Goal: Task Accomplishment & Management: Manage account settings

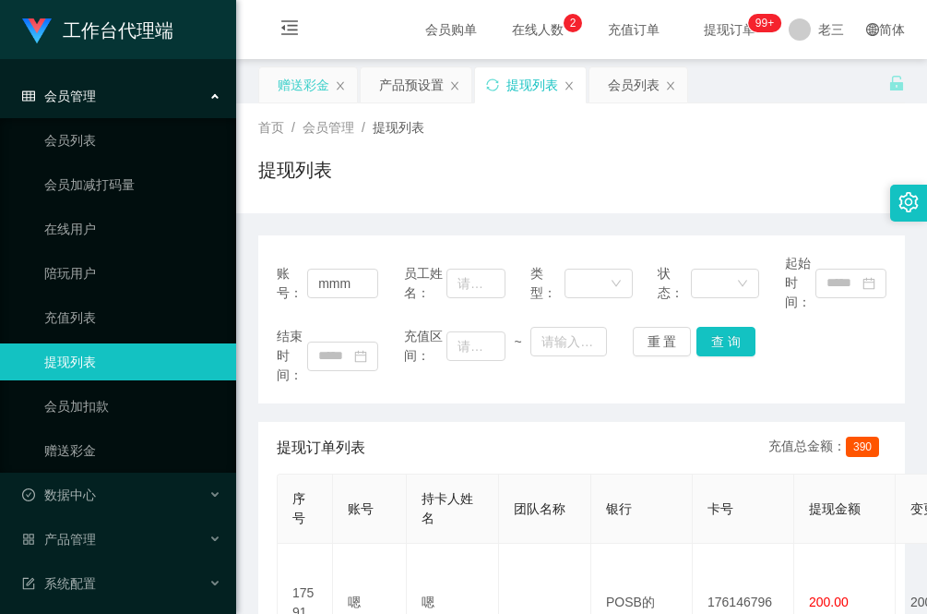
click at [300, 88] on div "赠送彩金" at bounding box center [304, 84] width 52 height 35
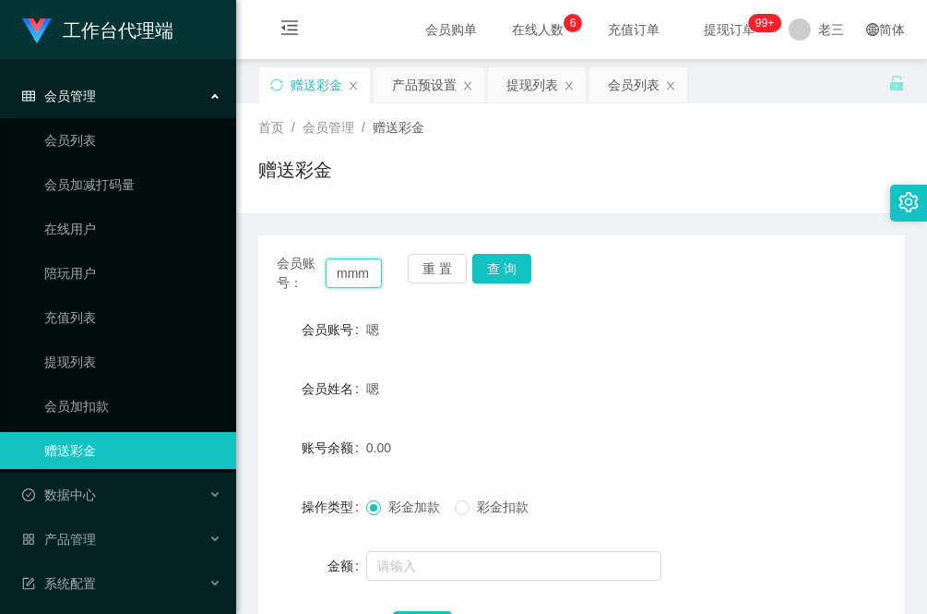
drag, startPoint x: 366, startPoint y: 268, endPoint x: 310, endPoint y: 270, distance: 56.4
click at [293, 269] on div "会员账号： mmm" at bounding box center [329, 273] width 105 height 39
click at [444, 269] on button "重 置" at bounding box center [437, 269] width 59 height 30
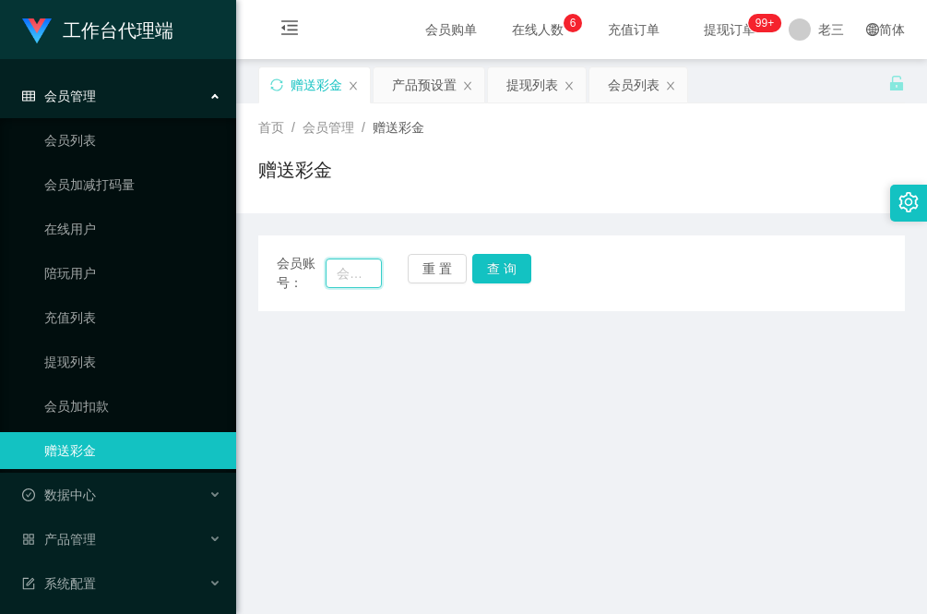
click at [349, 278] on input "text" at bounding box center [354, 273] width 56 height 30
click at [510, 272] on button "查 询" at bounding box center [501, 269] width 59 height 30
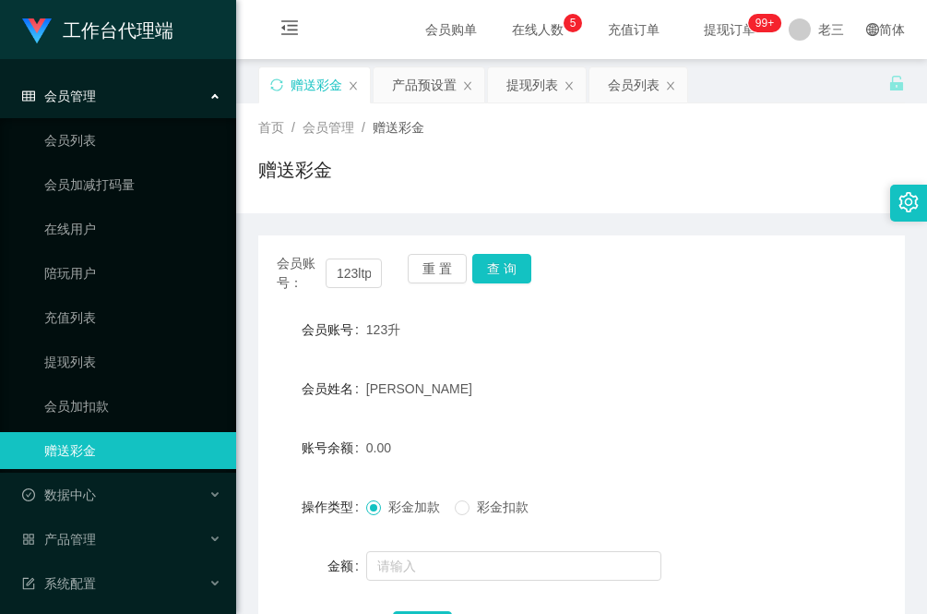
click at [550, 406] on div "宗喆" at bounding box center [554, 388] width 377 height 37
drag, startPoint x: 333, startPoint y: 268, endPoint x: 389, endPoint y: 268, distance: 56.3
click at [389, 268] on div "会员账号： 123ltp 重 置 查 询" at bounding box center [581, 273] width 647 height 39
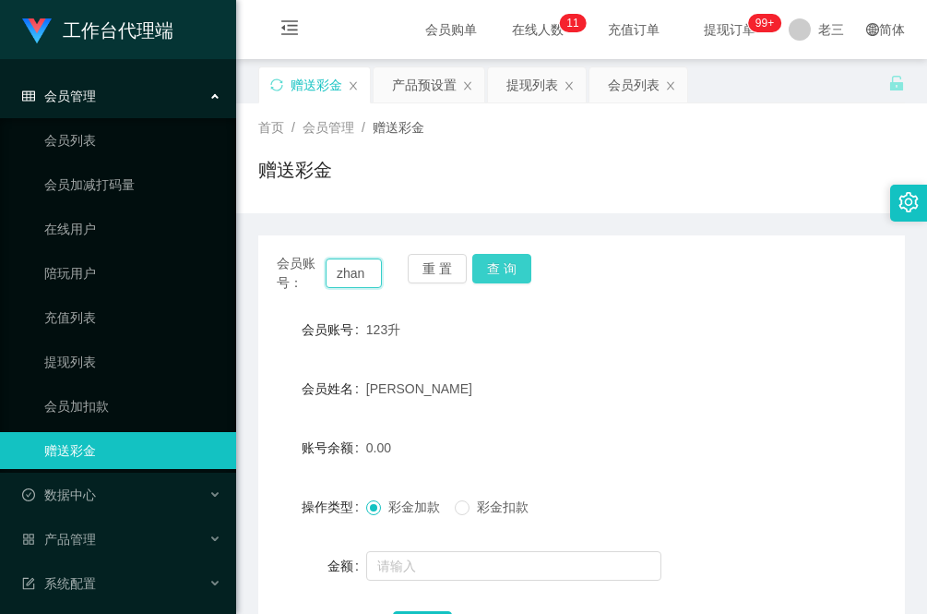
type input "zhan"
click at [501, 273] on button "查 询" at bounding box center [501, 269] width 59 height 30
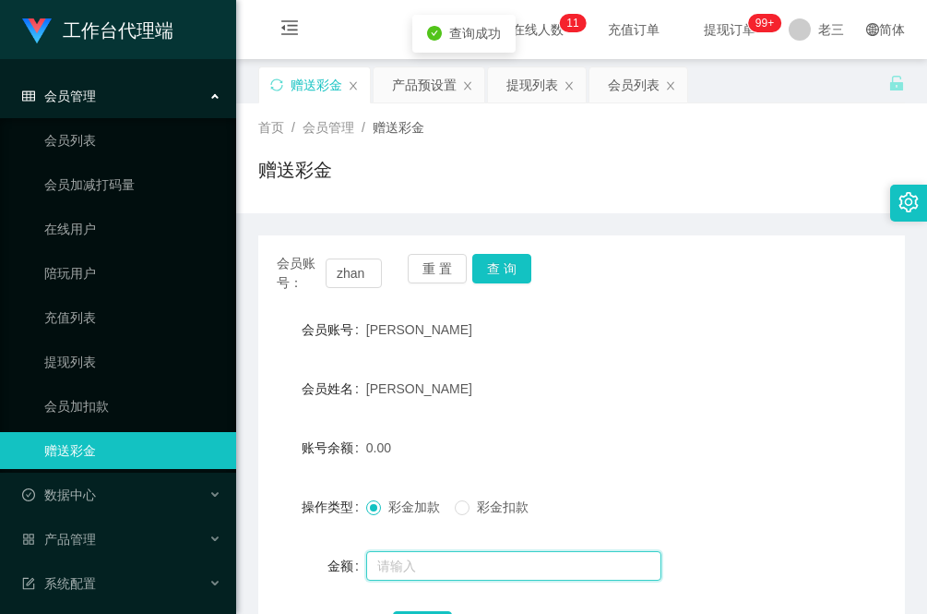
click at [436, 558] on input "text" at bounding box center [513, 566] width 295 height 30
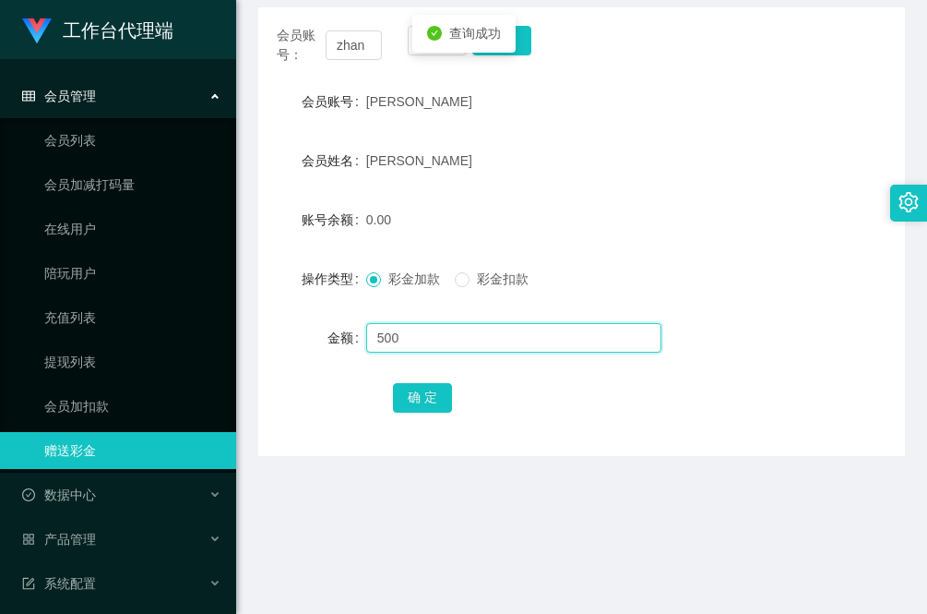
scroll to position [231, 0]
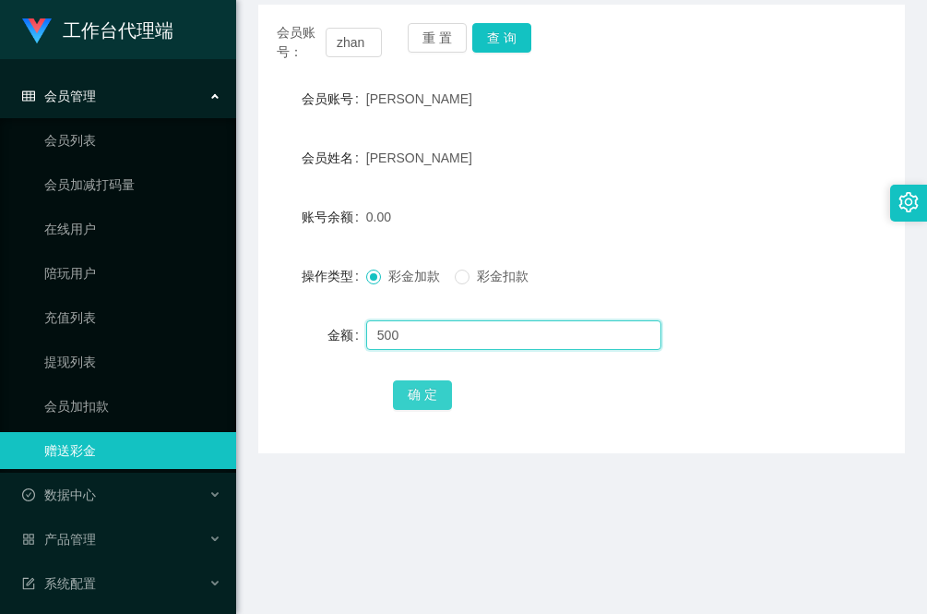
type input "500"
click at [429, 392] on button "确 定" at bounding box center [422, 395] width 59 height 30
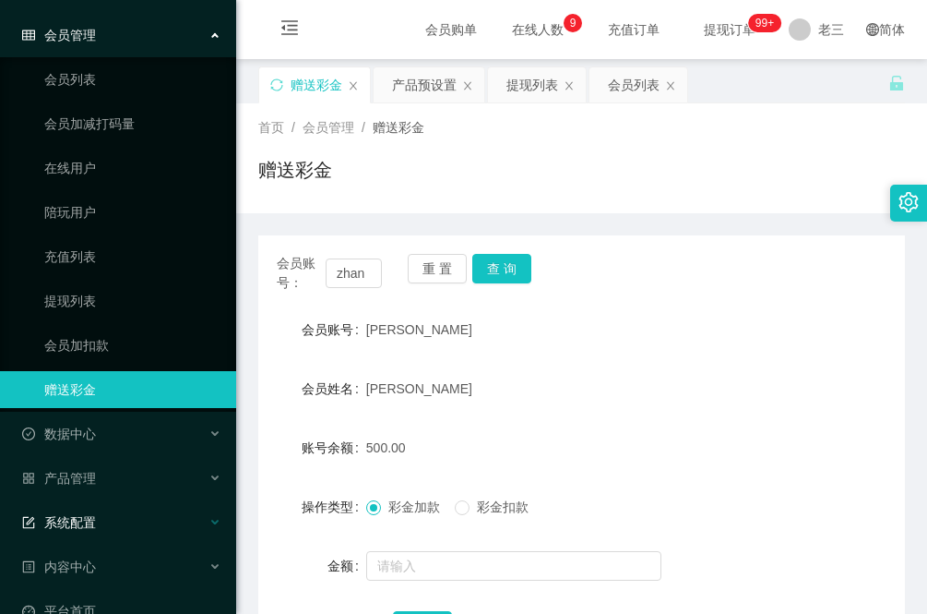
scroll to position [94, 0]
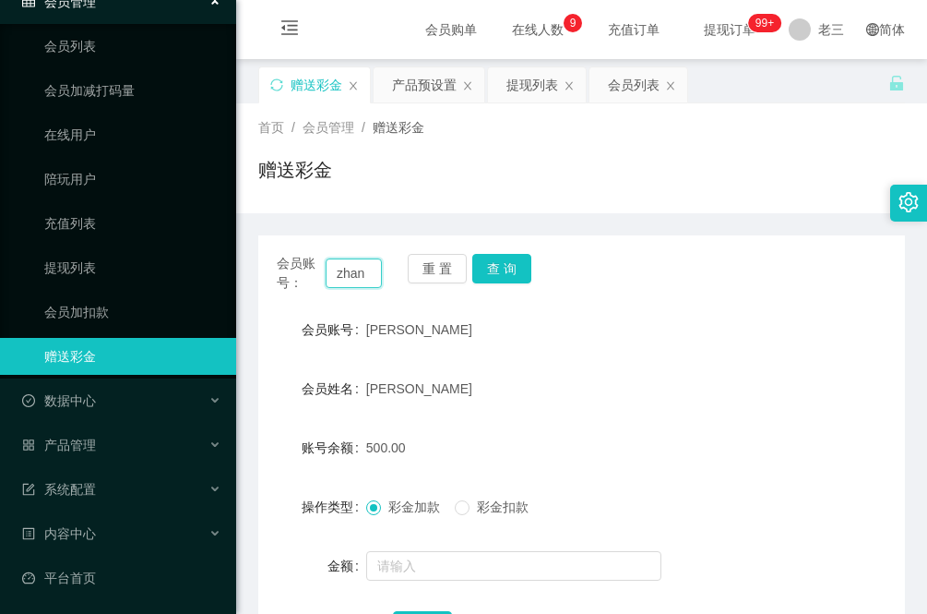
drag, startPoint x: 337, startPoint y: 268, endPoint x: 381, endPoint y: 268, distance: 44.3
click at [381, 268] on div "会员账号： zhan 重 置 查 询" at bounding box center [581, 273] width 647 height 39
paste input "leichan3218"
type input "leichan3218"
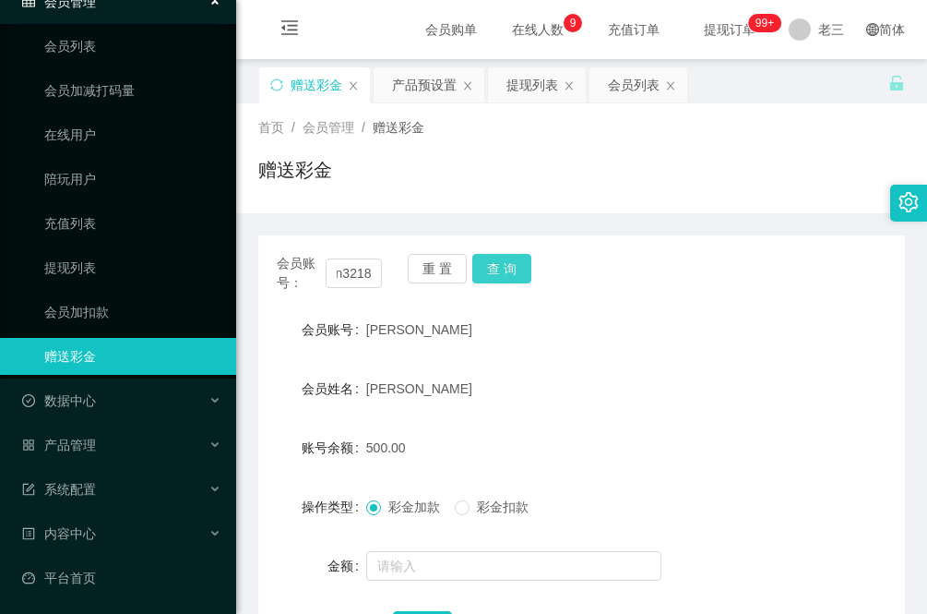
click at [522, 263] on button "查 询" at bounding box center [501, 269] width 59 height 30
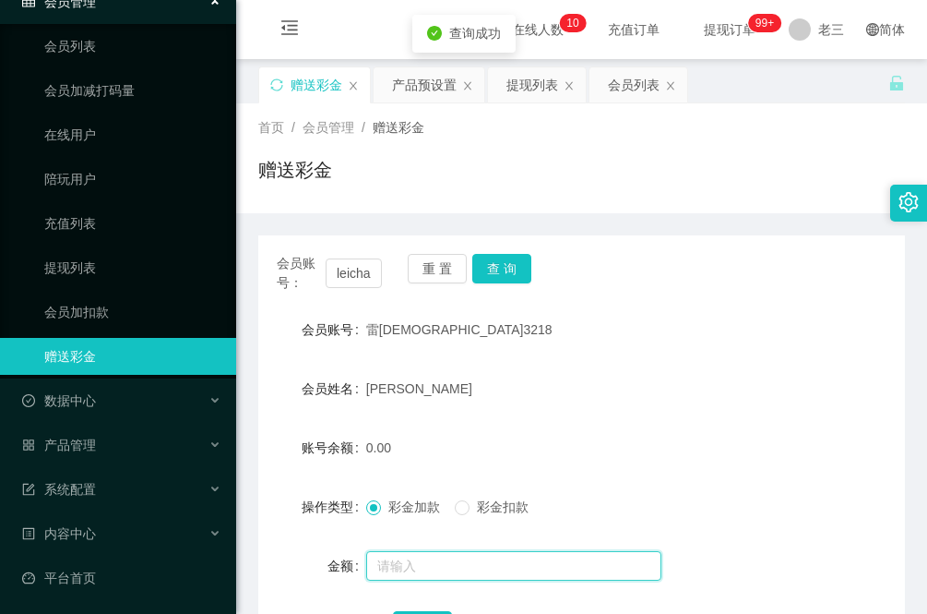
click at [436, 555] on input "text" at bounding box center [513, 566] width 295 height 30
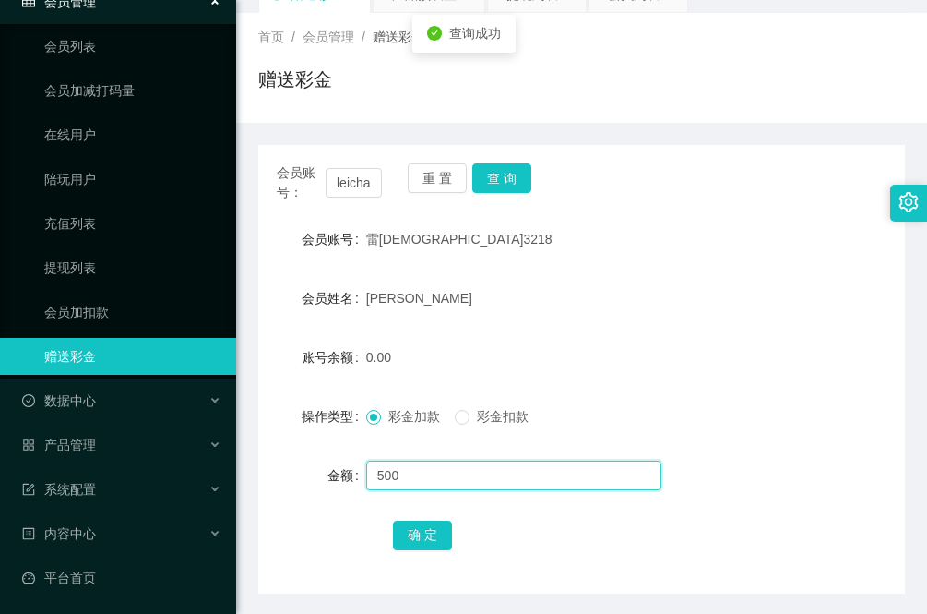
scroll to position [115, 0]
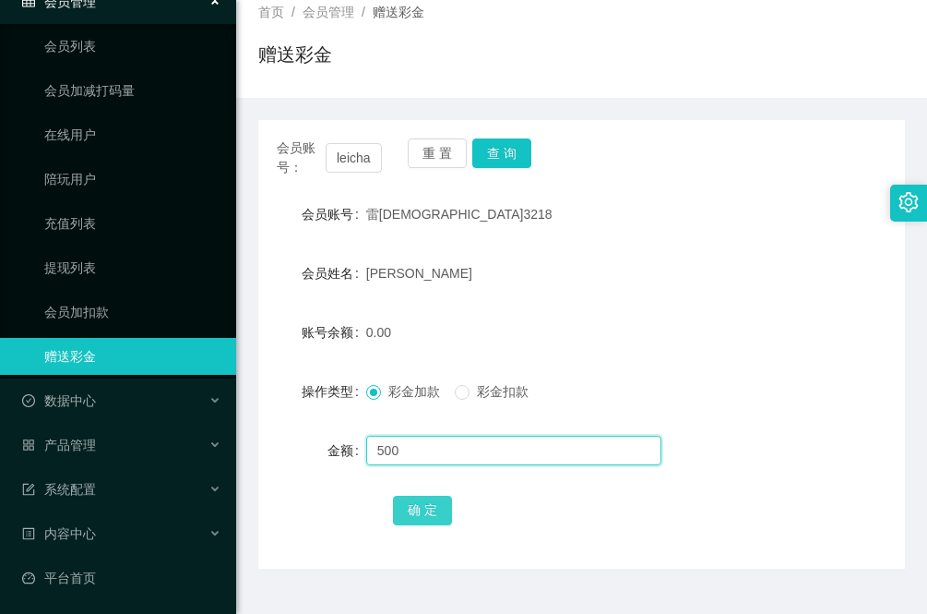
type input "500"
click at [434, 506] on button "确 定" at bounding box center [422, 511] width 59 height 30
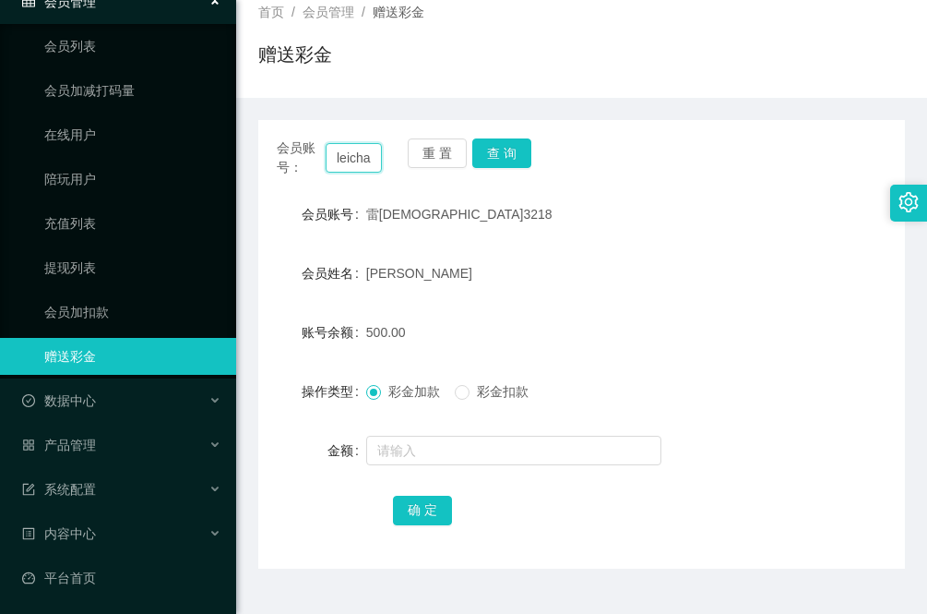
drag, startPoint x: 348, startPoint y: 162, endPoint x: 389, endPoint y: 161, distance: 41.5
click at [351, 161] on input "leichan3218" at bounding box center [354, 158] width 56 height 30
click at [519, 150] on button "查 询" at bounding box center [501, 153] width 59 height 30
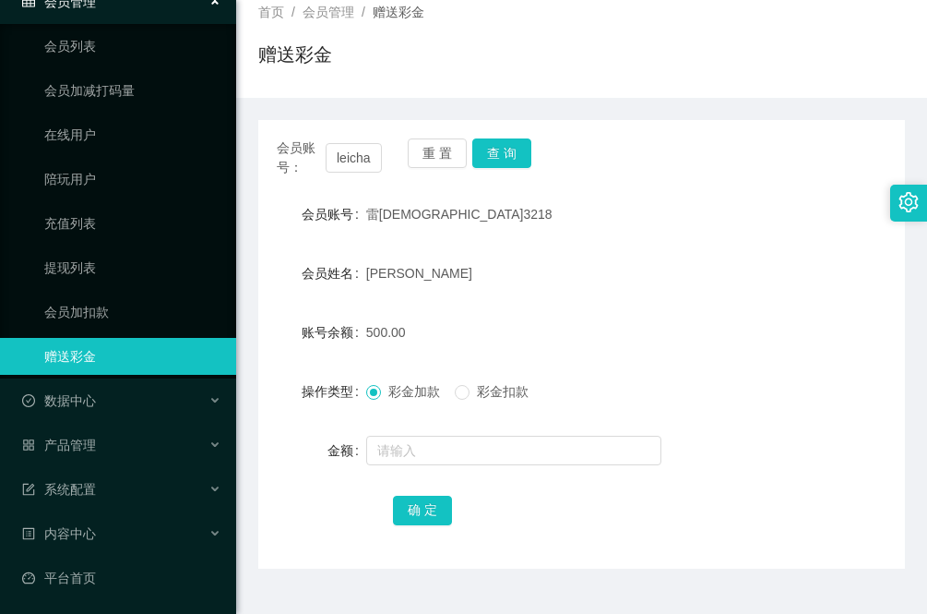
click at [818, 444] on div "金额" at bounding box center [581, 450] width 647 height 37
drag, startPoint x: 270, startPoint y: 560, endPoint x: 328, endPoint y: 556, distance: 57.3
click at [270, 560] on div "会员账号： leichan3218 重 置 查 询 会员账号 雷禅3218 会员姓名 陈丽志 账号余额 500.00 操作类型 彩金加款 彩金扣款 金额 确 定" at bounding box center [581, 344] width 647 height 448
click at [332, 107] on div "会员账号： leichan3218 重 置 查 询 会员账号 雷禅3218 会员姓名 陈丽志 账号余额 500.00 操作类型 彩金加款 彩金扣款 金额 确 定" at bounding box center [581, 333] width 647 height 471
click at [506, 157] on button "查 询" at bounding box center [501, 153] width 59 height 30
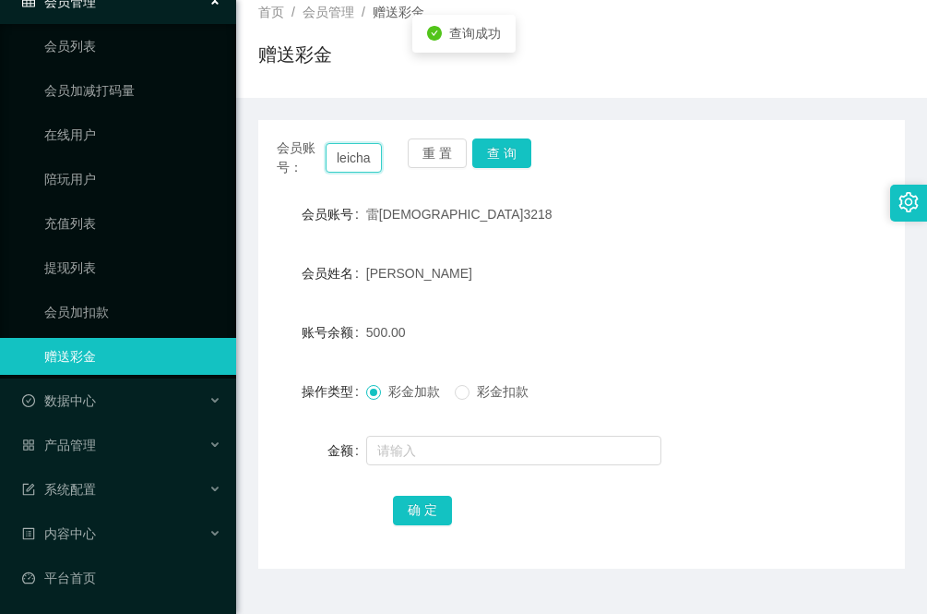
scroll to position [0, 35]
drag, startPoint x: 334, startPoint y: 155, endPoint x: 395, endPoint y: 154, distance: 60.9
click at [395, 154] on div "会员账号： leichan3218 重 置 查 询" at bounding box center [581, 157] width 647 height 39
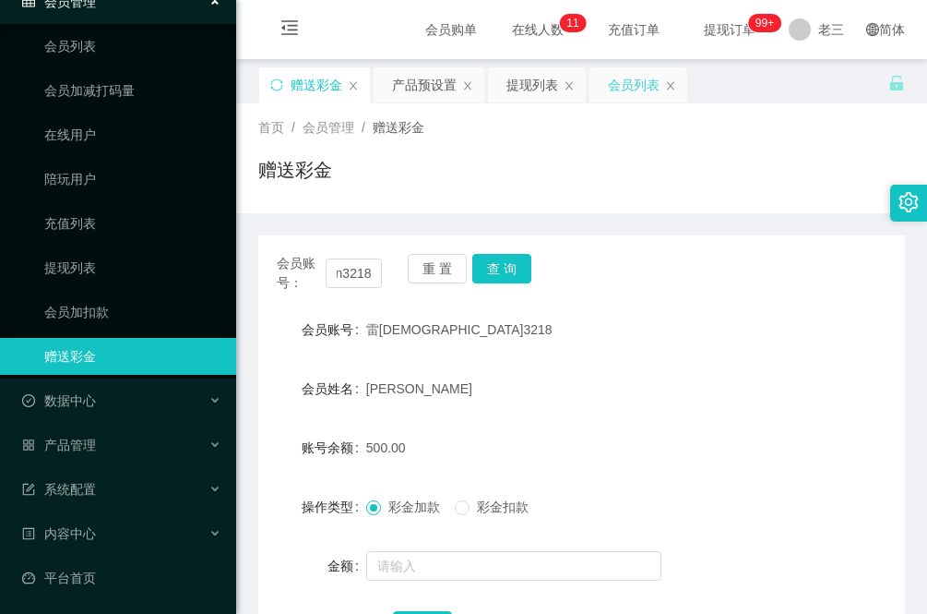
click at [627, 95] on div "会员列表" at bounding box center [634, 84] width 52 height 35
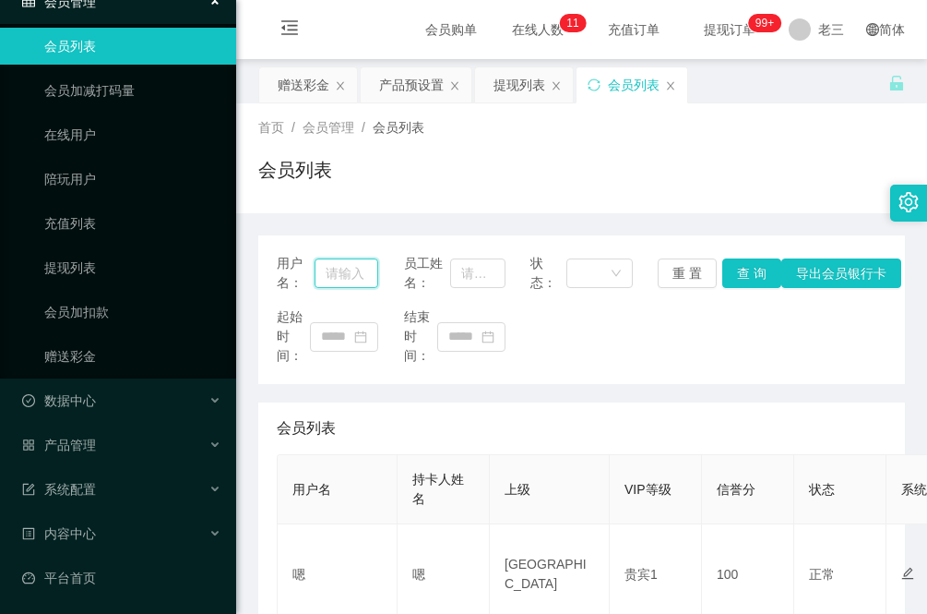
drag, startPoint x: 333, startPoint y: 266, endPoint x: 403, endPoint y: 281, distance: 71.9
click at [333, 266] on input "text" at bounding box center [347, 273] width 64 height 30
paste input "leichan3218"
click at [748, 269] on button "查 询" at bounding box center [752, 273] width 59 height 30
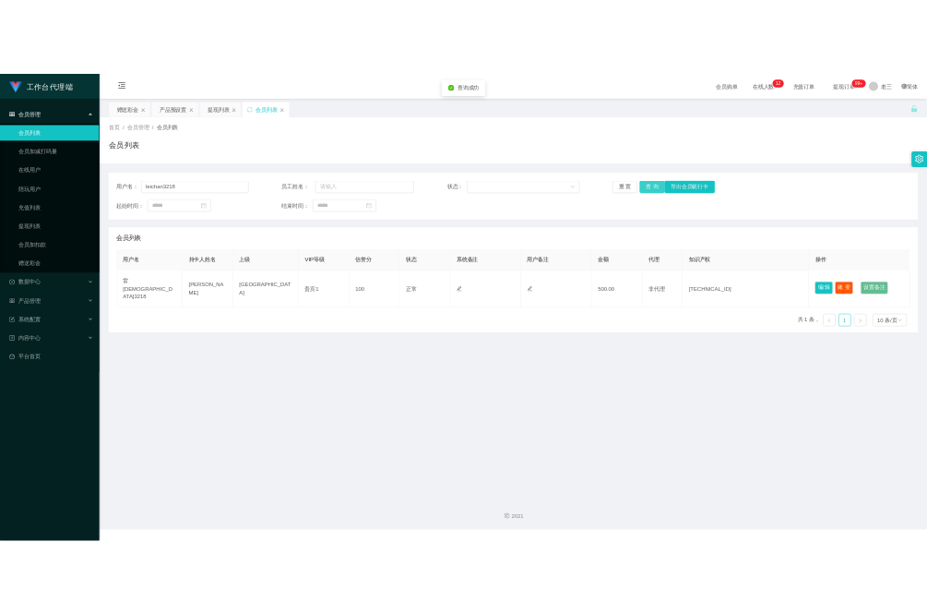
scroll to position [0, 0]
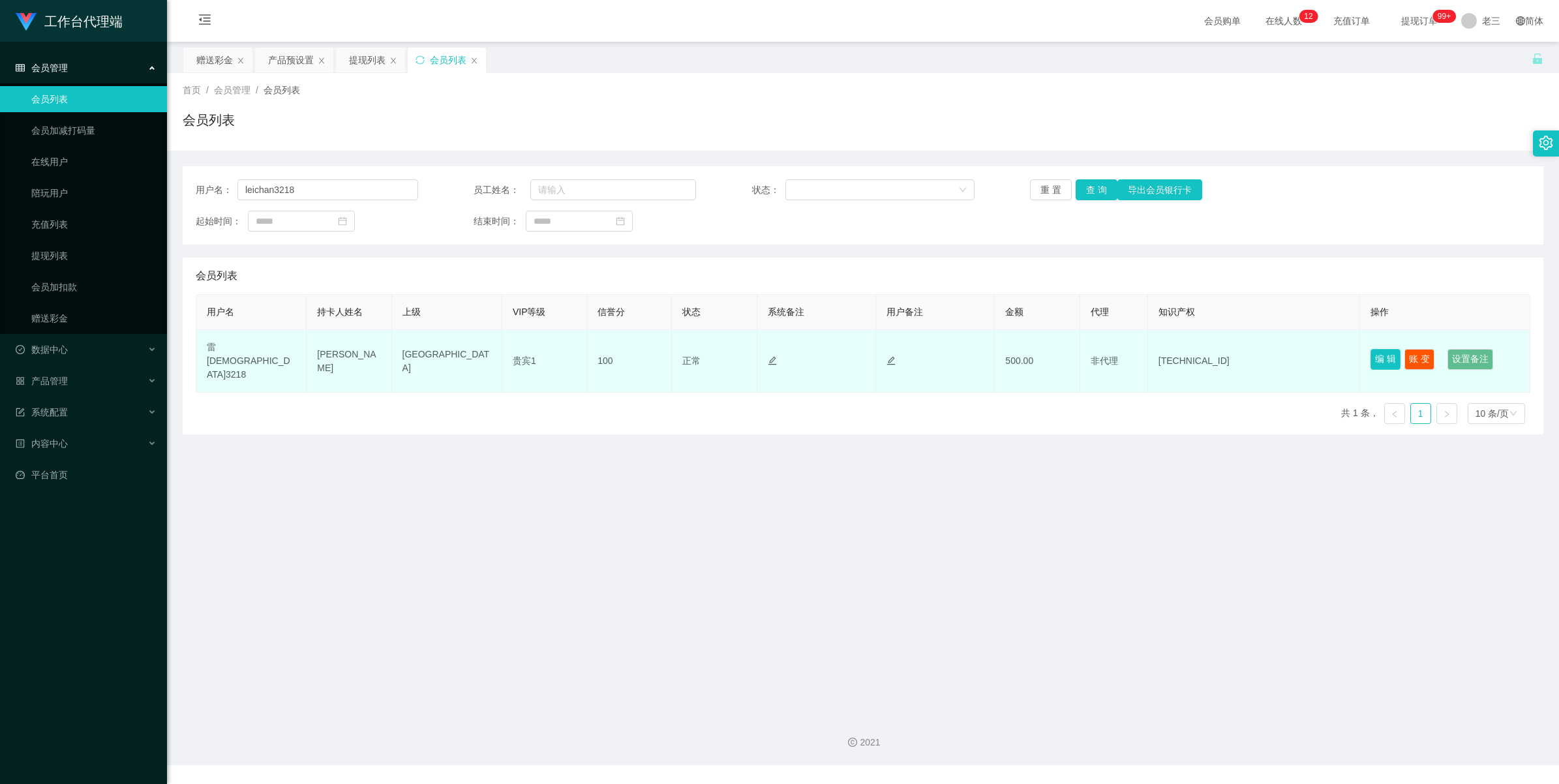
click at [655, 353] on button "编 辑" at bounding box center [1386, 360] width 30 height 21
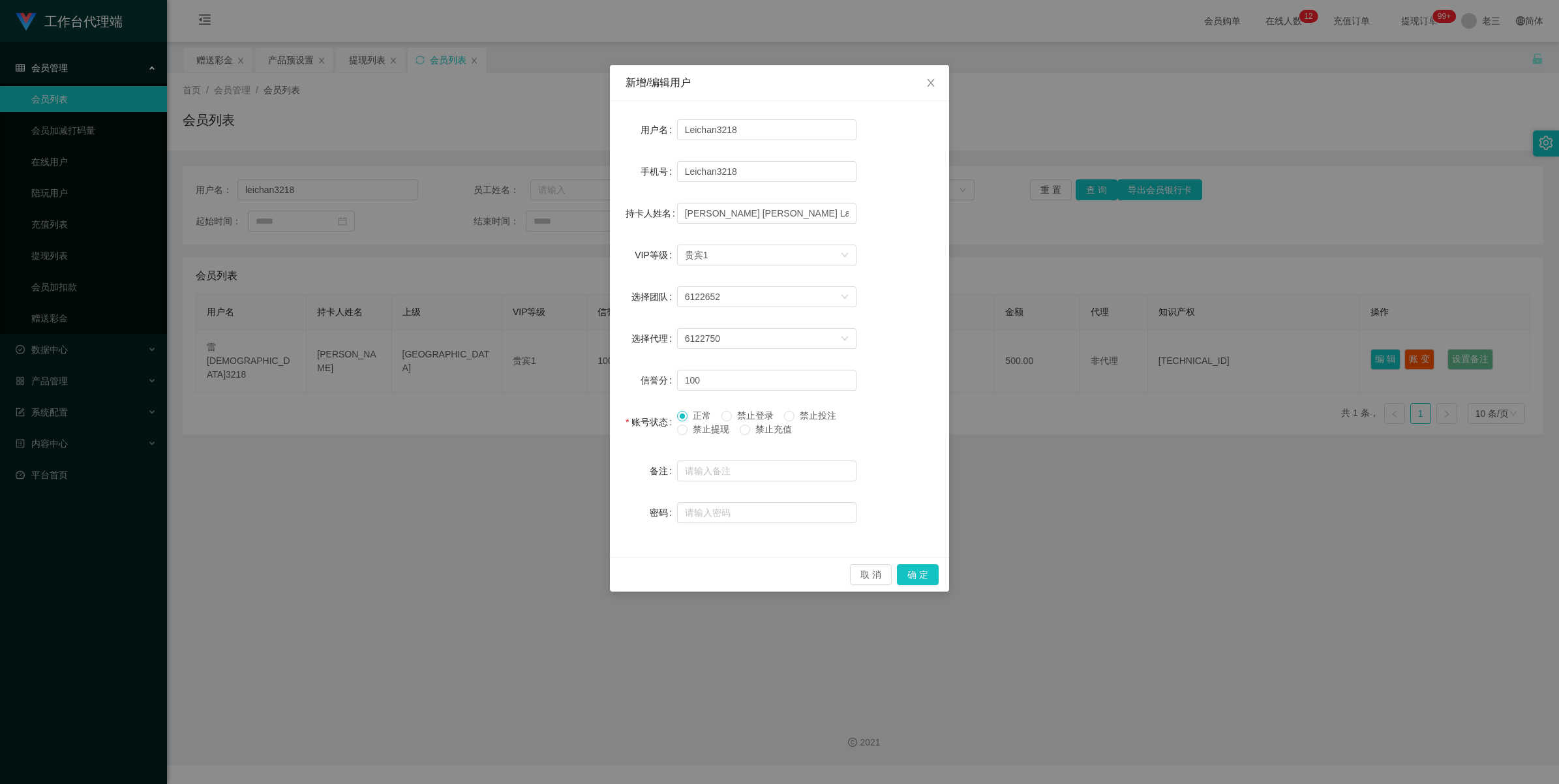
click at [655, 428] on span "禁止提现" at bounding box center [711, 429] width 47 height 11
click at [655, 433] on button "确 定" at bounding box center [918, 575] width 42 height 21
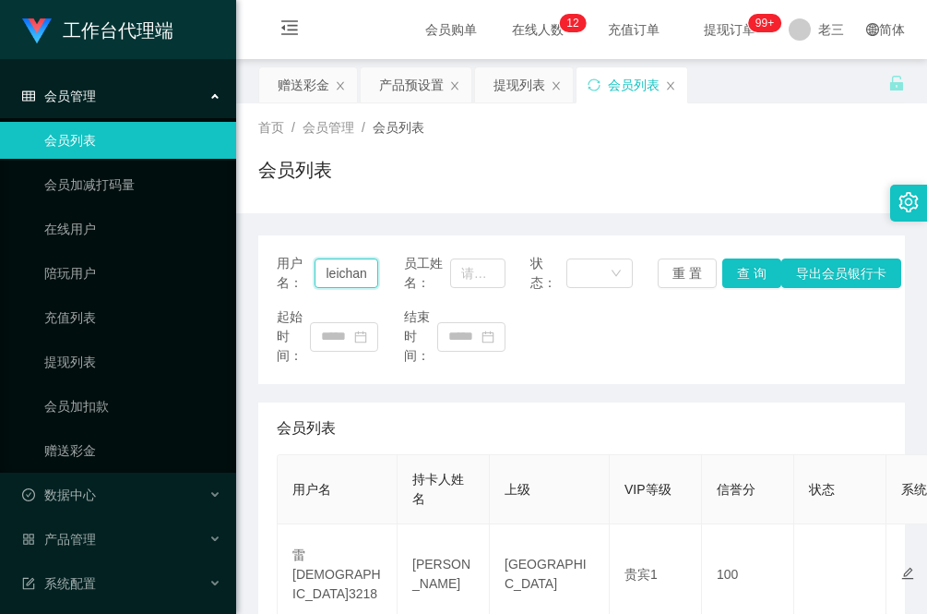
scroll to position [0, 29]
drag, startPoint x: 323, startPoint y: 266, endPoint x: 411, endPoint y: 286, distance: 90.0
click at [411, 286] on div "用户名： leichan3218 员工姓名： 状态： 重 置 查 询 导出会员银行卡" at bounding box center [582, 273] width 610 height 39
type input "zhan"
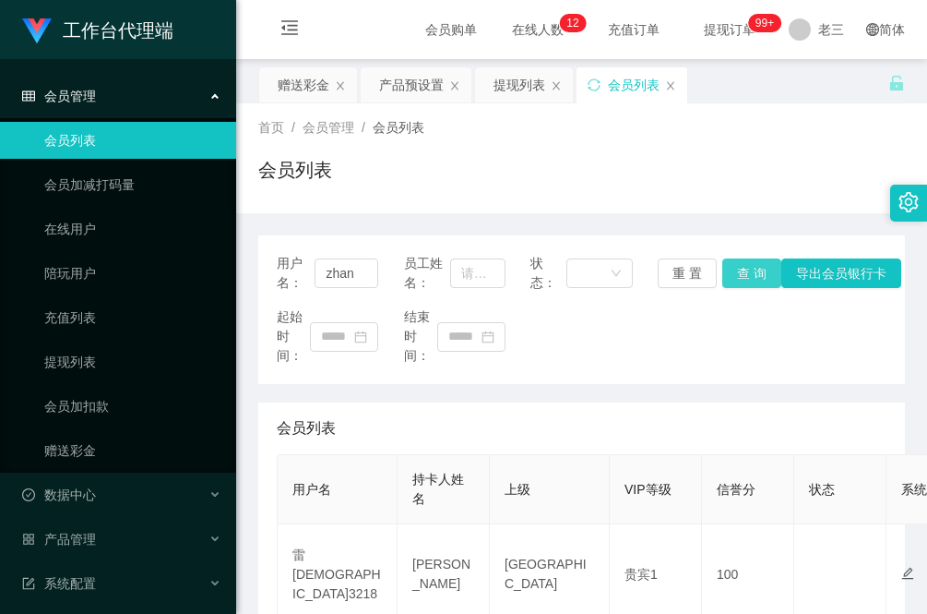
drag, startPoint x: 741, startPoint y: 270, endPoint x: 720, endPoint y: 330, distance: 63.6
click at [741, 270] on button "查 询" at bounding box center [752, 273] width 59 height 30
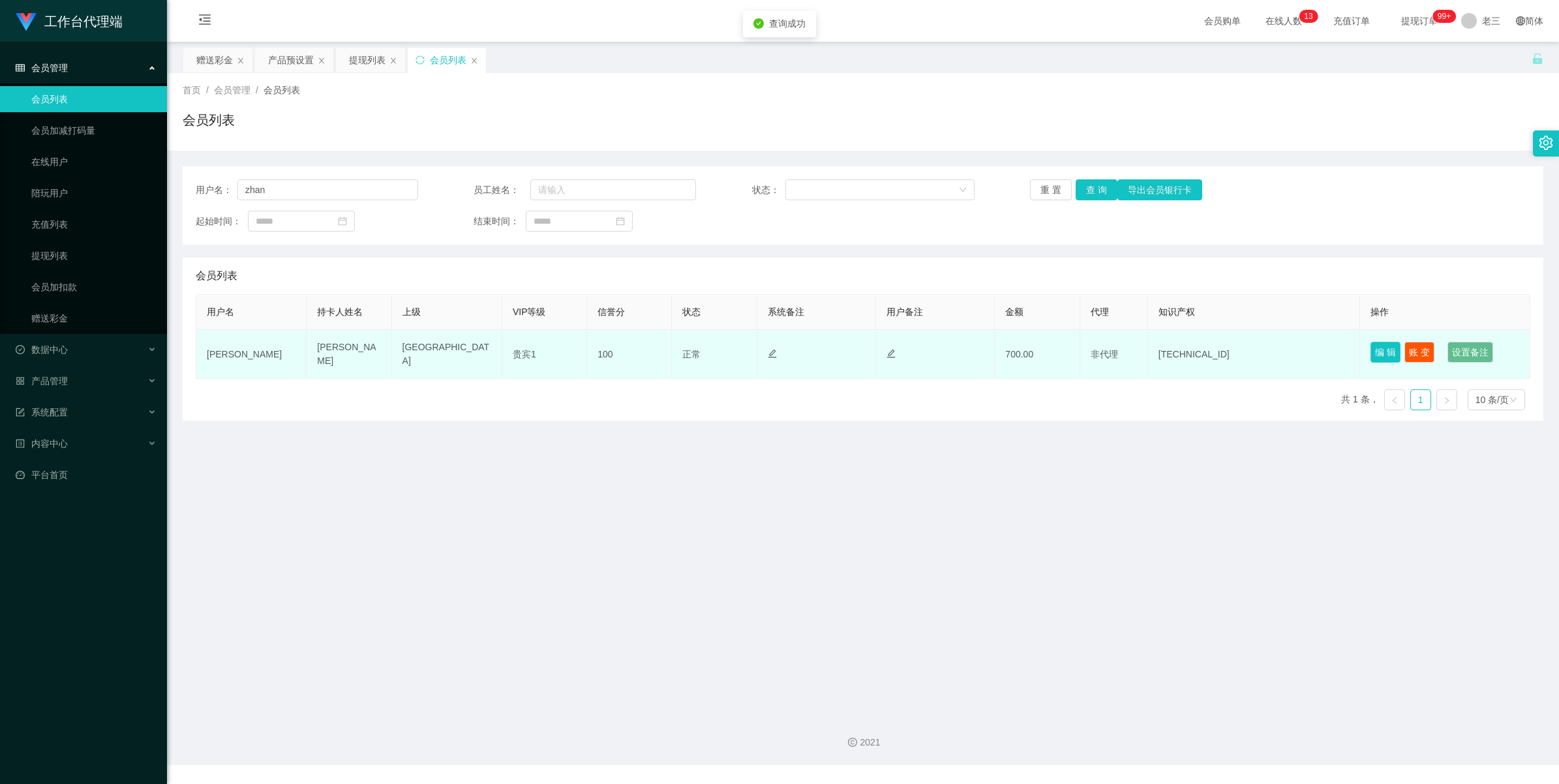
click at [655, 351] on button "编 辑" at bounding box center [1386, 353] width 30 height 21
type input "zhan"
type input "Zhanmengya"
click at [655, 352] on button "编 辑" at bounding box center [1386, 353] width 30 height 21
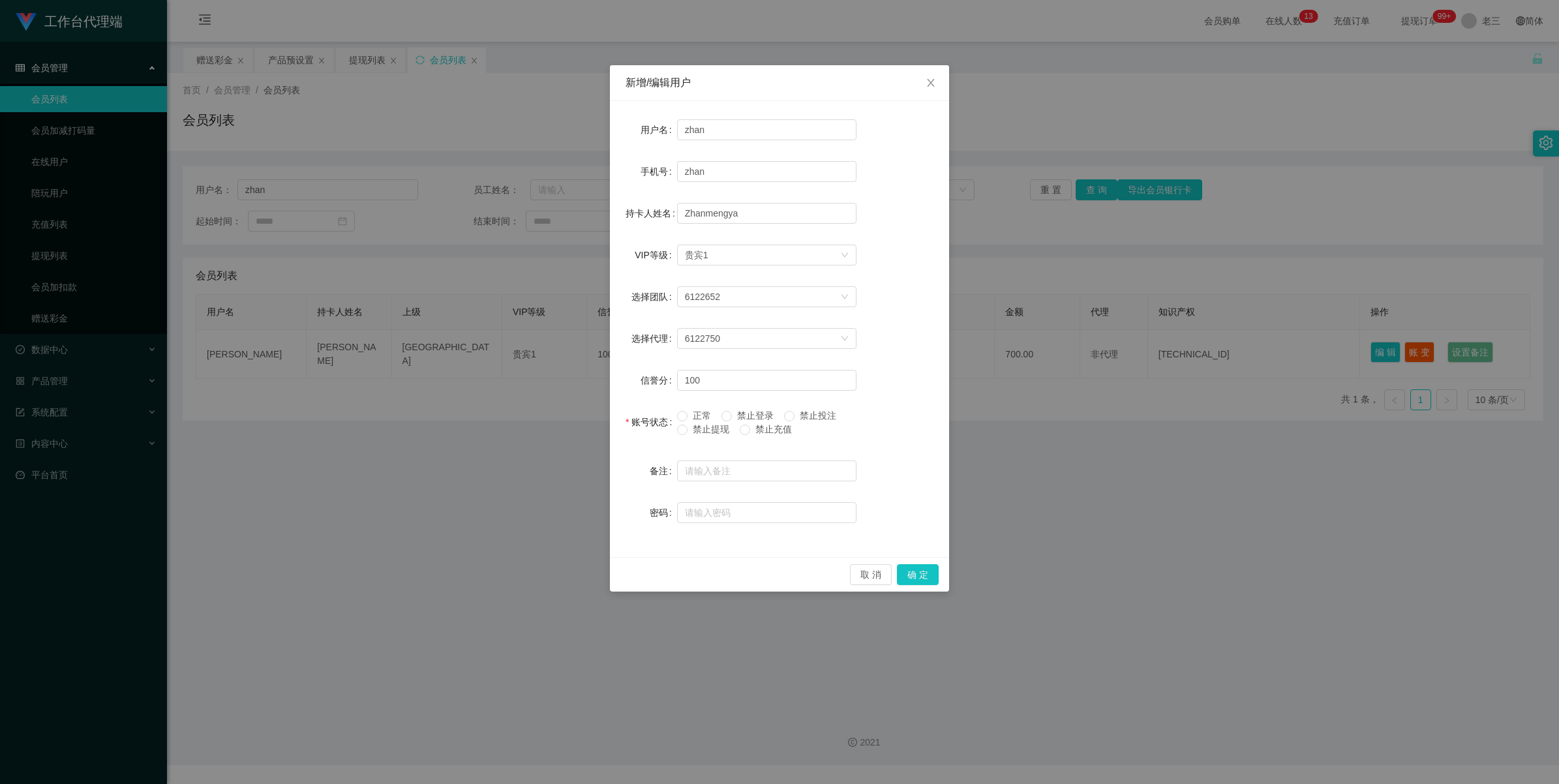
click at [655, 428] on span "禁止提现" at bounding box center [711, 429] width 47 height 11
click at [655, 433] on button "确 定" at bounding box center [918, 575] width 42 height 21
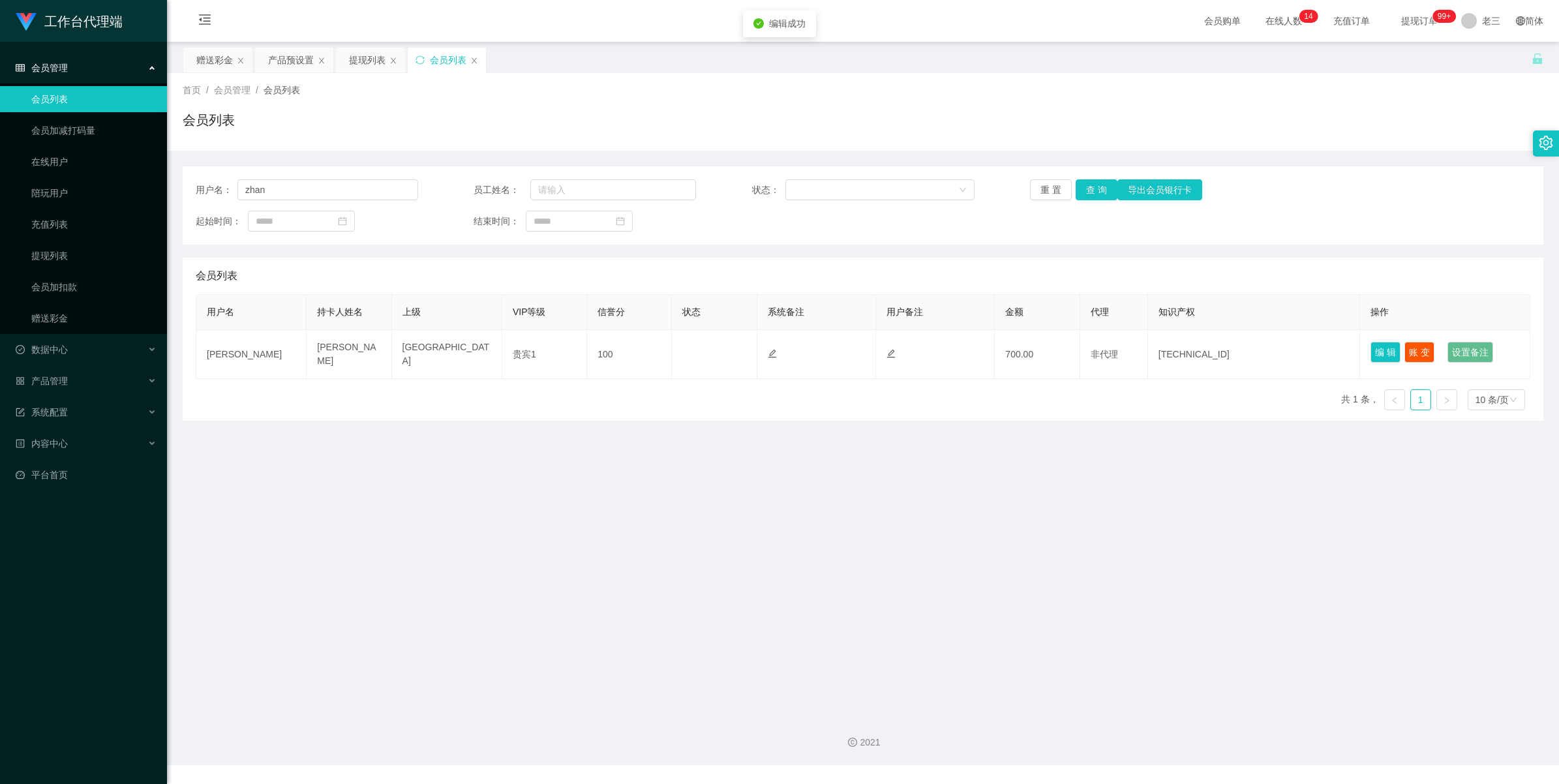
click at [655, 433] on main "关闭左侧 关闭右侧 关闭其它 刷新页面 赠送彩金 产品预设置 提现列表 会员列表 首页 / 会员管理 / 会员列表 / 会员列表 用户名： zhan 员工姓名…" at bounding box center [863, 373] width 1392 height 663
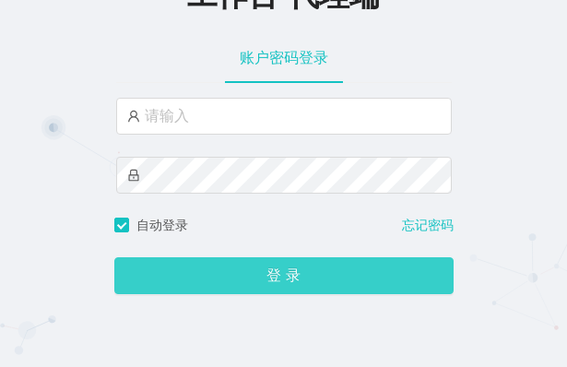
scroll to position [115, 0]
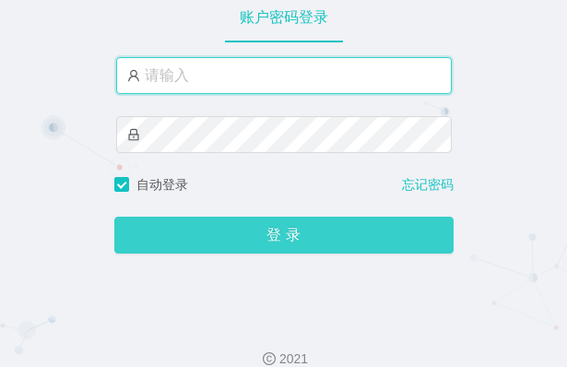
type input "laosan"
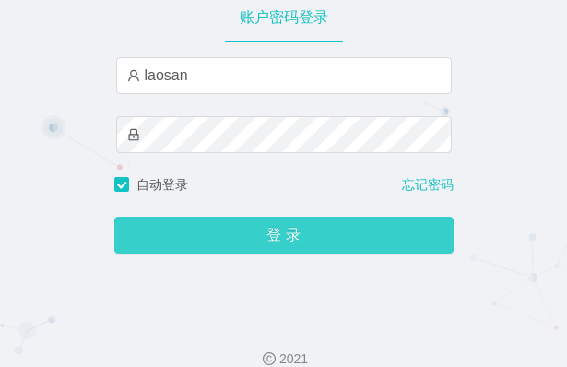
click at [259, 236] on button "登 录" at bounding box center [284, 235] width 340 height 37
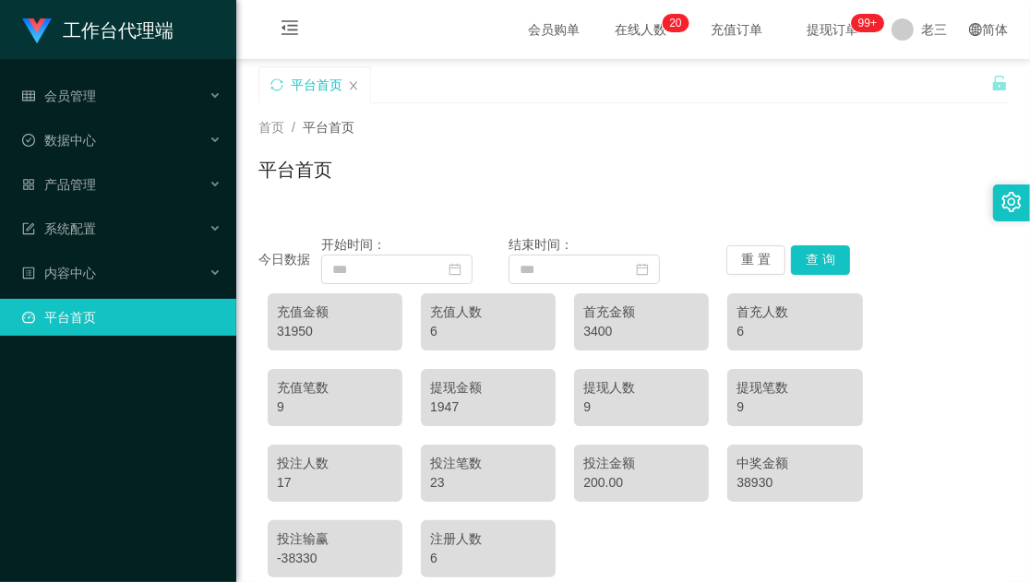
click at [466, 171] on div "平台首页" at bounding box center [632, 177] width 749 height 42
click at [567, 30] on icon "图标： global" at bounding box center [975, 29] width 13 height 13
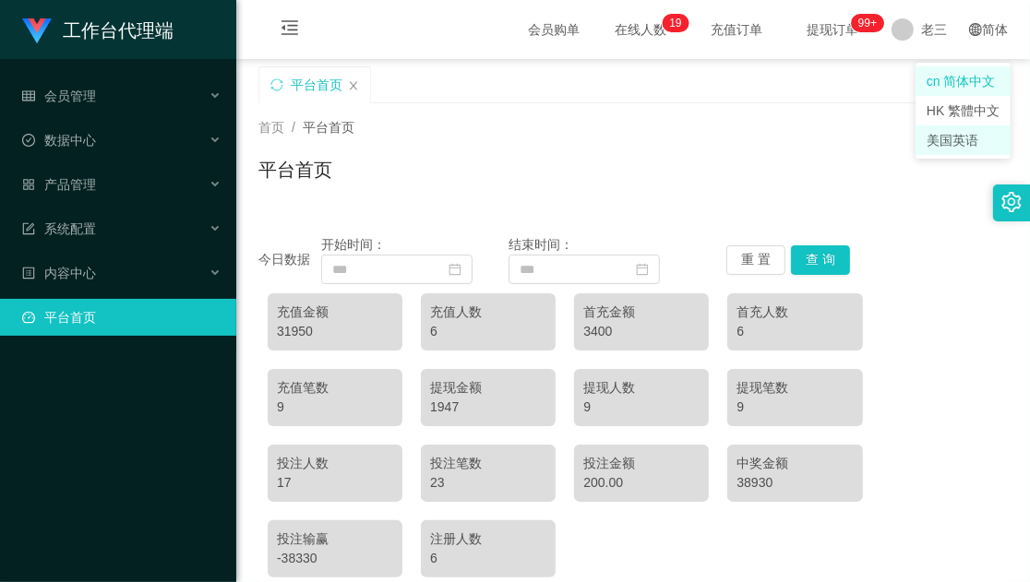
click at [567, 149] on li "美国英语" at bounding box center [962, 140] width 95 height 30
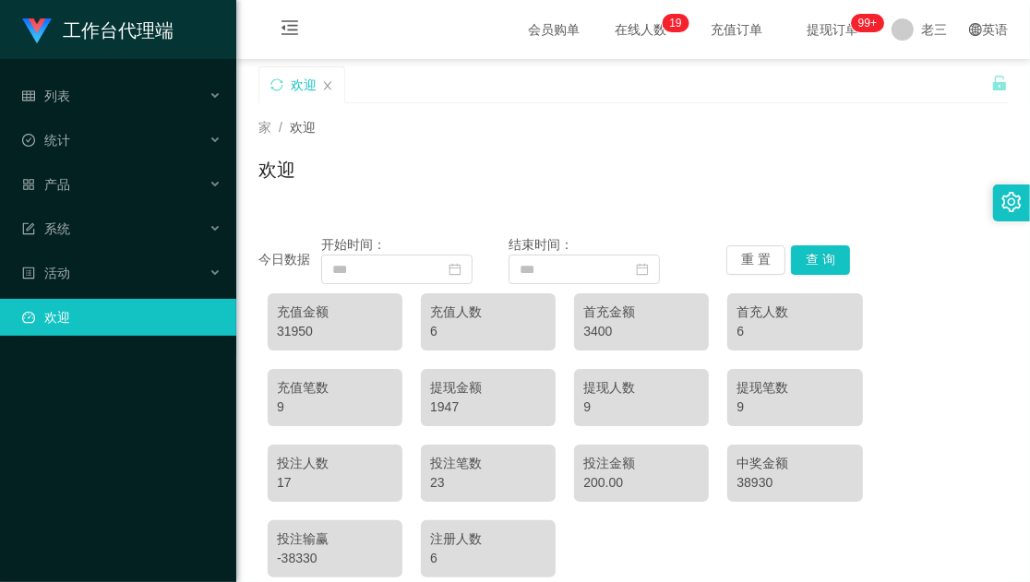
click at [567, 167] on div "欢迎" at bounding box center [632, 177] width 749 height 42
click at [92, 90] on div "列表" at bounding box center [118, 96] width 236 height 37
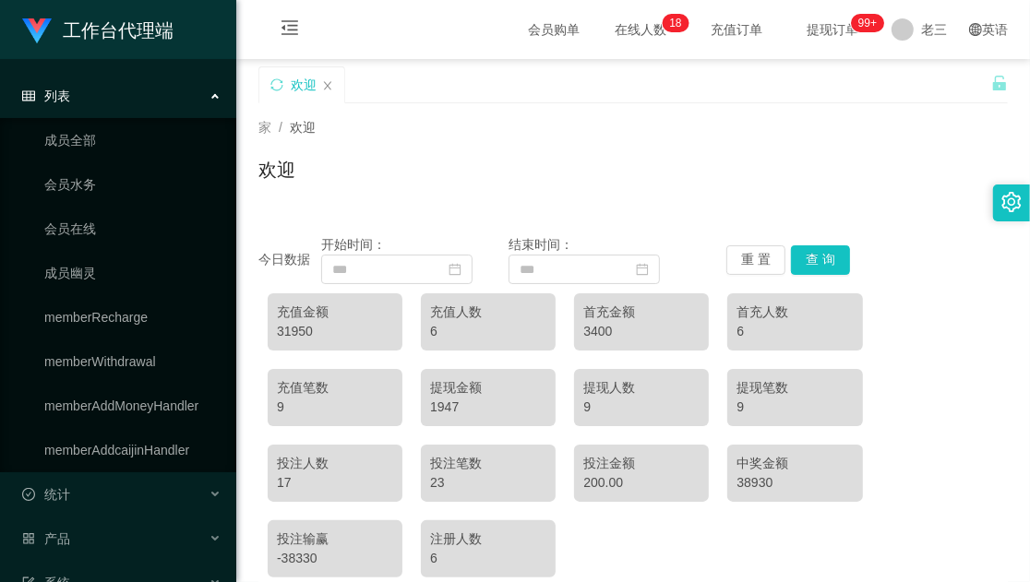
scroll to position [115, 0]
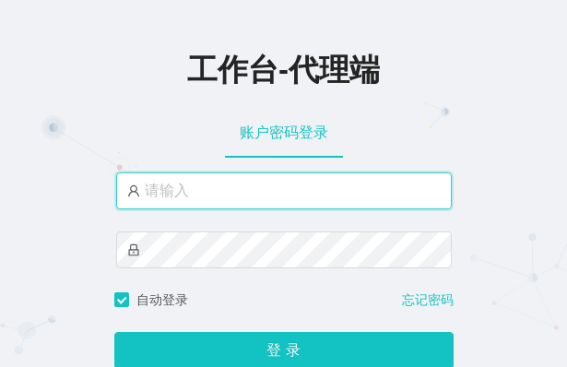
type input "laosan"
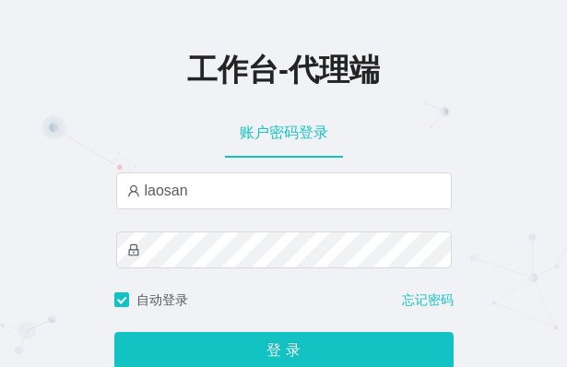
drag, startPoint x: 0, startPoint y: 0, endPoint x: 344, endPoint y: 76, distance: 352.4
click at [403, 99] on div "工作台-代理端" at bounding box center [283, 69] width 567 height 78
drag, startPoint x: 252, startPoint y: 90, endPoint x: 251, endPoint y: 76, distance: 14.8
click at [251, 78] on div "工作台-代理端" at bounding box center [283, 69] width 567 height 78
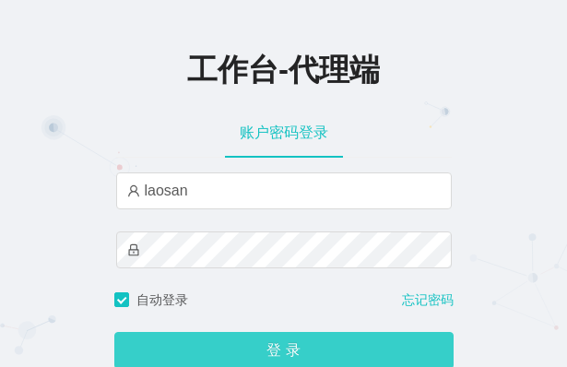
click at [305, 348] on button "登 录" at bounding box center [284, 350] width 340 height 37
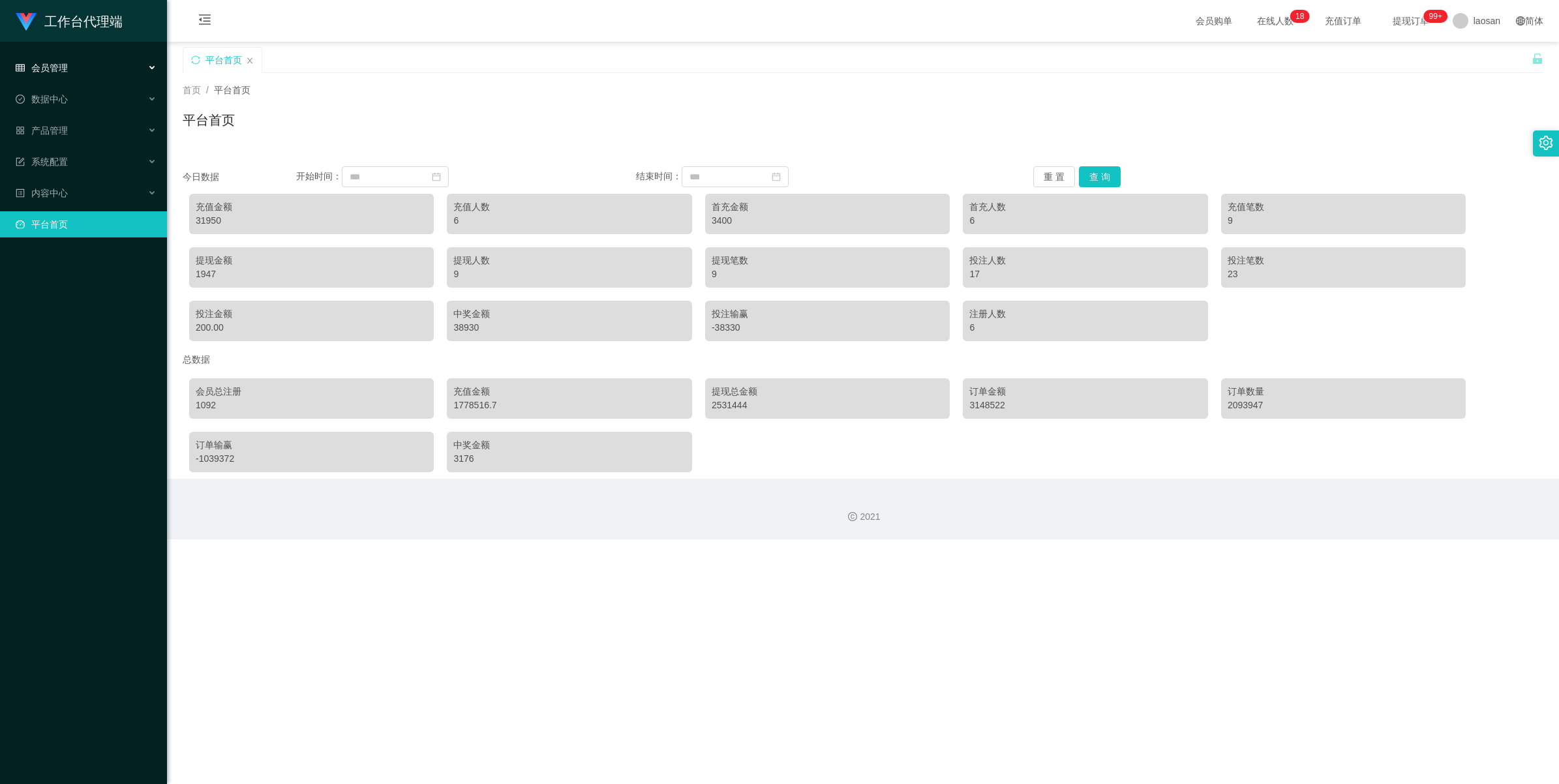
drag, startPoint x: 103, startPoint y: 62, endPoint x: 105, endPoint y: 80, distance: 18.1
click at [103, 62] on div "会员管理" at bounding box center [83, 68] width 167 height 26
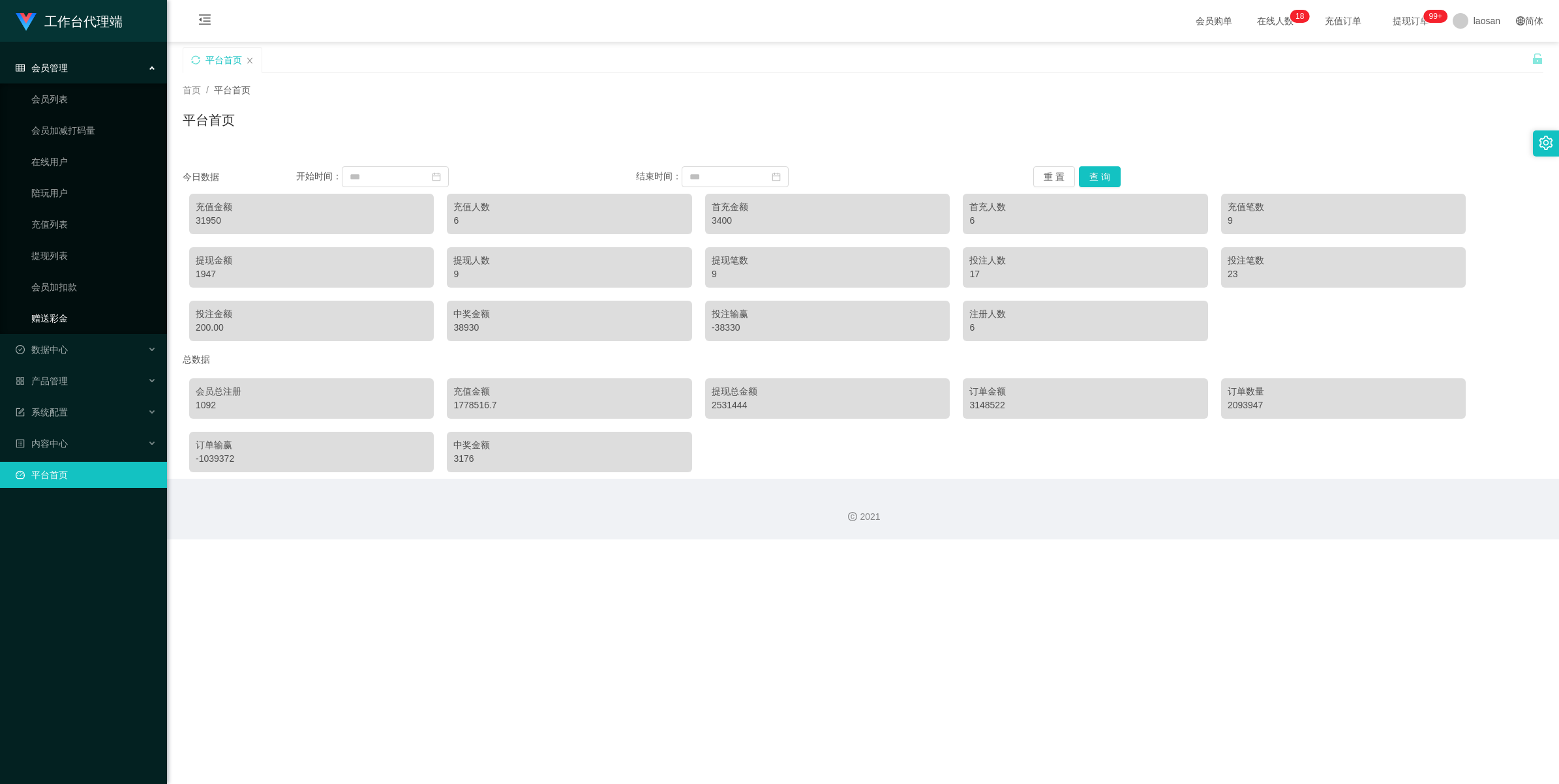
click at [80, 259] on link "赠送彩金" at bounding box center [93, 318] width 125 height 26
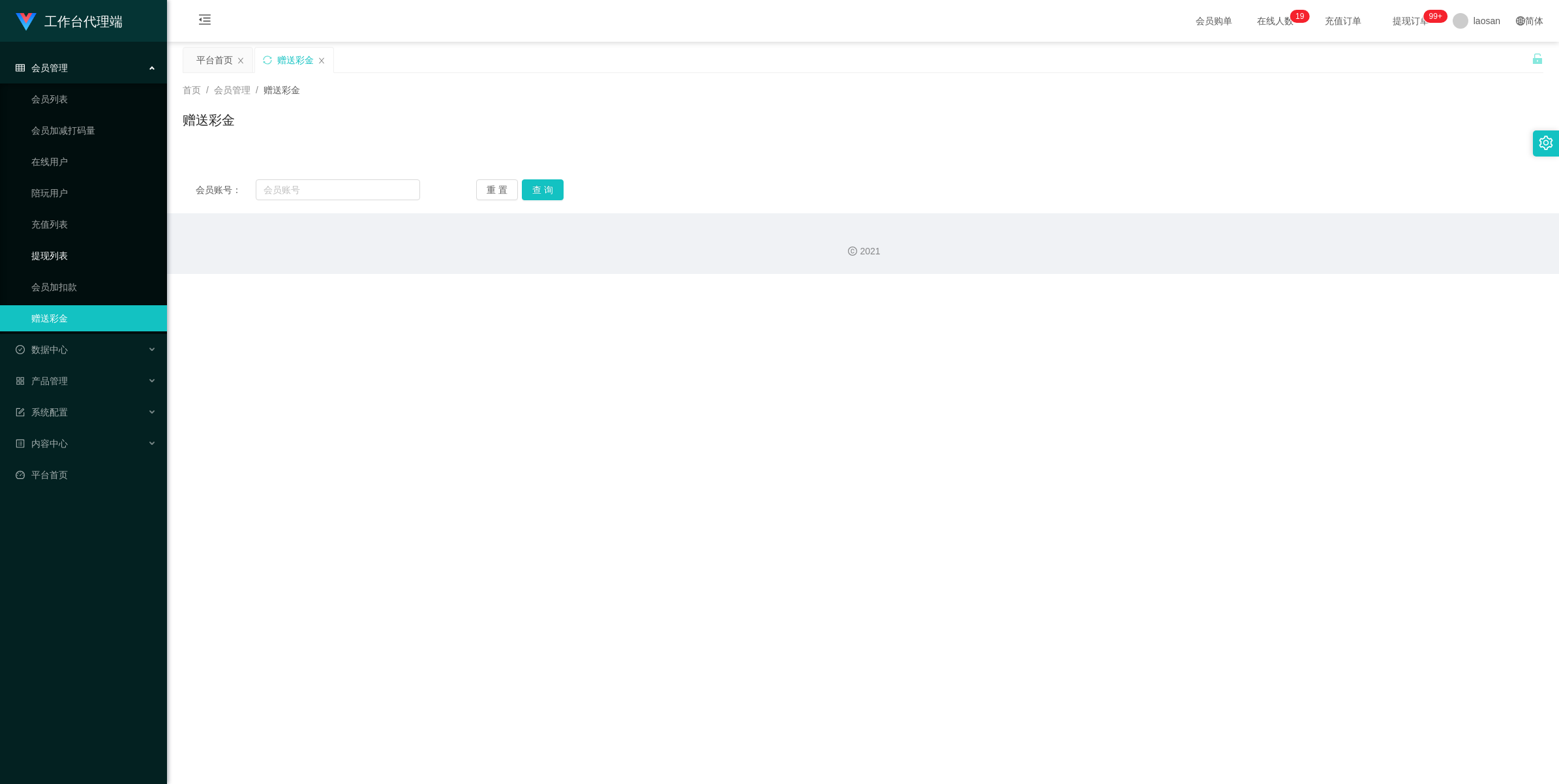
click at [80, 256] on link "提现列表" at bounding box center [93, 255] width 125 height 26
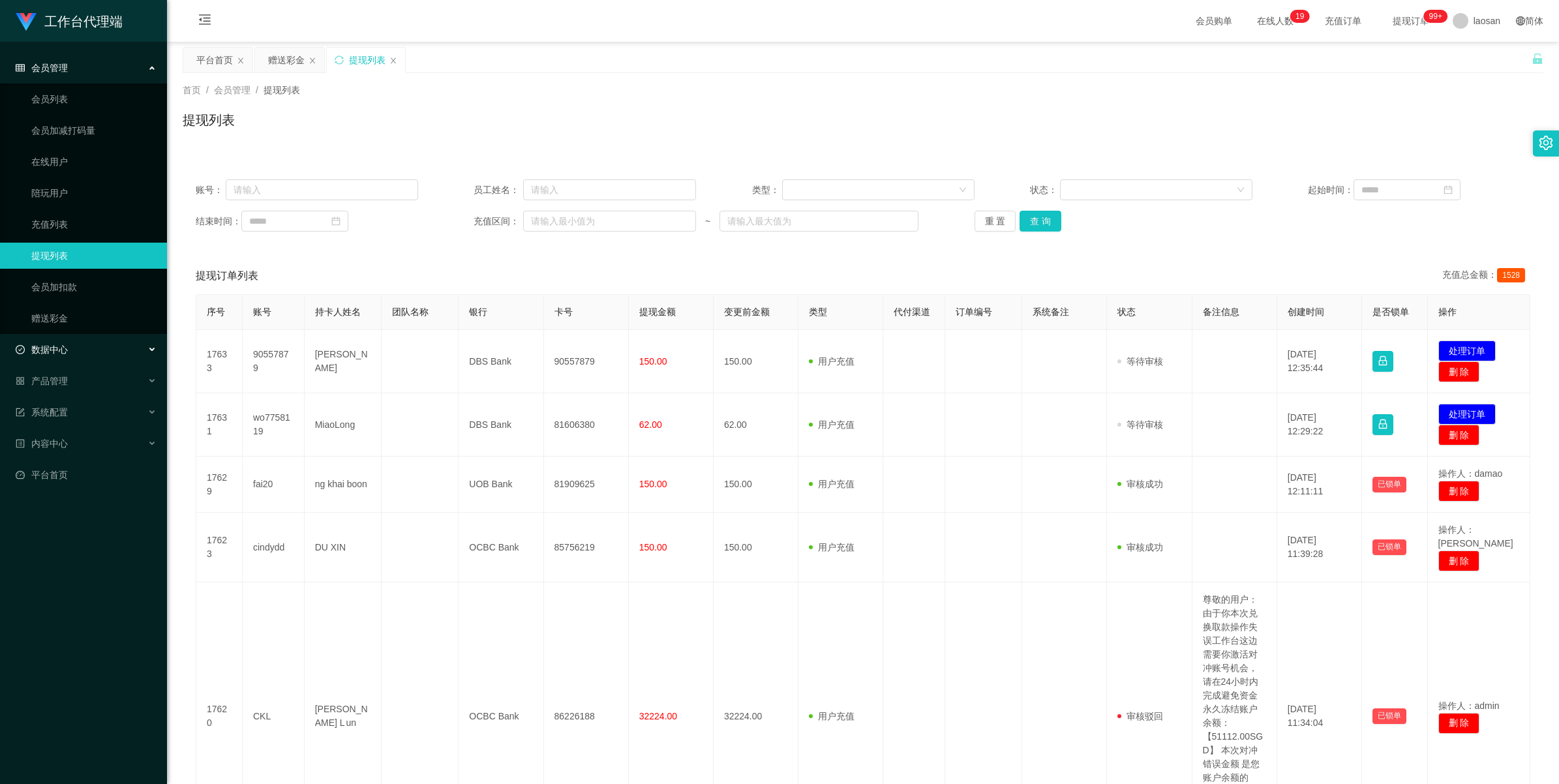
click at [92, 259] on div "数据中心" at bounding box center [83, 349] width 167 height 26
click at [96, 259] on div "产品管理" at bounding box center [83, 443] width 167 height 26
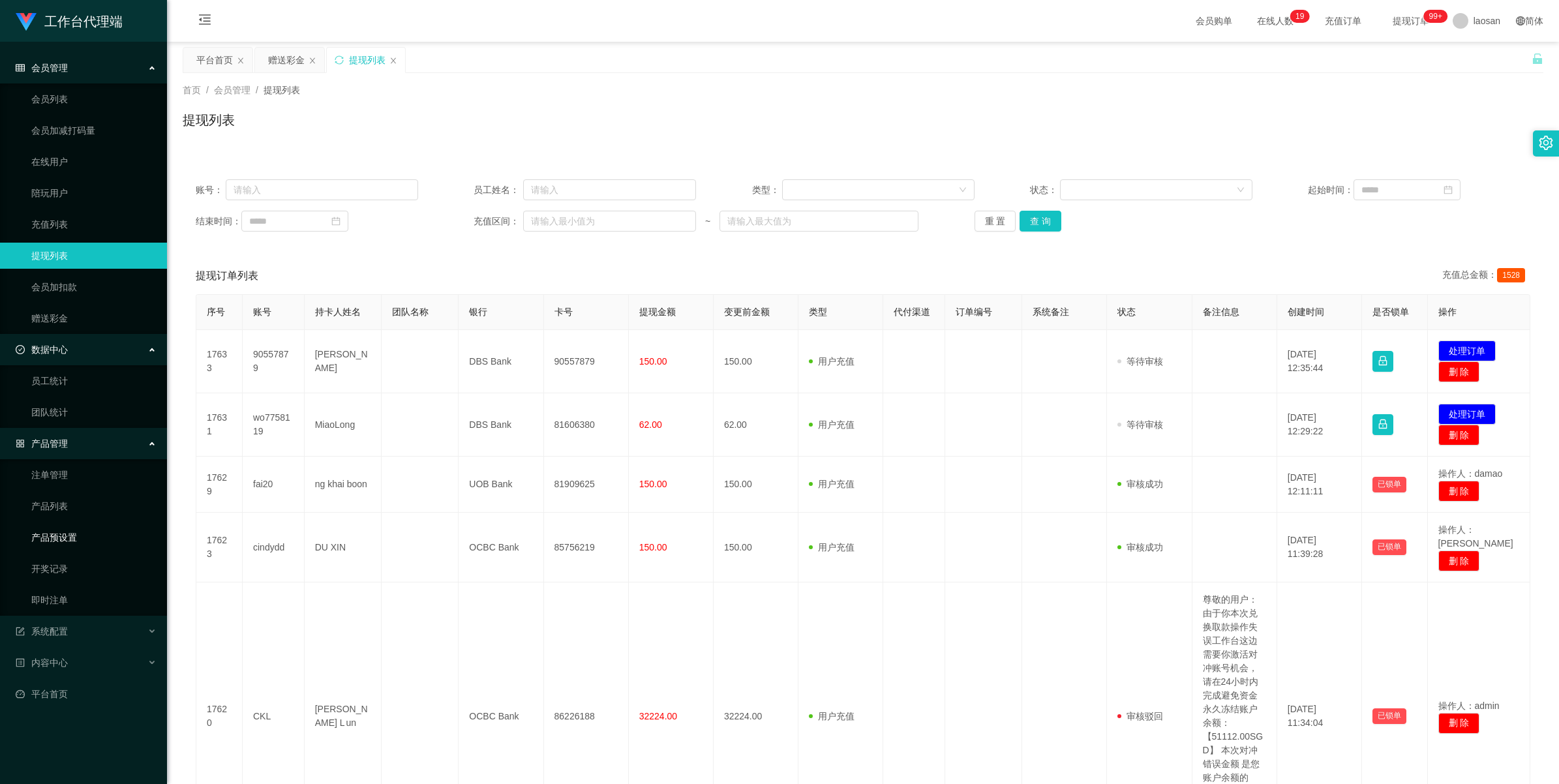
click at [75, 259] on link "产品预设置" at bounding box center [93, 537] width 125 height 26
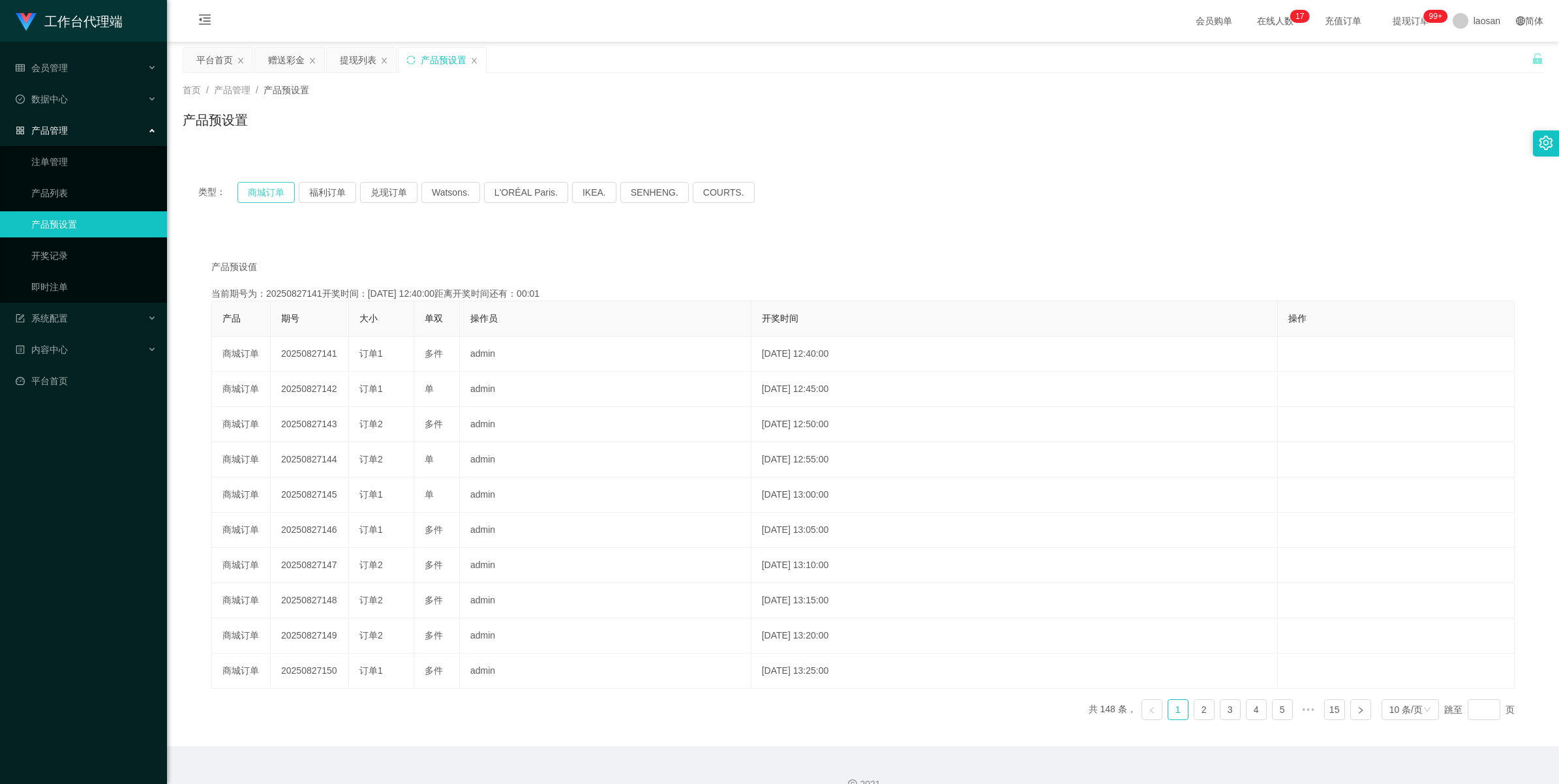
click at [275, 192] on button "商城订单" at bounding box center [266, 192] width 57 height 21
click at [239, 60] on icon "图标: close" at bounding box center [240, 60] width 8 height 8
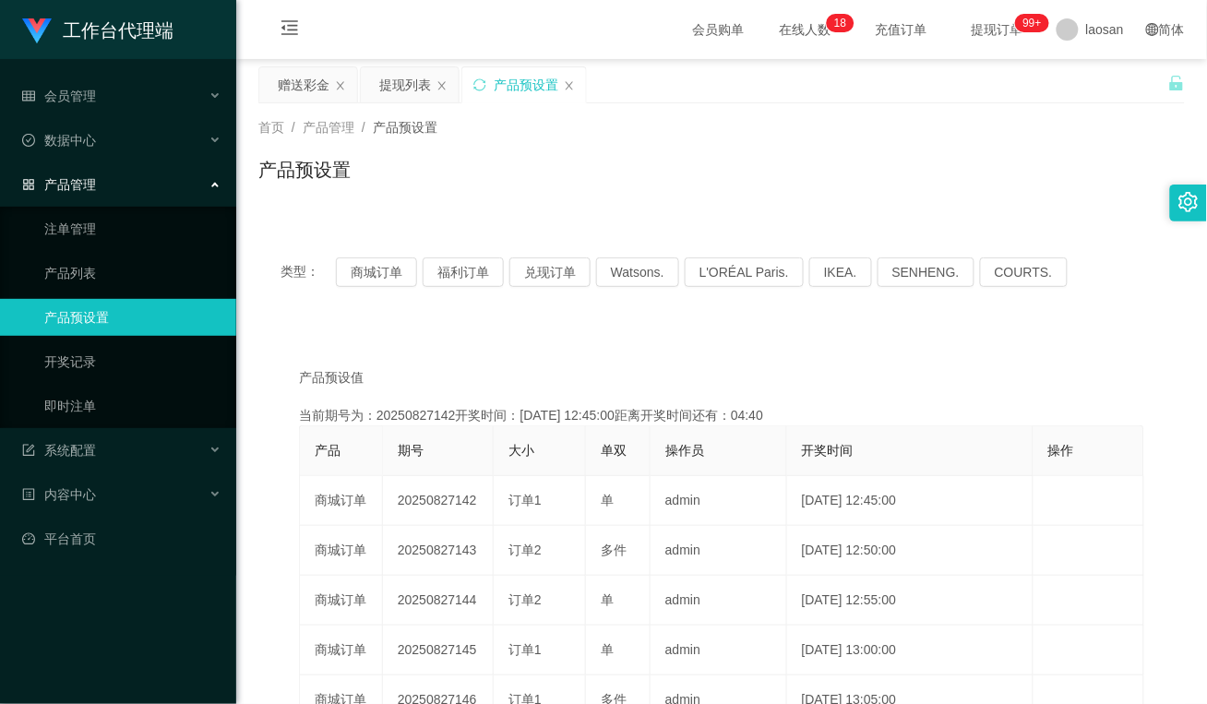
click at [543, 156] on div "产品预设置" at bounding box center [721, 177] width 926 height 42
drag, startPoint x: 319, startPoint y: 84, endPoint x: 309, endPoint y: 93, distance: 13.7
click at [319, 84] on div "赠送彩金" at bounding box center [304, 84] width 52 height 35
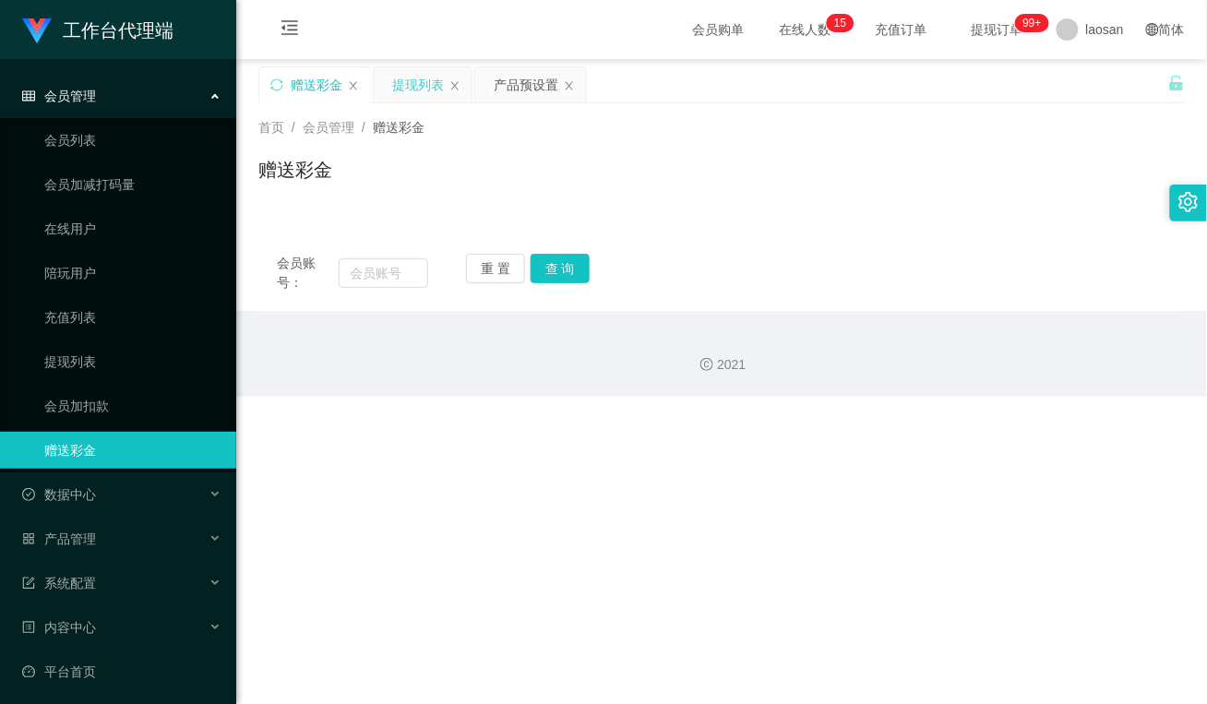
click at [423, 90] on div "提现列表" at bounding box center [418, 84] width 52 height 35
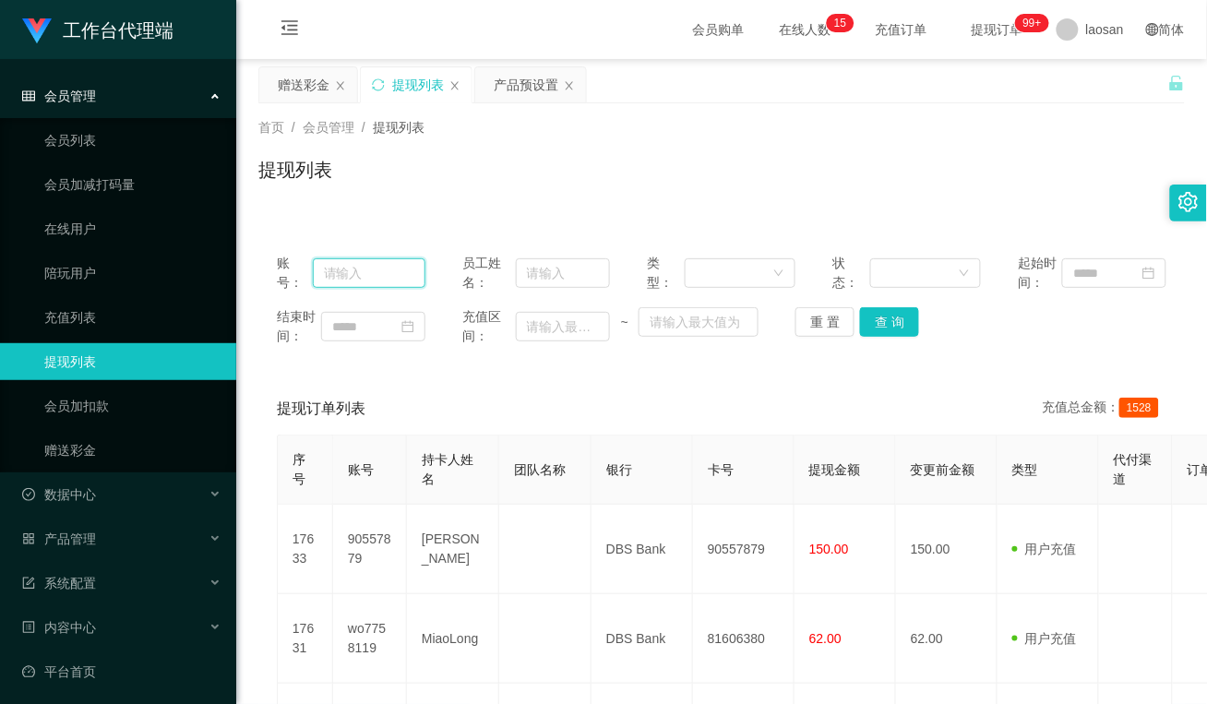
click at [370, 277] on input "text" at bounding box center [369, 273] width 113 height 30
type input "mmm"
click at [567, 326] on button "查 询" at bounding box center [889, 322] width 59 height 30
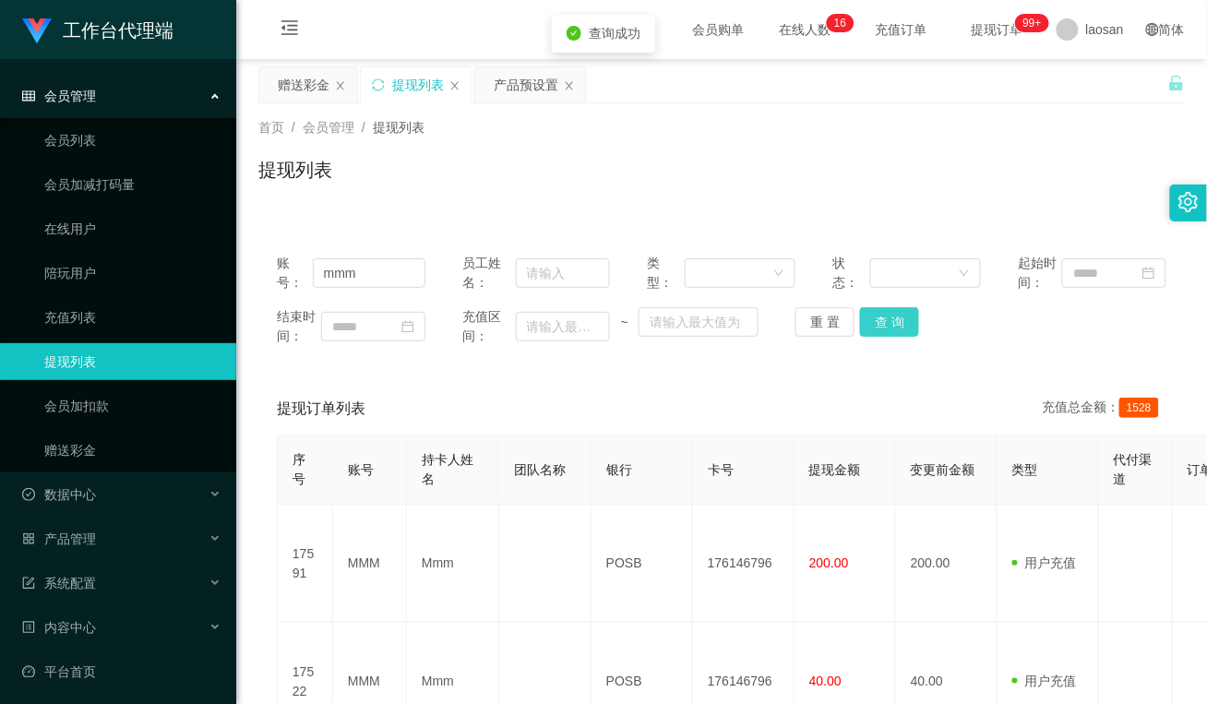
click at [567, 325] on button "查 询" at bounding box center [889, 322] width 59 height 30
click at [567, 325] on div "重 置 查 询" at bounding box center [869, 322] width 149 height 30
click at [567, 325] on button "查 询" at bounding box center [889, 322] width 59 height 30
click at [567, 325] on div "重 置 查 询" at bounding box center [869, 322] width 149 height 30
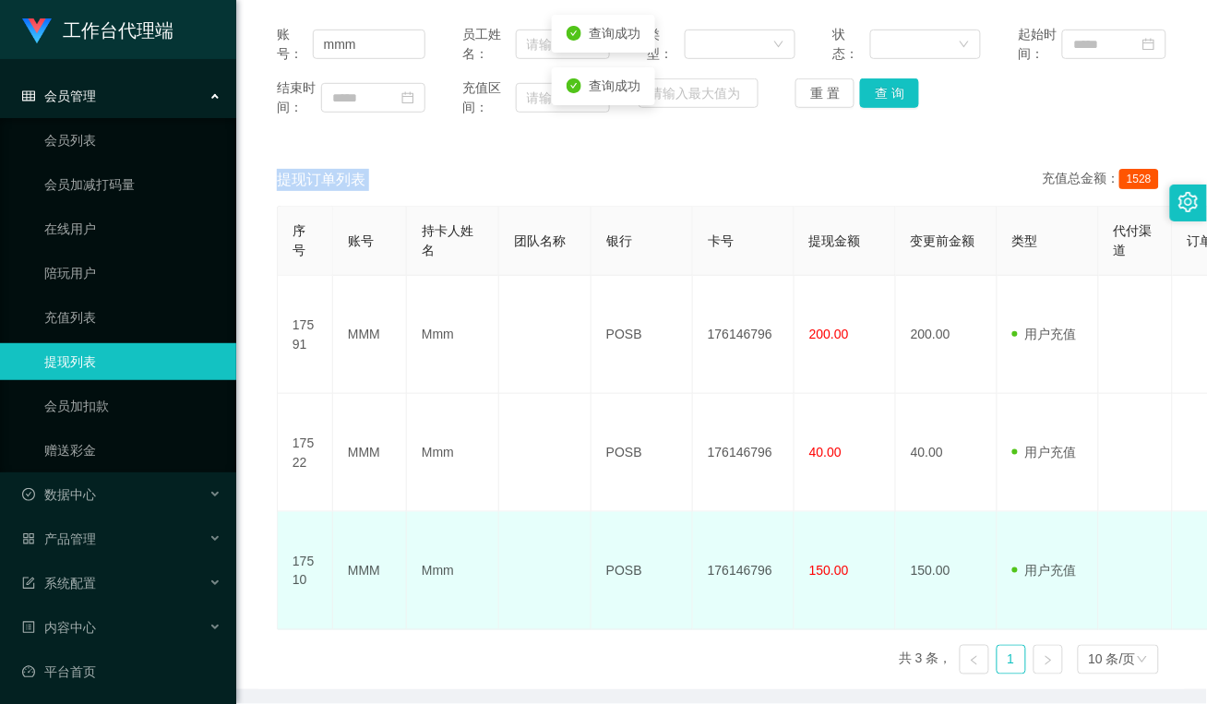
scroll to position [231, 0]
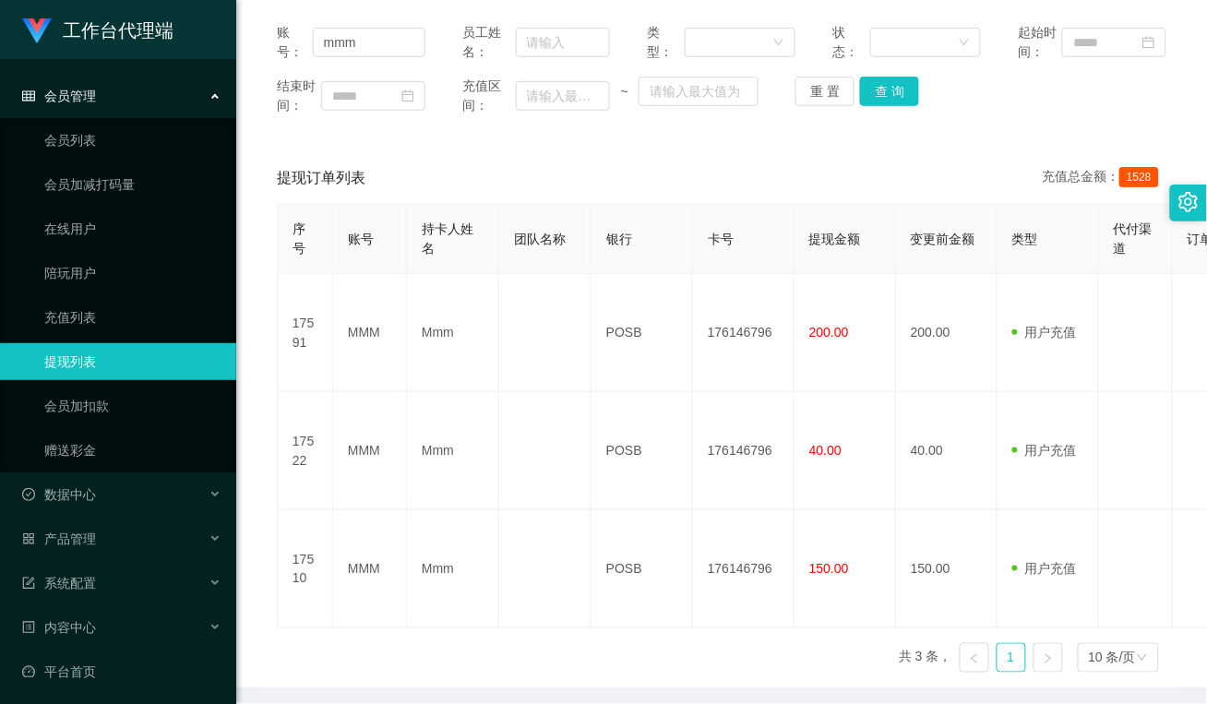
drag, startPoint x: 1129, startPoint y: 6, endPoint x: 618, endPoint y: 116, distance: 522.0
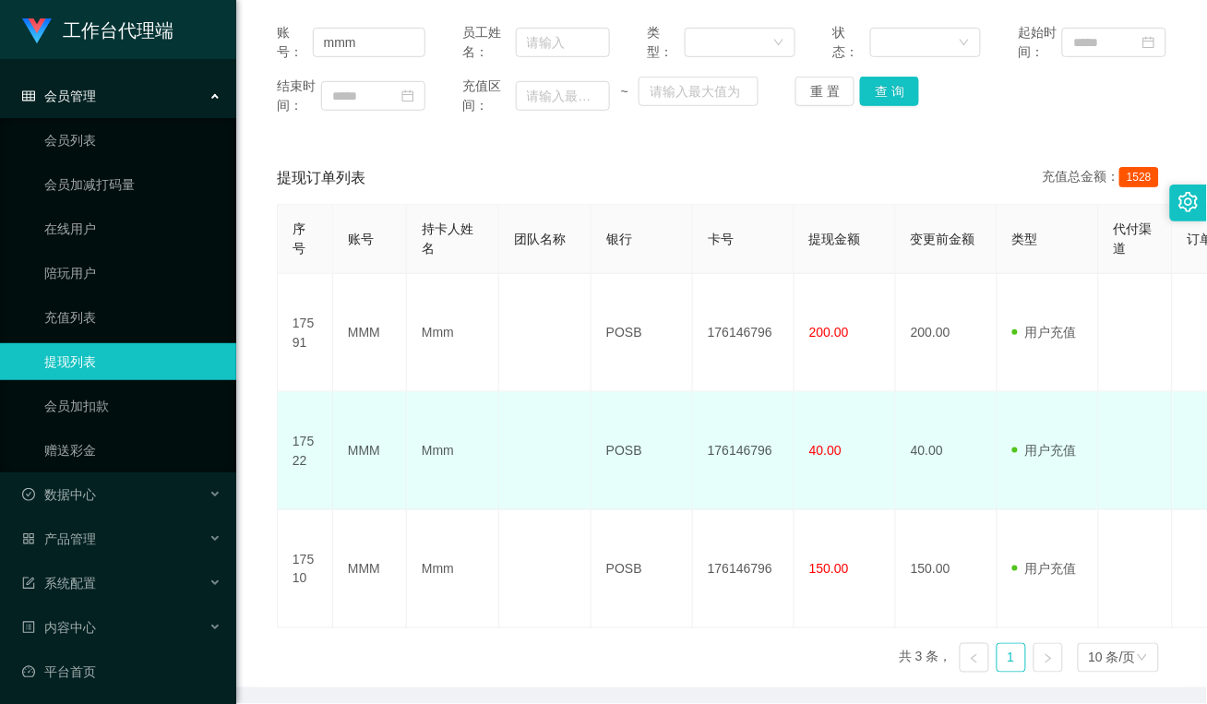
scroll to position [185, 0]
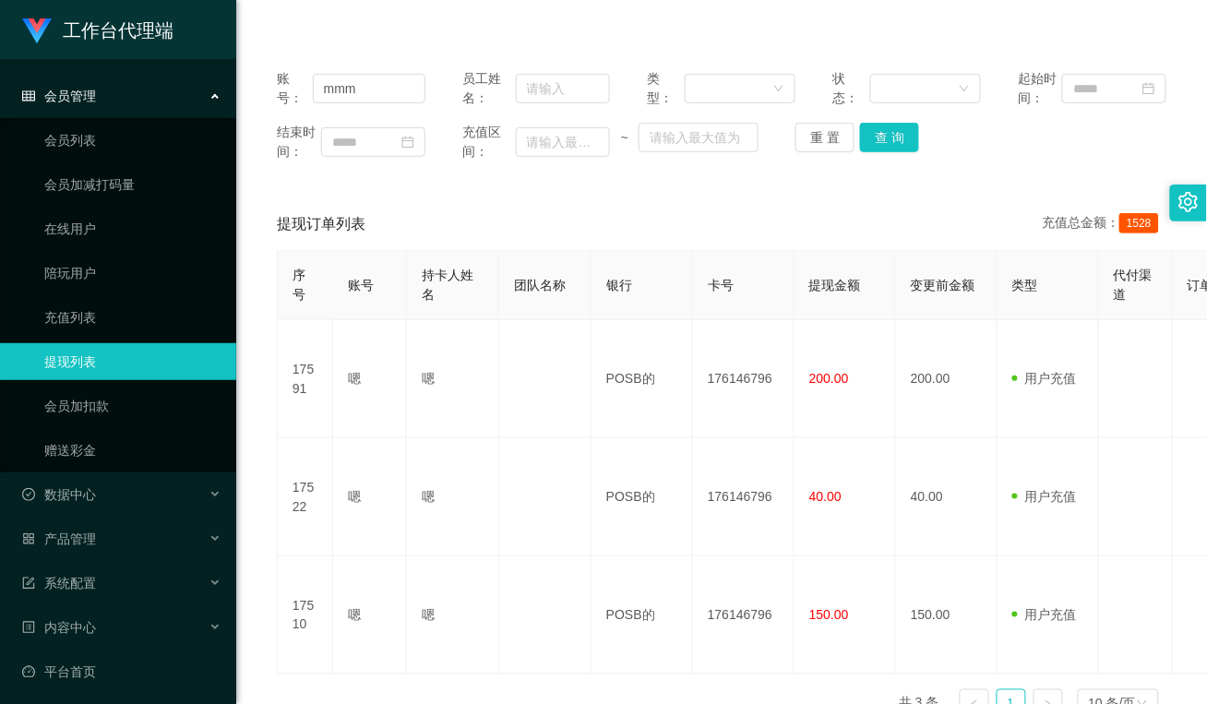
drag, startPoint x: 985, startPoint y: 153, endPoint x: 974, endPoint y: 25, distance: 128.8
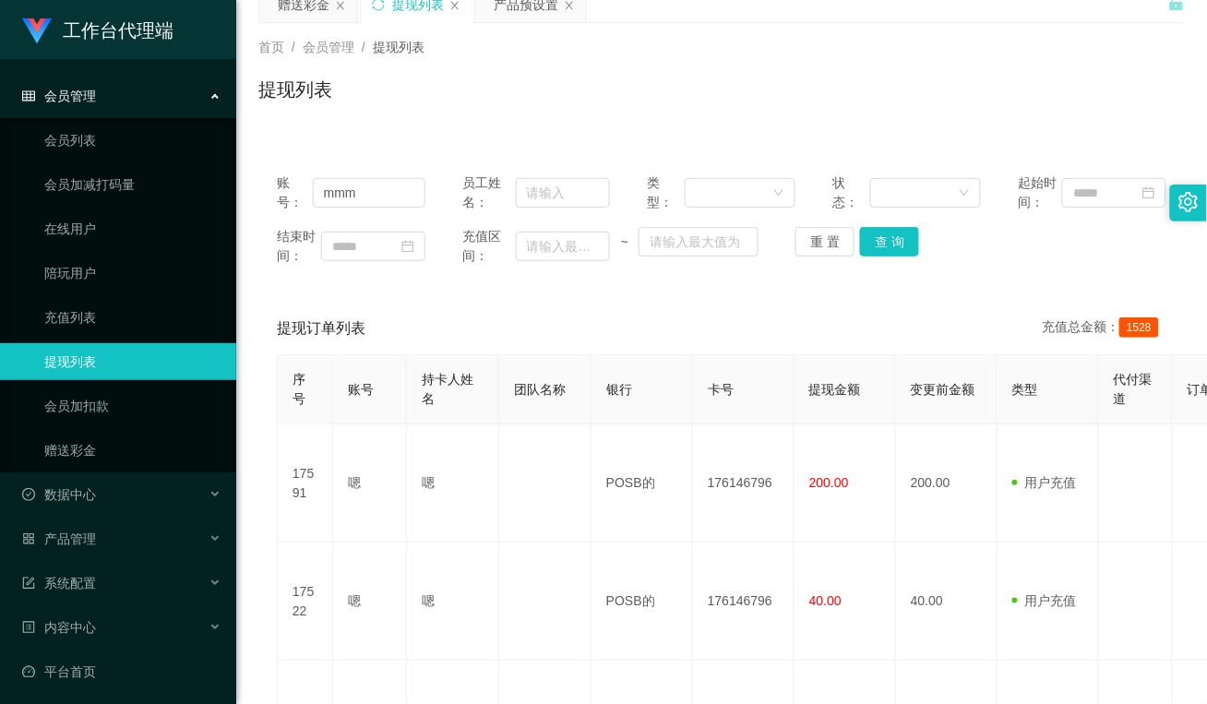
scroll to position [0, 0]
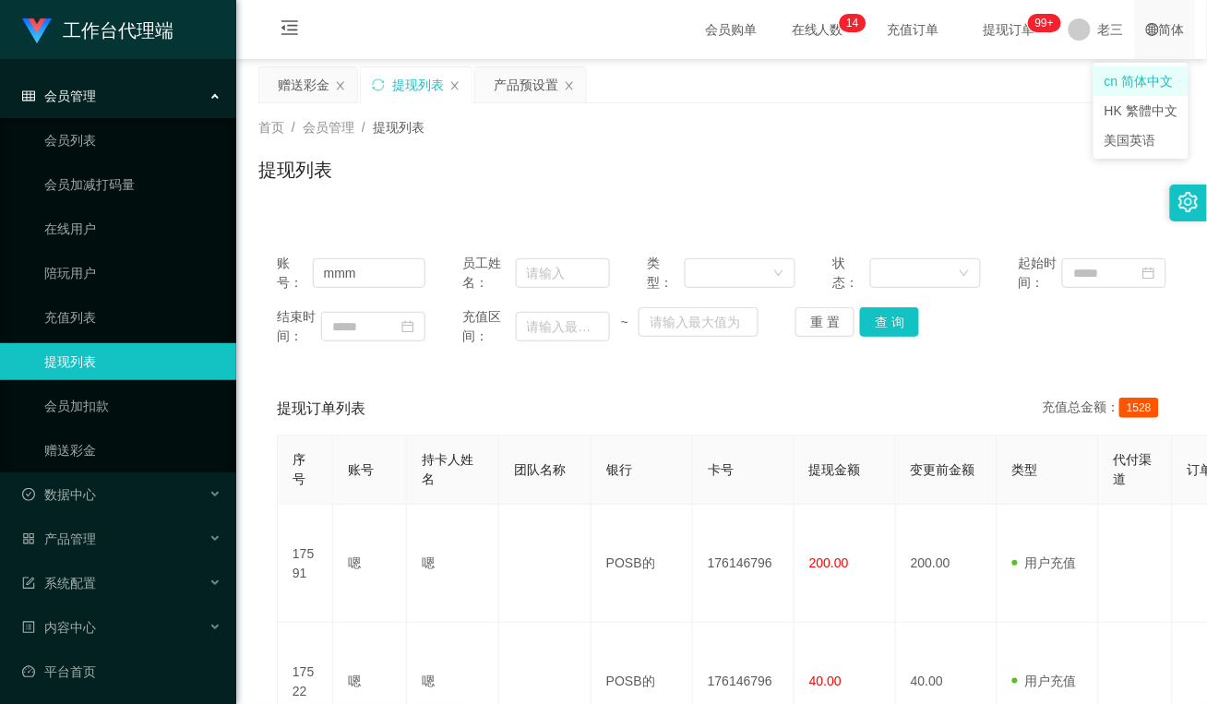
click at [567, 28] on font "简体" at bounding box center [1172, 29] width 26 height 15
click at [567, 129] on li "美国英语" at bounding box center [1140, 140] width 95 height 30
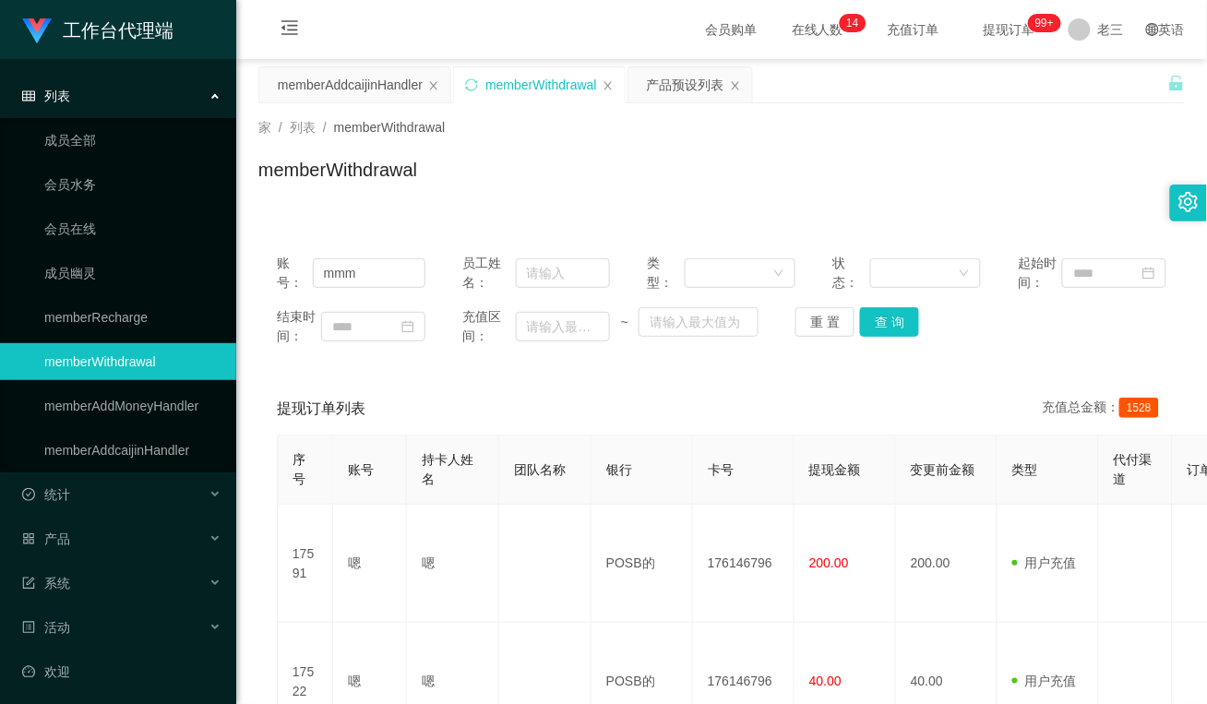
click at [567, 173] on div "memberWithdrawal" at bounding box center [721, 177] width 926 height 42
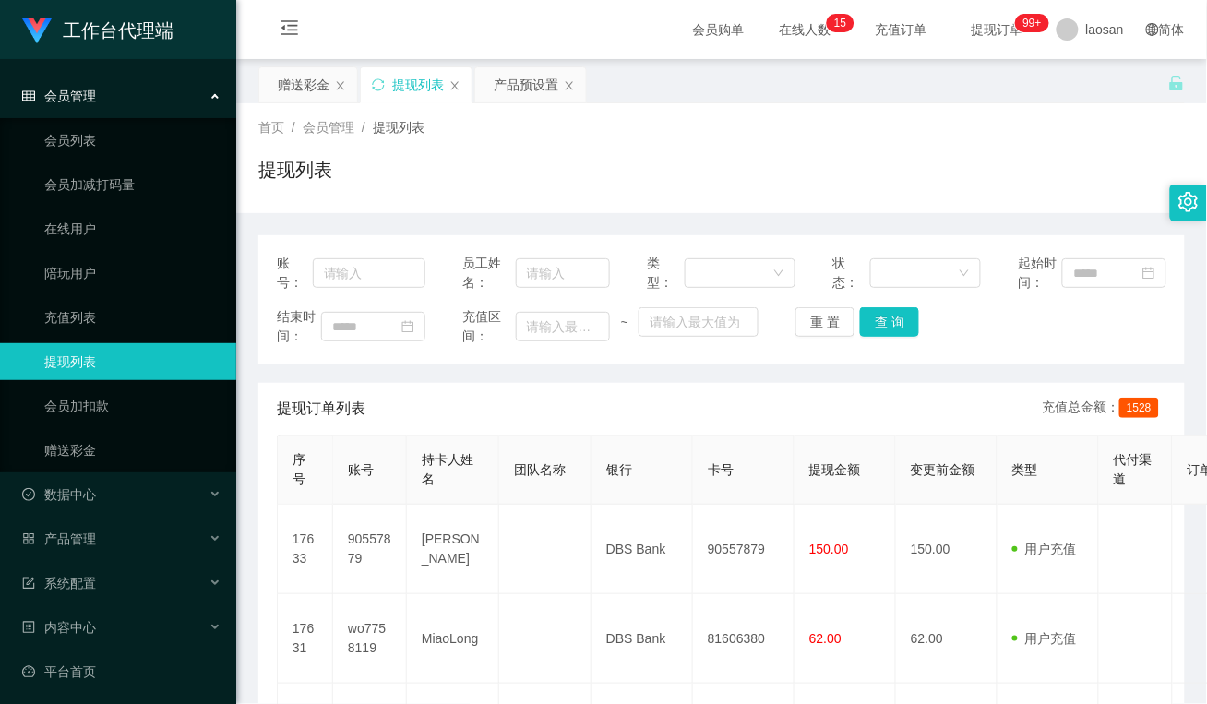
click at [956, 183] on div "提现列表" at bounding box center [721, 177] width 926 height 42
click at [356, 269] on input "text" at bounding box center [369, 273] width 113 height 30
type input "mmm"
click at [893, 318] on button "查 询" at bounding box center [889, 322] width 59 height 30
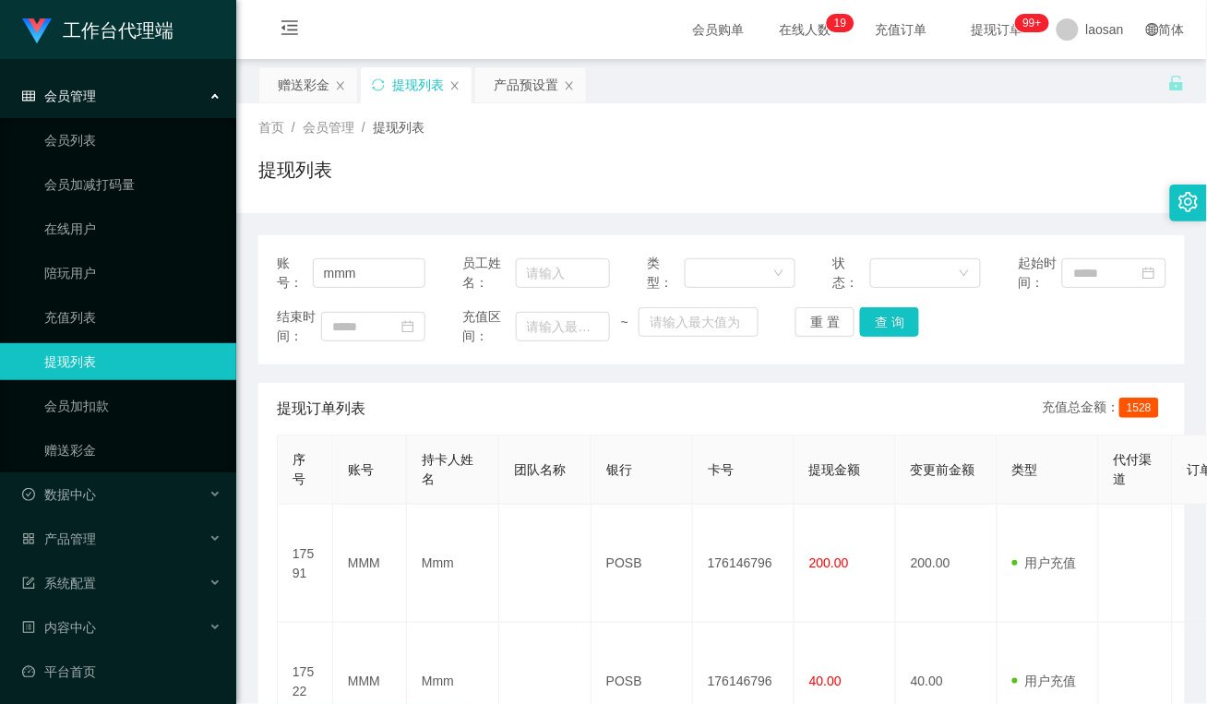
click at [543, 176] on div "提现列表" at bounding box center [721, 177] width 926 height 42
click at [314, 89] on div "赠送彩金" at bounding box center [304, 84] width 52 height 35
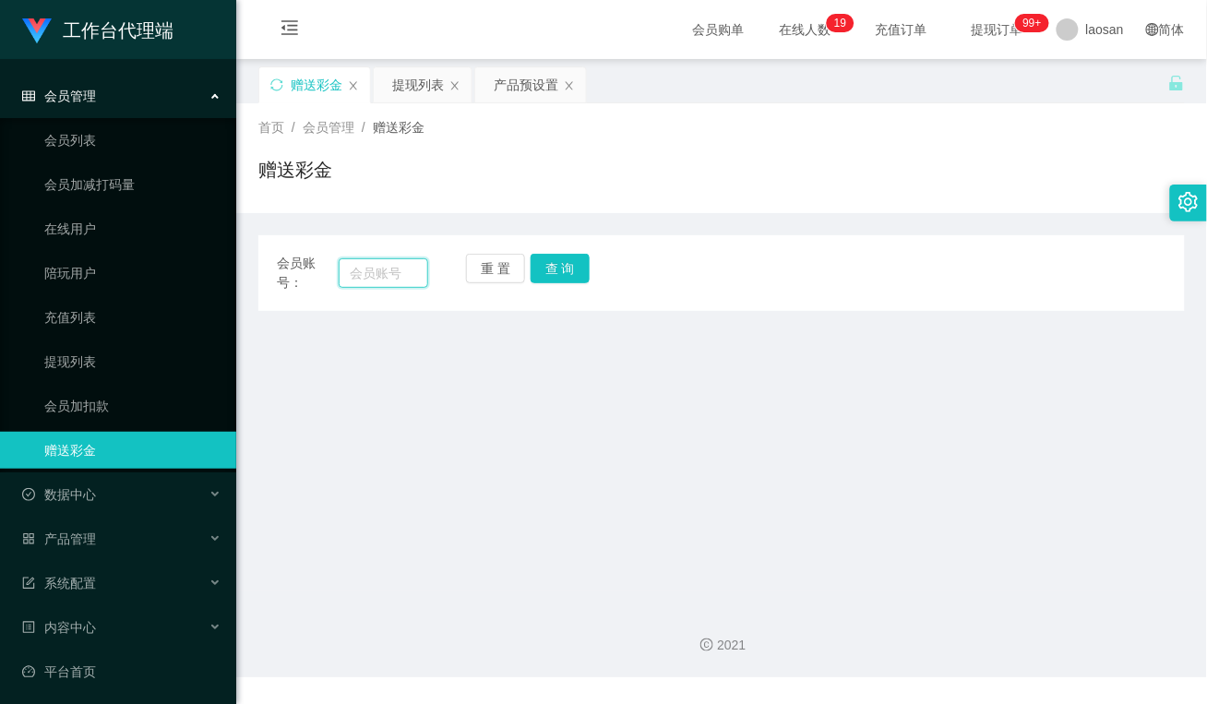
click at [372, 269] on input "text" at bounding box center [384, 273] width 90 height 30
paste input "Cthong8530"
type input "Cthong8530"
click at [561, 264] on button "查 询" at bounding box center [560, 269] width 59 height 30
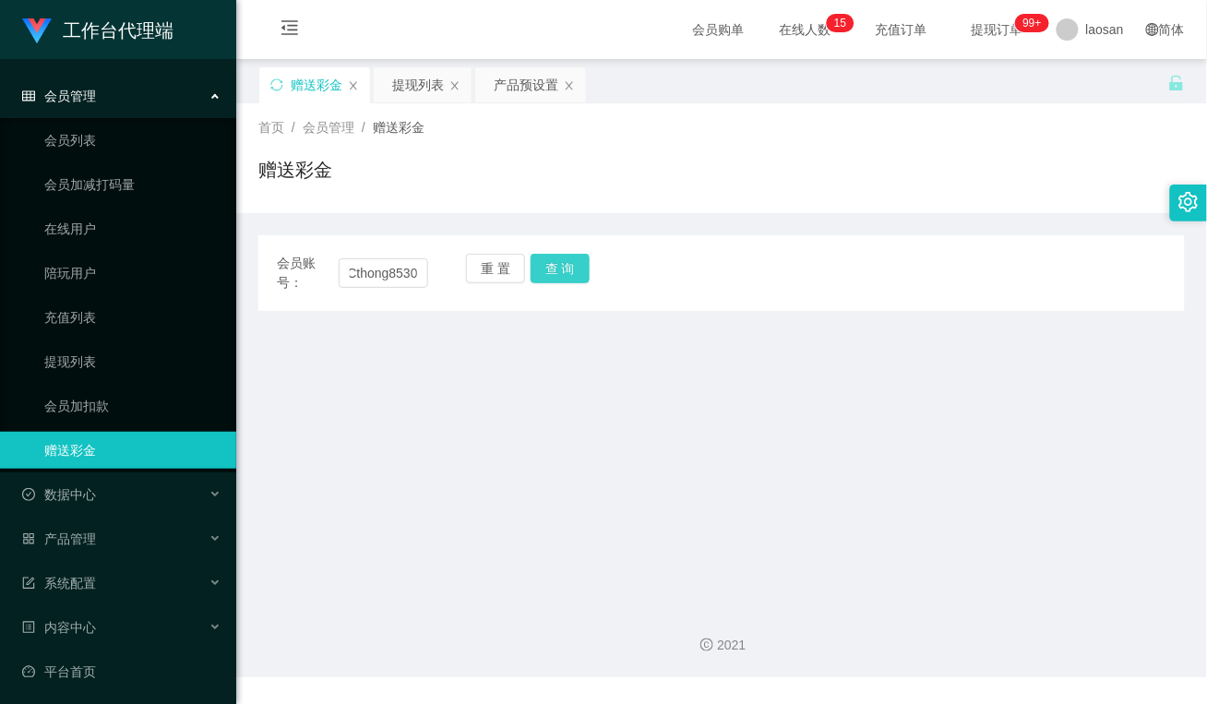
scroll to position [0, 0]
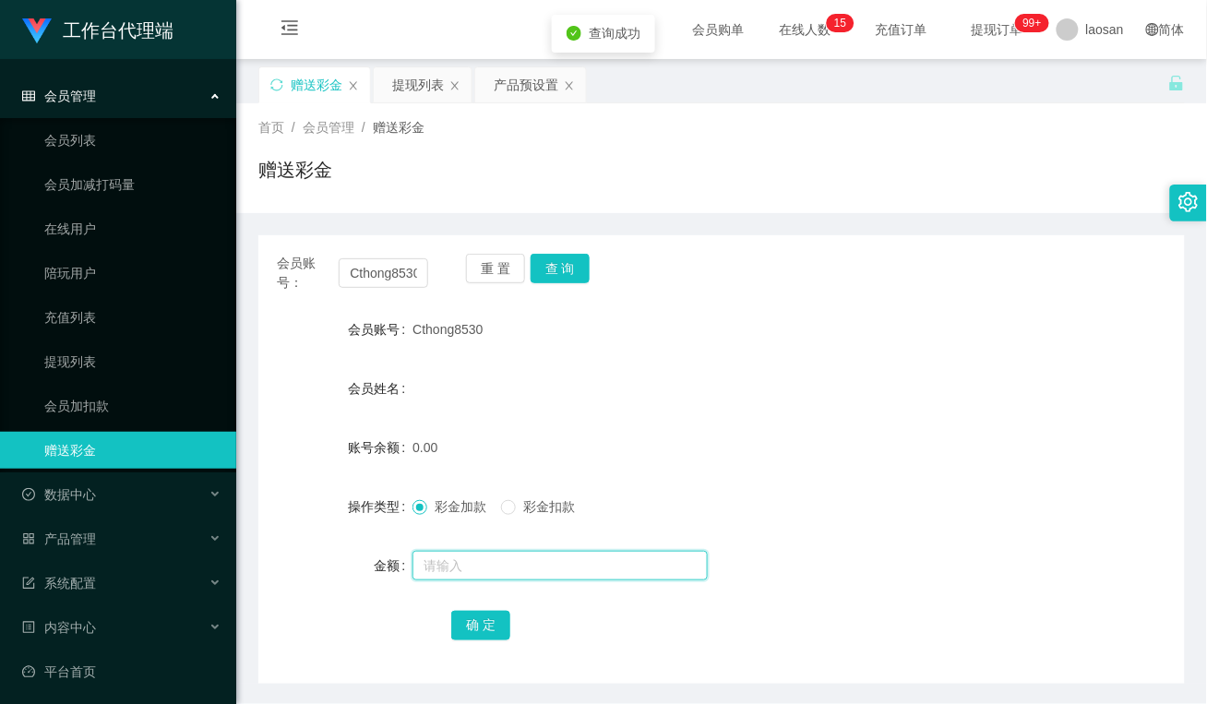
click at [496, 560] on input "text" at bounding box center [559, 566] width 295 height 30
type input "100"
click at [480, 625] on button "确 定" at bounding box center [480, 626] width 59 height 30
click at [610, 642] on div "确 定" at bounding box center [721, 624] width 541 height 37
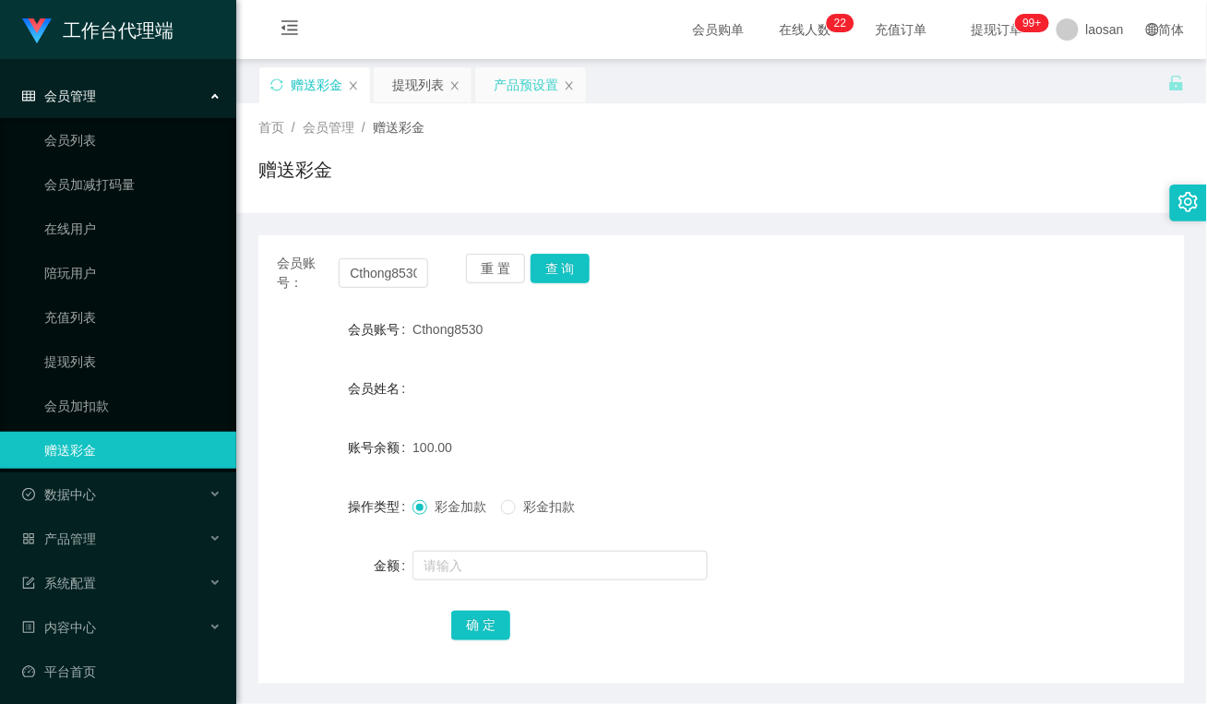
click at [512, 93] on div "产品预设置" at bounding box center [526, 84] width 65 height 35
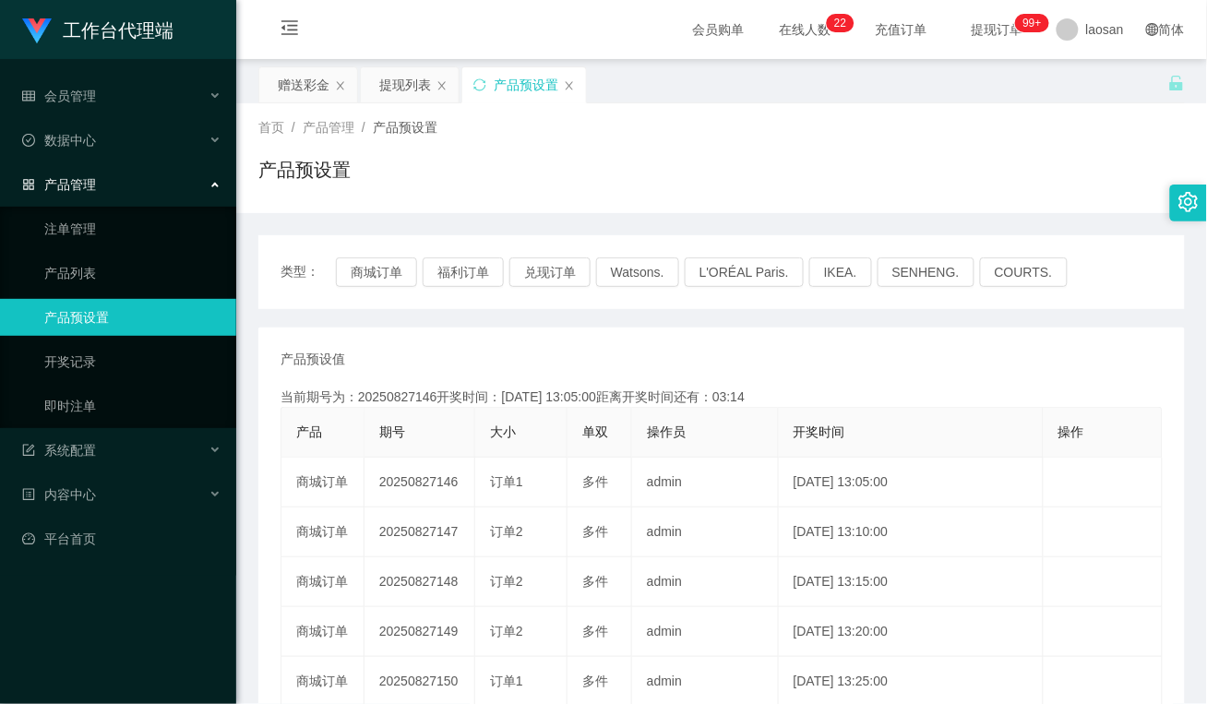
drag, startPoint x: 564, startPoint y: 171, endPoint x: 538, endPoint y: 319, distance: 150.8
click at [564, 171] on div "产品预设置" at bounding box center [721, 177] width 926 height 42
click at [591, 175] on div "产品预设置" at bounding box center [721, 177] width 926 height 42
click at [312, 83] on div "赠送彩金" at bounding box center [304, 84] width 52 height 35
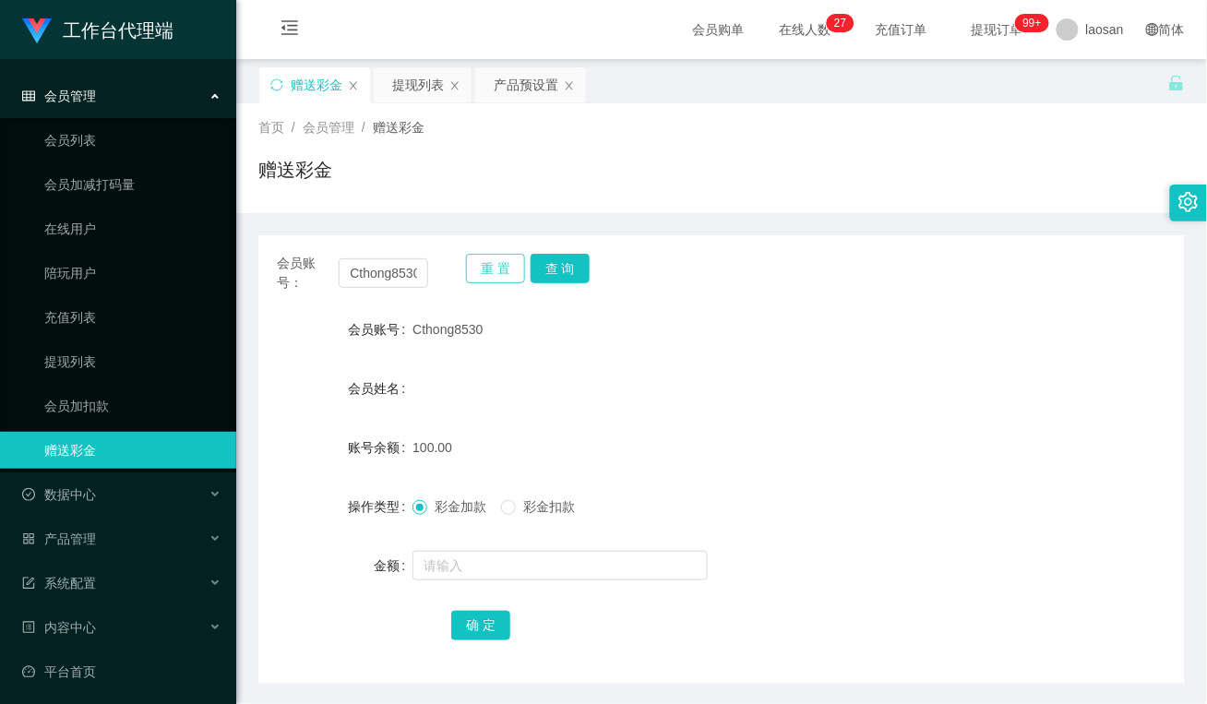
drag, startPoint x: 484, startPoint y: 269, endPoint x: 439, endPoint y: 302, distance: 55.6
click at [484, 269] on button "重 置" at bounding box center [495, 269] width 59 height 30
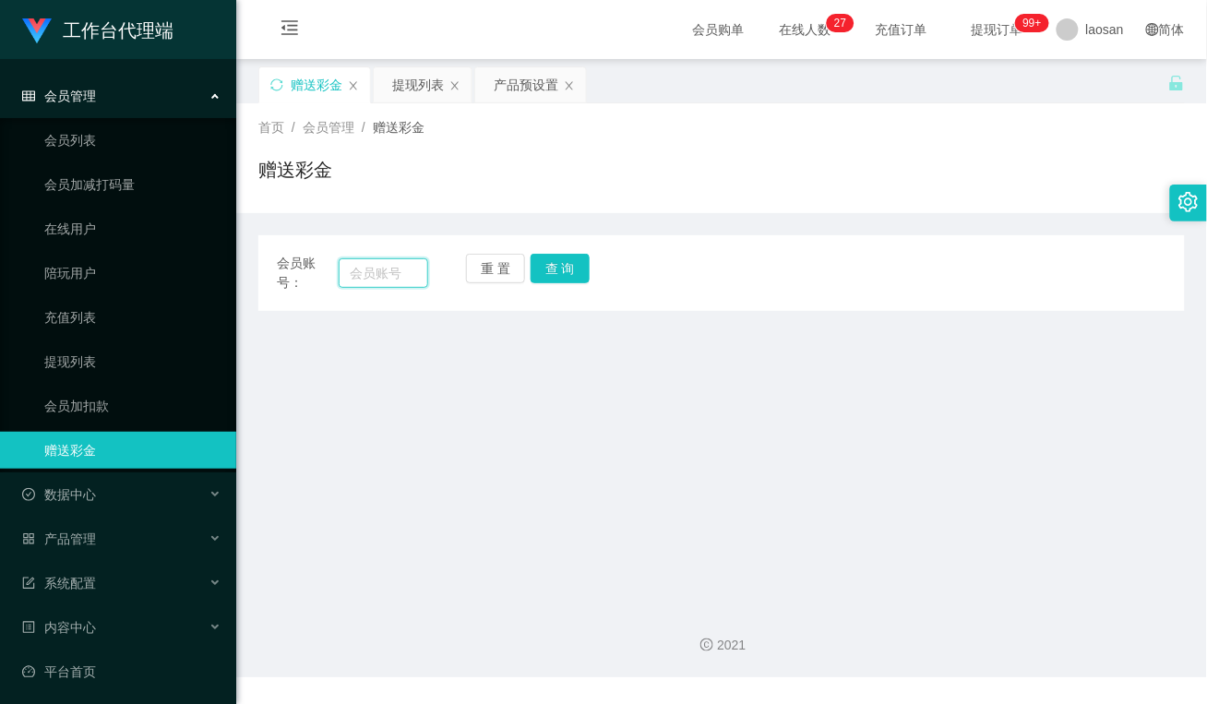
drag, startPoint x: 371, startPoint y: 275, endPoint x: 413, endPoint y: 277, distance: 42.5
click at [371, 275] on input "text" at bounding box center [384, 273] width 90 height 30
paste input "18878555397"
type input "18878555397"
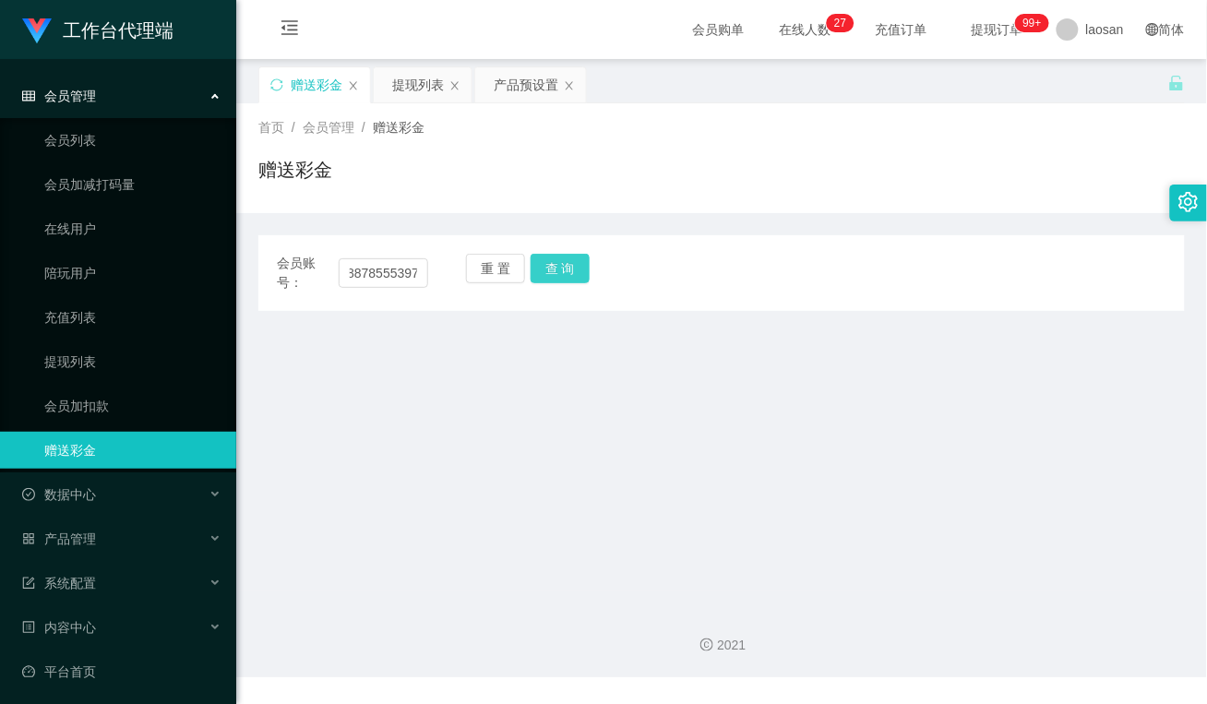
click at [547, 256] on button "查 询" at bounding box center [560, 269] width 59 height 30
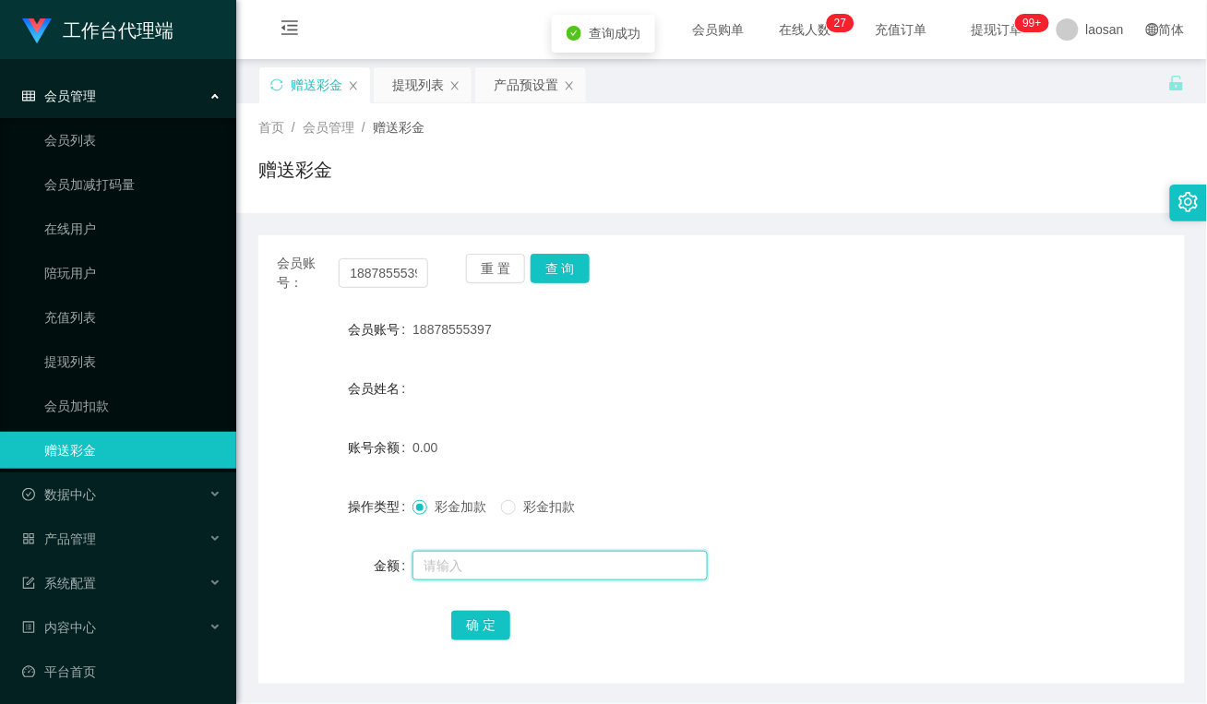
click at [480, 555] on input "text" at bounding box center [559, 566] width 295 height 30
type input "100"
click at [501, 624] on button "确 定" at bounding box center [480, 626] width 59 height 30
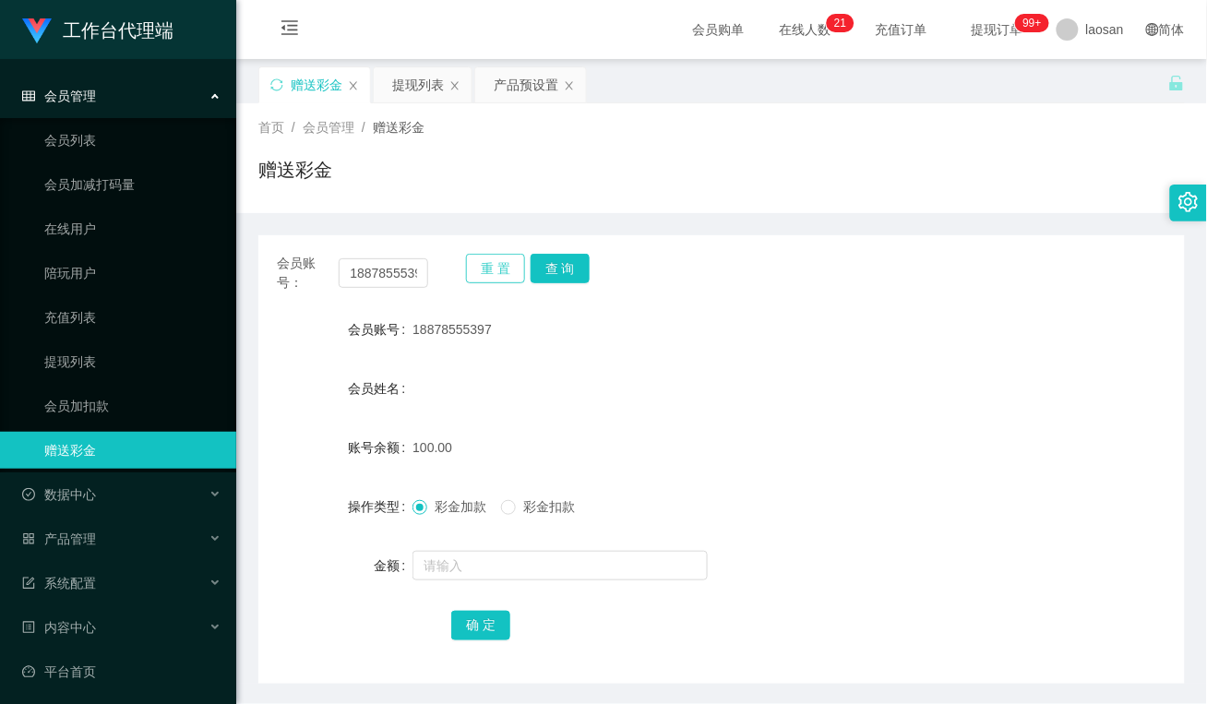
drag, startPoint x: 486, startPoint y: 261, endPoint x: 475, endPoint y: 261, distance: 11.1
click at [486, 261] on button "重 置" at bounding box center [495, 269] width 59 height 30
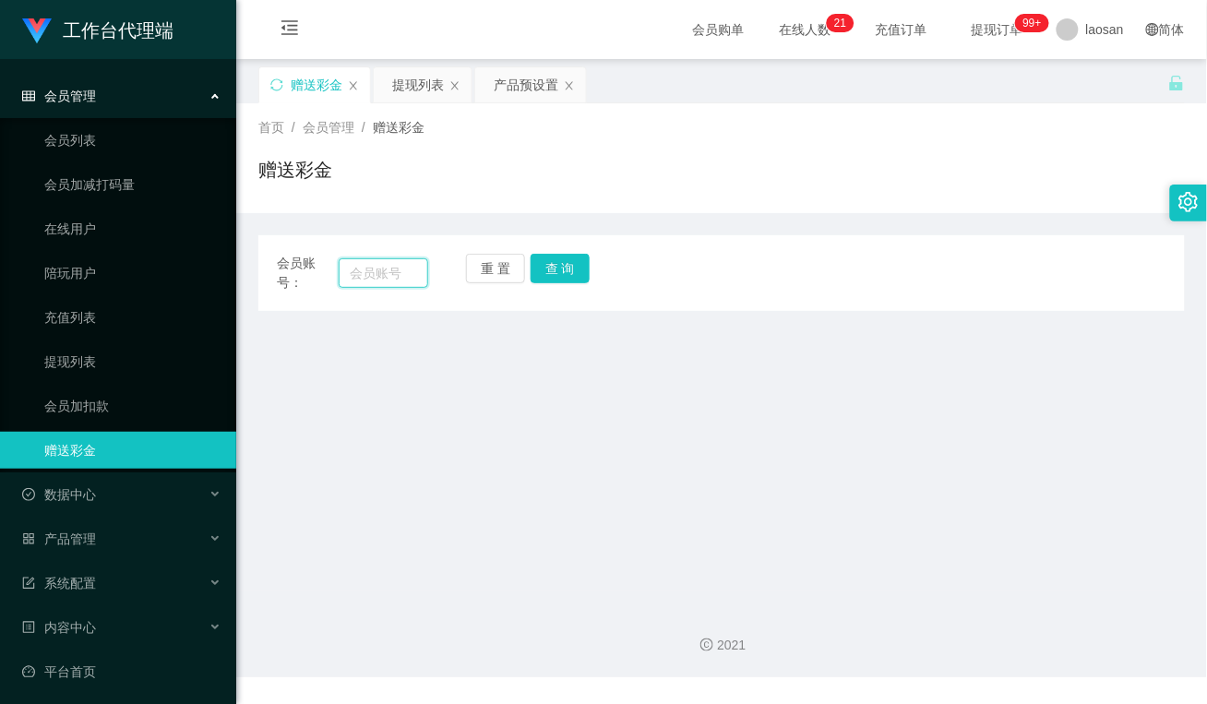
click at [376, 264] on input "text" at bounding box center [384, 273] width 90 height 30
paste input "Cthong8530"
type input "Cthong8530"
click at [566, 272] on button "查 询" at bounding box center [560, 269] width 59 height 30
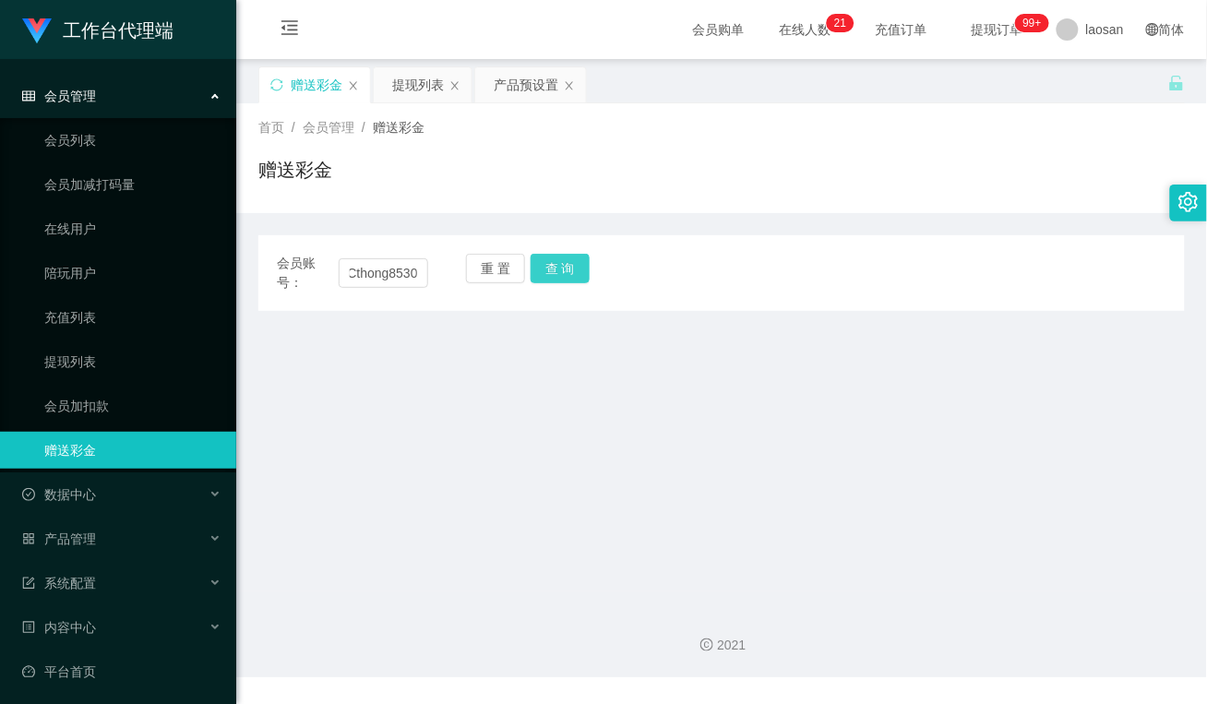
scroll to position [0, 0]
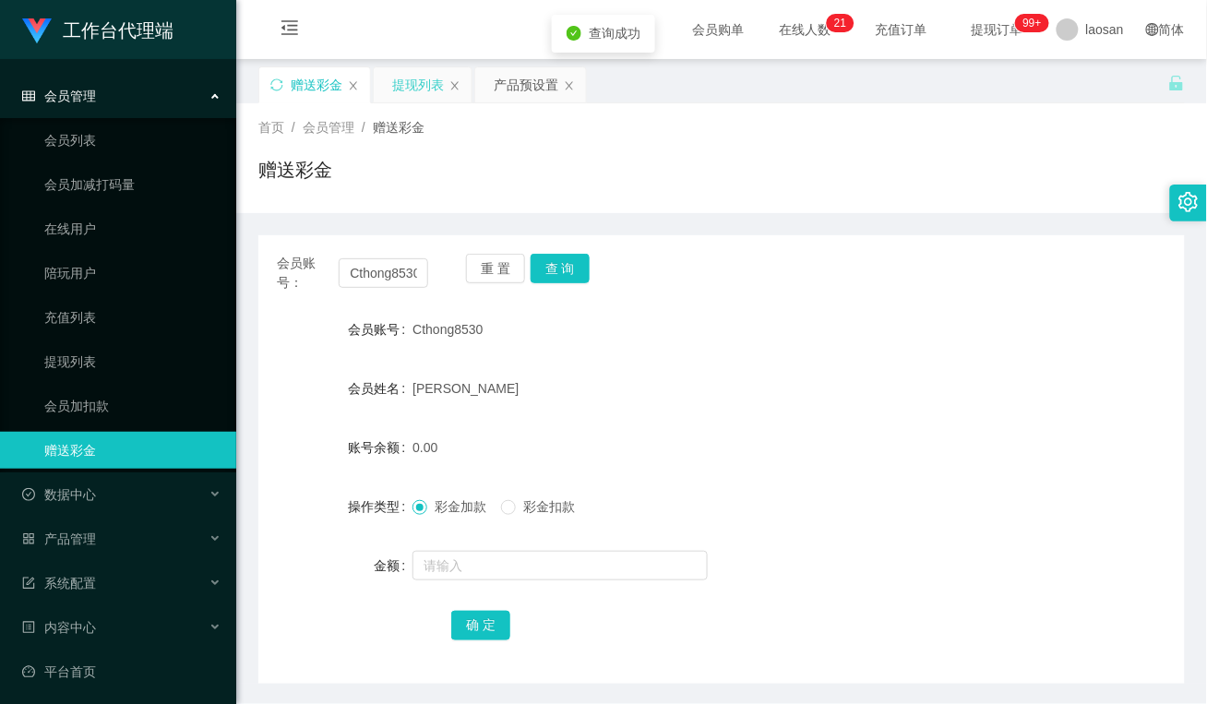
click at [440, 84] on div "提现列表" at bounding box center [418, 84] width 52 height 35
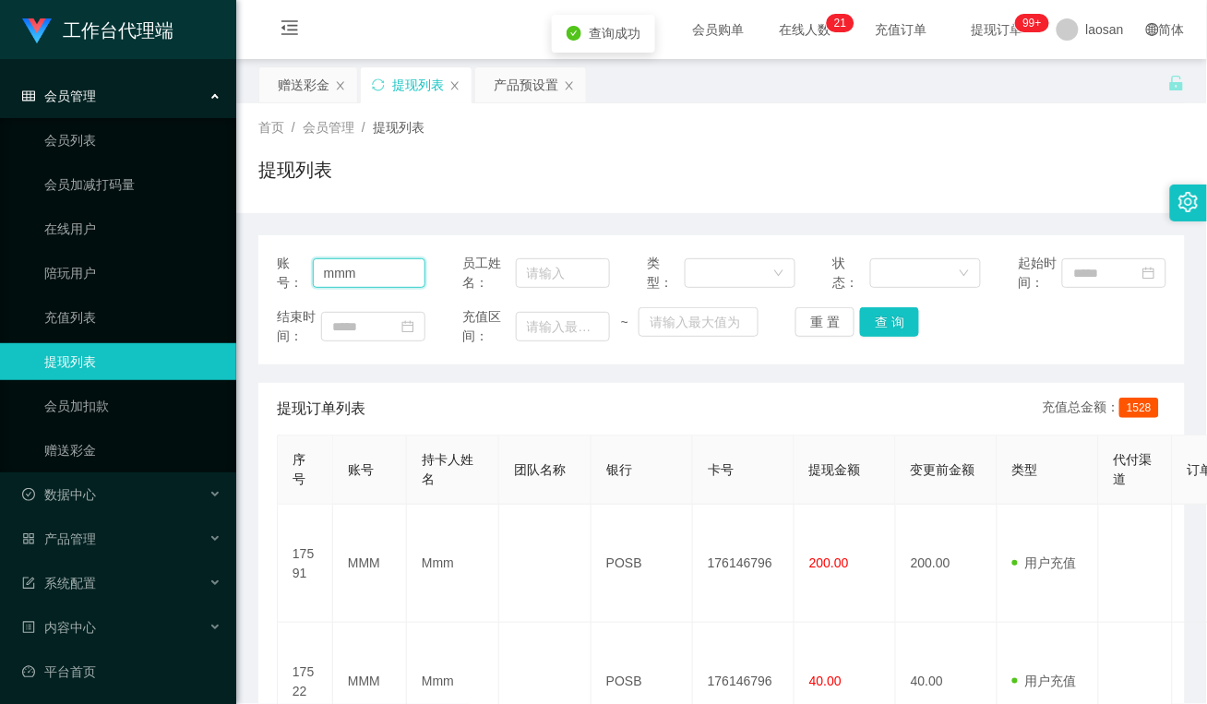
drag, startPoint x: 406, startPoint y: 270, endPoint x: 233, endPoint y: 281, distance: 172.9
click at [206, 280] on section "工作台代理端 会员管理 会员列表 会员加减打码量 在线用户 陪玩用户 充值列表 提现列表 会员加扣款 赠送彩金 数据中心 产品管理 注单管理 产品列表 产品预…" at bounding box center [603, 502] width 1207 height 1004
paste input "Cthong8530"
type input "Cthong8530"
click at [896, 325] on button "查 询" at bounding box center [889, 322] width 59 height 30
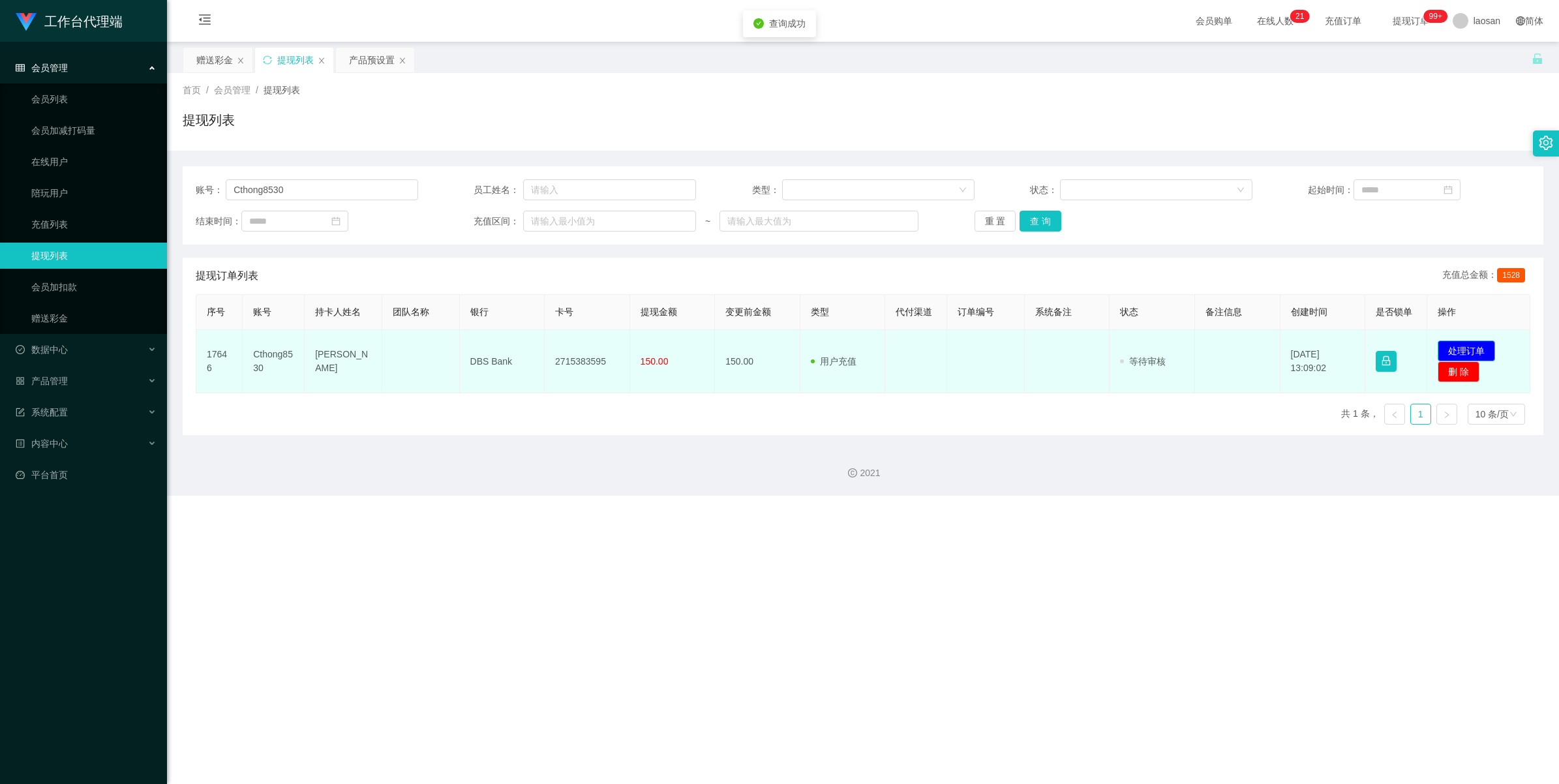
click at [853, 343] on button "处理订单" at bounding box center [1466, 351] width 57 height 21
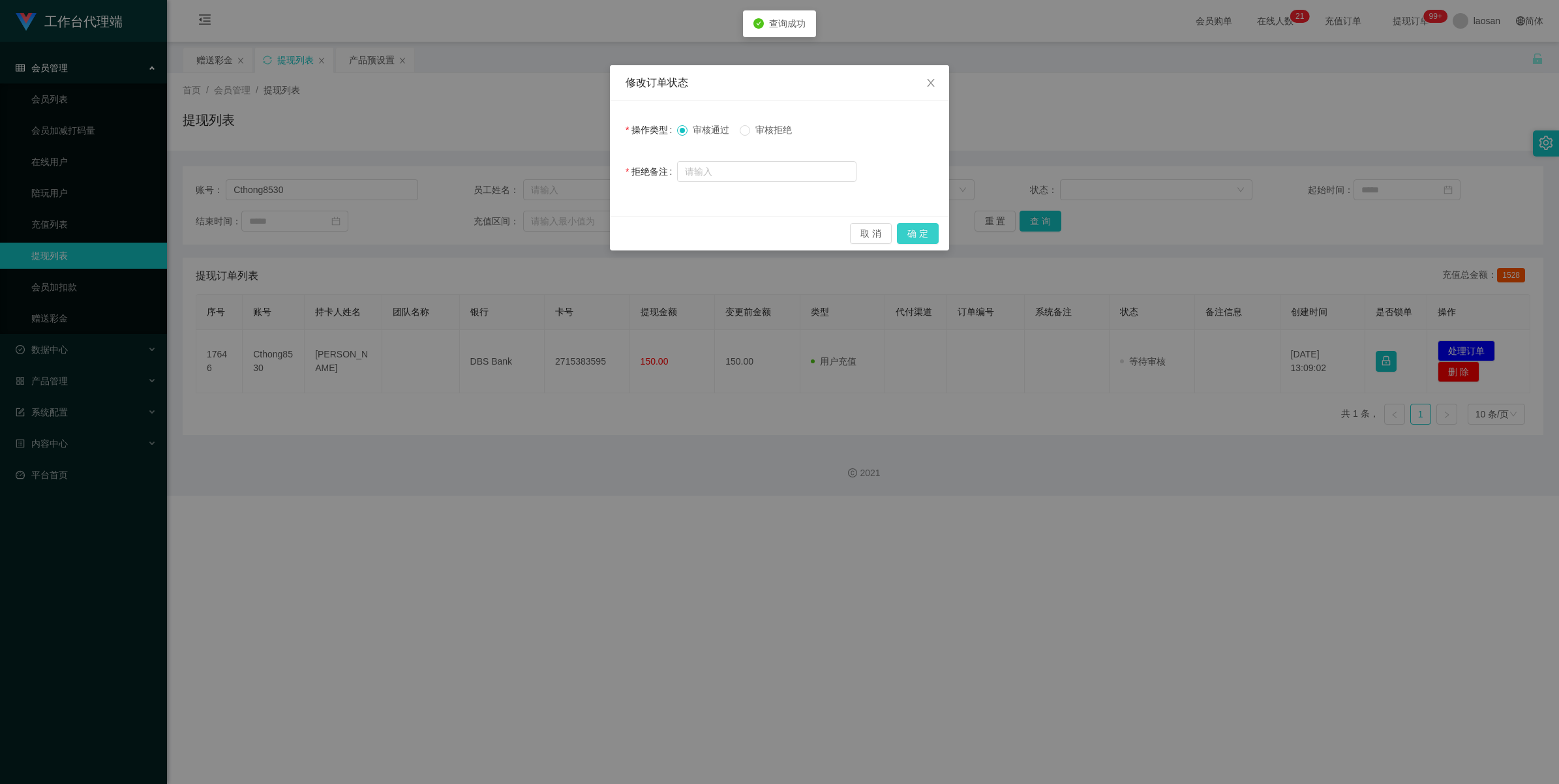
click at [853, 232] on button "确 定" at bounding box center [918, 234] width 42 height 21
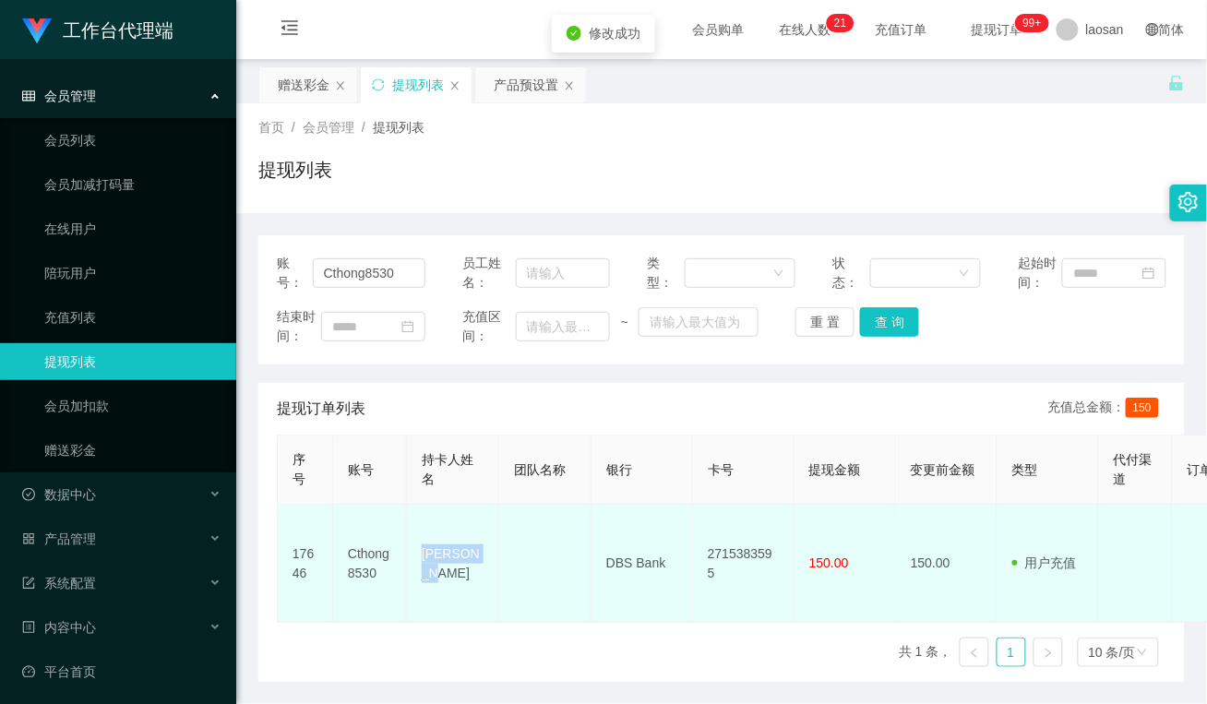
drag, startPoint x: 485, startPoint y: 556, endPoint x: 404, endPoint y: 561, distance: 81.3
click at [404, 561] on tr "17646 Cthong8530 Ting Hong DBS Bank 2715383595 150.00 150.00 用户充值 人工扣款 审核驳回 审核成…" at bounding box center [1069, 564] width 1583 height 118
copy tr "[PERSON_NAME]"
drag, startPoint x: 601, startPoint y: 374, endPoint x: 656, endPoint y: 550, distance: 184.7
click at [601, 374] on div "账号： Cthong8530 员工姓名： 类型： 状态： 起始时间： 结束时间： 充值区间： ~ 重 置 查 询 提现订单列表 充值总金额： 150 序号 账…" at bounding box center [721, 458] width 926 height 447
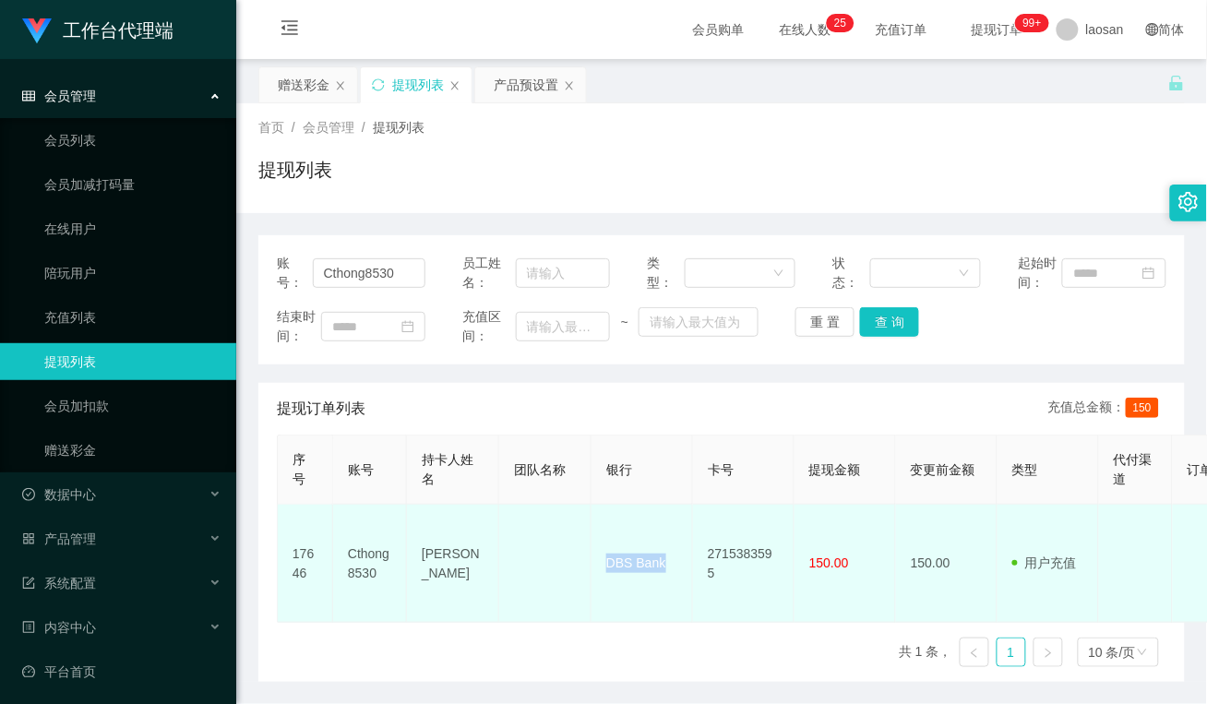
drag, startPoint x: 674, startPoint y: 558, endPoint x: 602, endPoint y: 566, distance: 72.4
click at [602, 566] on td "DBS Bank" at bounding box center [642, 564] width 102 height 118
copy td "DBS Bank"
click at [566, 520] on td at bounding box center [545, 564] width 92 height 118
drag, startPoint x: 786, startPoint y: 555, endPoint x: 689, endPoint y: 549, distance: 97.0
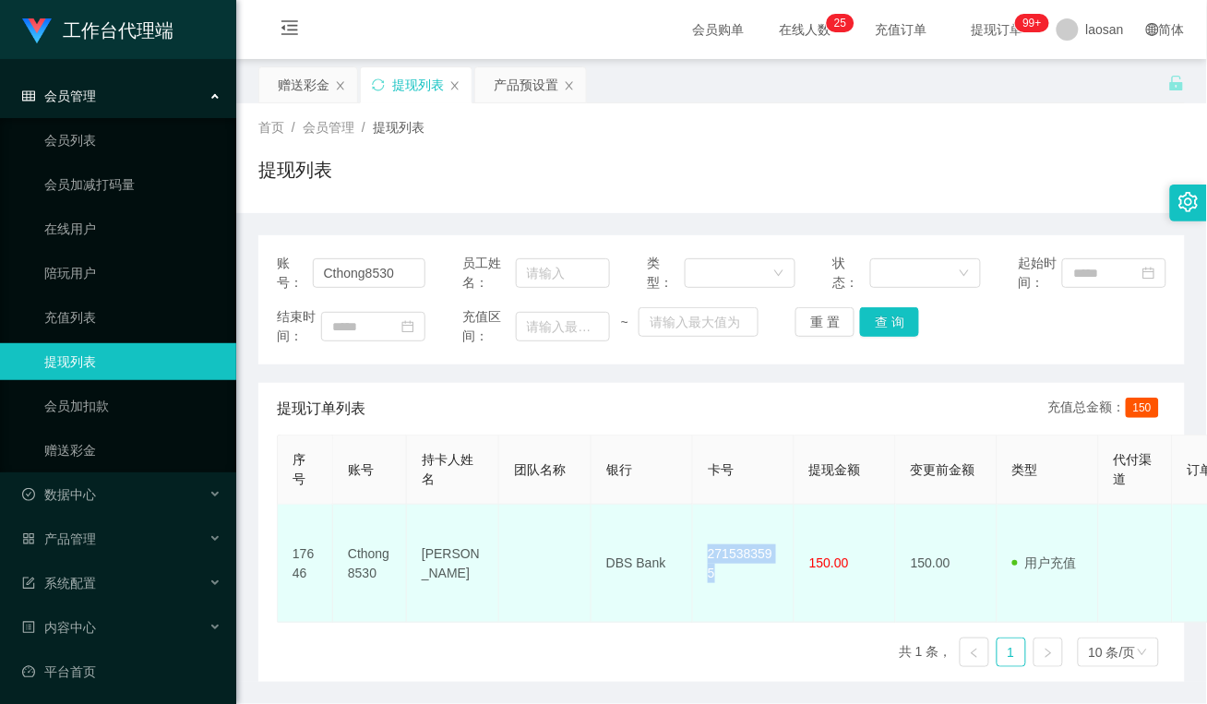
click at [689, 549] on tr "17646 Cthong8530 Ting Hong DBS Bank 2715383595 150.00 150.00 用户充值 人工扣款 审核驳回 审核成…" at bounding box center [1069, 564] width 1583 height 118
copy tr "2715383595"
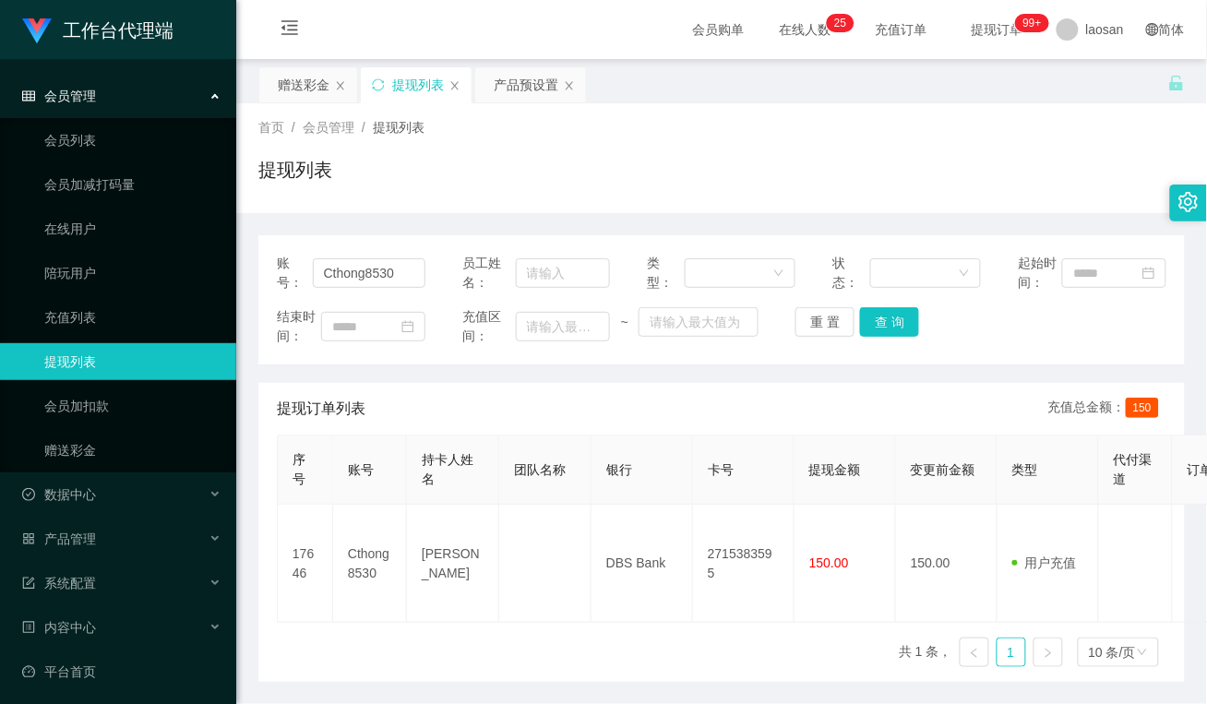
click at [597, 409] on div "提现订单列表 充值总金额： 150" at bounding box center [722, 409] width 890 height 52
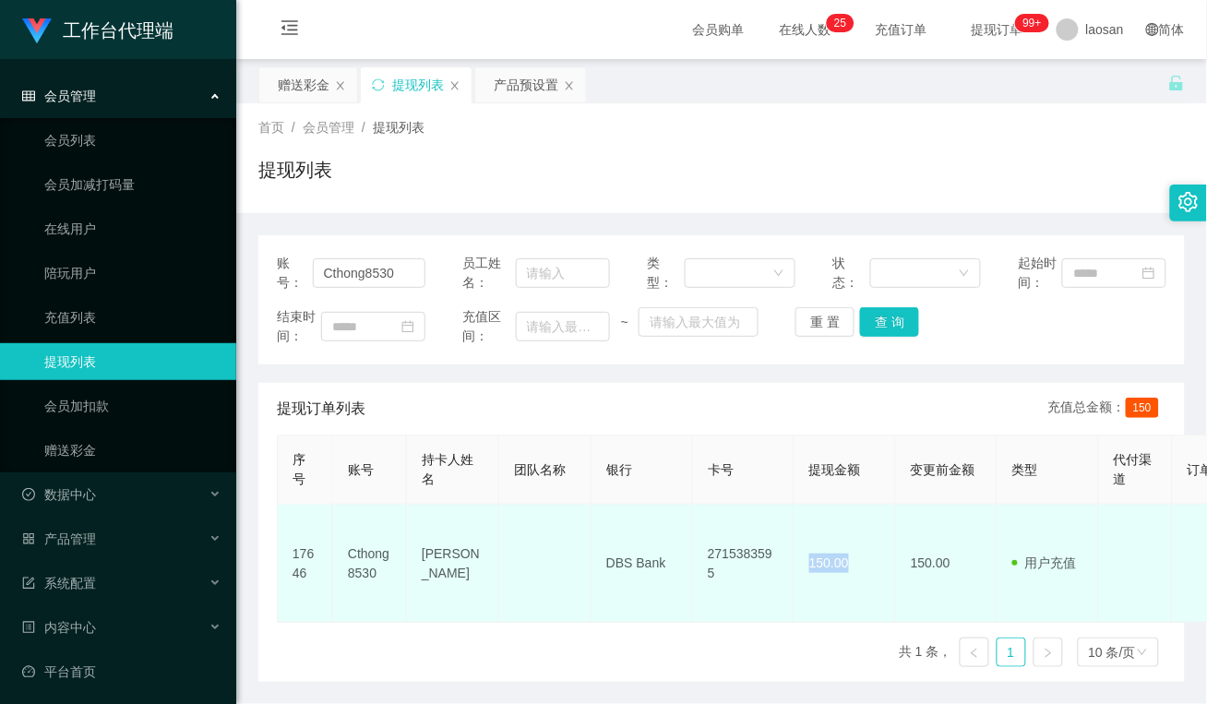
drag, startPoint x: 856, startPoint y: 555, endPoint x: 798, endPoint y: 555, distance: 58.1
click at [798, 555] on td "150.00" at bounding box center [845, 564] width 102 height 118
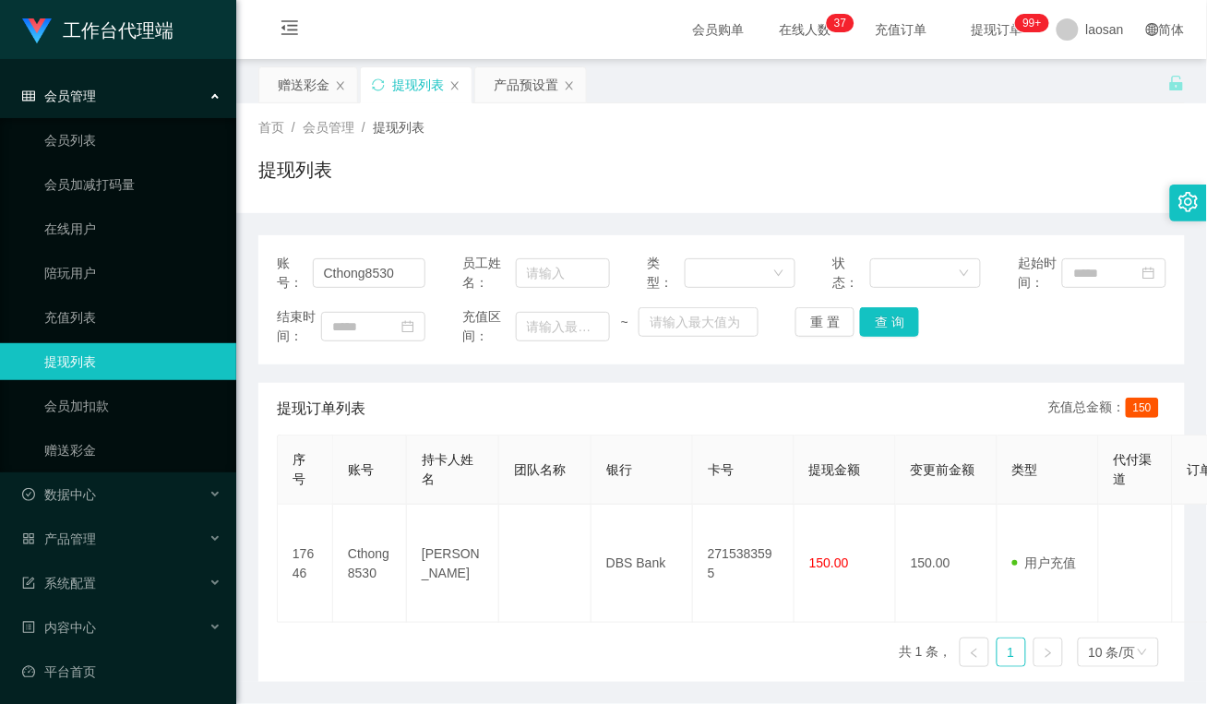
click at [413, 209] on div "首页 / 会员管理 / 提现列表 / 提现列表" at bounding box center [721, 158] width 971 height 110
click at [316, 83] on div "赠送彩金" at bounding box center [304, 84] width 52 height 35
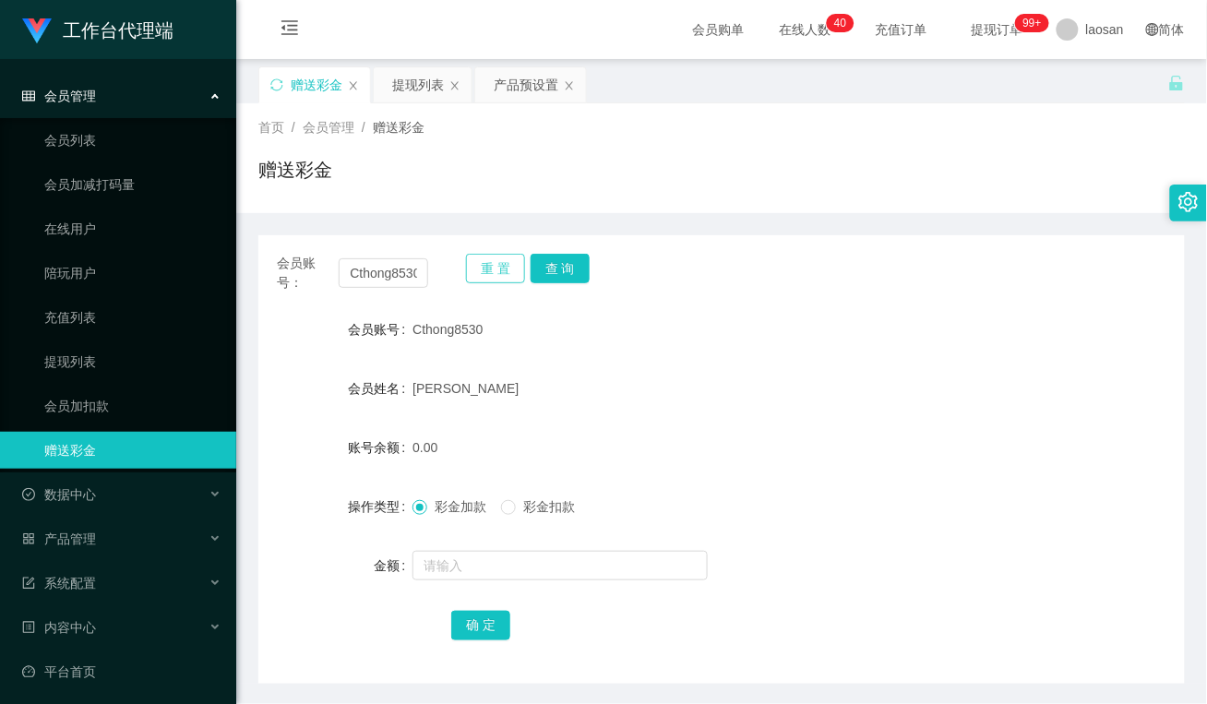
click at [501, 270] on button "重 置" at bounding box center [495, 269] width 59 height 30
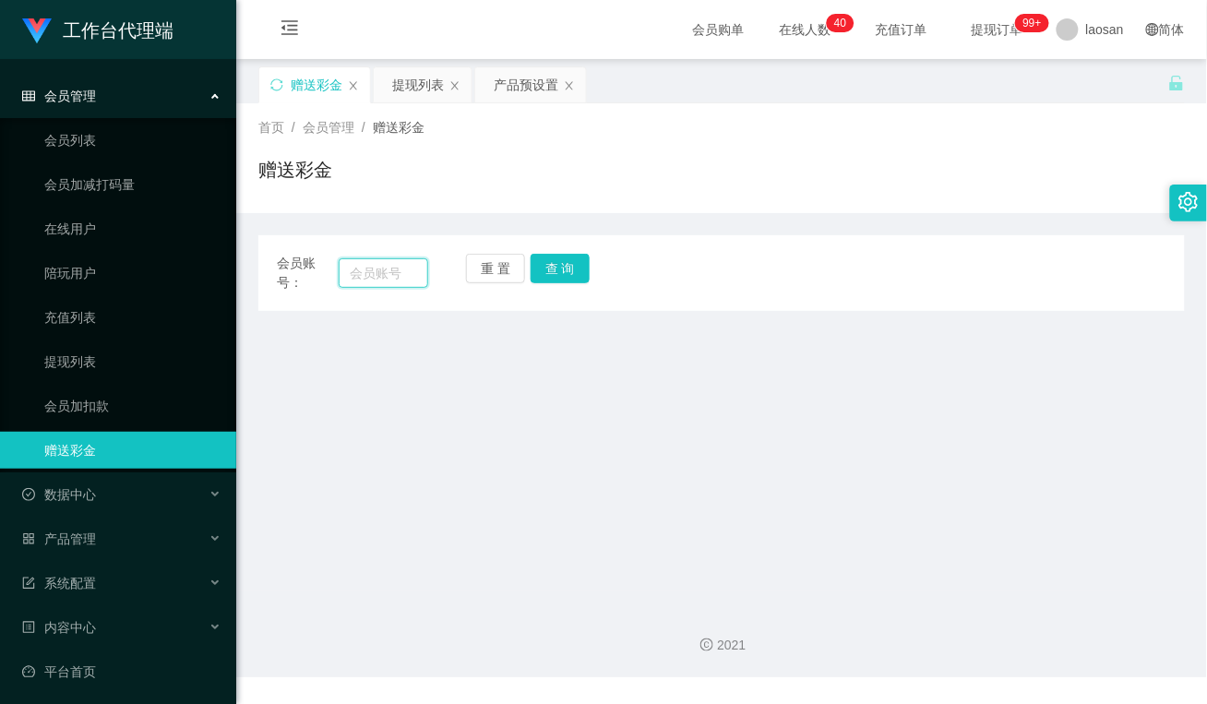
click at [389, 272] on input "text" at bounding box center [384, 273] width 90 height 30
paste input "Limauchin"
type input "Limauchin"
click at [567, 265] on button "查 询" at bounding box center [560, 269] width 59 height 30
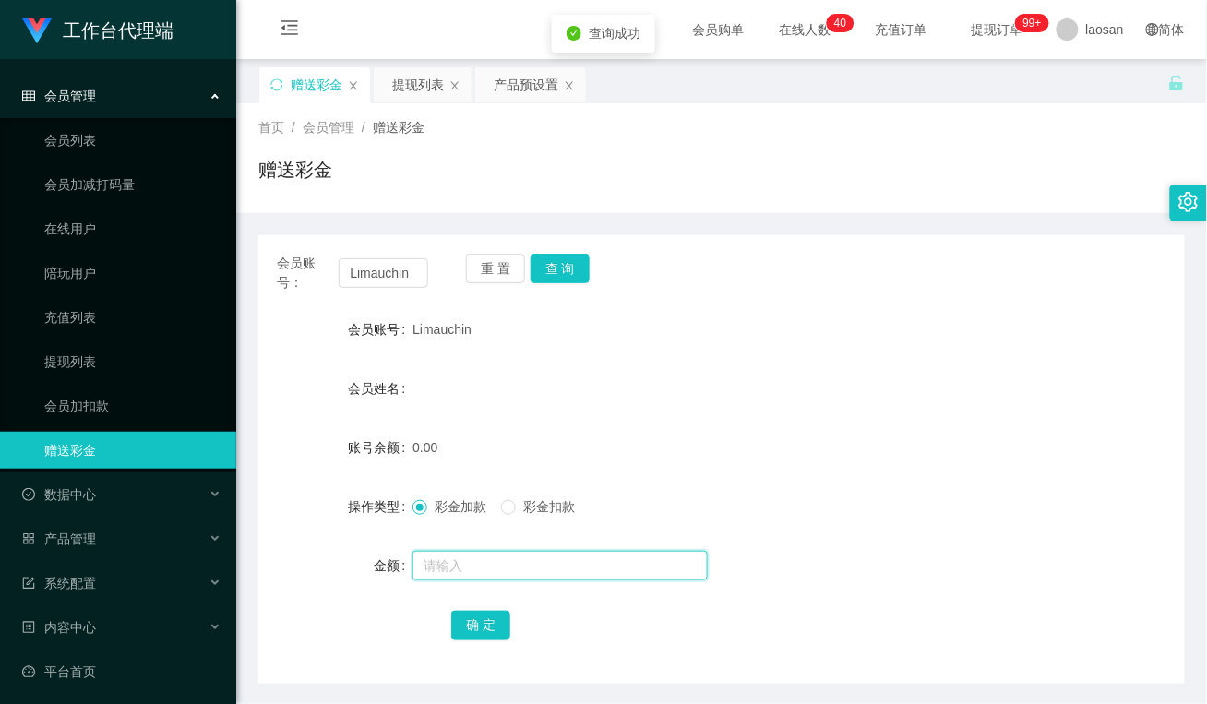
click at [471, 552] on input "text" at bounding box center [559, 566] width 295 height 30
type input "100"
click at [491, 638] on button "确 定" at bounding box center [480, 626] width 59 height 30
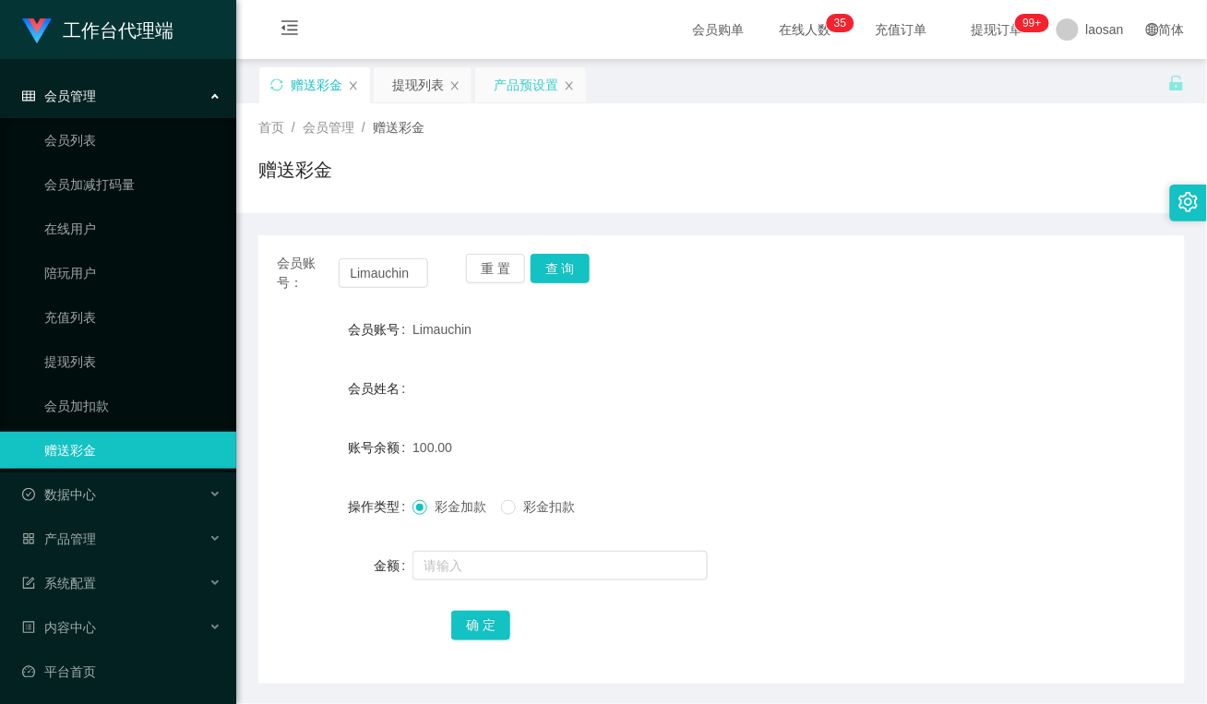
click at [499, 90] on div "产品预设置" at bounding box center [526, 84] width 65 height 35
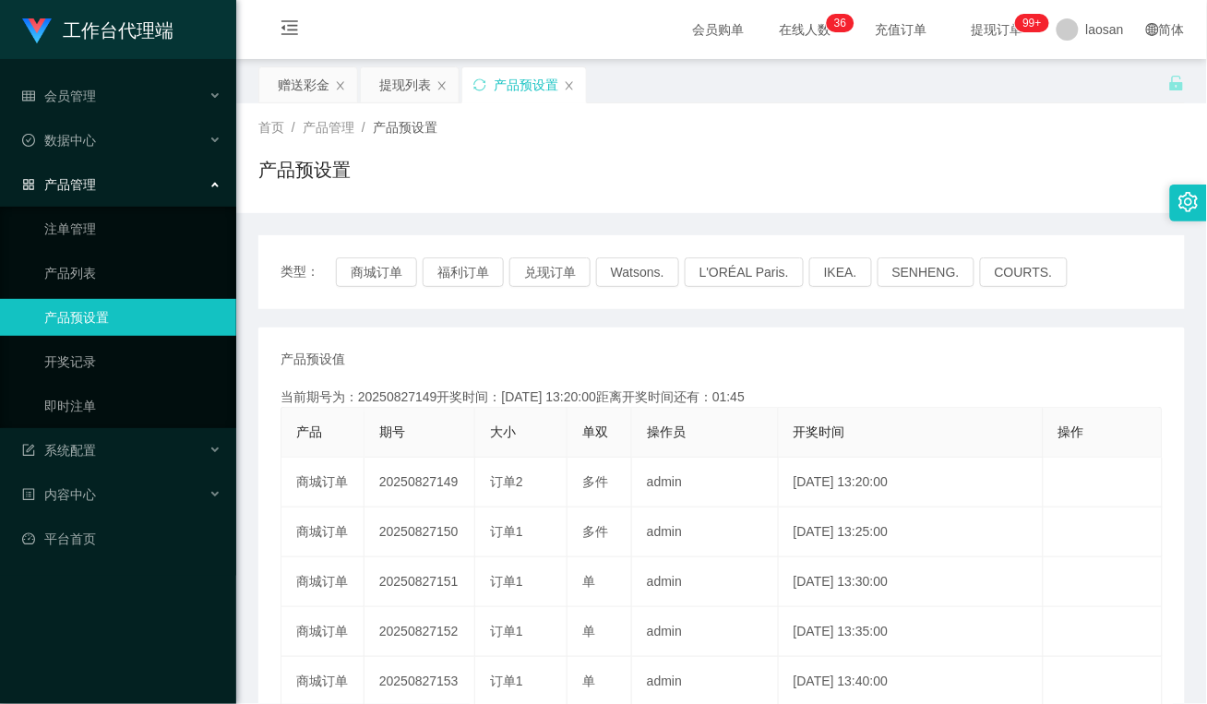
drag, startPoint x: 528, startPoint y: 158, endPoint x: 481, endPoint y: 139, distance: 50.5
click at [528, 158] on div "产品预设置" at bounding box center [721, 177] width 926 height 42
click at [311, 80] on div "赠送彩金" at bounding box center [304, 84] width 52 height 35
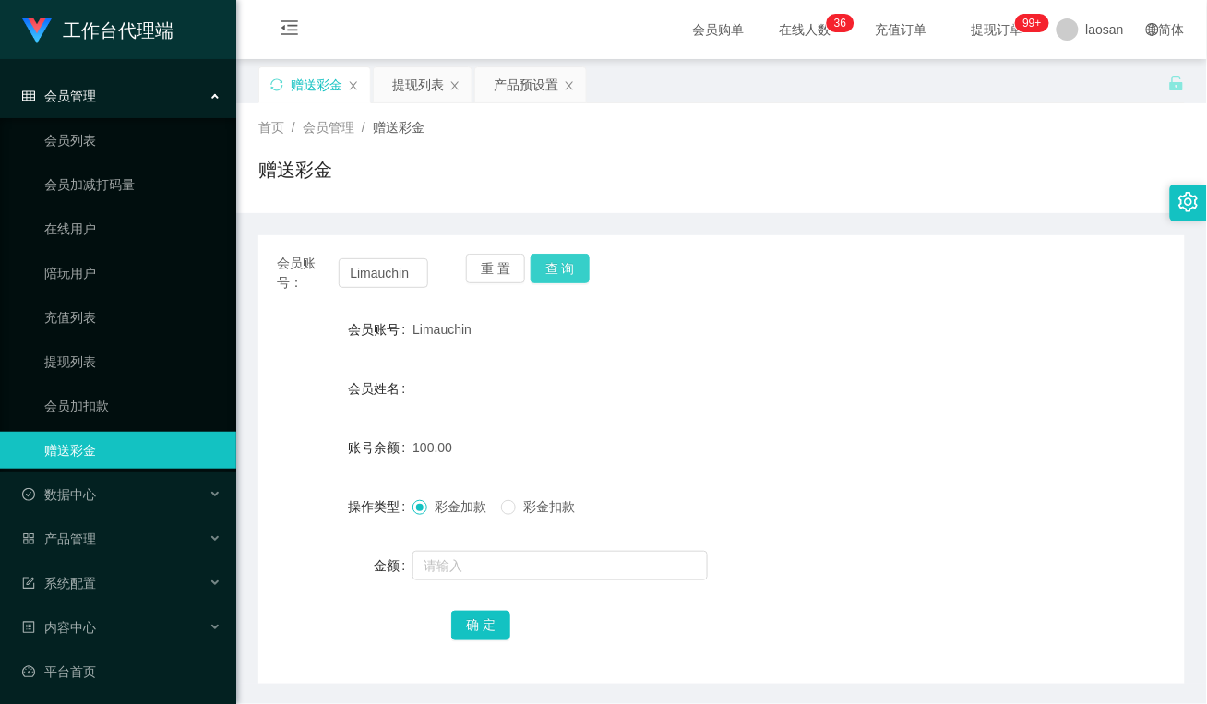
click at [563, 273] on button "查 询" at bounding box center [560, 269] width 59 height 30
drag, startPoint x: 517, startPoint y: 79, endPoint x: 508, endPoint y: 99, distance: 21.5
click at [517, 79] on div "产品预设置" at bounding box center [526, 84] width 65 height 35
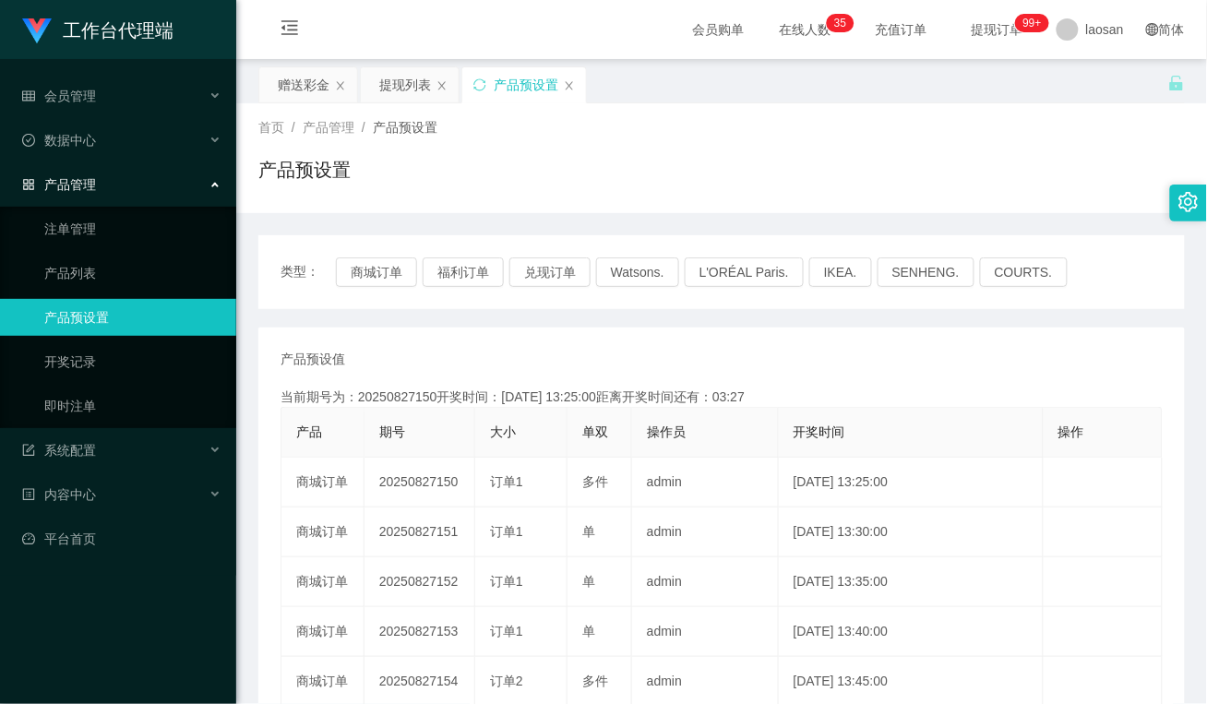
click at [469, 154] on div "首页 / 产品管理 / 产品预设置 / 产品预设置" at bounding box center [721, 158] width 926 height 80
click at [315, 88] on div "赠送彩金" at bounding box center [304, 84] width 52 height 35
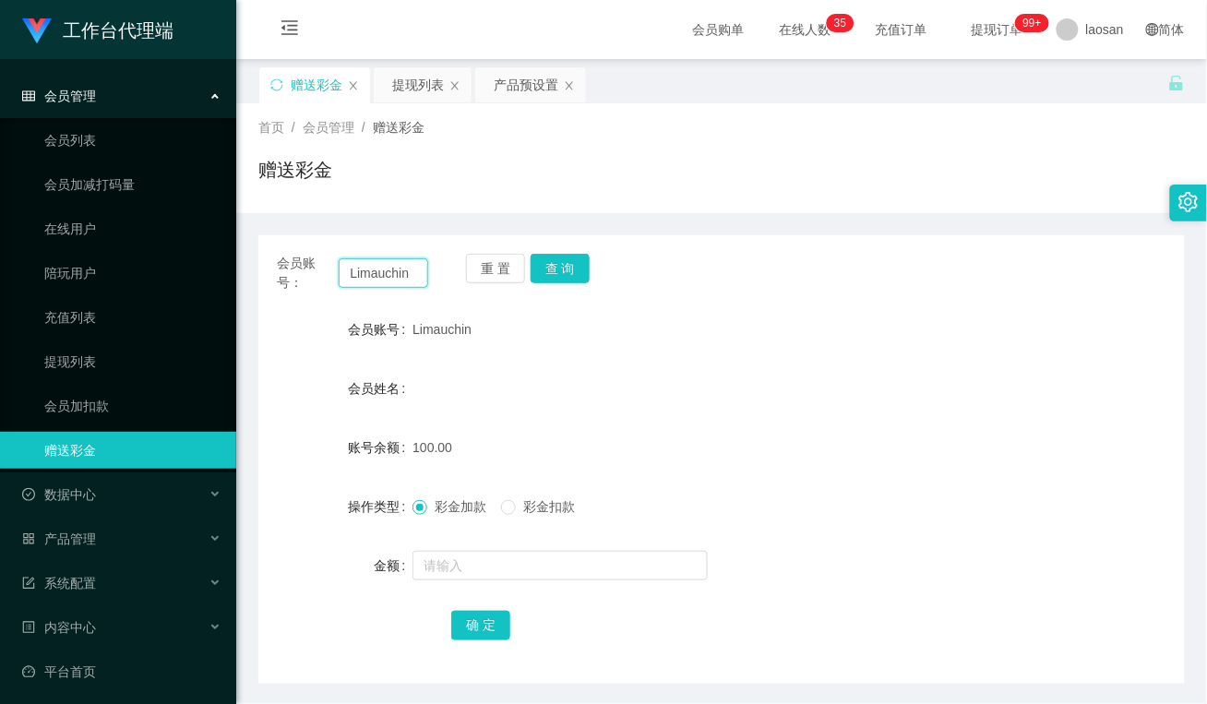
drag, startPoint x: 343, startPoint y: 268, endPoint x: 459, endPoint y: 287, distance: 117.0
click at [459, 287] on div "会员账号： Limauchin 重 置 查 询" at bounding box center [721, 273] width 926 height 39
type input "18878555397"
click at [570, 266] on button "查 询" at bounding box center [560, 269] width 59 height 30
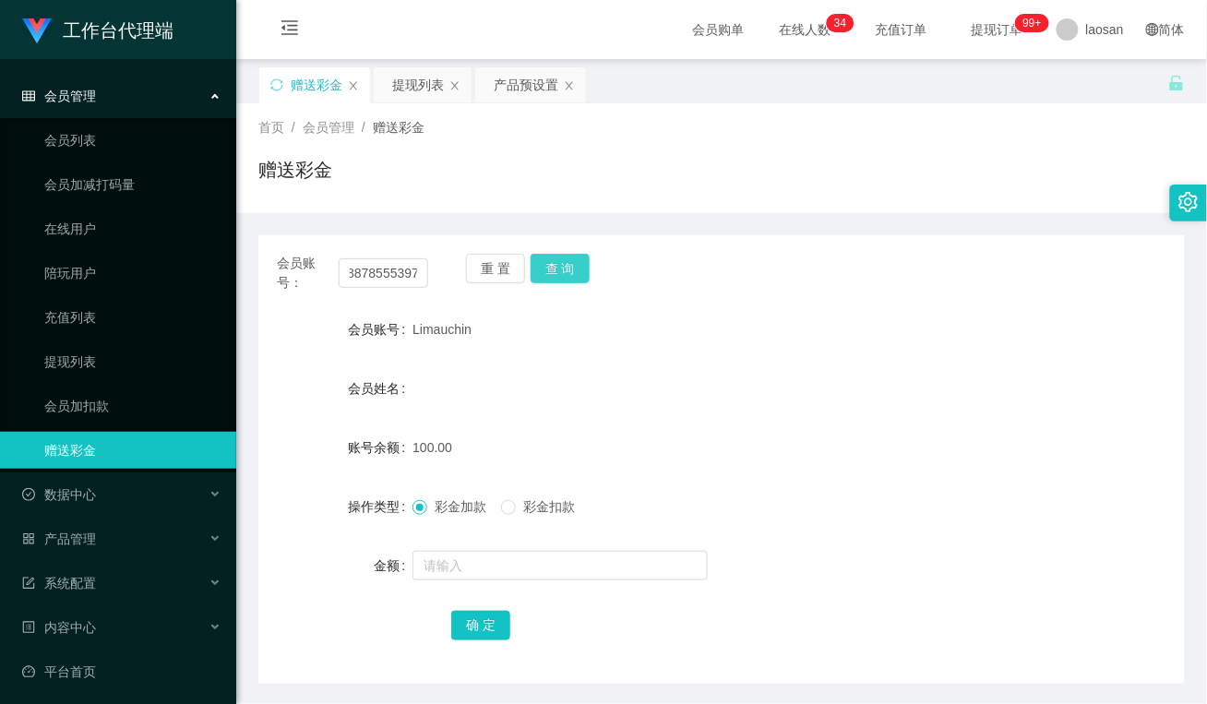
scroll to position [0, 0]
click at [610, 407] on form "会员账号 18878555397 会员姓名 账号余额 50.00 操作类型 彩金加款 彩金扣款 金额 确 定" at bounding box center [721, 477] width 926 height 332
click at [522, 81] on div "产品预设置" at bounding box center [526, 84] width 65 height 35
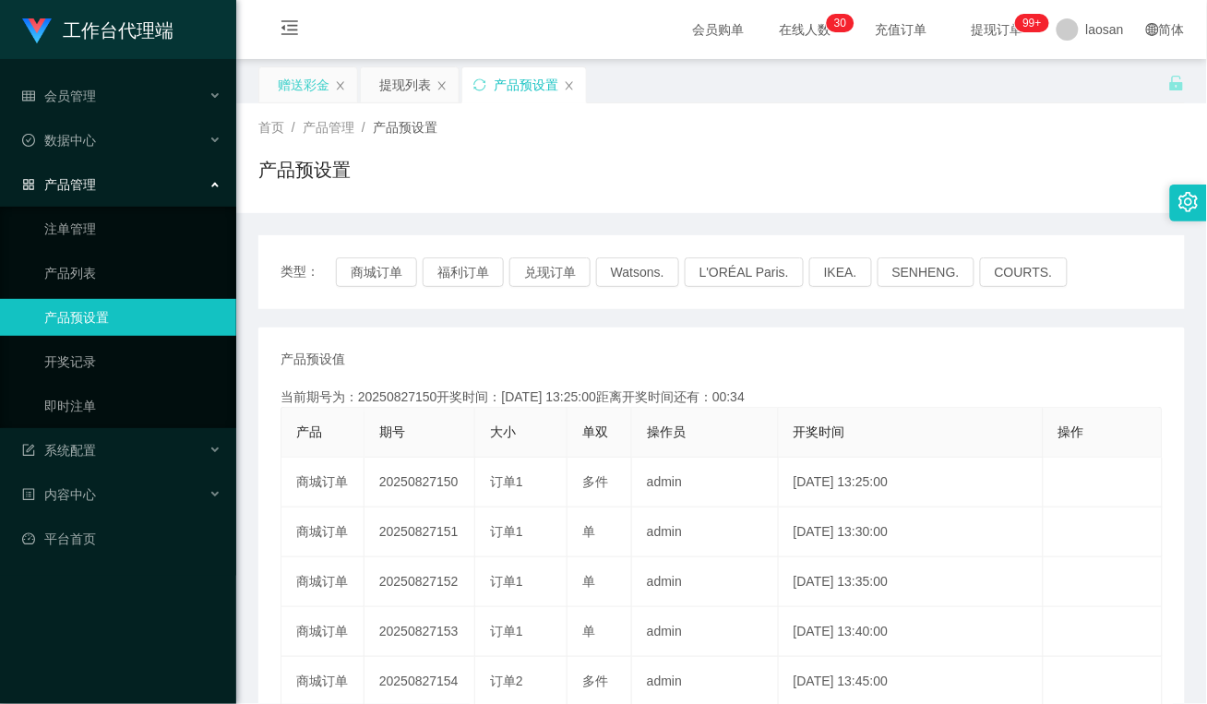
drag, startPoint x: 305, startPoint y: 79, endPoint x: 300, endPoint y: 88, distance: 10.0
click at [305, 79] on div "赠送彩金" at bounding box center [304, 84] width 52 height 35
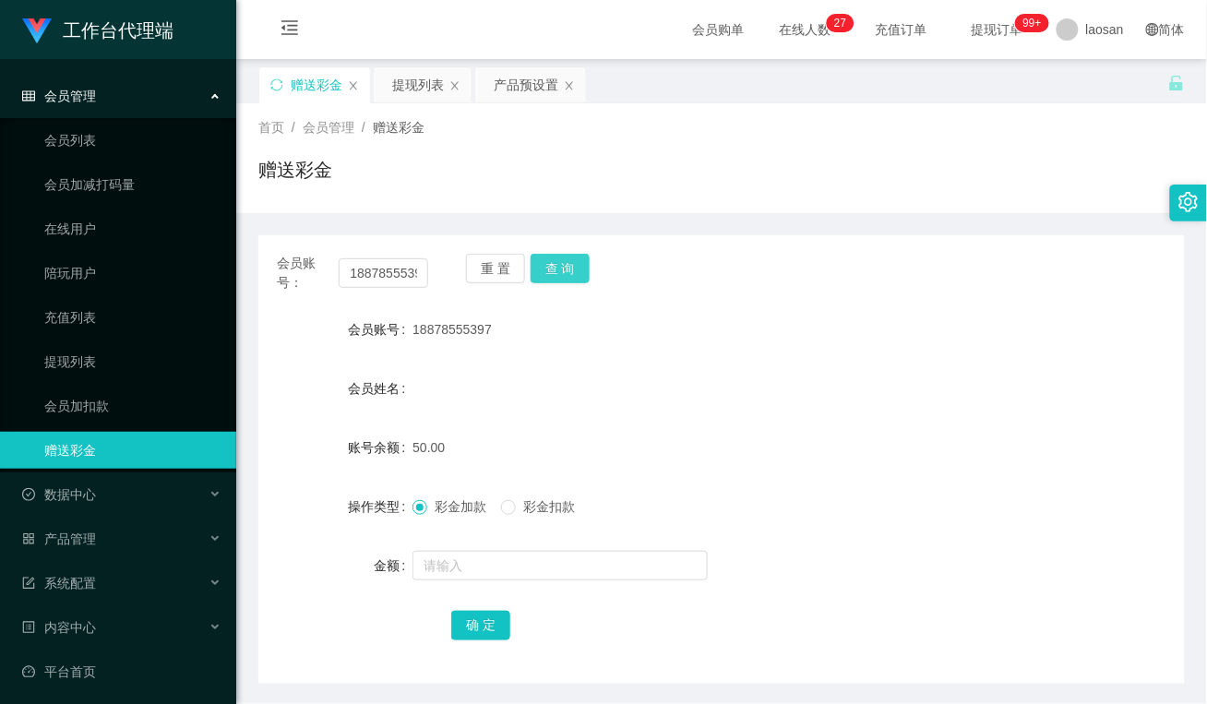
click at [582, 269] on button "查 询" at bounding box center [560, 269] width 59 height 30
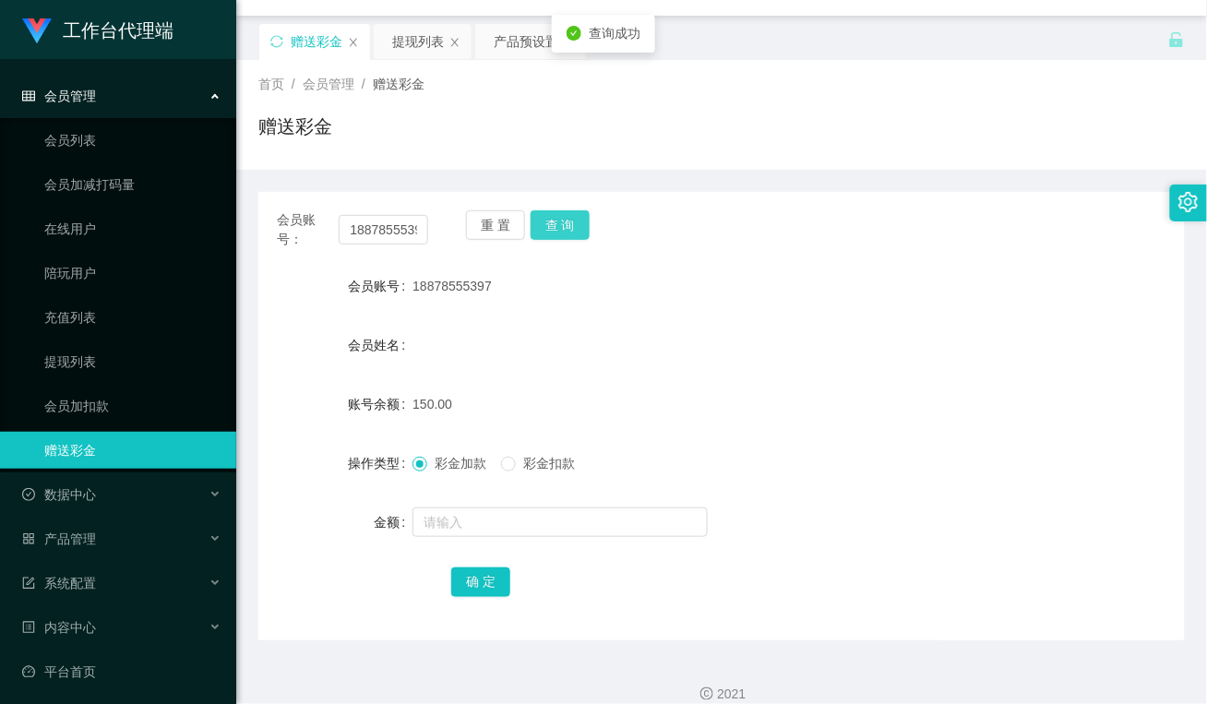
scroll to position [65, 0]
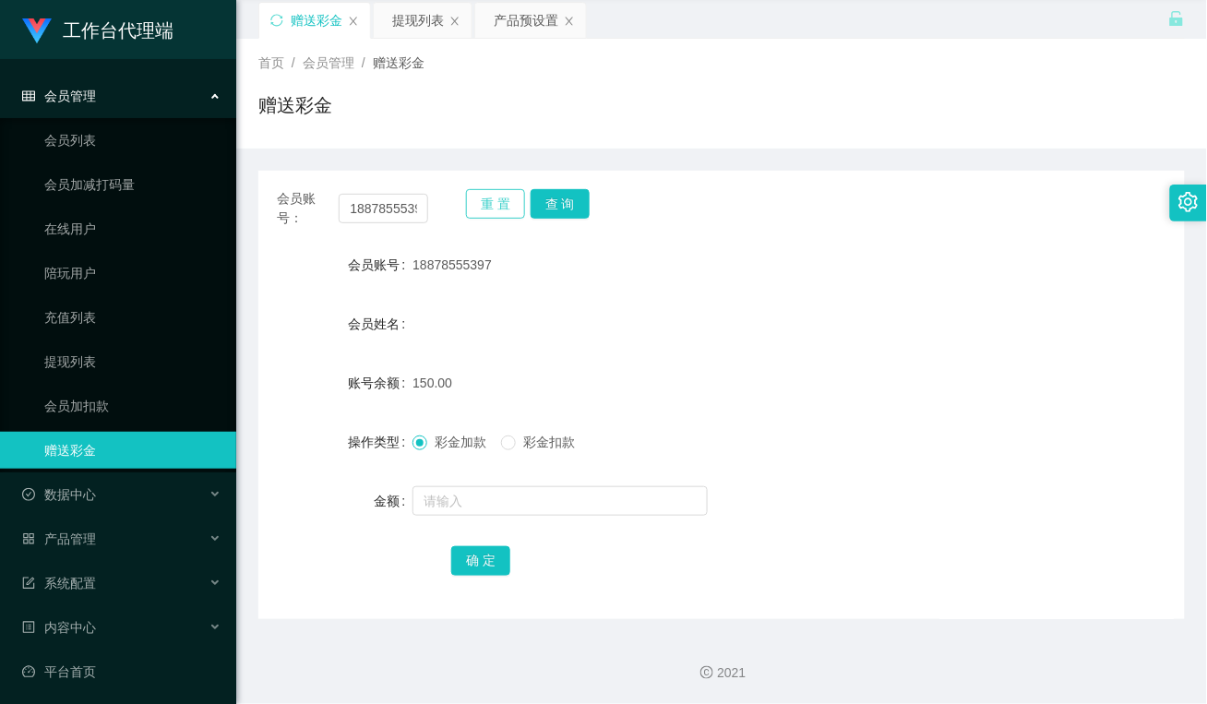
click at [490, 204] on button "重 置" at bounding box center [495, 204] width 59 height 30
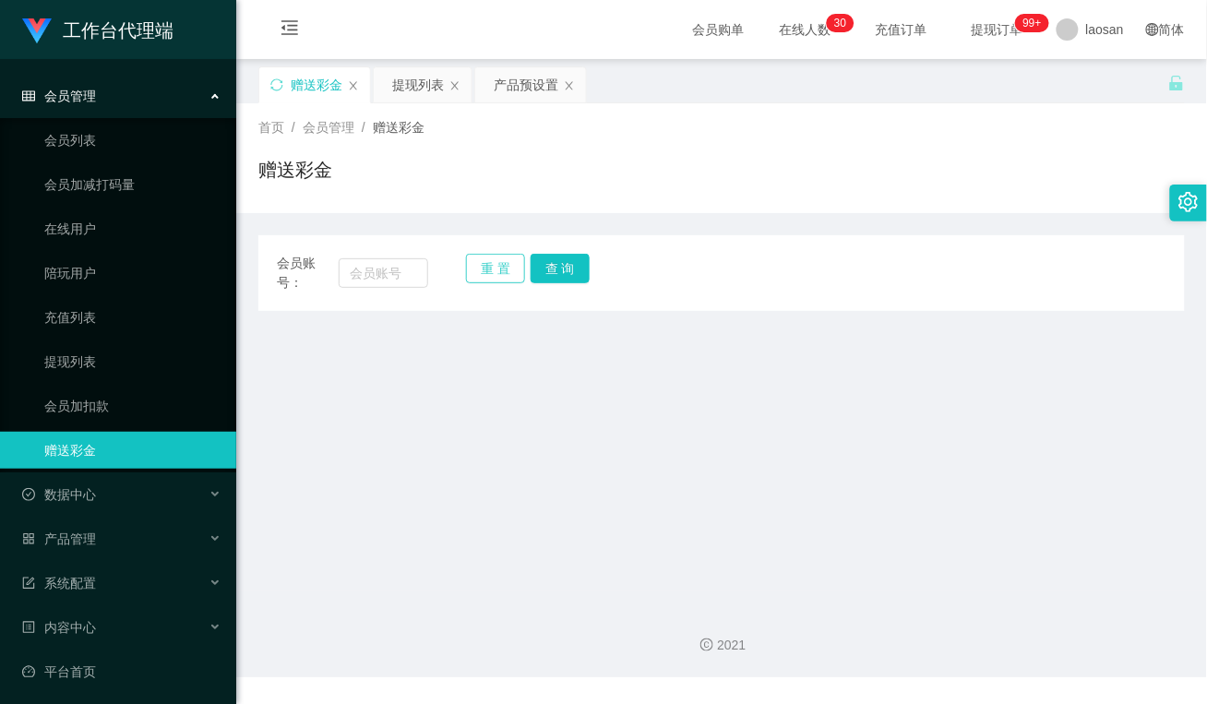
scroll to position [0, 0]
drag, startPoint x: 372, startPoint y: 273, endPoint x: 438, endPoint y: 289, distance: 68.3
click at [372, 273] on input "text" at bounding box center [384, 273] width 90 height 30
paste input "Aricyap1982"
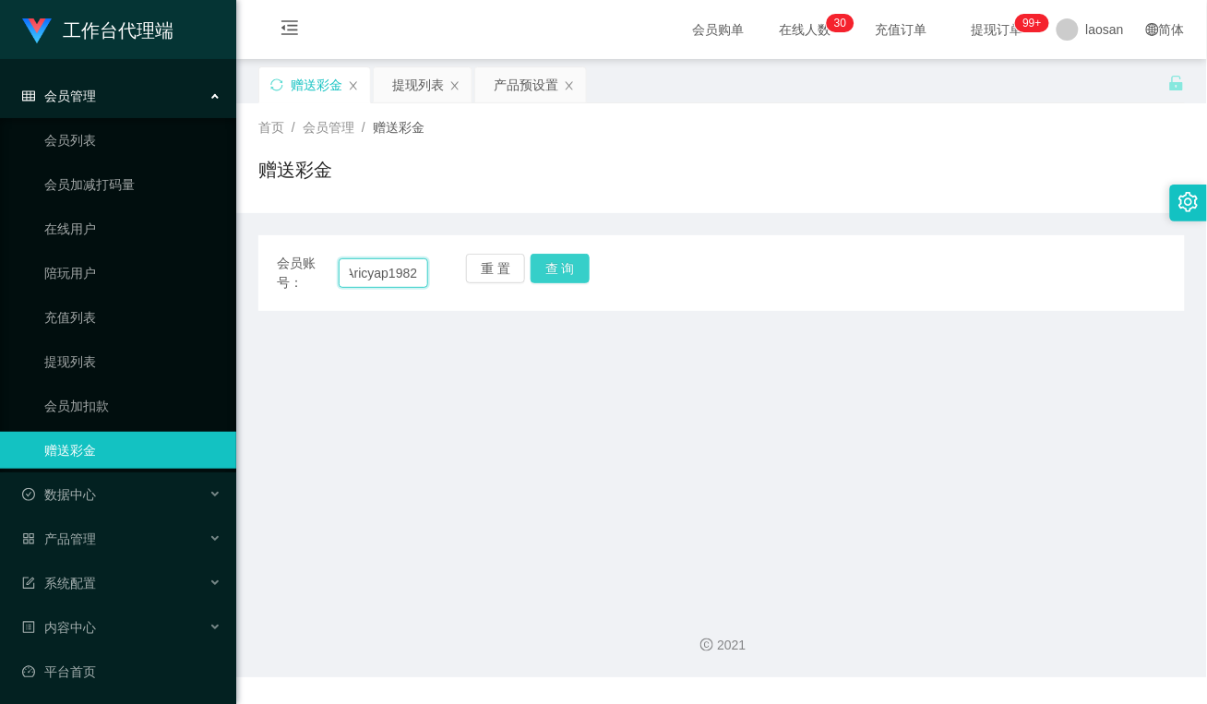
type input "Aricyap1982"
click at [570, 268] on button "查 询" at bounding box center [560, 269] width 59 height 30
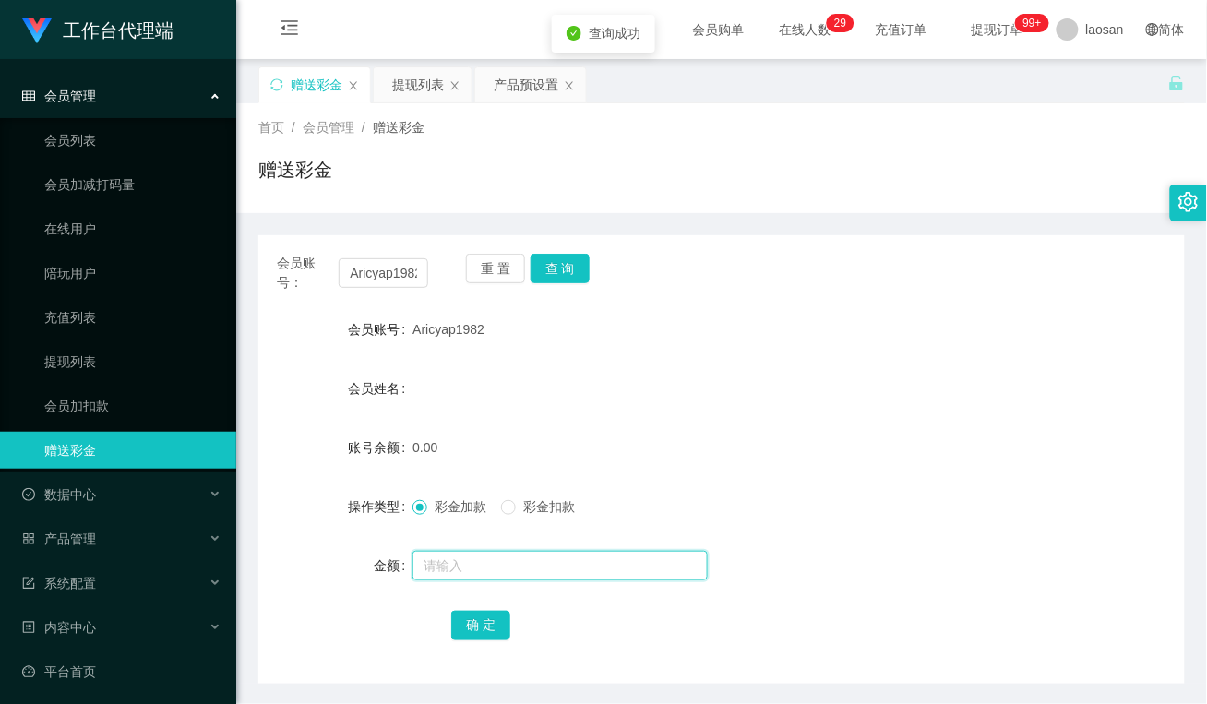
click at [510, 552] on input "text" at bounding box center [559, 566] width 295 height 30
type input "100"
drag, startPoint x: 496, startPoint y: 621, endPoint x: 457, endPoint y: 646, distance: 46.1
click at [496, 621] on button "确 定" at bounding box center [480, 626] width 59 height 30
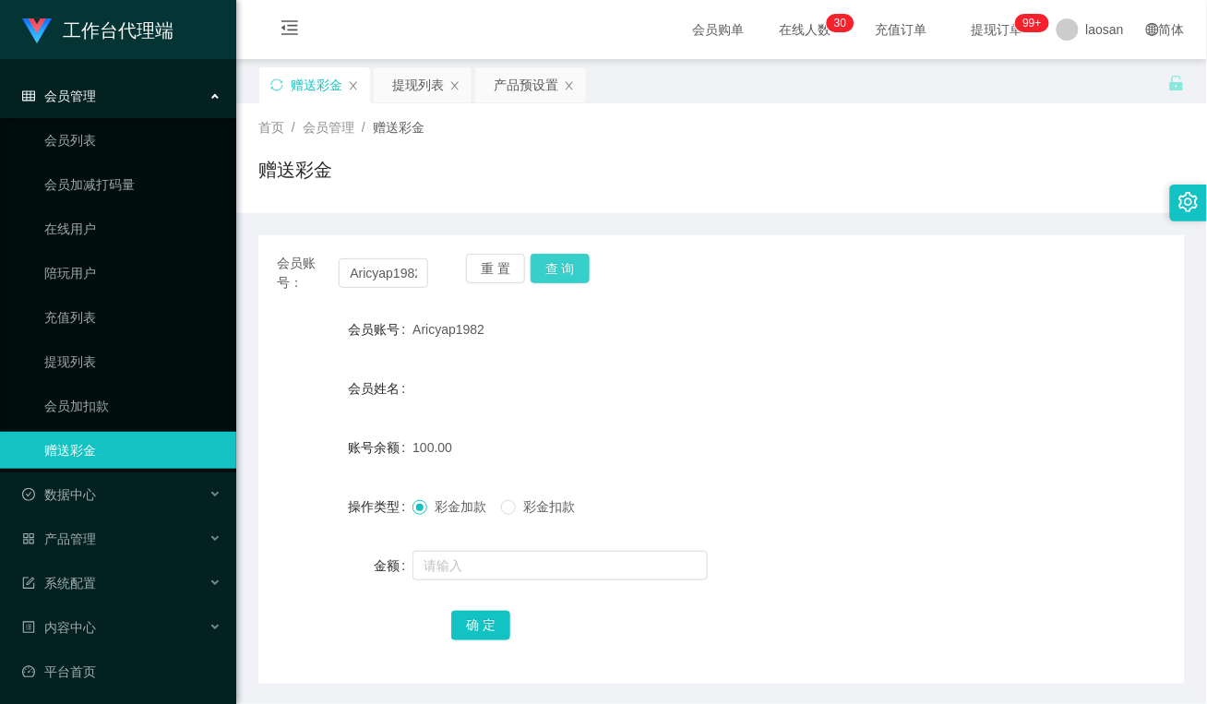
click at [564, 270] on button "查 询" at bounding box center [560, 269] width 59 height 30
click at [480, 163] on div "赠送彩金" at bounding box center [721, 177] width 926 height 42
click at [426, 86] on div "提现列表" at bounding box center [418, 84] width 52 height 35
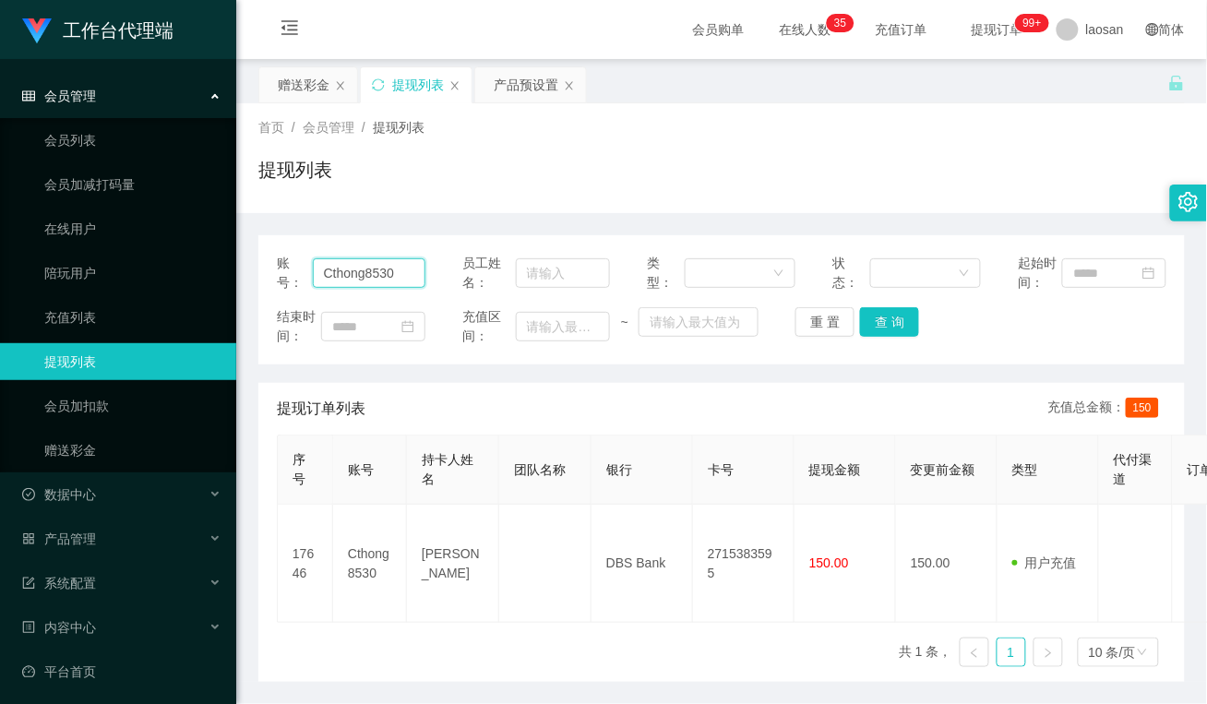
drag, startPoint x: 406, startPoint y: 266, endPoint x: 490, endPoint y: 297, distance: 89.6
click at [126, 254] on section "工作台代理端 会员管理 会员列表 会员加减打码量 在线用户 陪玩用户 充值列表 提现列表 会员加扣款 赠送彩金 数据中心 产品管理 注单管理 产品列表 产品预…" at bounding box center [603, 384] width 1207 height 768
paste input "18878555397"
type input "18878555397"
drag, startPoint x: 878, startPoint y: 321, endPoint x: 881, endPoint y: 335, distance: 14.1
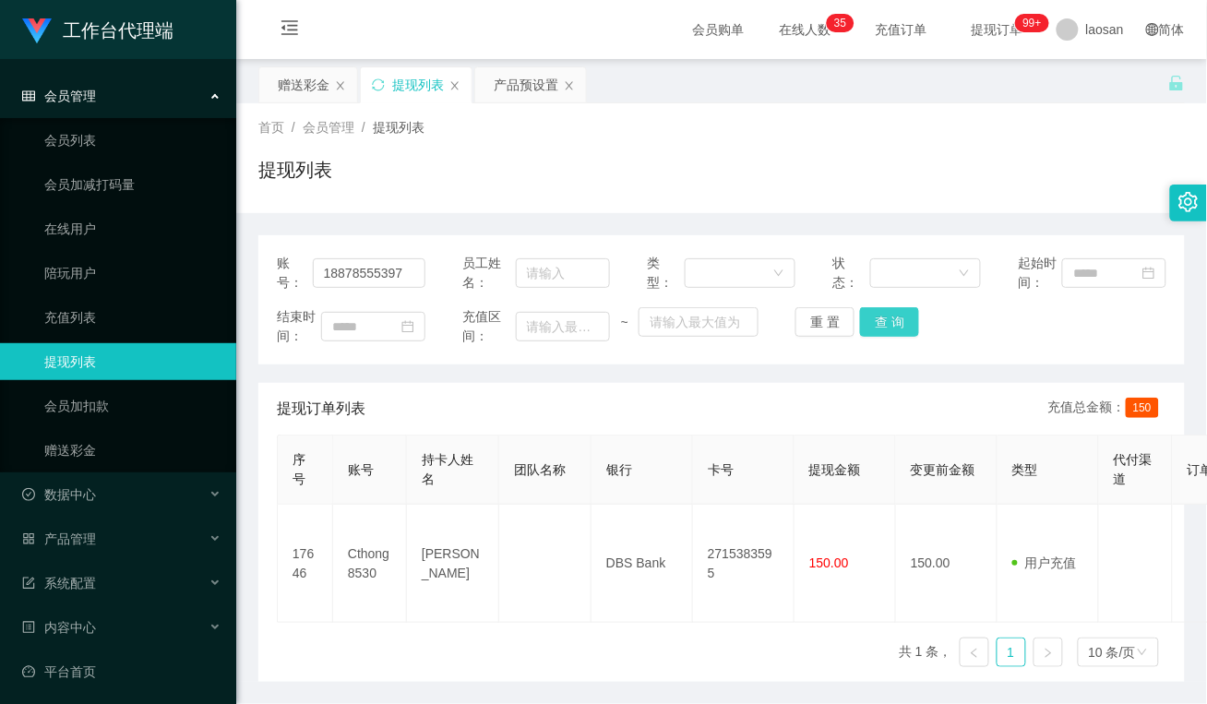
click at [878, 321] on button "查 询" at bounding box center [889, 322] width 59 height 30
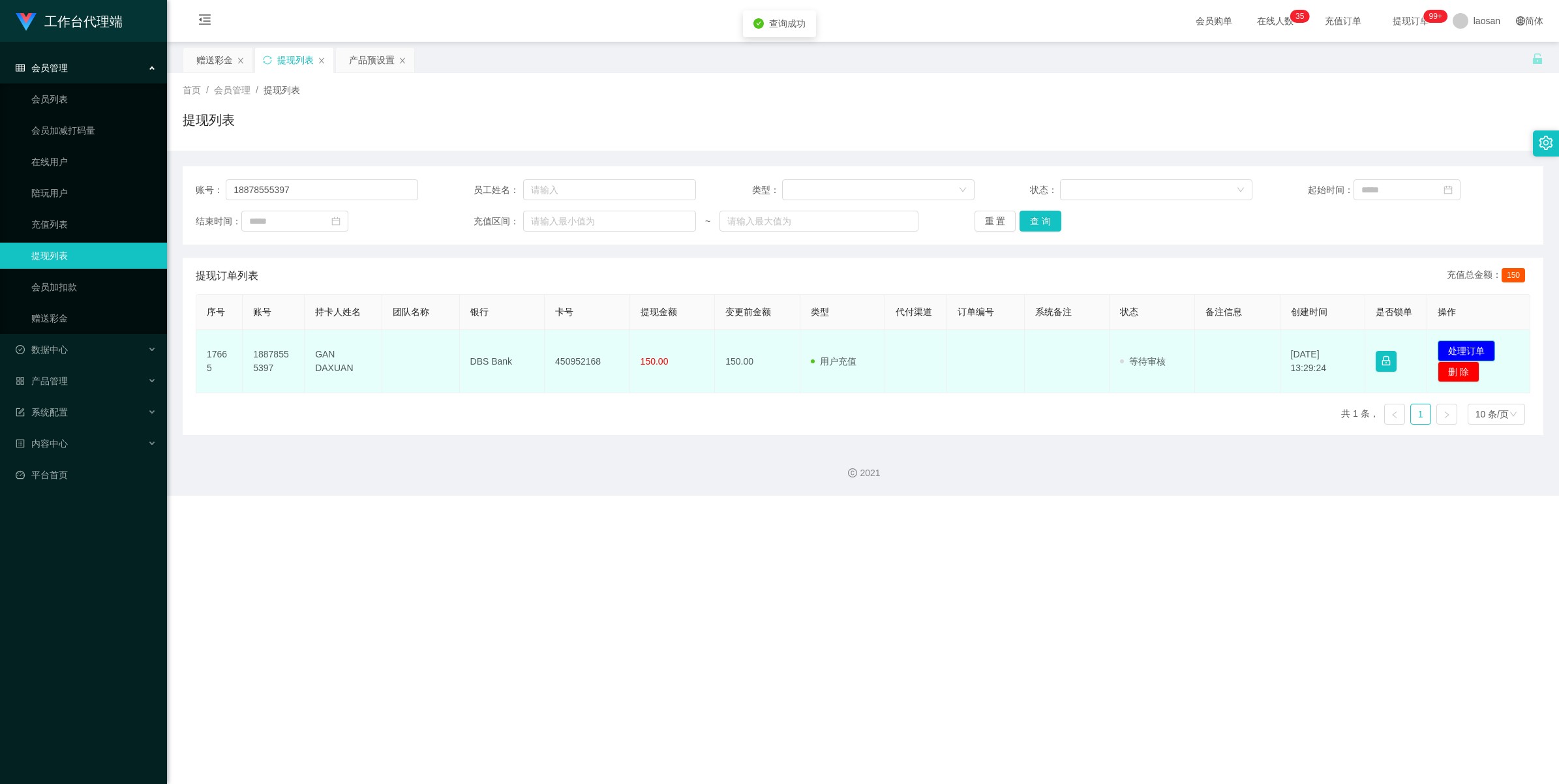
click at [853, 351] on button "处理订单" at bounding box center [1466, 351] width 57 height 21
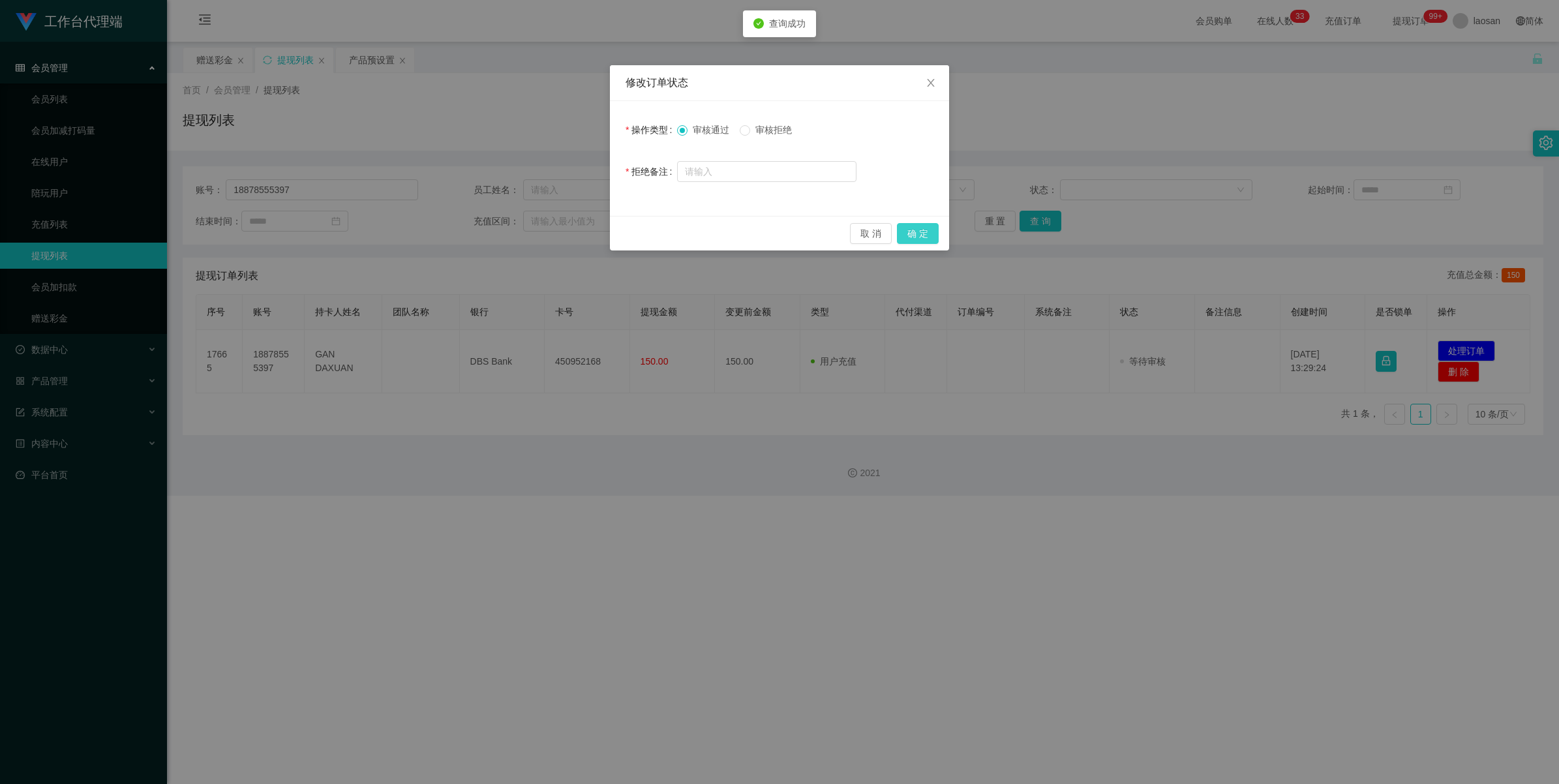
click at [853, 230] on button "确 定" at bounding box center [918, 234] width 42 height 21
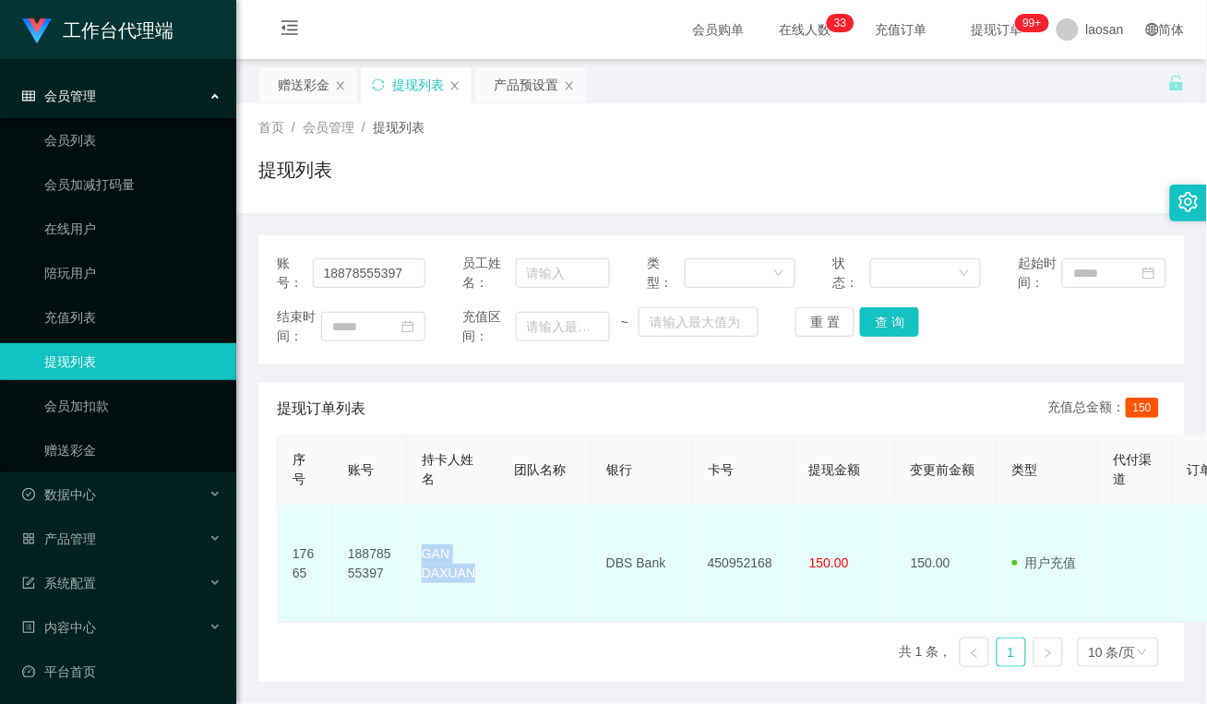
drag, startPoint x: 483, startPoint y: 568, endPoint x: 421, endPoint y: 551, distance: 64.3
click at [421, 551] on td "GAN DAXUAN" at bounding box center [453, 564] width 92 height 118
copy td "GAN DAXUAN"
drag, startPoint x: 614, startPoint y: 520, endPoint x: 634, endPoint y: 526, distance: 21.3
click at [614, 520] on td "DBS Bank" at bounding box center [642, 564] width 102 height 118
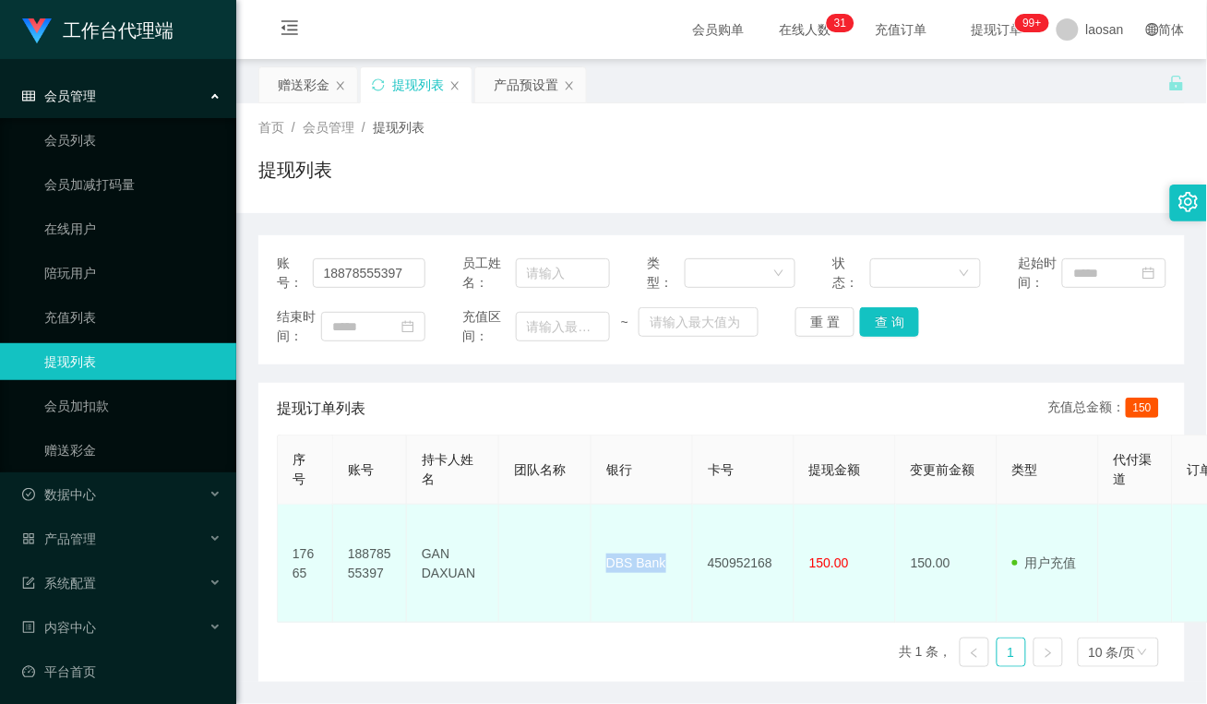
drag, startPoint x: 669, startPoint y: 556, endPoint x: 563, endPoint y: 563, distance: 106.3
click at [592, 556] on td "DBS Bank" at bounding box center [642, 564] width 102 height 118
copy td "DBS Bank"
click at [524, 591] on td at bounding box center [545, 564] width 92 height 118
drag, startPoint x: 781, startPoint y: 554, endPoint x: 669, endPoint y: 551, distance: 111.7
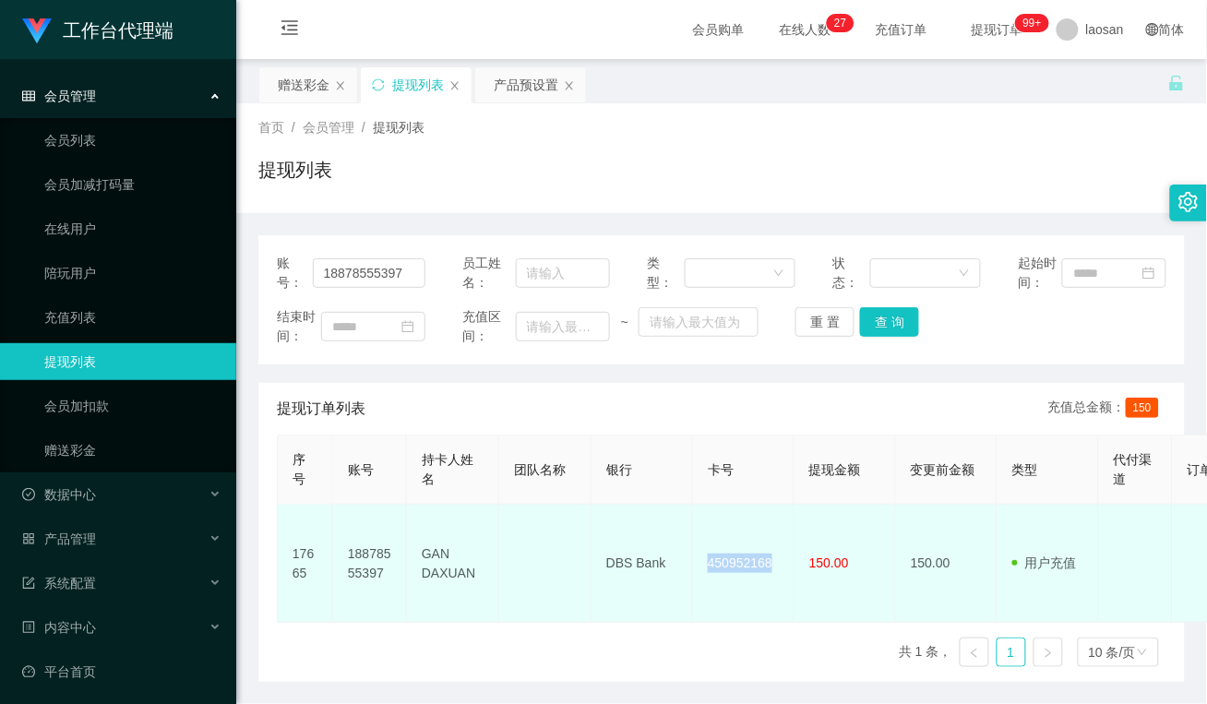
click at [669, 551] on tr "17665 18878555397 GAN DAXUAN DBS Bank 450952168 150.00 150.00 用户充值 人工扣款 审核驳回 审核…" at bounding box center [1069, 564] width 1583 height 118
copy tr "450952168"
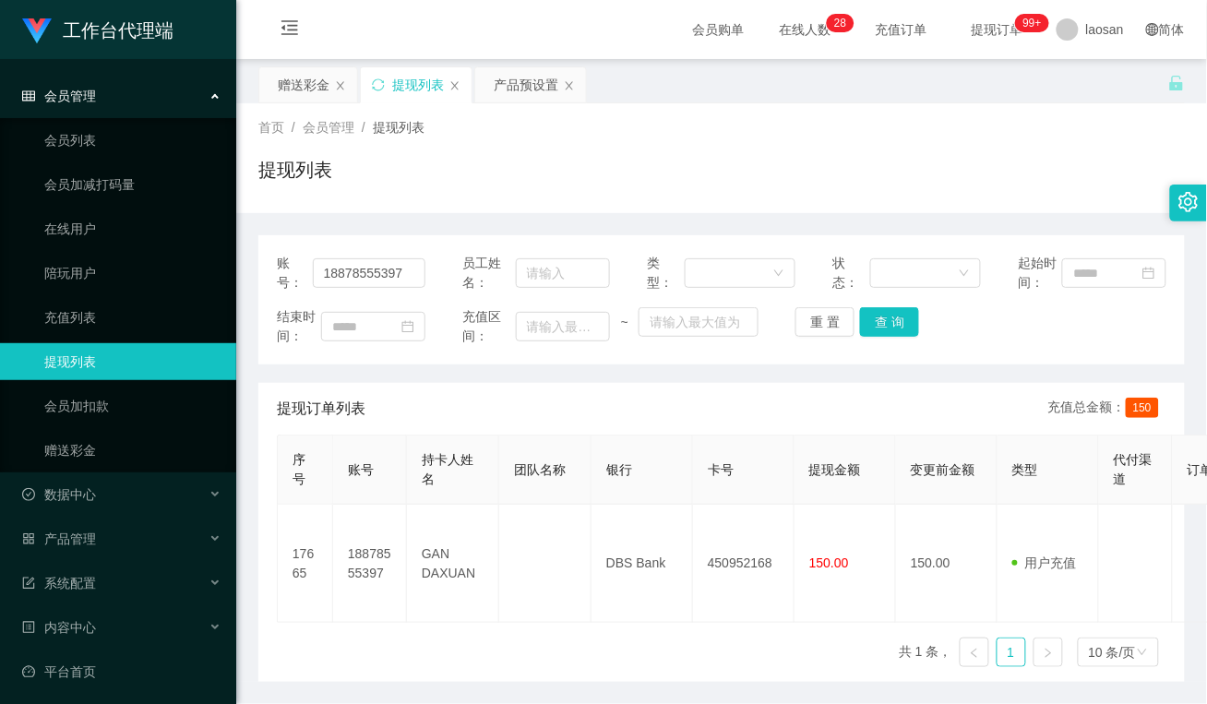
click at [448, 182] on div "提现列表" at bounding box center [721, 177] width 926 height 42
click at [532, 89] on div "产品预设置" at bounding box center [526, 84] width 65 height 35
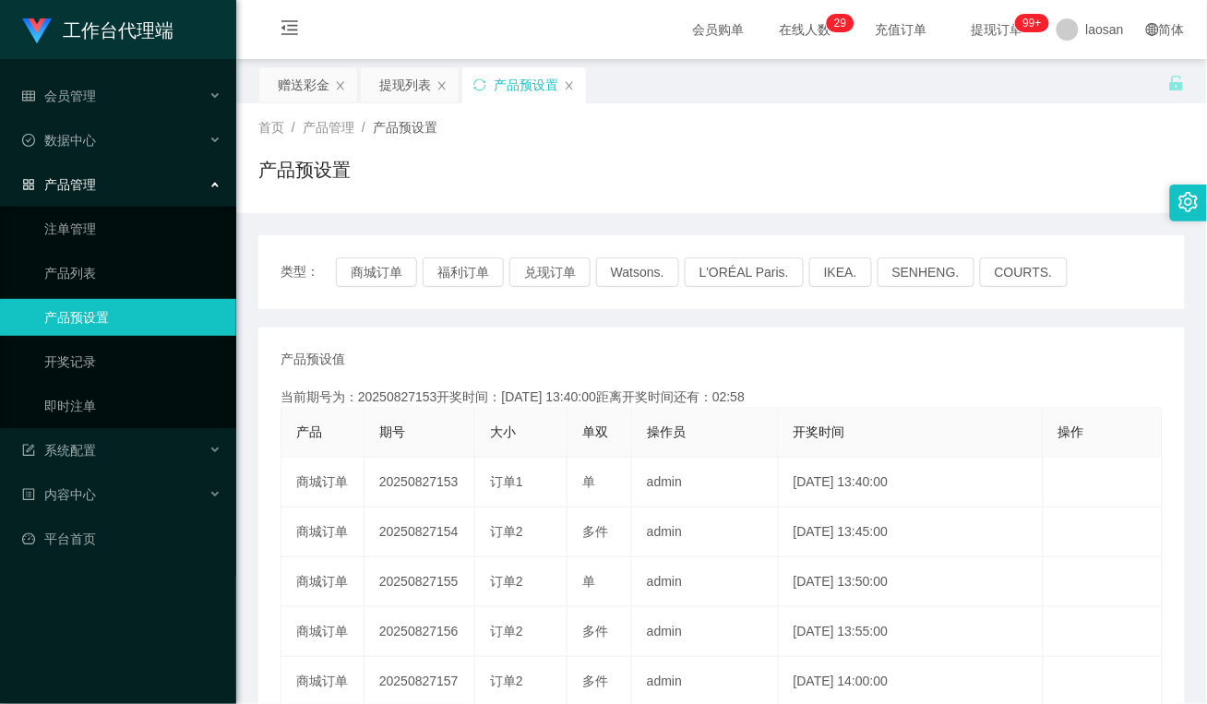
drag, startPoint x: 444, startPoint y: 348, endPoint x: 420, endPoint y: 293, distance: 59.5
click at [448, 348] on div "产品预设值 添加期号 当前期号为：20250827153开奖时间：2025-08-27 13:40:00距离开奖时间还有：02:58 产品 期号 大小 单双 …" at bounding box center [721, 683] width 926 height 710
click at [412, 86] on div "提现列表" at bounding box center [405, 84] width 52 height 35
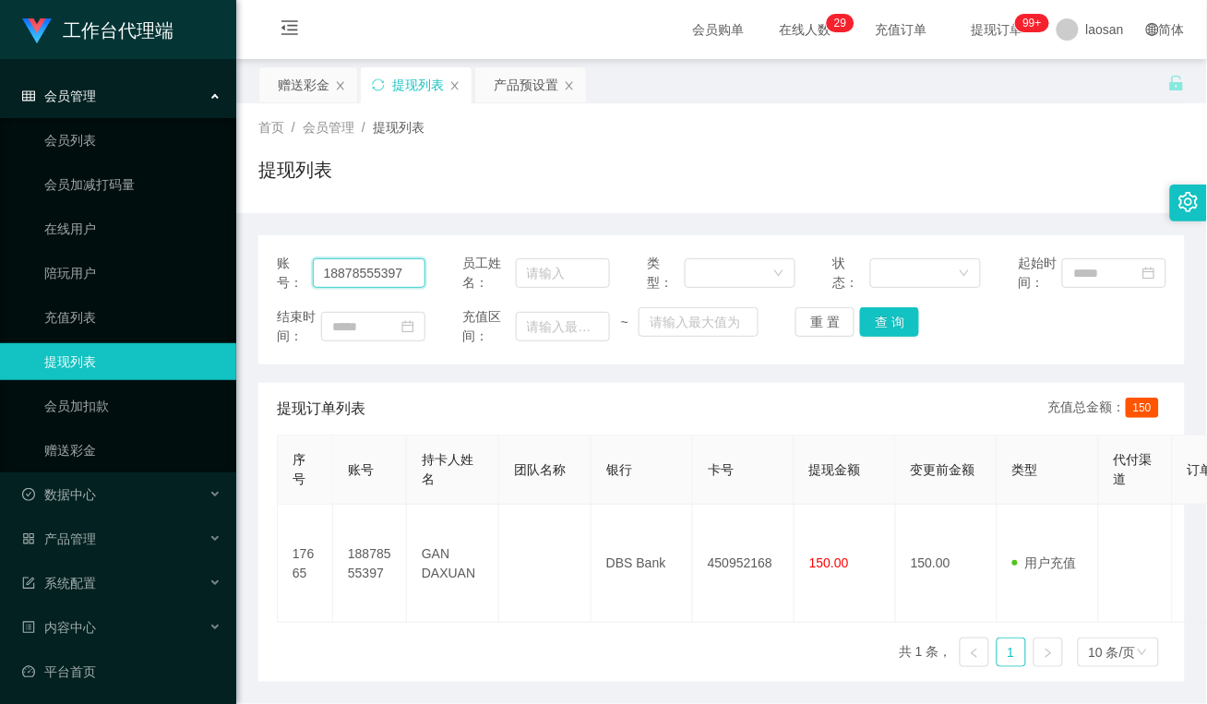
drag, startPoint x: 401, startPoint y: 272, endPoint x: 283, endPoint y: 286, distance: 118.9
click at [181, 272] on section "工作台代理端 会员管理 会员列表 会员加减打码量 在线用户 陪玩用户 充值列表 提现列表 会员加扣款 赠送彩金 数据中心 产品管理 注单管理 产品列表 产品预…" at bounding box center [603, 384] width 1207 height 768
paste input "Cthong8530"
type input "Cthong8530"
click at [874, 324] on button "查 询" at bounding box center [889, 322] width 59 height 30
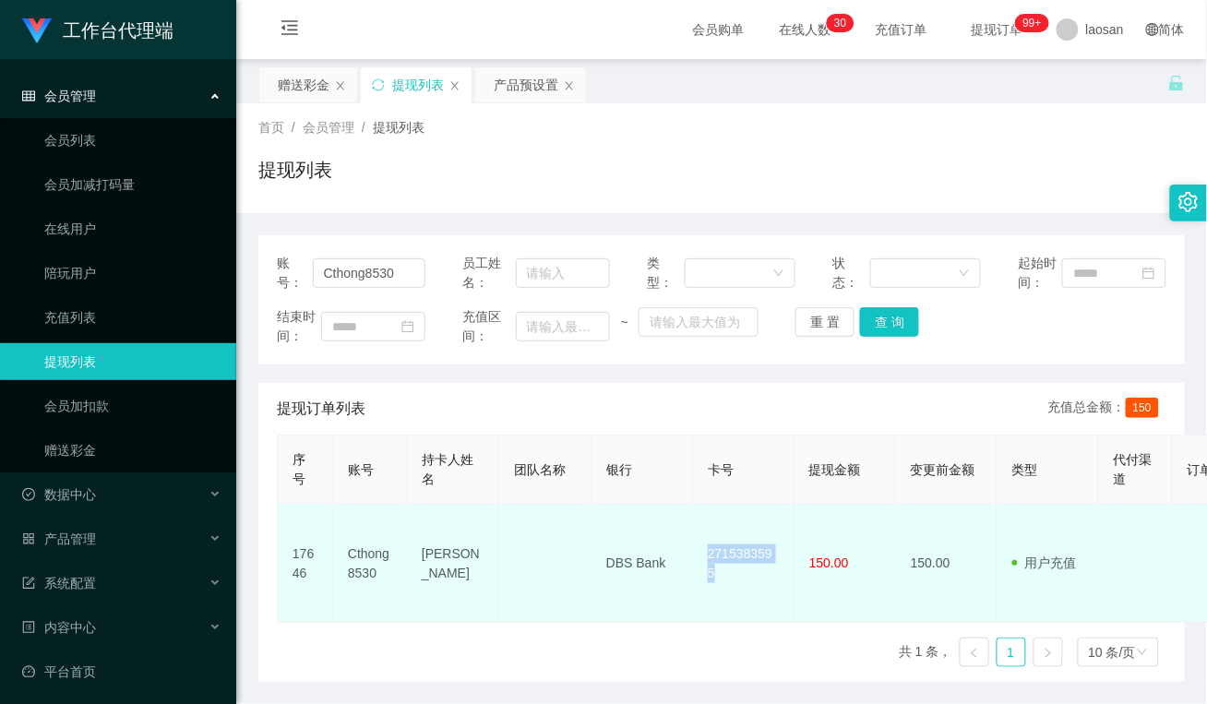
drag, startPoint x: 780, startPoint y: 550, endPoint x: 692, endPoint y: 558, distance: 88.1
click at [693, 558] on td "2715383595" at bounding box center [744, 564] width 102 height 118
copy td "2715383595"
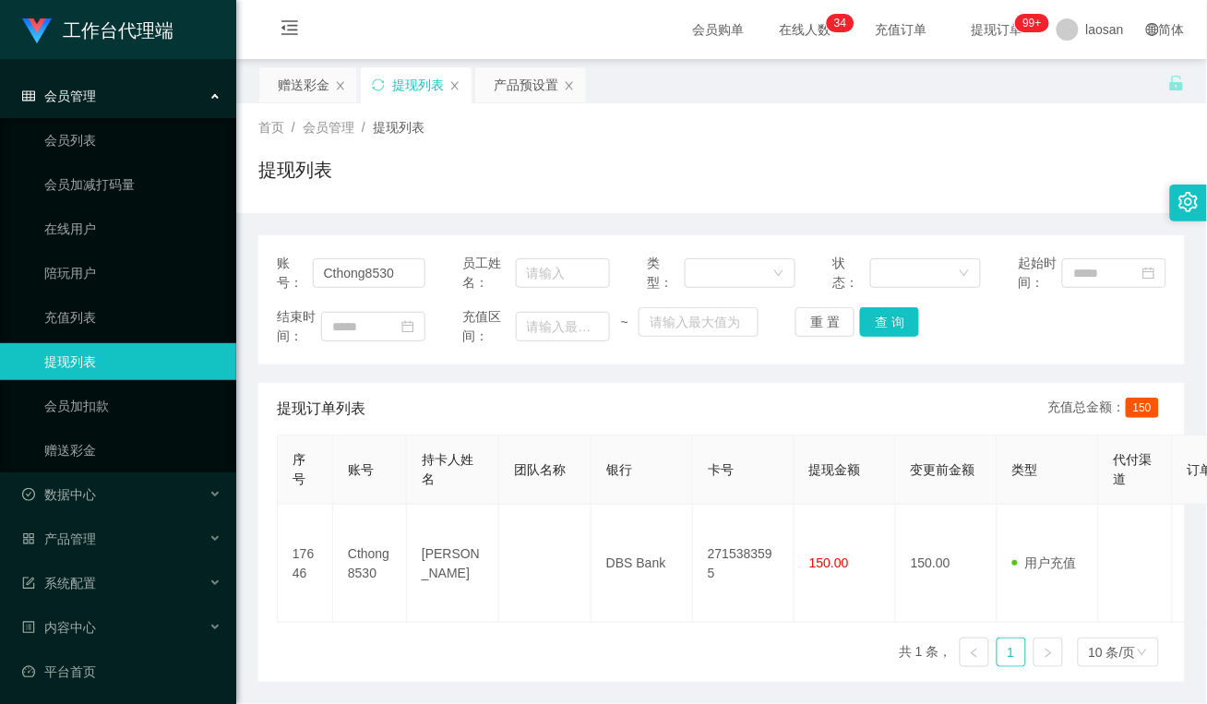
click at [462, 392] on div "提现订单列表 充值总金额： 150" at bounding box center [722, 409] width 890 height 52
click at [324, 92] on div "赠送彩金" at bounding box center [304, 84] width 52 height 35
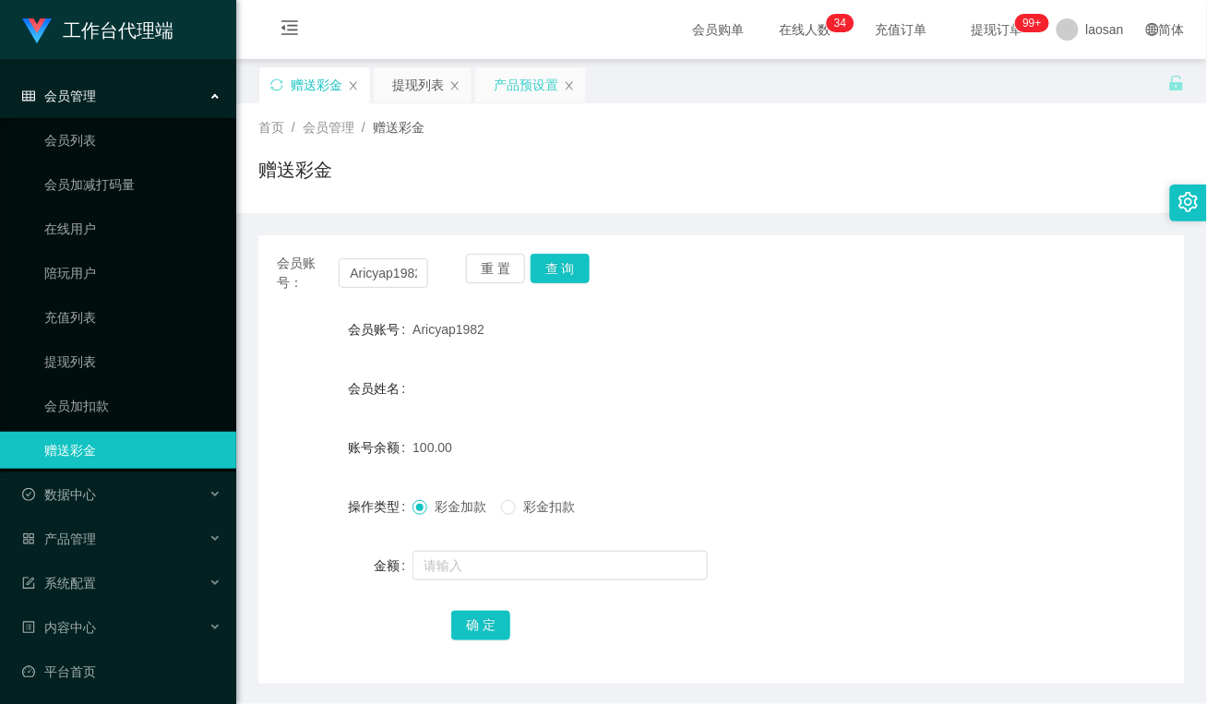
click at [514, 81] on div "产品预设置" at bounding box center [526, 84] width 65 height 35
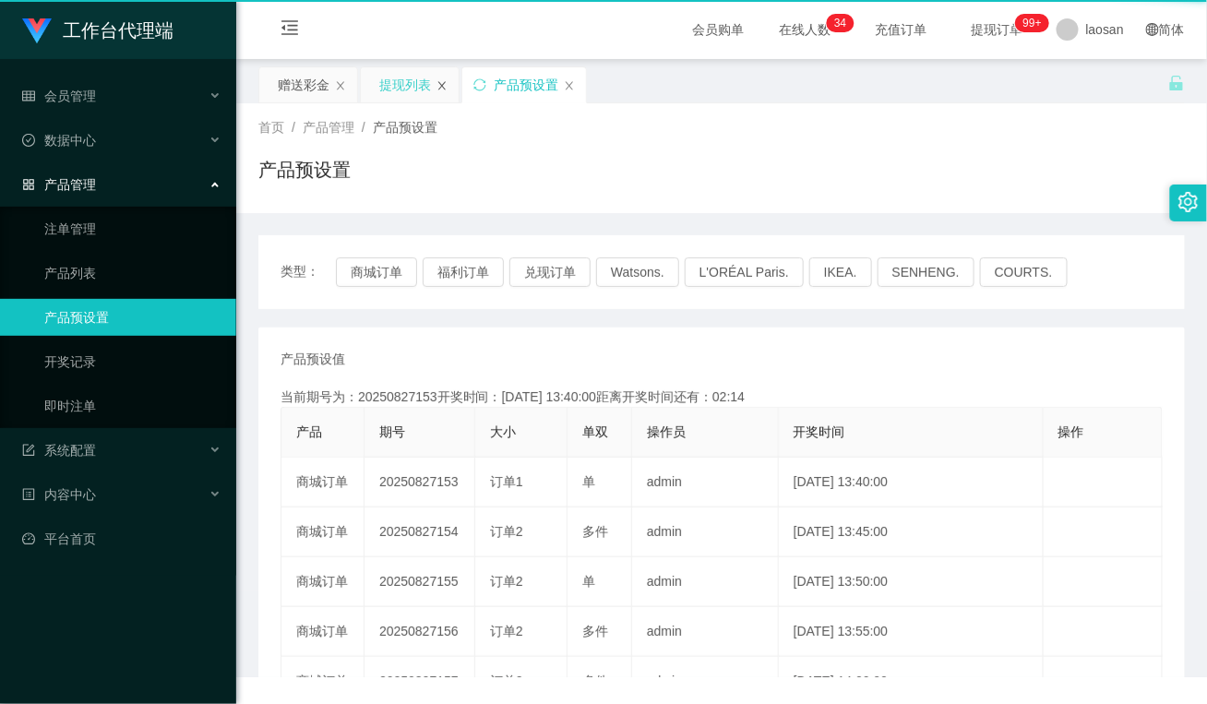
click at [443, 85] on icon "图标: close" at bounding box center [441, 85] width 7 height 8
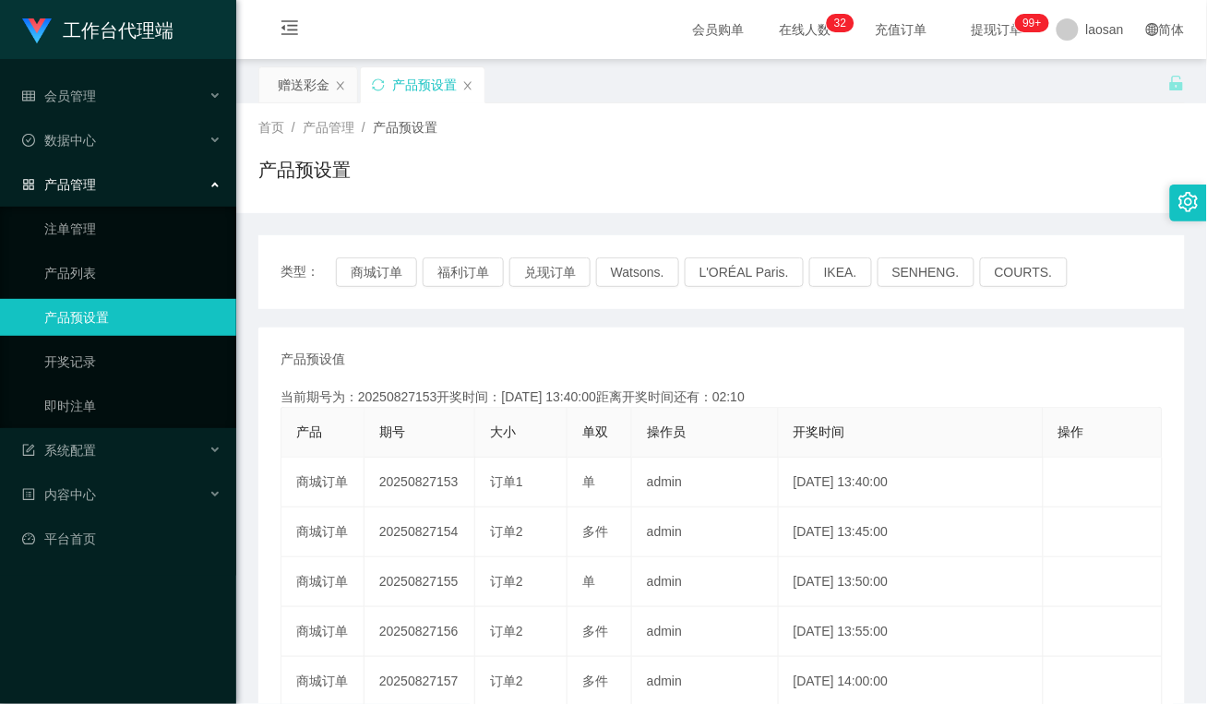
drag, startPoint x: 130, startPoint y: 187, endPoint x: 141, endPoint y: 189, distance: 11.2
click at [135, 187] on div "产品管理" at bounding box center [118, 184] width 236 height 37
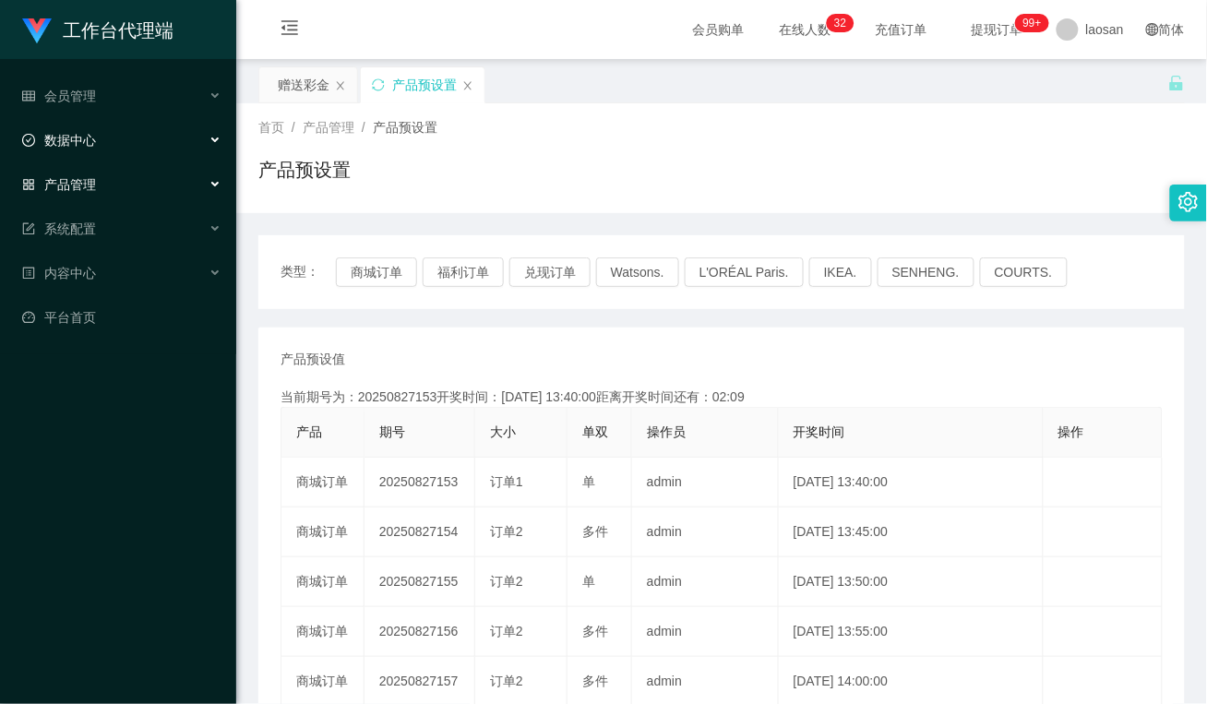
click at [130, 146] on div "数据中心" at bounding box center [118, 140] width 236 height 37
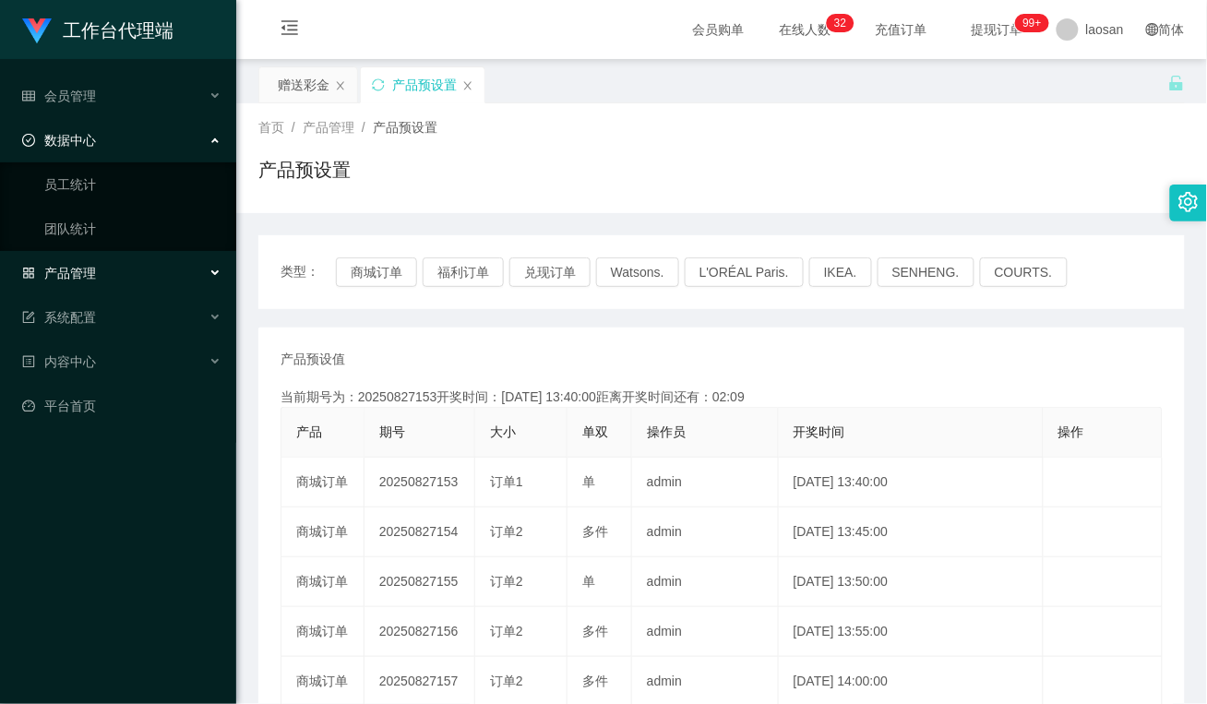
click at [130, 146] on div "数据中心" at bounding box center [118, 140] width 236 height 37
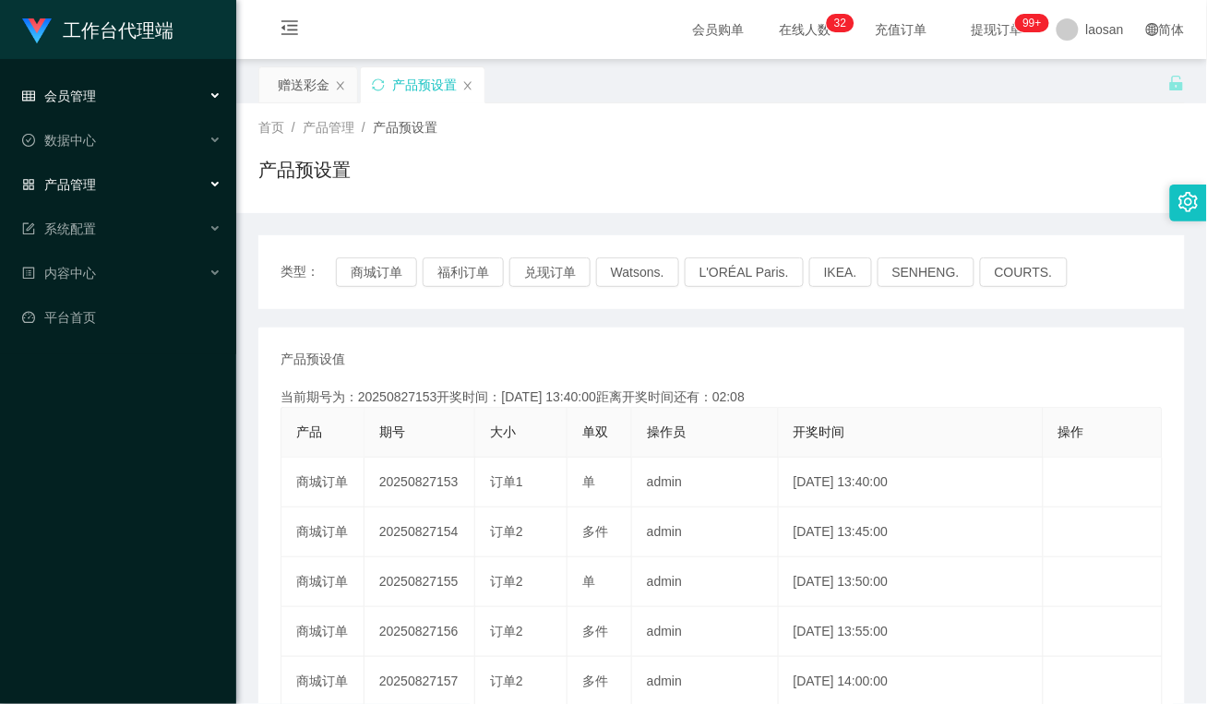
click at [131, 102] on div "会员管理" at bounding box center [118, 96] width 236 height 37
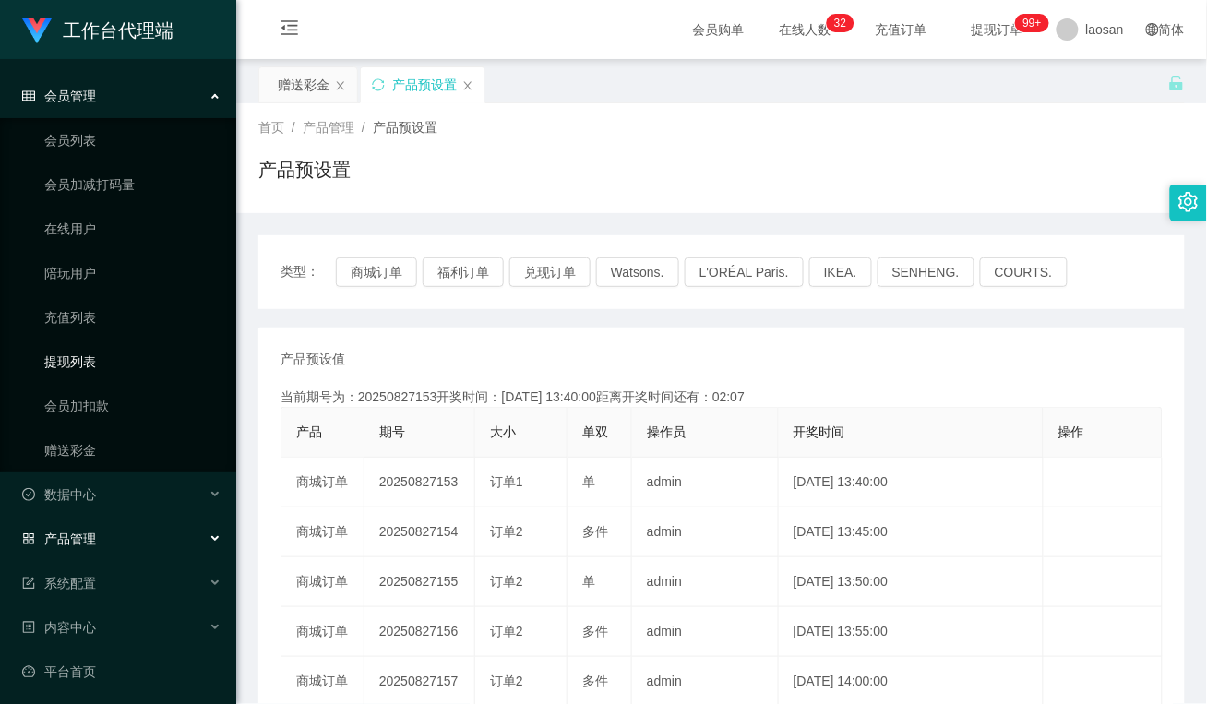
click at [141, 361] on link "提现列表" at bounding box center [132, 361] width 177 height 37
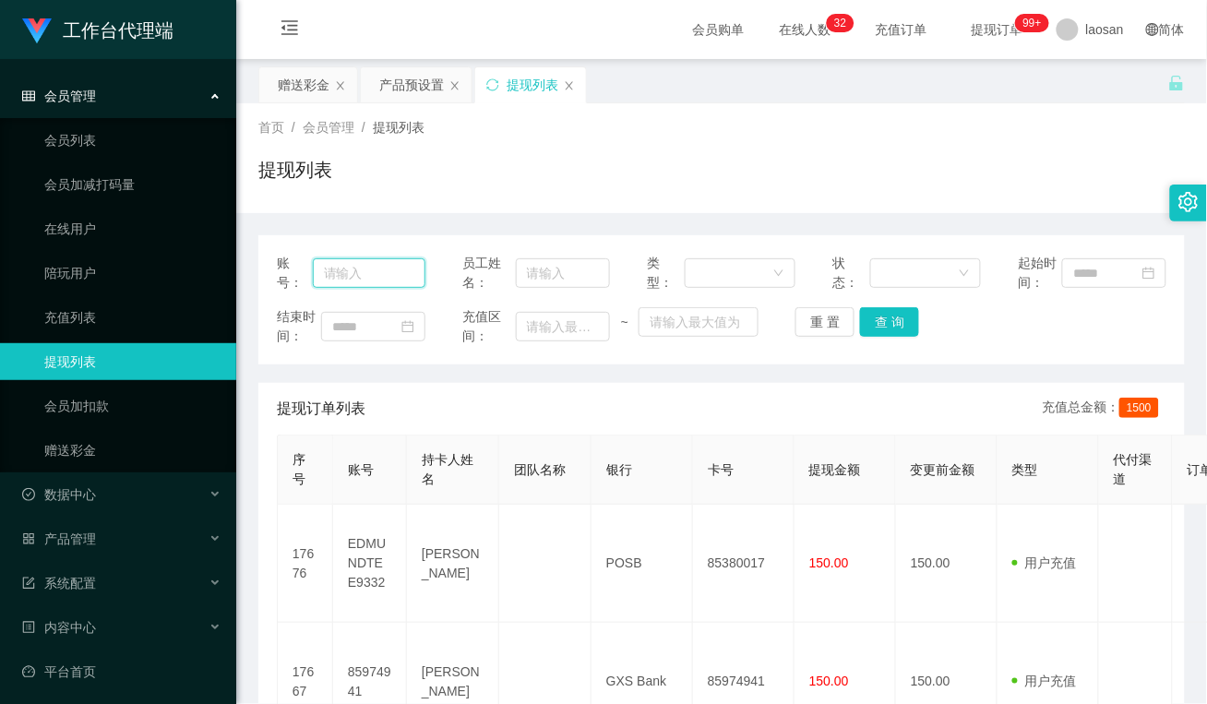
click at [356, 280] on input "text" at bounding box center [369, 273] width 113 height 30
paste input "18878555397"
type input "18878555397"
click at [887, 326] on button "查 询" at bounding box center [889, 322] width 59 height 30
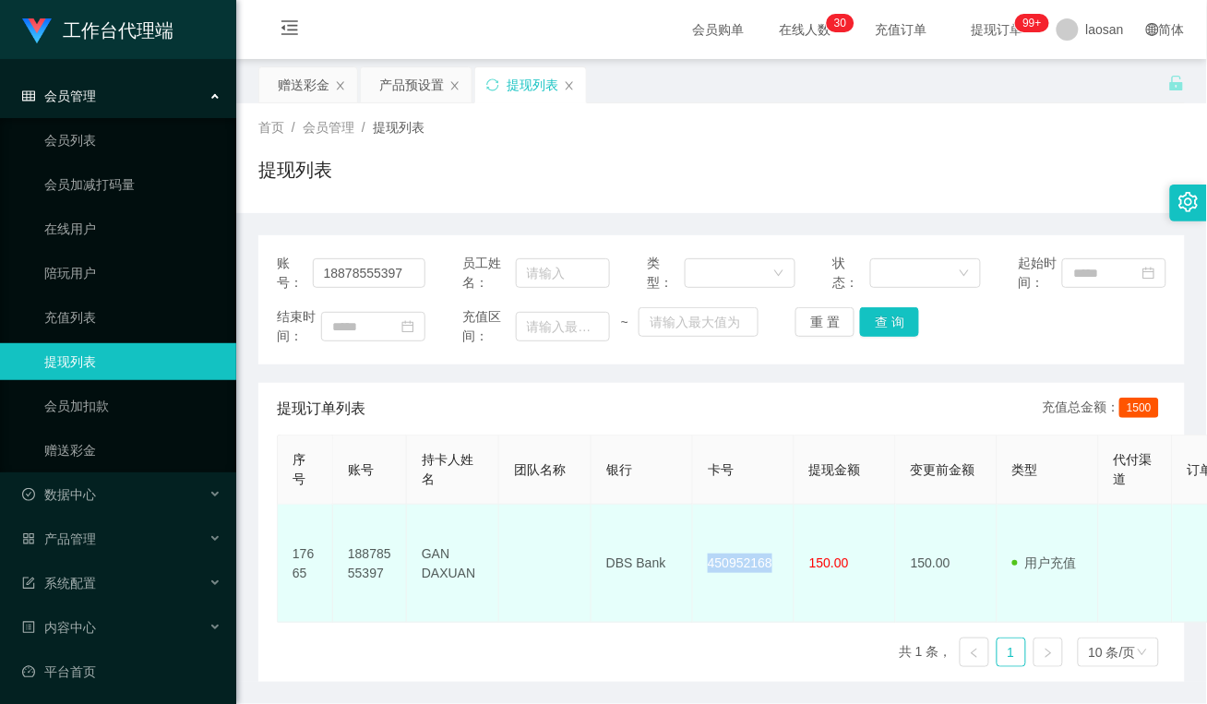
drag, startPoint x: 775, startPoint y: 555, endPoint x: 687, endPoint y: 552, distance: 87.7
click at [687, 552] on tr "17665 18878555397 GAN DAXUAN DBS Bank 450952168 150.00 150.00 用户充值 人工扣款 审核驳回 审核…" at bounding box center [1069, 564] width 1583 height 118
copy tr "450952168"
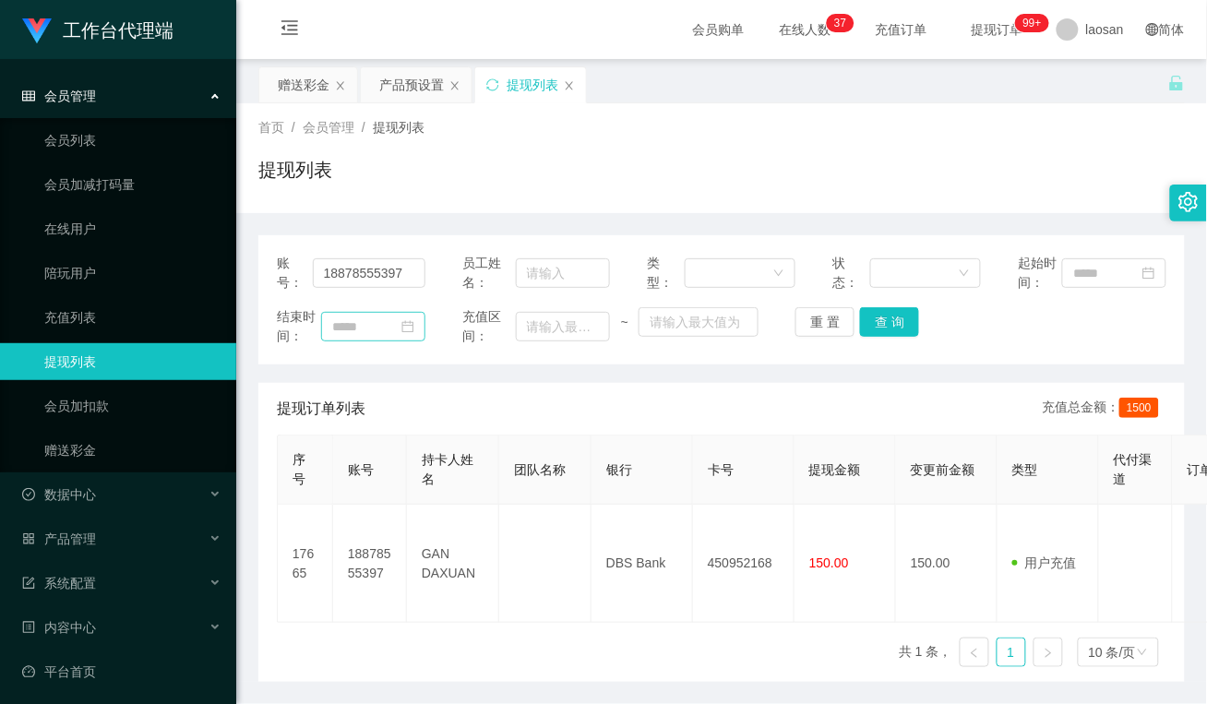
drag, startPoint x: 499, startPoint y: 388, endPoint x: 381, endPoint y: 311, distance: 140.8
click at [499, 388] on div "提现订单列表 充值总金额： 1500" at bounding box center [722, 409] width 890 height 52
click at [286, 94] on div "赠送彩金" at bounding box center [304, 84] width 52 height 35
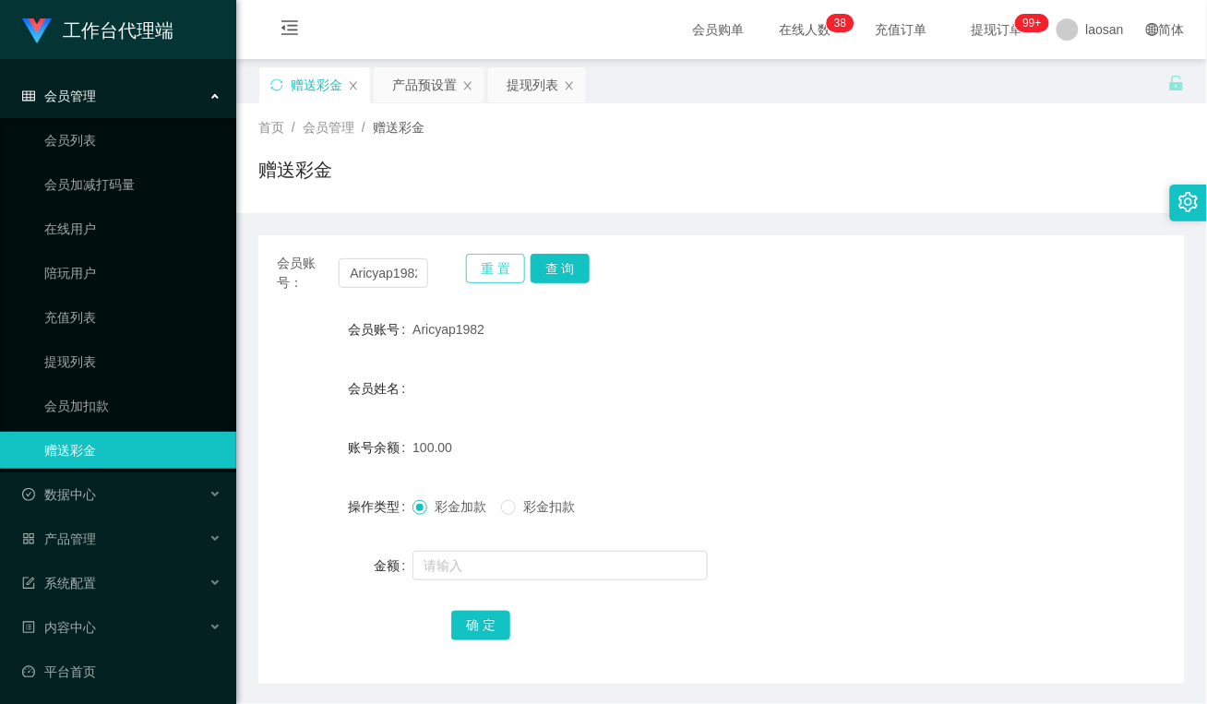
click at [473, 272] on button "重 置" at bounding box center [495, 269] width 59 height 30
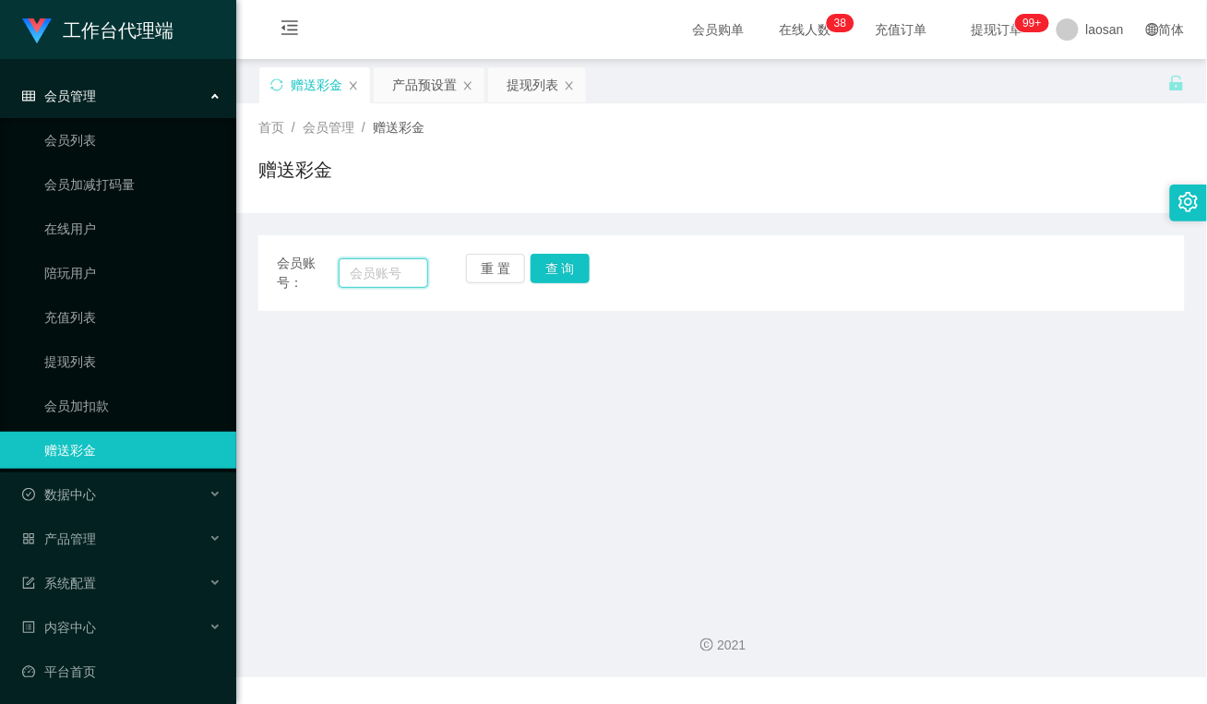
click at [384, 283] on input "text" at bounding box center [384, 273] width 90 height 30
paste input "Limauchin"
click at [569, 260] on button "查 询" at bounding box center [560, 269] width 59 height 30
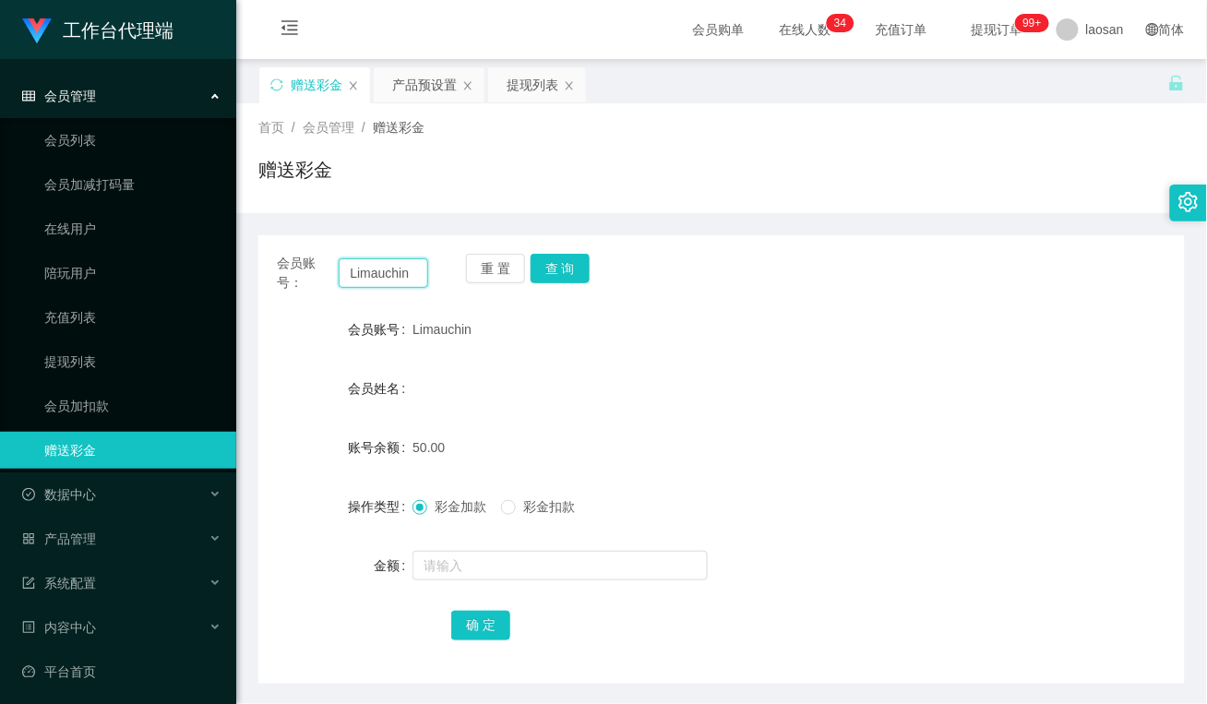
drag, startPoint x: 418, startPoint y: 274, endPoint x: 269, endPoint y: 269, distance: 148.6
click at [269, 269] on div "会员账号： Limauchin 重 置 查 询" at bounding box center [721, 273] width 926 height 39
click at [412, 269] on input "8062" at bounding box center [384, 273] width 90 height 30
type input "80625446"
click at [561, 268] on button "查 询" at bounding box center [560, 269] width 59 height 30
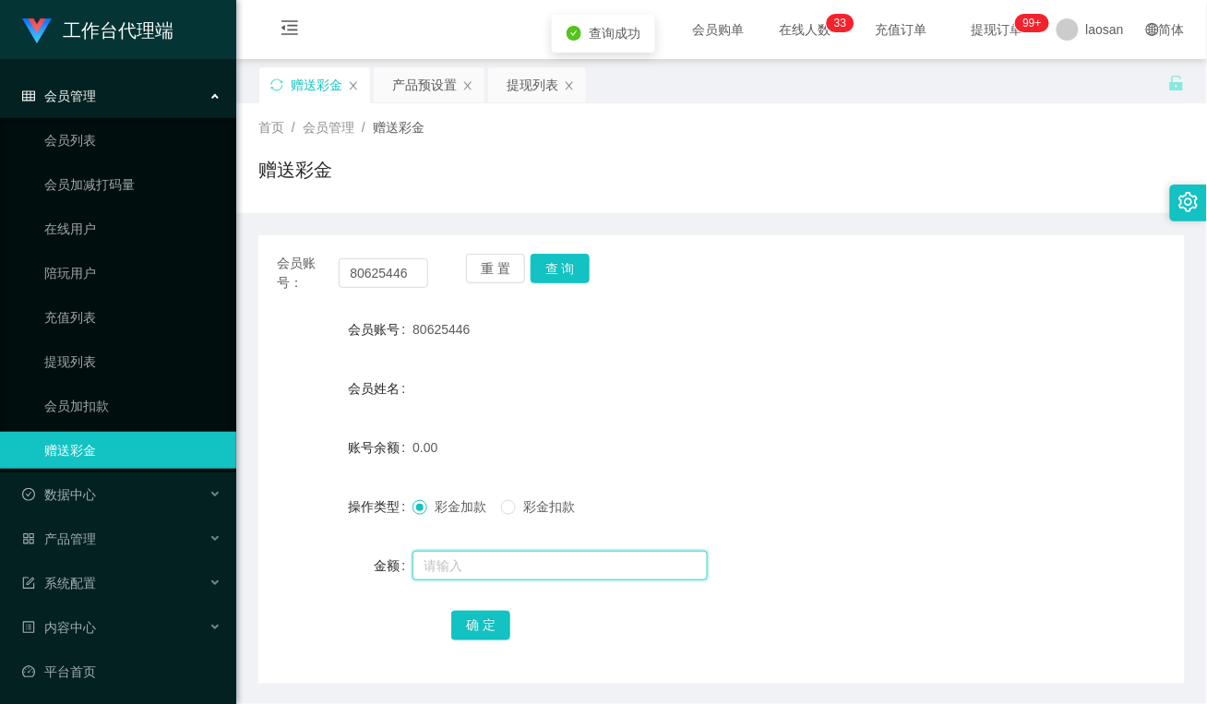
click at [500, 561] on input "text" at bounding box center [559, 566] width 295 height 30
type input "100"
click at [481, 629] on button "确 定" at bounding box center [480, 626] width 59 height 30
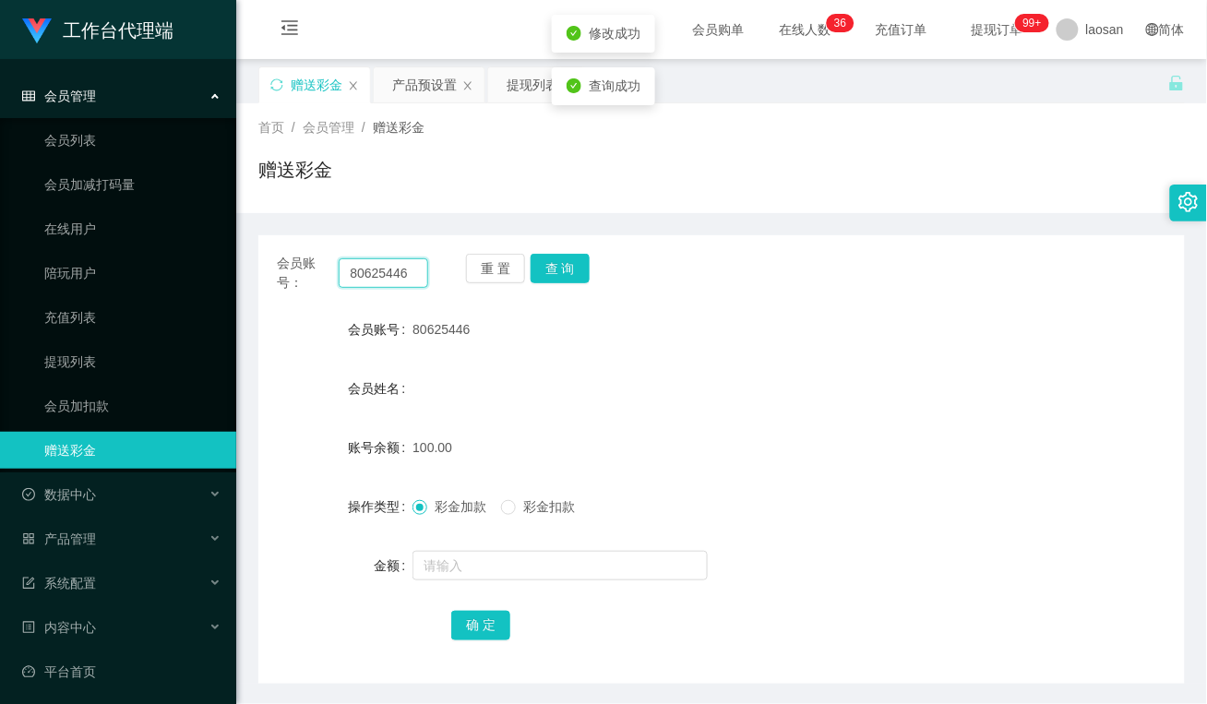
drag, startPoint x: 418, startPoint y: 278, endPoint x: 312, endPoint y: 278, distance: 106.1
click at [312, 278] on div "会员账号： 80625446" at bounding box center [352, 273] width 151 height 39
click at [508, 260] on button "重 置" at bounding box center [495, 269] width 59 height 30
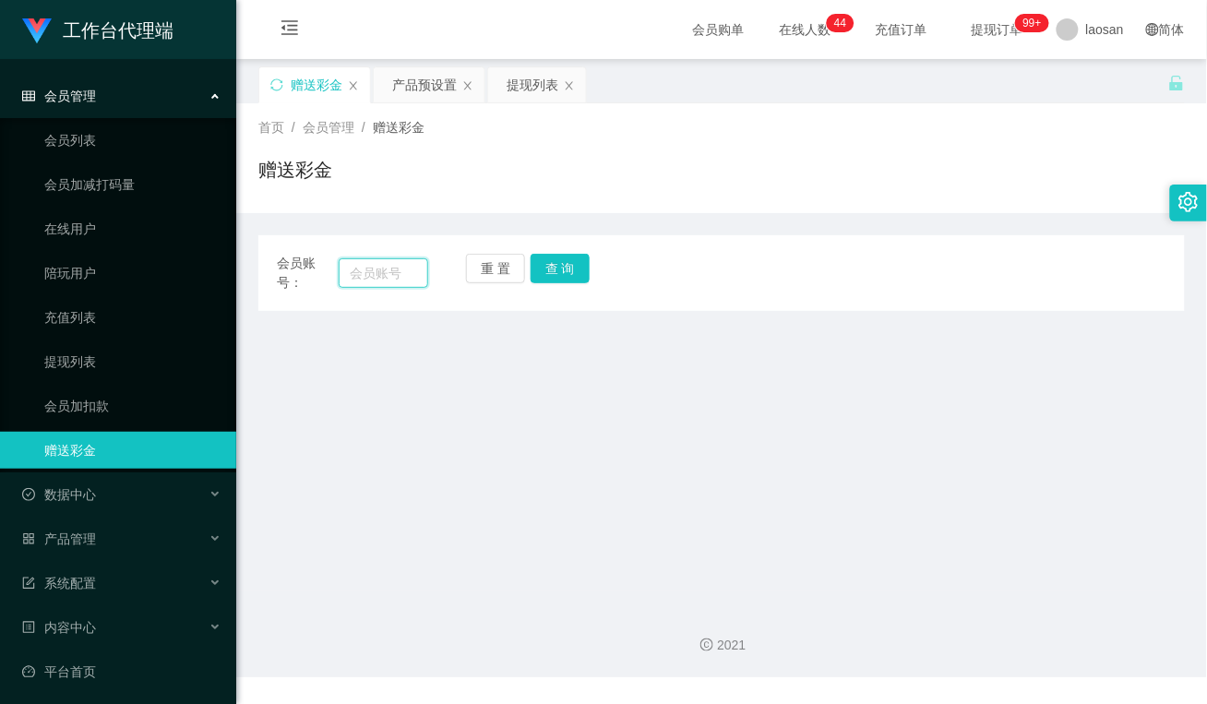
click at [404, 280] on input "text" at bounding box center [384, 273] width 90 height 30
paste input "Aricyap1982"
type input "Aricyap1982"
click at [582, 274] on button "查 询" at bounding box center [560, 269] width 59 height 30
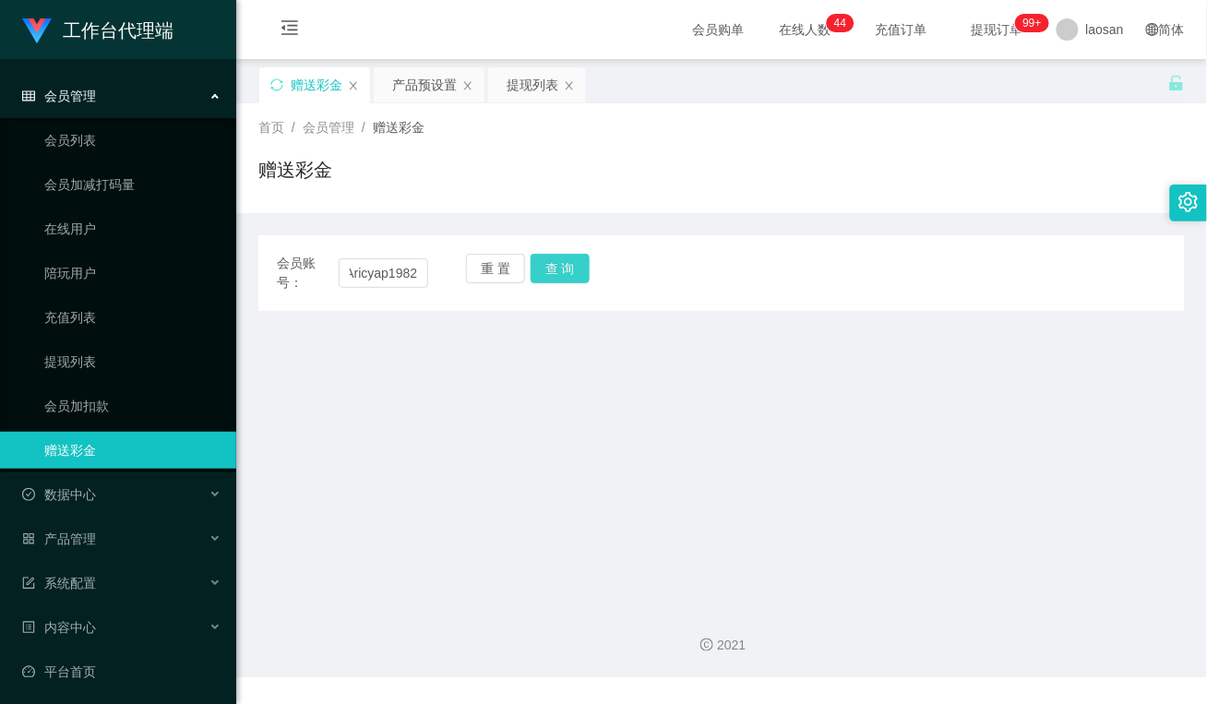
scroll to position [0, 0]
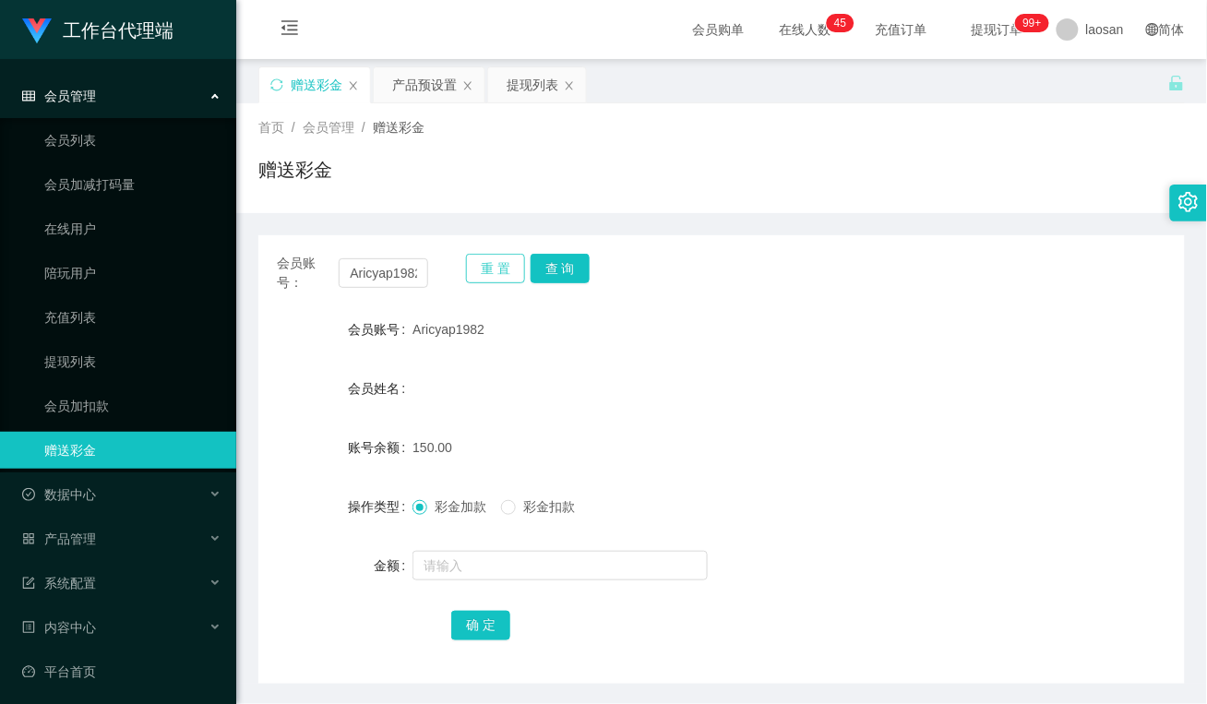
drag, startPoint x: 504, startPoint y: 263, endPoint x: 449, endPoint y: 292, distance: 61.5
click at [504, 263] on button "重 置" at bounding box center [495, 269] width 59 height 30
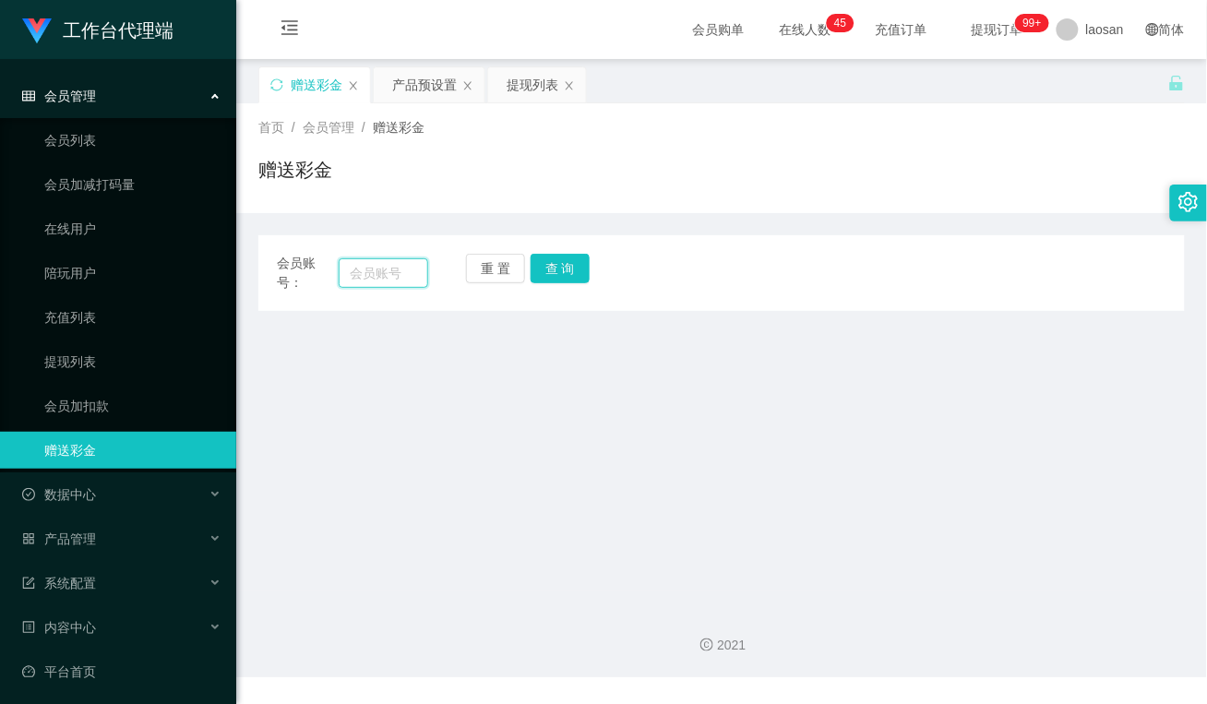
click at [376, 269] on input "text" at bounding box center [384, 273] width 90 height 30
paste input "Limauchin"
type input "Limauchin"
click at [583, 272] on button "查 询" at bounding box center [560, 269] width 59 height 30
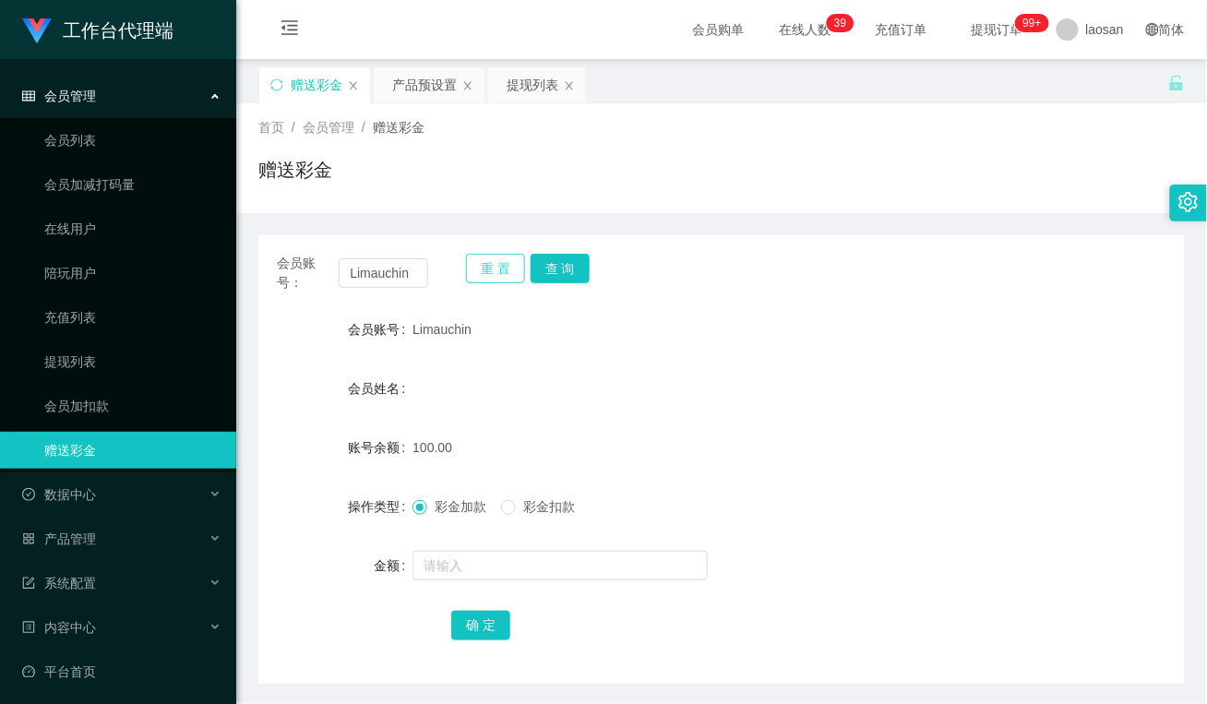
drag, startPoint x: 489, startPoint y: 266, endPoint x: 455, endPoint y: 277, distance: 35.9
click at [489, 266] on button "重 置" at bounding box center [495, 269] width 59 height 30
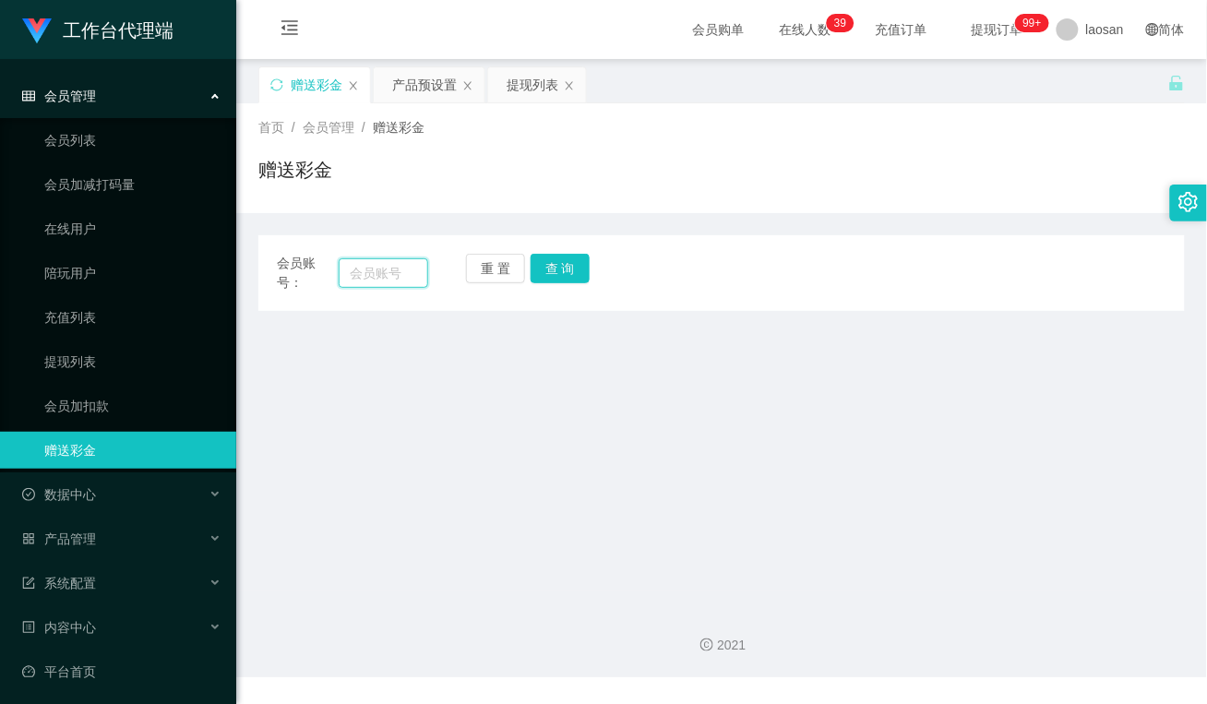
click at [409, 274] on input "text" at bounding box center [384, 273] width 90 height 30
type input "Y8112"
click at [575, 269] on button "查 询" at bounding box center [560, 269] width 59 height 30
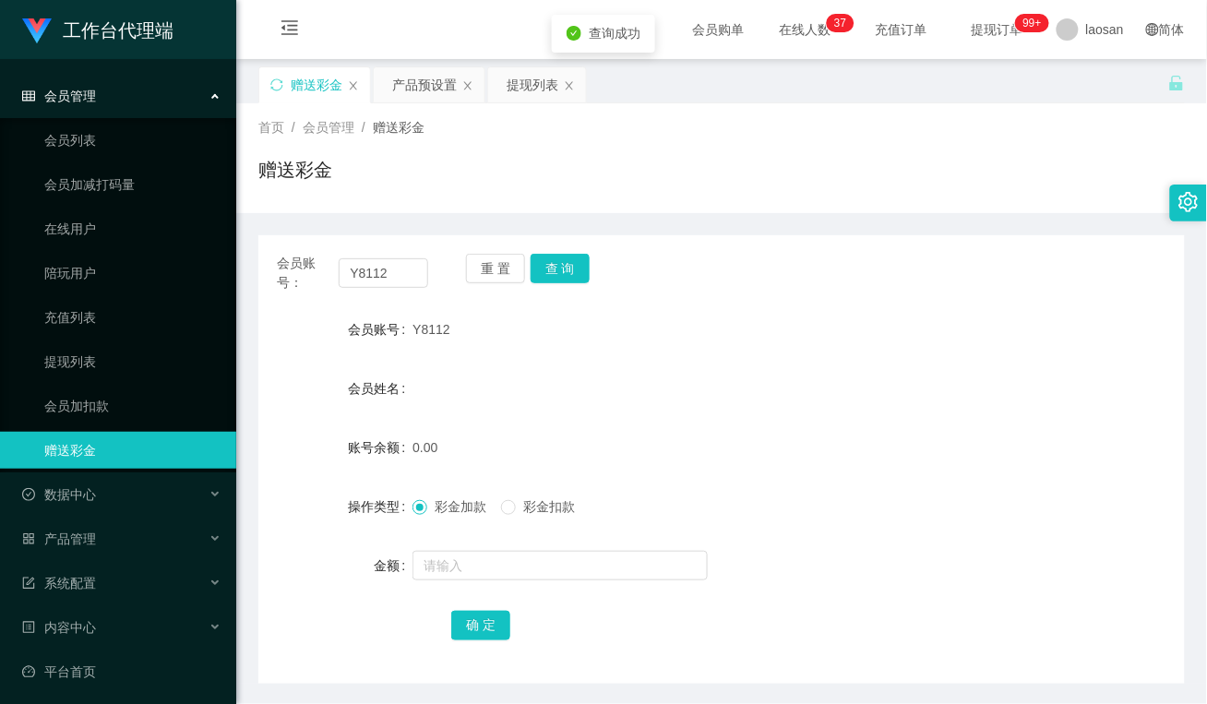
click at [482, 549] on div at bounding box center [682, 565] width 541 height 37
click at [459, 584] on form "会员账号 Y8112 会员姓名 账号余额 0.00 操作类型 彩金加款 彩金扣款 金额 确 定" at bounding box center [721, 477] width 926 height 332
click at [461, 574] on input "text" at bounding box center [559, 566] width 295 height 30
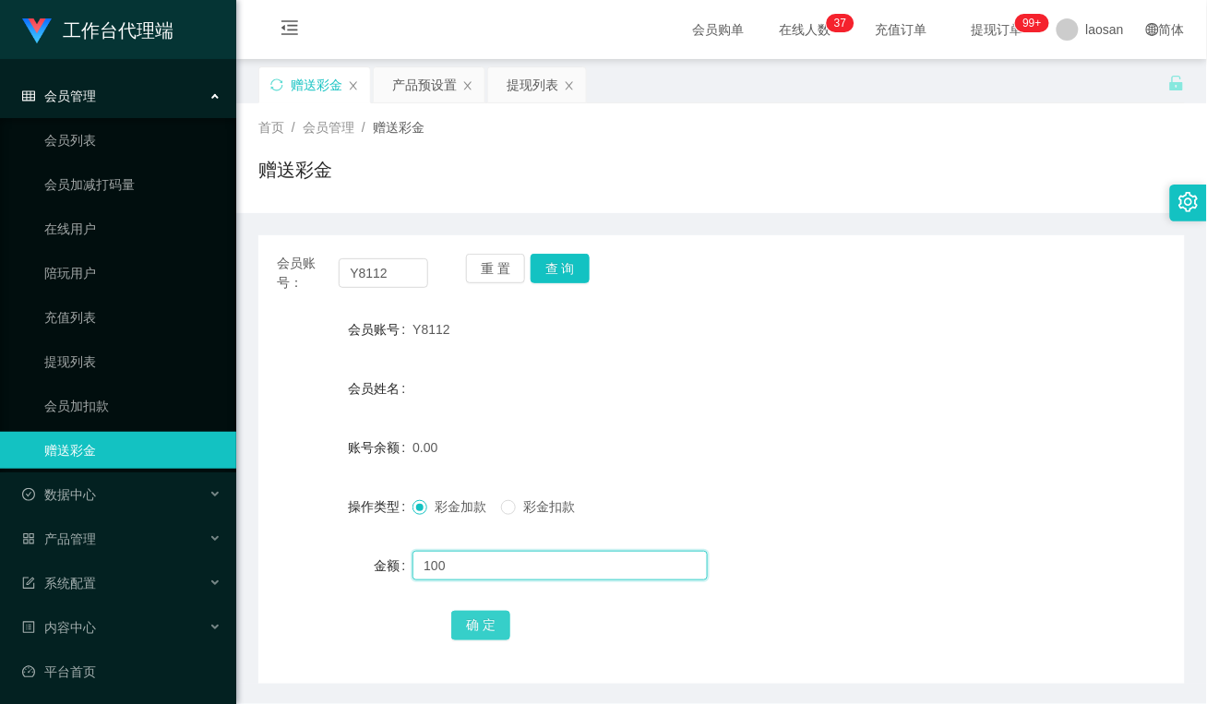
type input "100"
click at [492, 621] on button "确 定" at bounding box center [480, 626] width 59 height 30
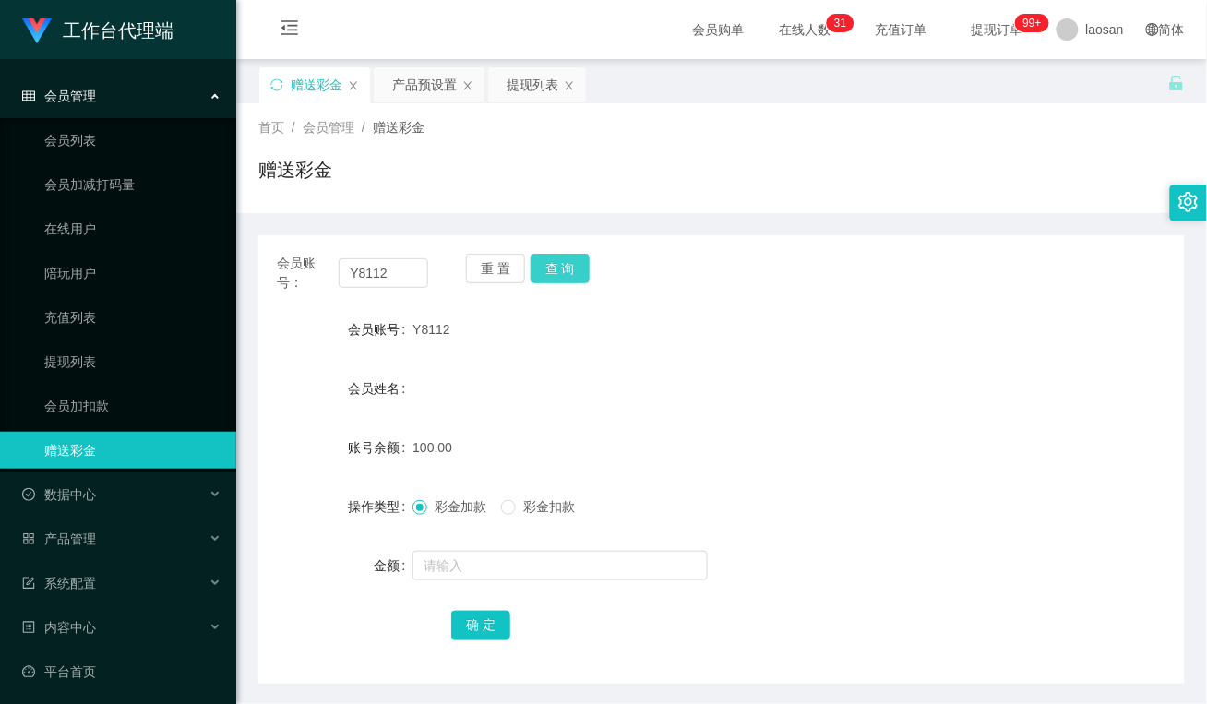
click at [570, 268] on button "查 询" at bounding box center [560, 269] width 59 height 30
click at [496, 260] on button "重 置" at bounding box center [495, 269] width 59 height 30
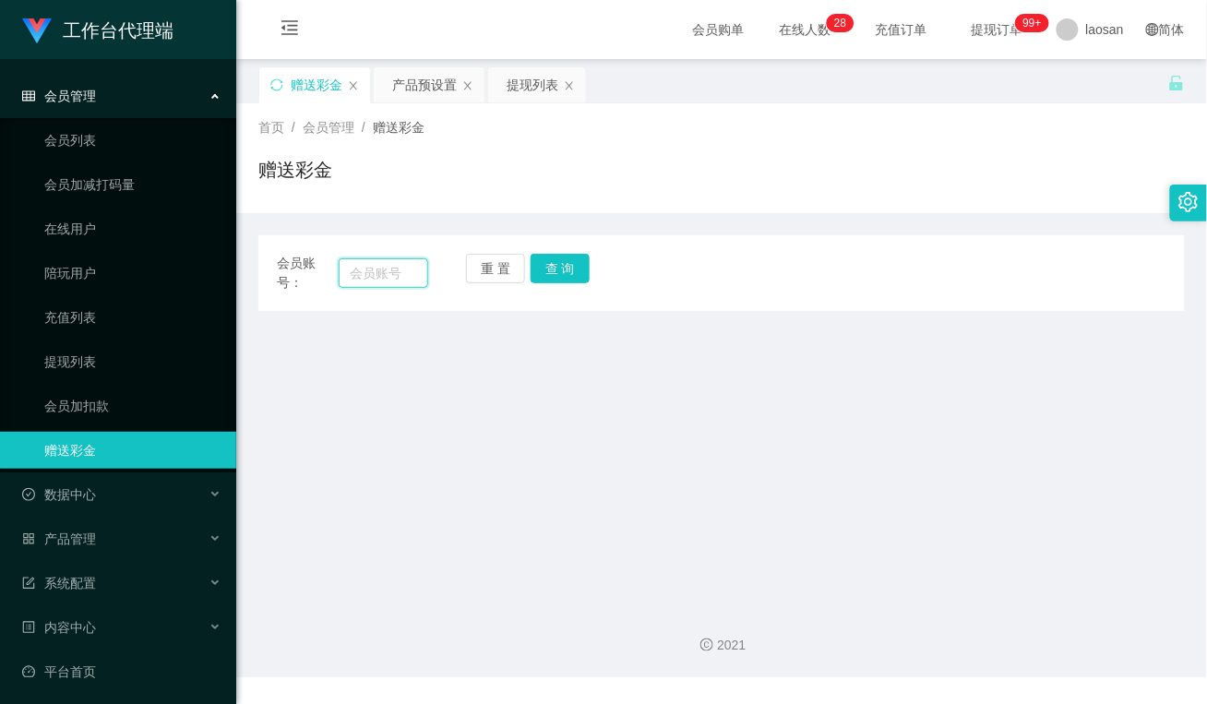
click at [385, 270] on input "text" at bounding box center [384, 273] width 90 height 30
paste input "80625446"
type input "80625446"
click at [567, 272] on button "查 询" at bounding box center [560, 269] width 59 height 30
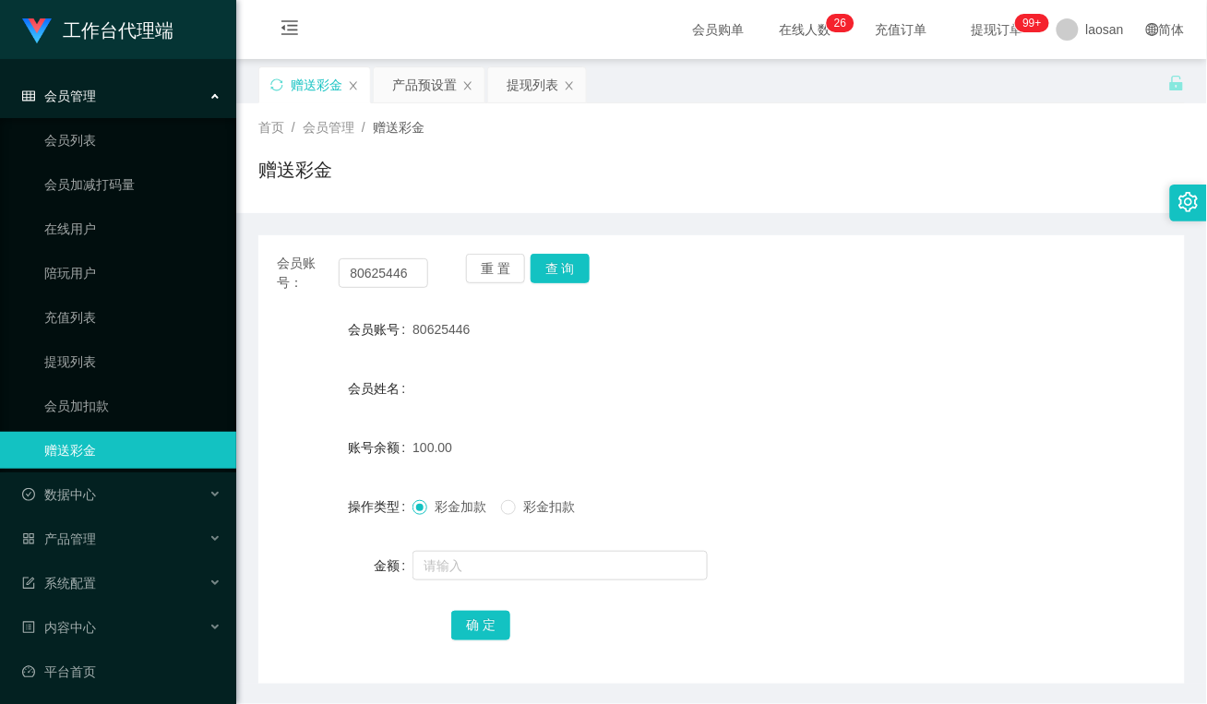
drag, startPoint x: 670, startPoint y: 393, endPoint x: 476, endPoint y: 121, distance: 334.1
click at [670, 393] on div "会员姓名" at bounding box center [721, 388] width 926 height 37
click at [528, 79] on div "提现列表" at bounding box center [533, 84] width 52 height 35
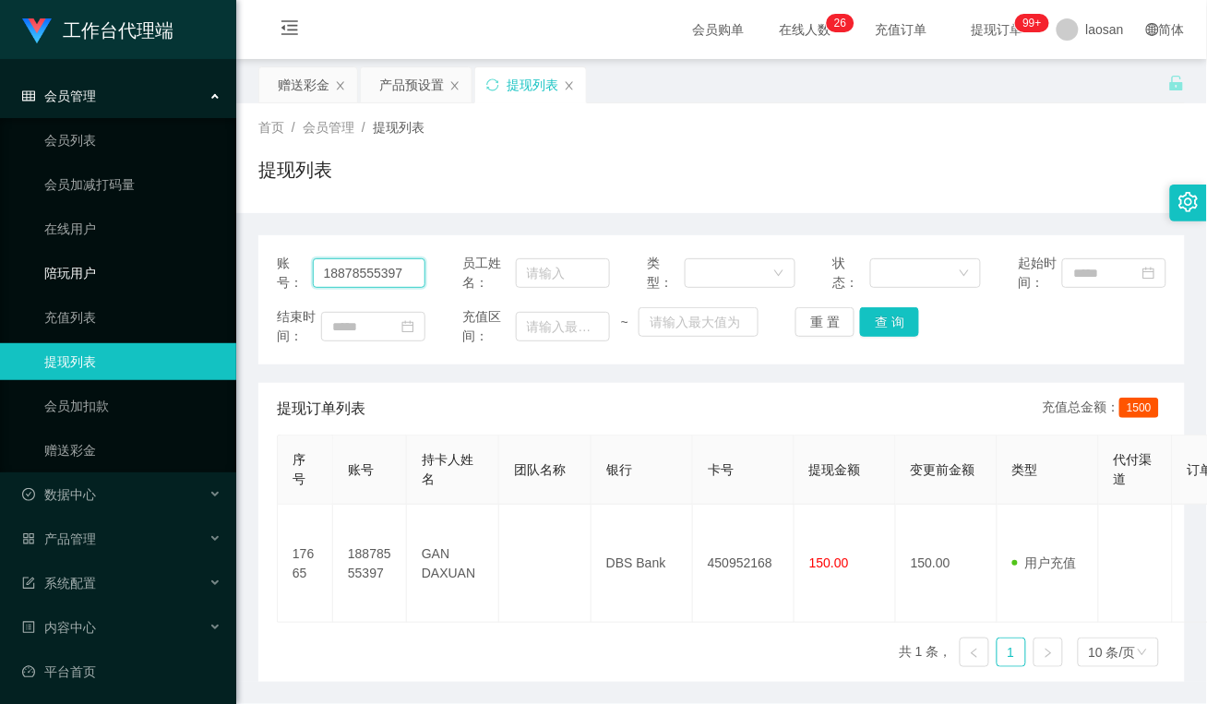
drag, startPoint x: 416, startPoint y: 273, endPoint x: 94, endPoint y: 270, distance: 322.1
click at [94, 270] on section "工作台代理端 会员管理 会员列表 会员加减打码量 在线用户 陪玩用户 充值列表 提现列表 会员加扣款 赠送彩金 数据中心 员工统计 团队统计 产品管理 注单管…" at bounding box center [603, 384] width 1207 height 768
paste input "Aricyap1982"
type input "Aricyap1982"
drag, startPoint x: 883, startPoint y: 317, endPoint x: 892, endPoint y: 323, distance: 11.3
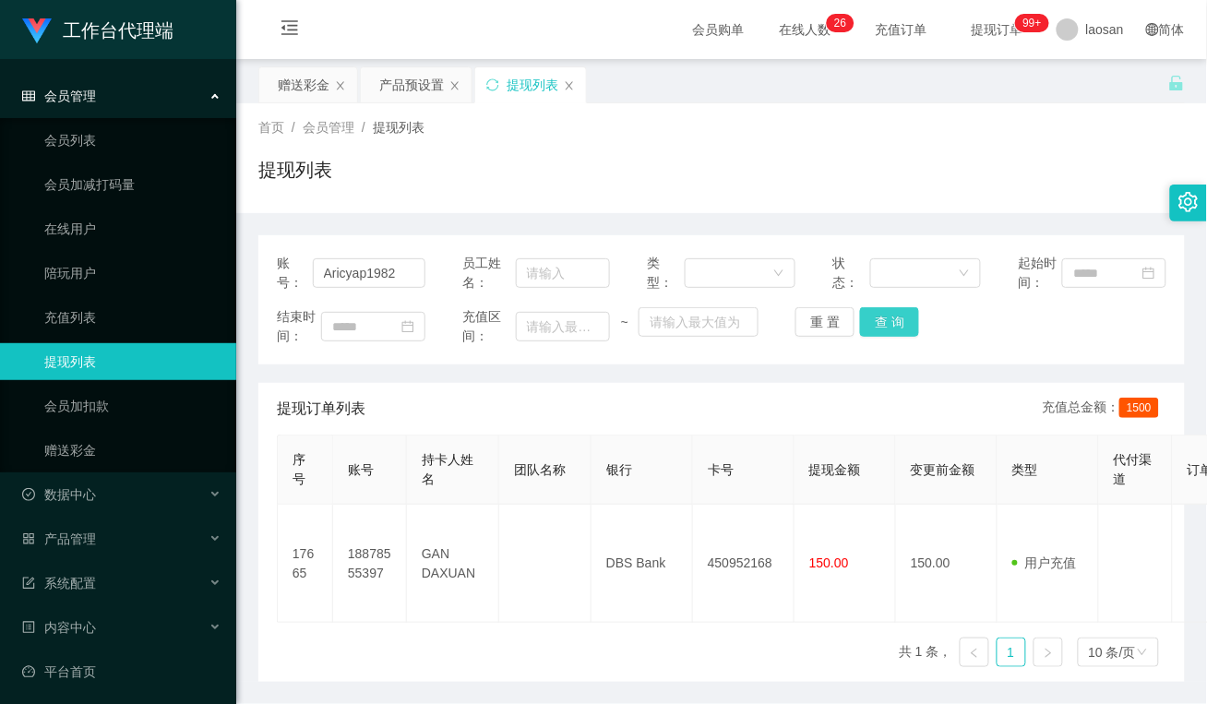
click at [886, 317] on button "查 询" at bounding box center [889, 322] width 59 height 30
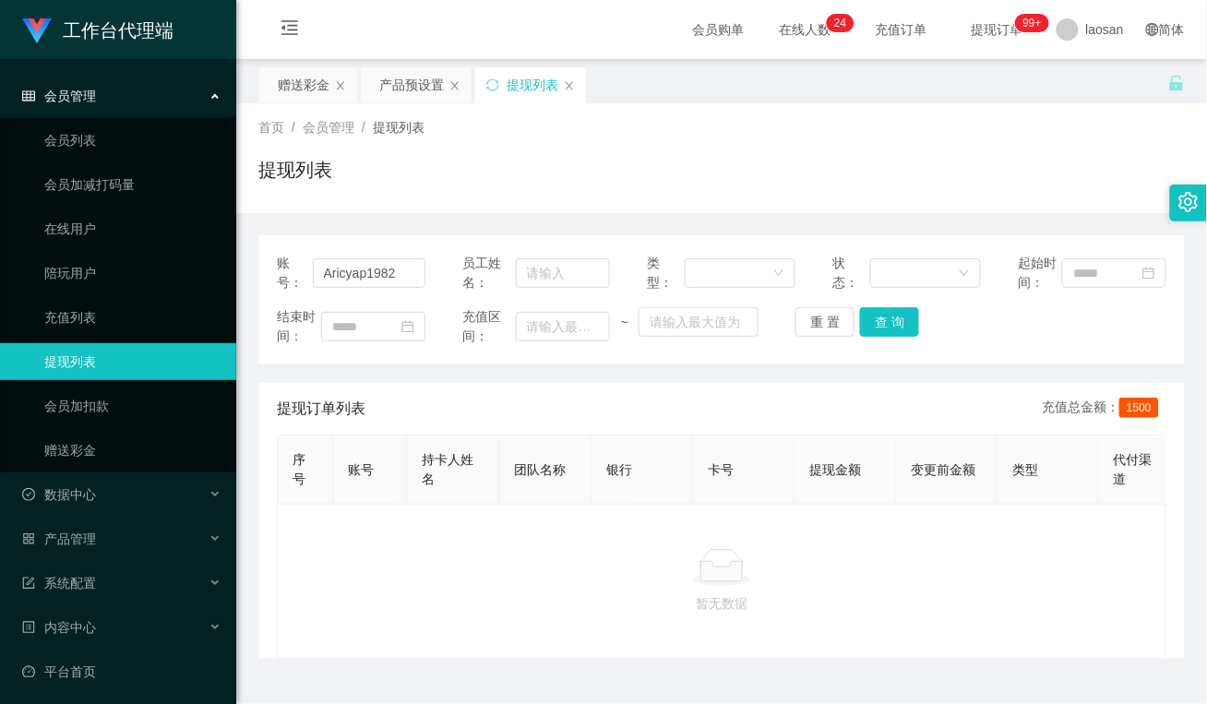
click at [550, 144] on div "首页 / 会员管理 / 提现列表 / 提现列表" at bounding box center [721, 158] width 926 height 80
click at [408, 97] on div "产品预设置" at bounding box center [411, 84] width 65 height 35
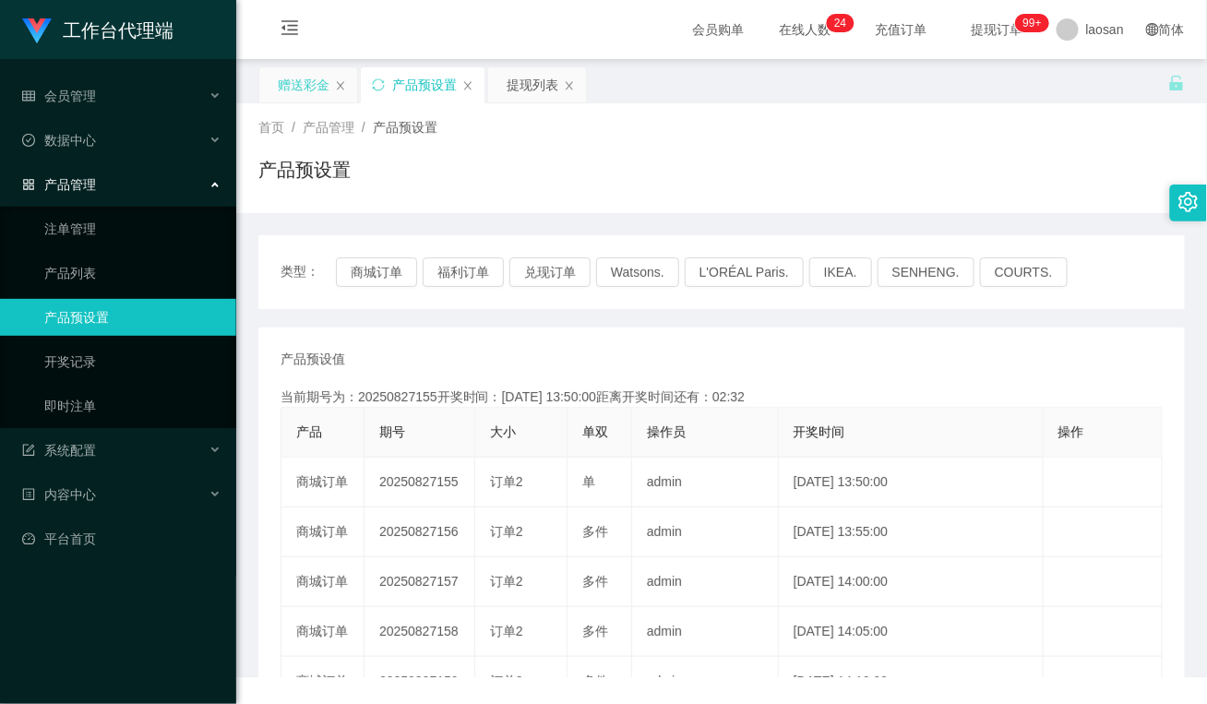
click at [298, 89] on div "赠送彩金" at bounding box center [304, 84] width 52 height 35
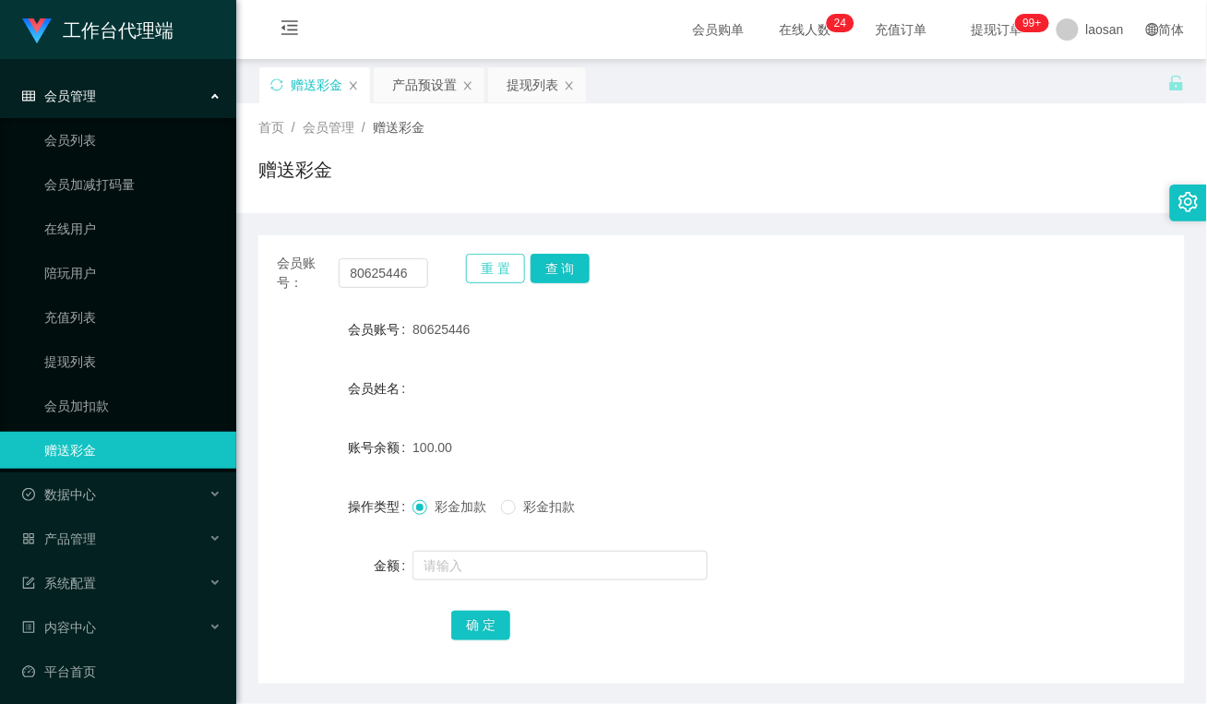
click at [483, 274] on button "重 置" at bounding box center [495, 269] width 59 height 30
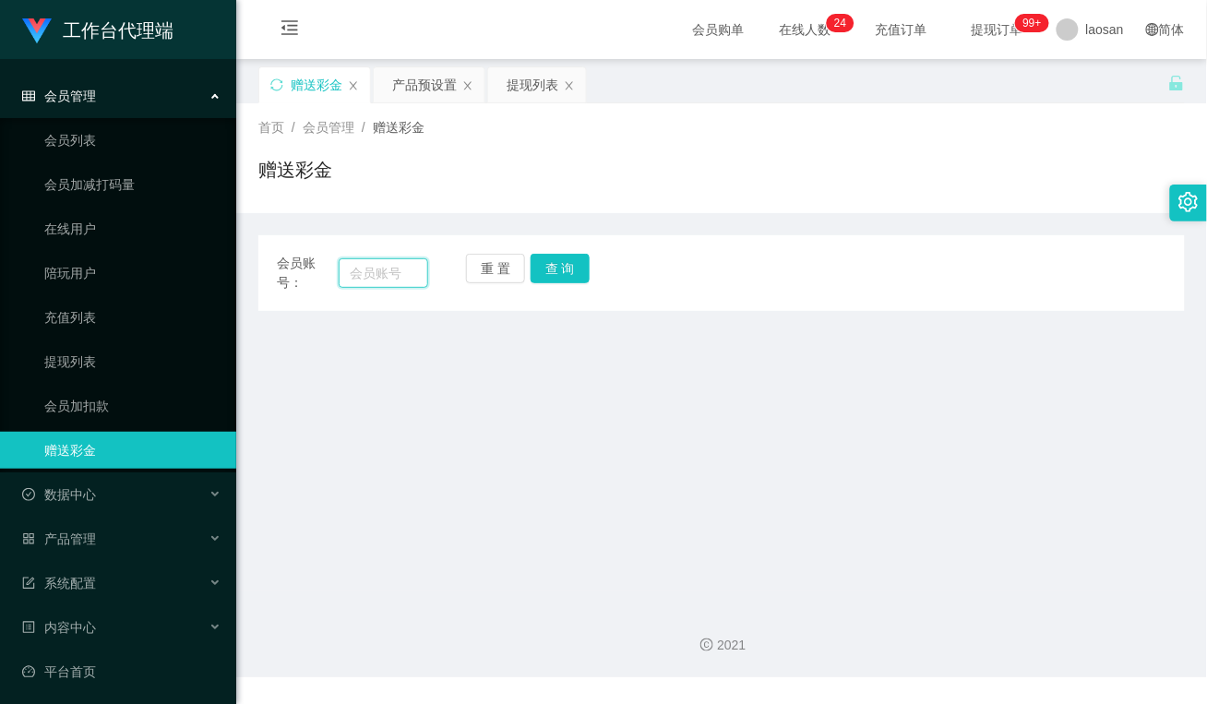
click at [411, 278] on input "text" at bounding box center [384, 273] width 90 height 30
paste input "Limauchin"
type input "Limauchin"
click at [549, 270] on button "查 询" at bounding box center [560, 269] width 59 height 30
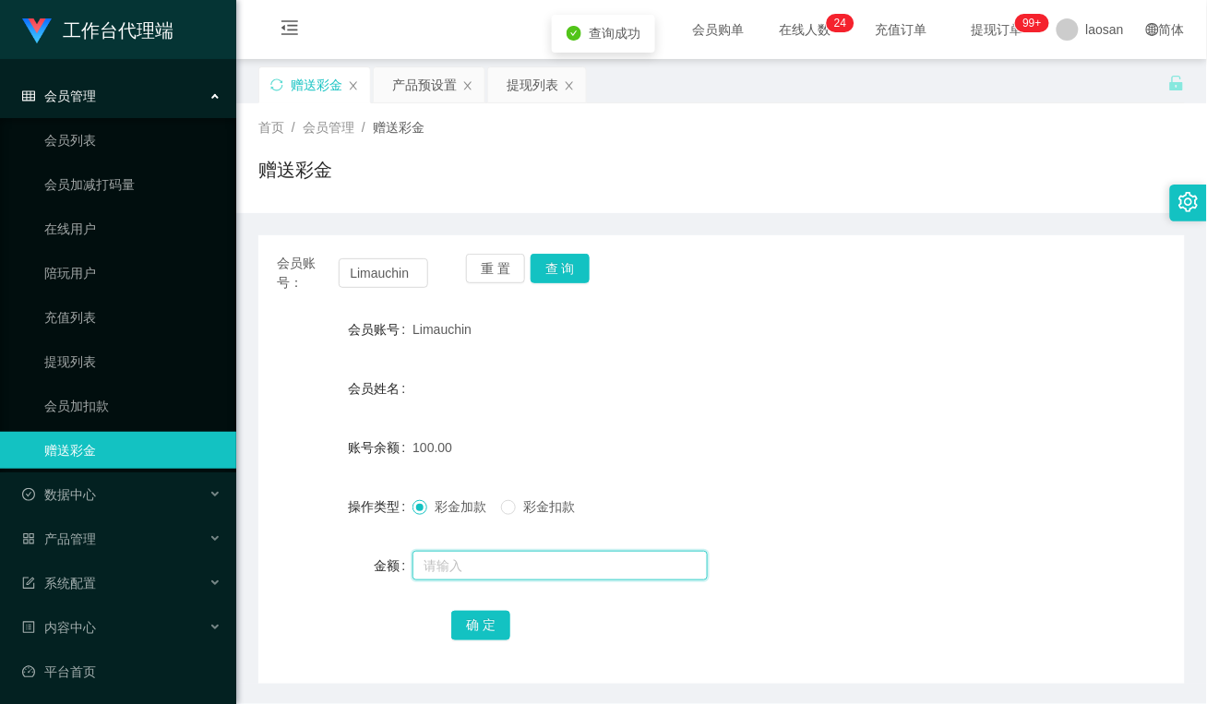
click at [477, 560] on input "text" at bounding box center [559, 566] width 295 height 30
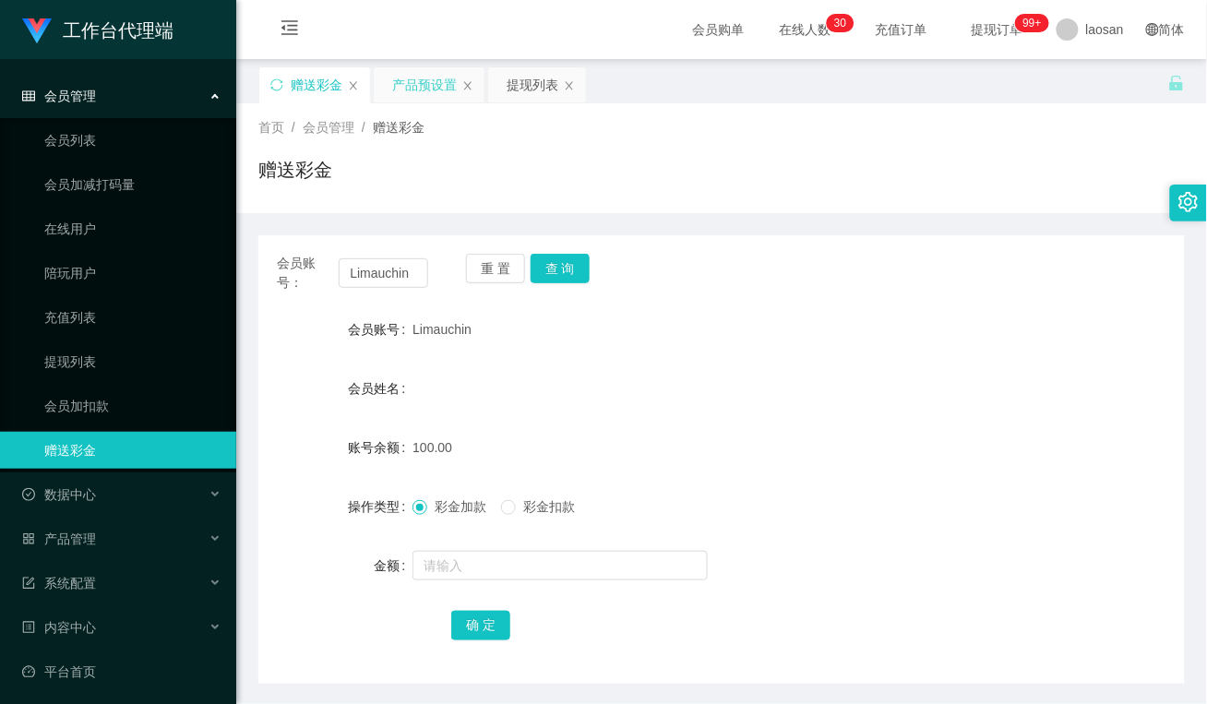
click at [418, 92] on div "产品预设置" at bounding box center [424, 84] width 65 height 35
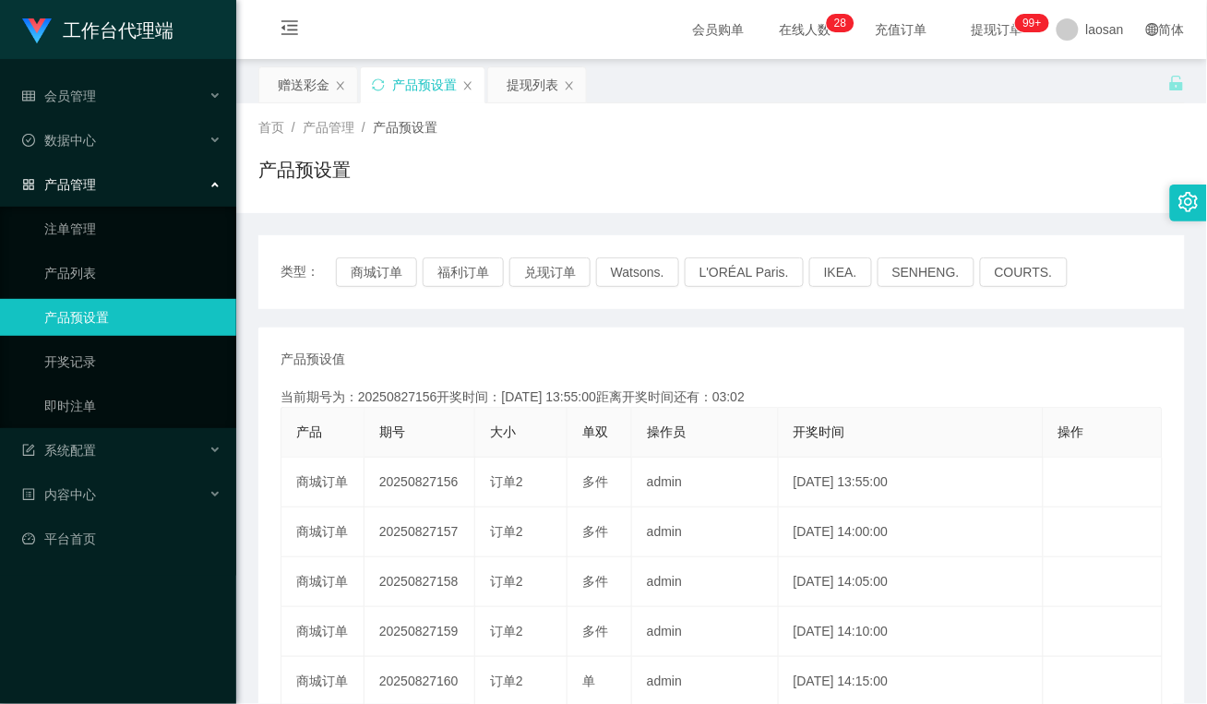
click at [478, 326] on div "类型： 商城订单 福利订单 兑现订单 Watsons. L'ORÉAL Paris. IKEA. SENHENG. COURTS. 产品预设值 添加期号 当前…" at bounding box center [721, 636] width 926 height 802
click at [301, 72] on div "赠送彩金" at bounding box center [304, 84] width 52 height 35
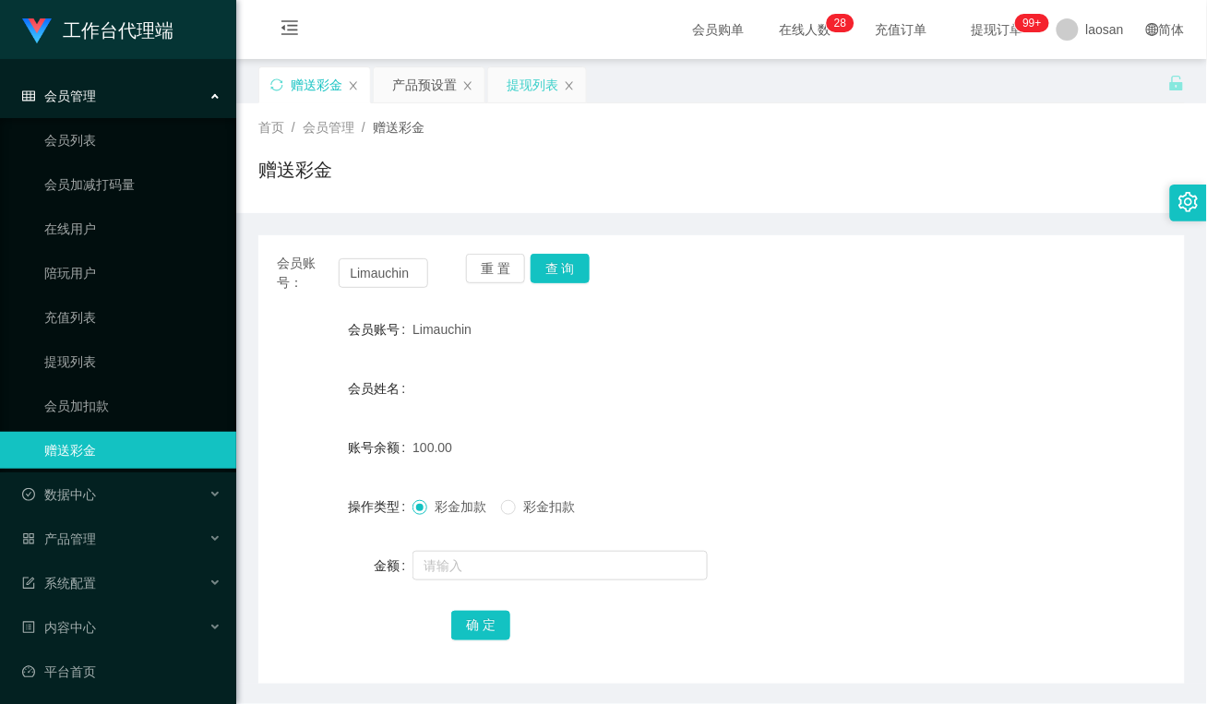
click at [514, 93] on div "提现列表" at bounding box center [533, 84] width 52 height 35
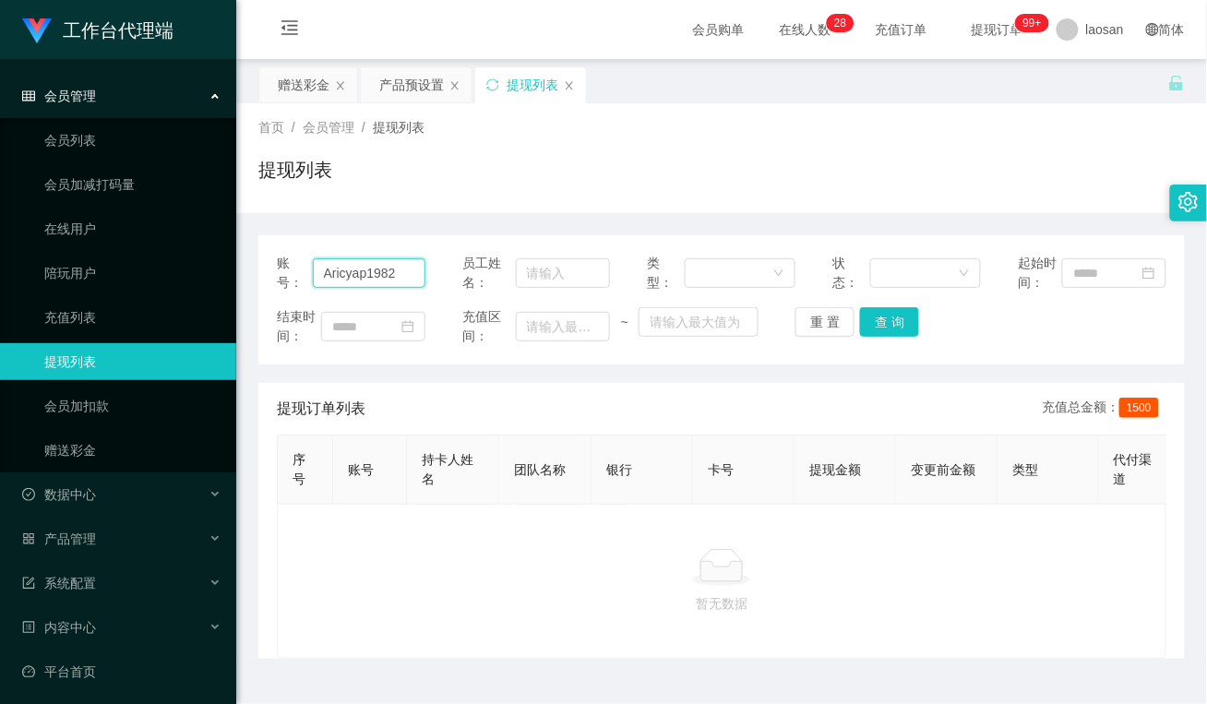
drag, startPoint x: 400, startPoint y: 269, endPoint x: 289, endPoint y: 268, distance: 110.7
click at [158, 268] on section "工作台代理端 会员管理 会员列表 会员加减打码量 在线用户 陪玩用户 充值列表 提现列表 会员加扣款 赠送彩金 数据中心 员工统计 团队统计 产品管理 注单管…" at bounding box center [603, 372] width 1207 height 745
click at [896, 328] on button "查 询" at bounding box center [889, 322] width 59 height 30
click at [504, 376] on div "账号： Aricyap1982 员工姓名： 类型： 状态： 起始时间： 结束时间： 充值区间： ~ 重 置 查 询 提现订单列表 充值总金额： 1500 序号…" at bounding box center [721, 447] width 926 height 424
click at [305, 78] on div "赠送彩金" at bounding box center [304, 84] width 52 height 35
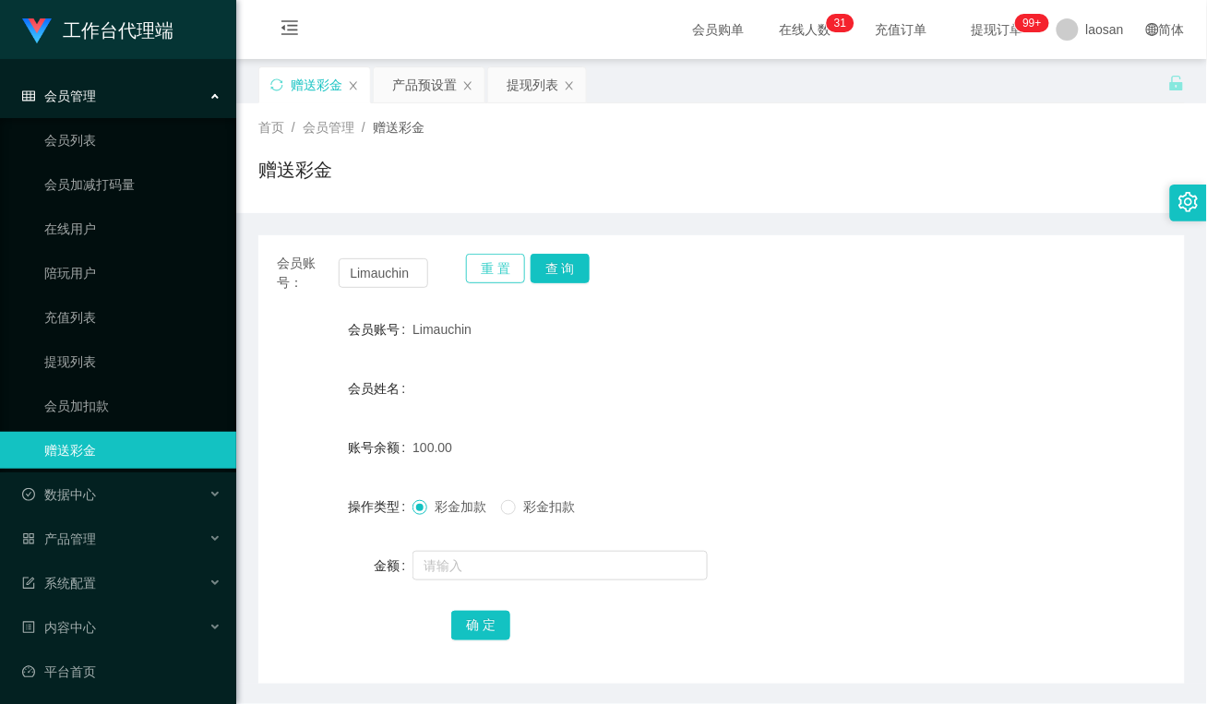
drag, startPoint x: 481, startPoint y: 269, endPoint x: 440, endPoint y: 269, distance: 40.6
click at [481, 269] on button "重 置" at bounding box center [495, 269] width 59 height 30
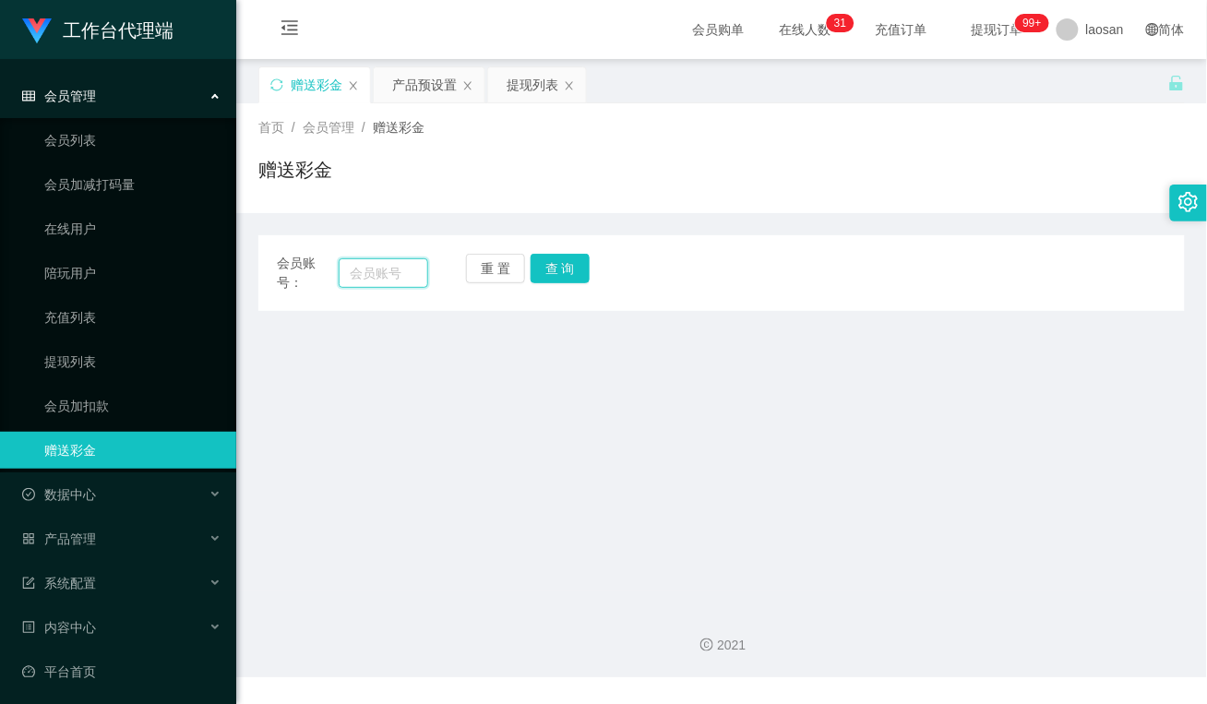
click at [388, 269] on input "text" at bounding box center [384, 273] width 90 height 30
paste input "Limauchin"
type input "Limauchin"
click at [563, 265] on button "查 询" at bounding box center [560, 269] width 59 height 30
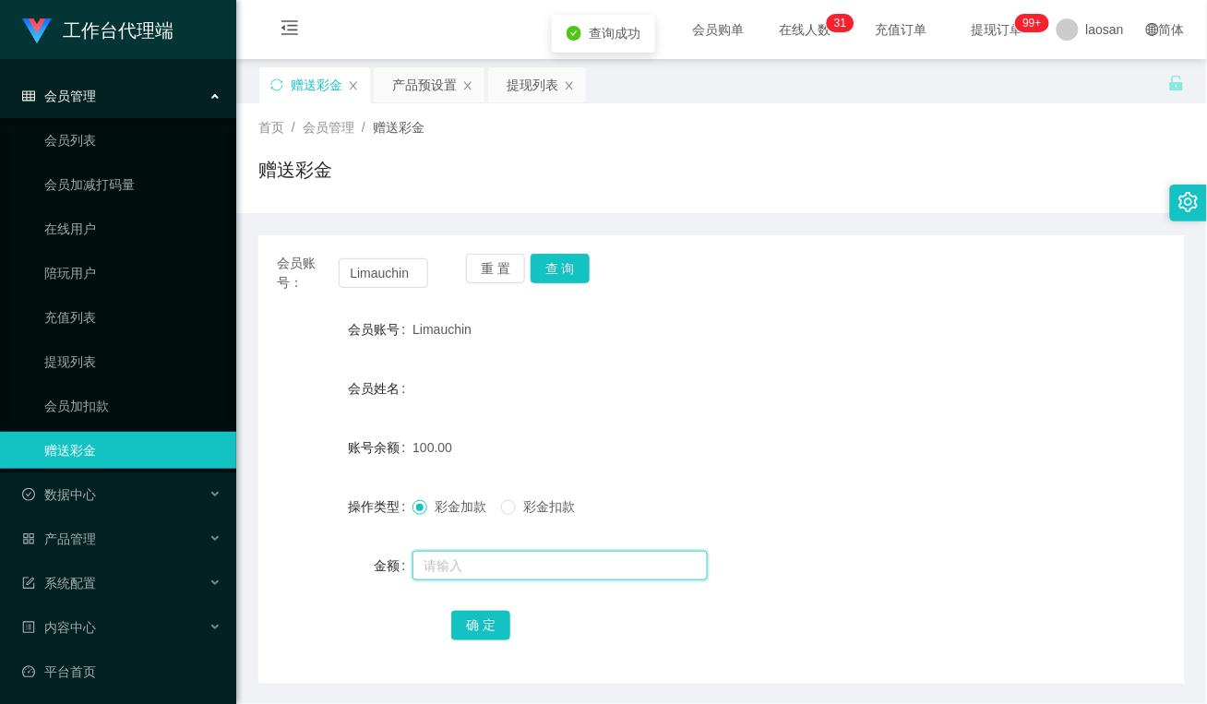
click at [490, 568] on input "text" at bounding box center [559, 566] width 295 height 30
type input "50"
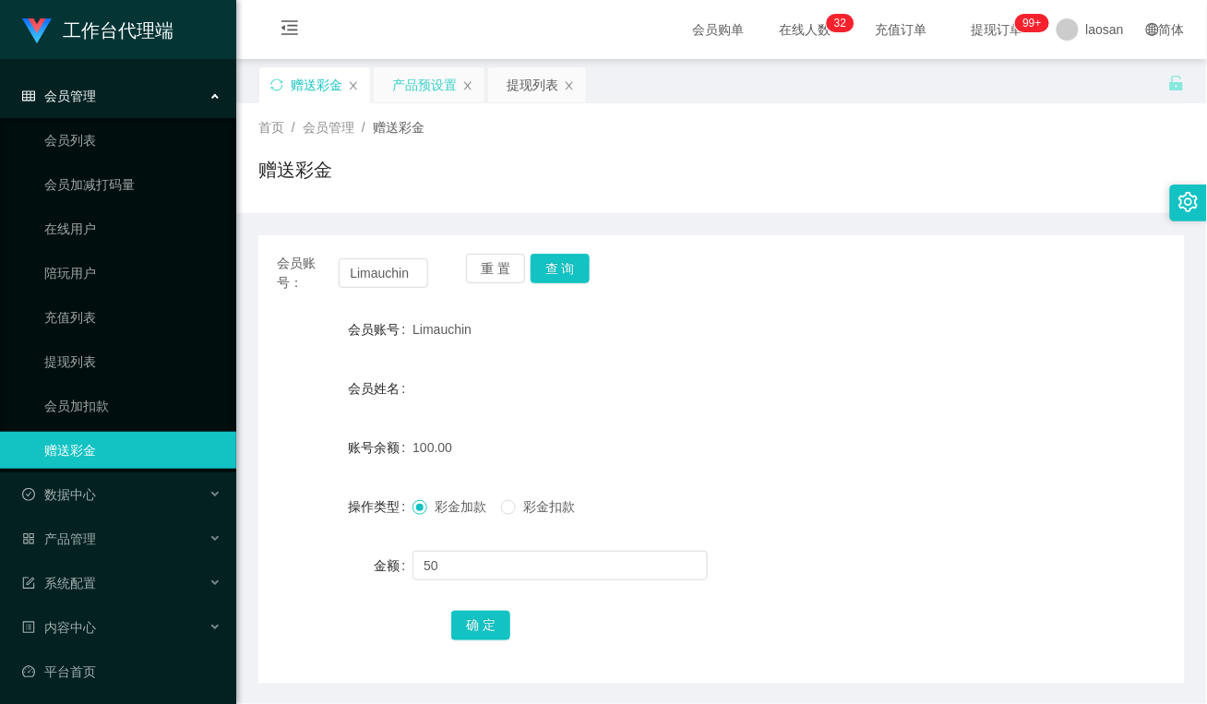
click at [408, 89] on div "产品预设置" at bounding box center [424, 84] width 65 height 35
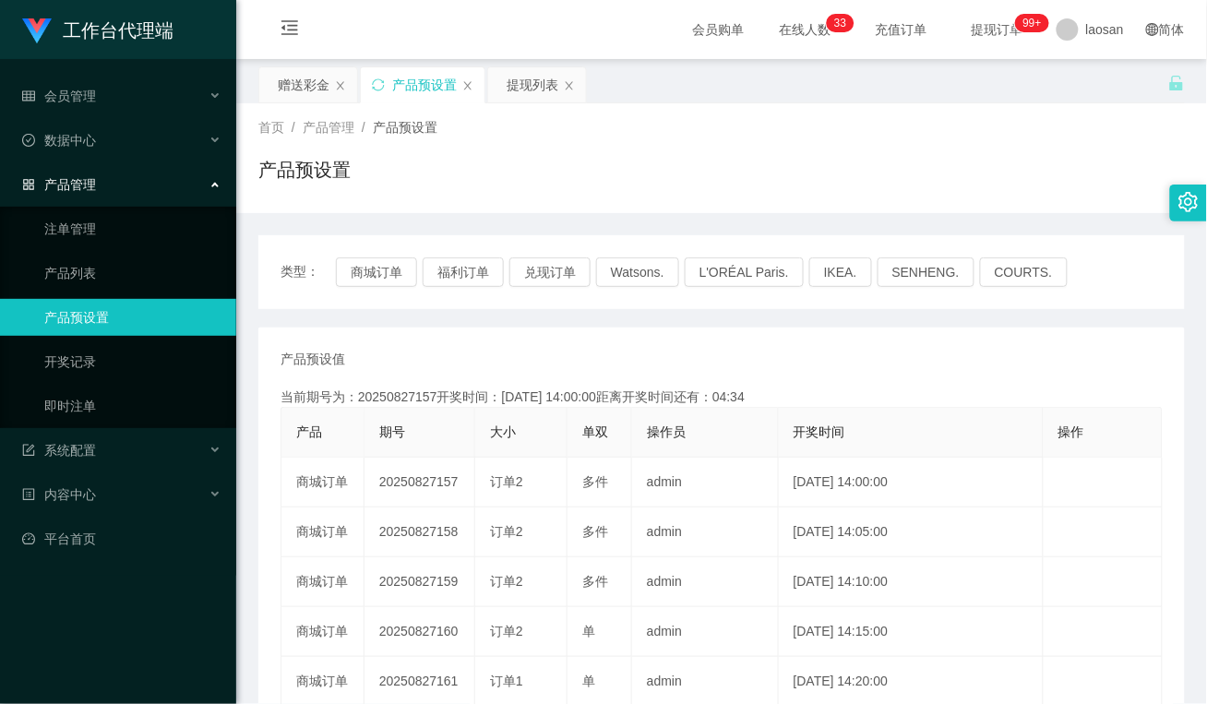
click at [501, 198] on div "产品预设置" at bounding box center [721, 177] width 926 height 42
click at [297, 76] on div "赠送彩金" at bounding box center [304, 84] width 52 height 35
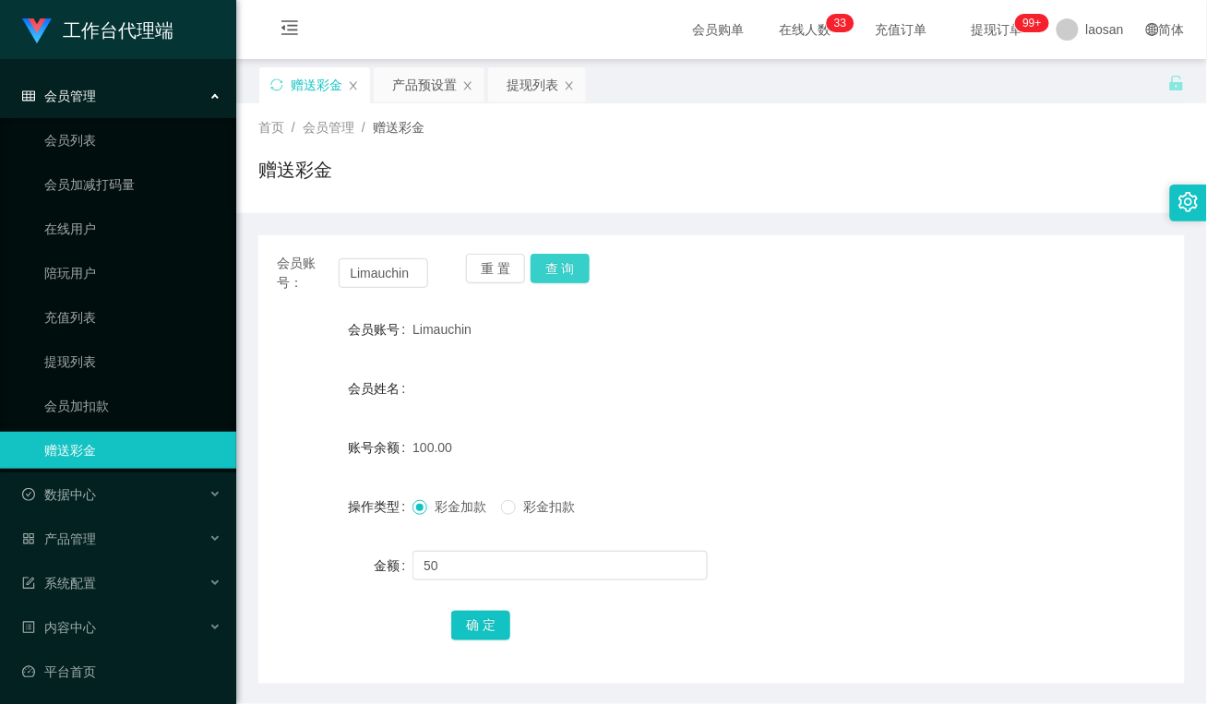
click at [555, 273] on button "查 询" at bounding box center [560, 269] width 59 height 30
click at [543, 572] on input "text" at bounding box center [559, 566] width 295 height 30
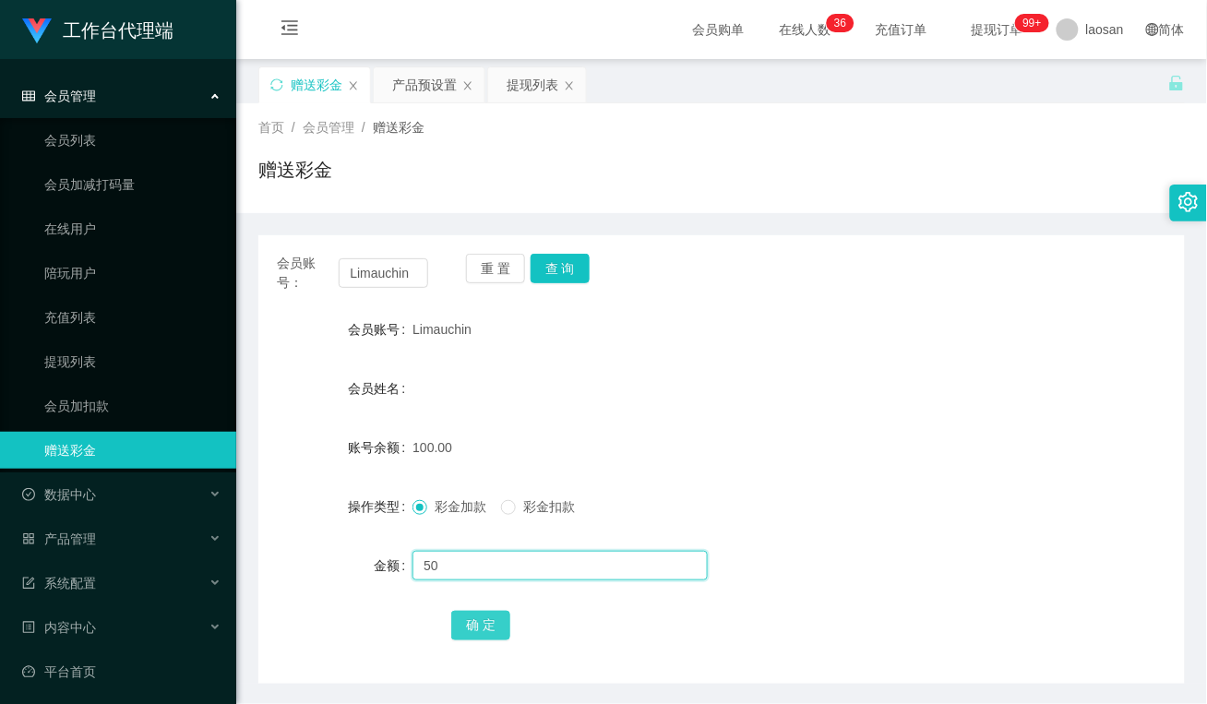
type input "50"
click at [478, 623] on button "确 定" at bounding box center [480, 626] width 59 height 30
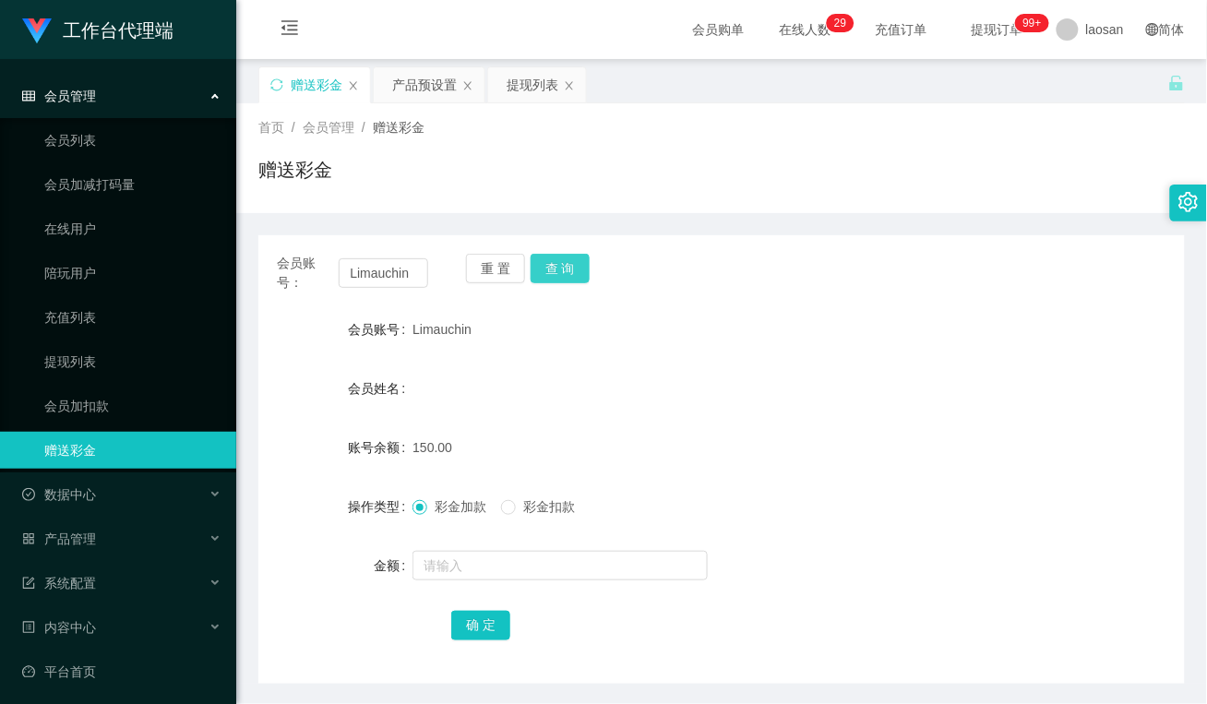
click at [577, 266] on button "查 询" at bounding box center [560, 269] width 59 height 30
click at [573, 277] on button "查 询" at bounding box center [560, 269] width 59 height 30
drag, startPoint x: 424, startPoint y: 278, endPoint x: 292, endPoint y: 279, distance: 132.9
click at [292, 279] on div "会员账号： Limauchin" at bounding box center [352, 273] width 151 height 39
type input "Y8112"
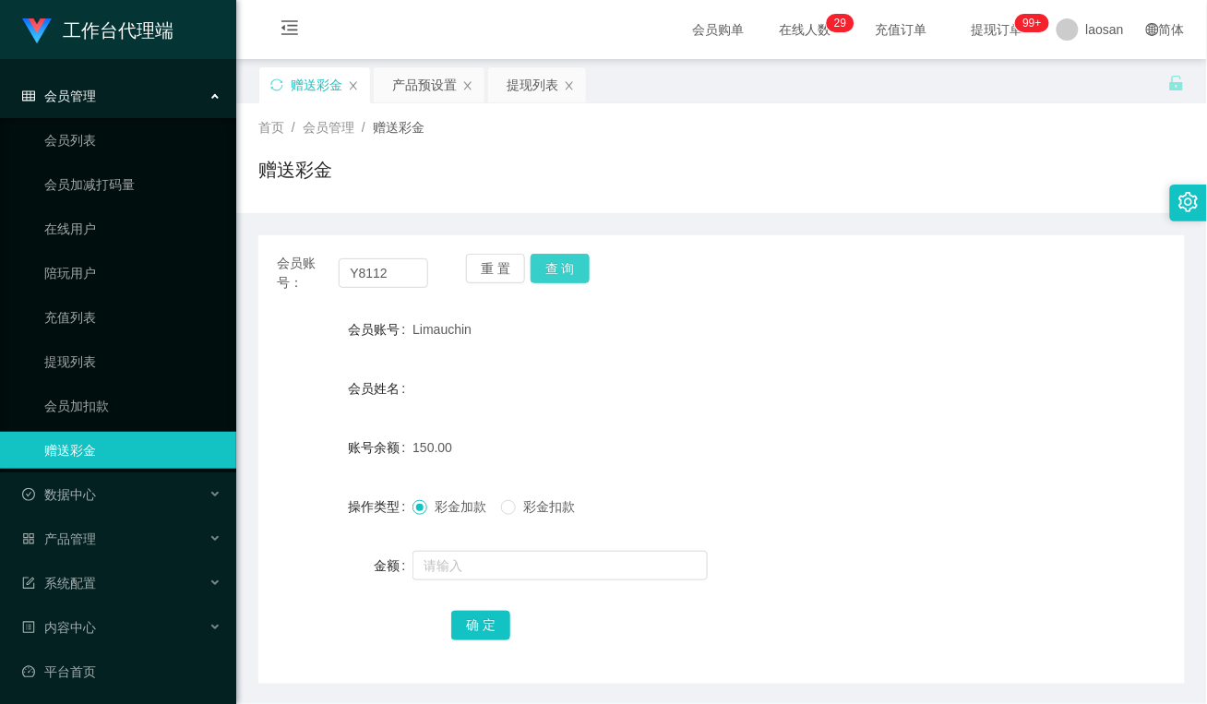
click at [569, 260] on button "查 询" at bounding box center [560, 269] width 59 height 30
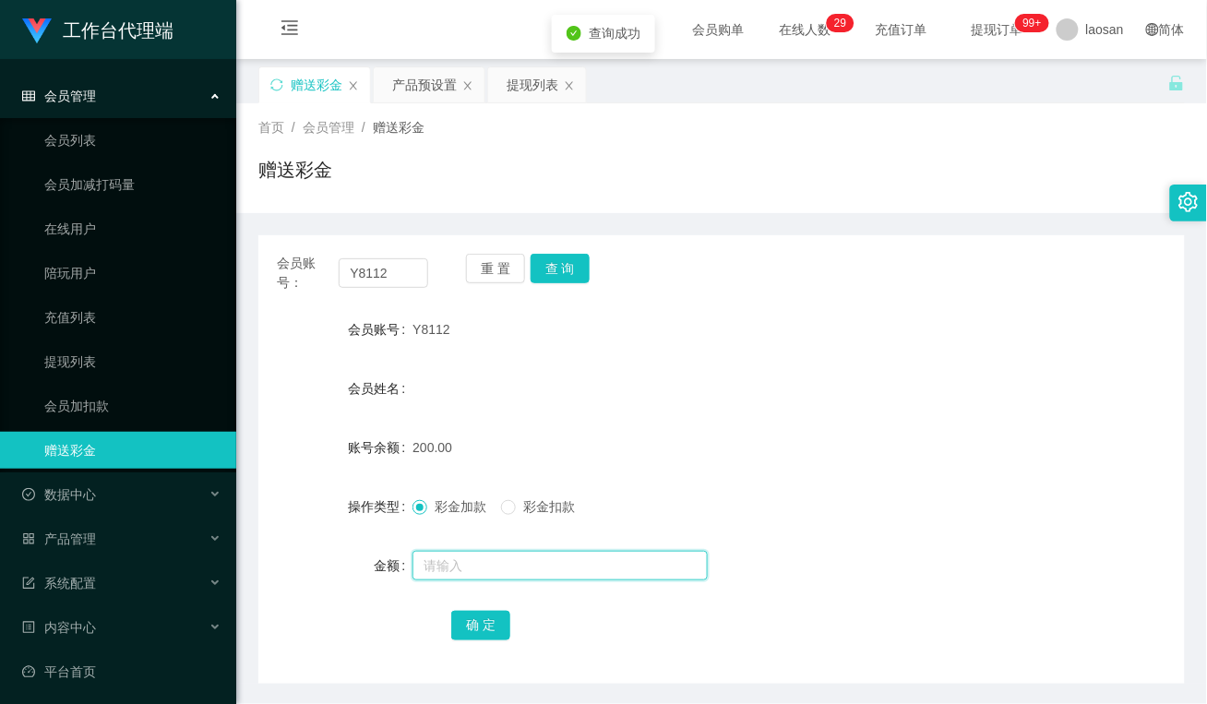
click at [532, 563] on input "text" at bounding box center [559, 566] width 295 height 30
type input "50"
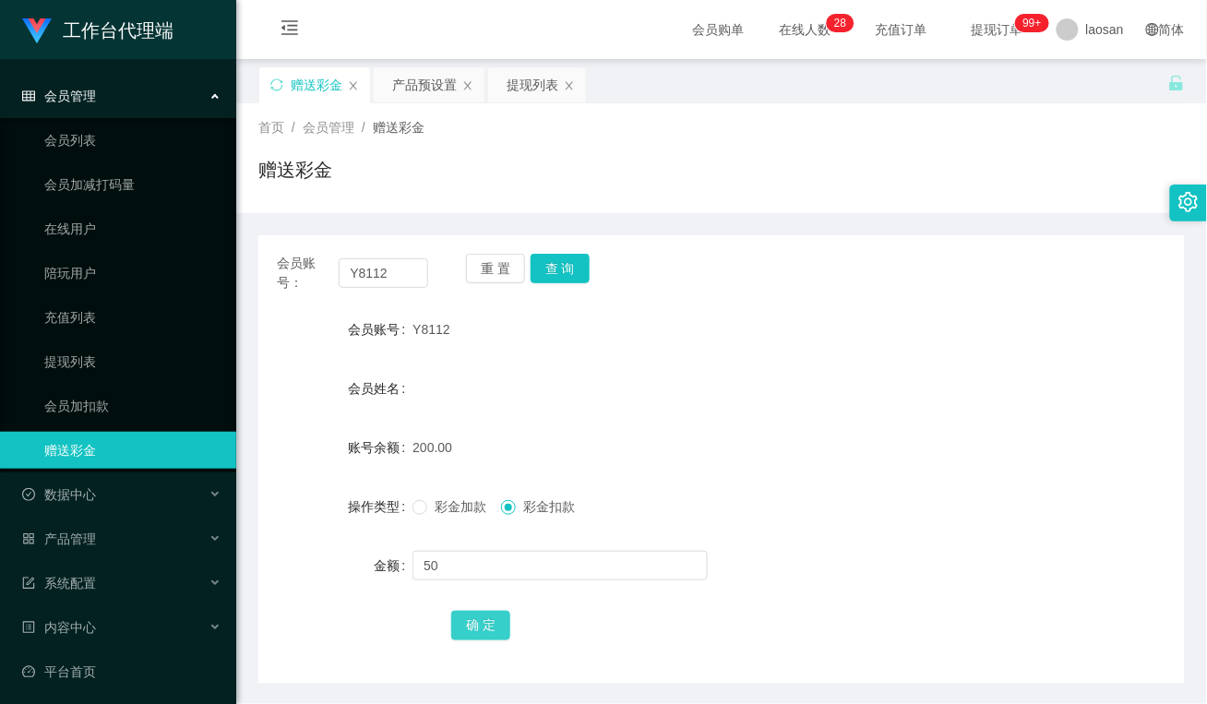
click at [482, 621] on button "确 定" at bounding box center [480, 626] width 59 height 30
click at [567, 429] on div "150.00" at bounding box center [682, 447] width 541 height 37
drag, startPoint x: 883, startPoint y: 440, endPoint x: 633, endPoint y: 199, distance: 347.2
click at [883, 440] on div "150.00" at bounding box center [682, 447] width 541 height 37
click at [531, 88] on div "提现列表" at bounding box center [533, 84] width 52 height 35
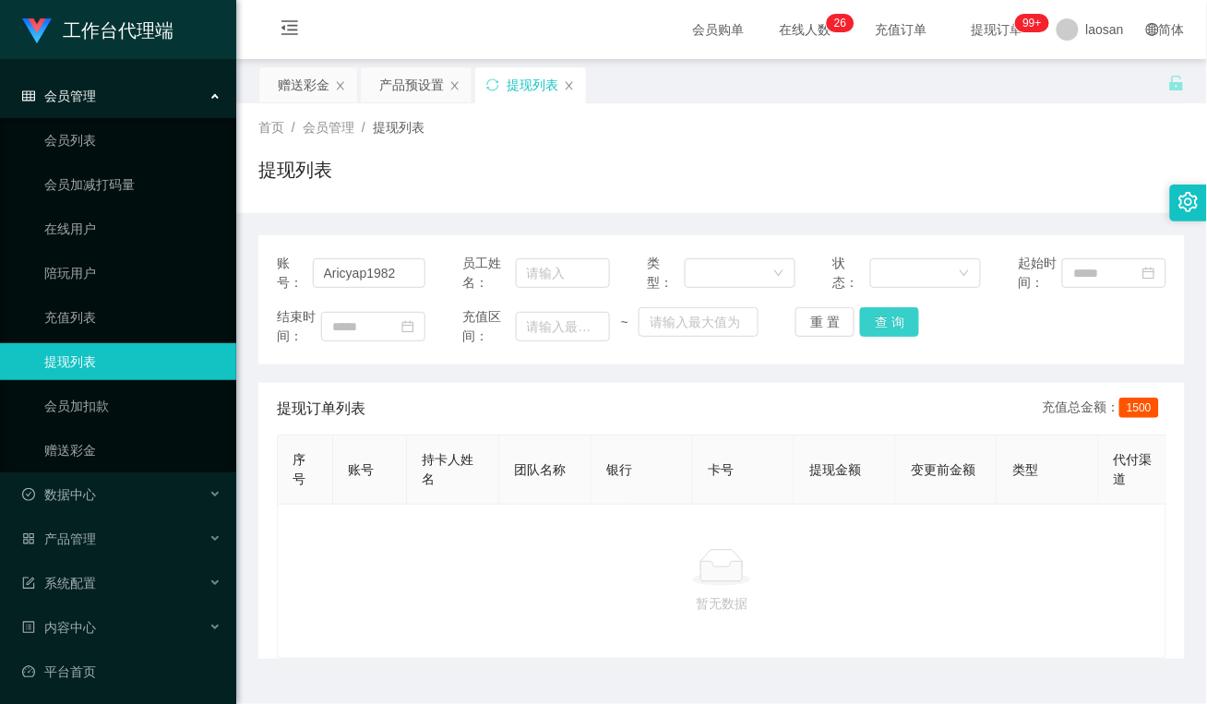
drag, startPoint x: 910, startPoint y: 328, endPoint x: 879, endPoint y: 330, distance: 30.6
click at [905, 328] on button "查 询" at bounding box center [889, 322] width 59 height 30
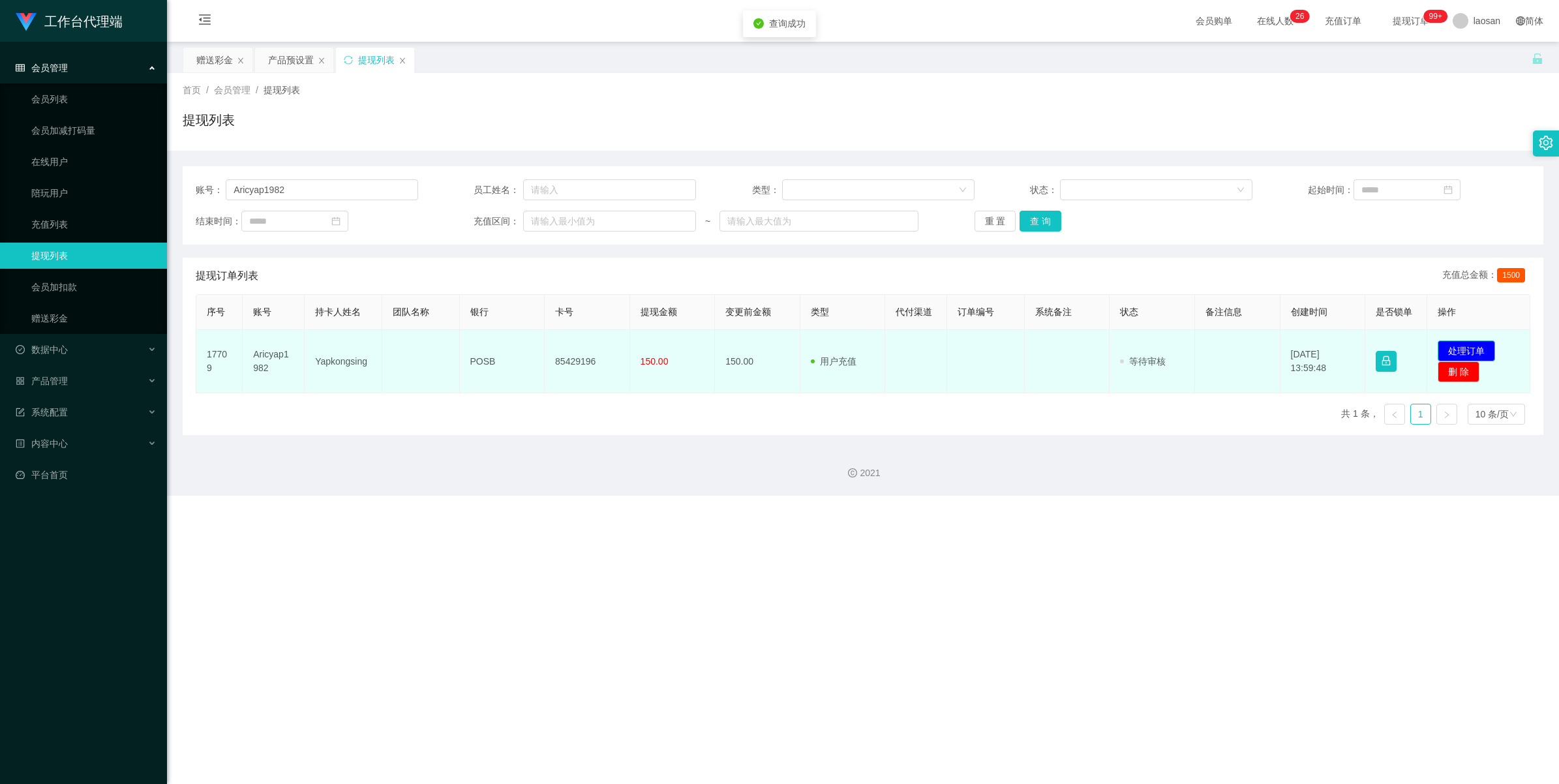
click at [853, 349] on button "处理订单" at bounding box center [1466, 351] width 57 height 21
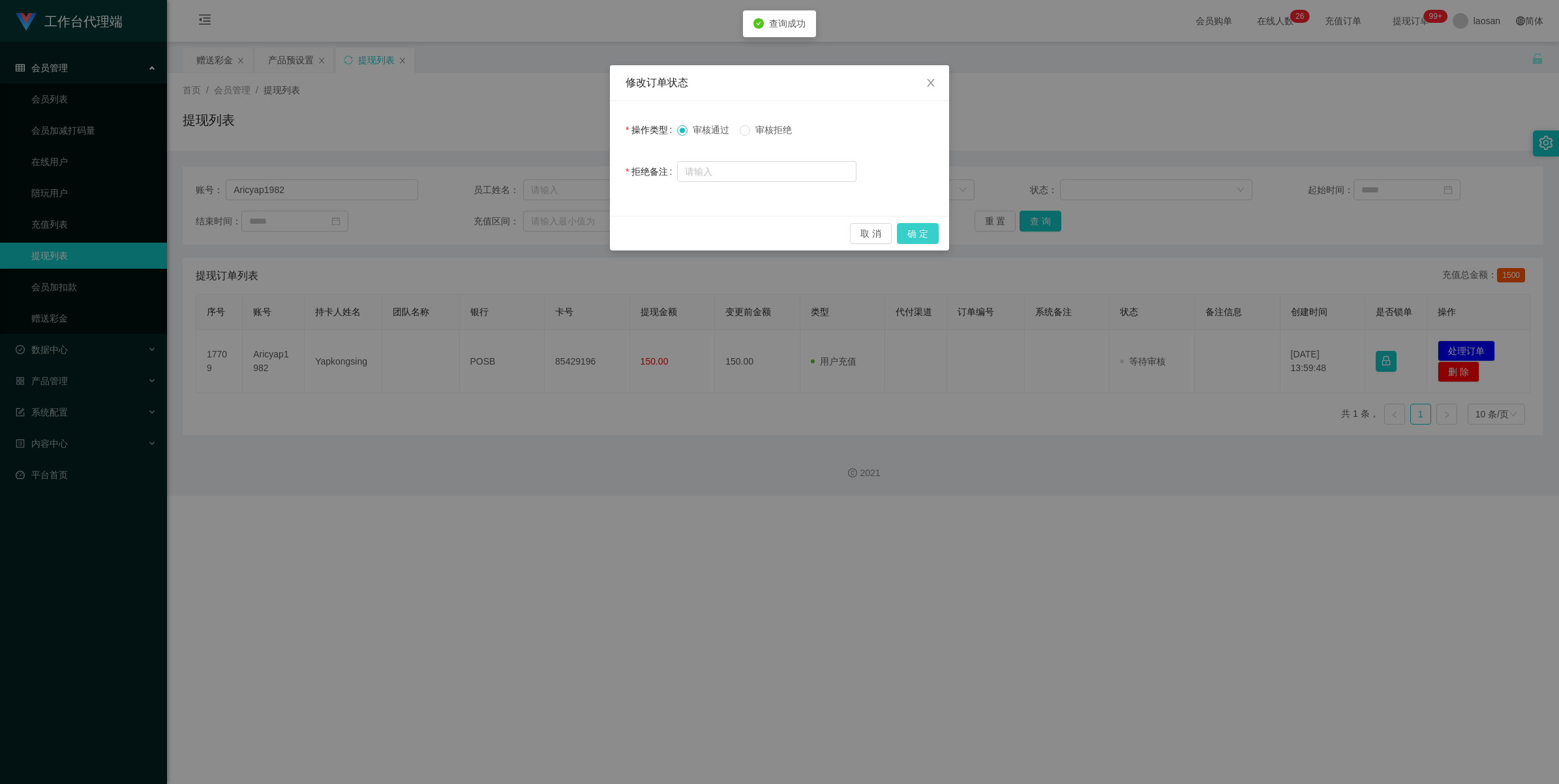
click at [853, 235] on button "确 定" at bounding box center [918, 234] width 42 height 21
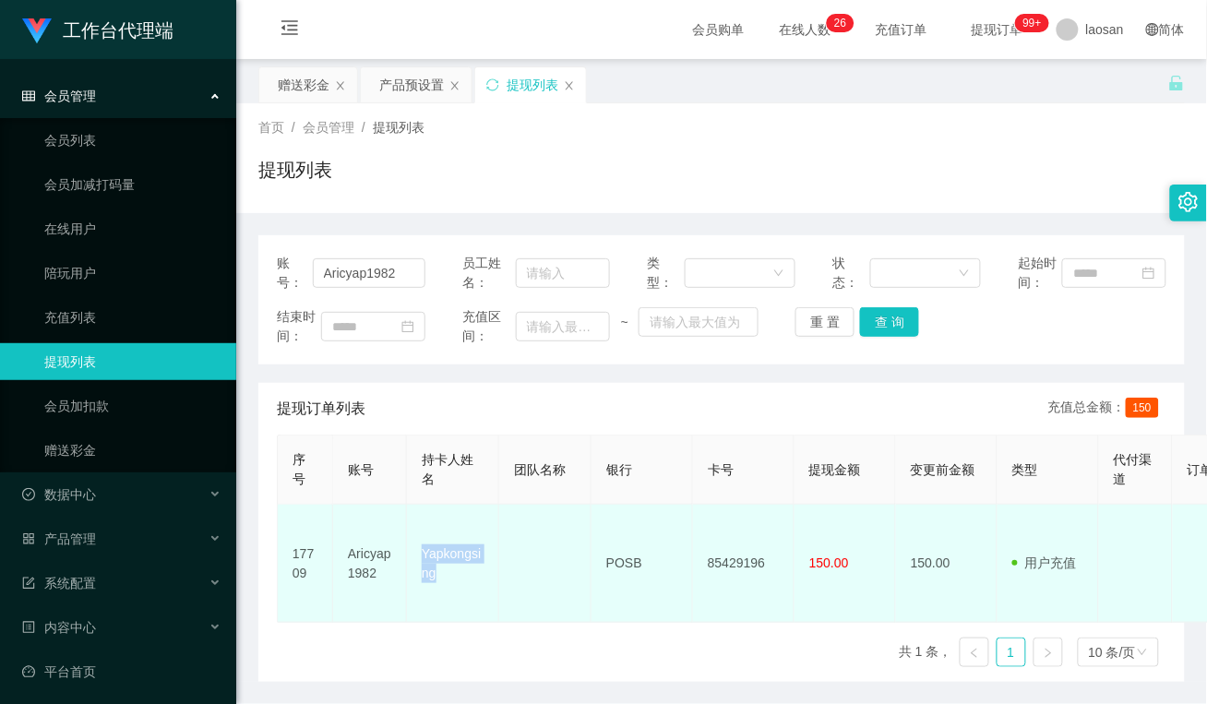
drag, startPoint x: 463, startPoint y: 569, endPoint x: 422, endPoint y: 536, distance: 53.2
click at [422, 536] on td "Yapkongsing" at bounding box center [453, 564] width 92 height 118
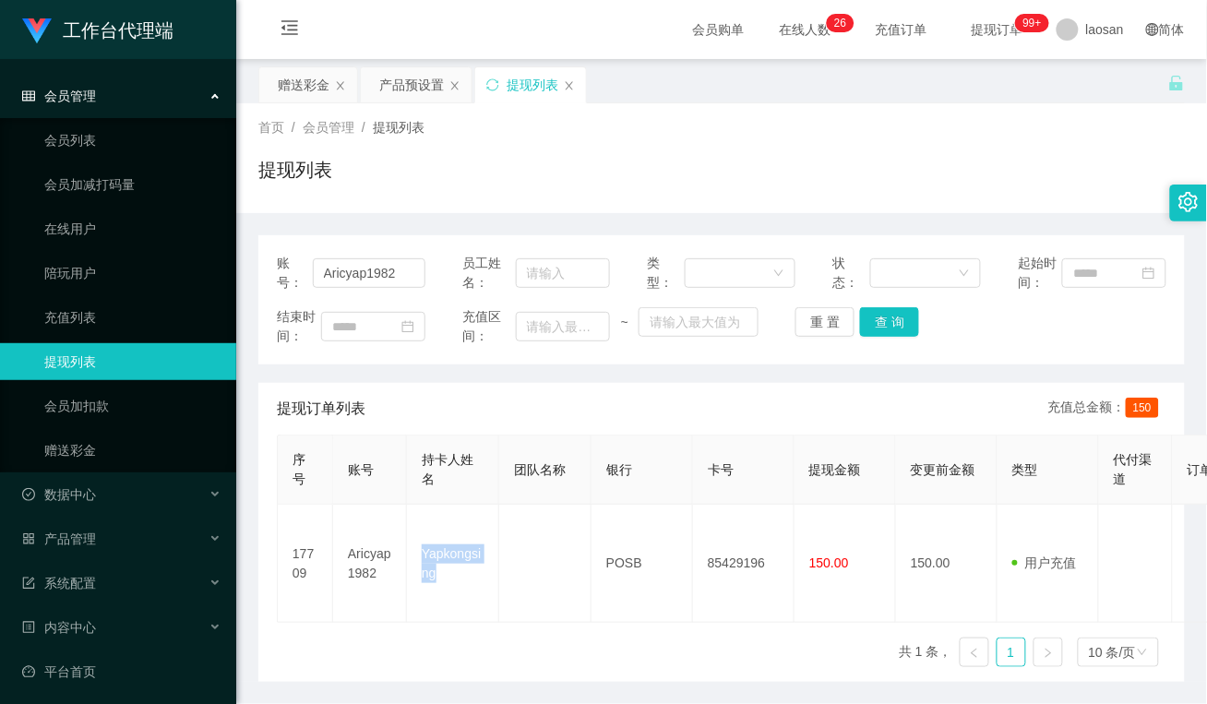
copy td "Yapkongsing"
drag, startPoint x: 566, startPoint y: 501, endPoint x: 644, endPoint y: 555, distance: 95.5
click at [566, 501] on th "团队名称" at bounding box center [545, 470] width 92 height 69
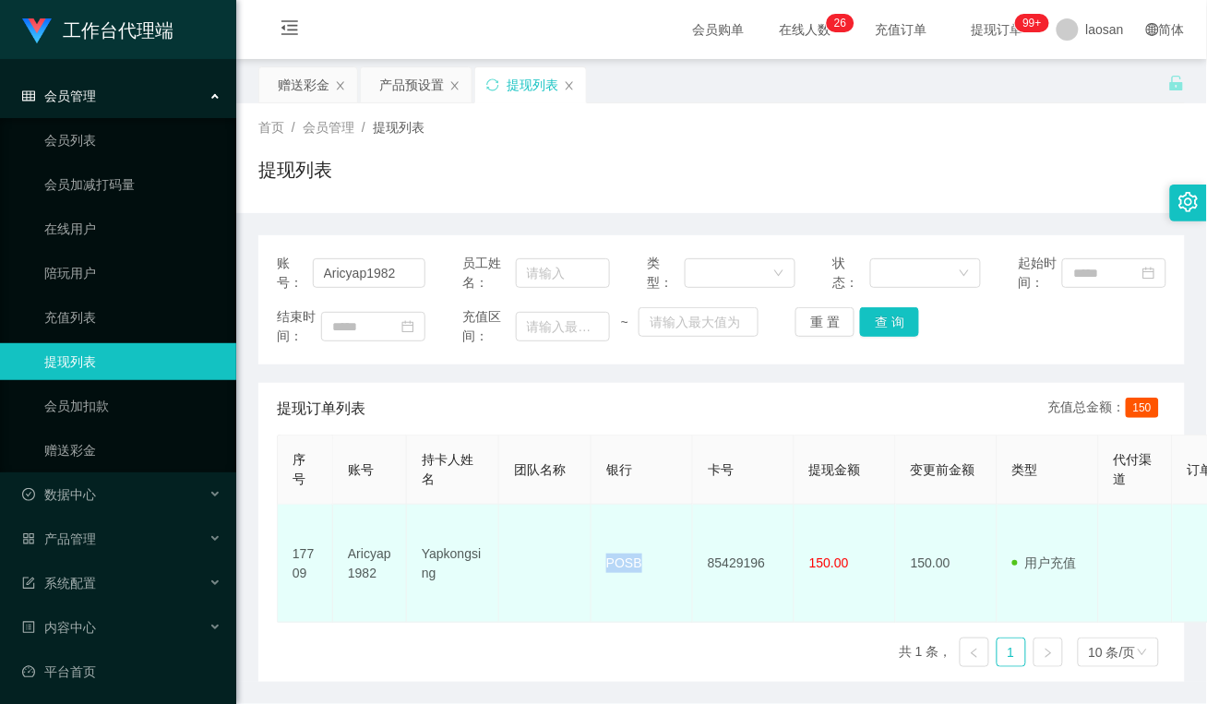
drag, startPoint x: 621, startPoint y: 556, endPoint x: 603, endPoint y: 558, distance: 18.5
click at [603, 558] on td "POSB" at bounding box center [642, 564] width 102 height 118
copy td "POSB"
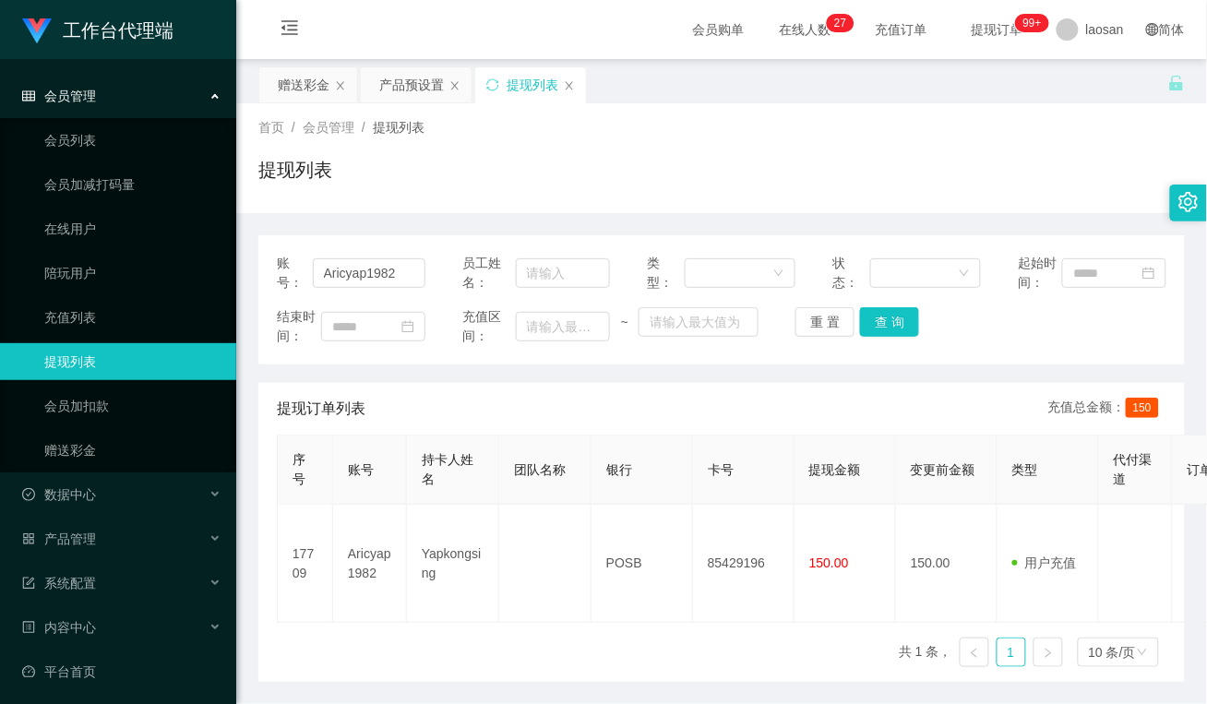
click at [618, 633] on div "序号 账号 持卡人姓名 团队名称 银行 卡号 提现金额 变更前金额 类型 代付渠道 订单编号 系统备注 状态 备注信息 创建时间 是否锁单 操作 17709 …" at bounding box center [722, 558] width 890 height 247
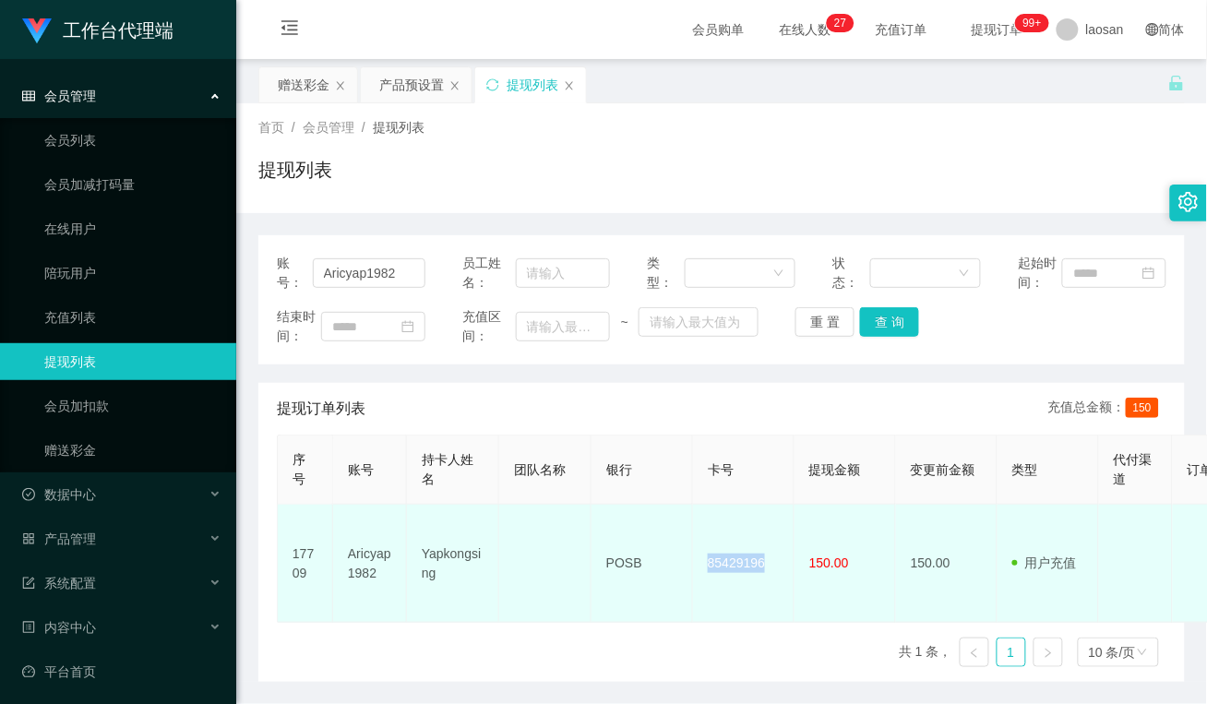
drag, startPoint x: 773, startPoint y: 564, endPoint x: 690, endPoint y: 564, distance: 83.0
click at [690, 564] on tr "17709 Aricyap1982 Yapkongsing POSB 85429196 150.00 150.00 用户充值 人工扣款 审核驳回 审核成功 等…" at bounding box center [1069, 564] width 1583 height 118
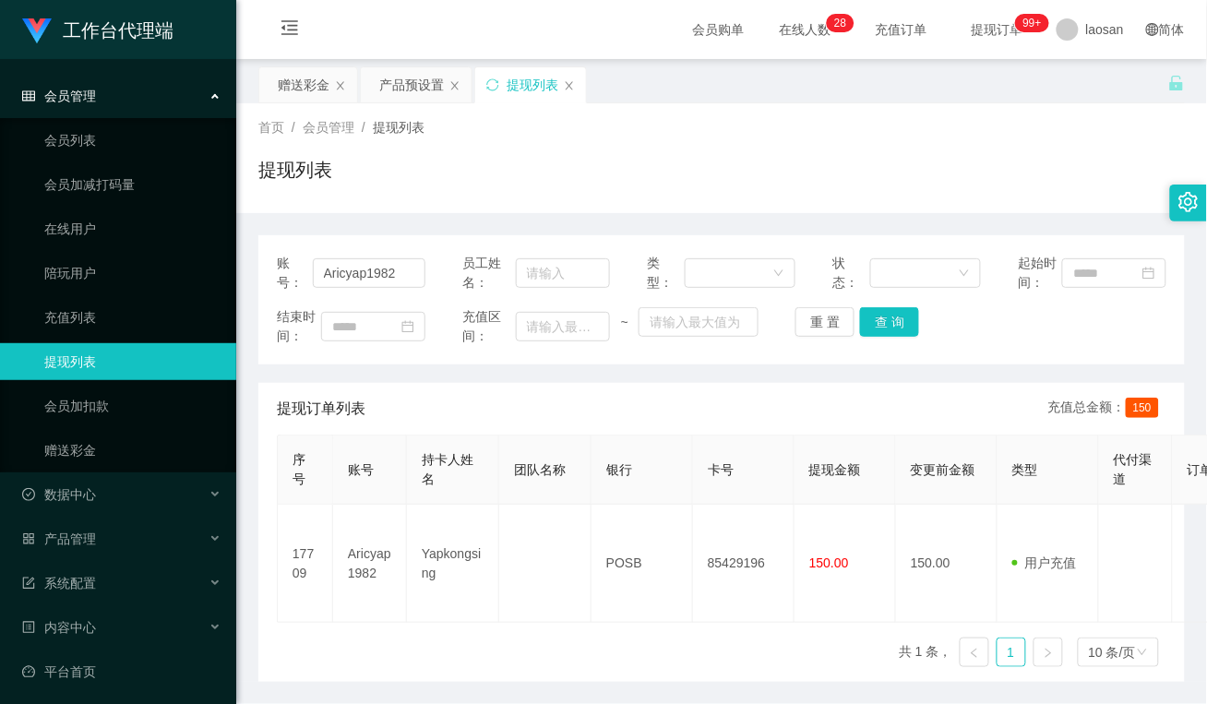
click at [572, 652] on div "序号 账号 持卡人姓名 团队名称 银行 卡号 提现金额 变更前金额 类型 代付渠道 订单编号 系统备注 状态 备注信息 创建时间 是否锁单 操作 17709 …" at bounding box center [722, 558] width 890 height 247
drag, startPoint x: 476, startPoint y: 190, endPoint x: 352, endPoint y: 155, distance: 128.5
click at [478, 183] on div "提现列表" at bounding box center [721, 177] width 926 height 42
click at [314, 81] on div "赠送彩金" at bounding box center [304, 84] width 52 height 35
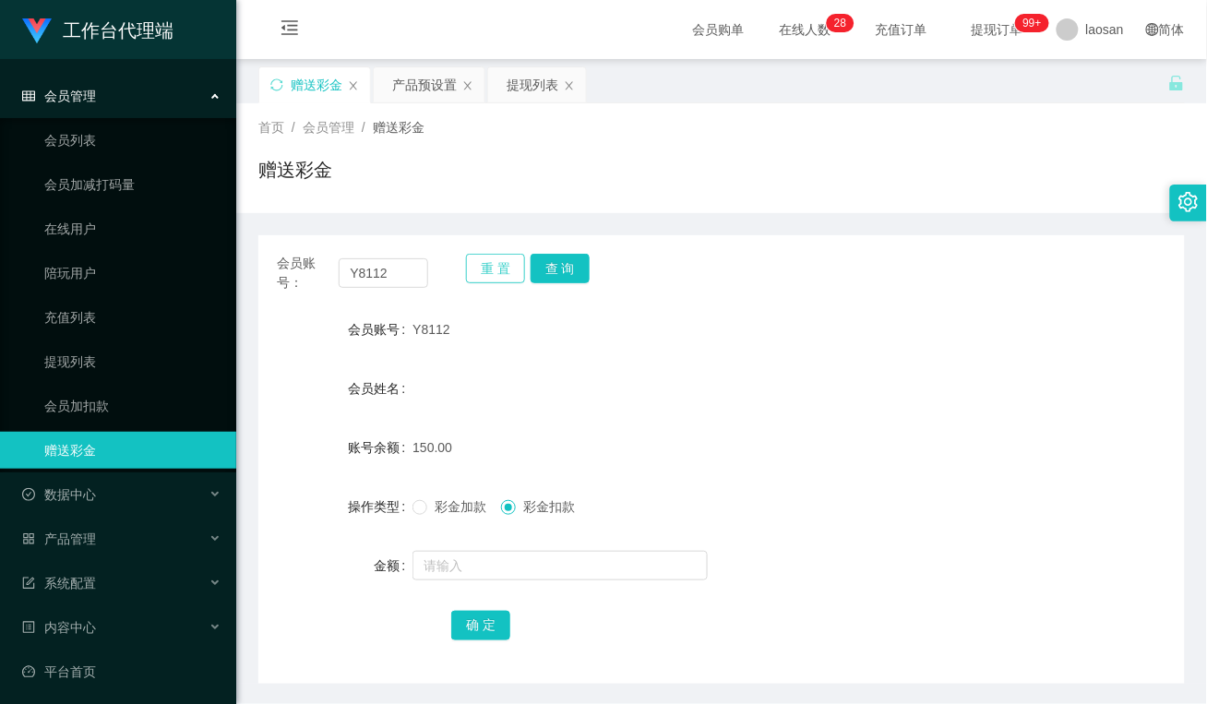
click at [495, 265] on button "重 置" at bounding box center [495, 269] width 59 height 30
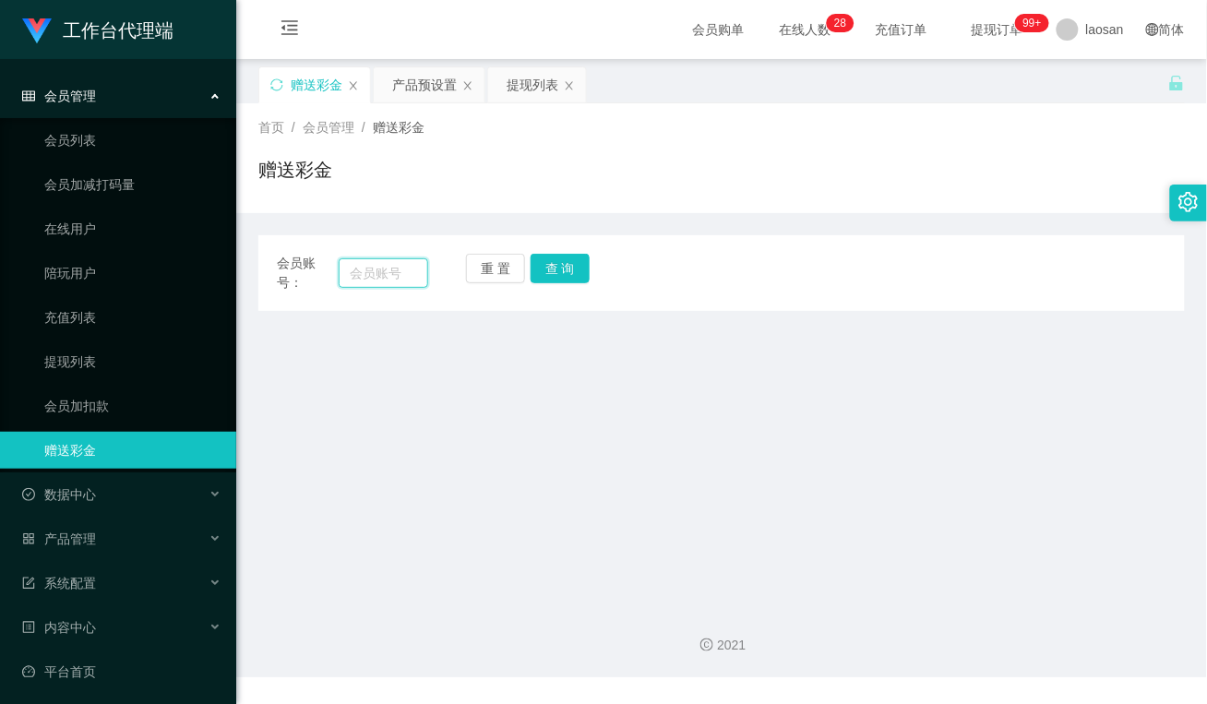
drag, startPoint x: 379, startPoint y: 275, endPoint x: 436, endPoint y: 280, distance: 56.5
click at [379, 275] on input "text" at bounding box center [384, 273] width 90 height 30
paste input "80625446"
type input "80625446"
click at [565, 254] on button "查 询" at bounding box center [560, 269] width 59 height 30
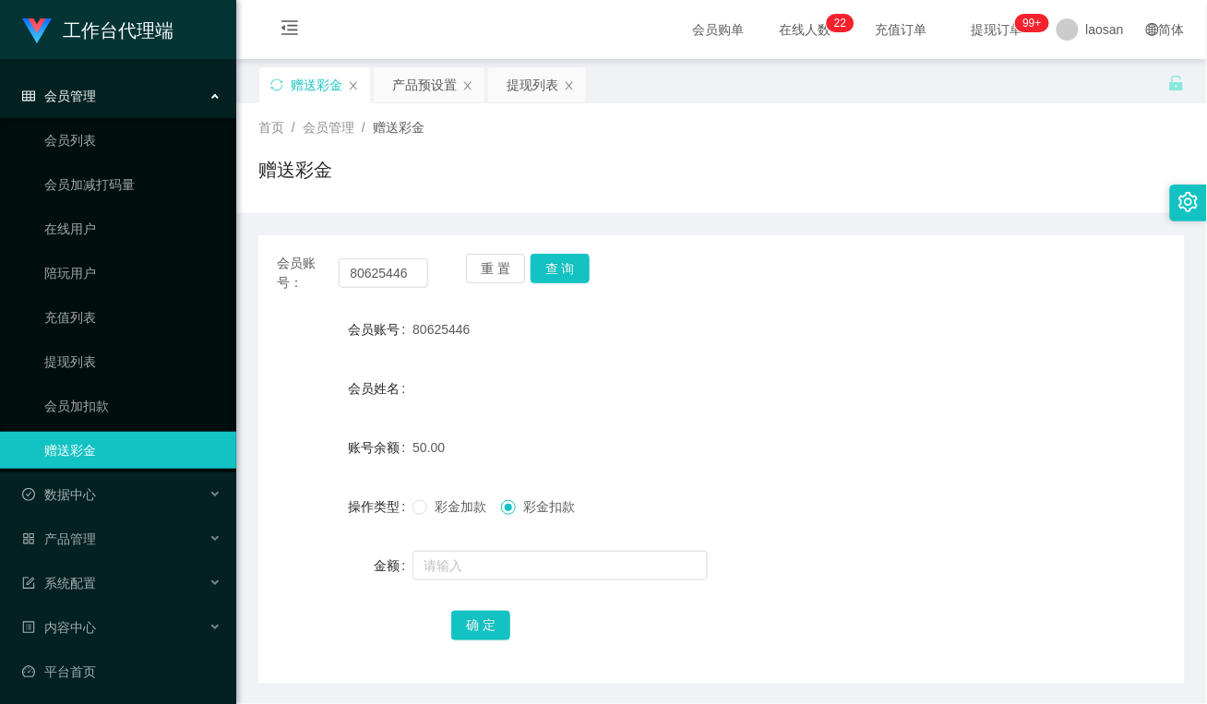
click at [478, 178] on div "赠送彩金" at bounding box center [721, 177] width 926 height 42
click at [532, 86] on div "提现列表" at bounding box center [533, 84] width 52 height 35
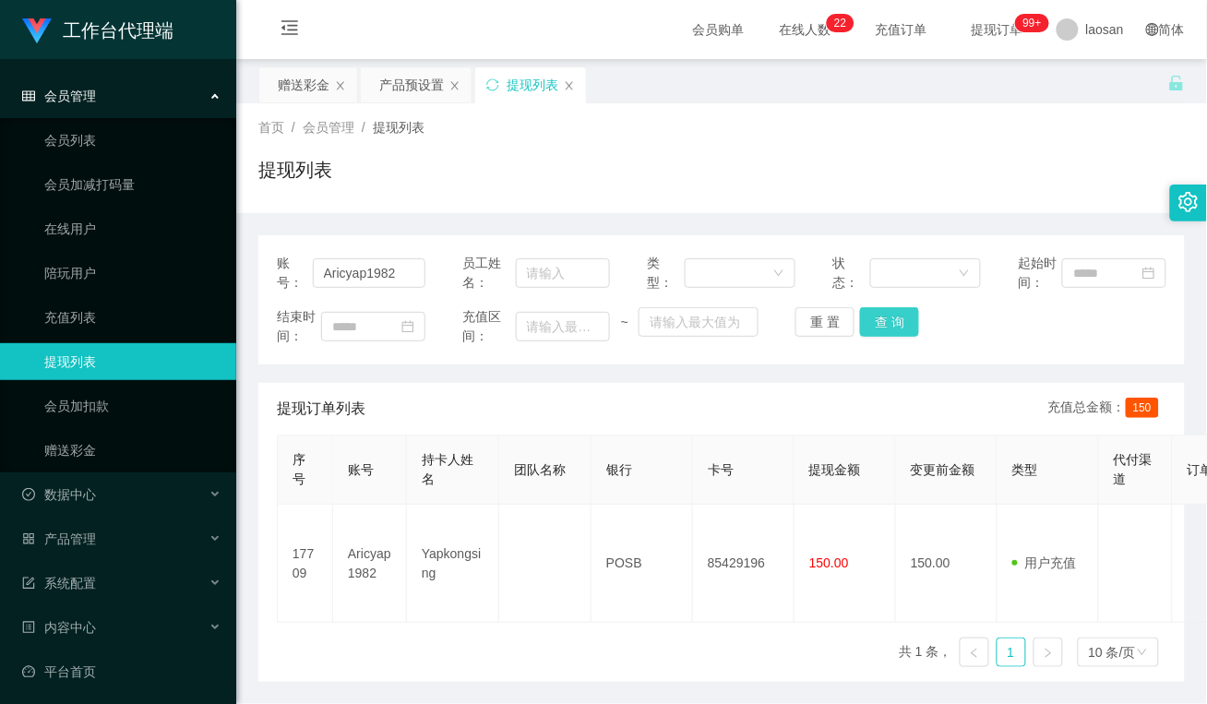
click at [884, 323] on button "查 询" at bounding box center [889, 322] width 59 height 30
drag, startPoint x: 407, startPoint y: 264, endPoint x: 217, endPoint y: 246, distance: 190.9
click at [217, 246] on section "工作台代理端 会员管理 会员列表 会员加减打码量 在线用户 陪玩用户 充值列表 提现列表 会员加扣款 赠送彩金 数据中心 员工统计 团队统计 产品管理 注单管…" at bounding box center [603, 384] width 1207 height 768
paste input "Limauchin"
type input "Limauchin"
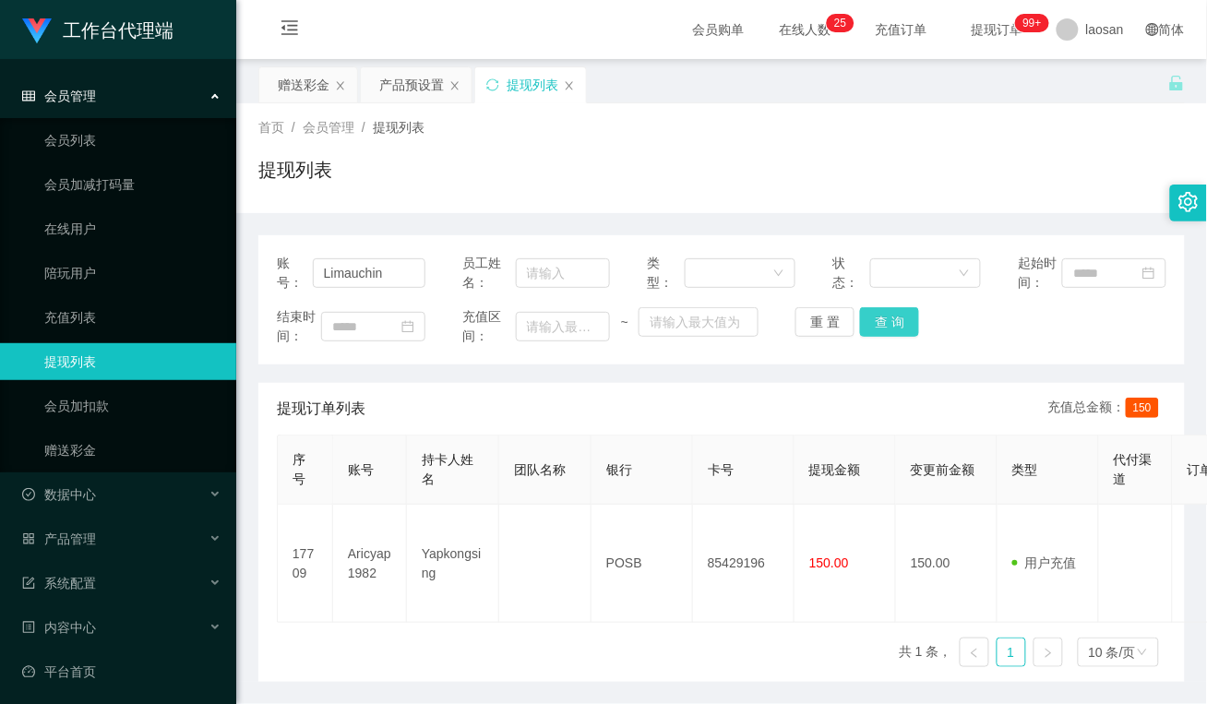
drag, startPoint x: 895, startPoint y: 334, endPoint x: 907, endPoint y: 349, distance: 19.0
click at [893, 334] on button "查 询" at bounding box center [889, 322] width 59 height 30
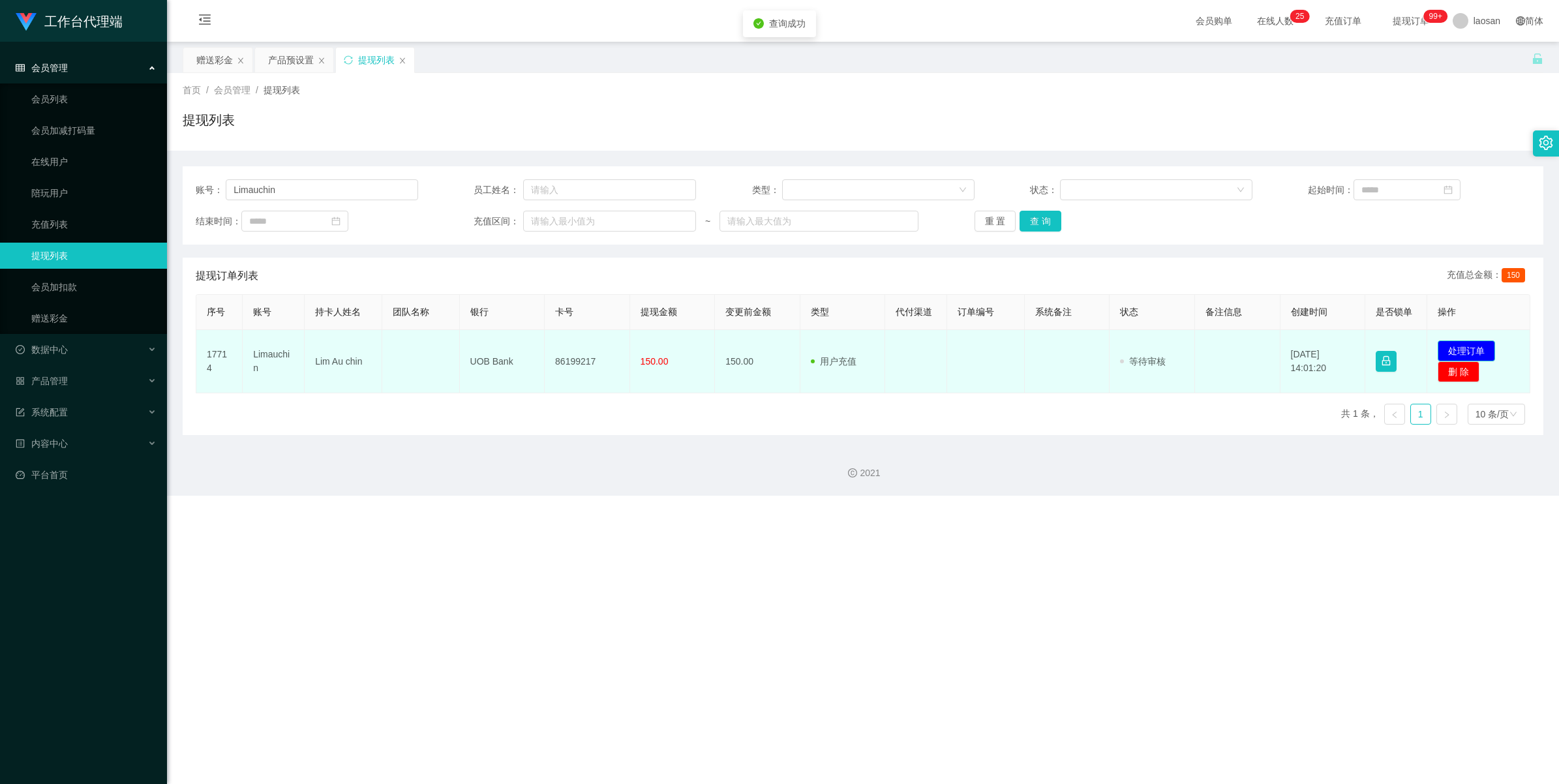
click at [853, 346] on button "处理订单" at bounding box center [1466, 351] width 57 height 21
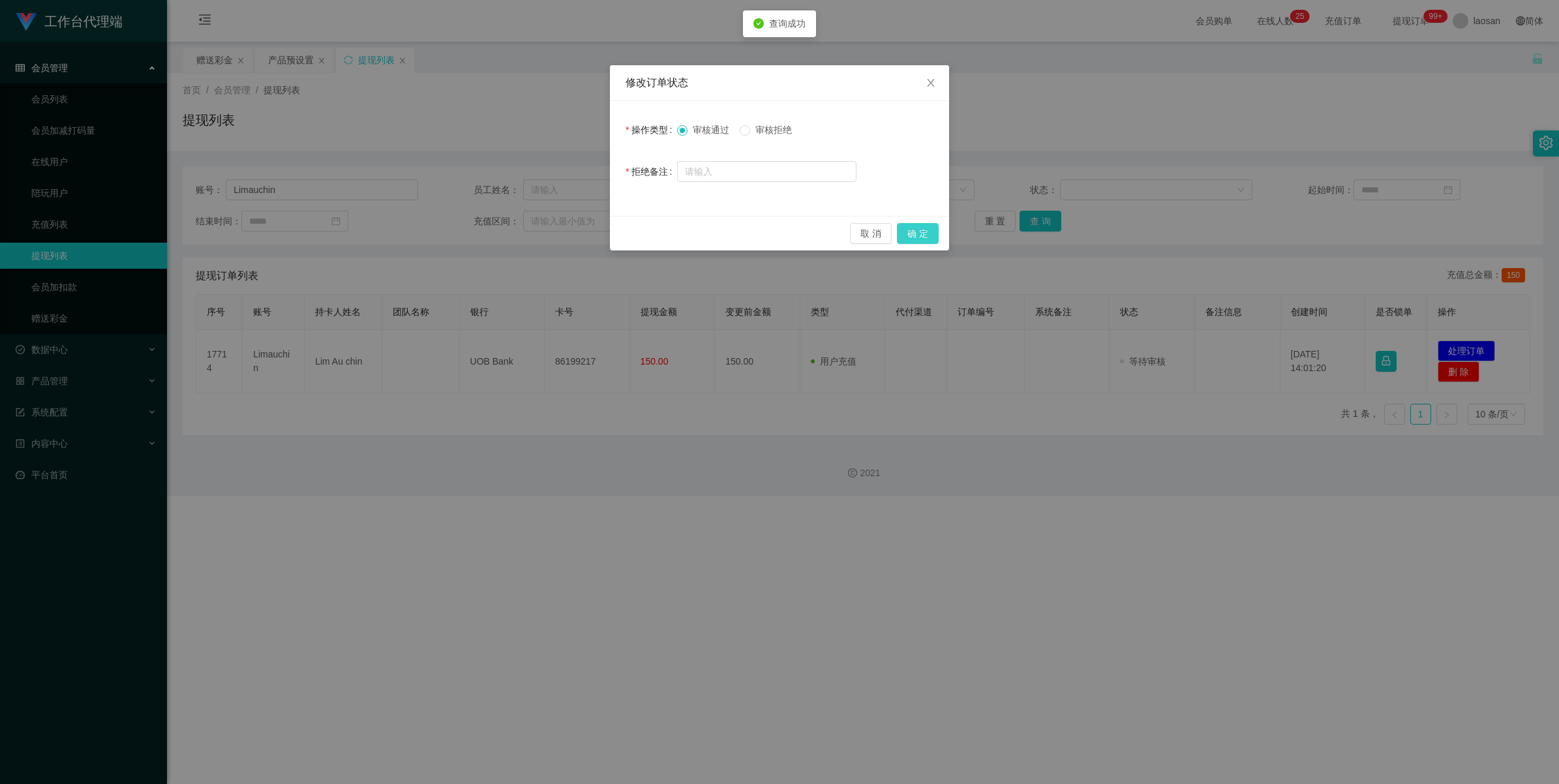
click at [853, 233] on button "确 定" at bounding box center [918, 234] width 42 height 21
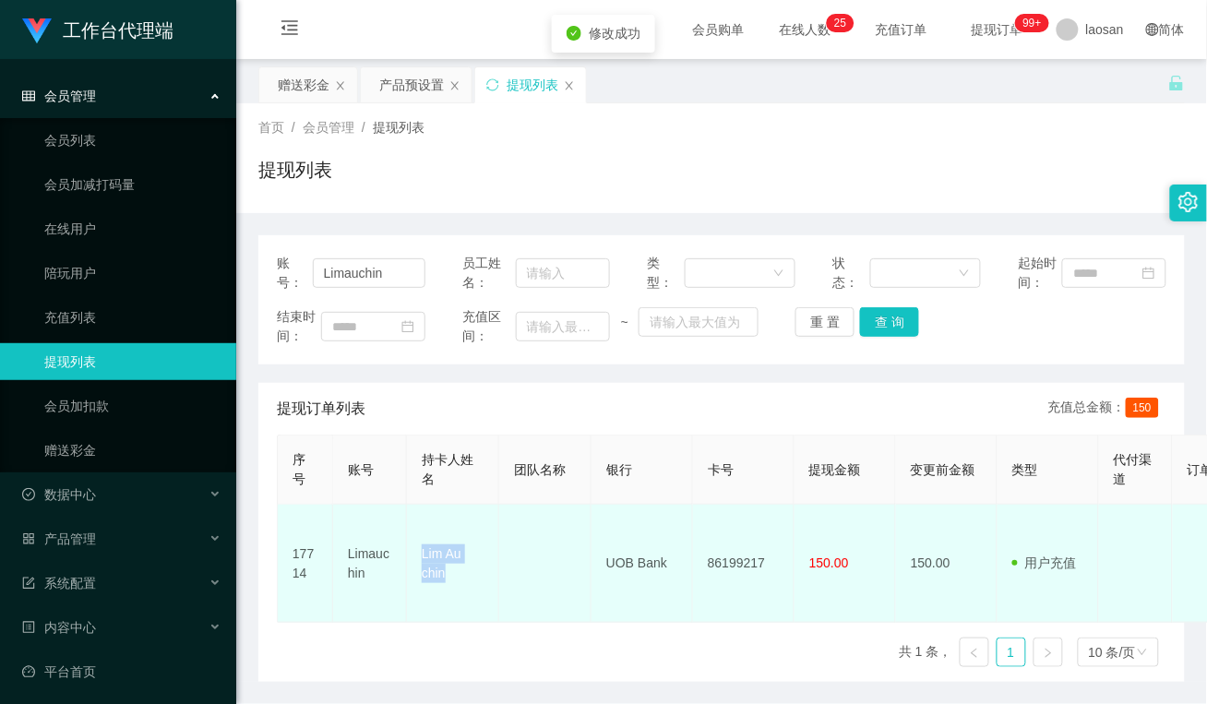
drag, startPoint x: 462, startPoint y: 570, endPoint x: 411, endPoint y: 536, distance: 61.9
click at [411, 536] on td "Lim Au chin" at bounding box center [453, 564] width 92 height 118
click at [635, 566] on td "UOB Bank" at bounding box center [642, 564] width 102 height 118
drag, startPoint x: 630, startPoint y: 552, endPoint x: 591, endPoint y: 546, distance: 39.1
click at [591, 546] on td "UOB Bank" at bounding box center [642, 564] width 102 height 118
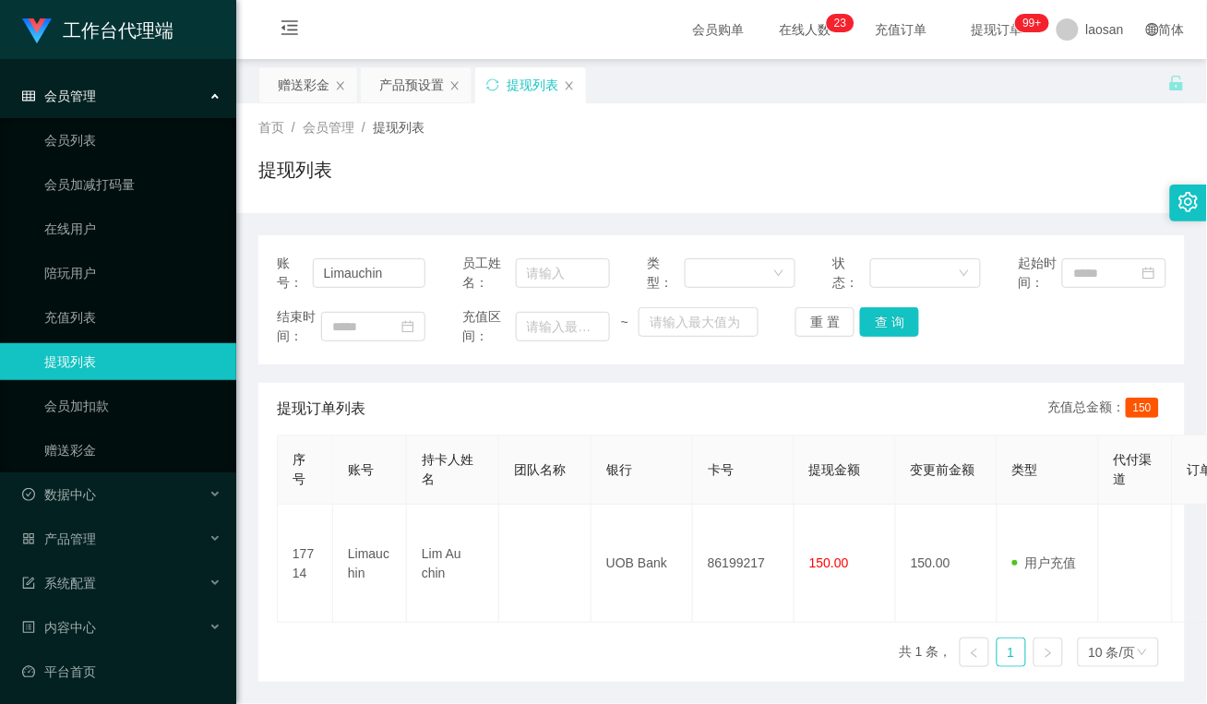
click at [626, 615] on div "序号 账号 持卡人姓名 团队名称 银行 卡号 提现金额 变更前金额 类型 代付渠道 订单编号 系统备注 状态 备注信息 创建时间 是否锁单 操作 17714 …" at bounding box center [722, 558] width 890 height 247
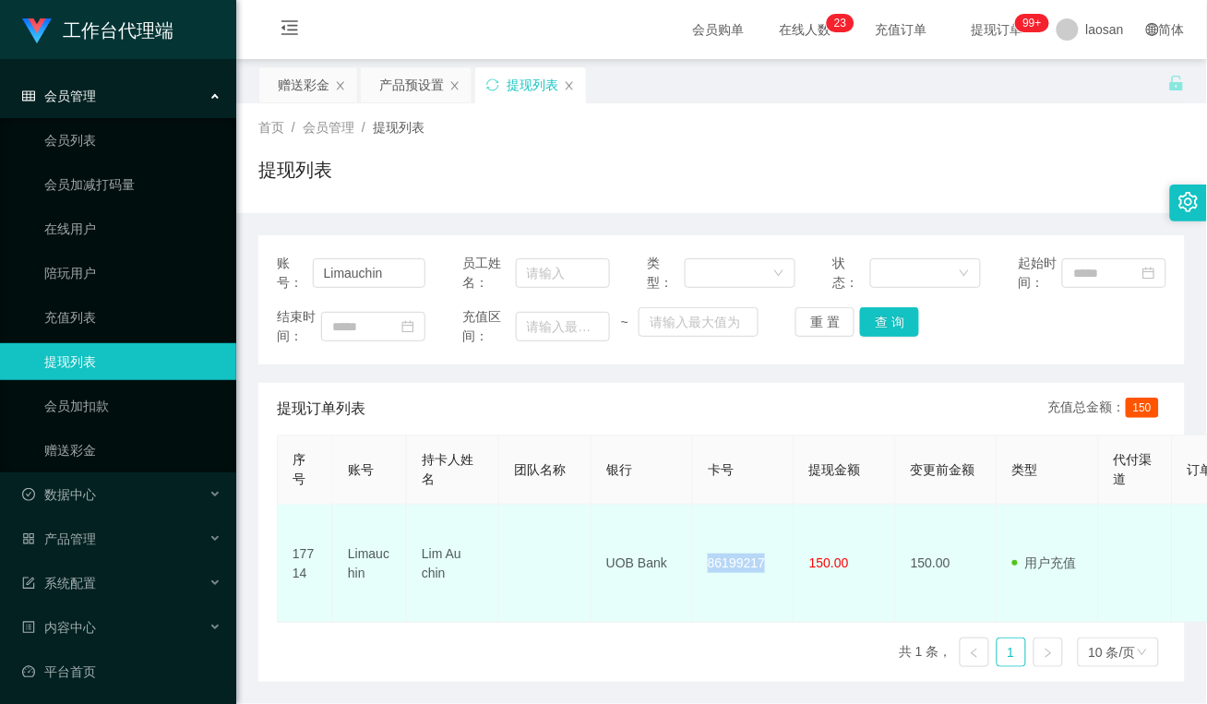
drag, startPoint x: 771, startPoint y: 554, endPoint x: 695, endPoint y: 554, distance: 76.6
click at [695, 554] on td "86199217" at bounding box center [744, 564] width 102 height 118
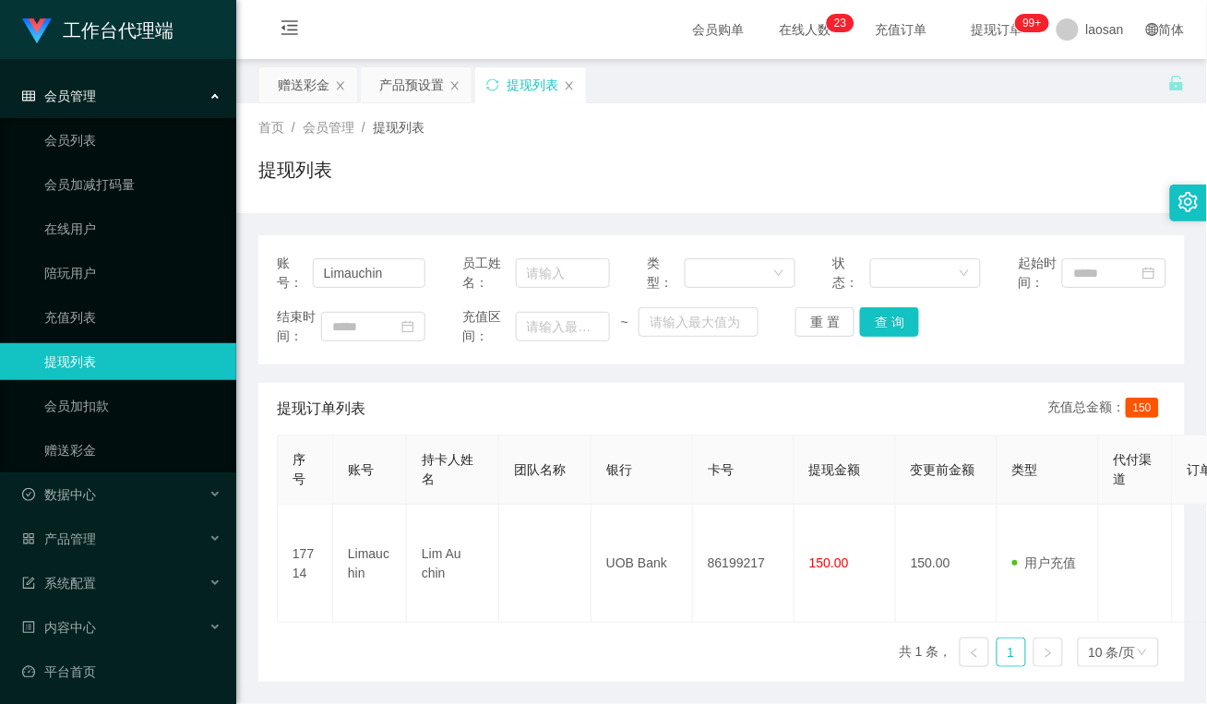
click at [561, 632] on div "序号 账号 持卡人姓名 团队名称 银行 卡号 提现金额 变更前金额 类型 代付渠道 订单编号 系统备注 状态 备注信息 创建时间 是否锁单 操作 17714 …" at bounding box center [722, 558] width 890 height 247
click at [332, 81] on div "赠送彩金" at bounding box center [308, 84] width 98 height 35
click at [298, 80] on div "赠送彩金" at bounding box center [304, 84] width 52 height 35
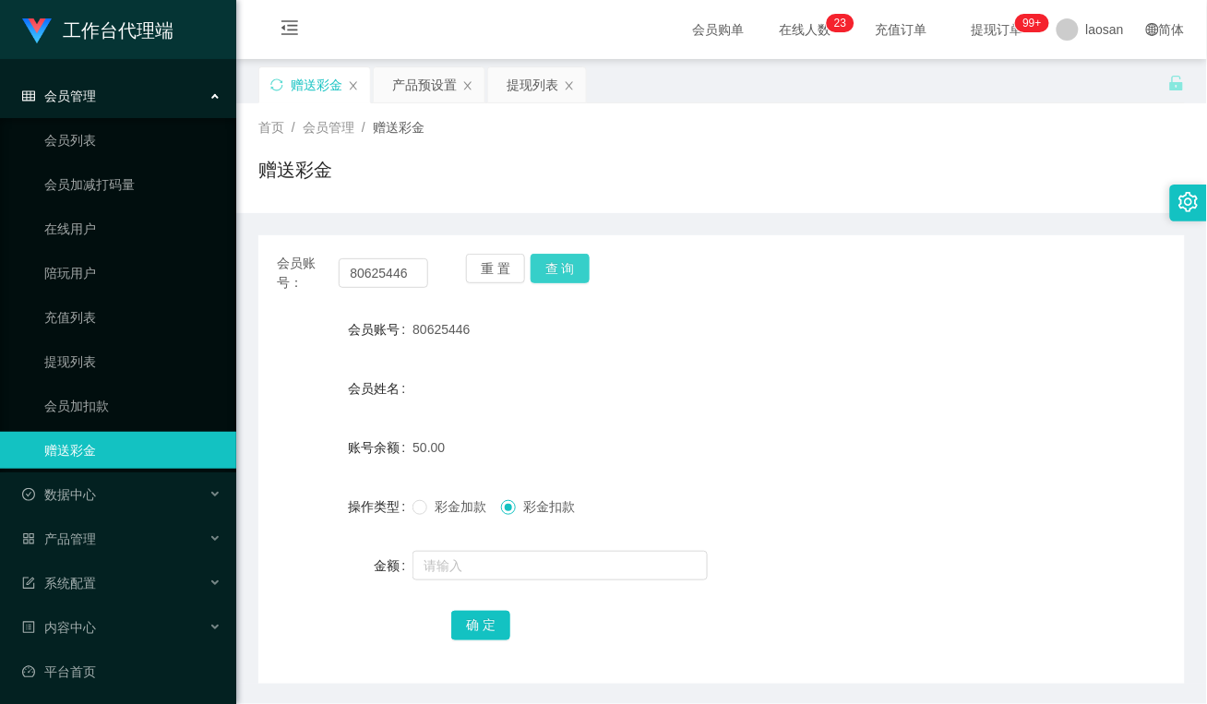
click at [551, 275] on button "查 询" at bounding box center [560, 269] width 59 height 30
drag, startPoint x: 560, startPoint y: 264, endPoint x: 569, endPoint y: 310, distance: 47.1
click at [560, 264] on button "查 询" at bounding box center [560, 269] width 59 height 30
drag, startPoint x: 408, startPoint y: 272, endPoint x: 209, endPoint y: 275, distance: 198.4
click at [209, 275] on section "工作台代理端 会员管理 会员列表 会员加减打码量 在线用户 陪玩用户 充值列表 提现列表 会员加扣款 赠送彩金 数据中心 员工统计 团队统计 产品管理 注单管…" at bounding box center [603, 385] width 1207 height 770
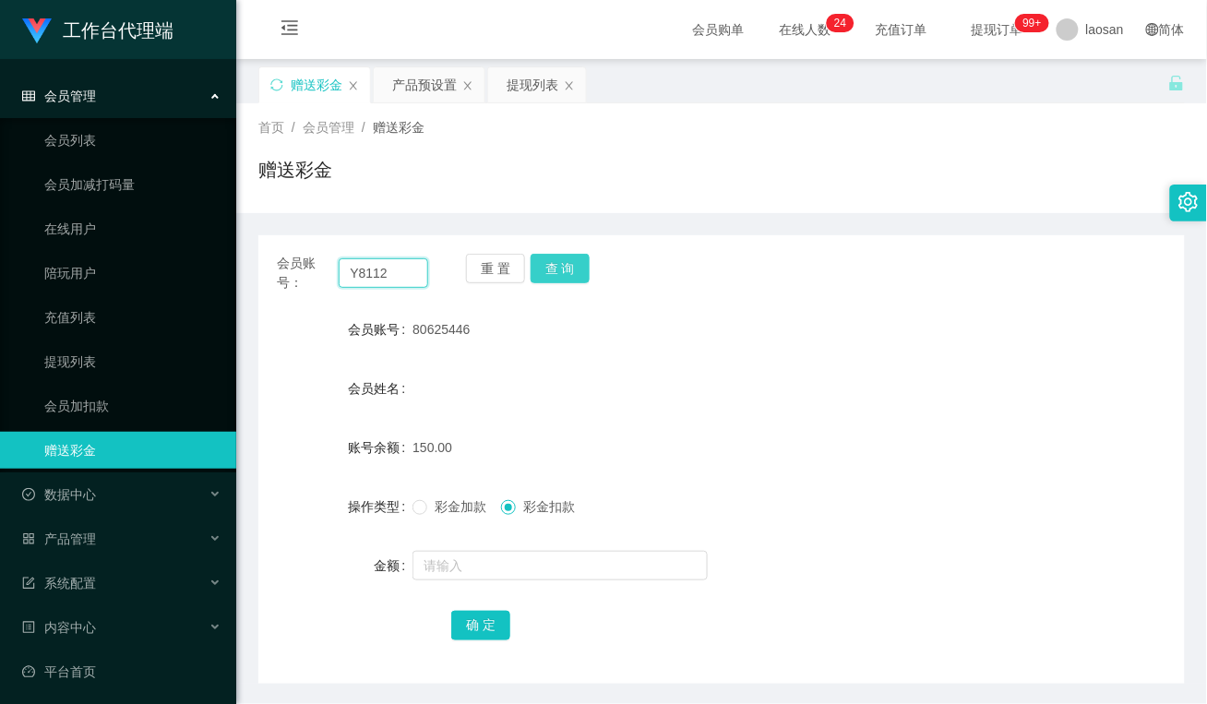
type input "Y8112"
click at [566, 265] on button "查 询" at bounding box center [560, 269] width 59 height 30
click at [556, 273] on button "查 询" at bounding box center [560, 269] width 59 height 30
drag, startPoint x: 509, startPoint y: 85, endPoint x: 365, endPoint y: 221, distance: 198.4
click at [509, 85] on div "提现列表" at bounding box center [533, 84] width 52 height 35
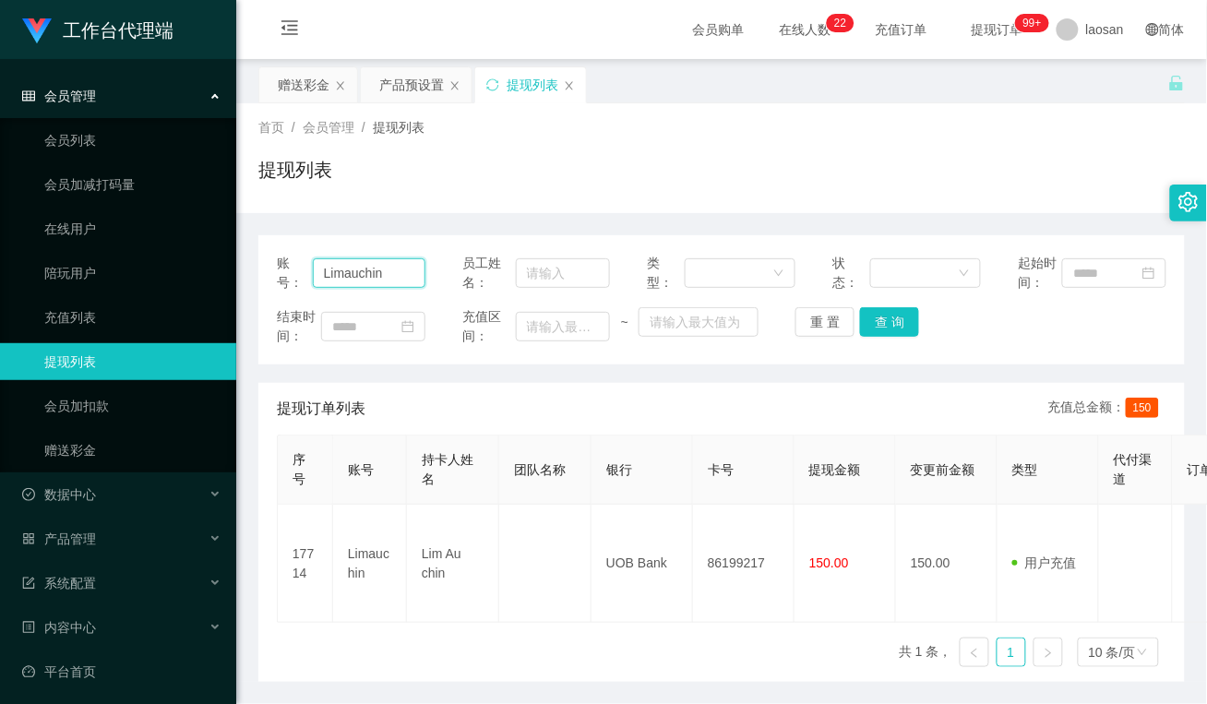
drag, startPoint x: 407, startPoint y: 272, endPoint x: 258, endPoint y: 291, distance: 149.7
click at [153, 270] on section "工作台代理端 会员管理 会员列表 会员加减打码量 在线用户 陪玩用户 充值列表 提现列表 会员加扣款 赠送彩金 数据中心 员工统计 团队统计 产品管理 注单管…" at bounding box center [603, 384] width 1207 height 768
paste input "80625446"
type input "80625446"
click at [898, 324] on button "查 询" at bounding box center [889, 322] width 59 height 30
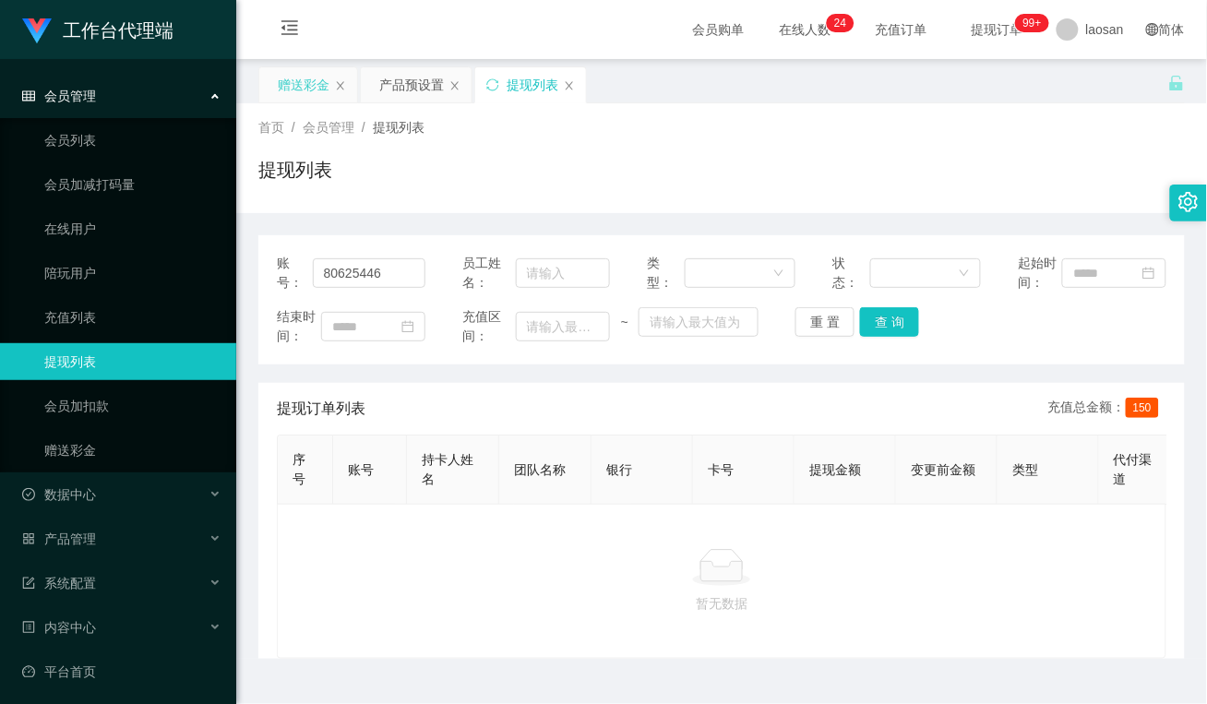
click at [309, 80] on div "赠送彩金" at bounding box center [304, 84] width 52 height 35
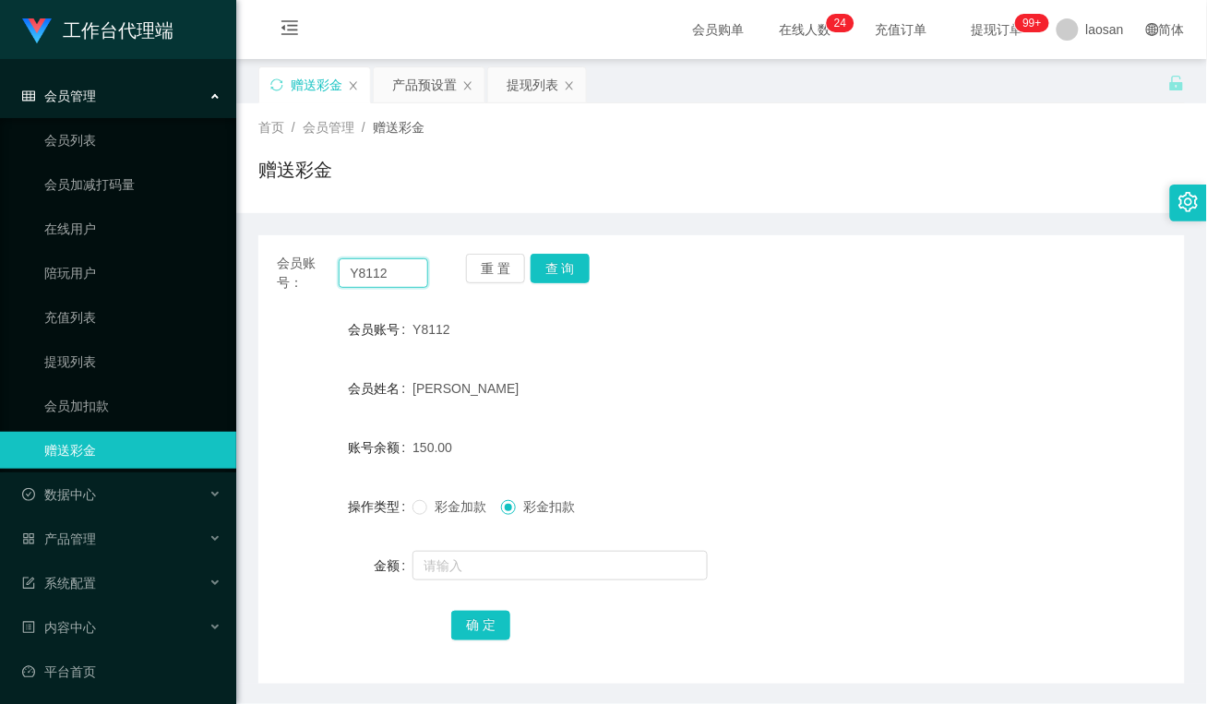
drag, startPoint x: 390, startPoint y: 273, endPoint x: 287, endPoint y: 269, distance: 103.4
click at [287, 269] on div "会员账号： Y8112" at bounding box center [352, 273] width 151 height 39
click at [421, 280] on input "6122" at bounding box center [384, 273] width 90 height 30
type input "6122750"
drag, startPoint x: 568, startPoint y: 266, endPoint x: 546, endPoint y: 278, distance: 25.2
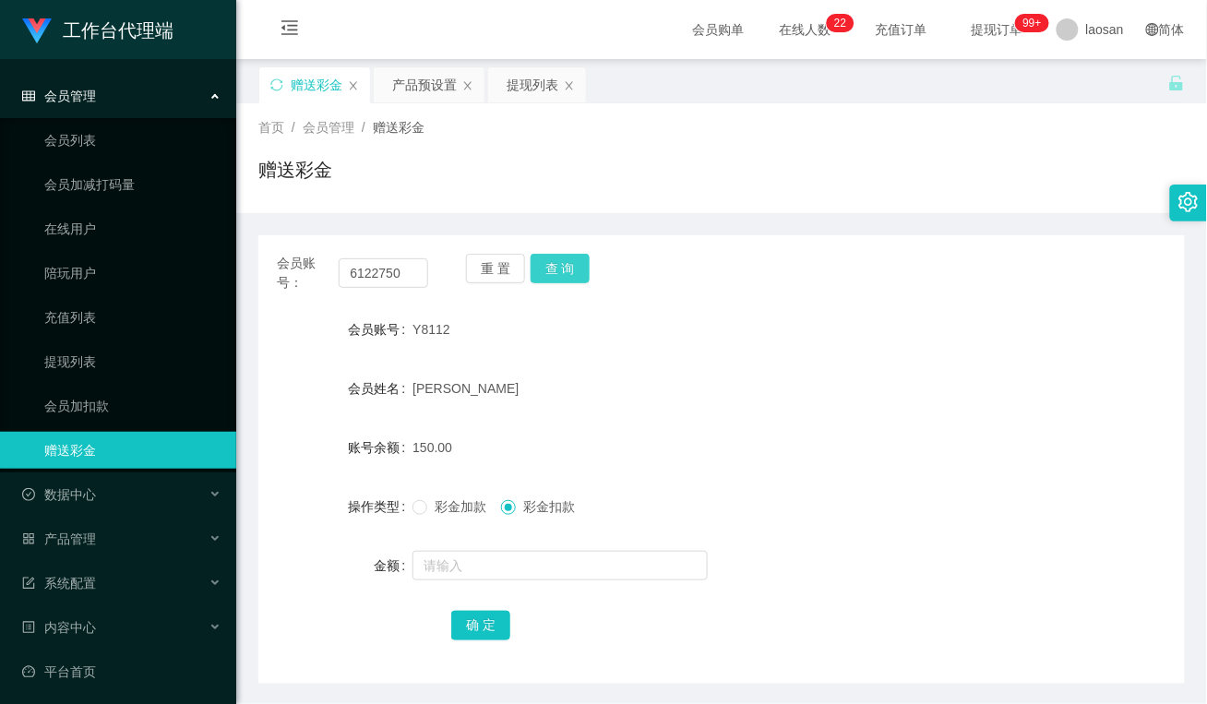
click at [568, 266] on button "查 询" at bounding box center [560, 269] width 59 height 30
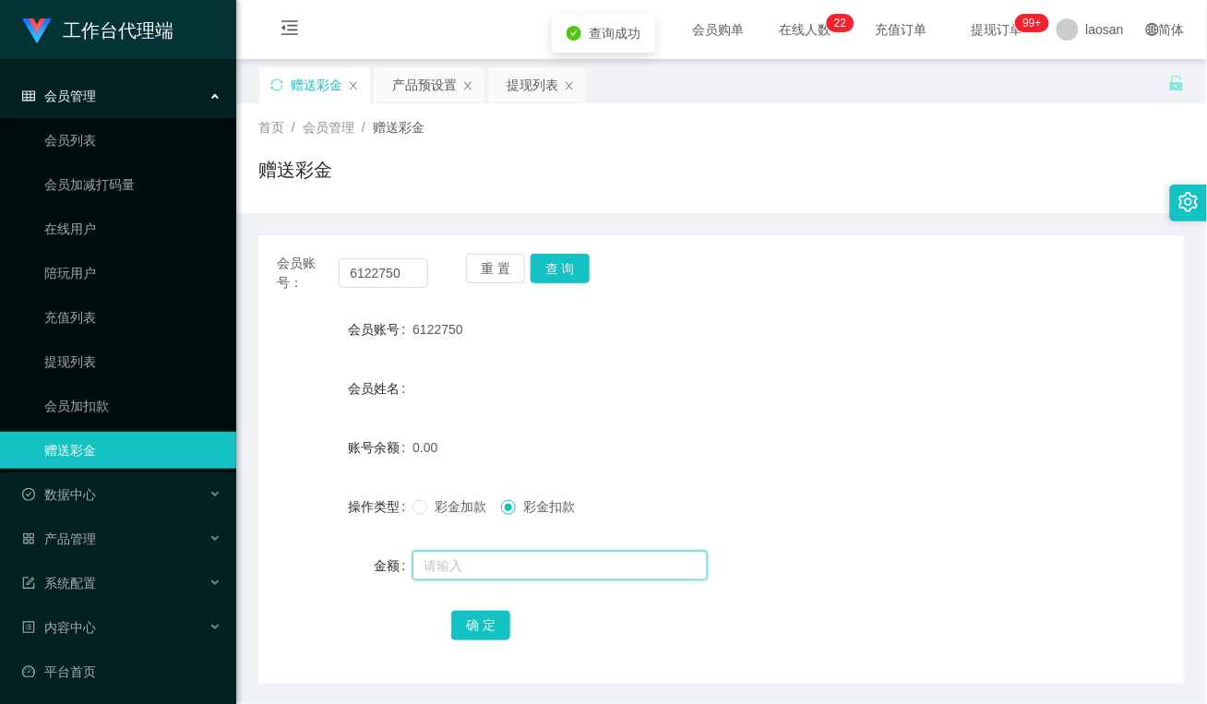
click at [464, 556] on input "text" at bounding box center [559, 566] width 295 height 30
type input "100"
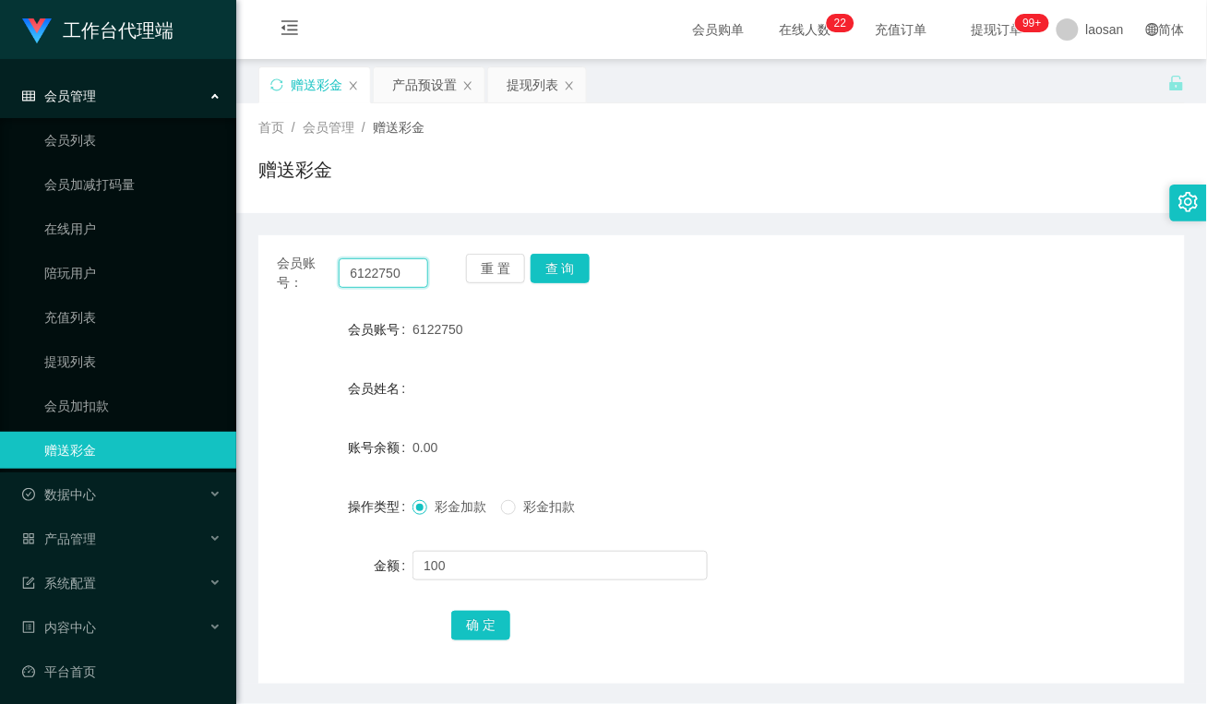
drag, startPoint x: 400, startPoint y: 273, endPoint x: 323, endPoint y: 273, distance: 76.6
click at [323, 273] on div "会员账号： 6122750" at bounding box center [352, 273] width 151 height 39
click at [572, 270] on button "查 询" at bounding box center [560, 269] width 59 height 30
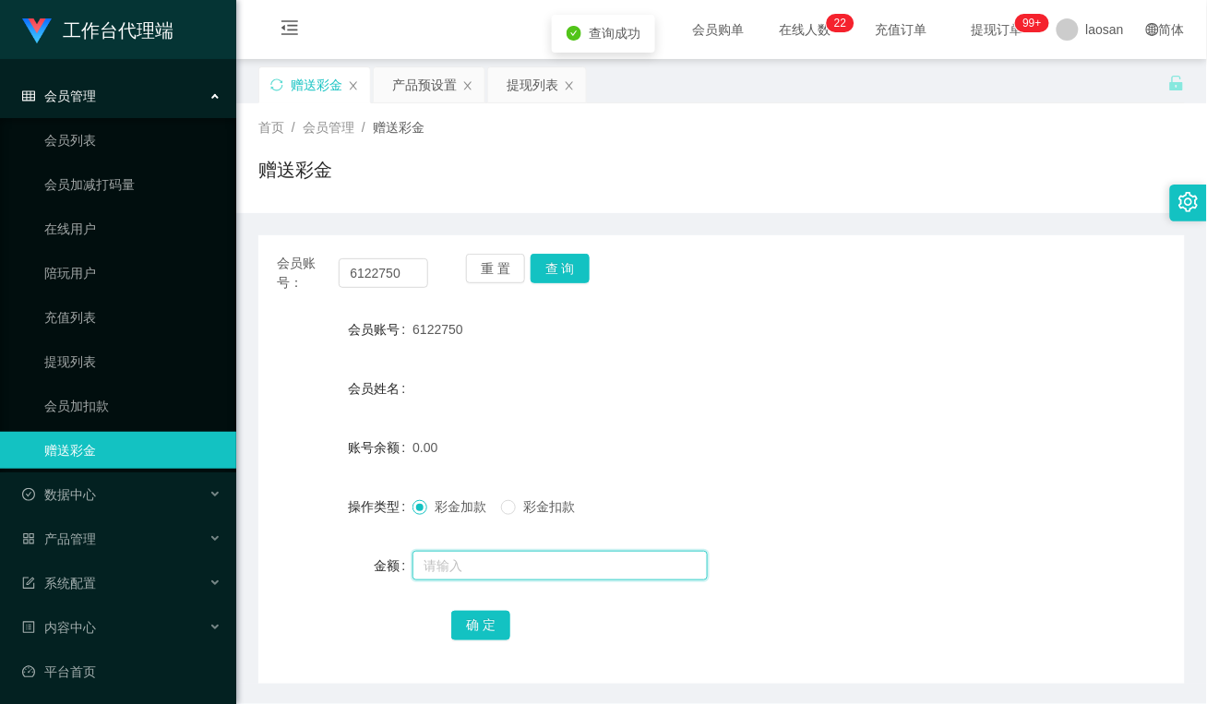
click at [472, 563] on input "text" at bounding box center [559, 566] width 295 height 30
type input "100"
click at [486, 616] on button "确 定" at bounding box center [480, 626] width 59 height 30
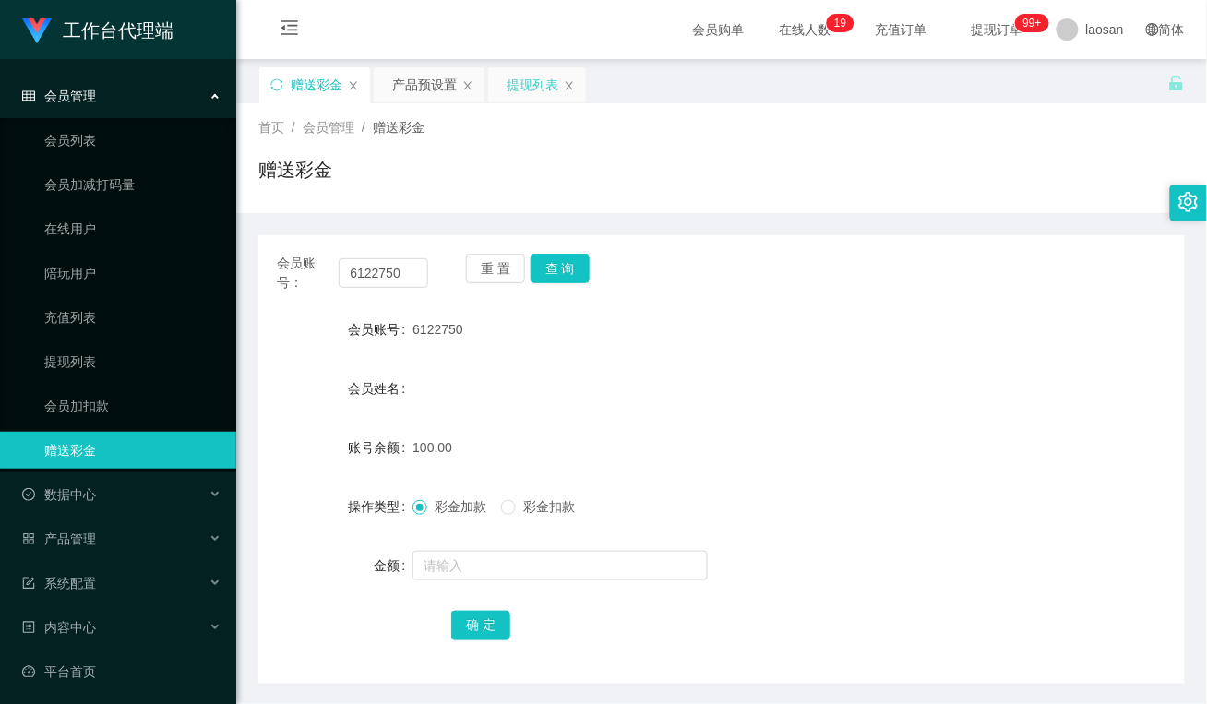
click at [527, 90] on div "提现列表" at bounding box center [533, 84] width 52 height 35
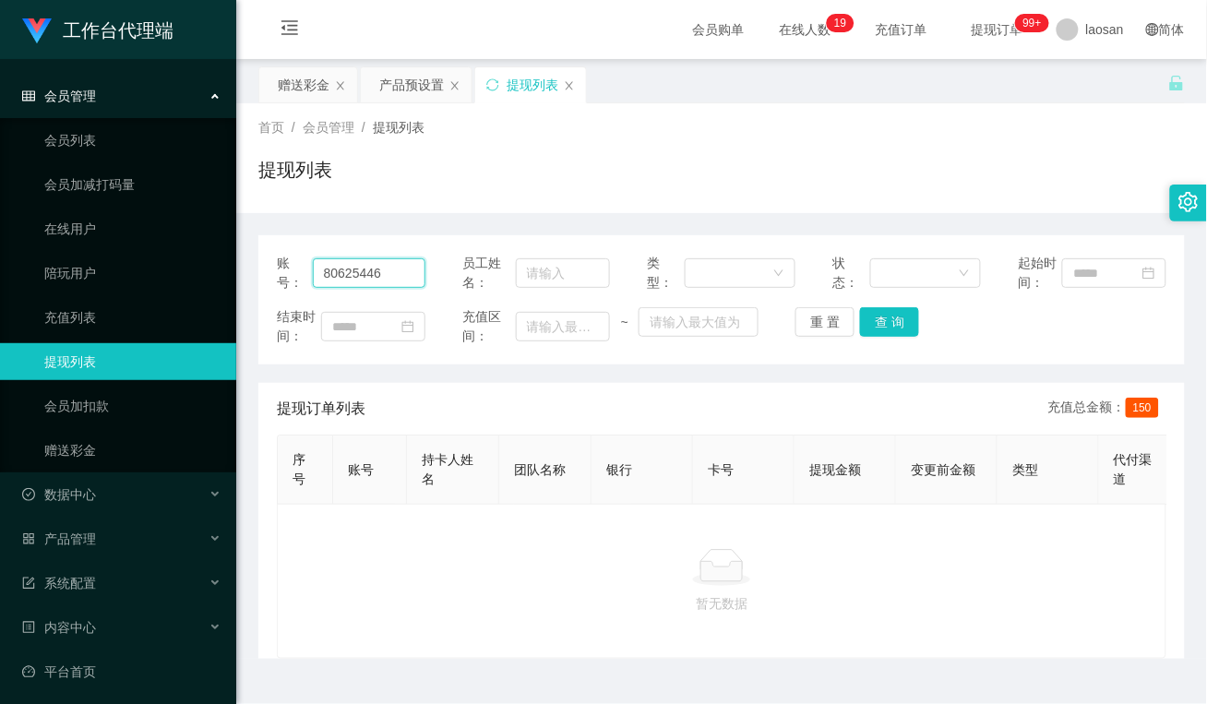
drag, startPoint x: 401, startPoint y: 264, endPoint x: 231, endPoint y: 272, distance: 170.9
click at [231, 272] on section "工作台代理端 会员管理 会员列表 会员加减打码量 在线用户 陪玩用户 充值列表 提现列表 会员加扣款 赠送彩金 数据中心 员工统计 团队统计 产品管理 注单管…" at bounding box center [603, 372] width 1207 height 745
click at [896, 323] on button "查 询" at bounding box center [889, 322] width 59 height 30
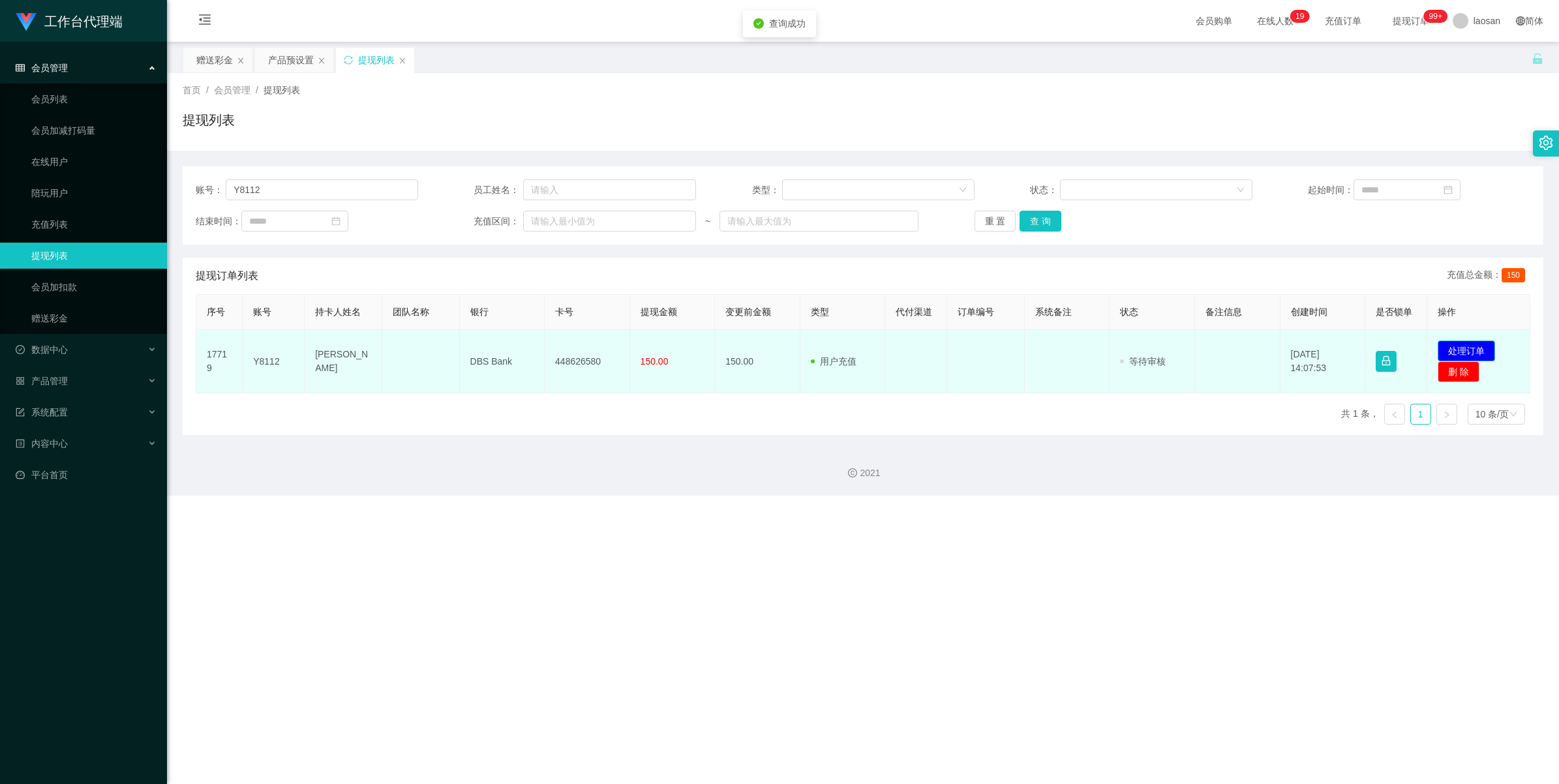
click at [853, 349] on button "处理订单" at bounding box center [1466, 351] width 57 height 21
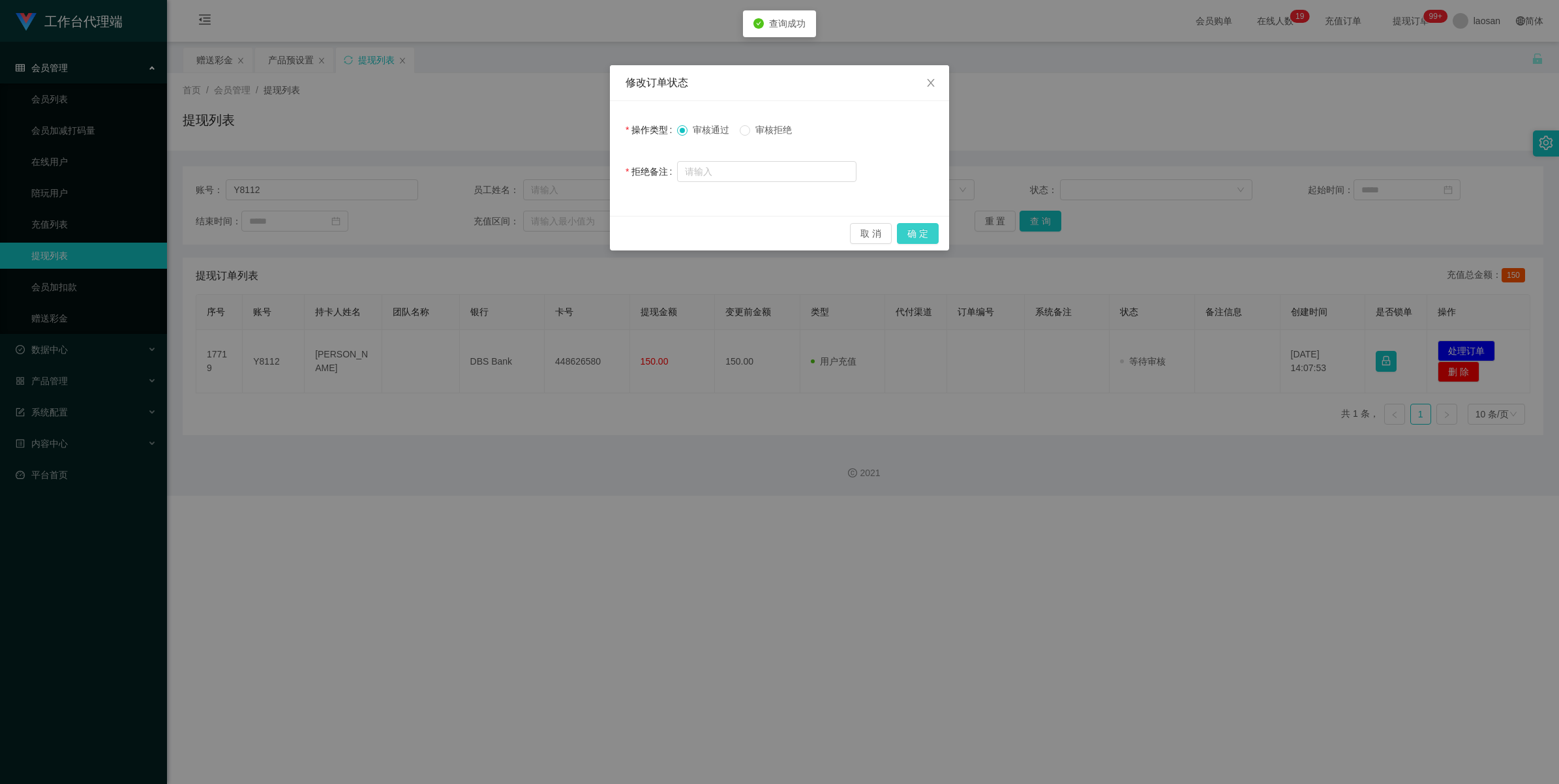
click at [853, 230] on button "确 定" at bounding box center [918, 234] width 42 height 21
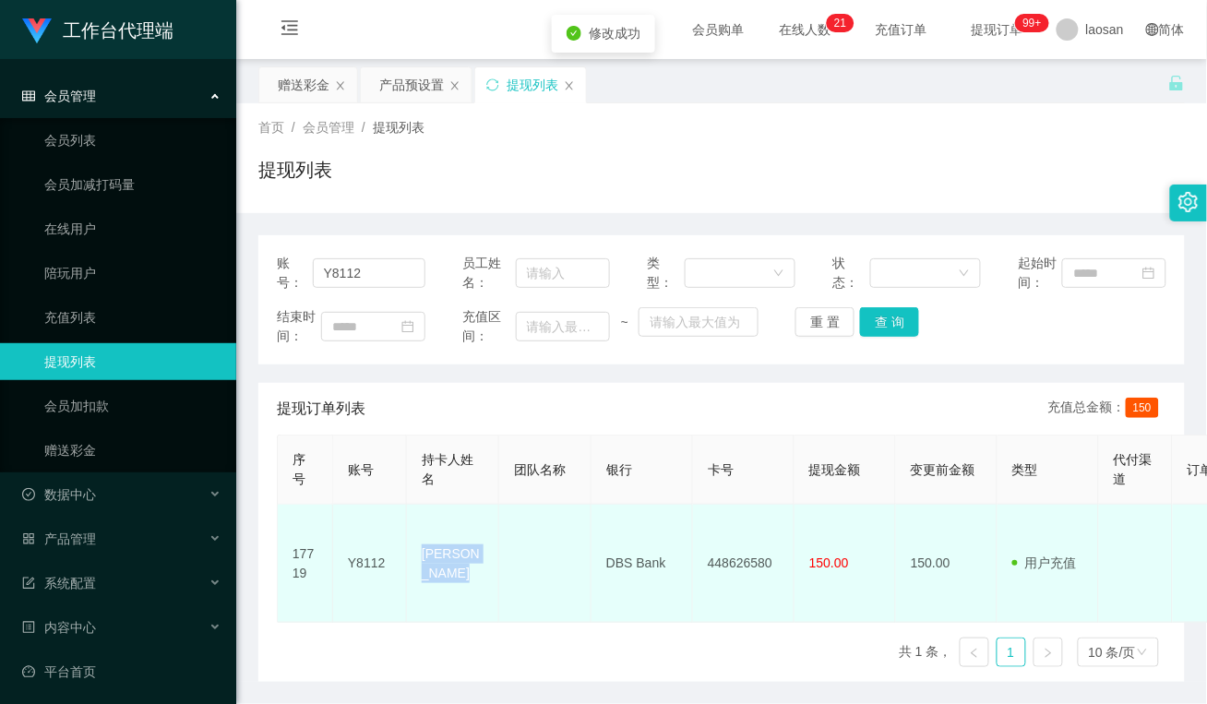
drag, startPoint x: 412, startPoint y: 549, endPoint x: 409, endPoint y: 538, distance: 11.4
click at [409, 538] on td "[PERSON_NAME]" at bounding box center [453, 564] width 92 height 118
click at [554, 558] on td at bounding box center [545, 564] width 92 height 118
drag, startPoint x: 667, startPoint y: 550, endPoint x: 595, endPoint y: 546, distance: 72.1
click at [595, 546] on td "DBS Bank" at bounding box center [642, 564] width 102 height 118
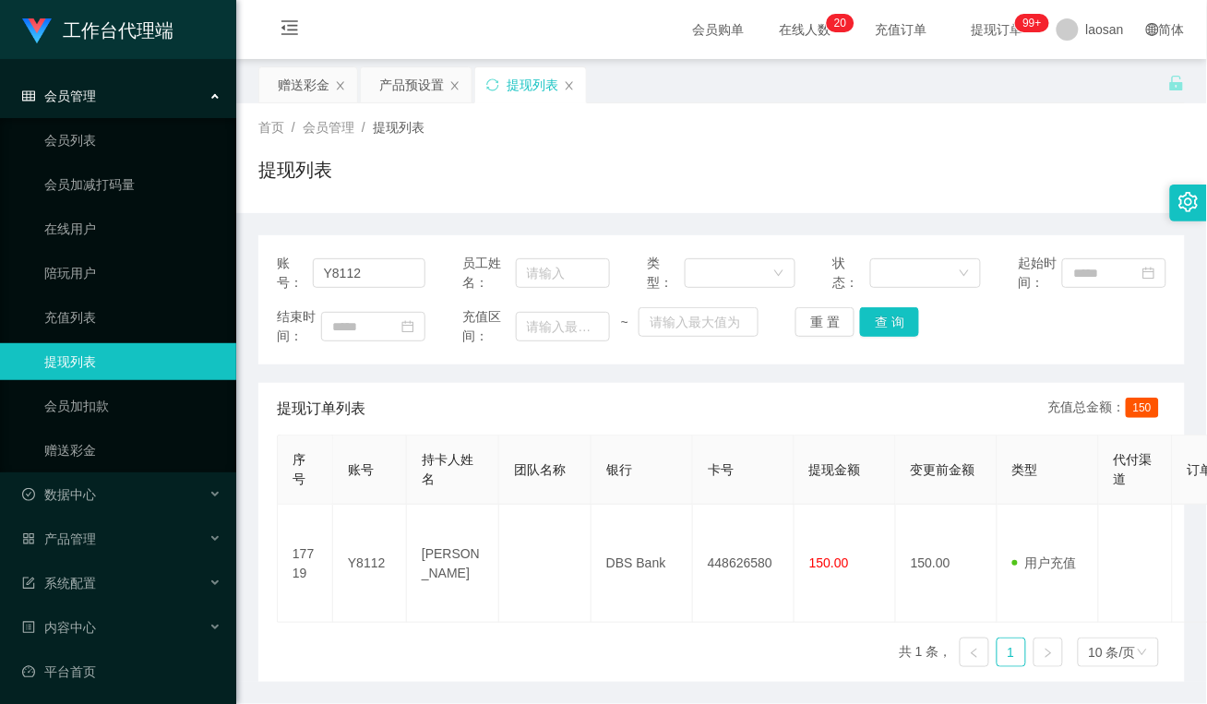
click at [563, 648] on div "序号 账号 持卡人姓名 团队名称 银行 卡号 提现金额 变更前金额 类型 代付渠道 订单编号 系统备注 状态 备注信息 创建时间 是否锁单 操作 17719 …" at bounding box center [722, 558] width 890 height 247
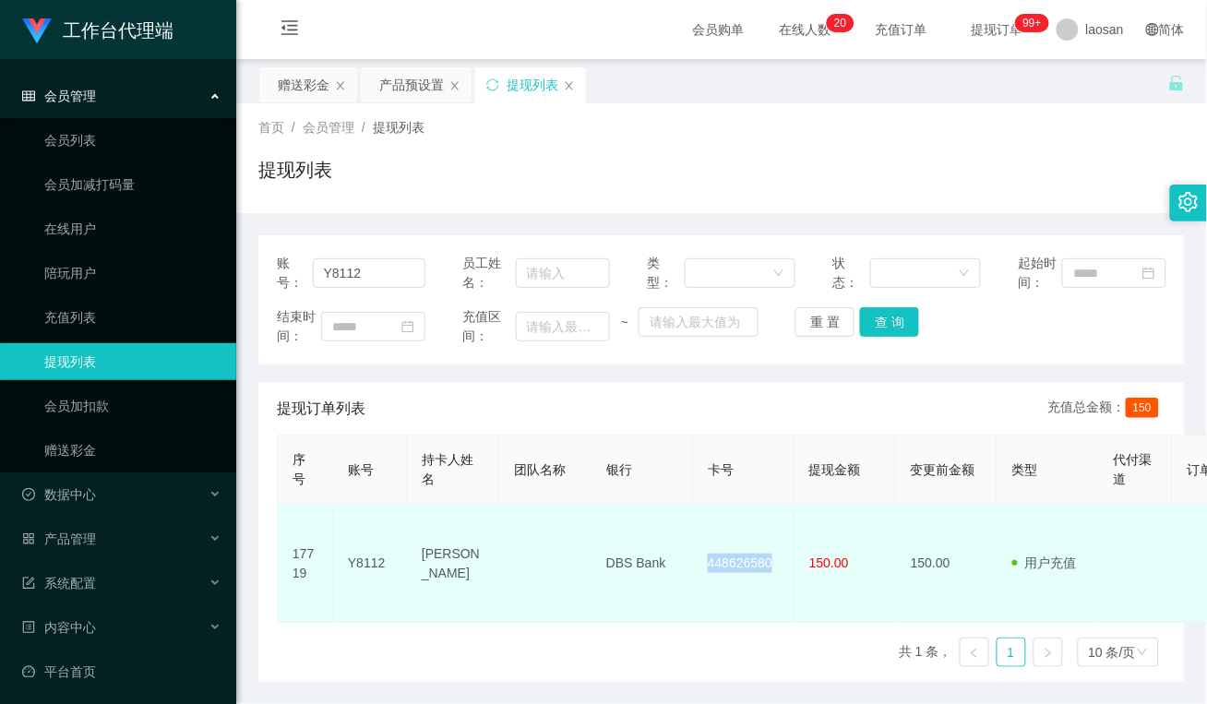
drag, startPoint x: 782, startPoint y: 558, endPoint x: 699, endPoint y: 555, distance: 83.1
click at [699, 555] on td "448626580" at bounding box center [744, 564] width 102 height 118
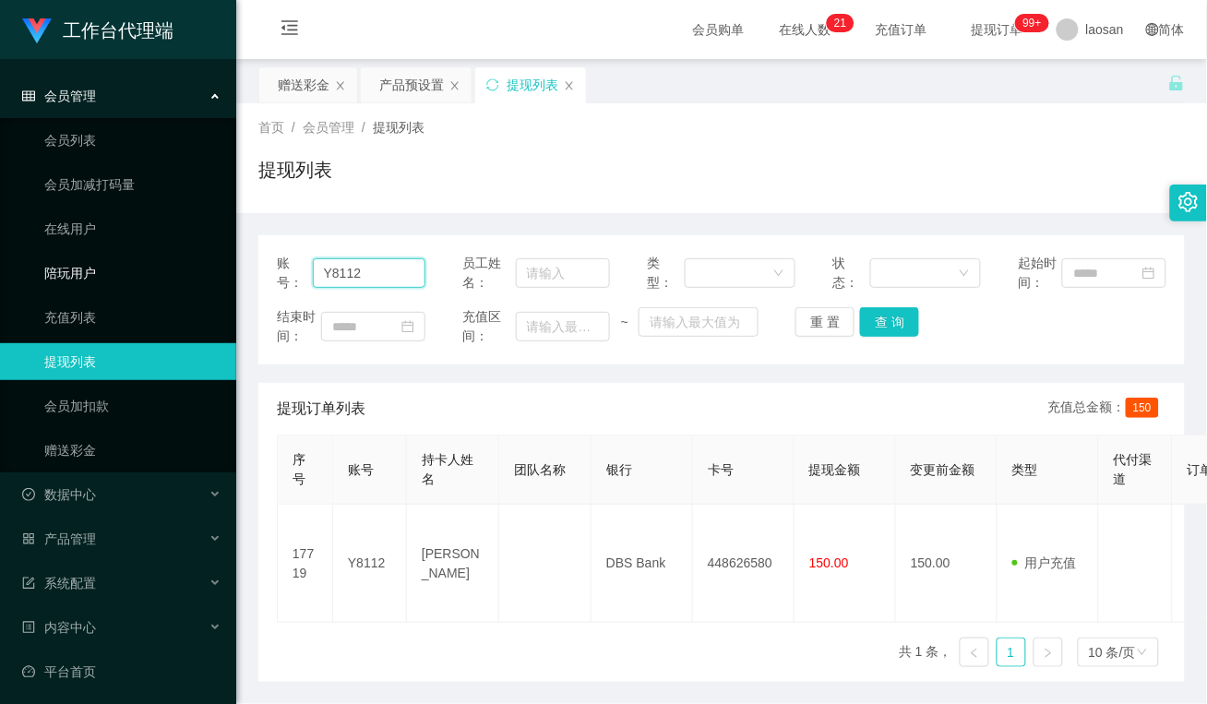
drag, startPoint x: 398, startPoint y: 269, endPoint x: 210, endPoint y: 269, distance: 187.3
click at [166, 269] on section "工作台代理端 会员管理 会员列表 会员加减打码量 在线用户 陪玩用户 充值列表 提现列表 会员加扣款 赠送彩金 数据中心 员工统计 团队统计 产品管理 注单管…" at bounding box center [603, 384] width 1207 height 768
paste input "Limauchin"
type input "Limauchin"
click at [907, 317] on button "查 询" at bounding box center [889, 322] width 59 height 30
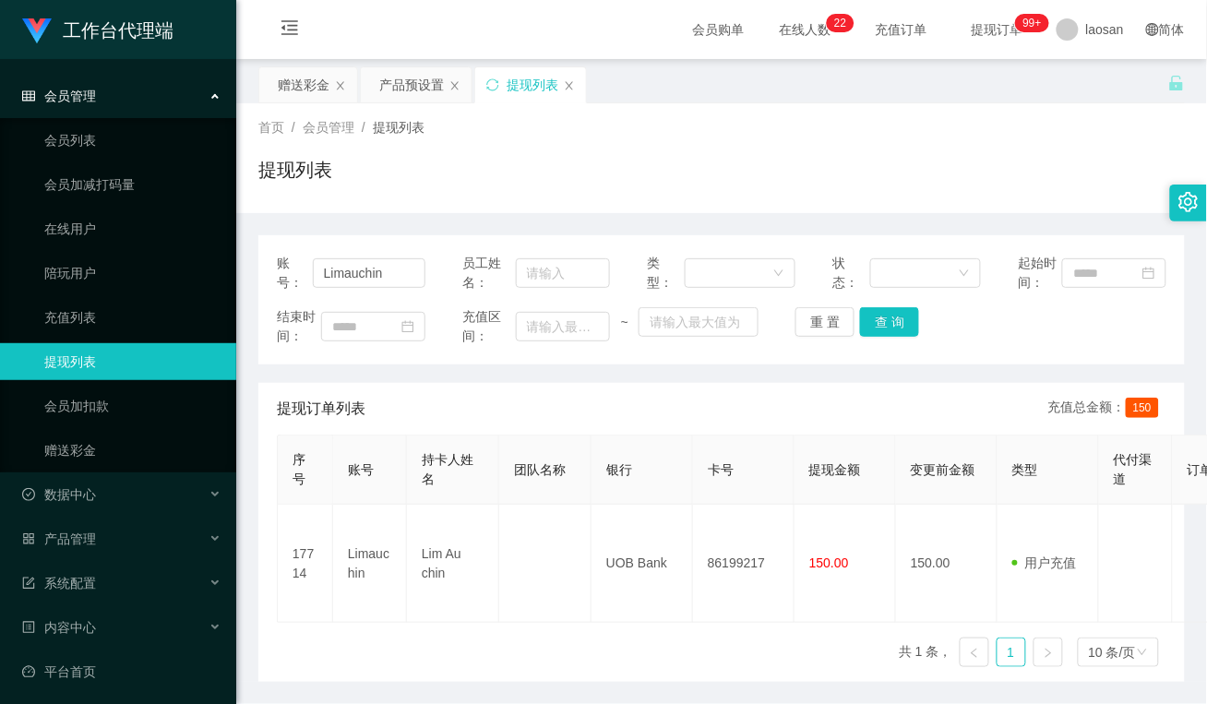
drag, startPoint x: 586, startPoint y: 651, endPoint x: 624, endPoint y: 667, distance: 41.0
click at [586, 651] on div "序号 账号 持卡人姓名 团队名称 银行 卡号 提现金额 变更前金额 类型 代付渠道 订单编号 系统备注 状态 备注信息 创建时间 是否锁单 操作 17714 …" at bounding box center [722, 558] width 890 height 247
click at [415, 81] on div "产品预设置" at bounding box center [411, 84] width 65 height 35
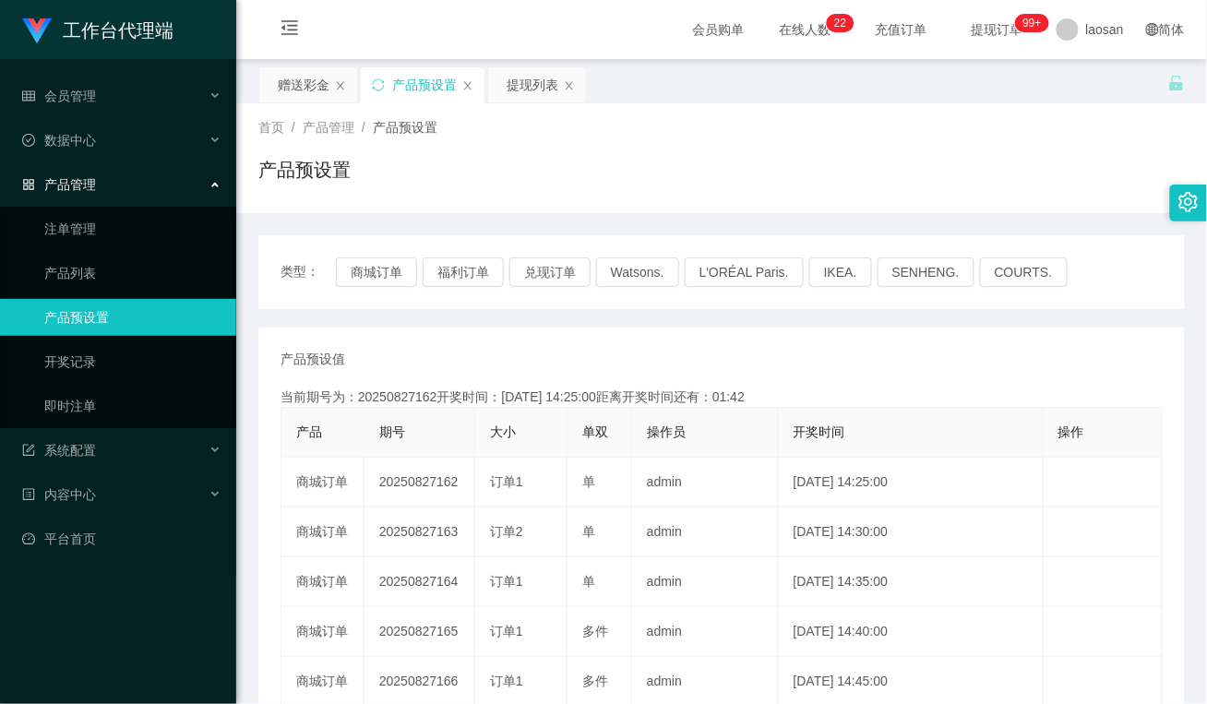
click at [492, 199] on div "首页 / 产品管理 / 产品预设置 / 产品预设置" at bounding box center [721, 158] width 971 height 110
click at [305, 85] on div "赠送彩金" at bounding box center [304, 84] width 52 height 35
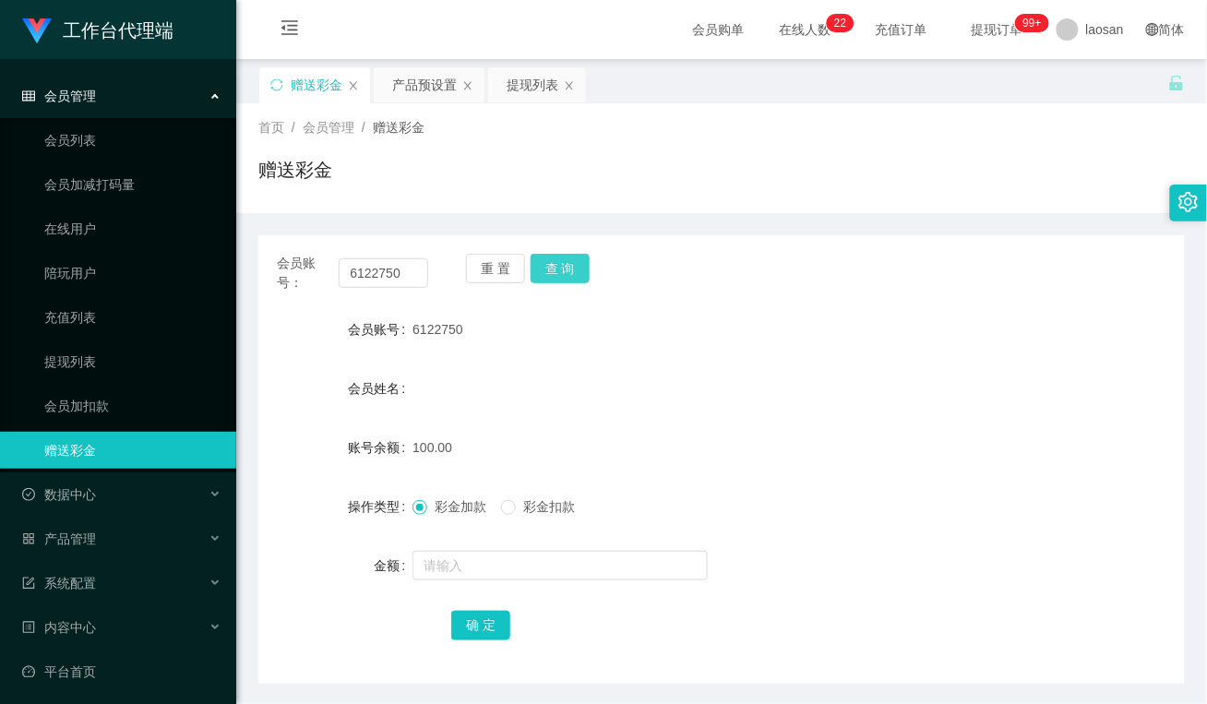
click at [561, 263] on button "查 询" at bounding box center [560, 269] width 59 height 30
click at [523, 89] on div "提现列表" at bounding box center [533, 84] width 52 height 35
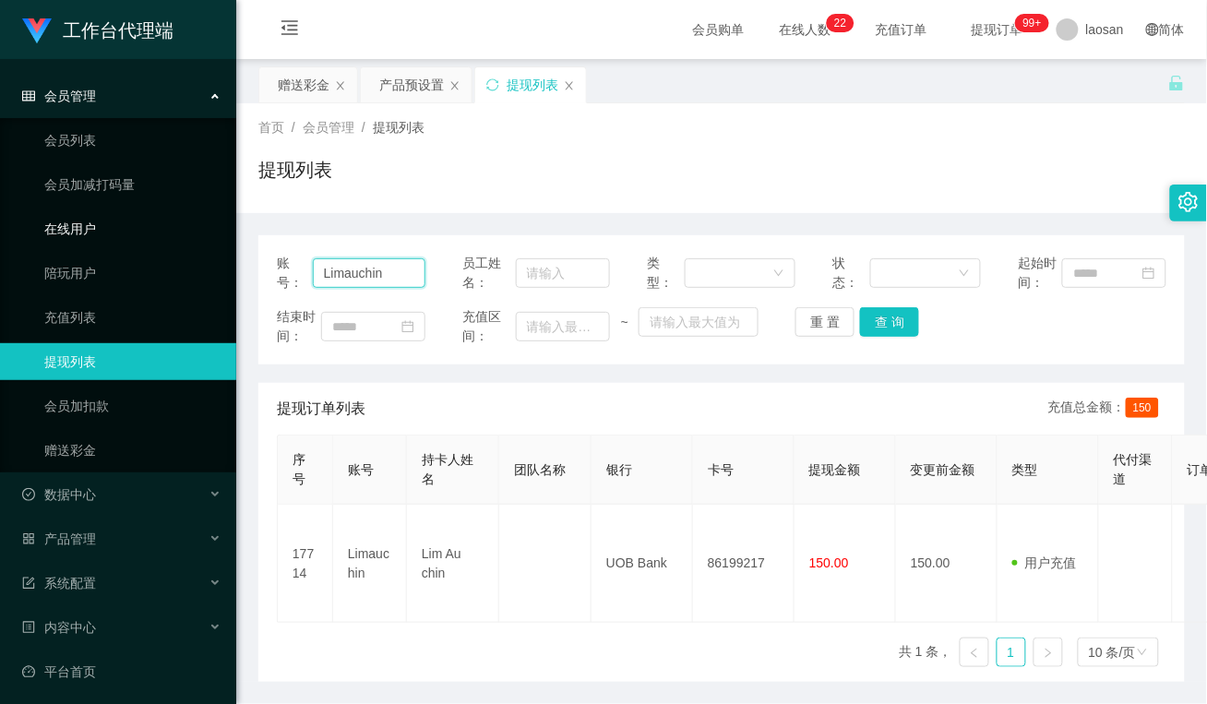
drag, startPoint x: 413, startPoint y: 277, endPoint x: 181, endPoint y: 245, distance: 234.8
click at [181, 245] on section "工作台代理端 会员管理 会员列表 会员加减打码量 在线用户 陪玩用户 充值列表 提现列表 会员加扣款 赠送彩金 数据中心 员工统计 团队统计 产品管理 注单管…" at bounding box center [603, 384] width 1207 height 768
paste input "80625446"
click at [896, 330] on button "查 询" at bounding box center [889, 322] width 59 height 30
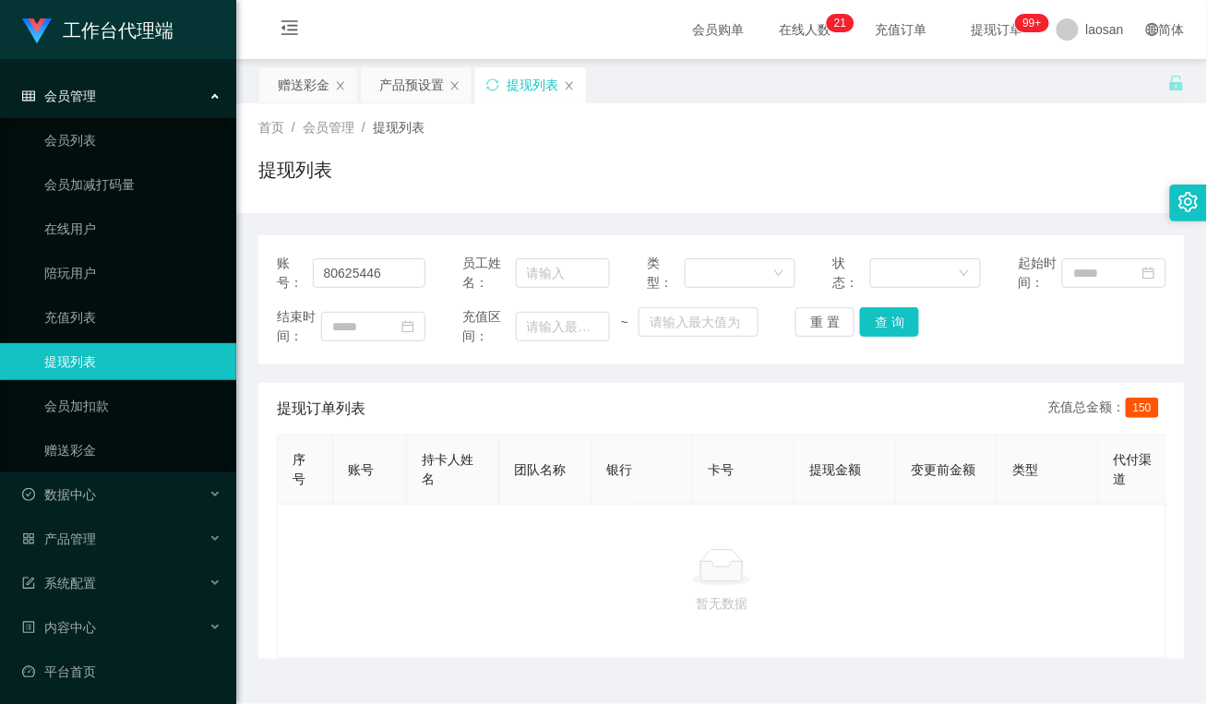
click at [509, 413] on div "提现订单列表 充值总金额： 150" at bounding box center [722, 409] width 890 height 52
click at [889, 319] on button "查 询" at bounding box center [889, 322] width 59 height 30
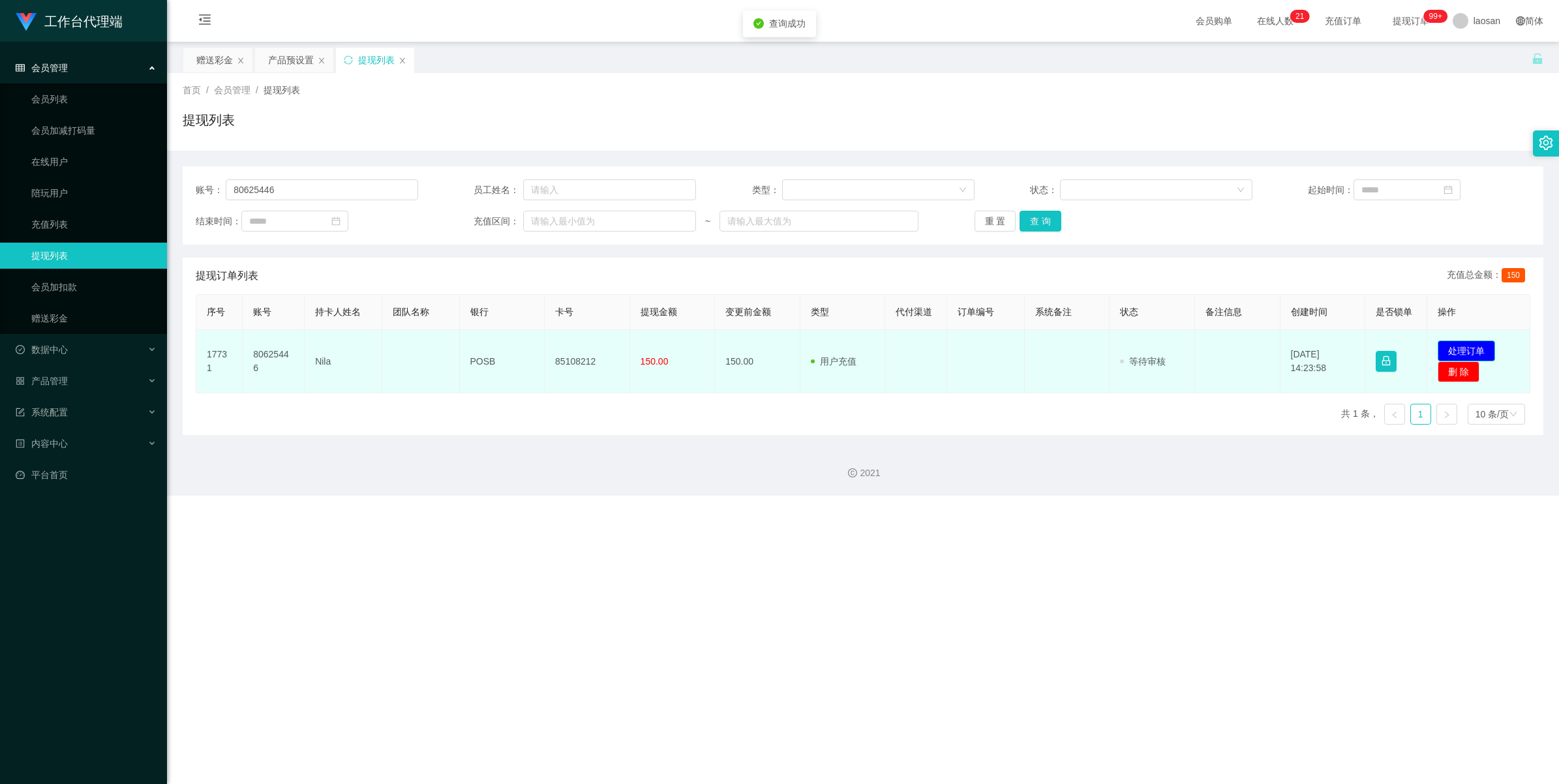
click at [853, 358] on button "处理订单" at bounding box center [1466, 351] width 57 height 21
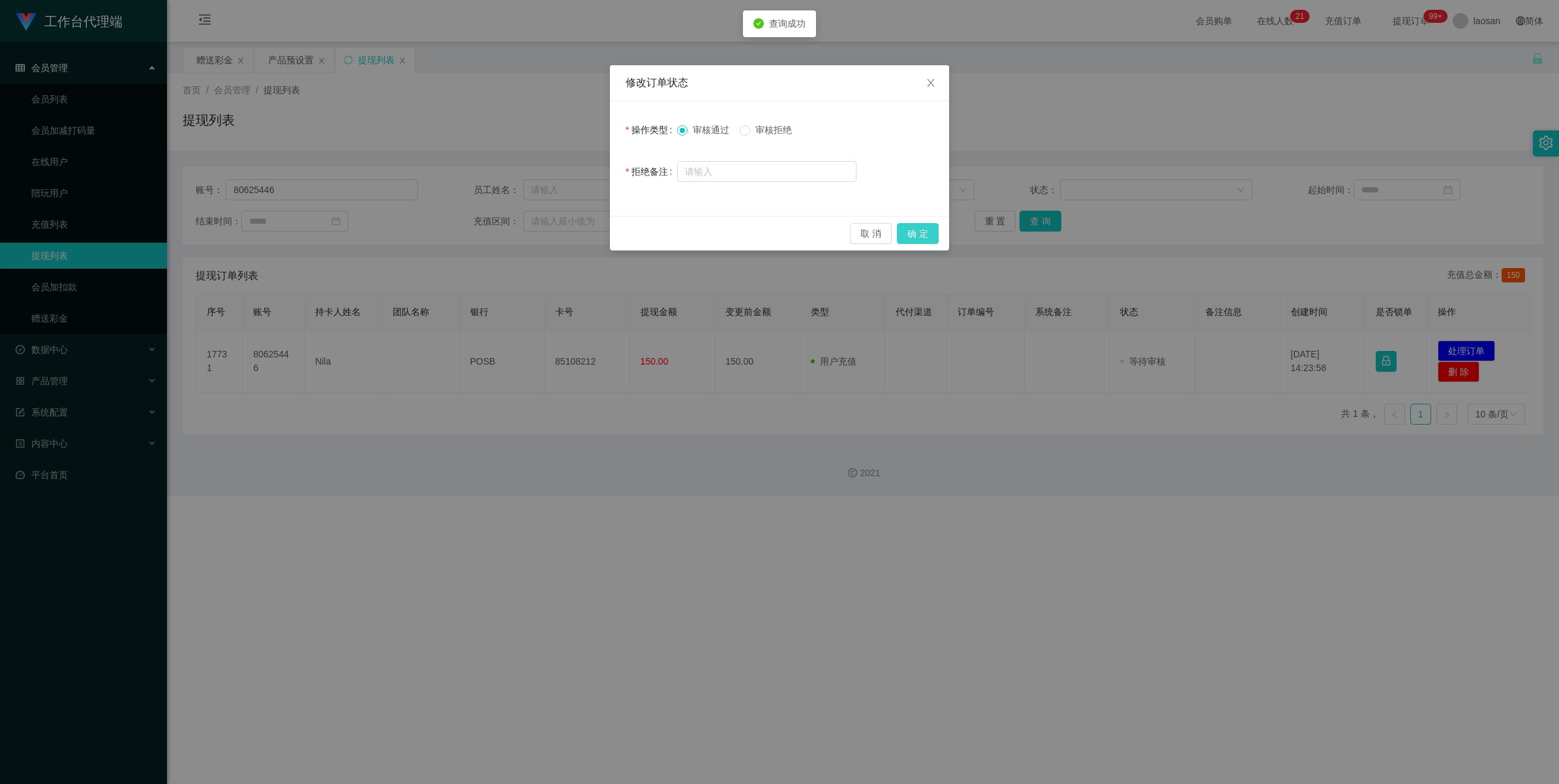
click at [853, 235] on button "确 定" at bounding box center [918, 234] width 42 height 21
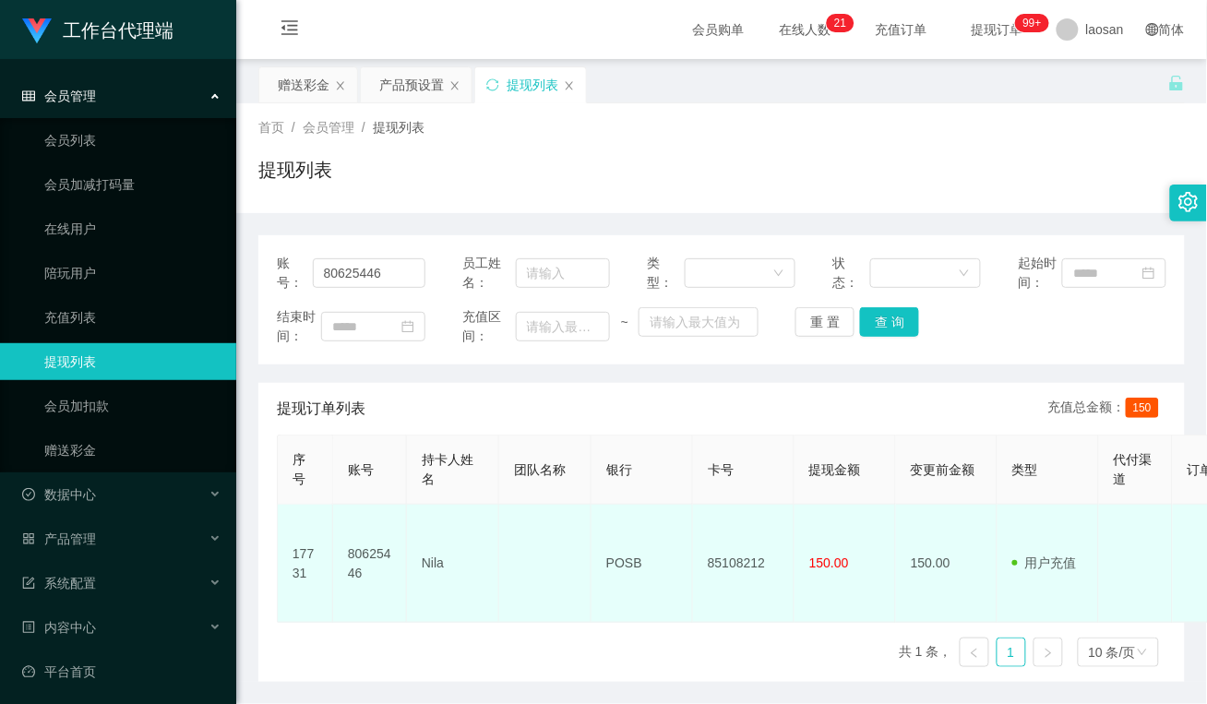
click at [369, 593] on td "80625446" at bounding box center [370, 564] width 74 height 118
drag, startPoint x: 458, startPoint y: 567, endPoint x: 420, endPoint y: 545, distance: 43.8
click at [420, 545] on td "Nila" at bounding box center [453, 564] width 92 height 118
click at [615, 601] on td "POSB" at bounding box center [642, 564] width 102 height 118
drag, startPoint x: 651, startPoint y: 559, endPoint x: 592, endPoint y: 559, distance: 58.1
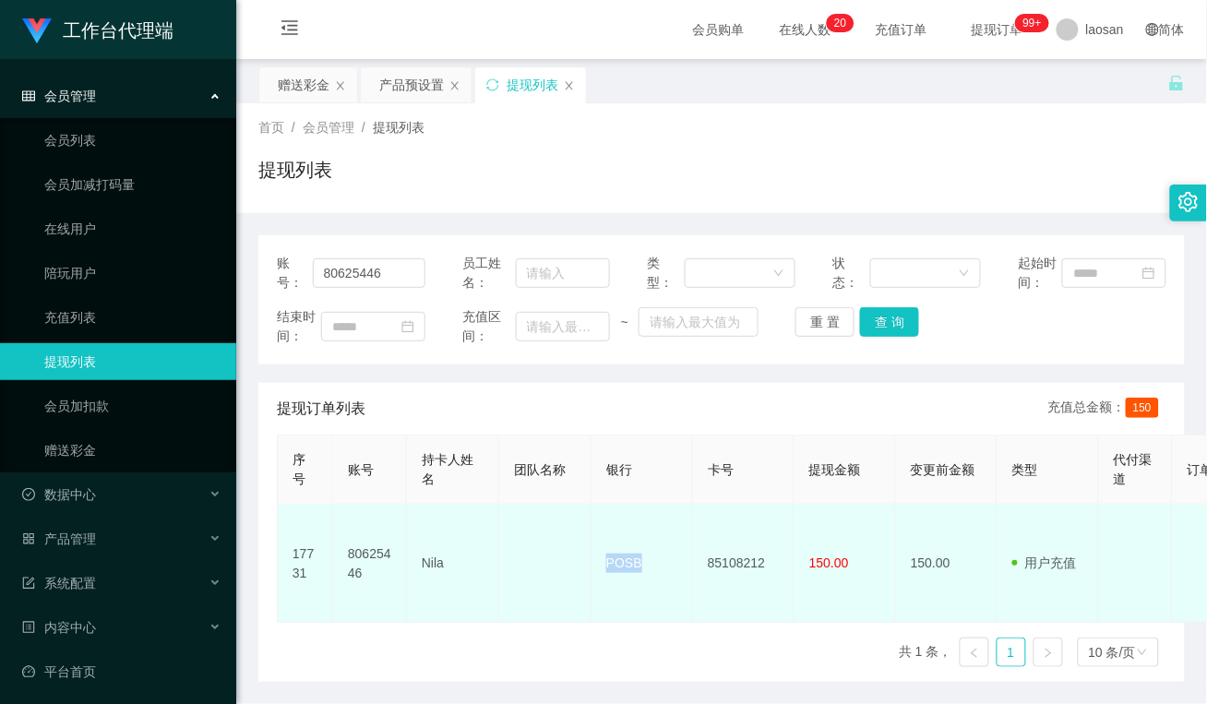
click at [597, 558] on td "POSB" at bounding box center [642, 564] width 102 height 118
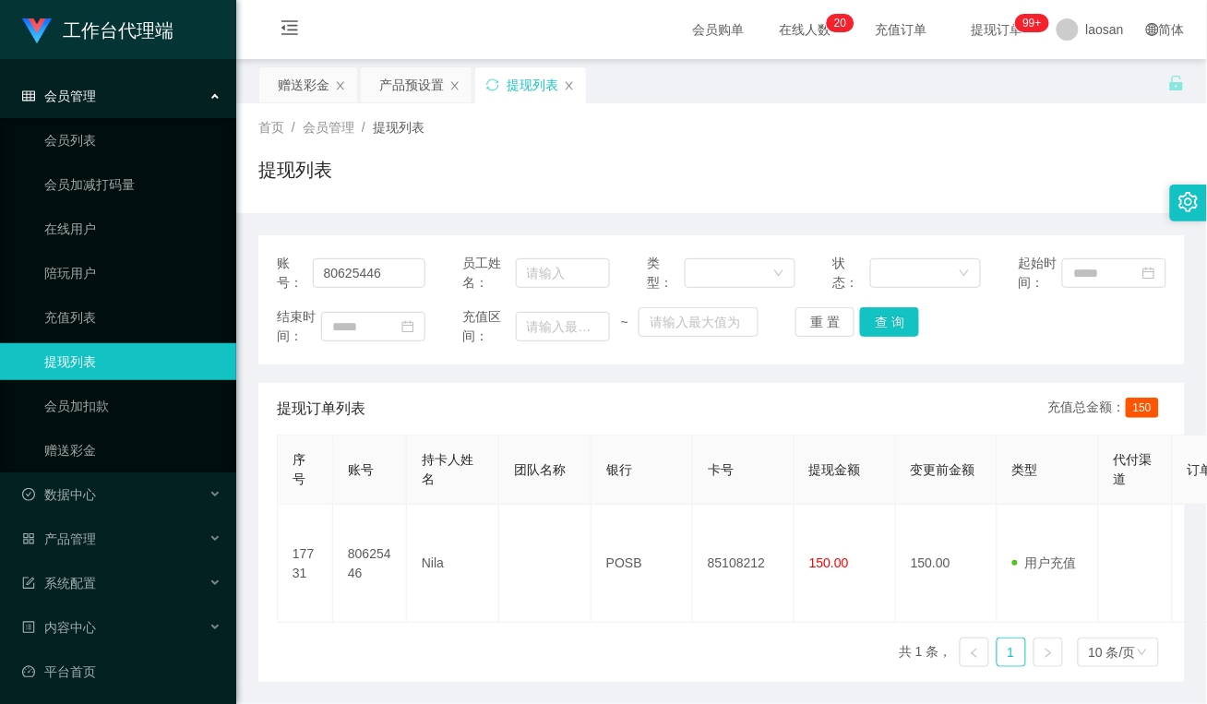
drag, startPoint x: 579, startPoint y: 649, endPoint x: 633, endPoint y: 632, distance: 56.0
click at [579, 649] on div "序号 账号 持卡人姓名 团队名称 银行 卡号 提现金额 变更前金额 类型 代付渠道 订单编号 系统备注 状态 备注信息 创建时间 是否锁单 操作 17731 …" at bounding box center [722, 558] width 890 height 247
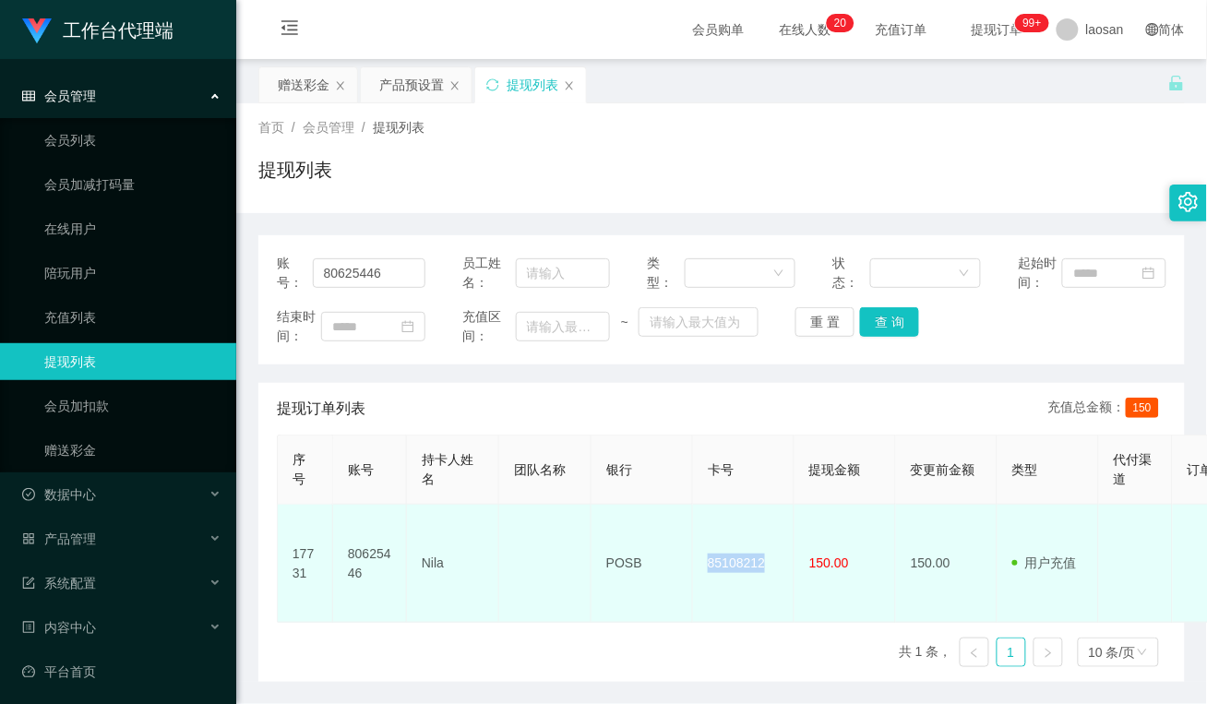
drag, startPoint x: 777, startPoint y: 560, endPoint x: 692, endPoint y: 563, distance: 84.9
click at [693, 563] on td "85108212" at bounding box center [744, 564] width 102 height 118
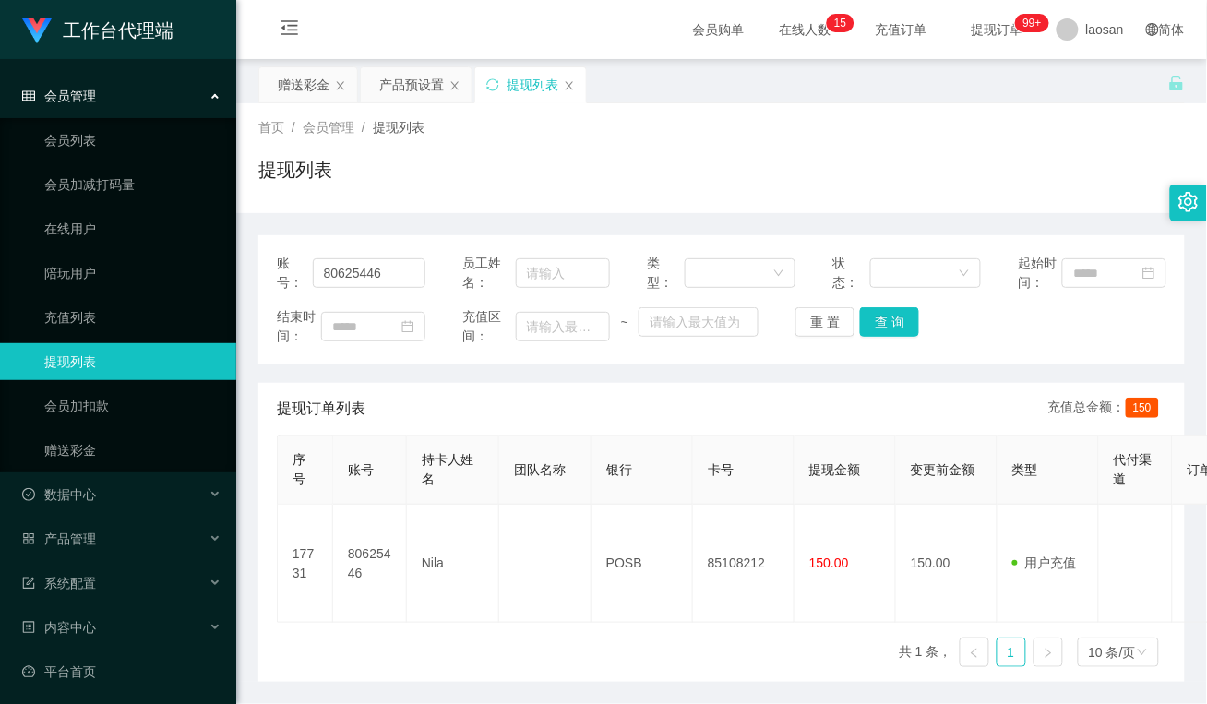
drag, startPoint x: 489, startPoint y: 637, endPoint x: 478, endPoint y: 634, distance: 11.4
click at [489, 637] on div "序号 账号 持卡人姓名 团队名称 银行 卡号 提现金额 变更前金额 类型 代付渠道 订单编号 系统备注 状态 备注信息 创建时间 是否锁单 操作 17731 …" at bounding box center [722, 558] width 890 height 247
click at [881, 317] on button "查 询" at bounding box center [889, 322] width 59 height 30
click at [496, 171] on div "提现列表" at bounding box center [721, 177] width 926 height 42
drag, startPoint x: 395, startPoint y: 282, endPoint x: 219, endPoint y: 263, distance: 177.3
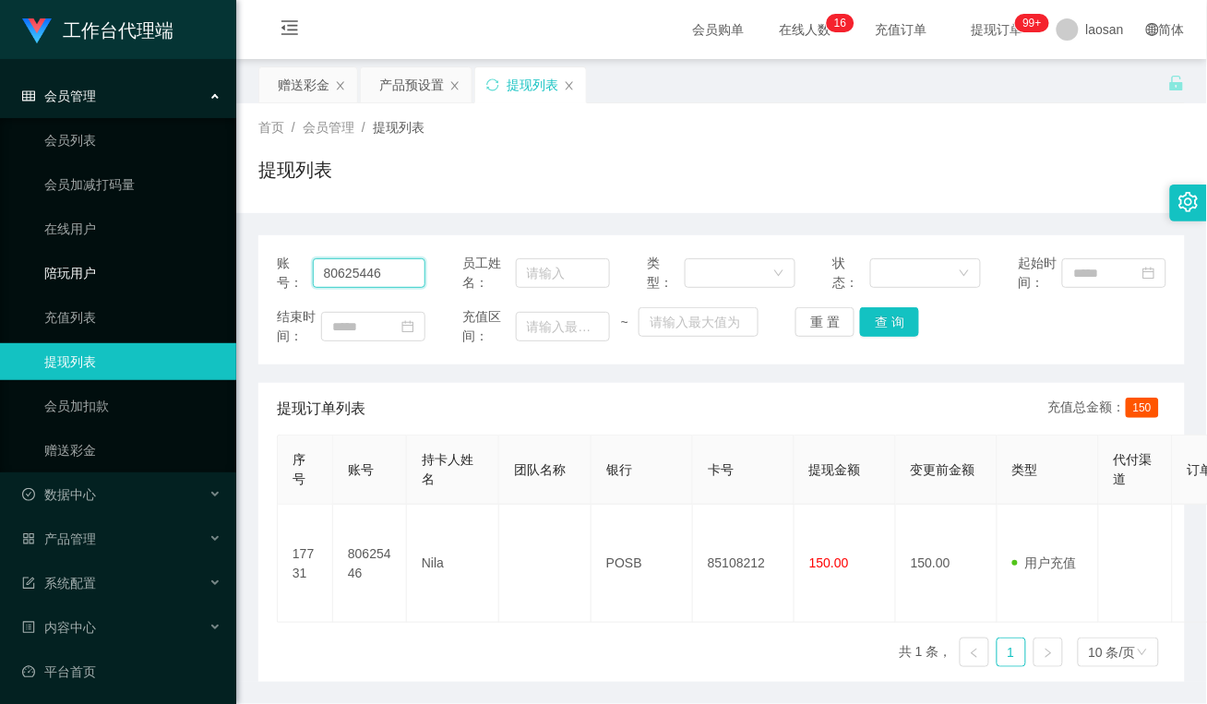
click at [219, 263] on section "工作台代理端 会员管理 会员列表 会员加减打码量 在线用户 陪玩用户 充值列表 提现列表 会员加扣款 赠送彩金 数据中心 员工统计 团队统计 产品管理 注单管…" at bounding box center [603, 384] width 1207 height 768
paste input "6122750"
type input "6122750"
click at [889, 315] on button "查 询" at bounding box center [889, 322] width 59 height 30
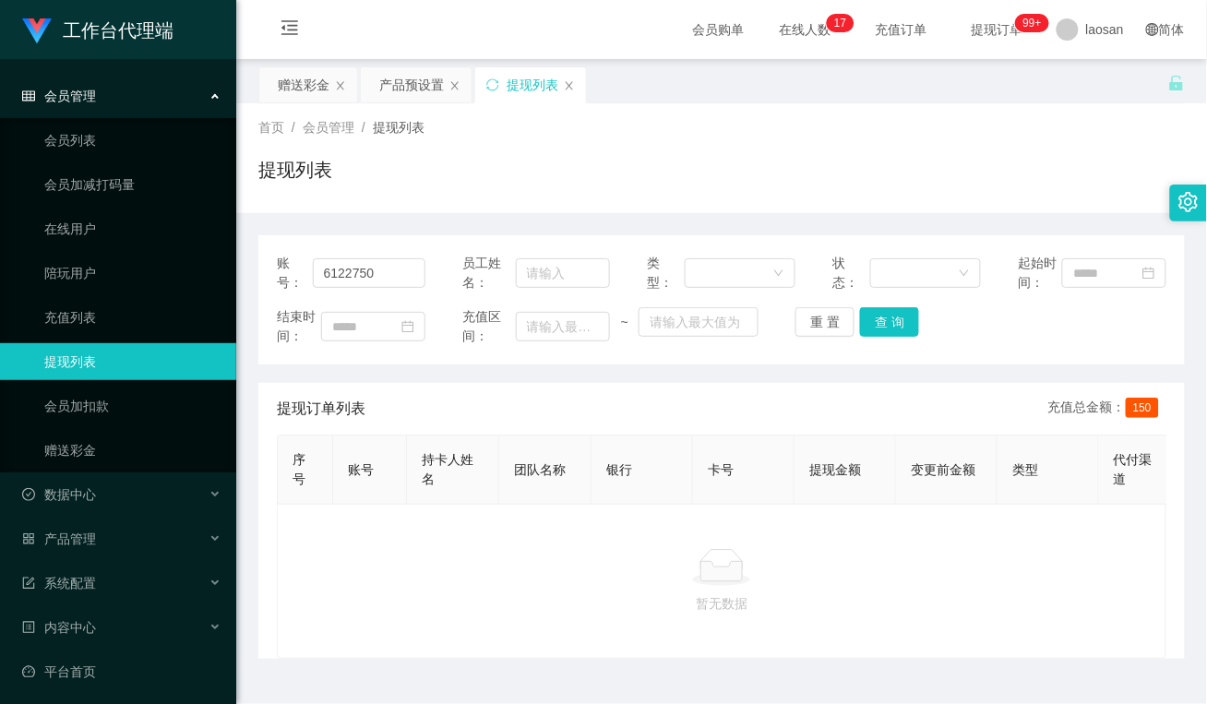
drag, startPoint x: 319, startPoint y: 86, endPoint x: 326, endPoint y: 134, distance: 48.4
click at [319, 86] on div "赠送彩金" at bounding box center [304, 84] width 52 height 35
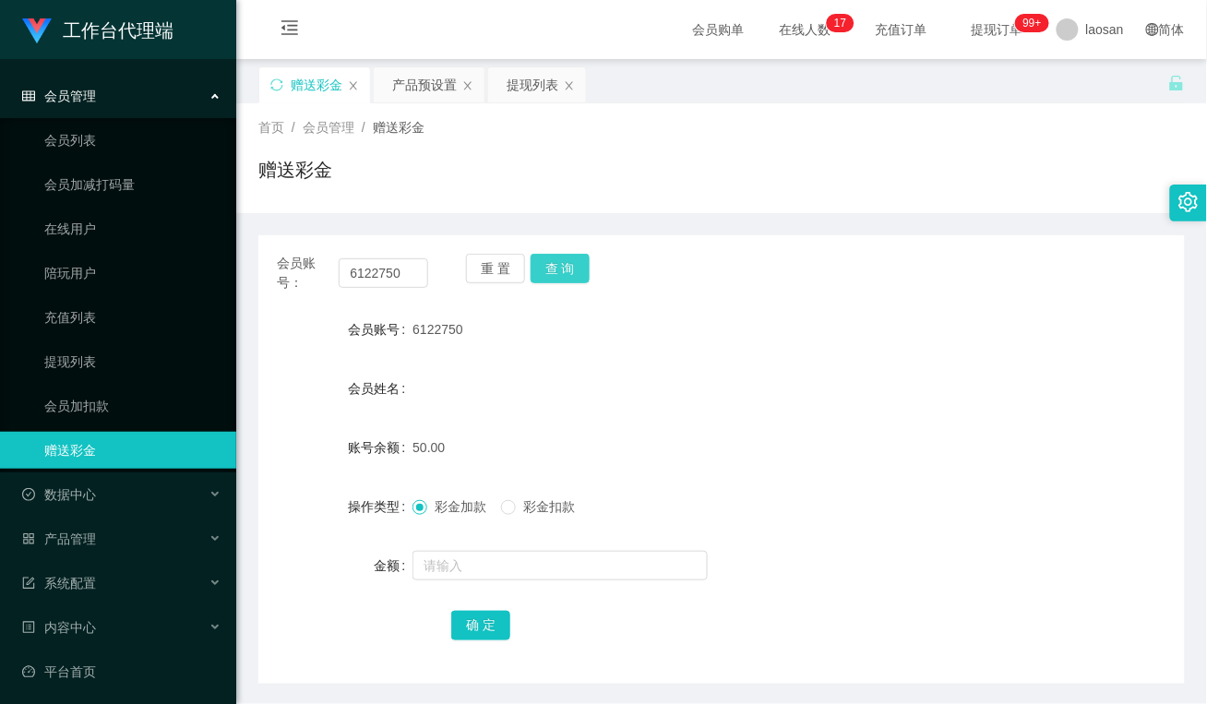
click at [574, 255] on button "查 询" at bounding box center [560, 269] width 59 height 30
click at [731, 386] on div "会员姓名" at bounding box center [721, 388] width 926 height 37
drag, startPoint x: 762, startPoint y: 458, endPoint x: 730, endPoint y: 464, distance: 32.9
click at [762, 458] on div "150.00" at bounding box center [682, 447] width 541 height 37
click at [801, 482] on form "会员账号 6122750 会员姓名 账号余额 150.00 操作类型 彩金加款 彩金扣款 金额 确 定" at bounding box center [721, 477] width 926 height 332
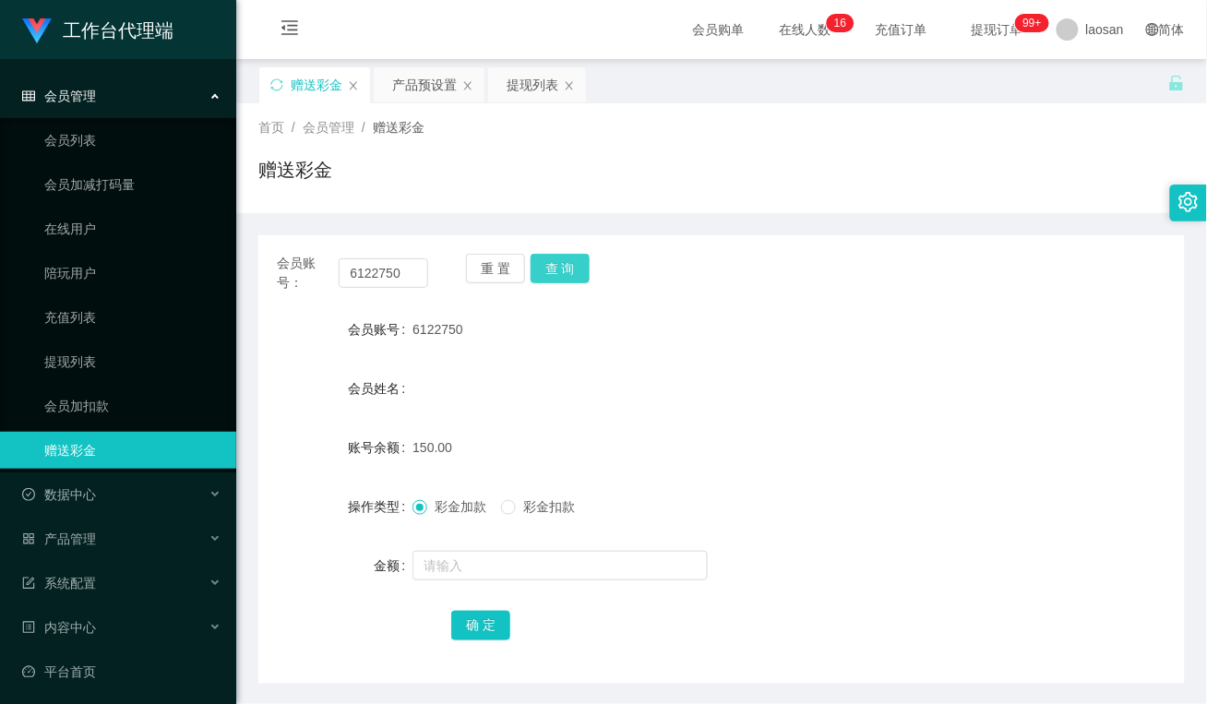
click at [563, 275] on button "查 询" at bounding box center [560, 269] width 59 height 30
drag, startPoint x: 412, startPoint y: 277, endPoint x: 305, endPoint y: 275, distance: 107.1
click at [305, 275] on div "会员账号： 6122750" at bounding box center [352, 273] width 151 height 39
click at [678, 383] on div "会员姓名" at bounding box center [721, 388] width 926 height 37
click at [434, 72] on div "产品预设置" at bounding box center [424, 84] width 65 height 35
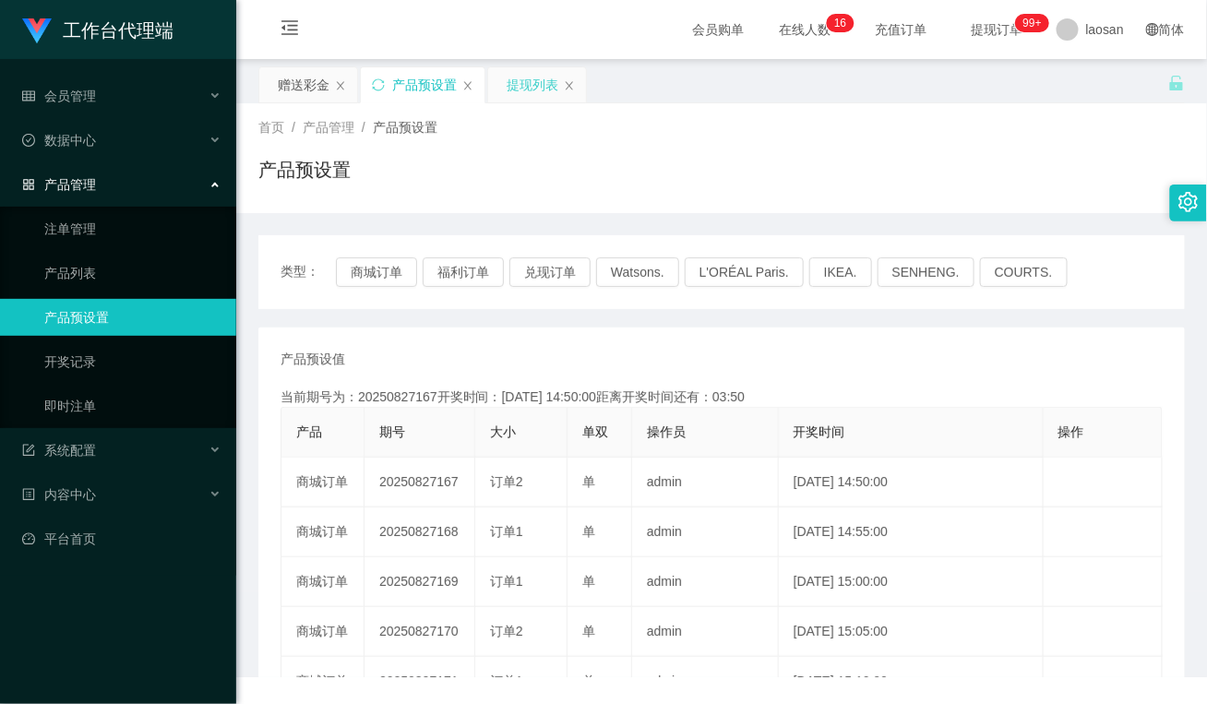
click at [508, 81] on div "提现列表" at bounding box center [533, 84] width 52 height 35
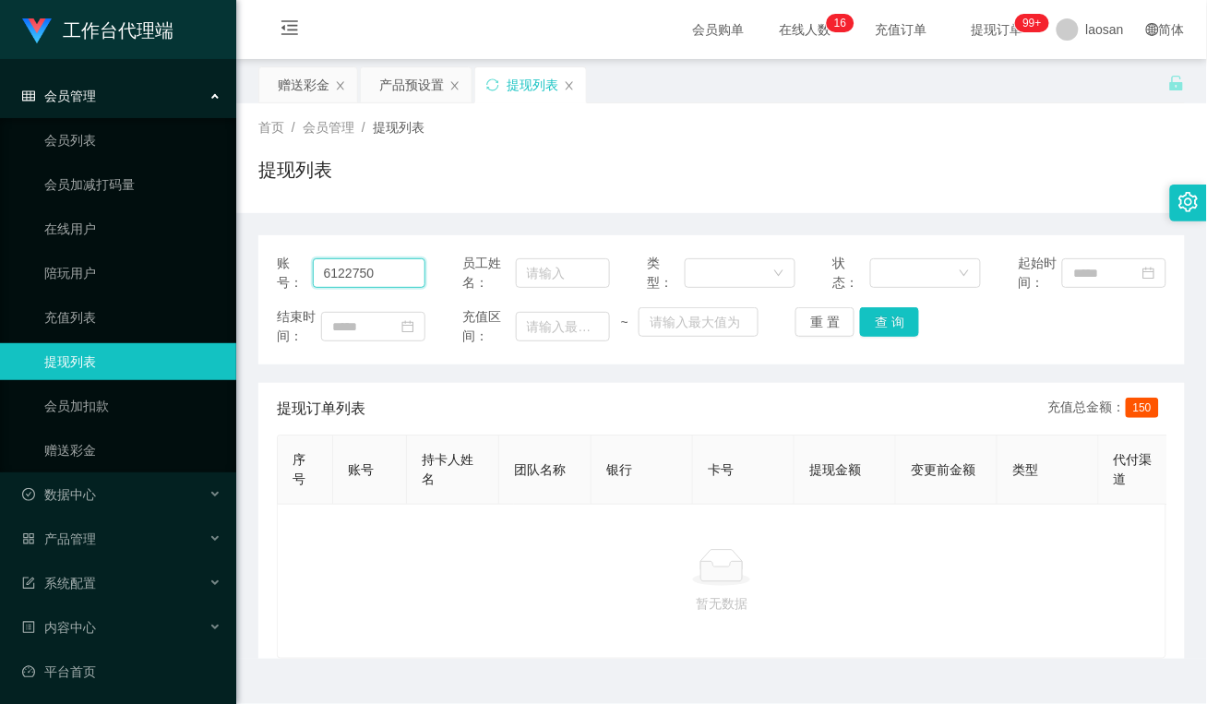
drag, startPoint x: 389, startPoint y: 279, endPoint x: 240, endPoint y: 247, distance: 152.7
click at [240, 247] on main "关闭左侧 关闭右侧 关闭其它 刷新页面 赠送彩金 产品预设置 提现列表 首页 / 会员管理 / 提现列表 / 提现列表 账号： 6122750 员工姓名： 类…" at bounding box center [721, 359] width 971 height 600
drag, startPoint x: 891, startPoint y: 332, endPoint x: 870, endPoint y: 342, distance: 23.5
click at [891, 332] on button "查 询" at bounding box center [889, 322] width 59 height 30
click at [431, 612] on p "暂无数据" at bounding box center [722, 603] width 858 height 20
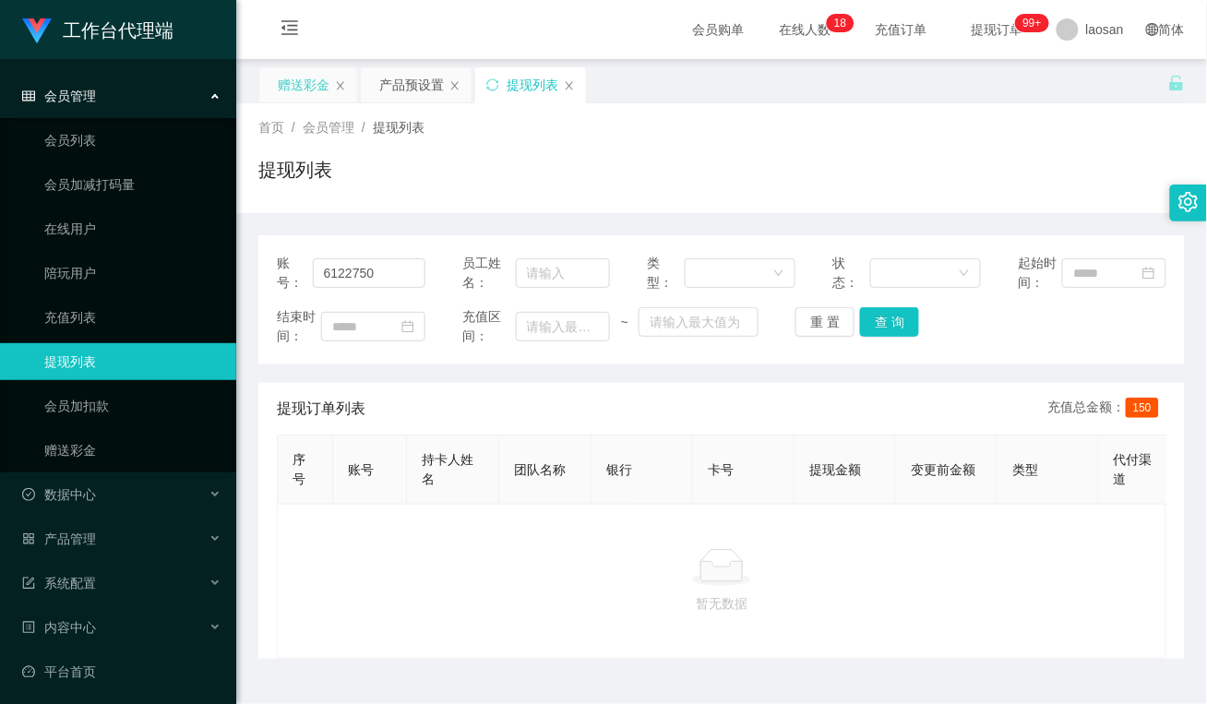
click at [288, 86] on div "赠送彩金" at bounding box center [304, 84] width 52 height 35
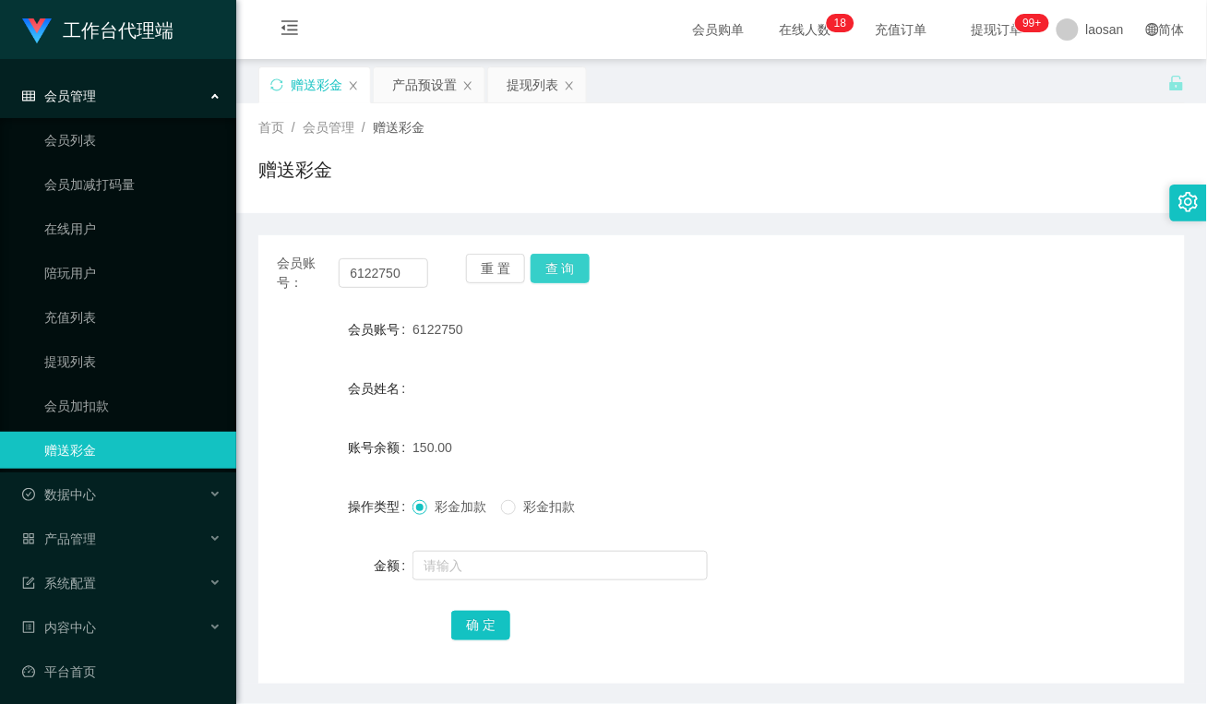
click at [582, 260] on button "查 询" at bounding box center [560, 269] width 59 height 30
click at [542, 92] on div "提现列表" at bounding box center [533, 84] width 52 height 35
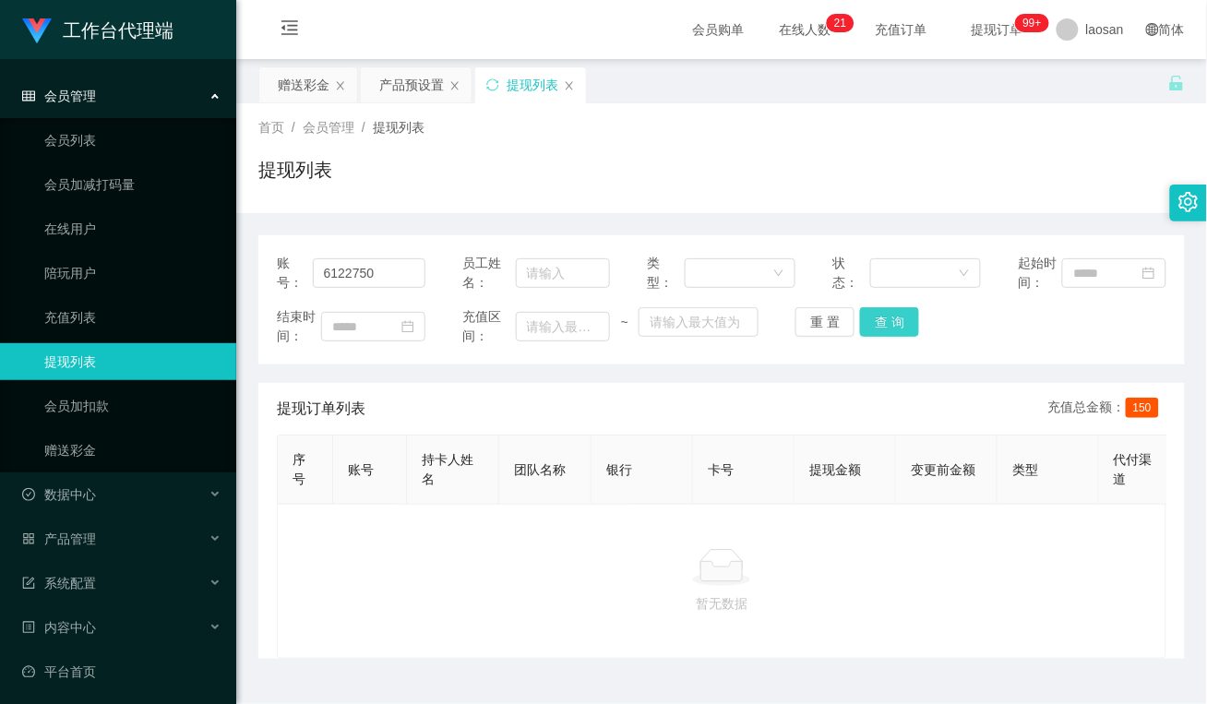
click at [897, 323] on button "查 询" at bounding box center [889, 322] width 59 height 30
click at [305, 83] on div "赠送彩金" at bounding box center [304, 84] width 52 height 35
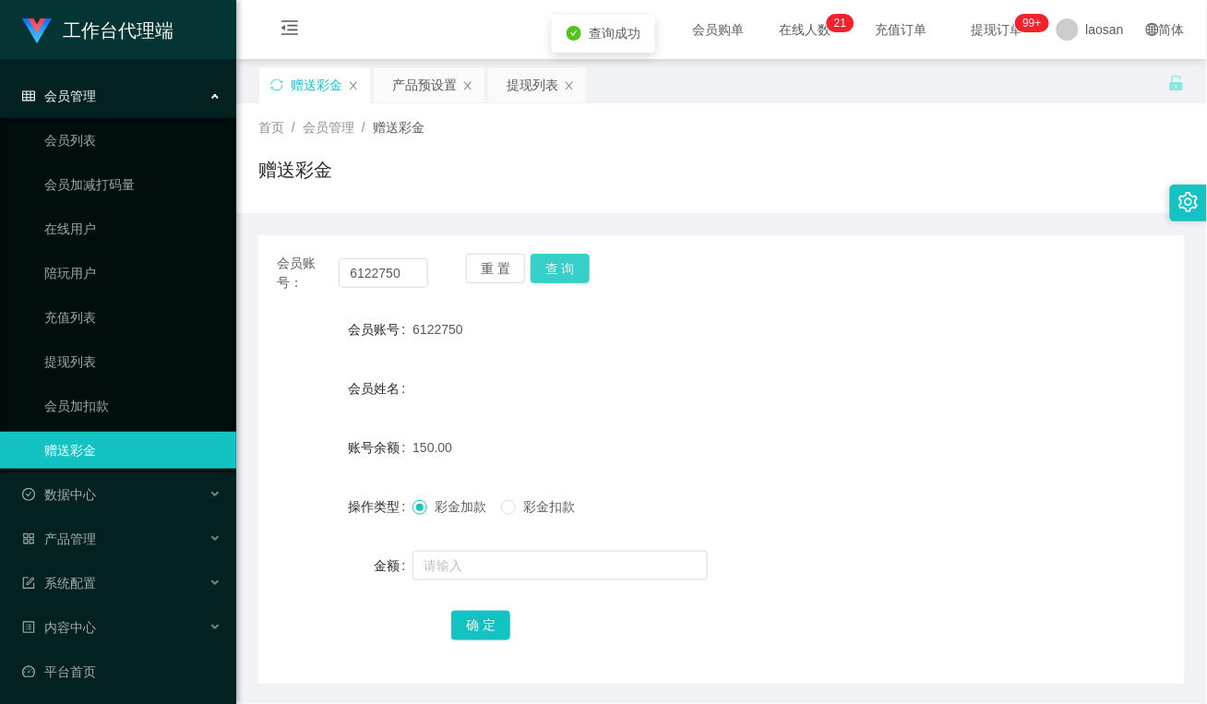
click at [569, 264] on button "查 询" at bounding box center [560, 269] width 59 height 30
click at [569, 264] on div "重 置 查 询" at bounding box center [541, 273] width 151 height 39
click at [569, 264] on button "查 询" at bounding box center [560, 269] width 59 height 30
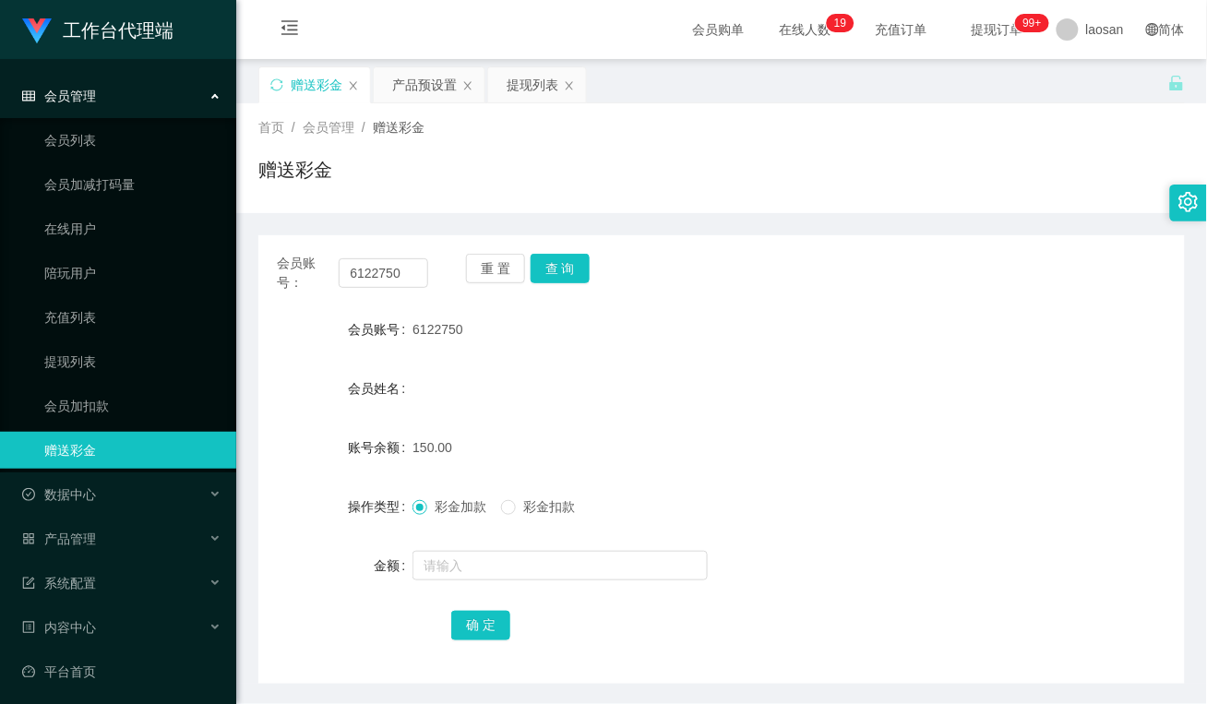
click at [775, 144] on div "首页 / 会员管理 / 赠送彩金 / 赠送彩金" at bounding box center [721, 158] width 926 height 80
click at [121, 135] on link "会员列表" at bounding box center [132, 140] width 177 height 37
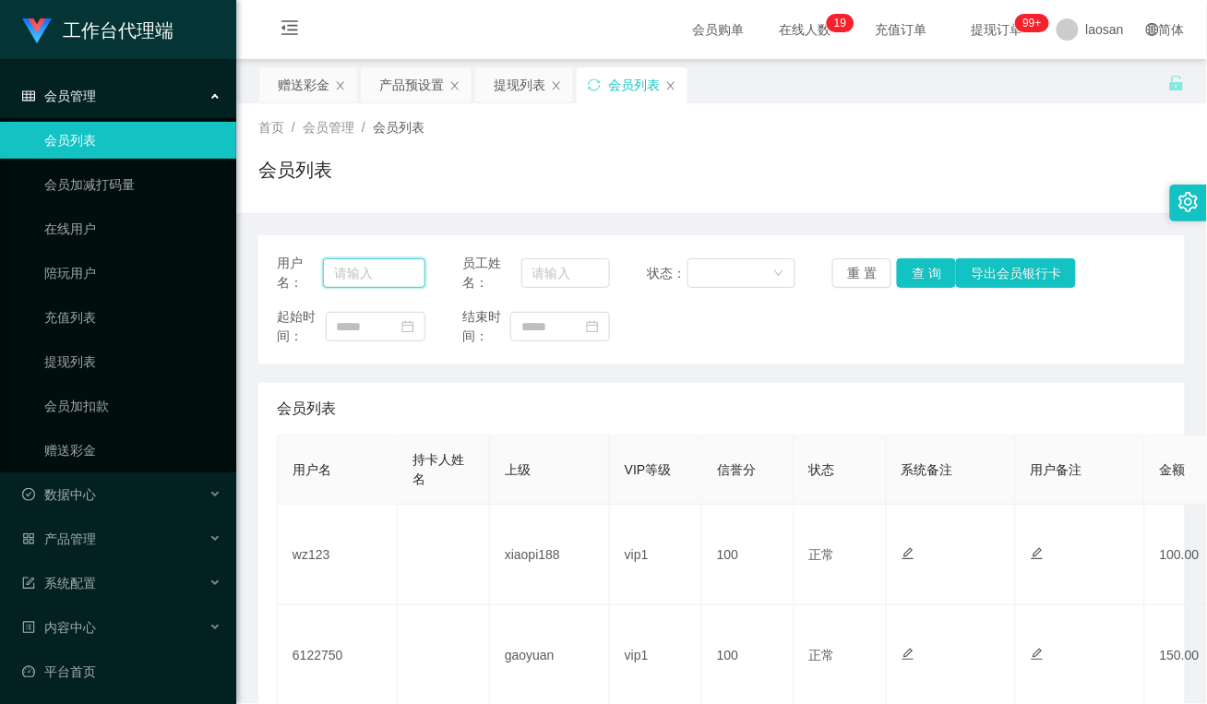
click at [388, 275] on input "text" at bounding box center [374, 273] width 102 height 30
type input "zhan"
click at [914, 272] on button "查 询" at bounding box center [926, 273] width 59 height 30
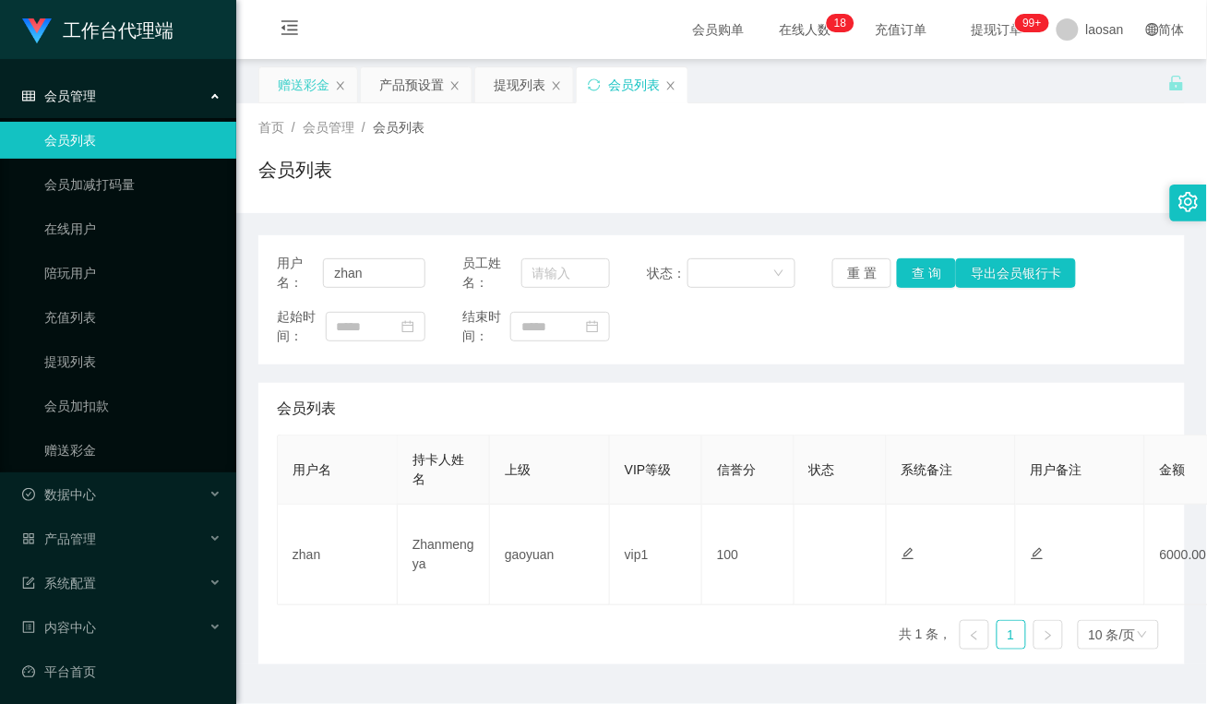
click at [301, 79] on div "赠送彩金" at bounding box center [304, 84] width 52 height 35
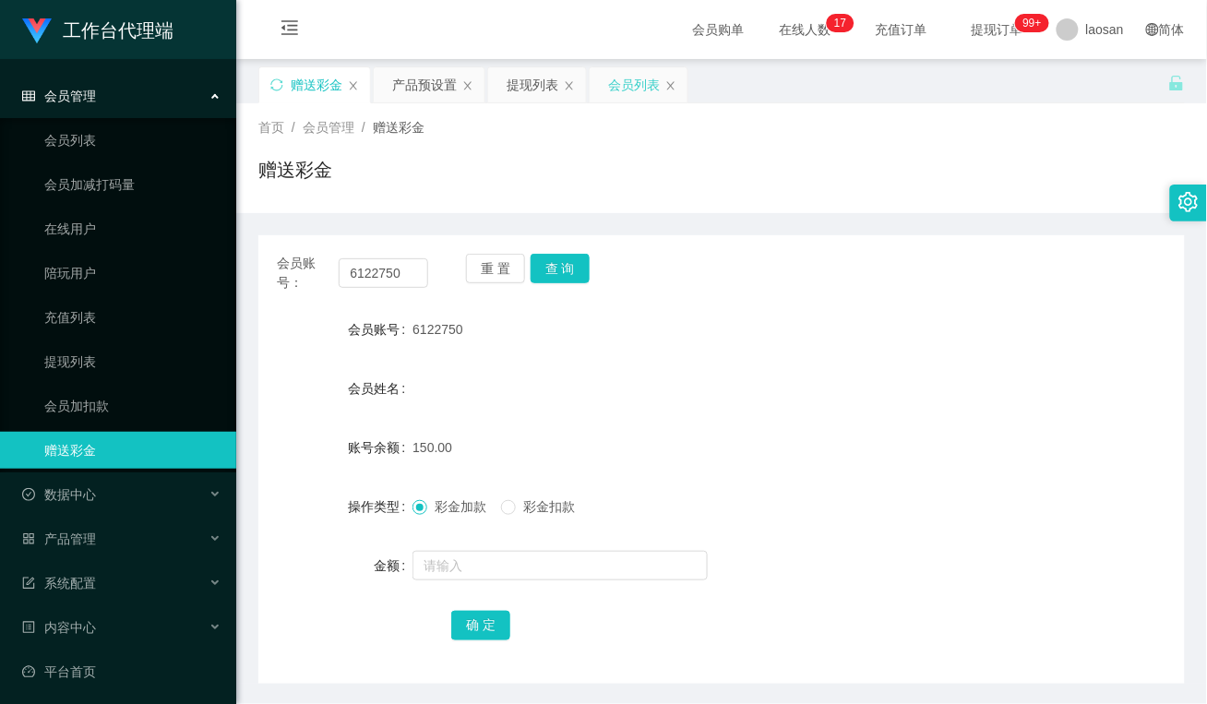
click at [651, 90] on div "会员列表" at bounding box center [634, 84] width 52 height 35
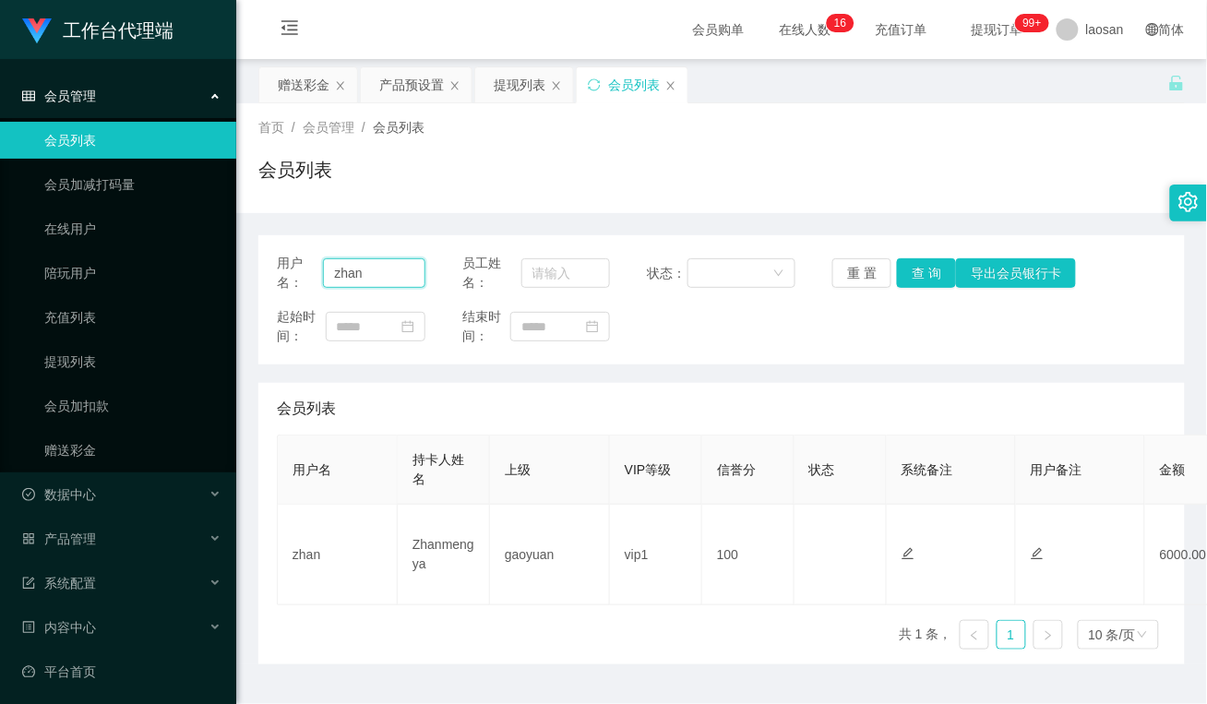
drag, startPoint x: 376, startPoint y: 269, endPoint x: 237, endPoint y: 280, distance: 138.9
click at [215, 278] on section "工作台代理端 会员管理 会员列表 会员加减打码量 在线用户 陪玩用户 充值列表 提现列表 会员加扣款 赠送彩金 数据中心 员工统计 团队统计 产品管理 注单管…" at bounding box center [603, 375] width 1207 height 750
paste input "leichan3218"
type input "leichan3218"
drag, startPoint x: 915, startPoint y: 273, endPoint x: 934, endPoint y: 277, distance: 18.8
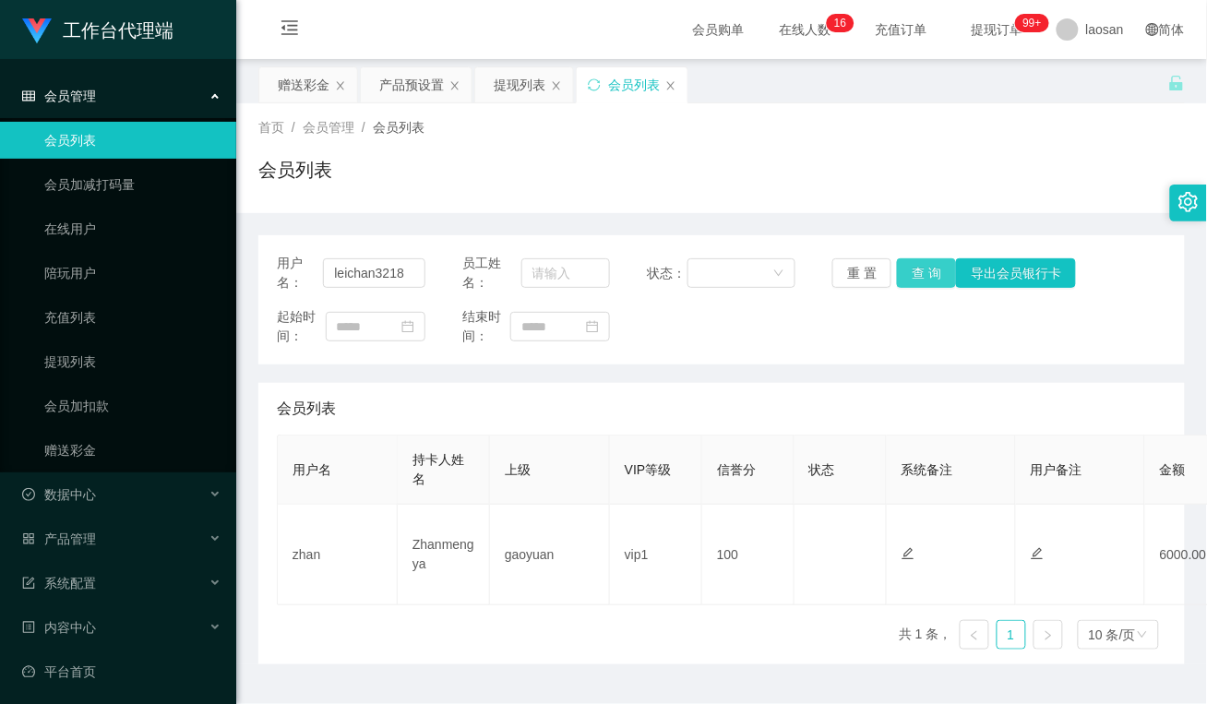
click at [915, 273] on button "查 询" at bounding box center [926, 273] width 59 height 30
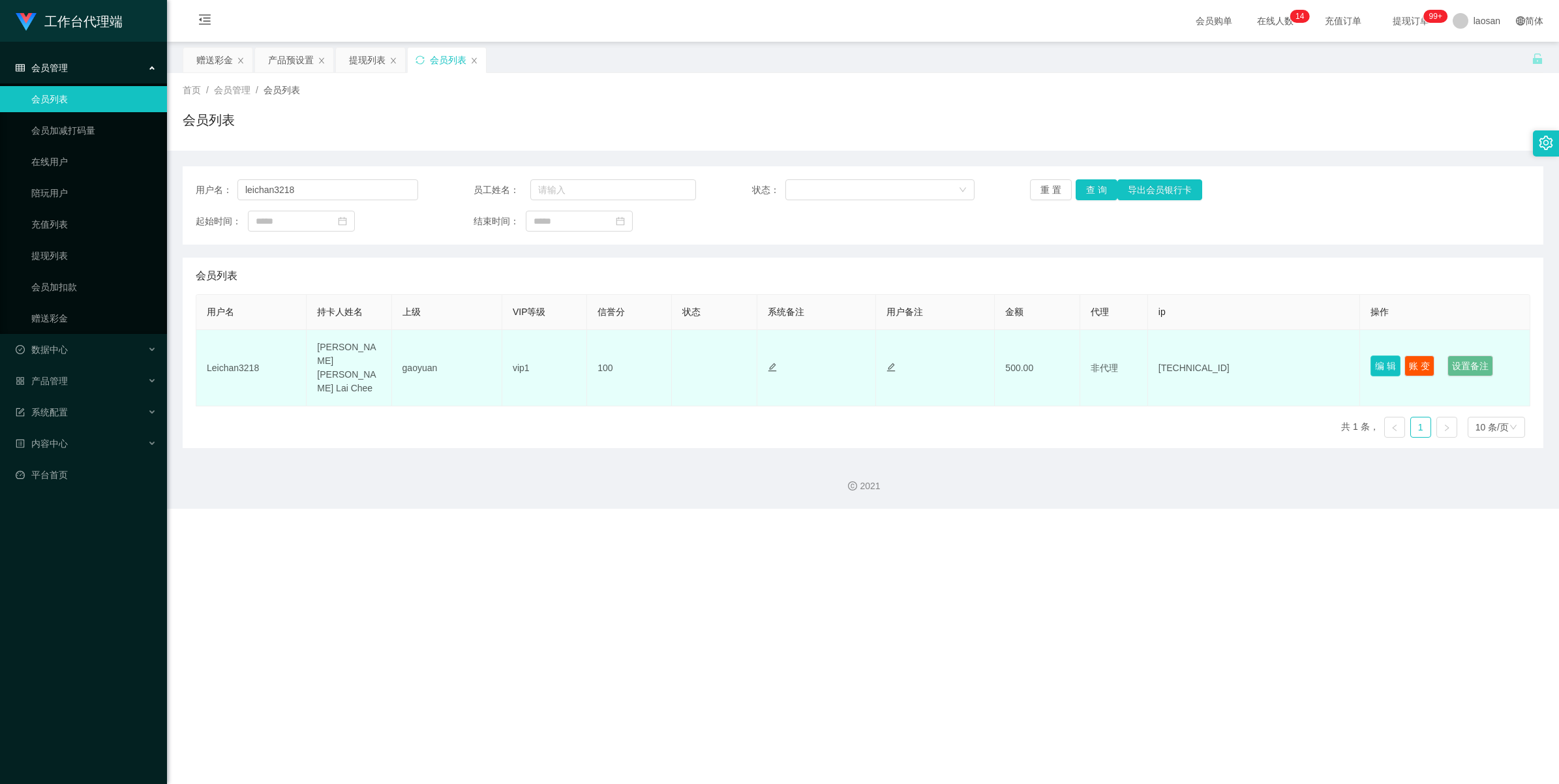
click at [853, 356] on button "编 辑" at bounding box center [1386, 366] width 30 height 21
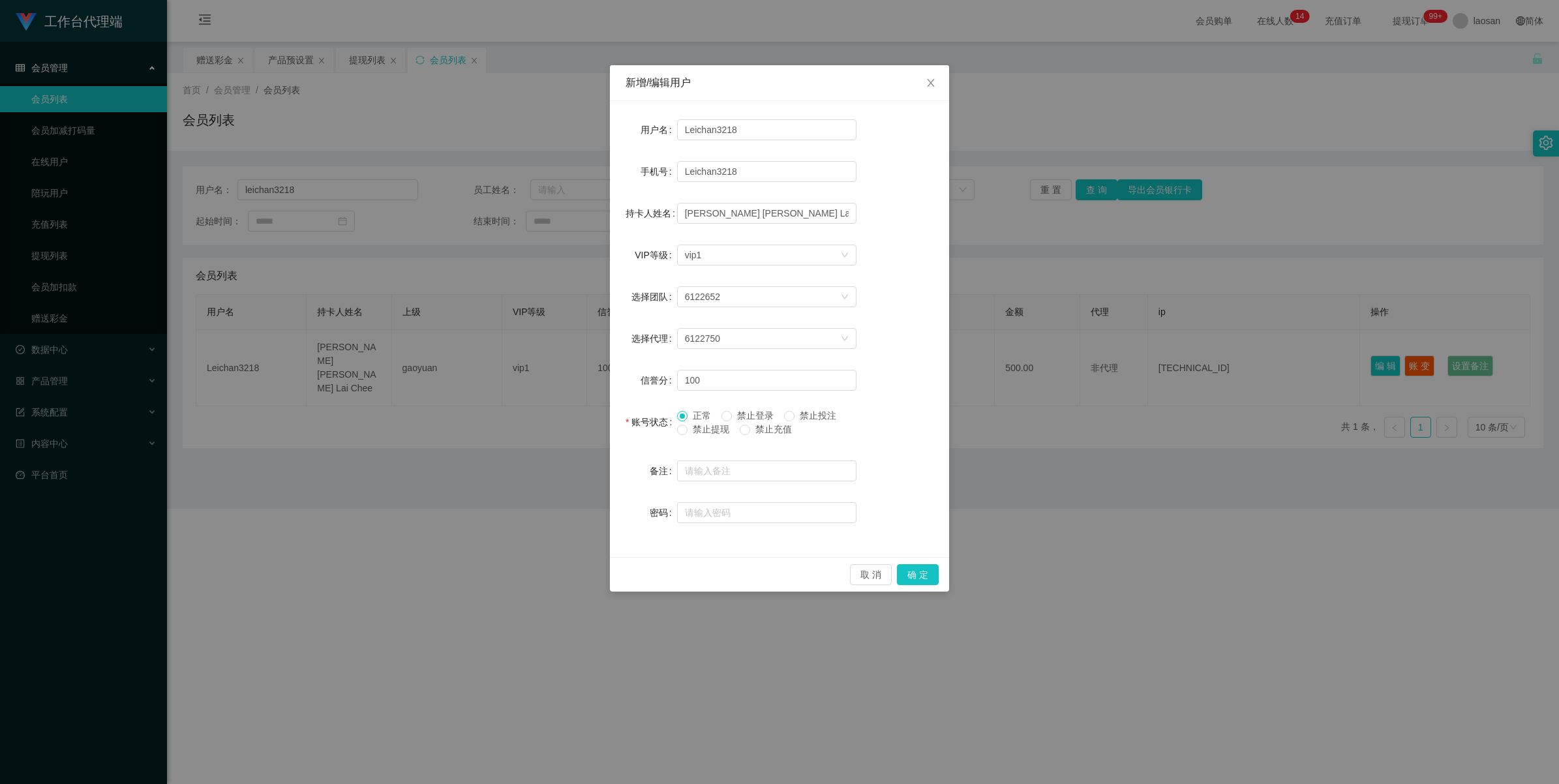
click at [708, 428] on span "禁止提现" at bounding box center [711, 429] width 47 height 11
click at [853, 497] on button "确 定" at bounding box center [918, 575] width 42 height 21
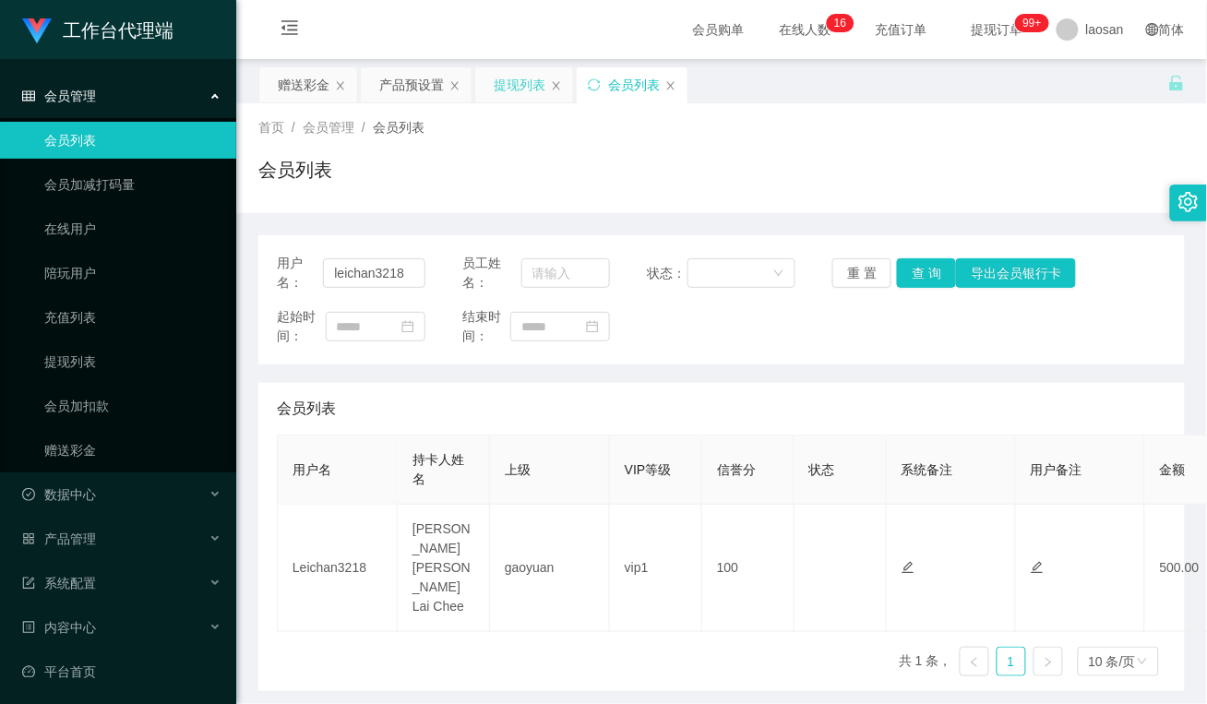
click at [519, 90] on div "提现列表" at bounding box center [520, 84] width 52 height 35
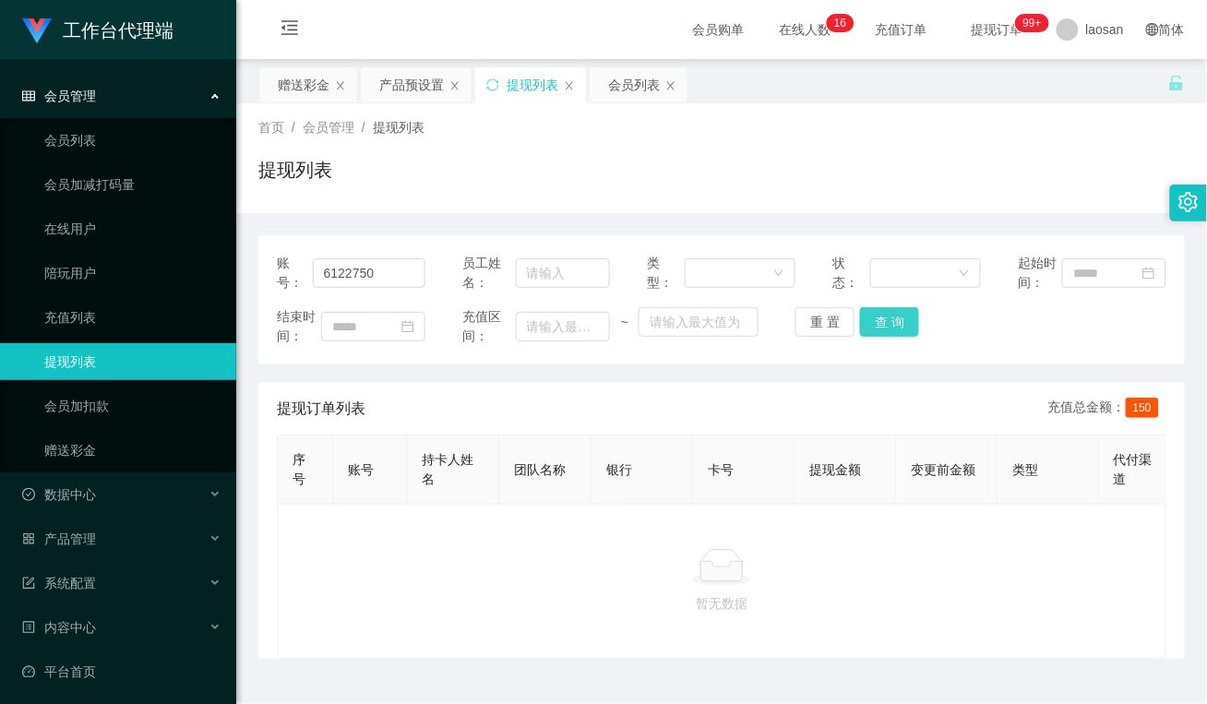
click at [886, 328] on button "查 询" at bounding box center [889, 322] width 59 height 30
drag, startPoint x: 441, startPoint y: 209, endPoint x: 406, endPoint y: 173, distance: 49.6
click at [441, 209] on div "首页 / 会员管理 / 提现列表 / 提现列表" at bounding box center [721, 158] width 971 height 110
click at [309, 88] on div "赠送彩金" at bounding box center [304, 84] width 52 height 35
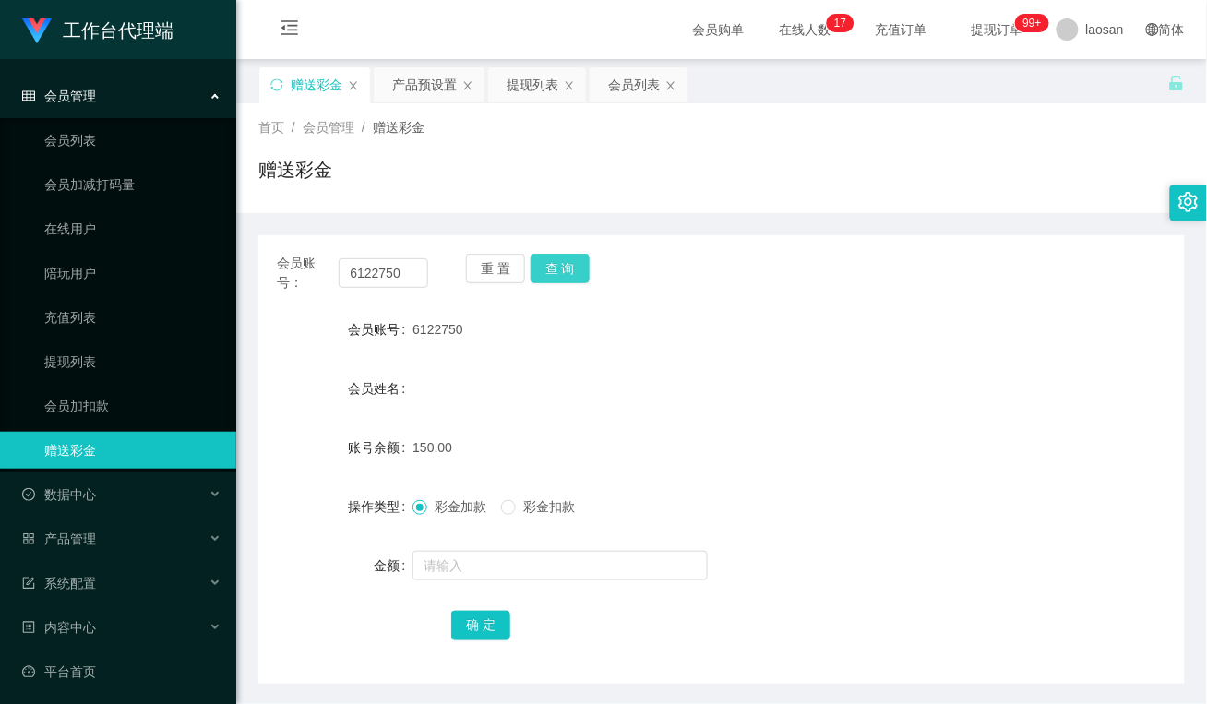
click at [556, 269] on button "查 询" at bounding box center [560, 269] width 59 height 30
click at [520, 85] on div "提现列表" at bounding box center [533, 84] width 52 height 35
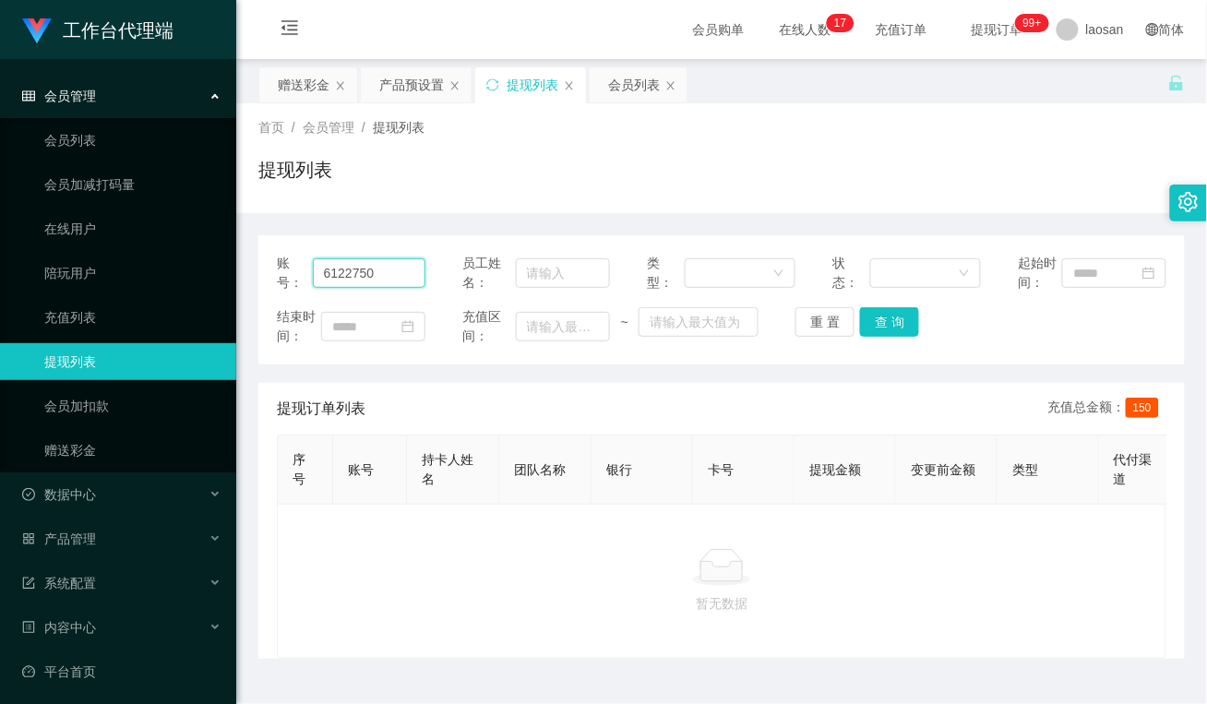
drag, startPoint x: 378, startPoint y: 268, endPoint x: 251, endPoint y: 274, distance: 127.5
click at [139, 255] on section "工作台代理端 会员管理 会员列表 会员加减打码量 在线用户 陪玩用户 充值列表 提现列表 会员加扣款 赠送彩金 数据中心 员工统计 团队统计 产品管理 注单管…" at bounding box center [603, 372] width 1207 height 745
click at [884, 324] on button "查 询" at bounding box center [889, 322] width 59 height 30
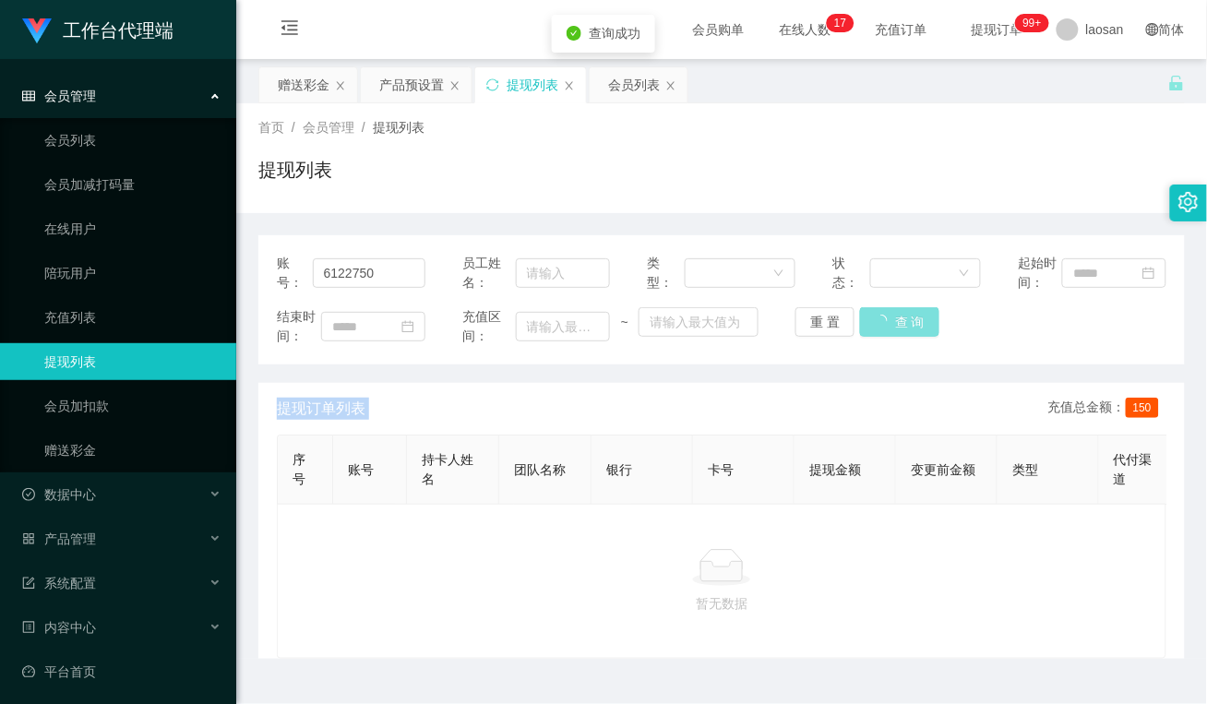
click at [884, 324] on div "重 置 查 询" at bounding box center [869, 322] width 149 height 30
click at [893, 321] on button "查 询" at bounding box center [889, 322] width 59 height 30
click at [893, 321] on div "重 置 查 询" at bounding box center [869, 322] width 149 height 30
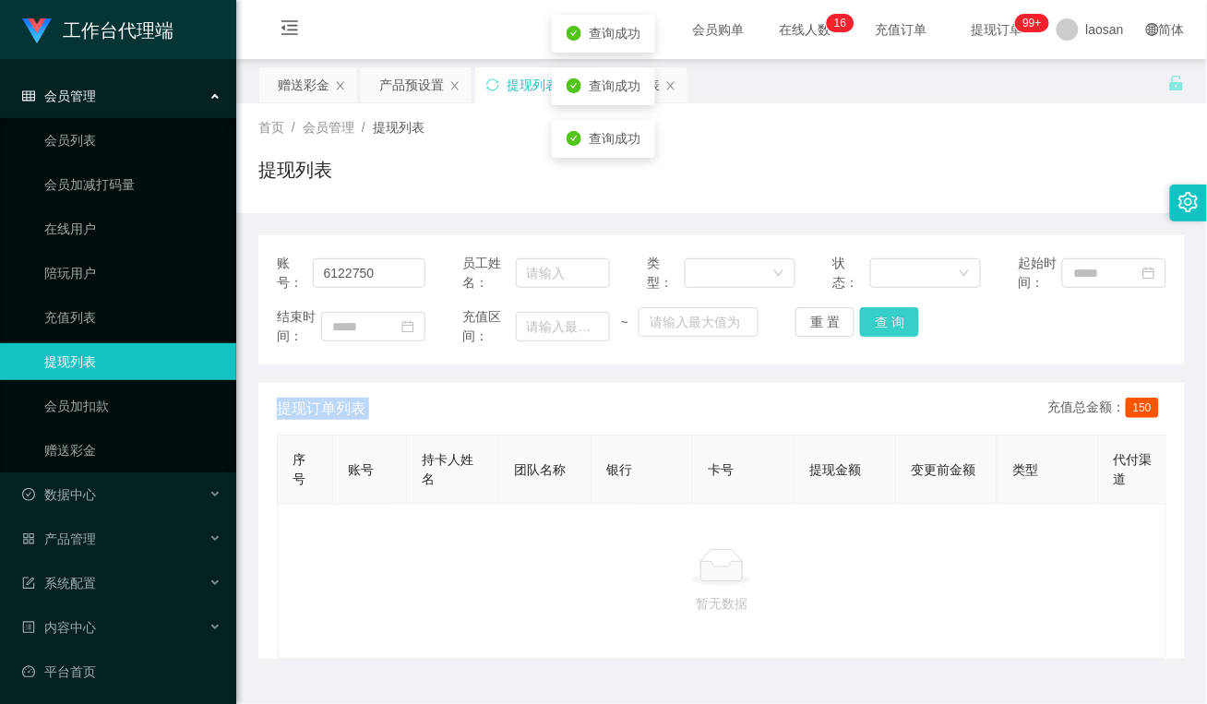
click at [893, 321] on button "查 询" at bounding box center [889, 322] width 59 height 30
click at [893, 321] on div "重 置 查 询" at bounding box center [869, 322] width 149 height 30
click at [893, 321] on button "查 询" at bounding box center [889, 322] width 59 height 30
click at [893, 321] on div "重 置 查 询" at bounding box center [869, 322] width 149 height 30
click at [893, 321] on button "查 询" at bounding box center [889, 322] width 59 height 30
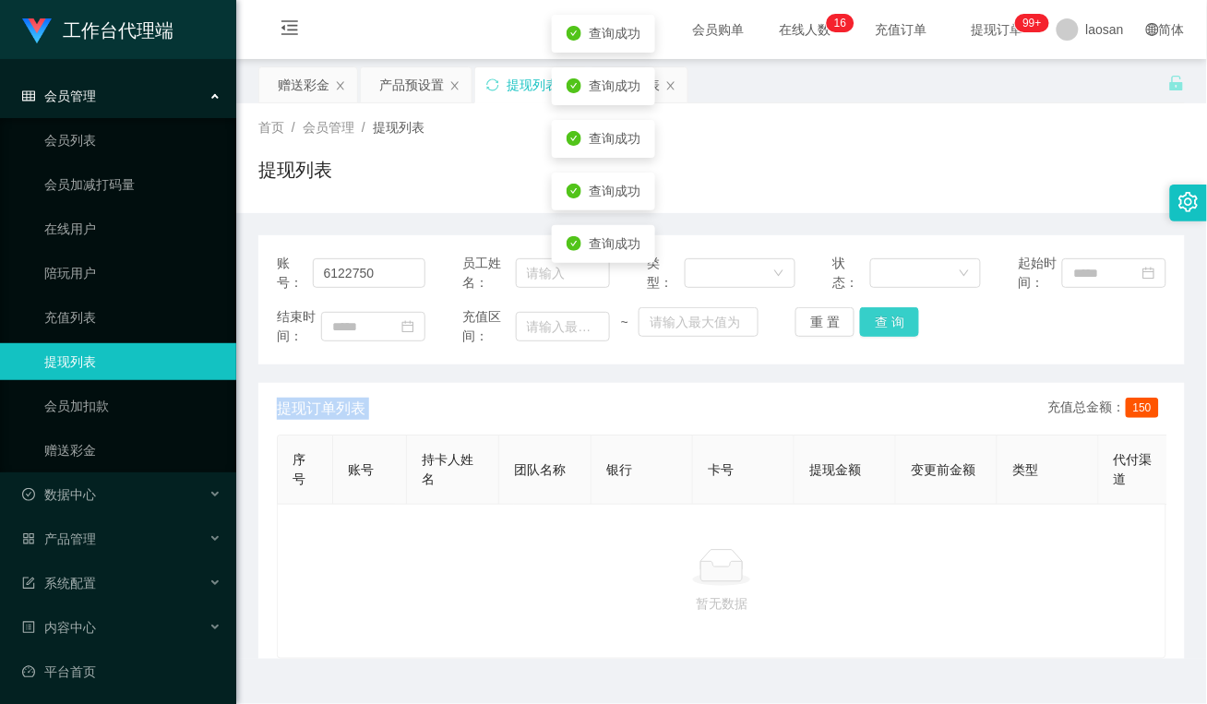
click at [893, 321] on div "重 置 查 询" at bounding box center [869, 322] width 149 height 30
click at [893, 321] on button "查 询" at bounding box center [889, 322] width 59 height 30
click at [893, 321] on div "重 置 查 询" at bounding box center [869, 322] width 149 height 30
click at [893, 321] on button "查 询" at bounding box center [899, 322] width 79 height 30
click at [877, 315] on button "查 询" at bounding box center [889, 322] width 59 height 30
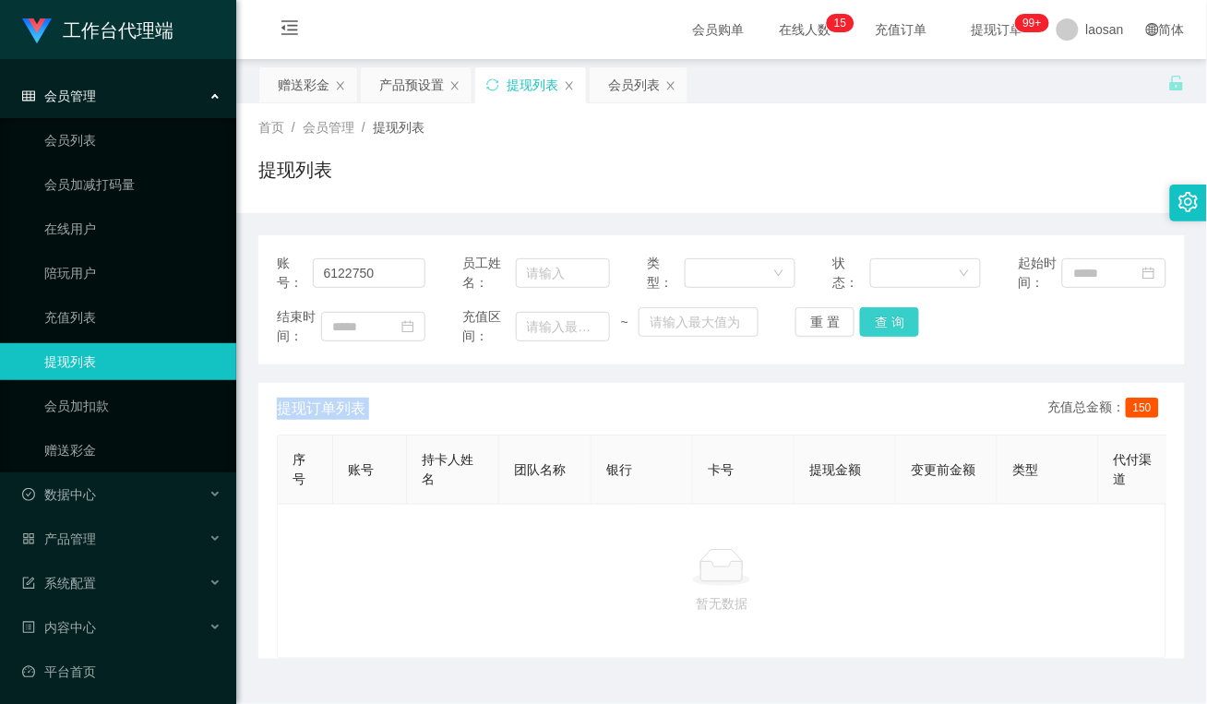
click at [892, 319] on button "查 询" at bounding box center [889, 322] width 59 height 30
click at [892, 319] on button "查 询" at bounding box center [899, 322] width 79 height 30
click at [892, 319] on div "重 置 查 询" at bounding box center [869, 322] width 149 height 30
click at [891, 321] on button "查 询" at bounding box center [889, 322] width 59 height 30
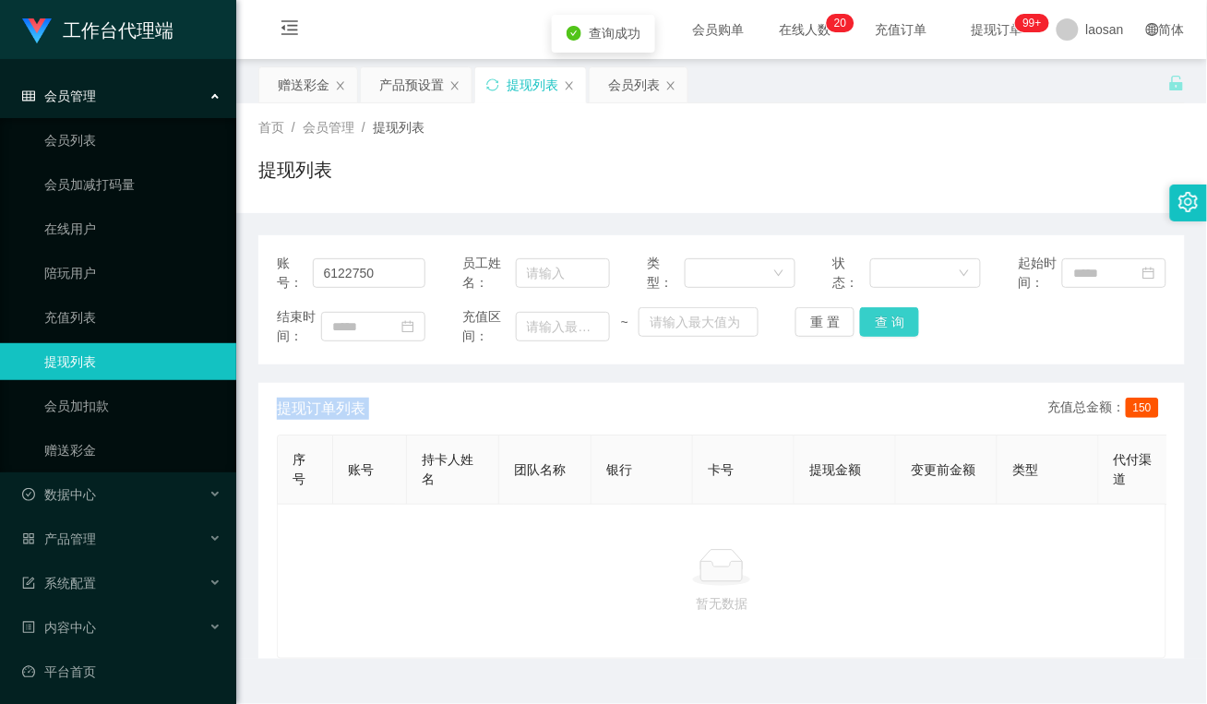
click at [891, 321] on button "查 询" at bounding box center [889, 322] width 59 height 30
click at [891, 321] on button "查 询" at bounding box center [899, 322] width 79 height 30
click at [891, 321] on div "重 置 查 询" at bounding box center [869, 322] width 149 height 30
click at [302, 81] on div "赠送彩金" at bounding box center [304, 84] width 52 height 35
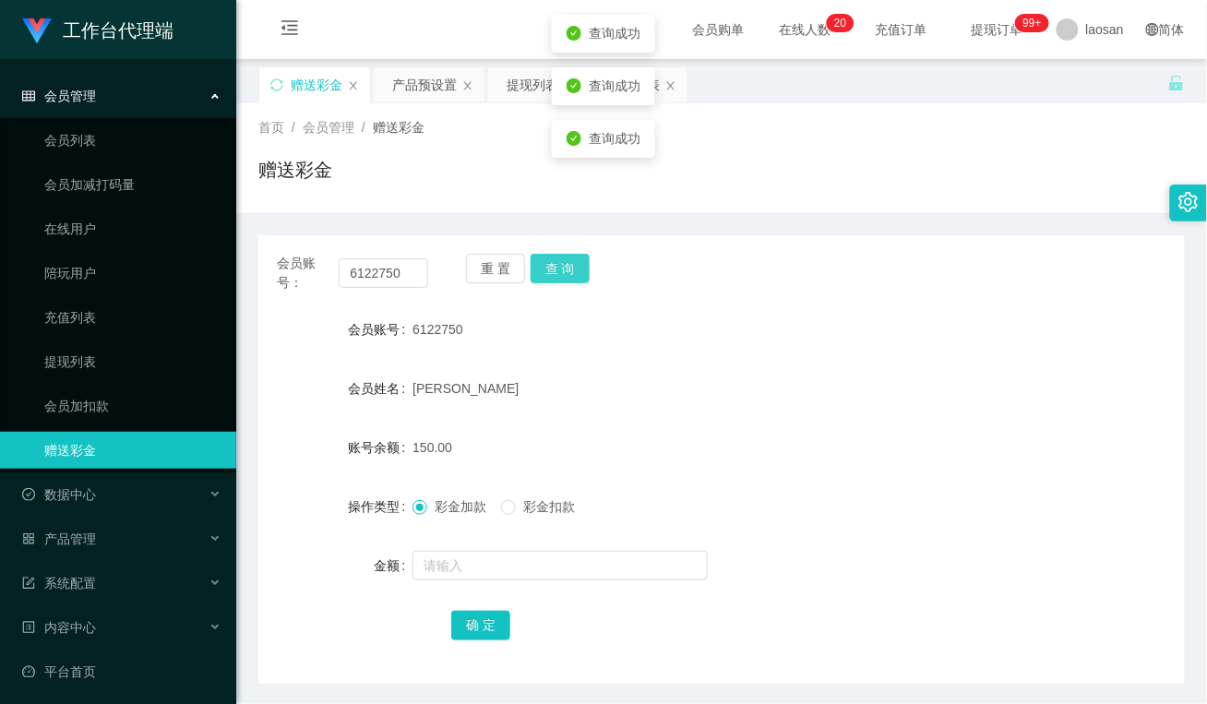
click at [560, 269] on button "查 询" at bounding box center [560, 269] width 59 height 30
click at [560, 269] on div "重 置 查 询" at bounding box center [541, 273] width 151 height 39
drag, startPoint x: 560, startPoint y: 269, endPoint x: 639, endPoint y: 378, distance: 134.2
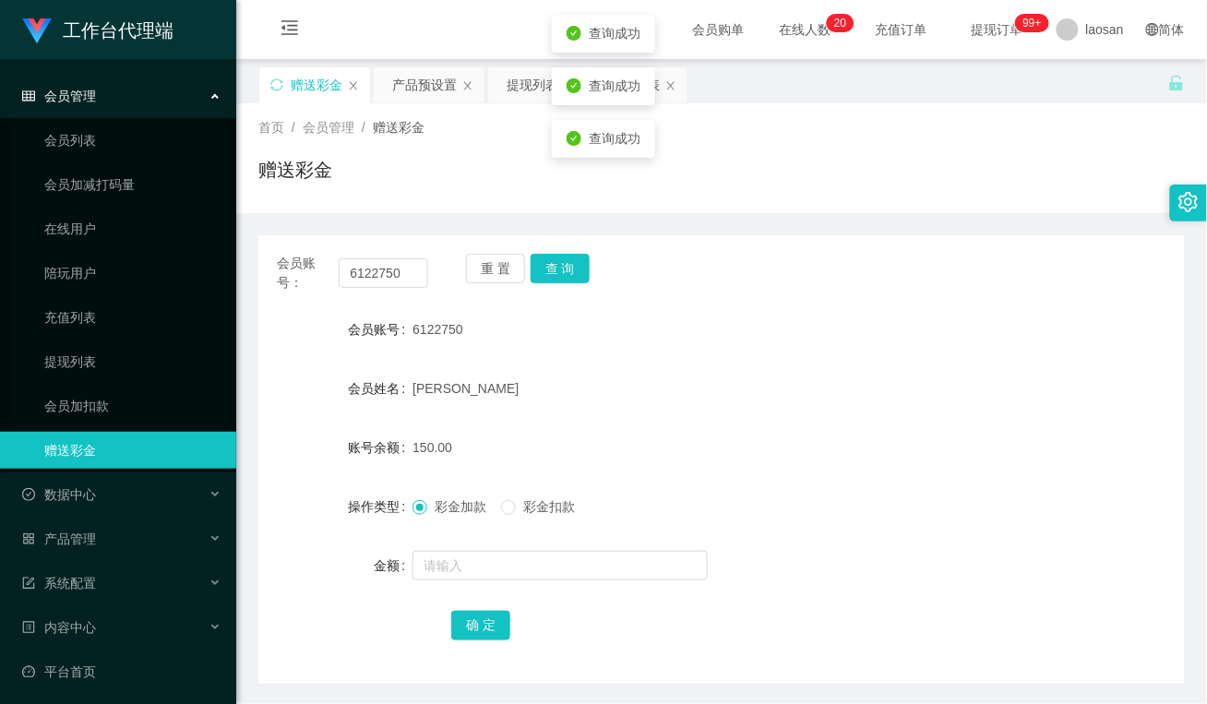
click at [639, 378] on div "Lau zhen li" at bounding box center [682, 388] width 541 height 37
click at [472, 156] on div "赠送彩金" at bounding box center [721, 177] width 926 height 42
click at [519, 88] on div "提现列表" at bounding box center [533, 84] width 52 height 35
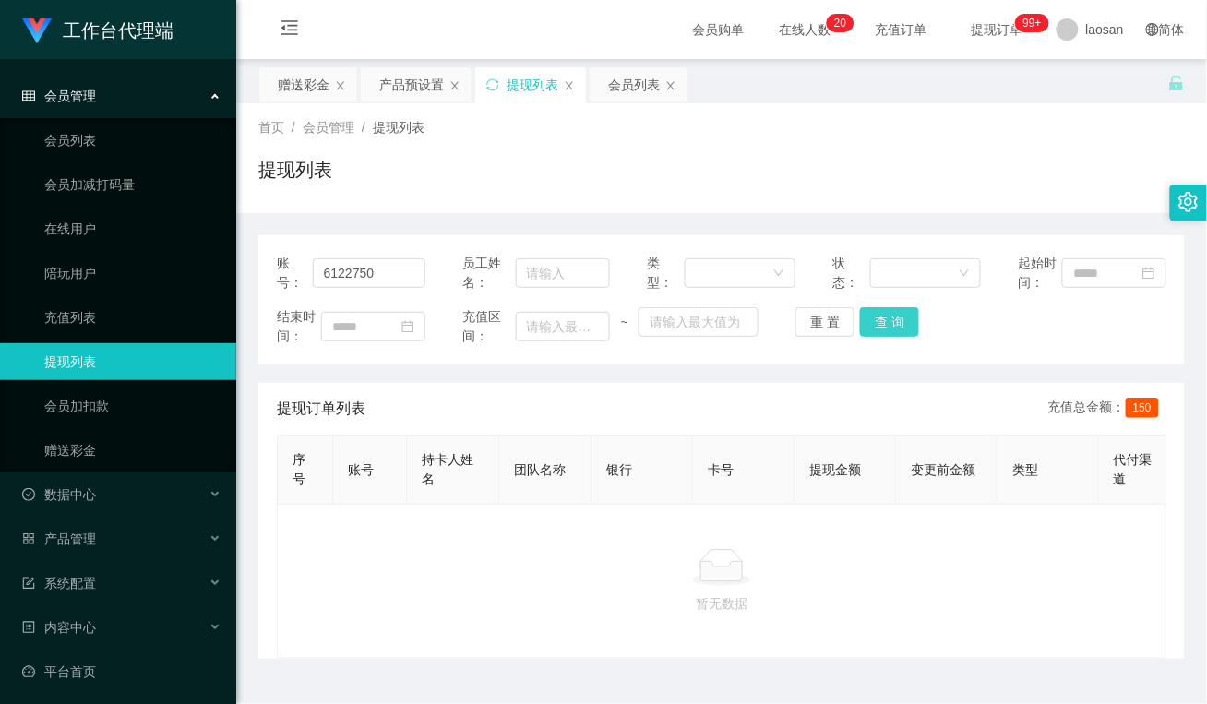
click at [884, 319] on button "查 询" at bounding box center [889, 322] width 59 height 30
click at [884, 319] on div "重 置 查 询" at bounding box center [869, 322] width 149 height 30
click at [898, 324] on button "查 询" at bounding box center [889, 322] width 59 height 30
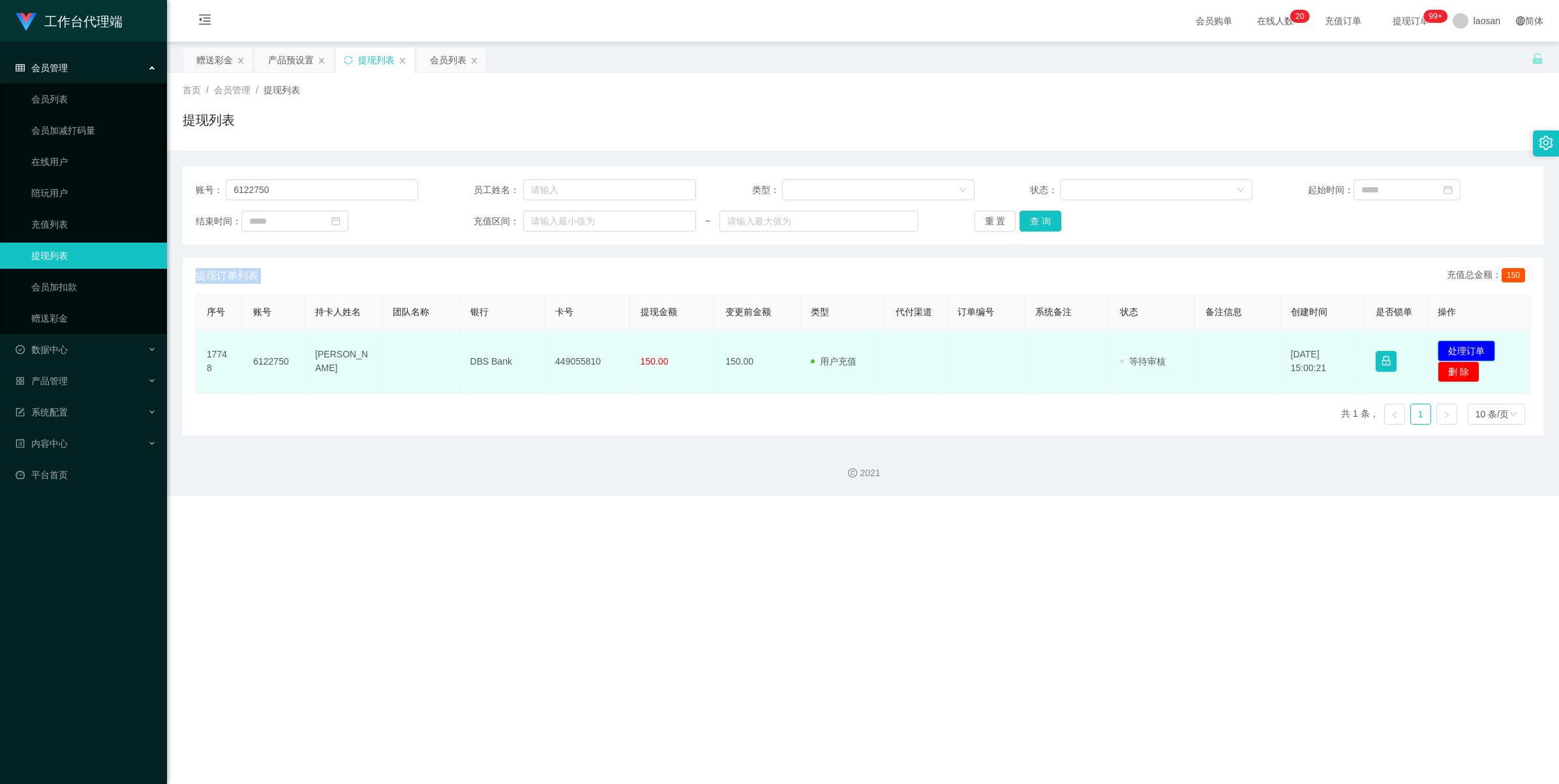
click at [853, 348] on button "处理订单" at bounding box center [1466, 351] width 57 height 21
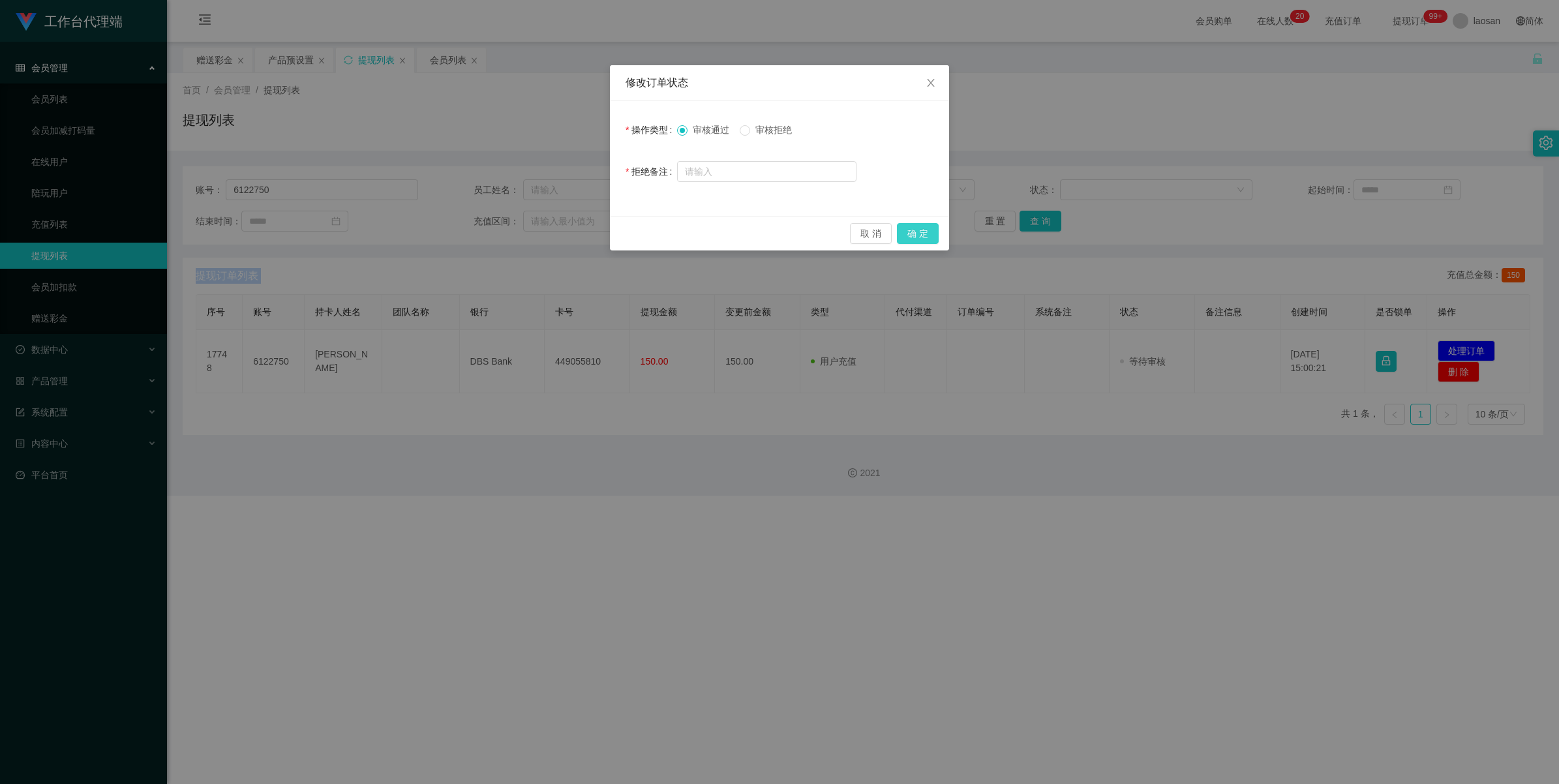
click at [853, 233] on button "确 定" at bounding box center [918, 234] width 42 height 21
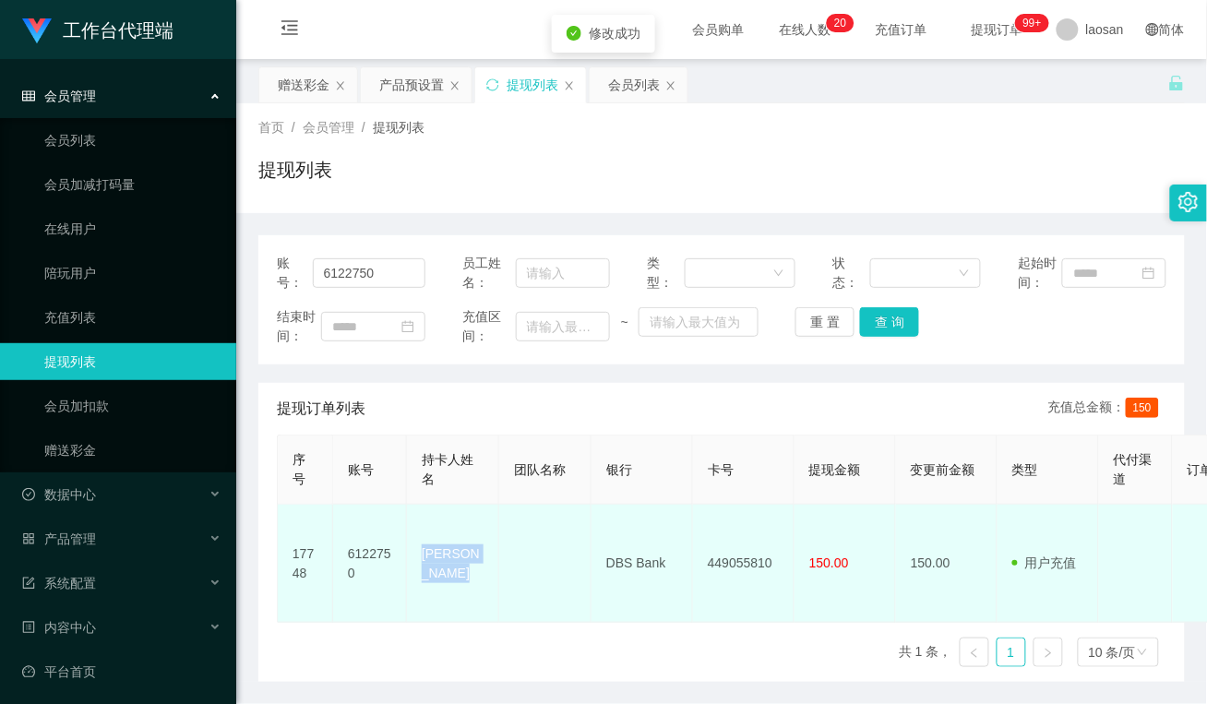
drag, startPoint x: 418, startPoint y: 550, endPoint x: 500, endPoint y: 547, distance: 82.2
click at [500, 547] on tr "17748 6122750 Lau zhen li DBS Bank 449055810 150.00 150.00 用户充值 人工扣款 审核驳回 审核成功 …" at bounding box center [1069, 564] width 1583 height 118
click at [454, 591] on td "Lau zhen li" at bounding box center [453, 564] width 92 height 118
drag, startPoint x: 413, startPoint y: 554, endPoint x: 490, endPoint y: 551, distance: 76.6
click at [490, 551] on td "Lau zhen li" at bounding box center [453, 564] width 92 height 118
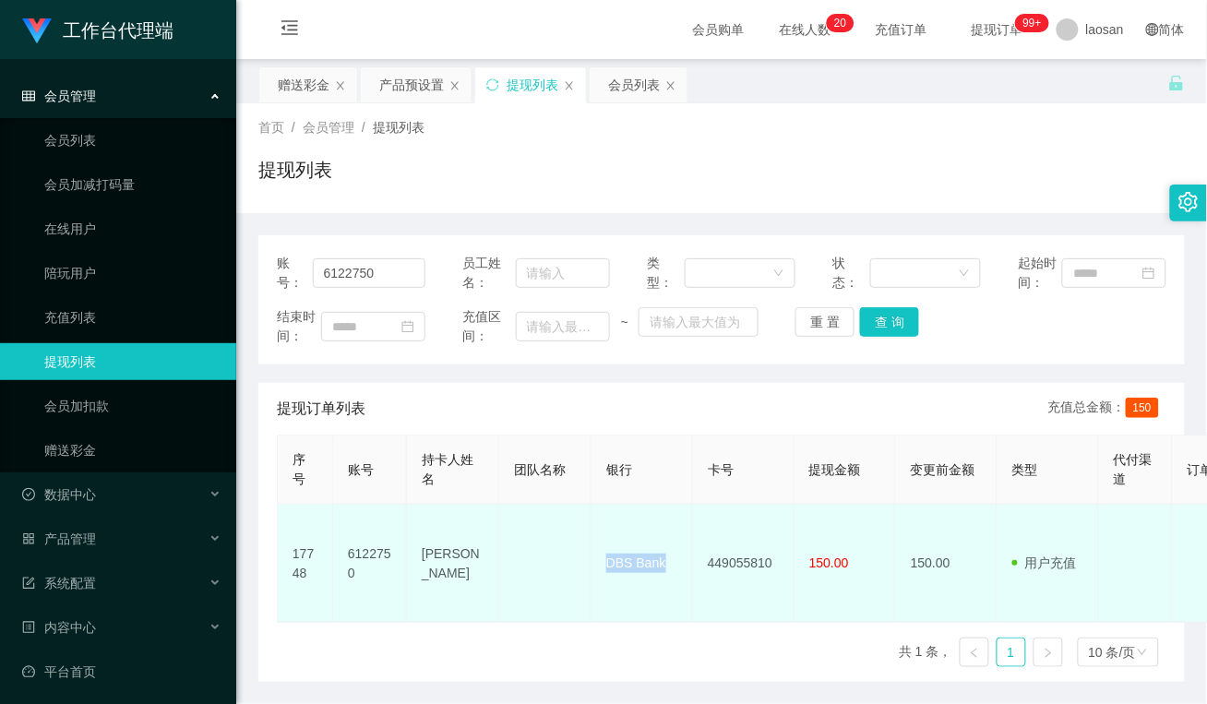
drag, startPoint x: 603, startPoint y: 555, endPoint x: 663, endPoint y: 556, distance: 60.0
click at [663, 556] on td "DBS Bank" at bounding box center [642, 564] width 102 height 118
click at [620, 598] on td "DBS Bank" at bounding box center [642, 564] width 102 height 118
drag, startPoint x: 703, startPoint y: 556, endPoint x: 734, endPoint y: 556, distance: 30.5
click at [734, 556] on td "449055810" at bounding box center [744, 564] width 102 height 118
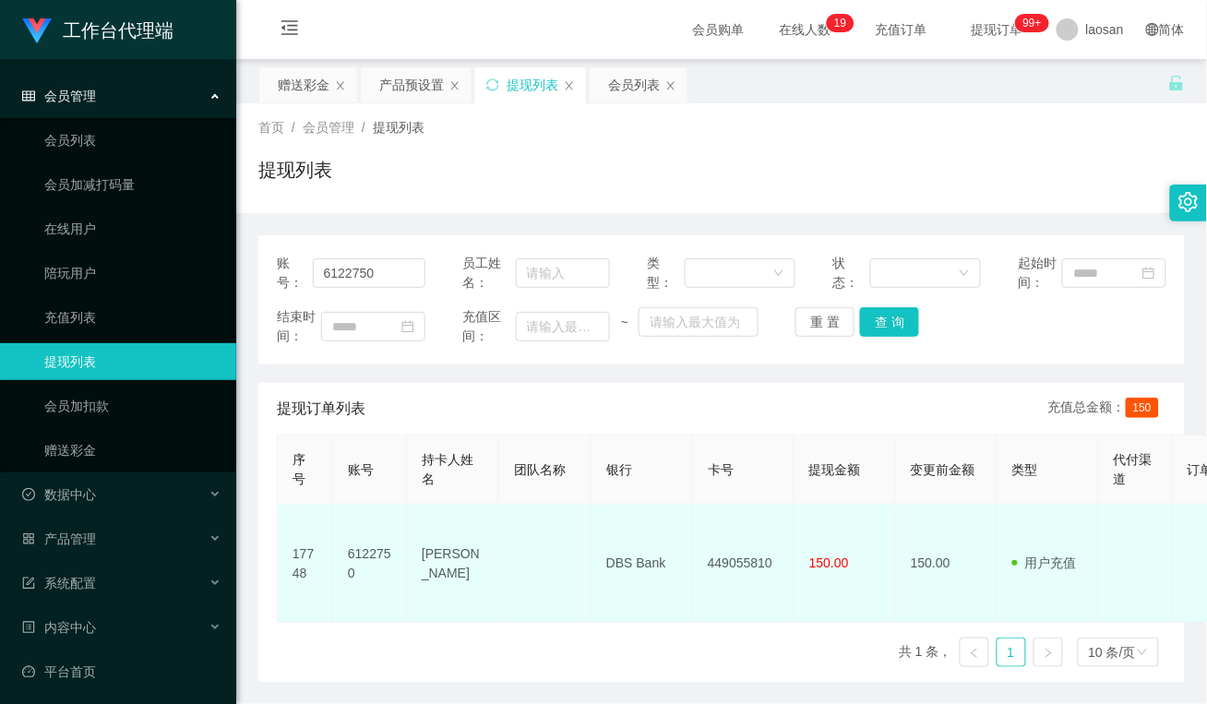
click at [749, 587] on td "449055810" at bounding box center [744, 564] width 102 height 118
drag, startPoint x: 709, startPoint y: 544, endPoint x: 842, endPoint y: 555, distance: 134.2
click at [842, 555] on tr "17748 6122750 Lau zhen li DBS Bank 449055810 150.00 150.00 用户充值 人工扣款 审核驳回 审核成功 …" at bounding box center [1069, 564] width 1583 height 118
drag, startPoint x: 842, startPoint y: 555, endPoint x: 739, endPoint y: 592, distance: 110.1
click at [738, 598] on td "449055810" at bounding box center [744, 564] width 102 height 118
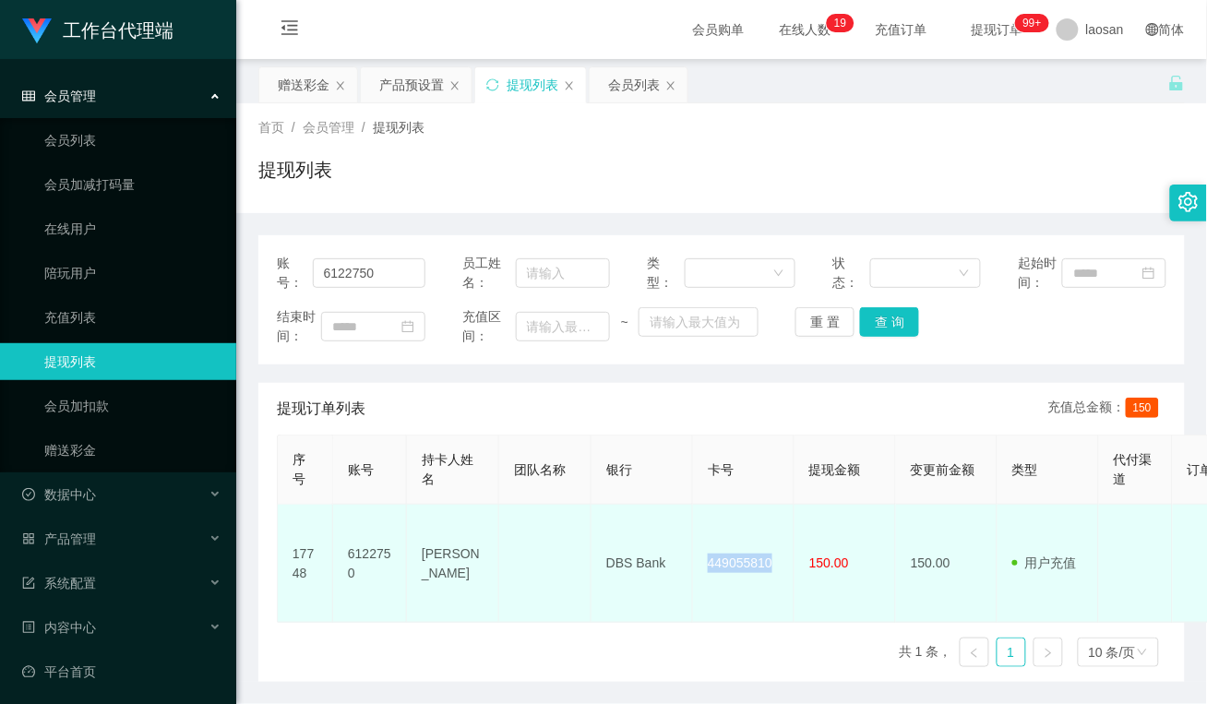
drag, startPoint x: 709, startPoint y: 551, endPoint x: 778, endPoint y: 556, distance: 69.4
click at [778, 556] on td "449055810" at bounding box center [744, 564] width 102 height 118
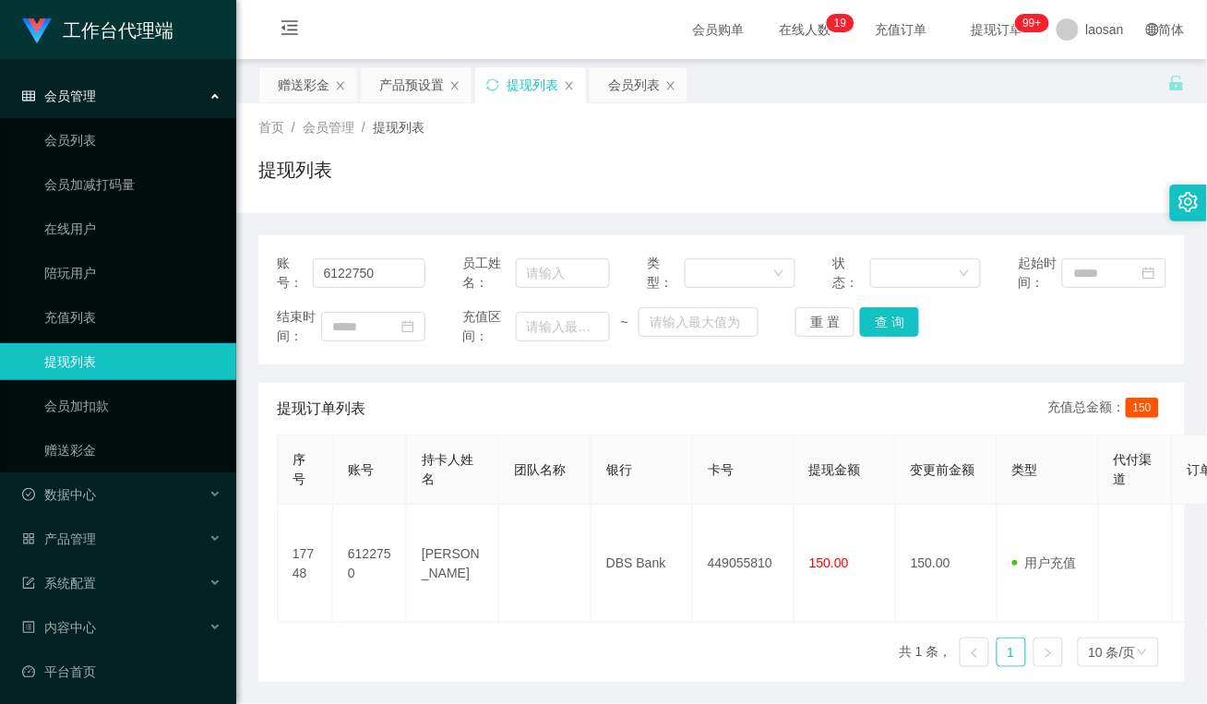
click at [454, 398] on div "提现订单列表 充值总金额： 150" at bounding box center [722, 409] width 890 height 52
click at [297, 84] on div "赠送彩金" at bounding box center [304, 84] width 52 height 35
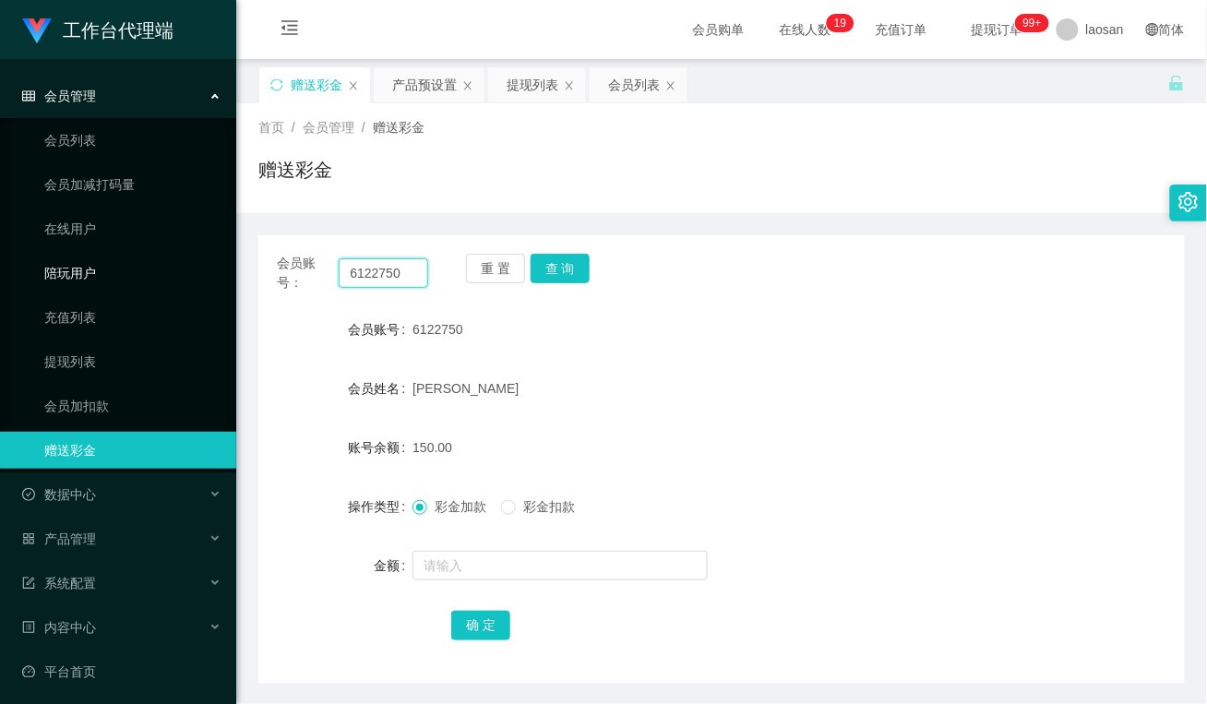
drag, startPoint x: 407, startPoint y: 272, endPoint x: 157, endPoint y: 282, distance: 250.3
click at [157, 282] on section "工作台代理端 会员管理 会员列表 会员加减打码量 在线用户 陪玩用户 充值列表 提现列表 会员加扣款 赠送彩金 数据中心 员工统计 团队统计 产品管理 注单管…" at bounding box center [603, 385] width 1207 height 770
paste input "Aricyap1982"
type input "Aricyap1982"
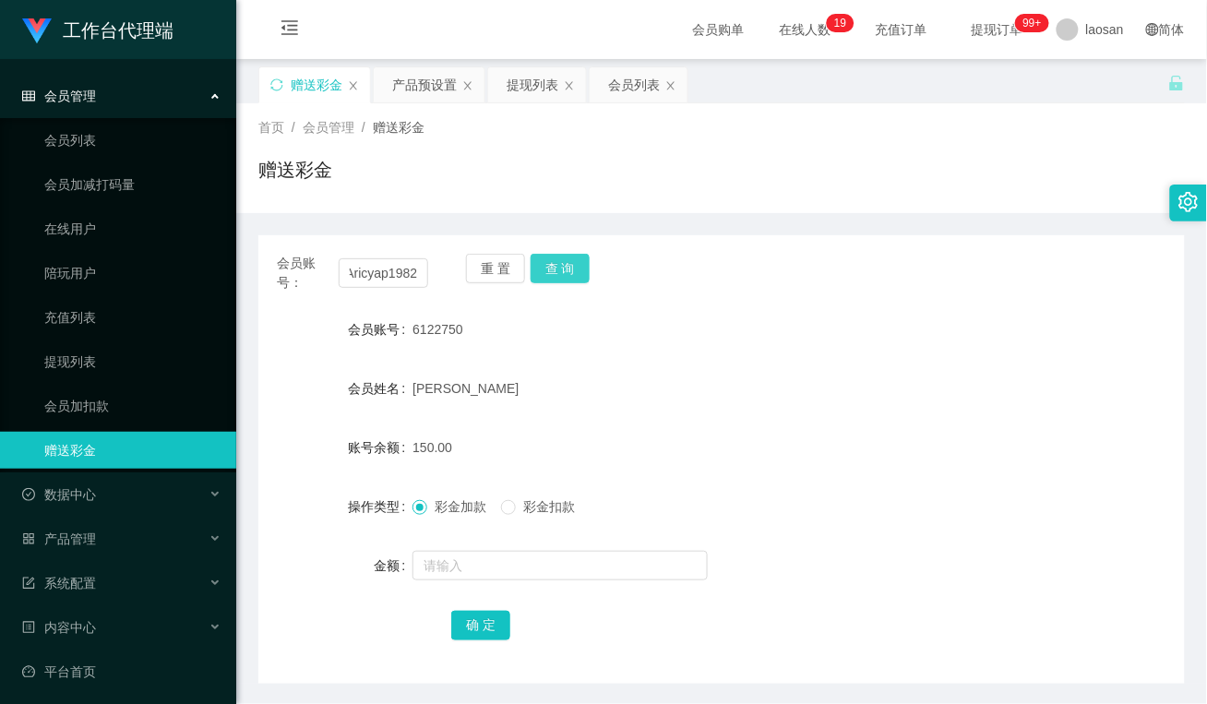
drag, startPoint x: 555, startPoint y: 269, endPoint x: 566, endPoint y: 340, distance: 71.8
click at [558, 269] on button "查 询" at bounding box center [560, 269] width 59 height 30
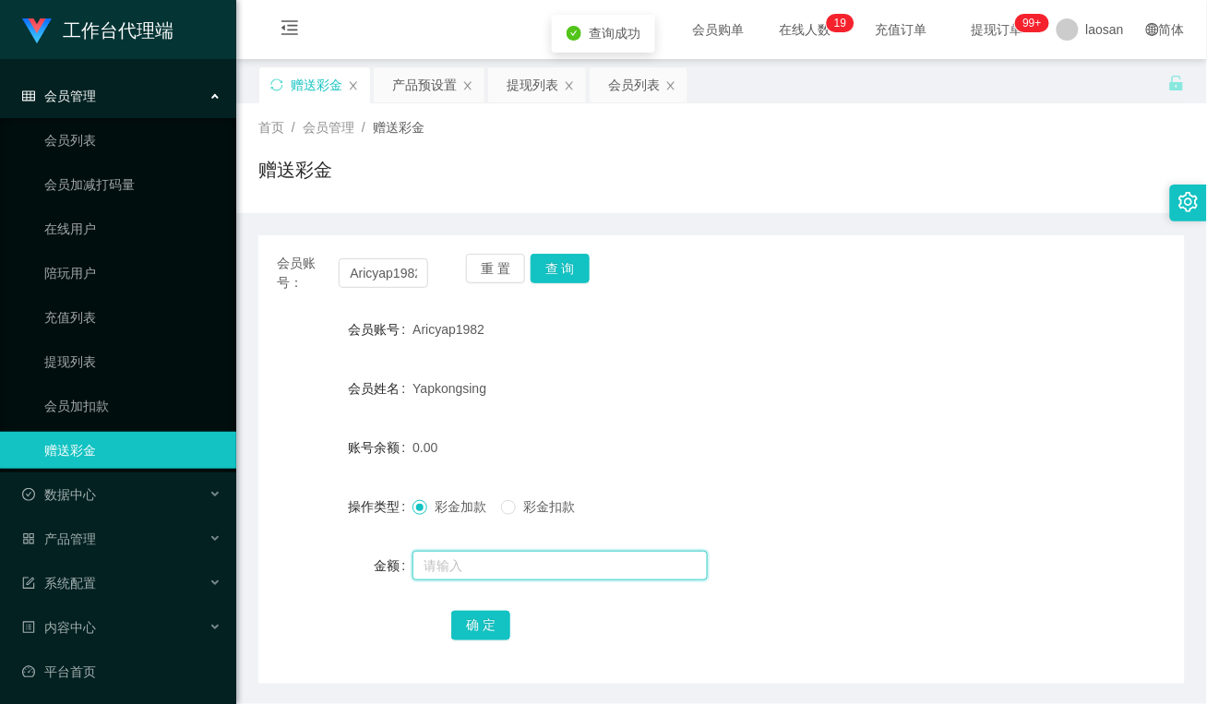
click at [543, 566] on input "text" at bounding box center [559, 566] width 295 height 30
type input "100"
click at [490, 619] on button "确 定" at bounding box center [480, 626] width 59 height 30
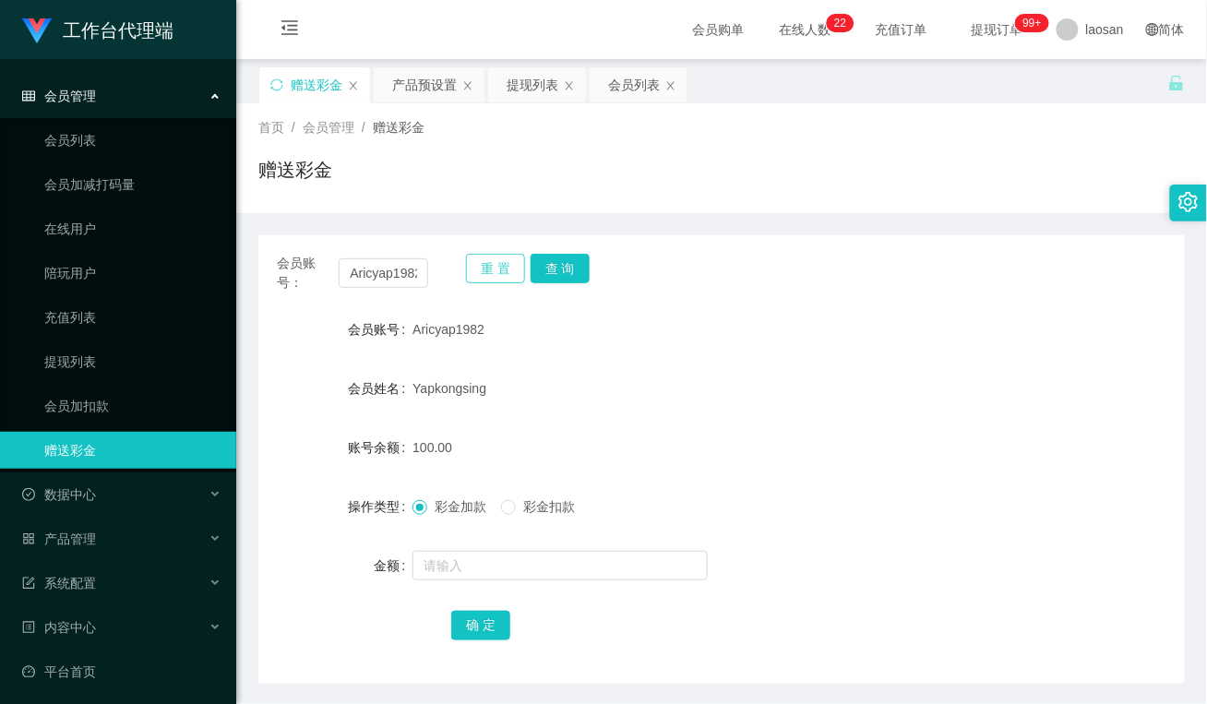
click at [478, 279] on button "重 置" at bounding box center [495, 269] width 59 height 30
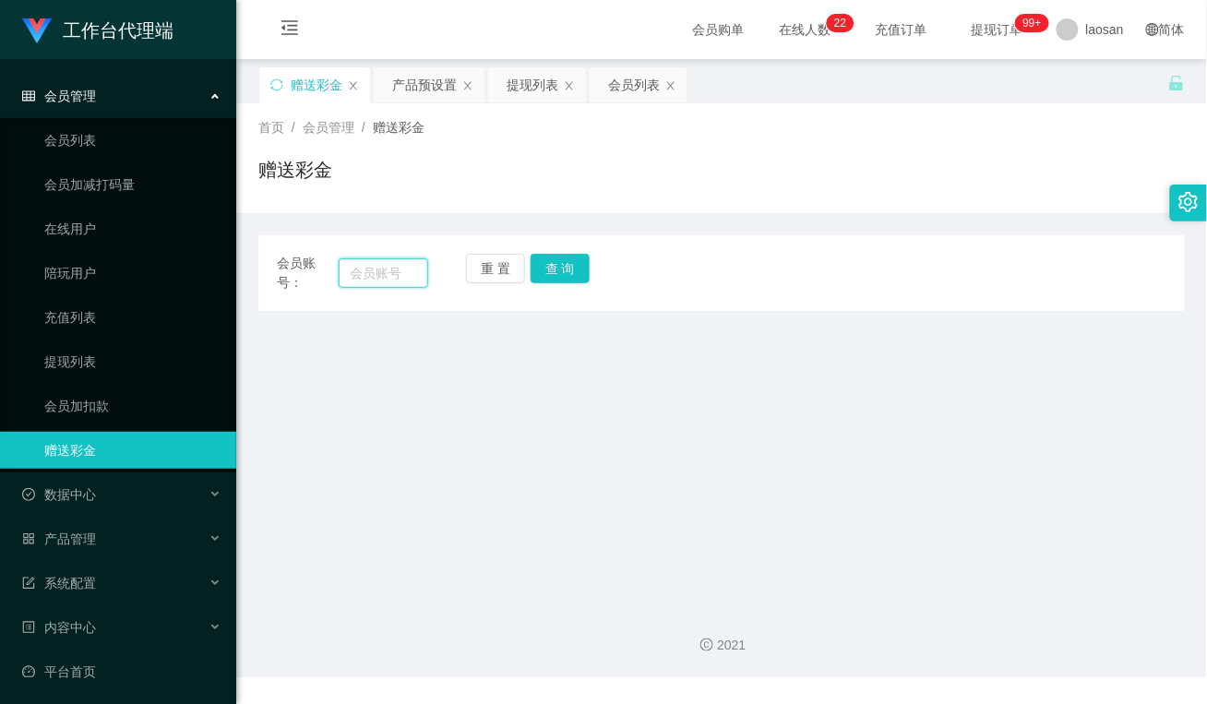
click at [385, 280] on input "text" at bounding box center [384, 273] width 90 height 30
paste input "Limauchin"
type input "Limauchin"
drag, startPoint x: 569, startPoint y: 269, endPoint x: 547, endPoint y: 305, distance: 42.3
click at [569, 269] on button "查 询" at bounding box center [560, 269] width 59 height 30
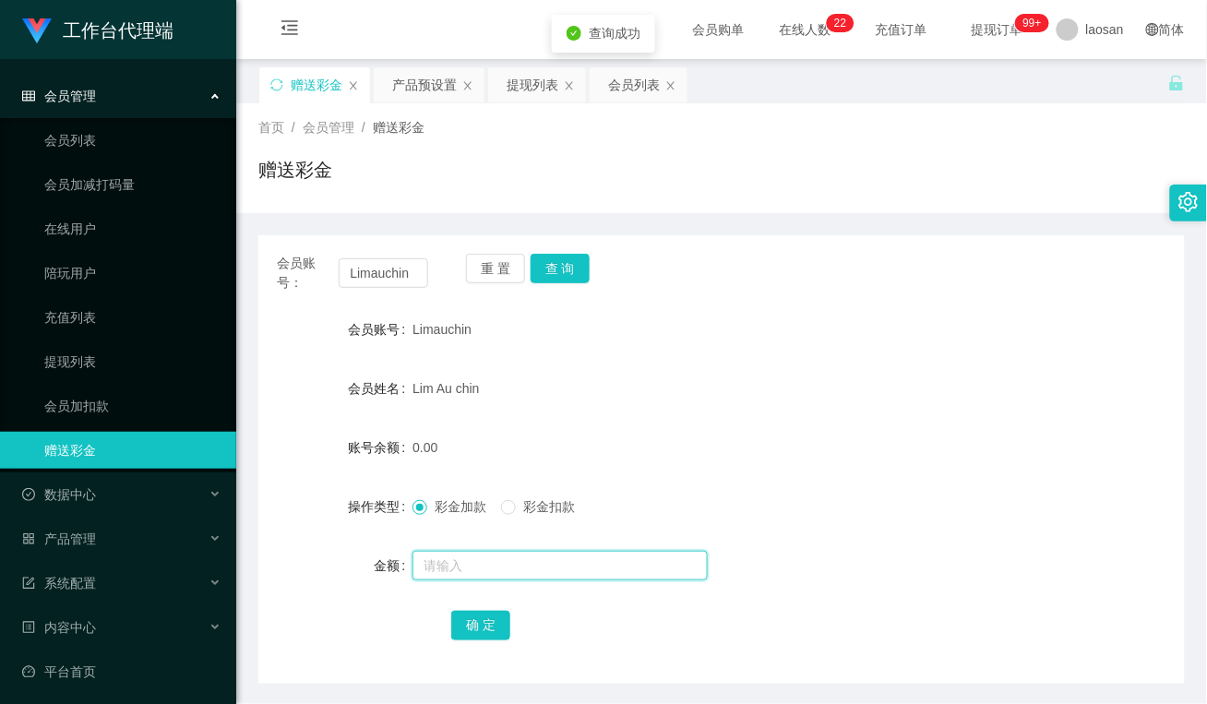
click at [480, 555] on input "text" at bounding box center [559, 566] width 295 height 30
type input "100"
click at [490, 615] on button "确 定" at bounding box center [480, 626] width 59 height 30
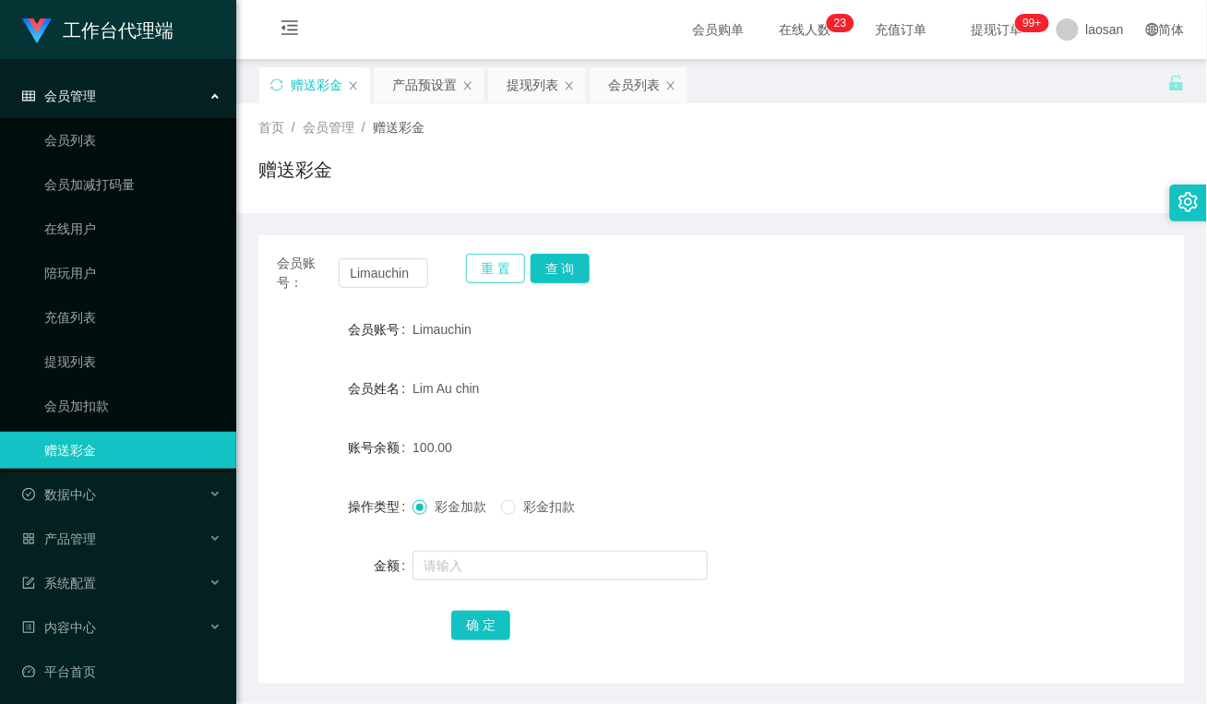
click at [505, 273] on button "重 置" at bounding box center [495, 269] width 59 height 30
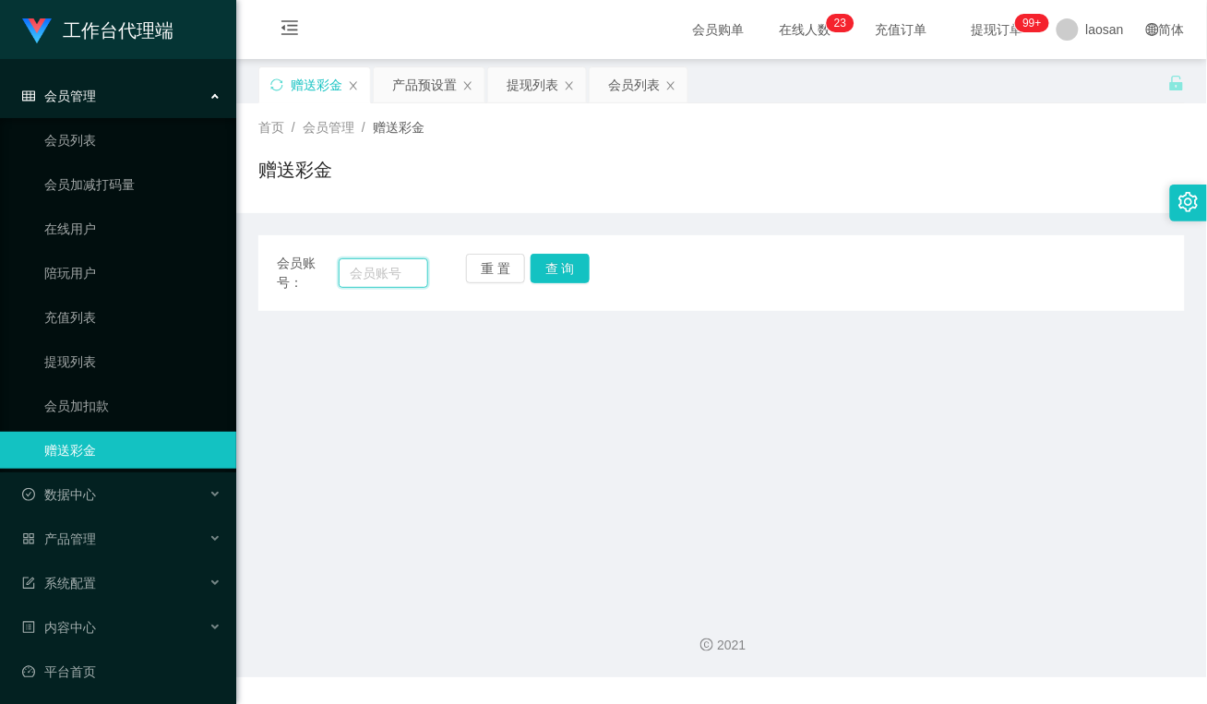
drag, startPoint x: 383, startPoint y: 268, endPoint x: 398, endPoint y: 273, distance: 15.8
click at [383, 268] on input "text" at bounding box center [384, 273] width 90 height 30
paste input "Aricyap1982"
type input "Aricyap1982"
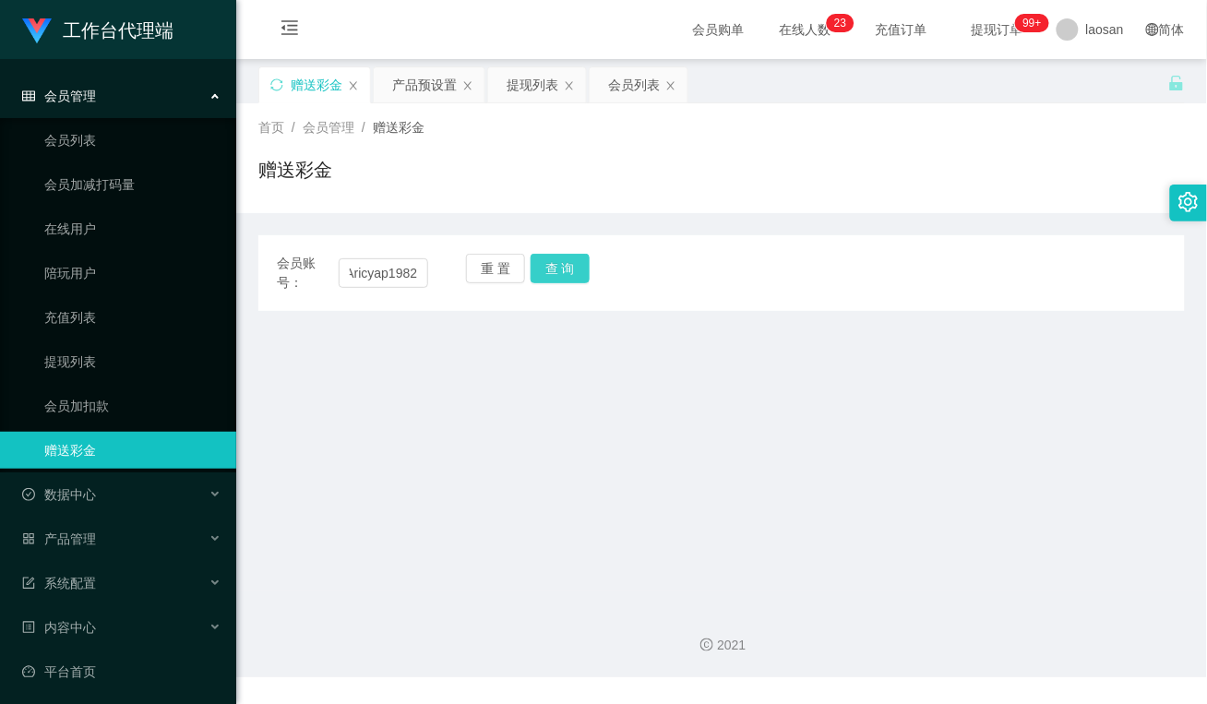
click at [561, 270] on button "查 询" at bounding box center [560, 269] width 59 height 30
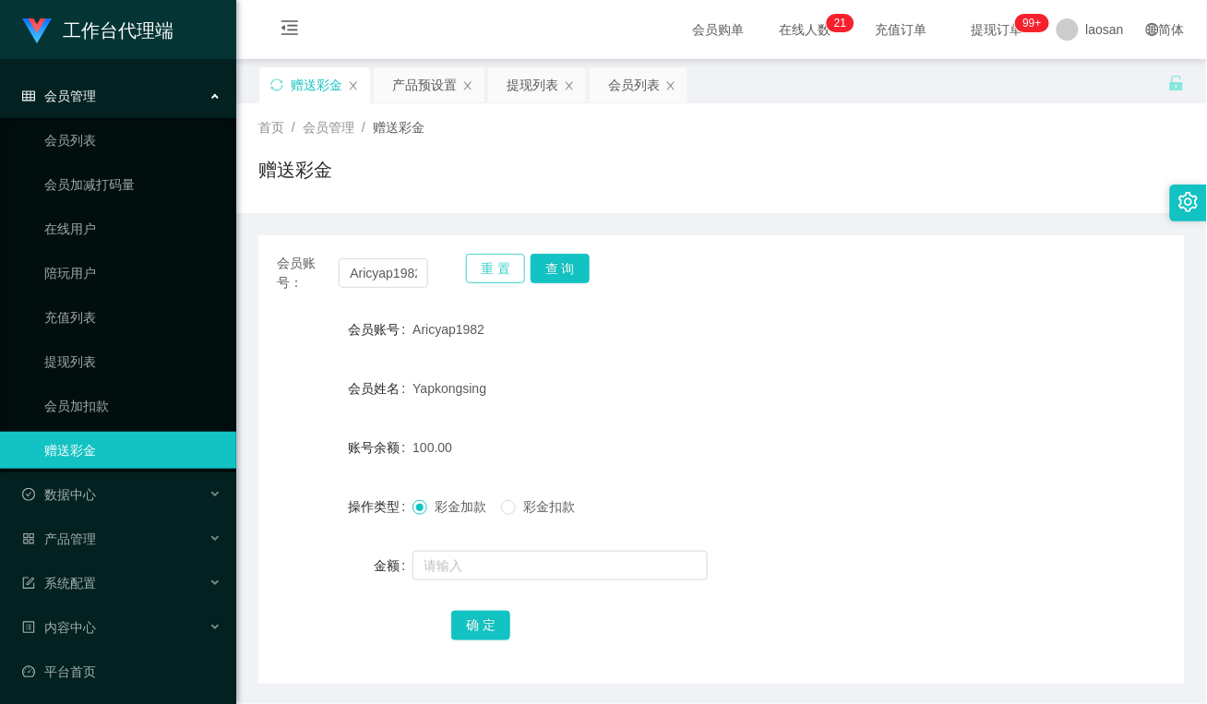
click at [508, 261] on button "重 置" at bounding box center [495, 269] width 59 height 30
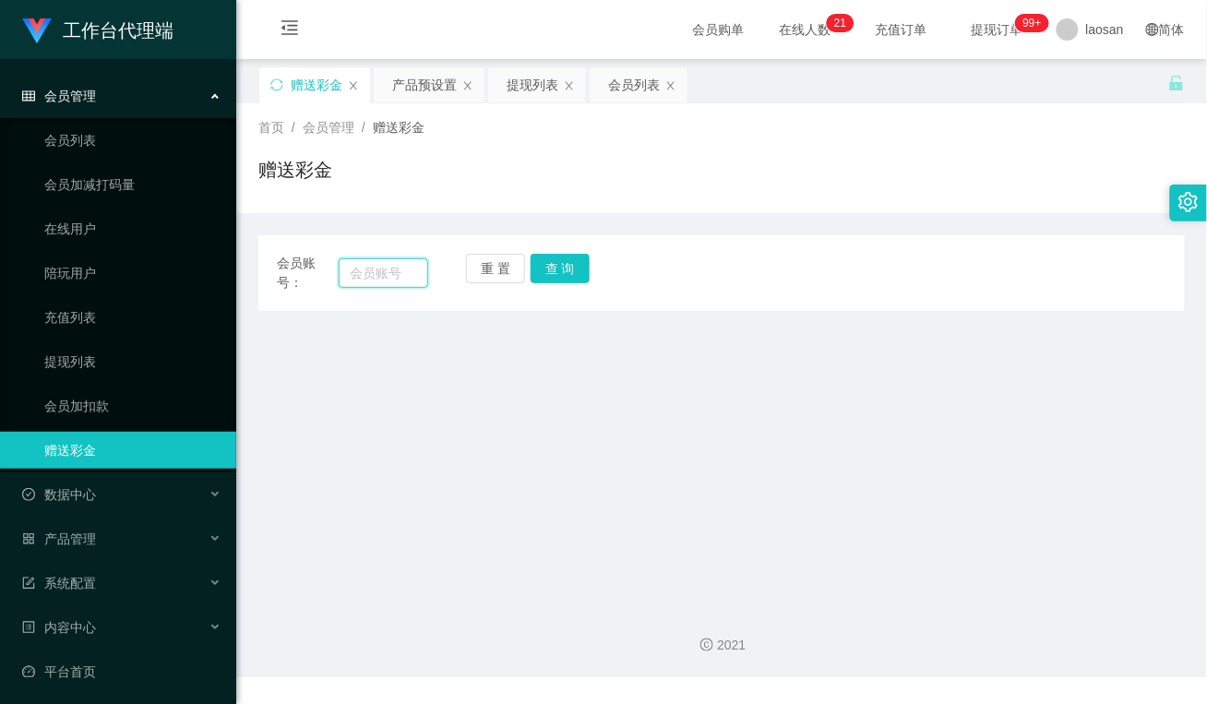
click at [375, 259] on input "text" at bounding box center [384, 273] width 90 height 30
paste input "18878555397"
type input "18878555397"
click at [563, 272] on button "查 询" at bounding box center [560, 269] width 59 height 30
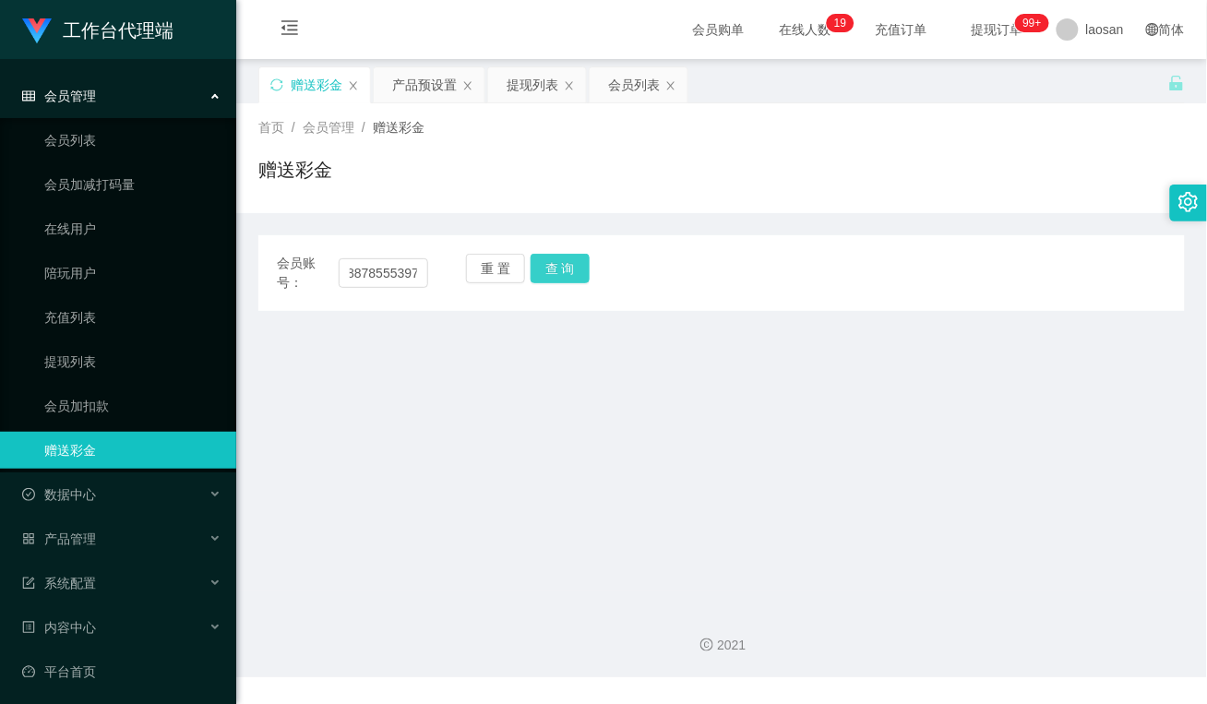
scroll to position [0, 0]
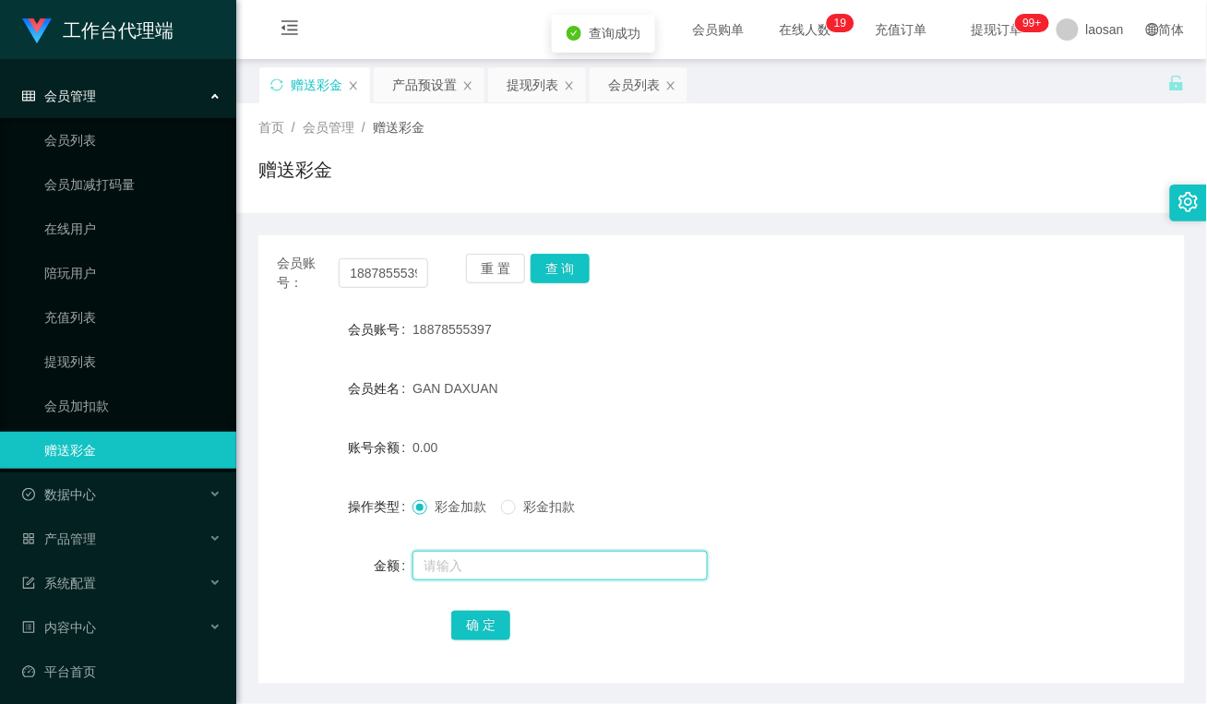
click at [485, 573] on input "text" at bounding box center [559, 566] width 295 height 30
type input "1000"
drag, startPoint x: 490, startPoint y: 620, endPoint x: 485, endPoint y: 610, distance: 11.1
click at [490, 620] on button "确 定" at bounding box center [480, 626] width 59 height 30
click at [572, 404] on div "GAN DAXUAN" at bounding box center [682, 388] width 541 height 37
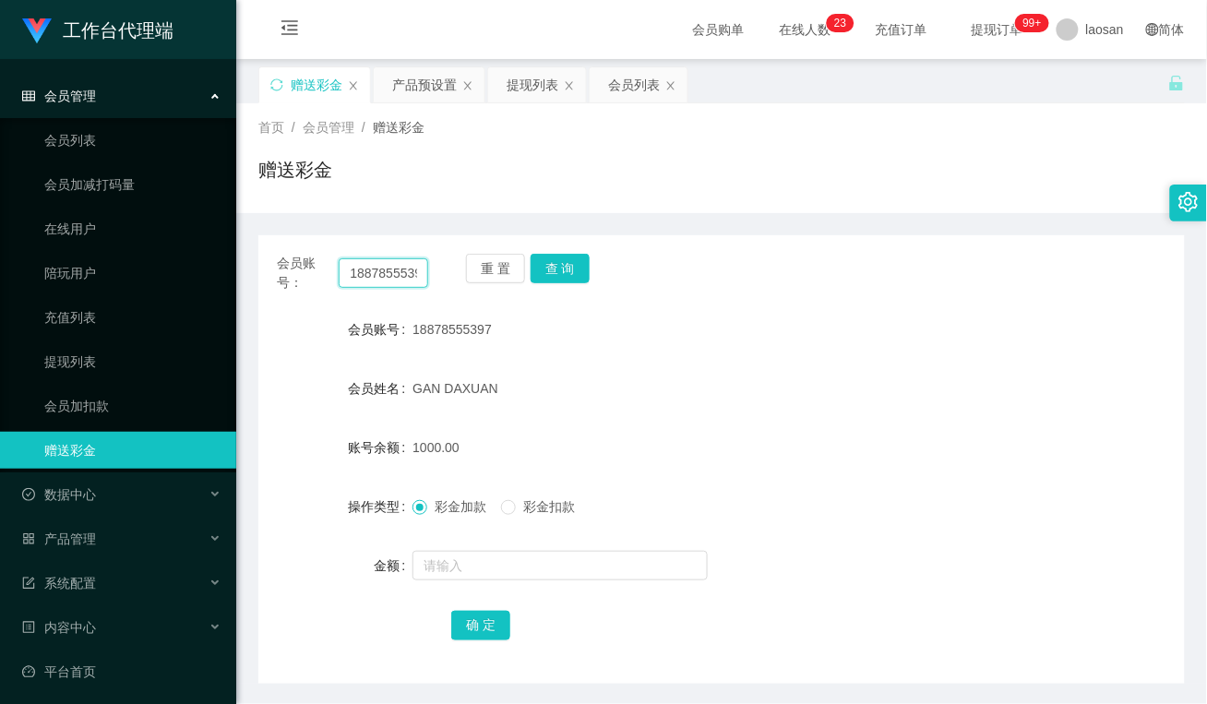
click at [394, 269] on input "18878555397" at bounding box center [384, 273] width 90 height 30
click at [809, 441] on div "1000.00" at bounding box center [682, 447] width 541 height 37
click at [498, 265] on button "重 置" at bounding box center [495, 269] width 59 height 30
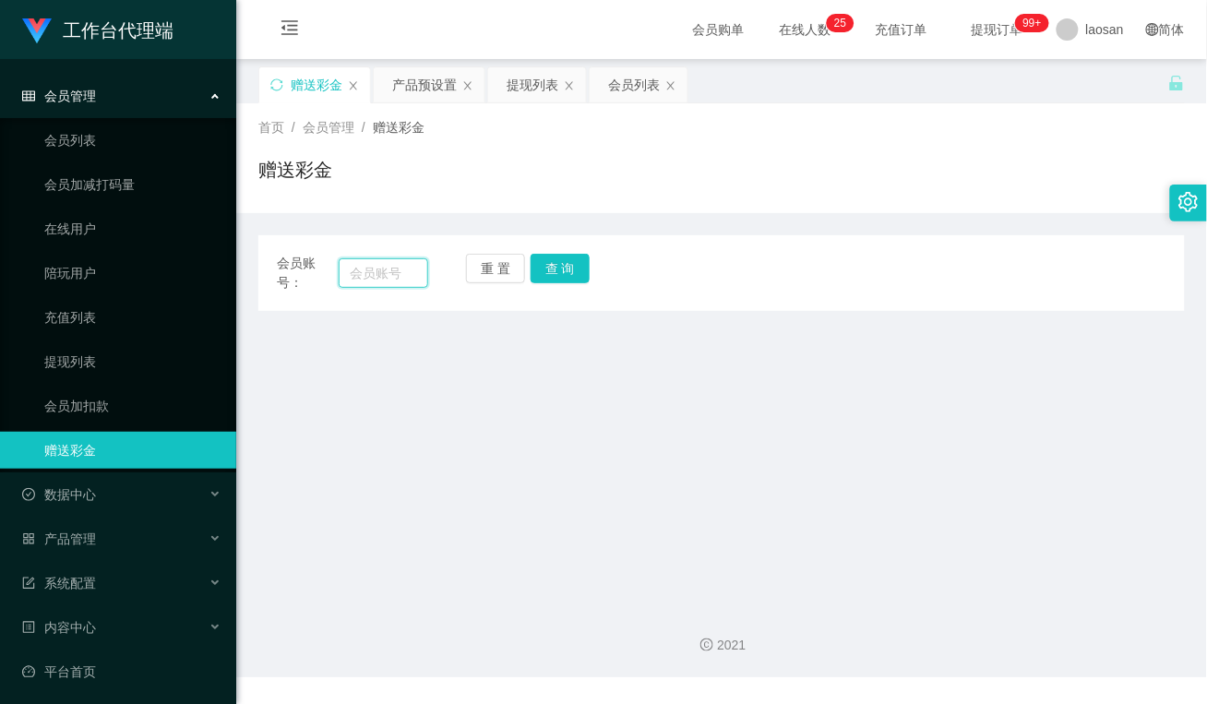
click at [383, 266] on input "text" at bounding box center [384, 273] width 90 height 30
paste input "90419770"
type input "90419770"
click at [574, 257] on button "查 询" at bounding box center [560, 269] width 59 height 30
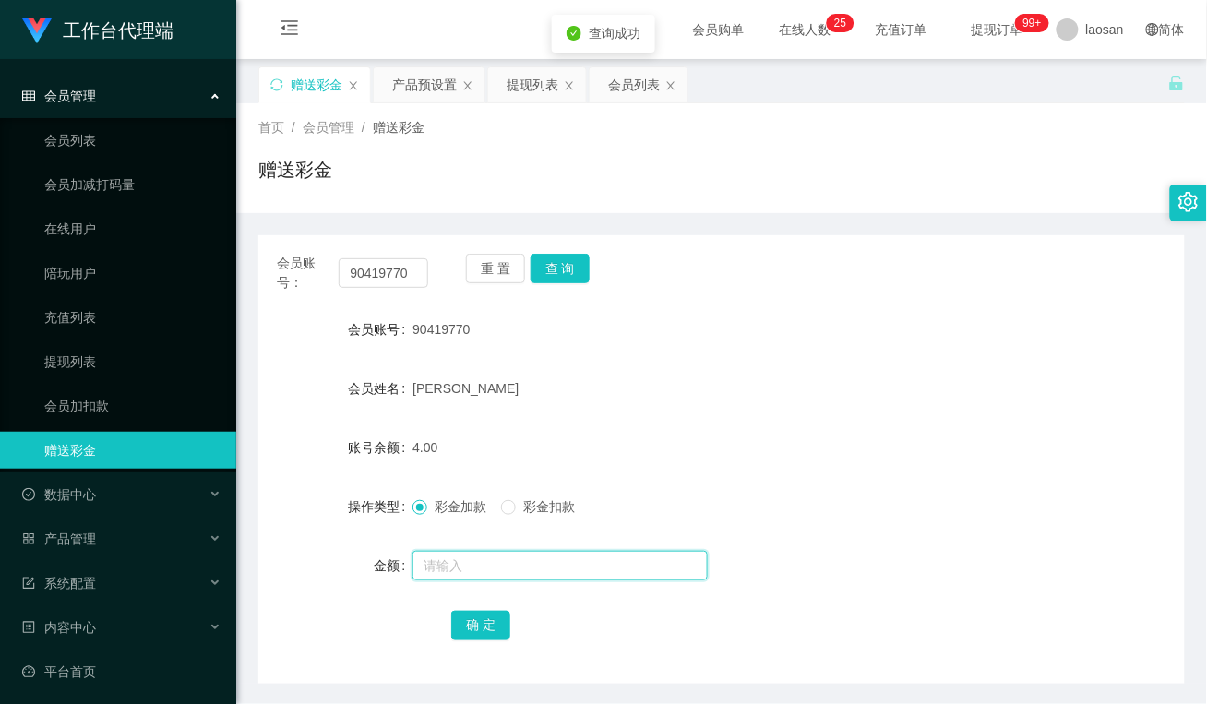
click at [508, 563] on input "text" at bounding box center [559, 566] width 295 height 30
type input "500"
click at [480, 627] on button "确 定" at bounding box center [480, 626] width 59 height 30
click at [601, 371] on div "[PERSON_NAME]" at bounding box center [682, 388] width 541 height 37
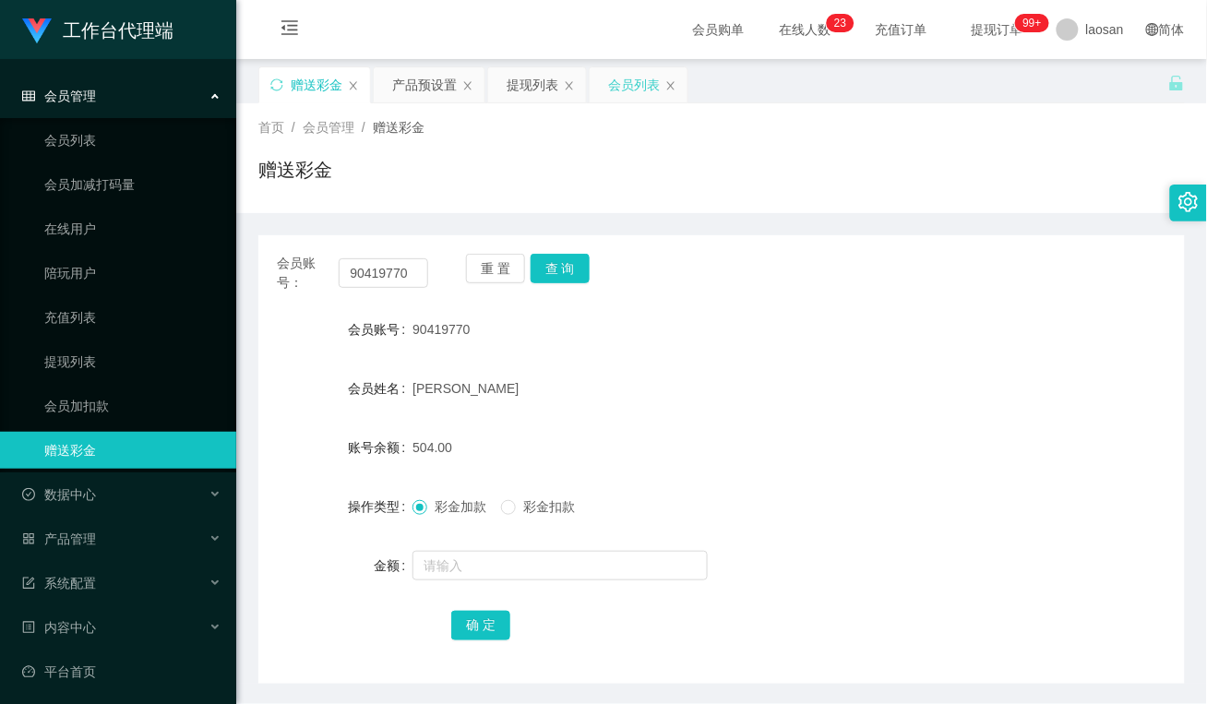
click at [623, 80] on div "会员列表" at bounding box center [634, 84] width 52 height 35
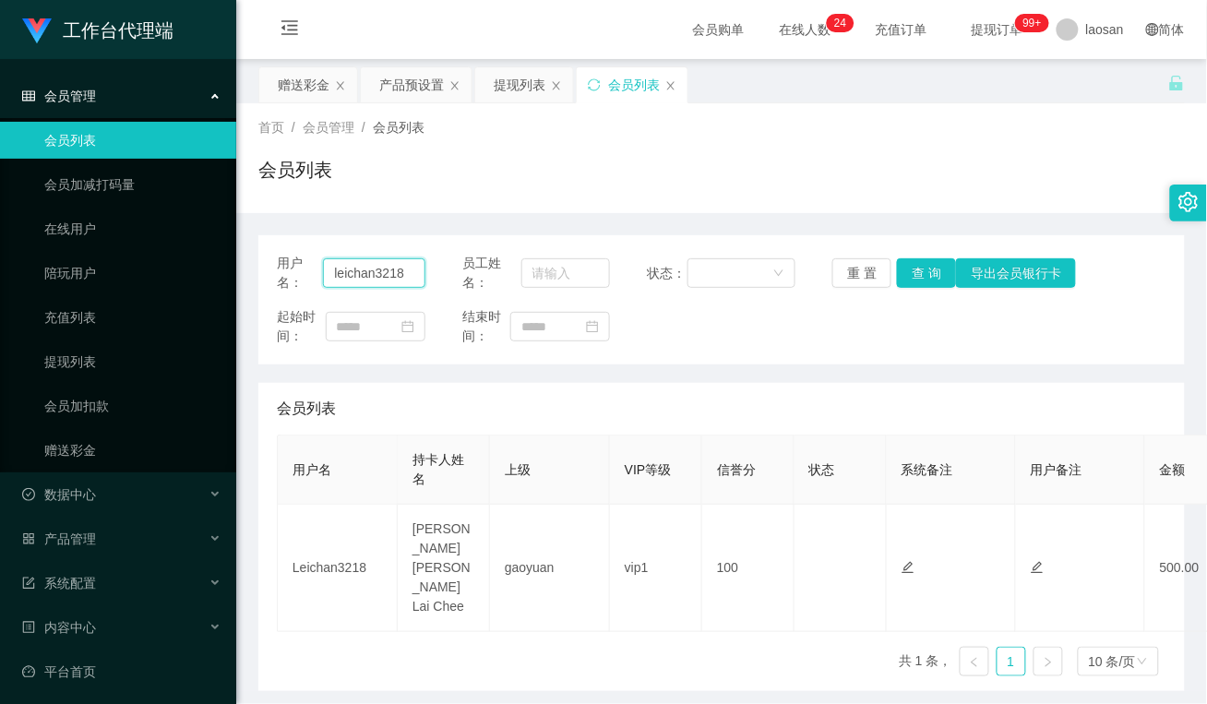
drag, startPoint x: 404, startPoint y: 270, endPoint x: 288, endPoint y: 270, distance: 116.3
click at [252, 272] on main "关闭左侧 关闭右侧 关闭其它 刷新页面 赠送彩金 产品预设置 提现列表 会员列表 首页 / 会员管理 / 会员列表 / 会员列表 用户名： leichan32…" at bounding box center [721, 375] width 971 height 632
paste input "90419770"
type input "90419770"
click at [921, 275] on button "查 询" at bounding box center [926, 273] width 59 height 30
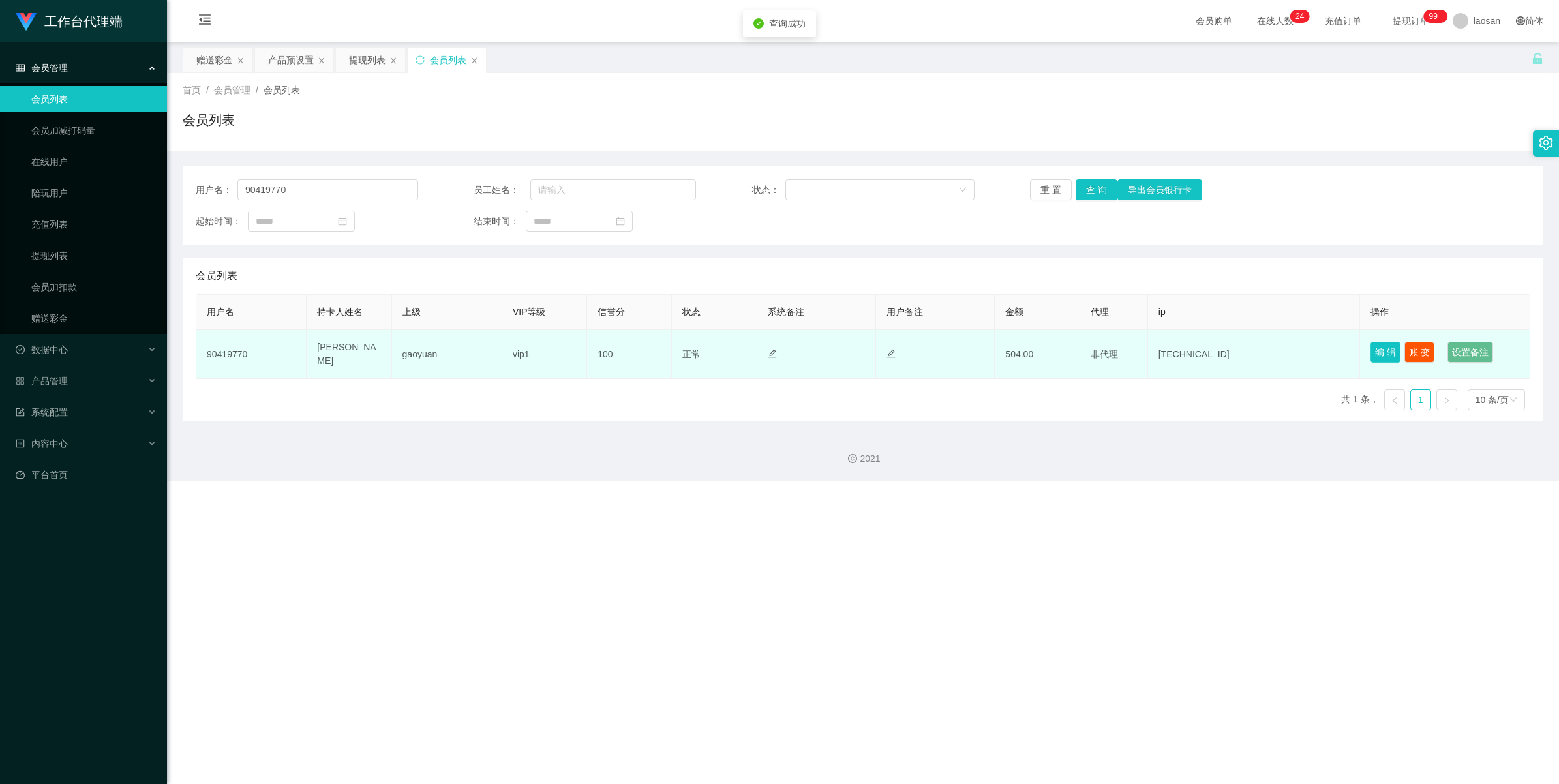
click at [853, 351] on button "编 辑" at bounding box center [1386, 353] width 30 height 21
type input "90419770"
type input "[PERSON_NAME]"
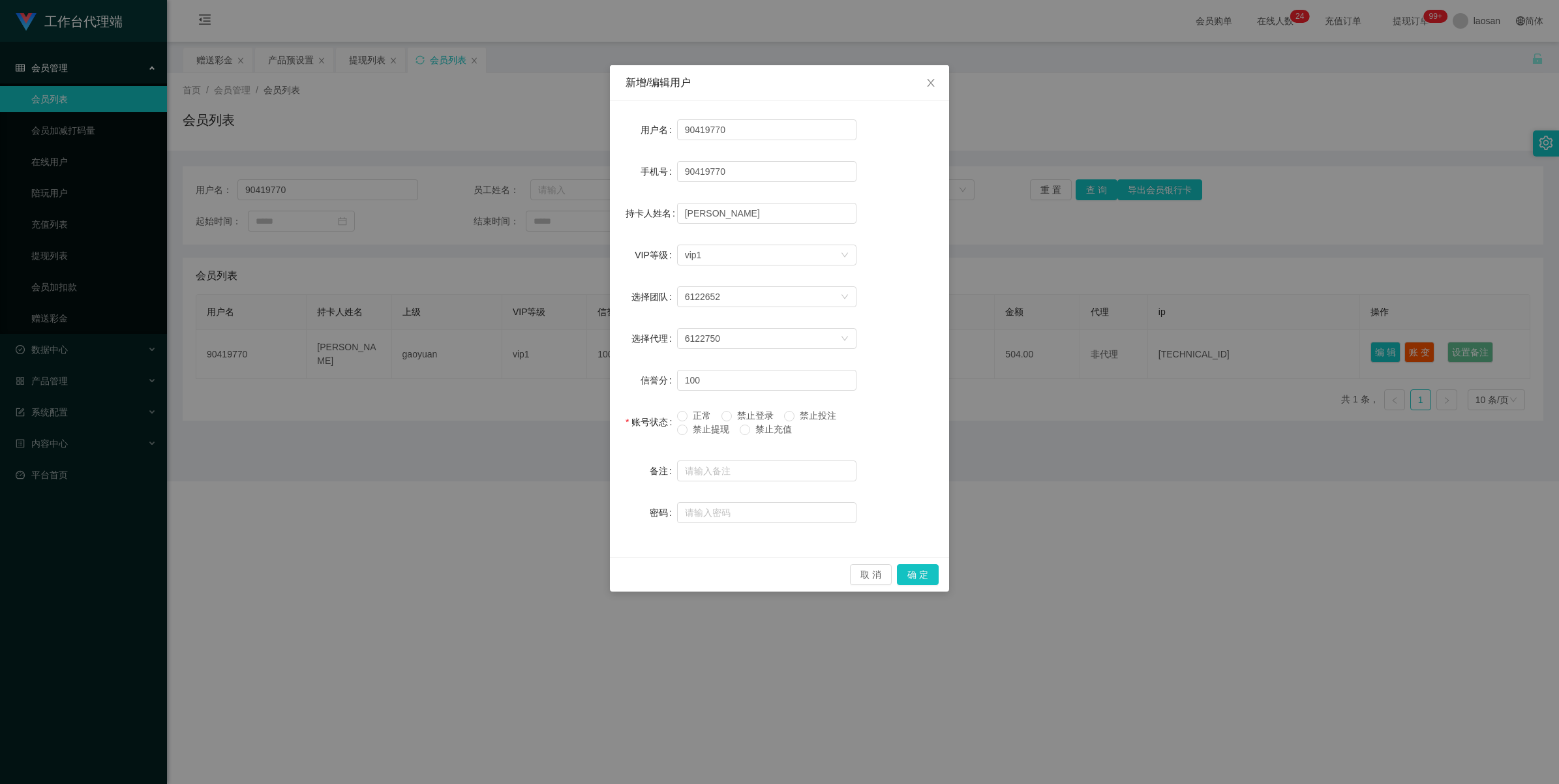
click at [715, 432] on span "禁止提现" at bounding box center [711, 429] width 47 height 11
click at [853, 497] on button "确 定" at bounding box center [918, 575] width 42 height 21
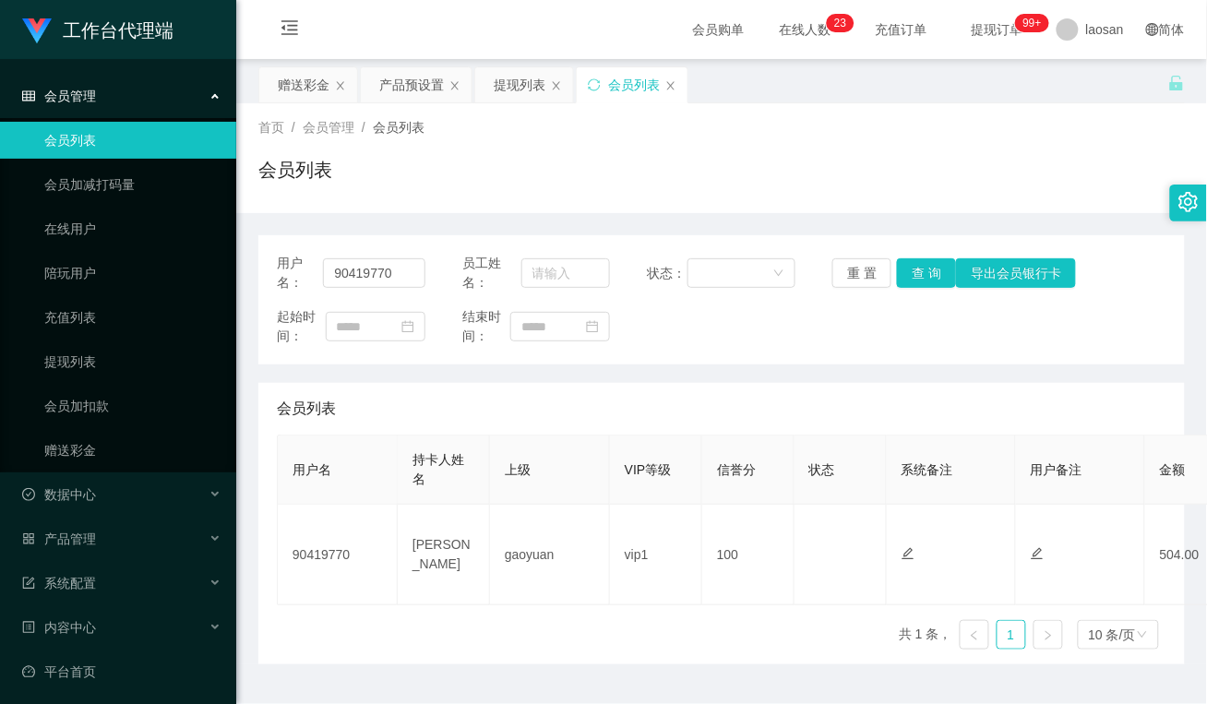
click at [501, 185] on div "会员列表" at bounding box center [721, 177] width 926 height 42
click at [306, 85] on div "赠送彩金" at bounding box center [304, 84] width 52 height 35
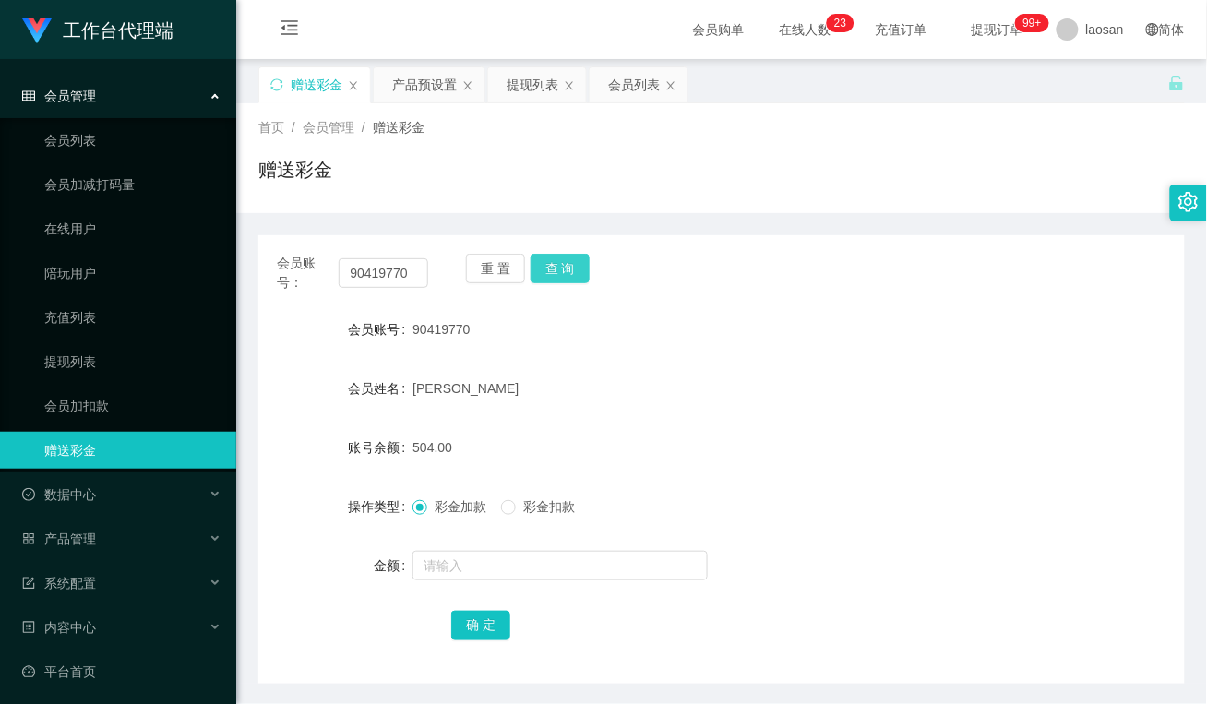
click at [569, 264] on button "查 询" at bounding box center [560, 269] width 59 height 30
drag, startPoint x: 412, startPoint y: 273, endPoint x: 196, endPoint y: 277, distance: 216.9
click at [196, 277] on section "工作台代理端 会员管理 会员列表 会员加减打码量 在线用户 陪玩用户 充值列表 提现列表 会员加扣款 赠送彩金 数据中心 员工统计 团队统计 产品管理 注单管…" at bounding box center [603, 385] width 1207 height 770
paste input "Limauchin"
type input "Limauchin"
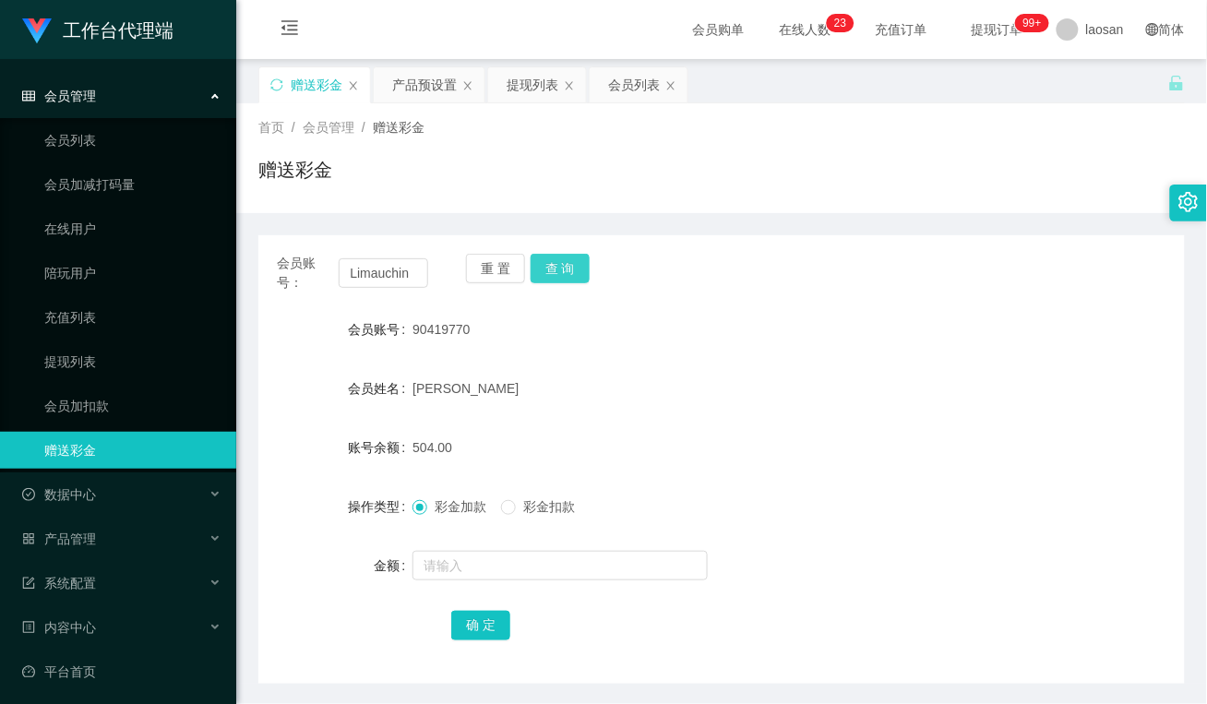
click at [550, 257] on button "查 询" at bounding box center [560, 269] width 59 height 30
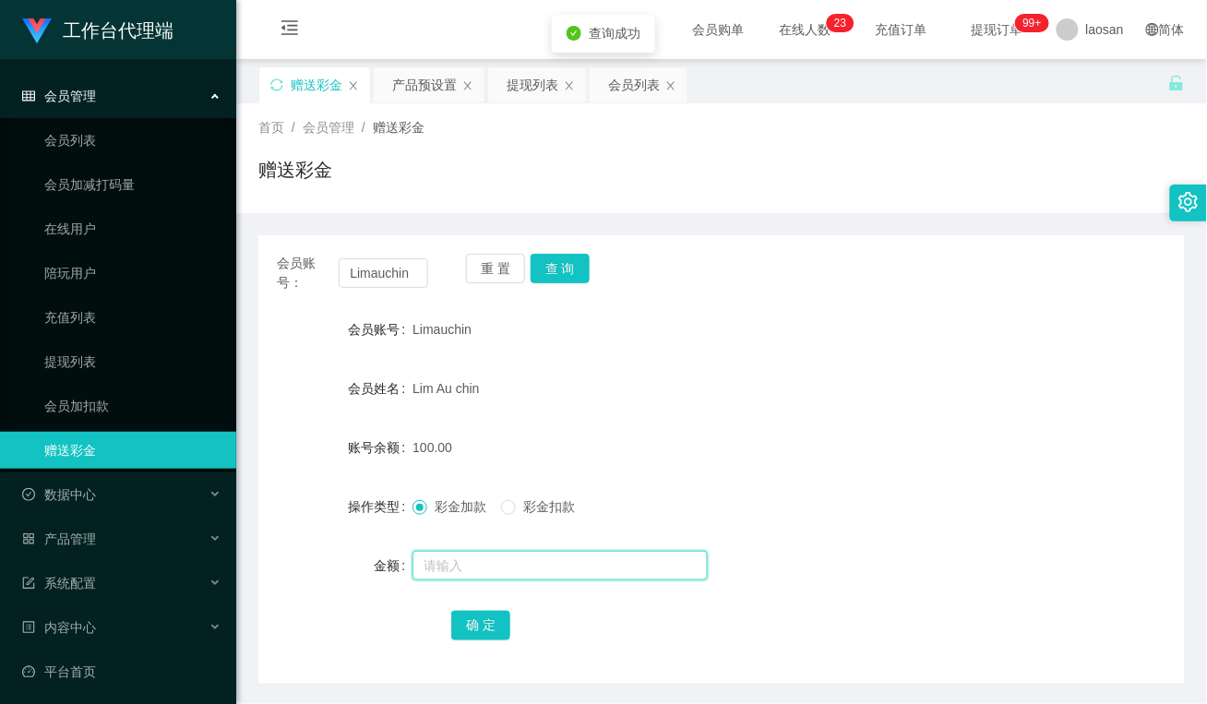
click at [526, 566] on input "text" at bounding box center [559, 566] width 295 height 30
type input "64"
click at [466, 628] on button "确 定" at bounding box center [480, 626] width 59 height 30
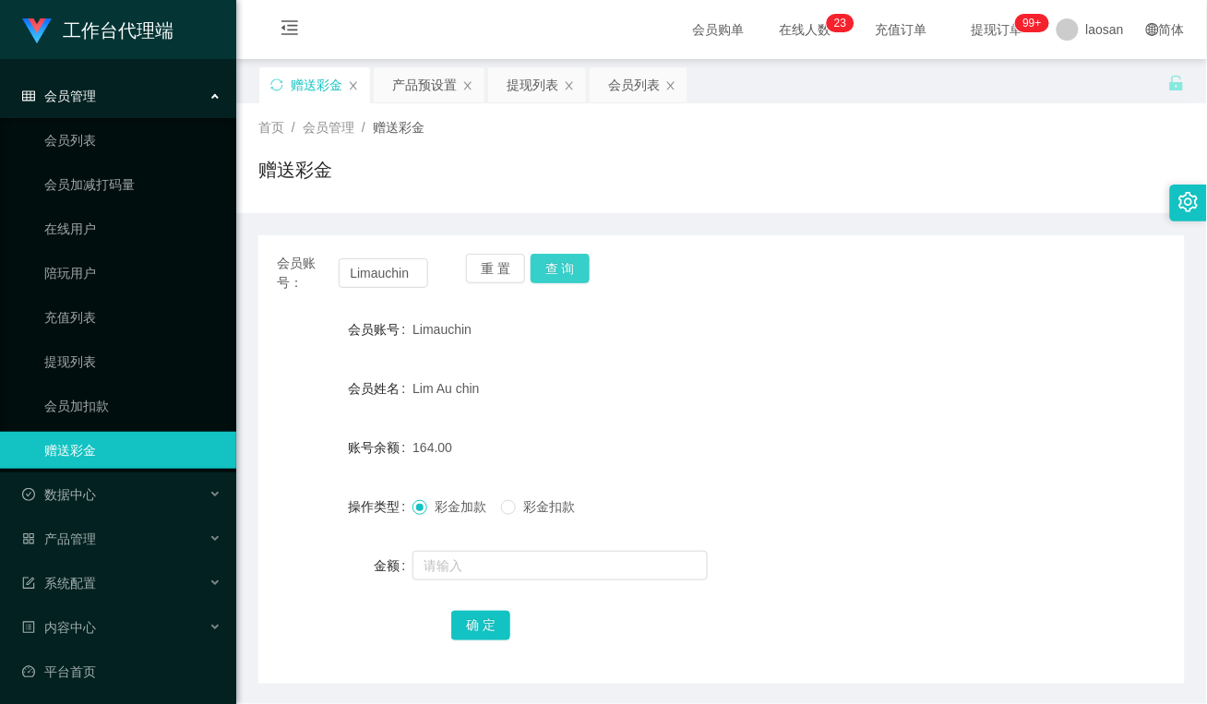
click at [564, 269] on button "查 询" at bounding box center [560, 269] width 59 height 30
drag, startPoint x: 412, startPoint y: 274, endPoint x: 282, endPoint y: 274, distance: 130.1
click at [282, 274] on div "会员账号： Limauchin" at bounding box center [352, 273] width 151 height 39
paste input "18878555397"
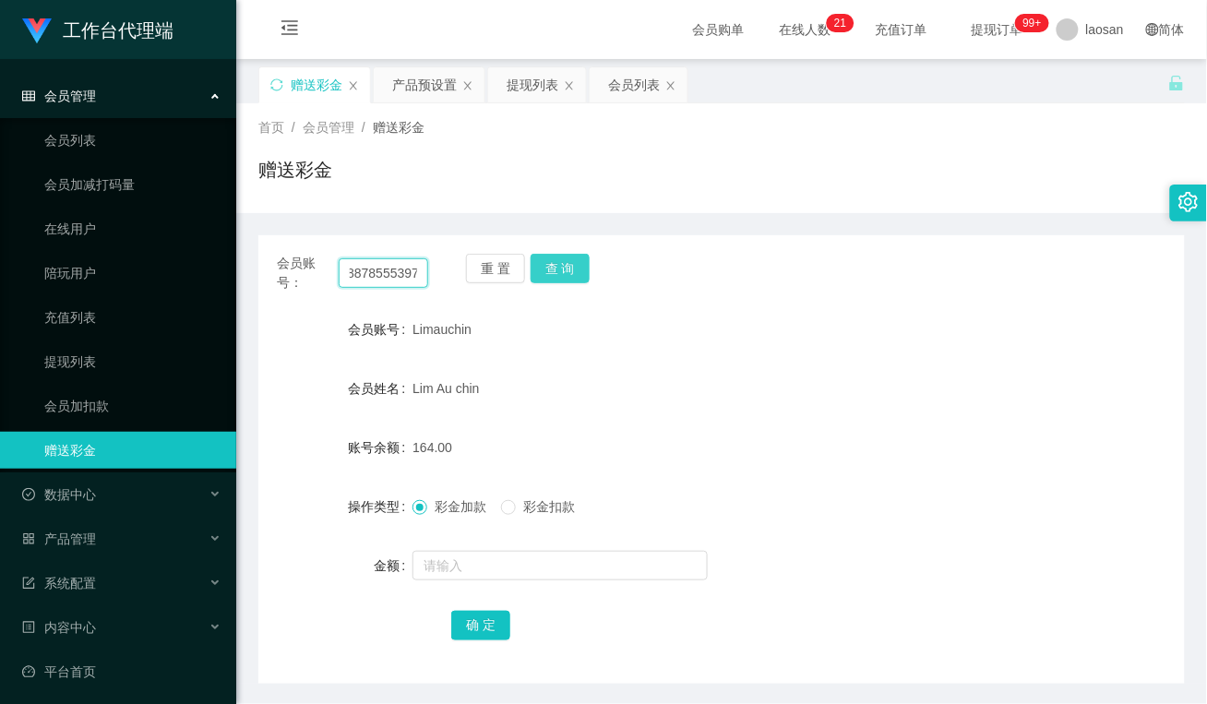
type input "18878555397"
click at [564, 270] on button "查 询" at bounding box center [560, 269] width 59 height 30
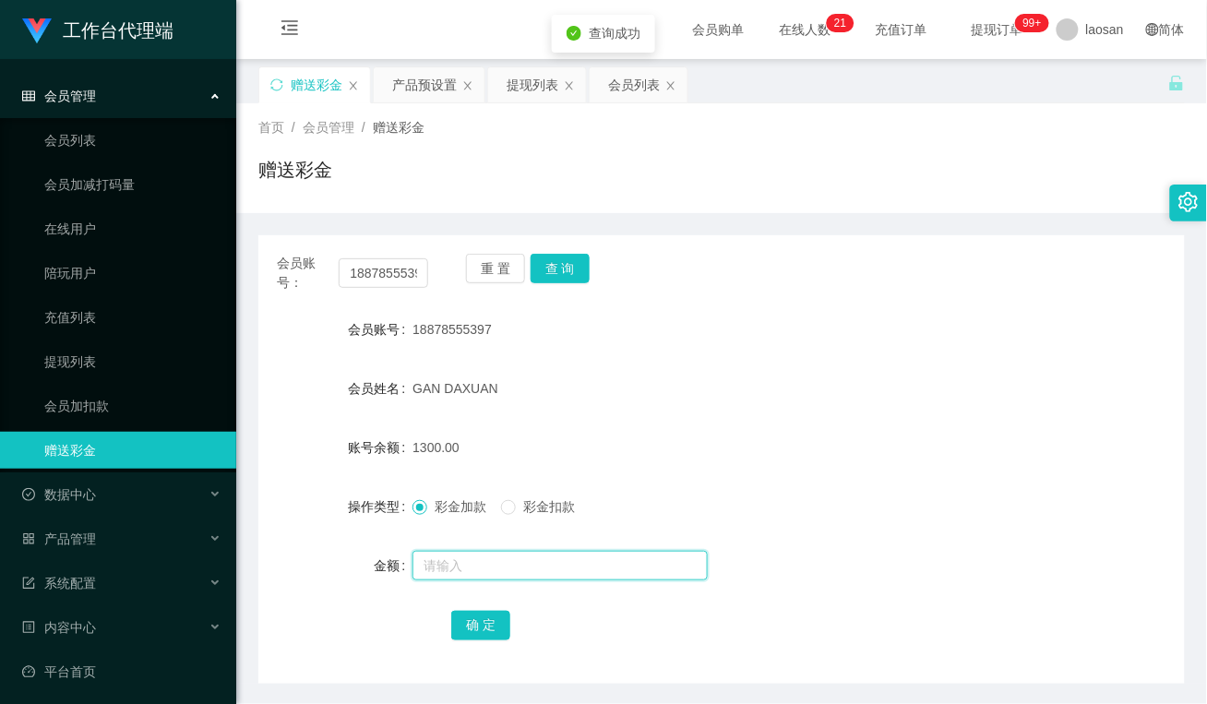
click at [494, 572] on input "text" at bounding box center [559, 566] width 295 height 30
type input "72"
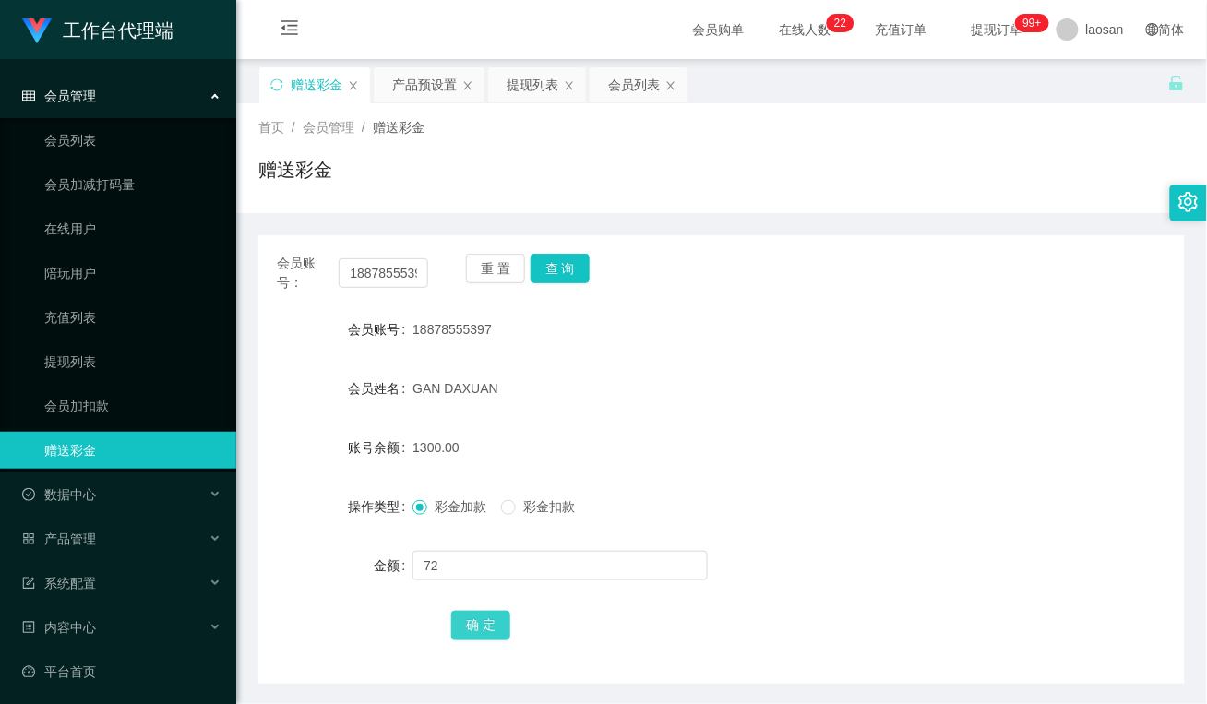
click at [468, 626] on button "确 定" at bounding box center [480, 626] width 59 height 30
click at [556, 268] on button "查 询" at bounding box center [560, 269] width 59 height 30
click at [567, 266] on button "查 询" at bounding box center [560, 269] width 59 height 30
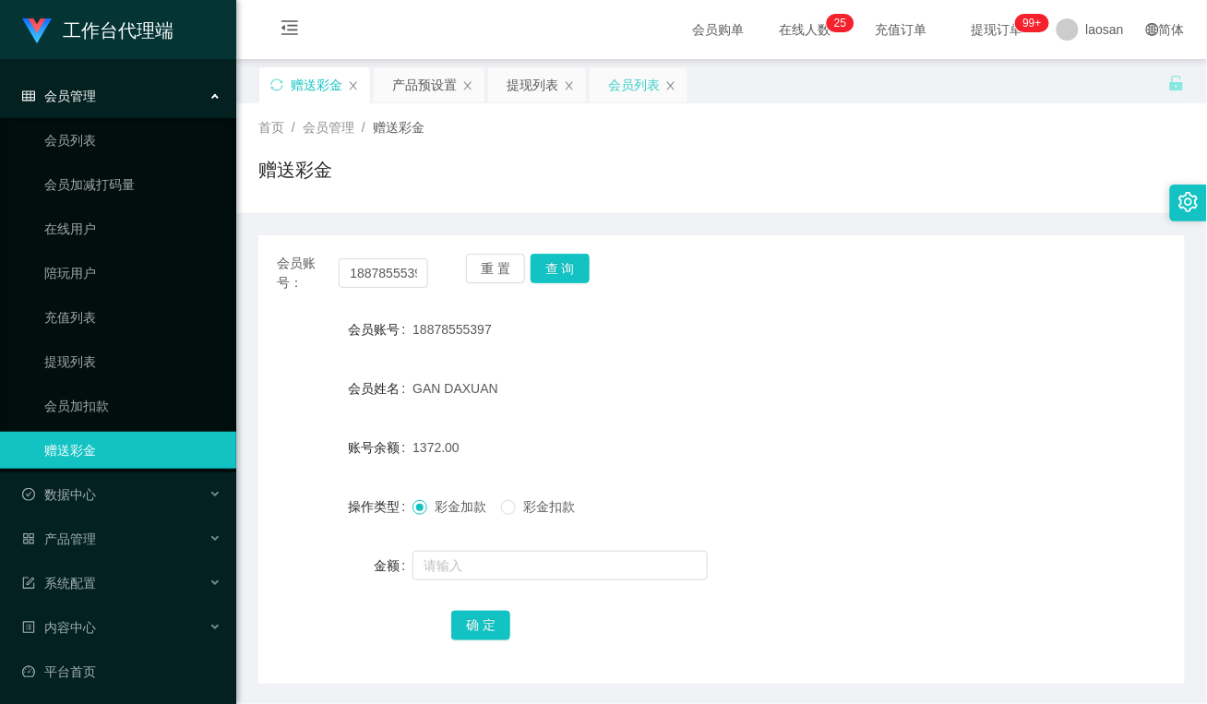
click at [635, 88] on div "会员列表" at bounding box center [634, 84] width 52 height 35
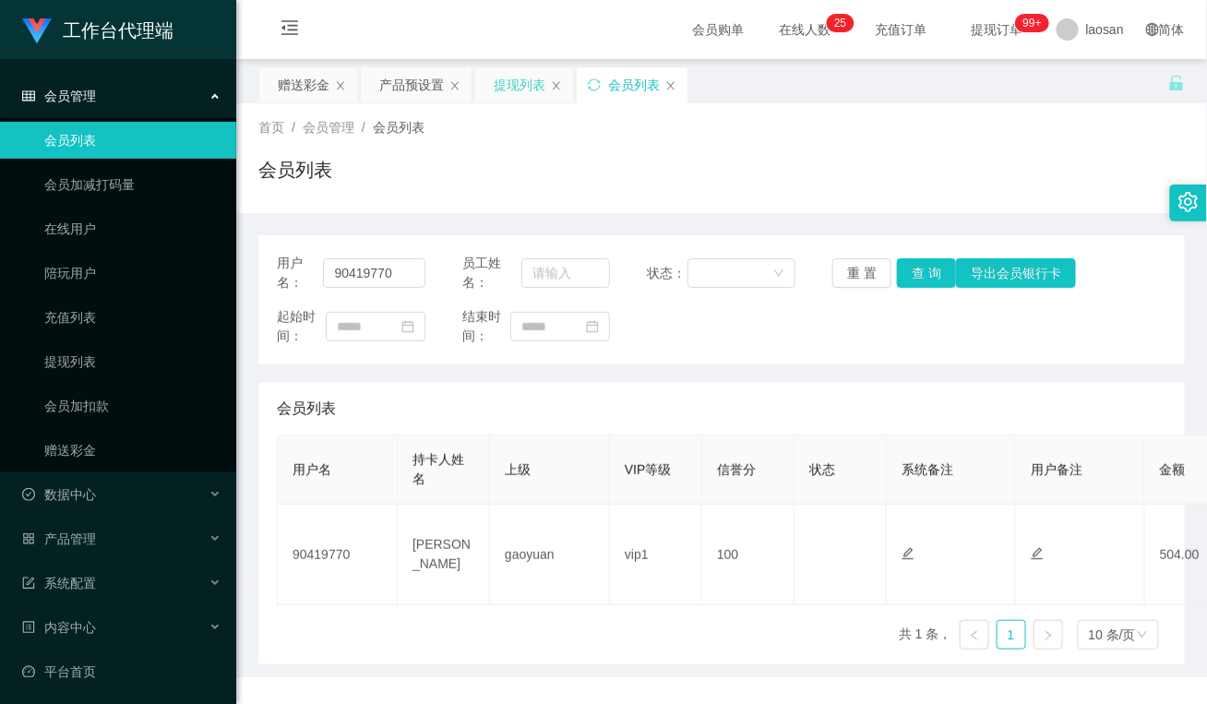
click at [541, 90] on div "提现列表" at bounding box center [520, 84] width 52 height 35
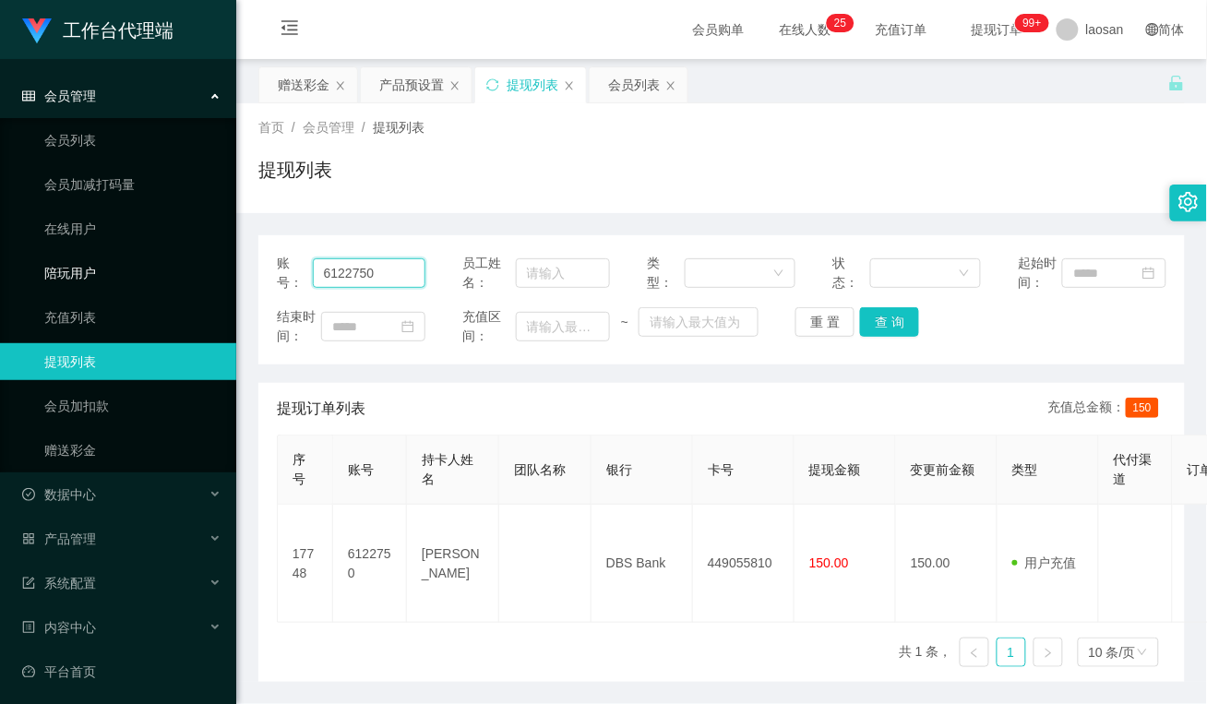
drag, startPoint x: 388, startPoint y: 281, endPoint x: 180, endPoint y: 265, distance: 209.2
click at [178, 265] on section "工作台代理端 会员管理 会员列表 会员加减打码量 在线用户 陪玩用户 充值列表 提现列表 会员加扣款 赠送彩金 数据中心 员工统计 团队统计 产品管理 注单管…" at bounding box center [603, 384] width 1207 height 768
paste input "Limauchin"
click at [874, 324] on button "查 询" at bounding box center [889, 322] width 59 height 30
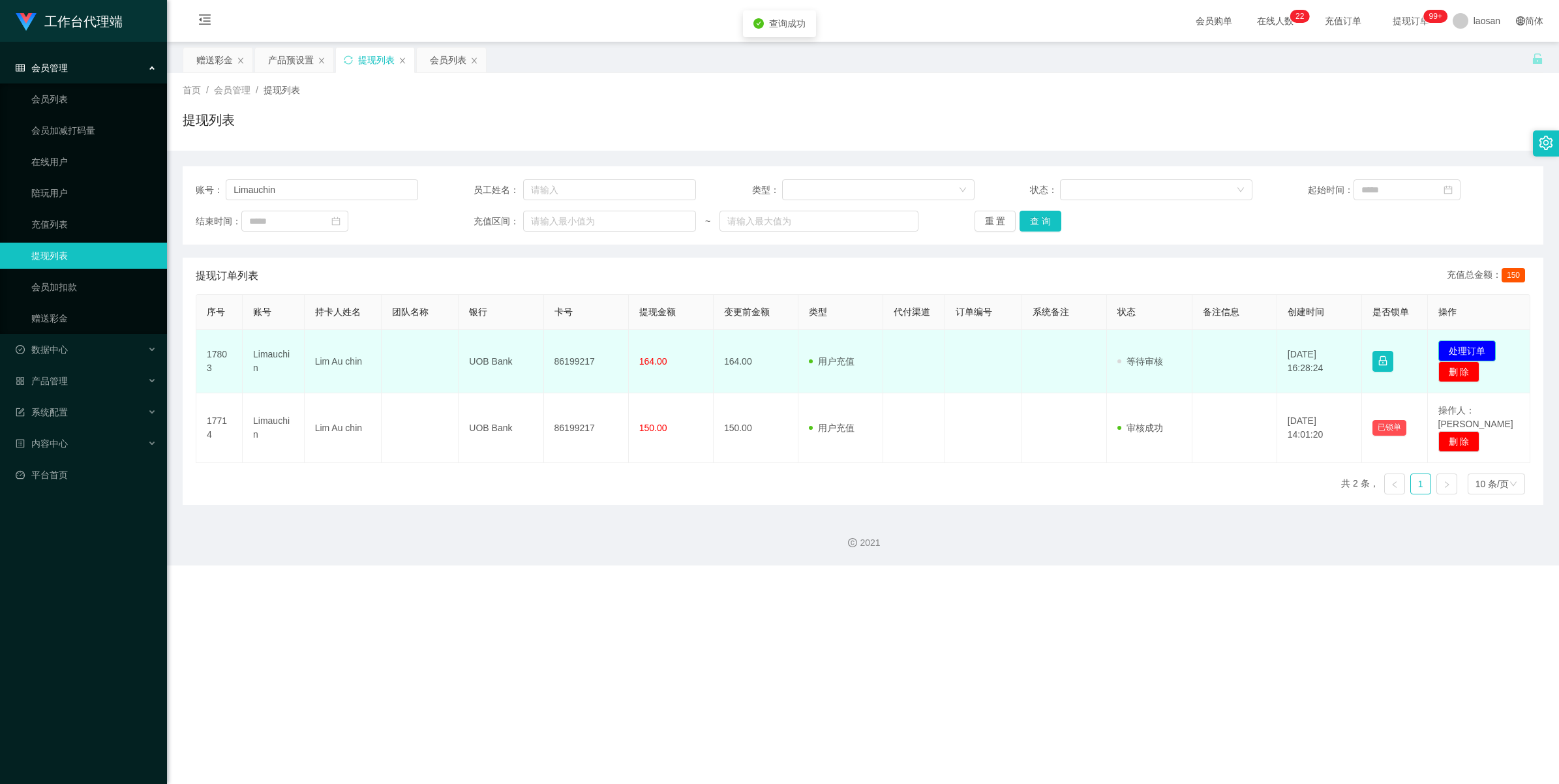
click at [853, 351] on button "处理订单" at bounding box center [1467, 351] width 57 height 21
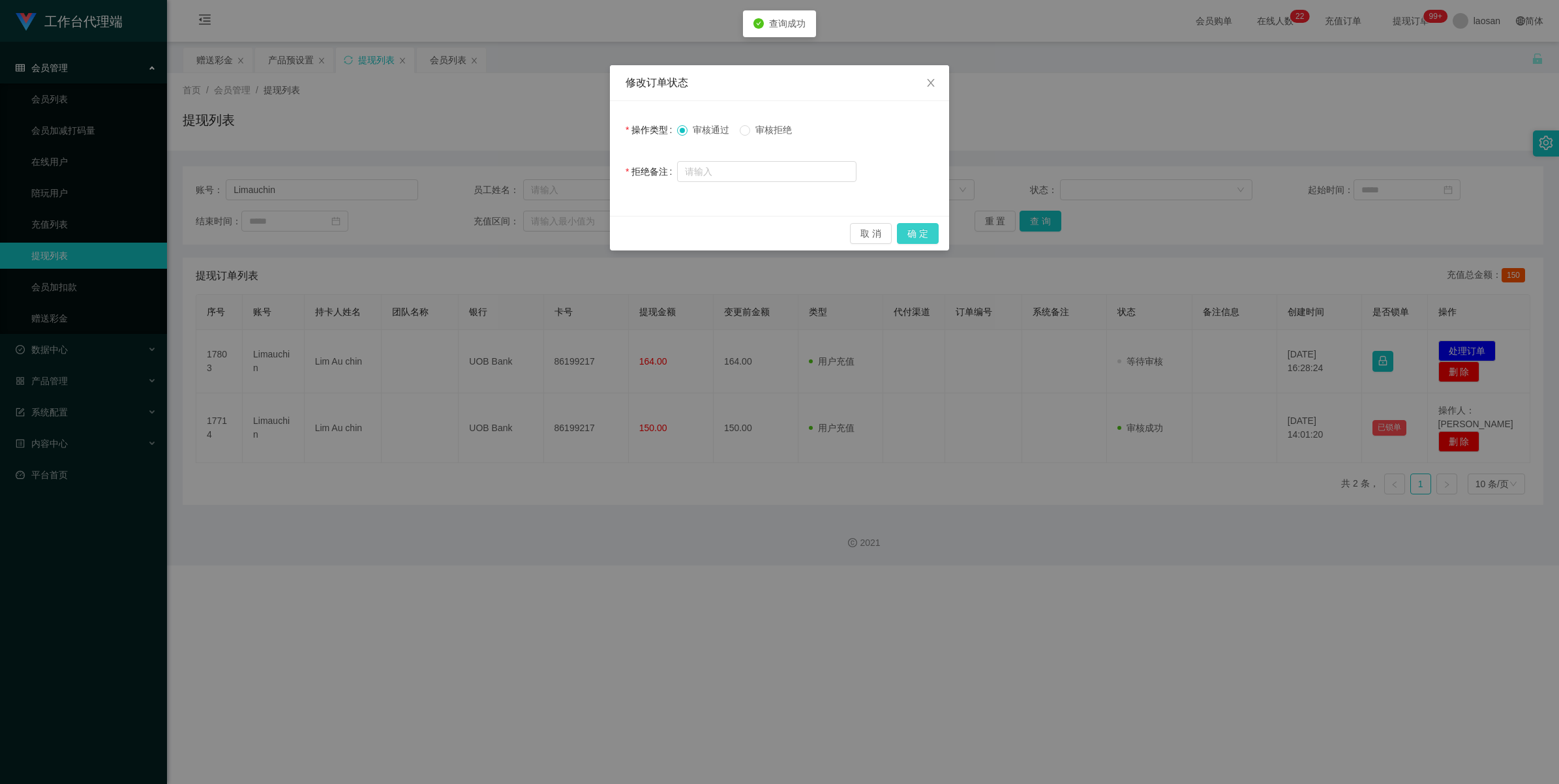
click at [853, 230] on button "确 定" at bounding box center [918, 234] width 42 height 21
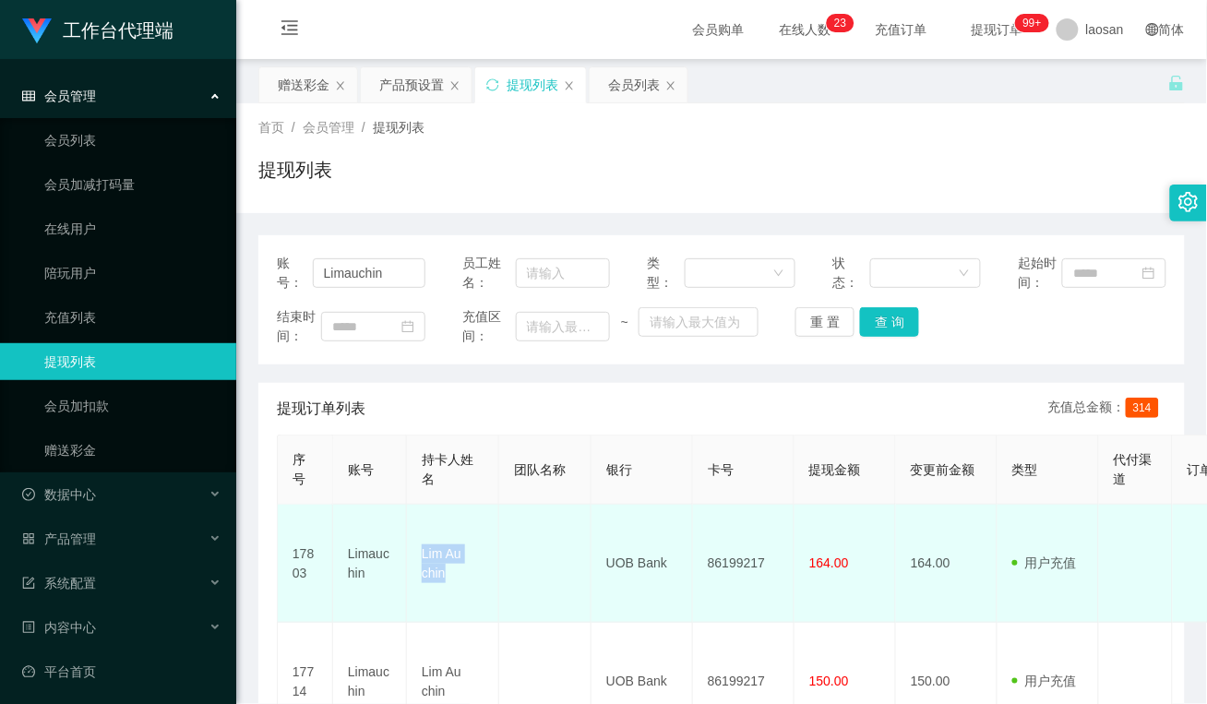
drag, startPoint x: 476, startPoint y: 584, endPoint x: 413, endPoint y: 541, distance: 76.3
click at [413, 541] on td "Lim Au chin" at bounding box center [453, 564] width 92 height 118
drag, startPoint x: 628, startPoint y: 591, endPoint x: 678, endPoint y: 567, distance: 55.3
click at [628, 591] on td "UOB Bank" at bounding box center [642, 564] width 102 height 118
drag, startPoint x: 666, startPoint y: 555, endPoint x: 600, endPoint y: 555, distance: 66.4
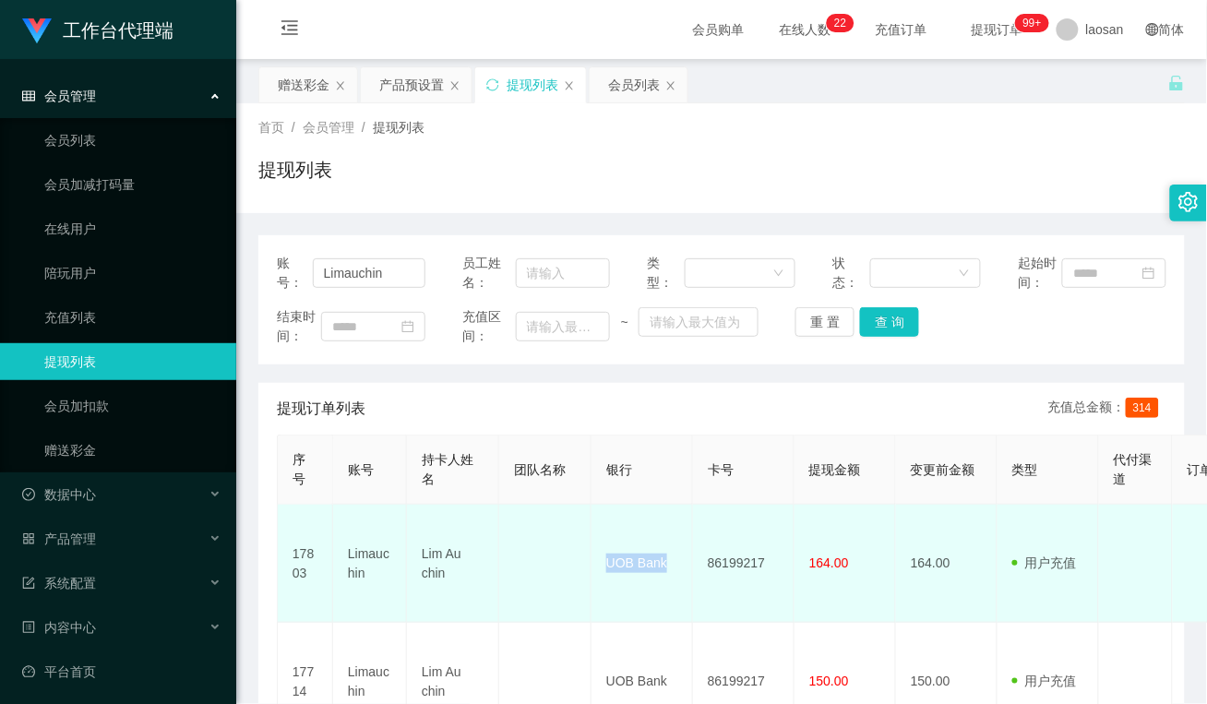
click at [600, 555] on td "UOB Bank" at bounding box center [642, 564] width 102 height 118
click at [595, 586] on td "UOB Bank" at bounding box center [642, 564] width 102 height 118
drag, startPoint x: 776, startPoint y: 554, endPoint x: 706, endPoint y: 555, distance: 70.2
click at [706, 555] on td "86199217" at bounding box center [744, 564] width 102 height 118
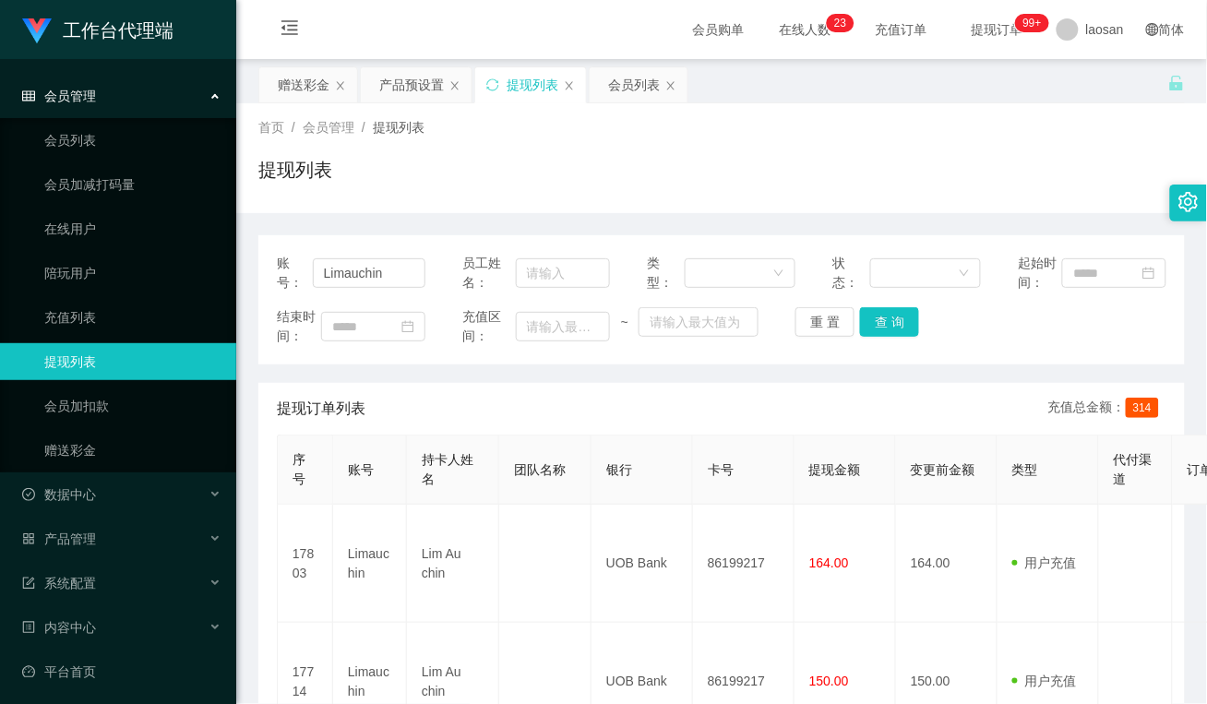
click at [559, 384] on div "提现订单列表 充值总金额： 314" at bounding box center [722, 409] width 890 height 52
click at [644, 380] on div "账号： Limauchin 员工姓名： 类型： 状态： 起始时间： 结束时间： 充值区间： ~ 重 置 查 询 提现订单列表 充值总金额： 314 序号 账号…" at bounding box center [721, 517] width 926 height 565
drag, startPoint x: 317, startPoint y: 269, endPoint x: 213, endPoint y: 268, distance: 103.4
click at [215, 265] on section "工作台代理端 会员管理 会员列表 会员加减打码量 在线用户 陪玩用户 充值列表 提现列表 会员加扣款 赠送彩金 数据中心 员工统计 团队统计 产品管理 注单管…" at bounding box center [603, 443] width 1207 height 886
paste input "18878555397"
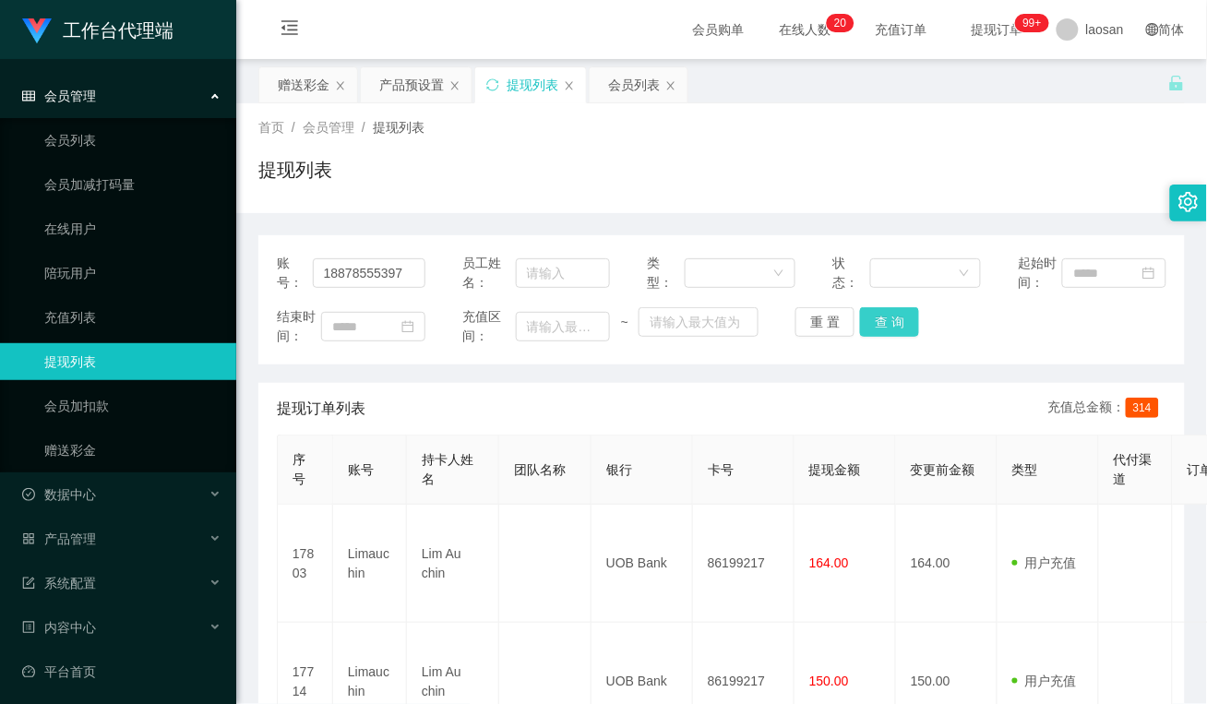
click at [896, 324] on button "查 询" at bounding box center [889, 322] width 59 height 30
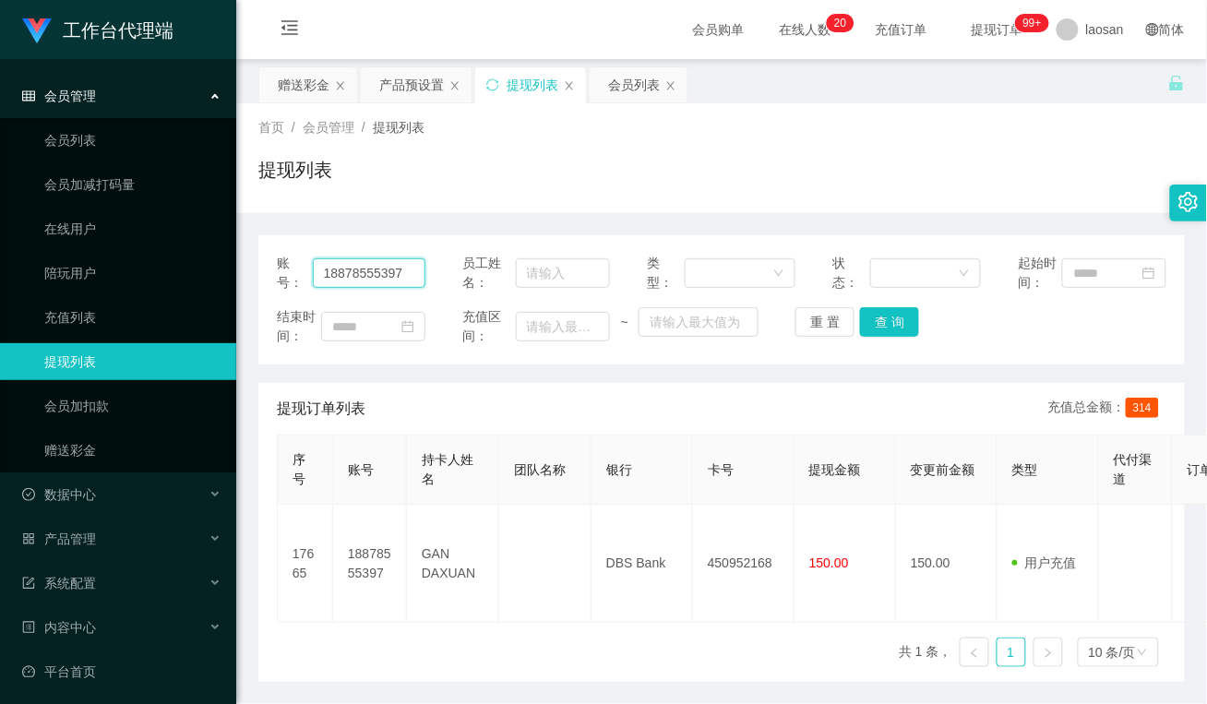
drag, startPoint x: 411, startPoint y: 272, endPoint x: 257, endPoint y: 266, distance: 154.2
click at [258, 266] on div "账号： 18878555397 员工姓名： 类型： 状态： 起始时间： 结束时间： 充值区间： ~ 重 置 查 询" at bounding box center [721, 299] width 926 height 129
paste input "Aricyap1982"
click at [887, 328] on button "查 询" at bounding box center [889, 322] width 59 height 30
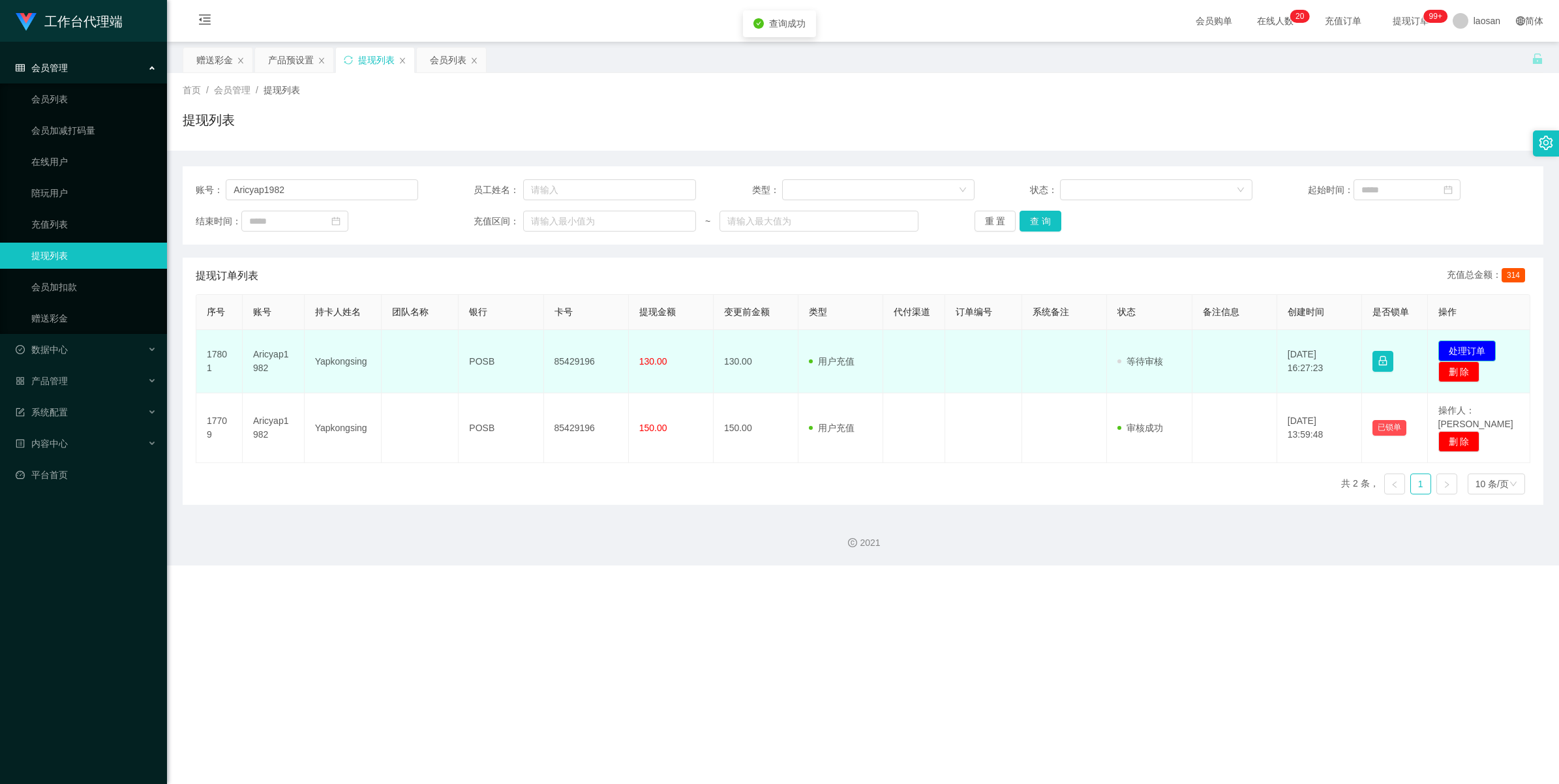
click at [853, 344] on button "处理订单" at bounding box center [1467, 351] width 57 height 21
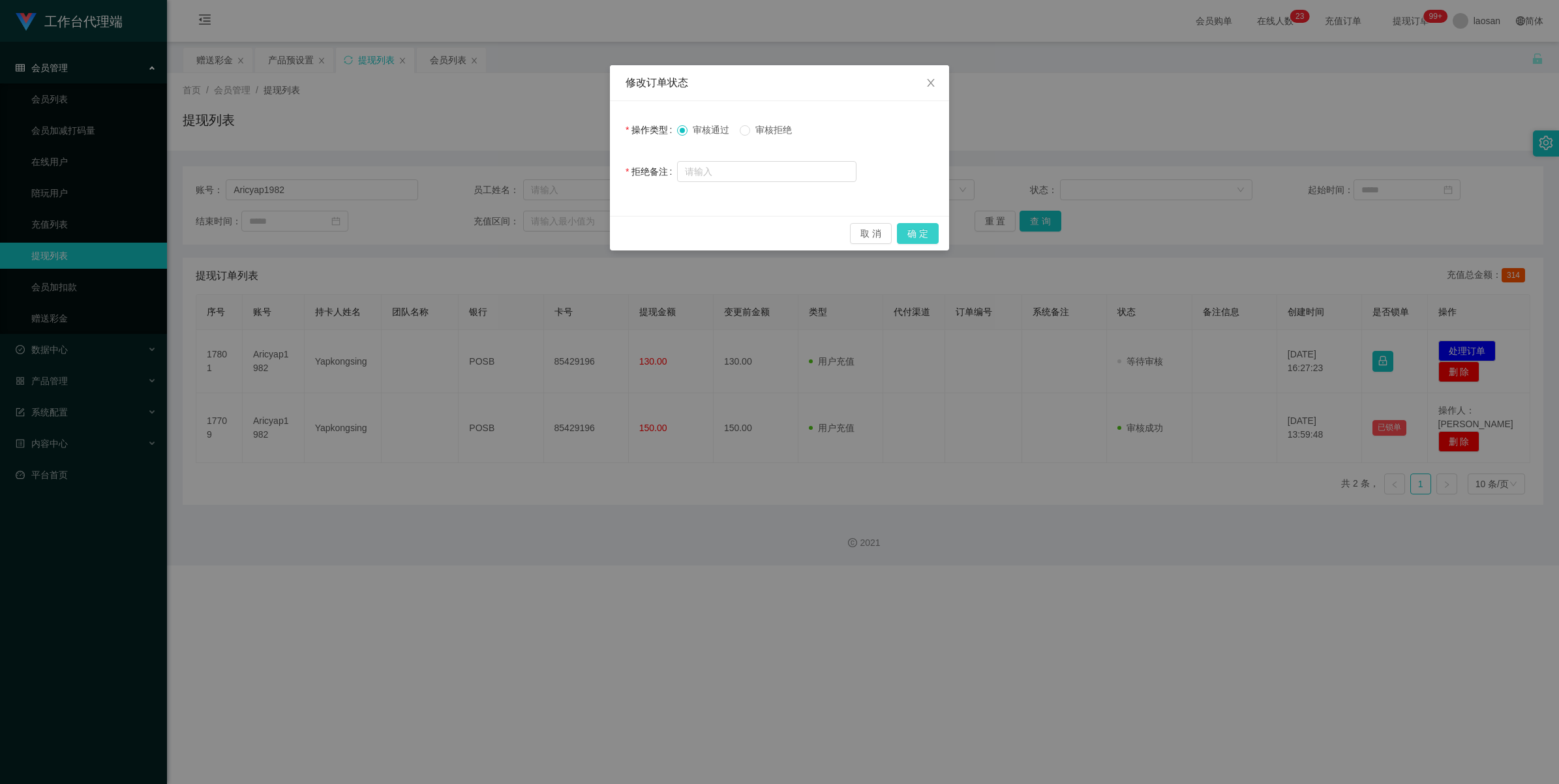
click at [853, 235] on button "确 定" at bounding box center [918, 234] width 42 height 21
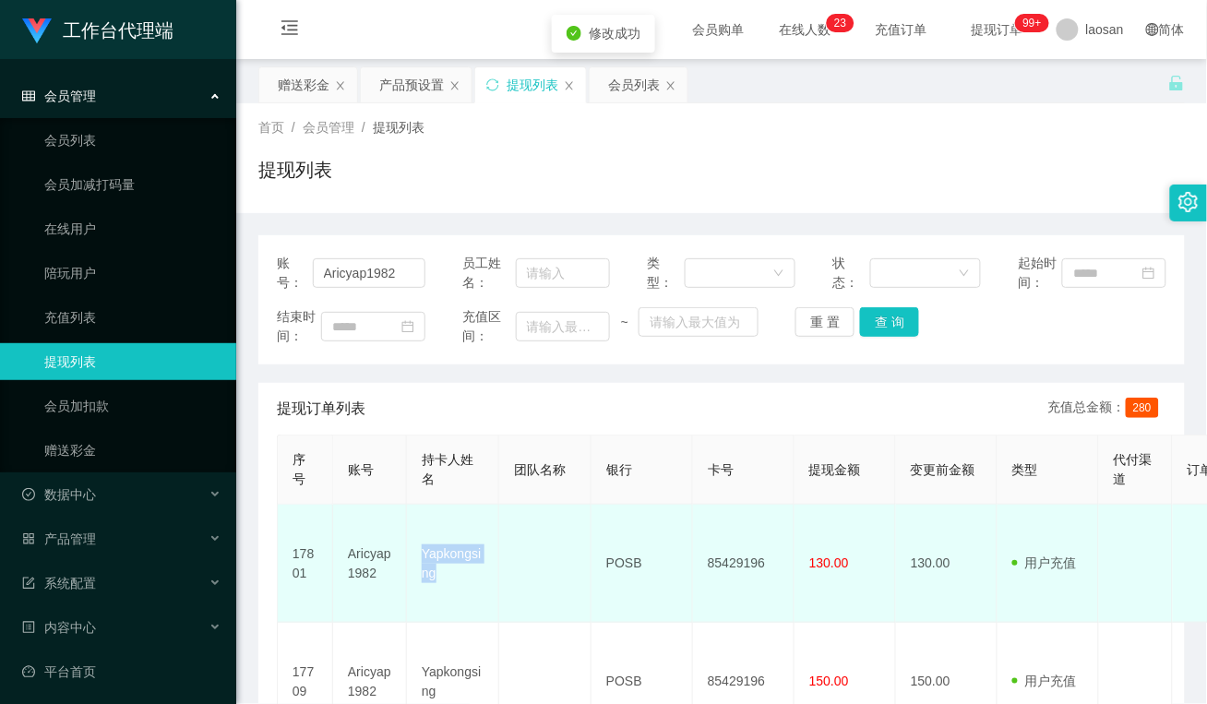
drag, startPoint x: 452, startPoint y: 568, endPoint x: 412, endPoint y: 541, distance: 48.4
click at [412, 541] on td "Yapkongsing" at bounding box center [453, 564] width 92 height 118
click at [532, 568] on td at bounding box center [545, 564] width 92 height 118
drag, startPoint x: 647, startPoint y: 552, endPoint x: 589, endPoint y: 541, distance: 59.2
click at [589, 541] on tr "17801 Aricyap1982 Yapkongsing POSB 85429196 130.00 130.00 用户充值 人工扣款 审核驳回 审核成功 等…" at bounding box center [1069, 564] width 1583 height 118
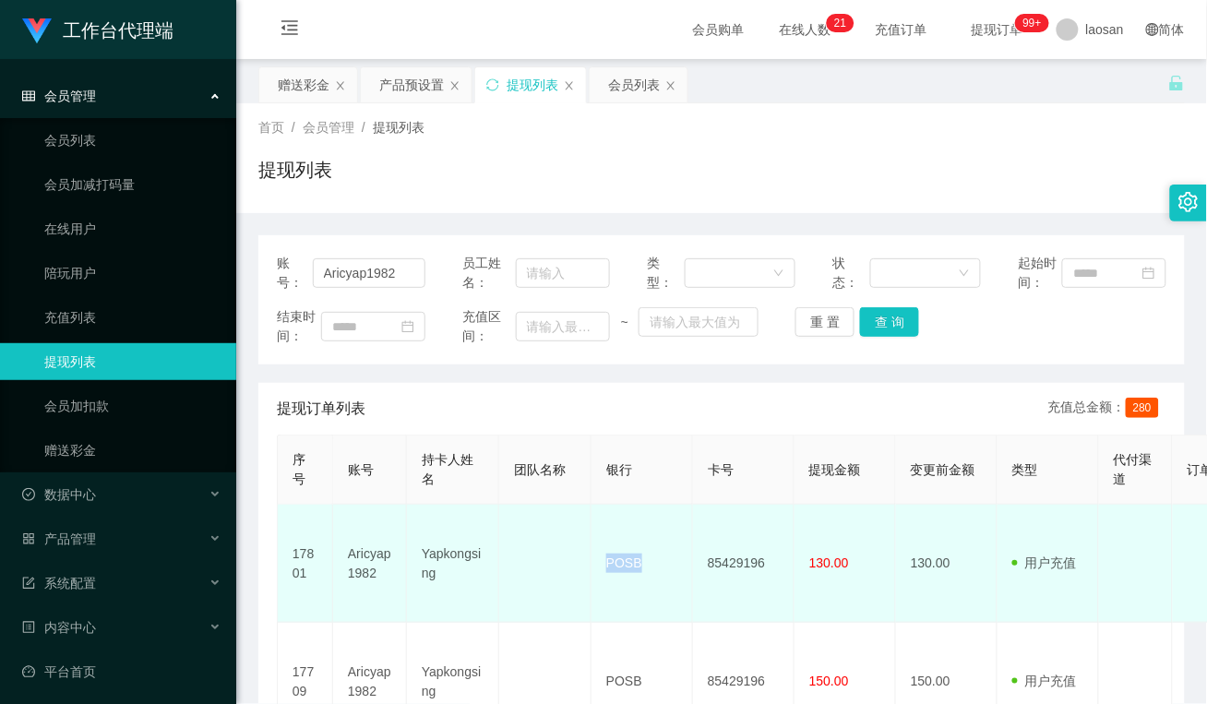
drag, startPoint x: 537, startPoint y: 587, endPoint x: 629, endPoint y: 587, distance: 92.3
click at [537, 587] on td at bounding box center [545, 564] width 92 height 118
drag, startPoint x: 770, startPoint y: 554, endPoint x: 702, endPoint y: 551, distance: 68.3
click at [702, 551] on td "85429196" at bounding box center [744, 564] width 102 height 118
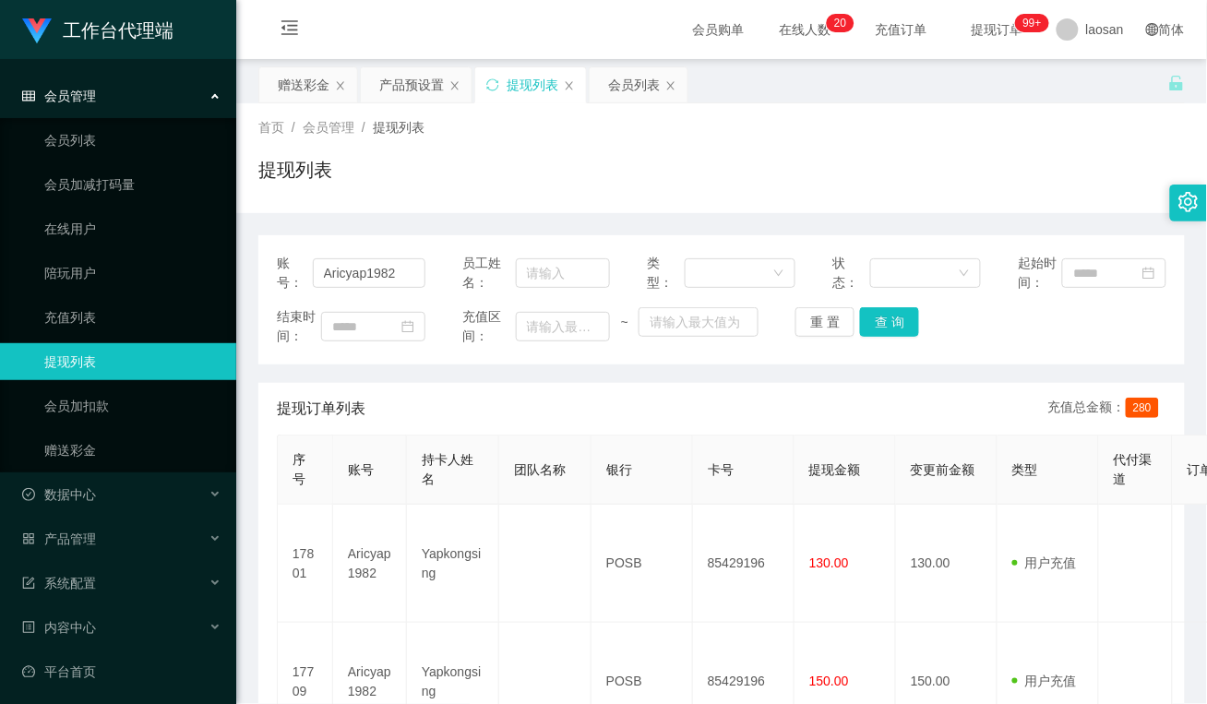
click at [461, 394] on div "提现订单列表 充值总金额： 280" at bounding box center [722, 409] width 890 height 52
drag, startPoint x: 406, startPoint y: 274, endPoint x: 296, endPoint y: 274, distance: 109.8
click at [296, 274] on div "账号： Aricyap1982" at bounding box center [351, 273] width 149 height 39
paste input "18878555397"
click at [877, 320] on button "查 询" at bounding box center [889, 322] width 59 height 30
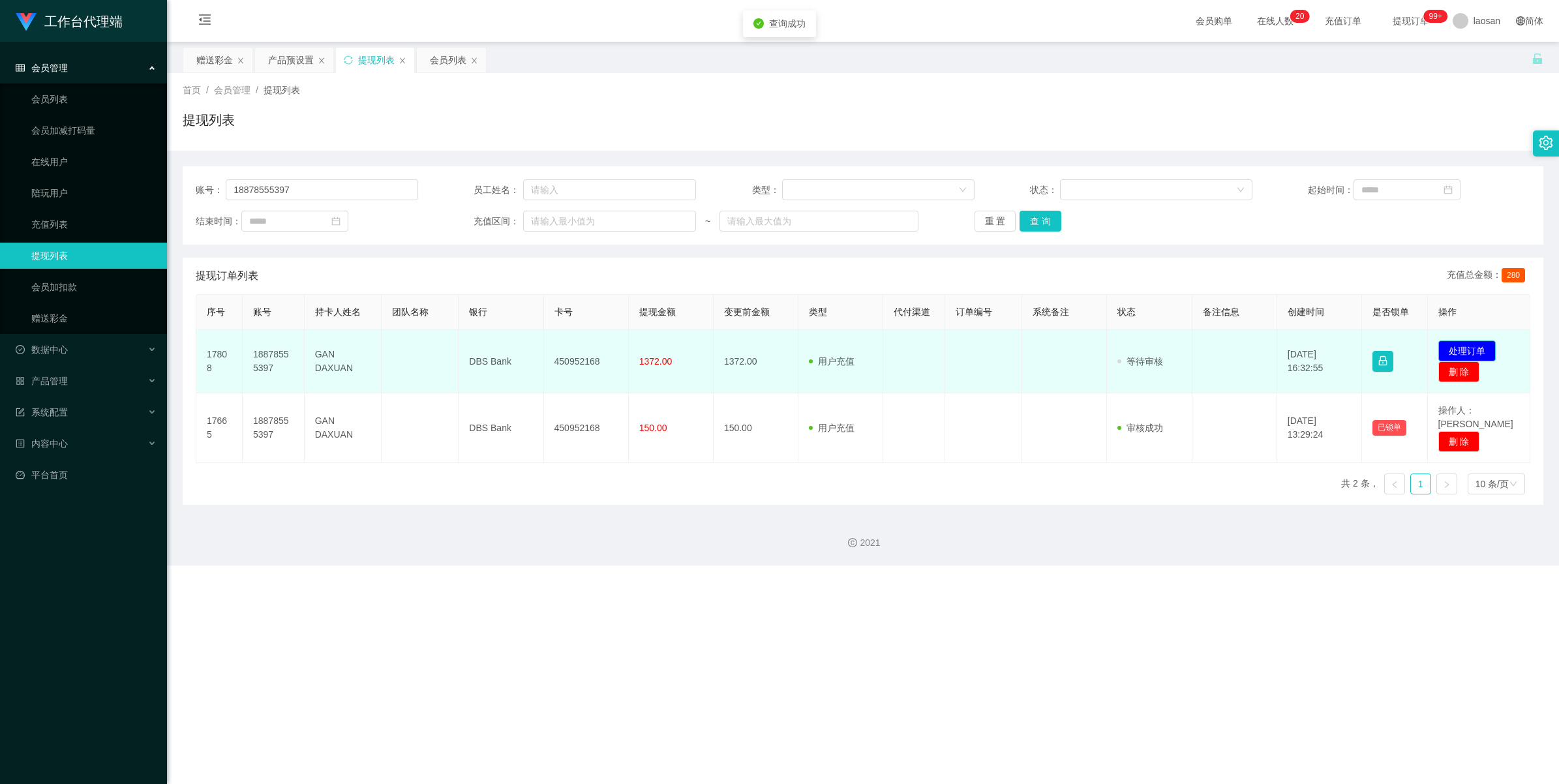
click at [853, 346] on button "处理订单" at bounding box center [1467, 351] width 57 height 21
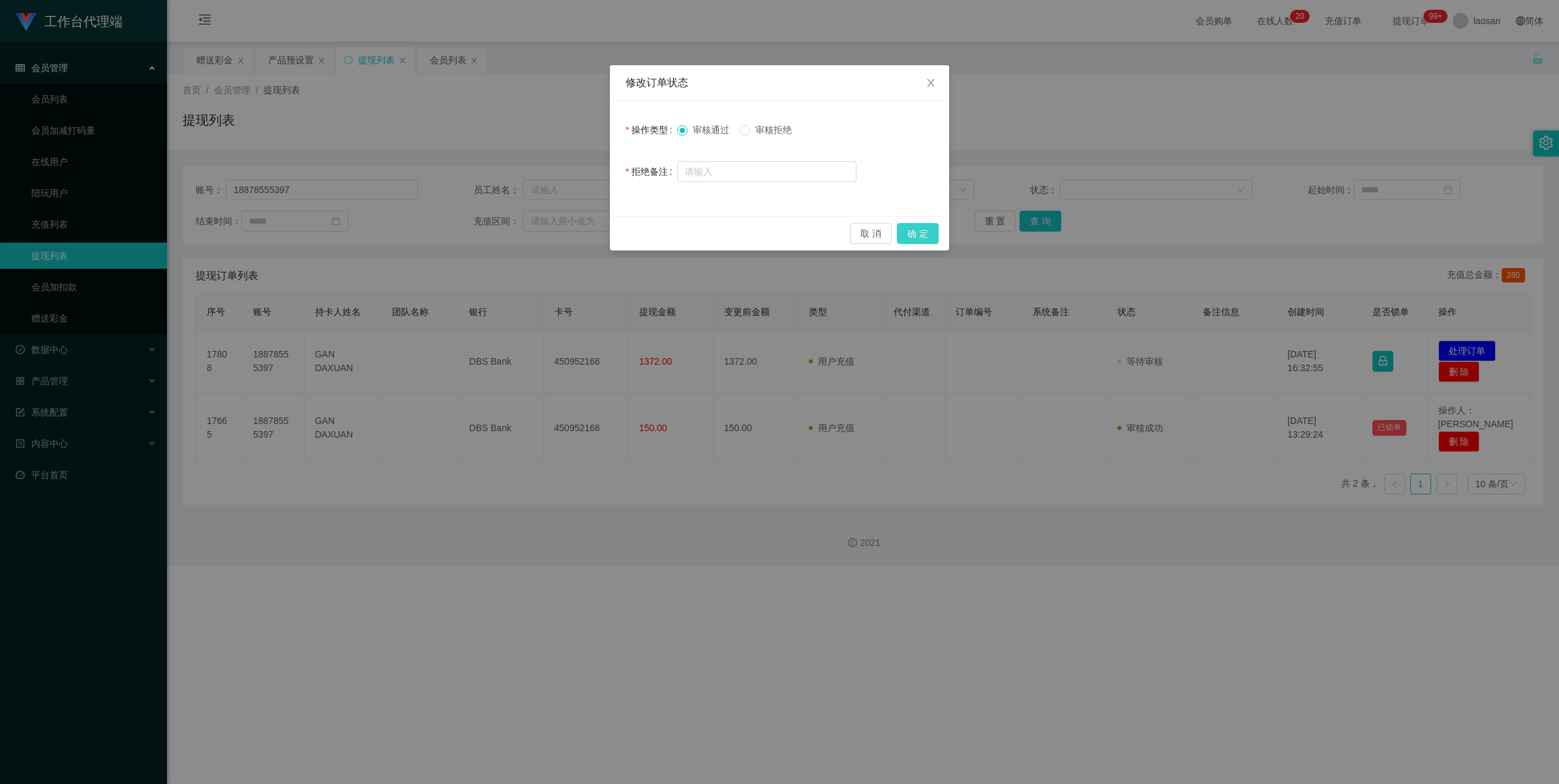
click at [853, 228] on button "确 定" at bounding box center [918, 234] width 42 height 21
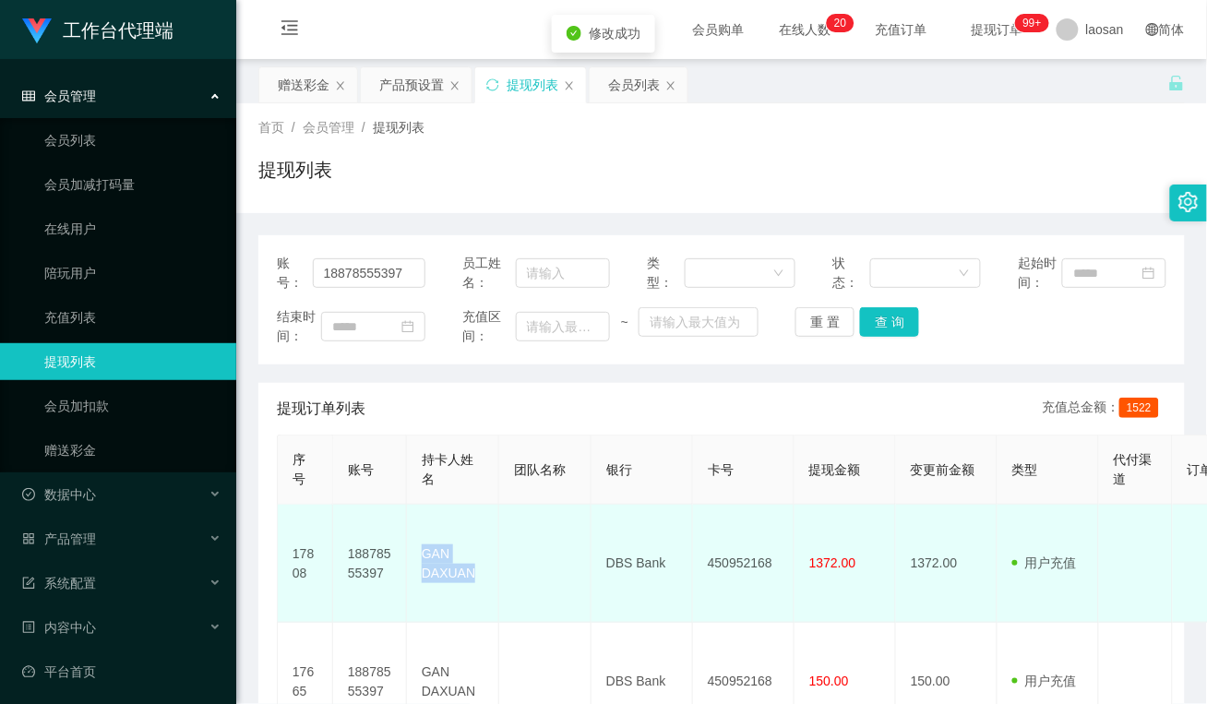
drag, startPoint x: 476, startPoint y: 563, endPoint x: 423, endPoint y: 537, distance: 59.4
click at [423, 537] on td "GAN DAXUAN" at bounding box center [453, 564] width 92 height 118
drag, startPoint x: 565, startPoint y: 574, endPoint x: 653, endPoint y: 556, distance: 90.3
click at [565, 574] on td at bounding box center [545, 564] width 92 height 118
drag, startPoint x: 679, startPoint y: 549, endPoint x: 579, endPoint y: 551, distance: 99.7
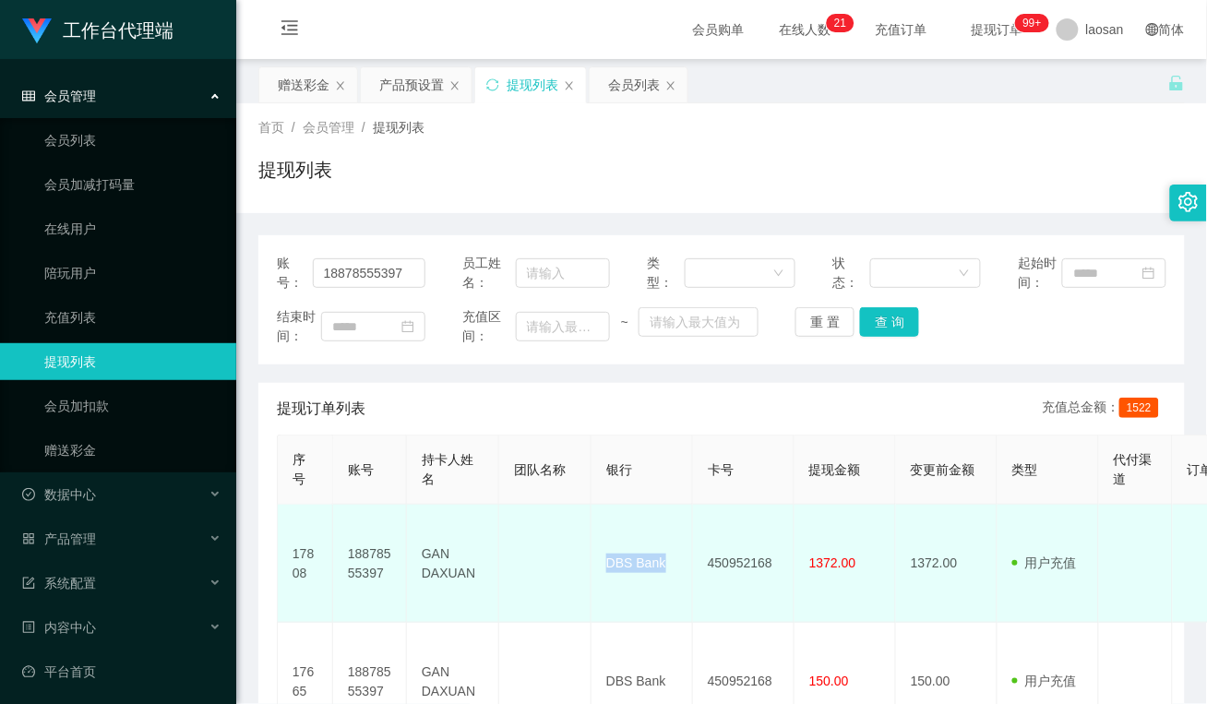
click at [579, 551] on tr "17808 18878555397 GAN DAXUAN DBS Bank 450952168 1372.00 1372.00 用户充值 人工扣款 审核驳回 …" at bounding box center [1069, 564] width 1583 height 118
click at [605, 567] on td "DBS Bank" at bounding box center [642, 564] width 102 height 118
drag, startPoint x: 778, startPoint y: 555, endPoint x: 699, endPoint y: 561, distance: 78.7
click at [699, 561] on td "450952168" at bounding box center [744, 564] width 102 height 118
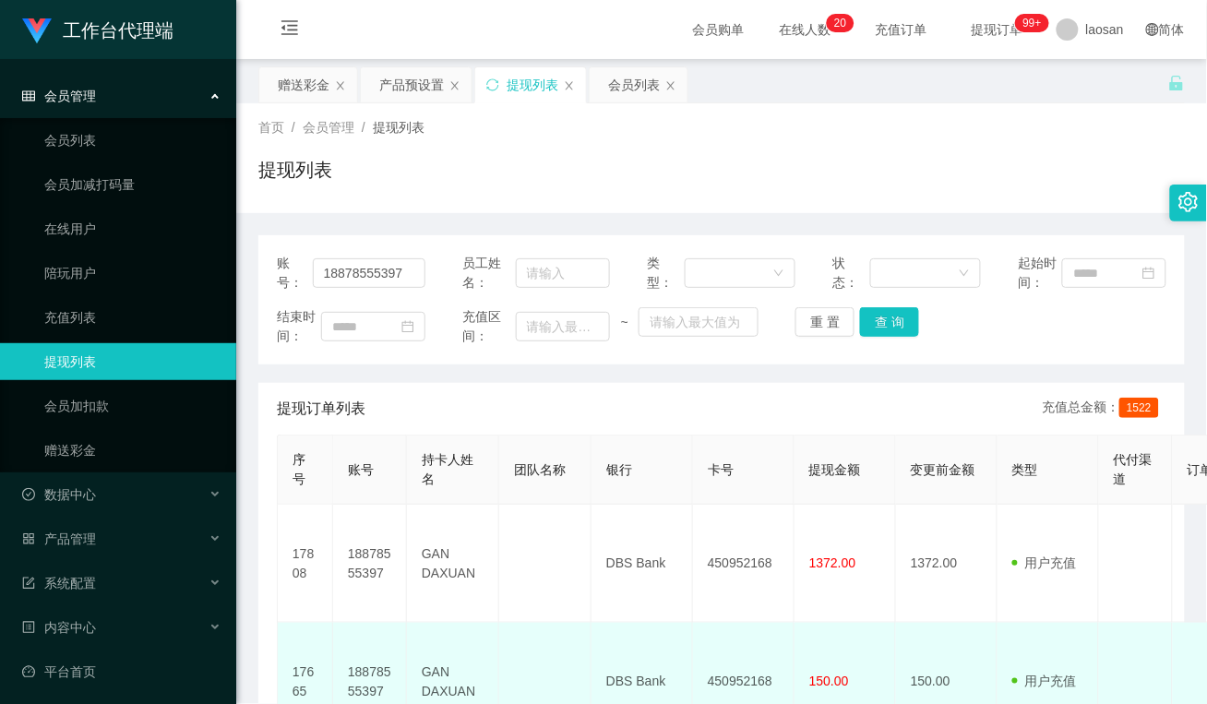
drag, startPoint x: 547, startPoint y: 601, endPoint x: 603, endPoint y: 614, distance: 56.9
click at [547, 601] on td at bounding box center [545, 564] width 92 height 118
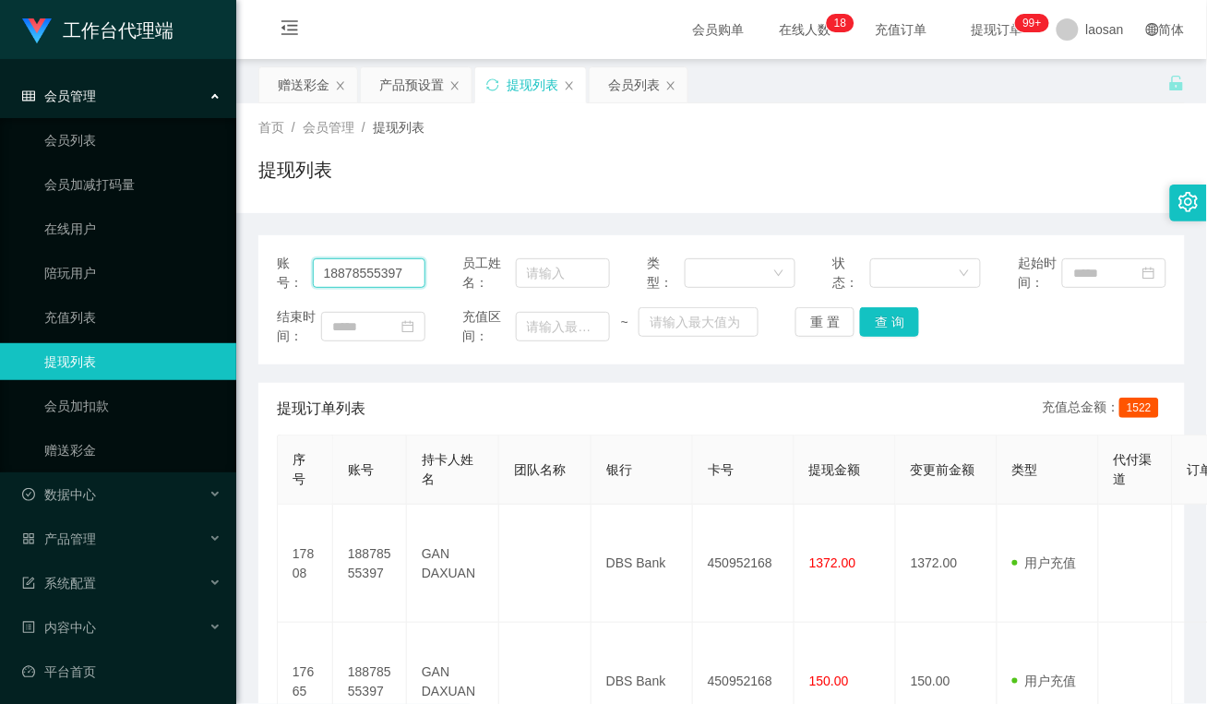
drag, startPoint x: 413, startPoint y: 274, endPoint x: 226, endPoint y: 272, distance: 187.3
click at [226, 272] on section "工作台代理端 会员管理 会员列表 会员加减打码量 在线用户 陪玩用户 充值列表 提现列表 会员加扣款 赠送彩金 数据中心 员工统计 团队统计 产品管理 注单管…" at bounding box center [603, 443] width 1207 height 886
paste input "Aricyap1982"
type input "Aricyap1982"
click at [879, 321] on button "查 询" at bounding box center [889, 322] width 59 height 30
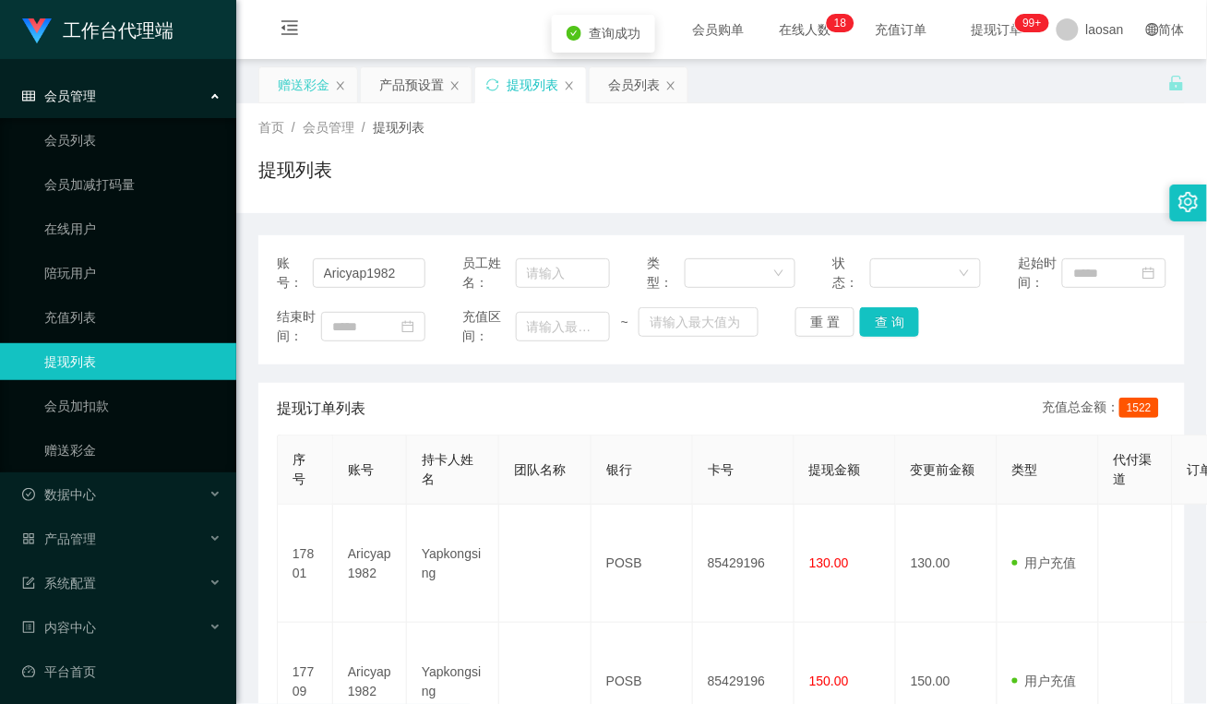
click at [307, 84] on div "赠送彩金" at bounding box center [304, 84] width 52 height 35
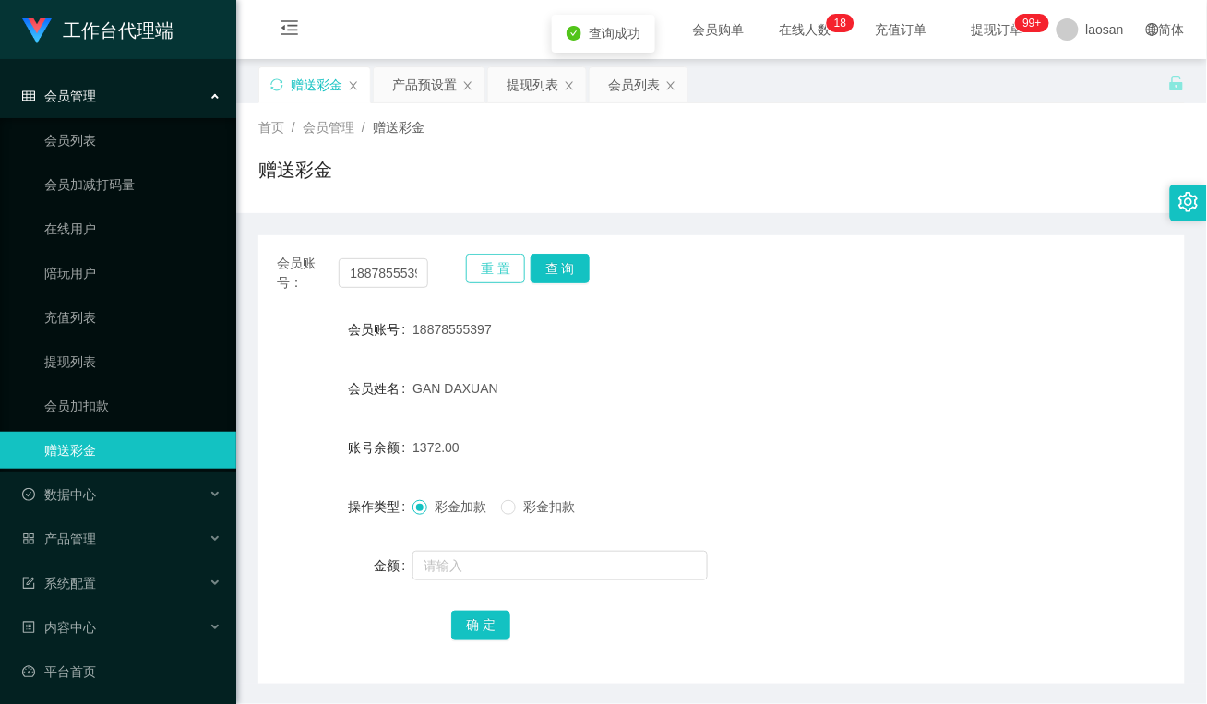
click at [492, 277] on button "重 置" at bounding box center [495, 269] width 59 height 30
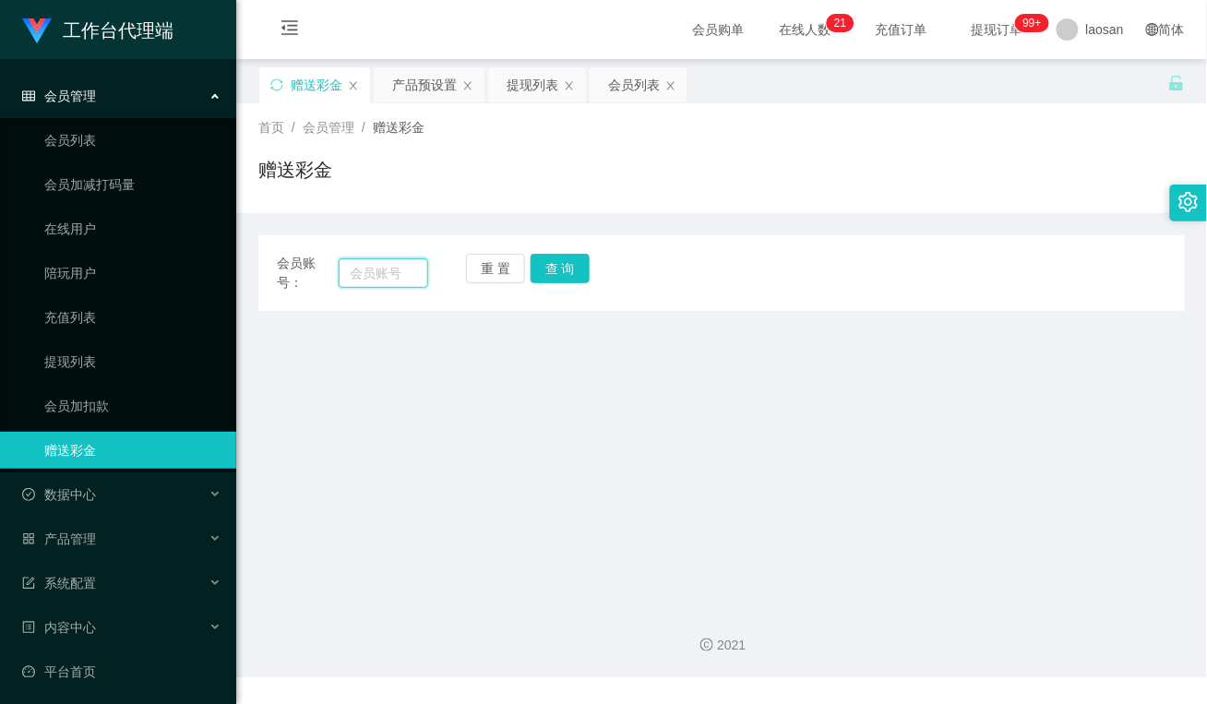
click at [370, 273] on input "text" at bounding box center [384, 273] width 90 height 30
paste input "Aricyap1982"
type input "Aricyap1982"
click at [564, 279] on button "查 询" at bounding box center [560, 269] width 59 height 30
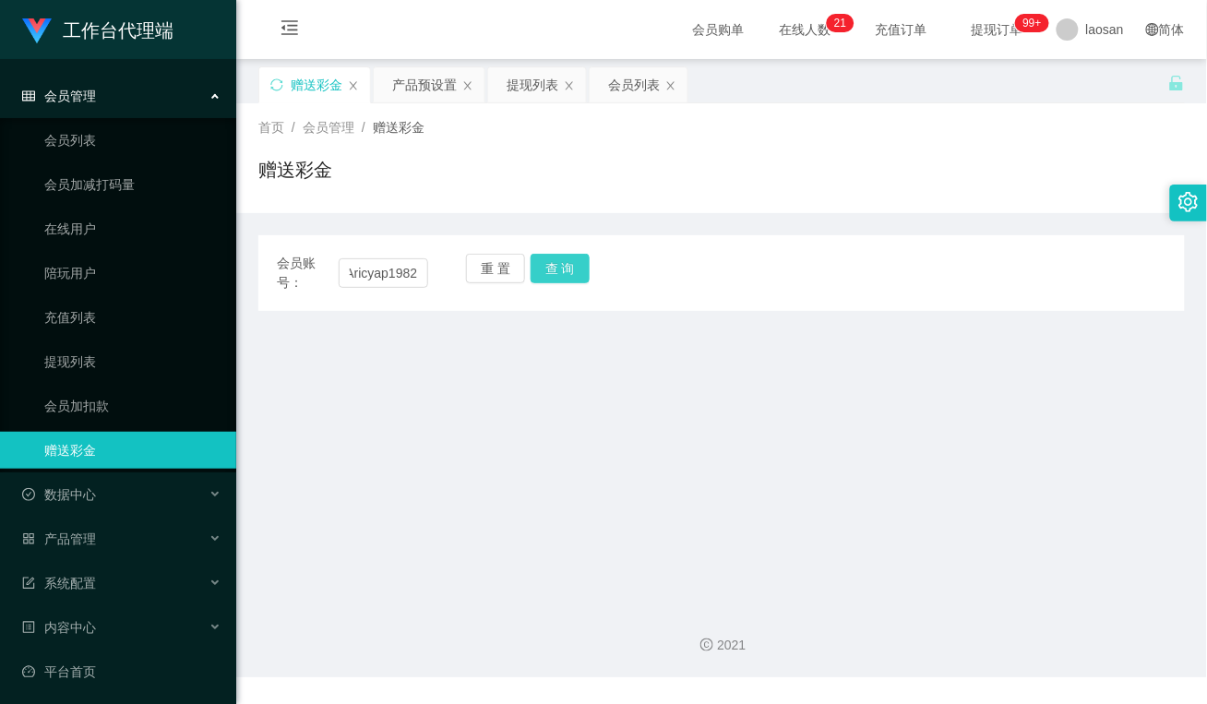
scroll to position [0, 0]
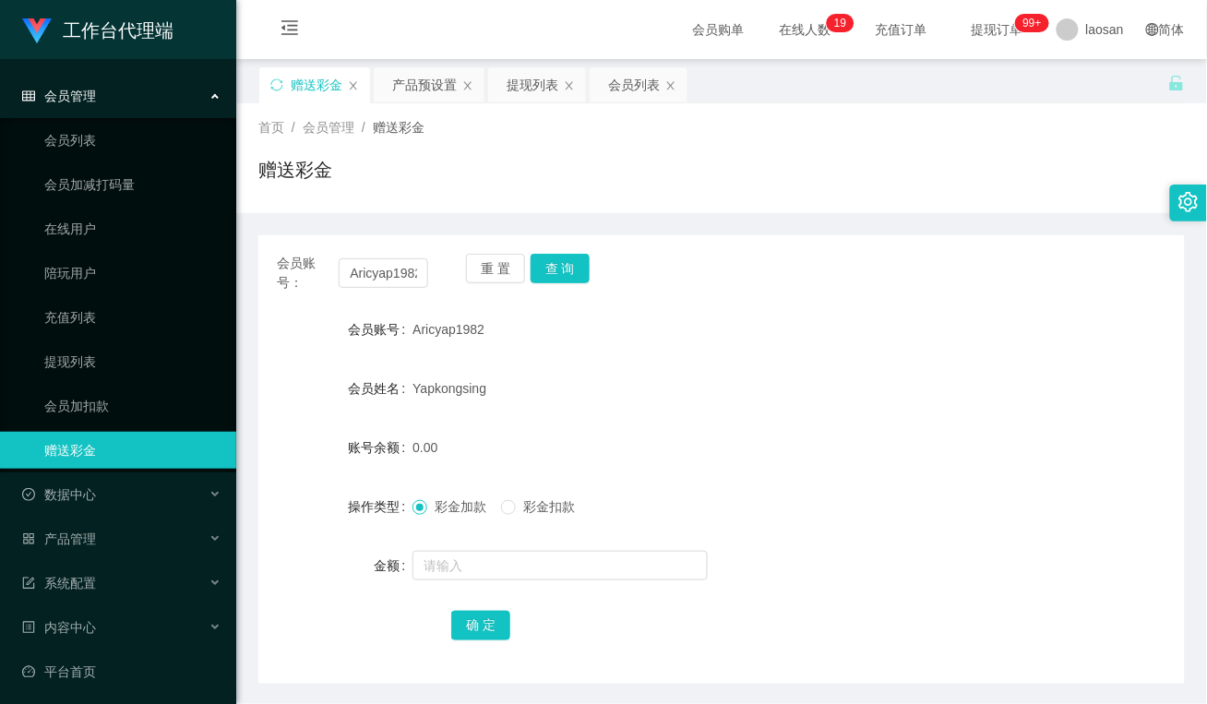
click at [541, 352] on form "会员账号 Aricyap1982 会员姓名 Yapkongsing 账号余额 0.00 操作类型 彩金加款 彩金扣款 金额 确 定" at bounding box center [721, 477] width 926 height 332
click at [535, 81] on div "提现列表" at bounding box center [533, 84] width 52 height 35
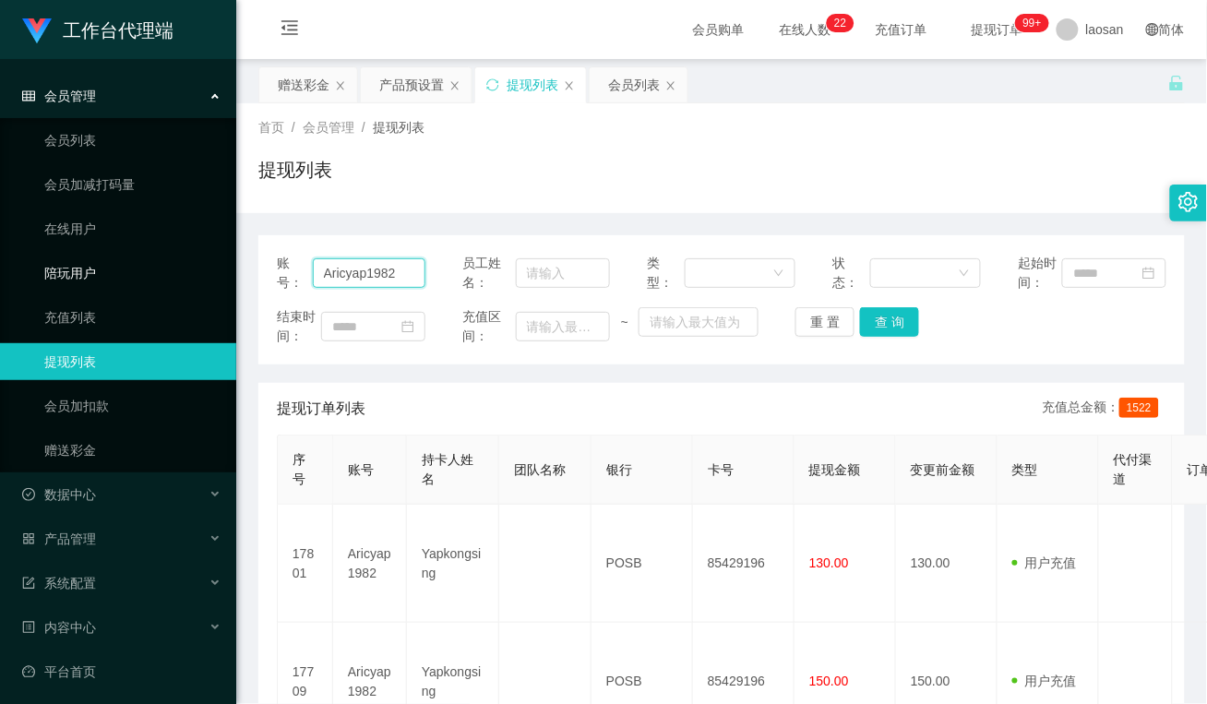
drag, startPoint x: 399, startPoint y: 270, endPoint x: 125, endPoint y: 270, distance: 273.1
click at [126, 272] on section "工作台代理端 会员管理 会员列表 会员加减打码量 在线用户 陪玩用户 充值列表 提现列表 会员加扣款 赠送彩金 数据中心 员工统计 团队统计 产品管理 注单管…" at bounding box center [603, 443] width 1207 height 886
paste input "6122750"
type input "6122750"
click at [877, 320] on button "查 询" at bounding box center [889, 322] width 59 height 30
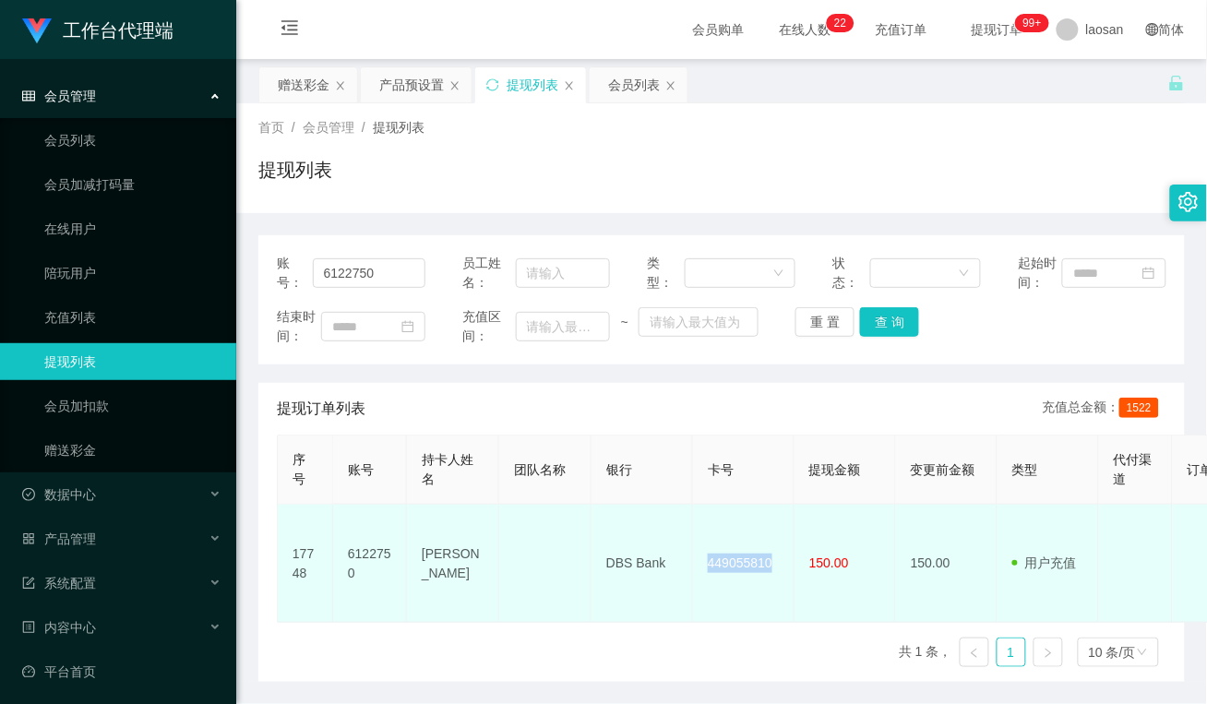
drag, startPoint x: 777, startPoint y: 559, endPoint x: 692, endPoint y: 566, distance: 85.1
click at [693, 566] on td "449055810" at bounding box center [744, 564] width 102 height 118
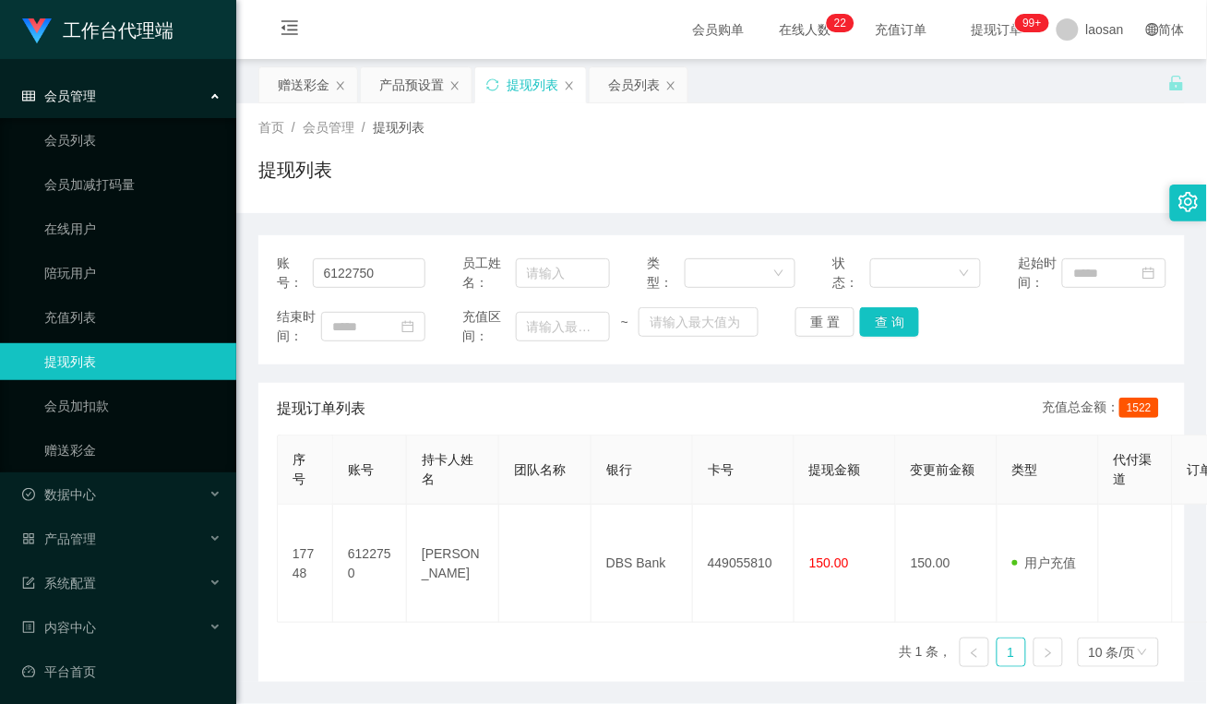
drag, startPoint x: 393, startPoint y: 630, endPoint x: 293, endPoint y: 655, distance: 103.6
click at [393, 630] on div "序号 账号 持卡人姓名 团队名称 银行 卡号 提现金额 变更前金额 类型 代付渠道 订单编号 系统备注 状态 备注信息 创建时间 是否锁单 操作 17748 …" at bounding box center [722, 558] width 890 height 247
click at [519, 195] on div "提现列表" at bounding box center [721, 177] width 926 height 42
click at [318, 80] on div "赠送彩金" at bounding box center [304, 84] width 52 height 35
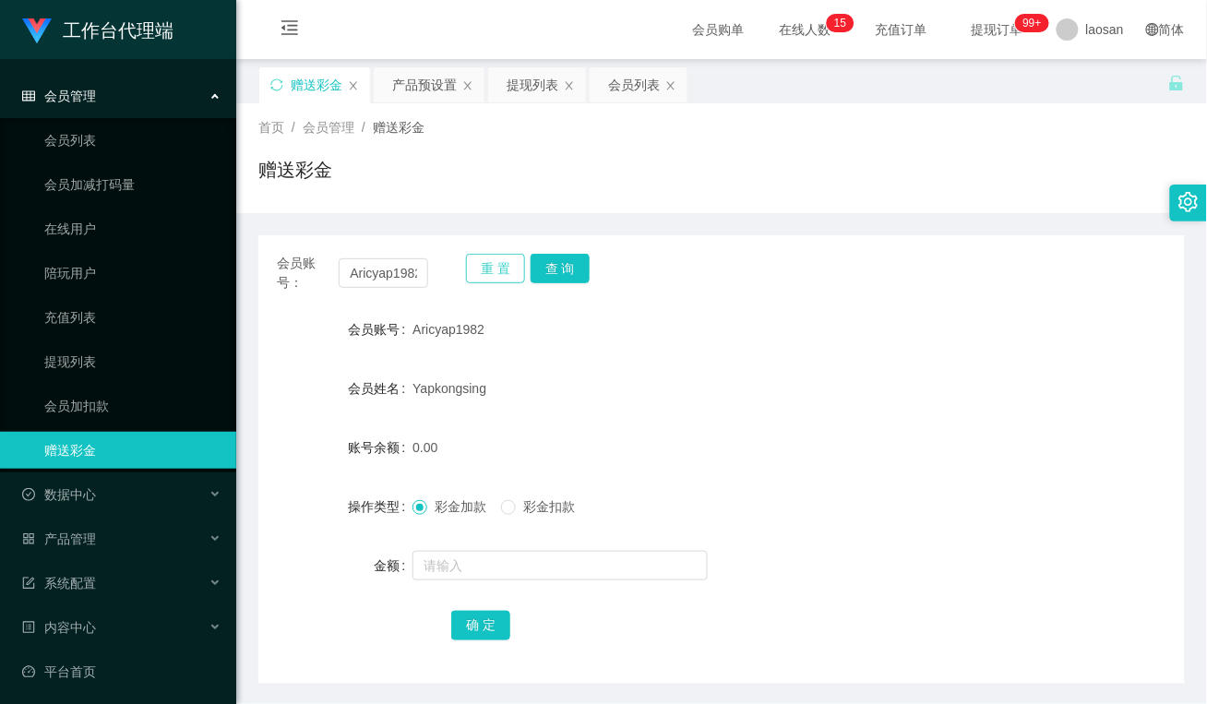
click at [486, 269] on button "重 置" at bounding box center [495, 269] width 59 height 30
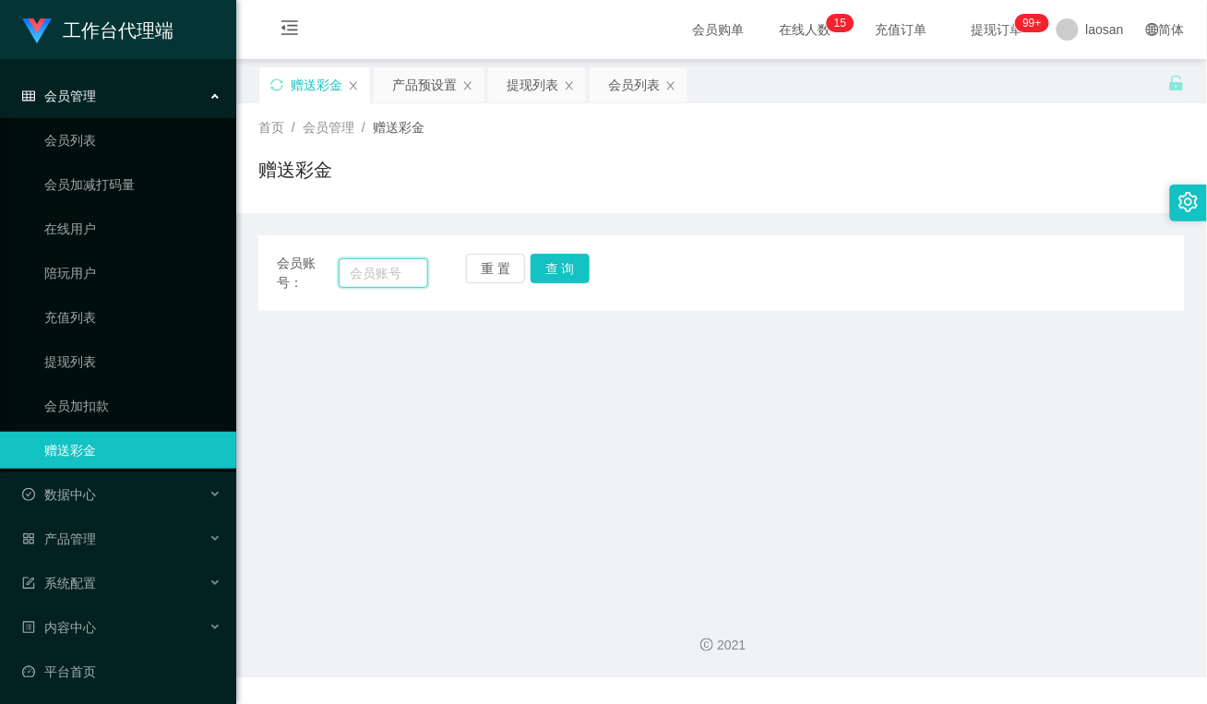
click at [404, 273] on input "text" at bounding box center [384, 273] width 90 height 30
paste input "18878555397"
type input "18878555397"
click at [551, 274] on button "查 询" at bounding box center [560, 269] width 59 height 30
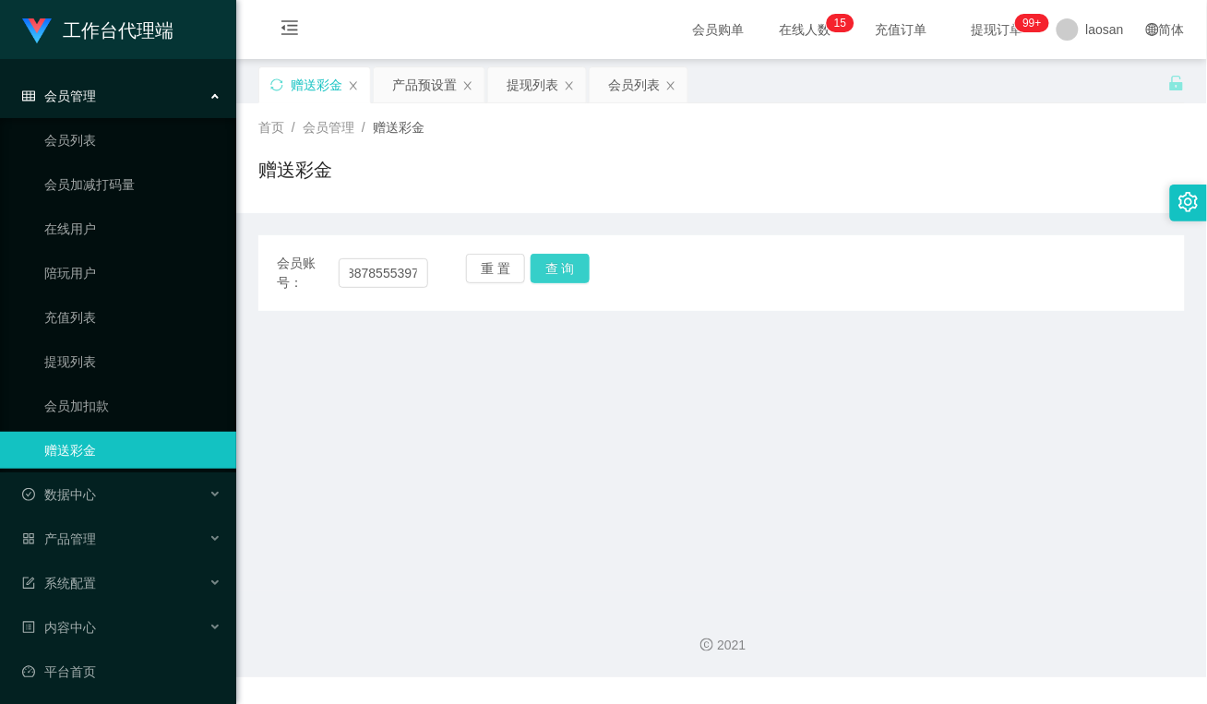
scroll to position [0, 0]
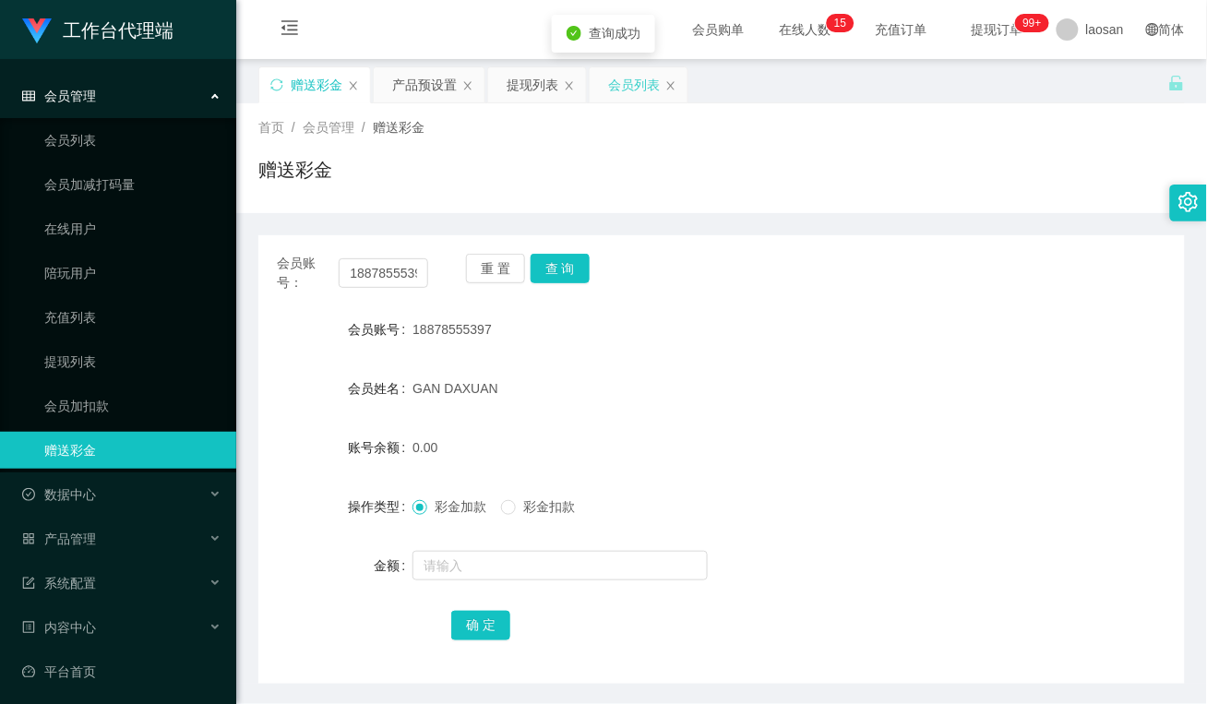
click at [634, 83] on div "会员列表" at bounding box center [634, 84] width 52 height 35
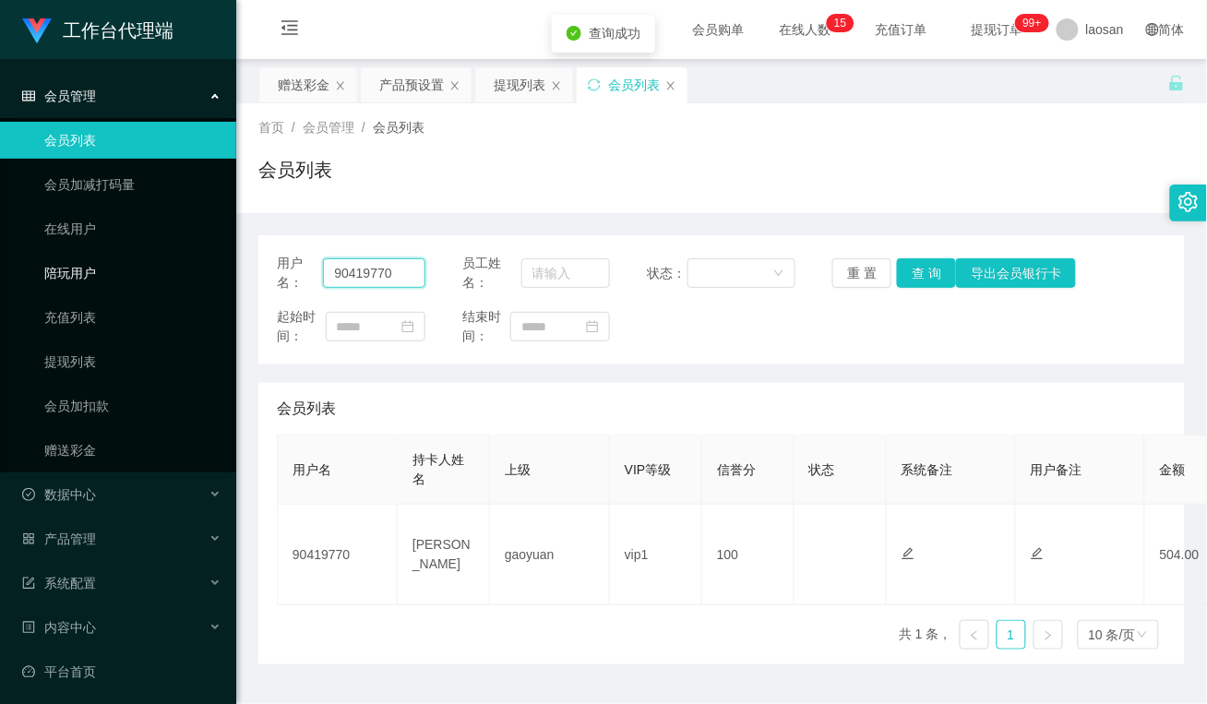
drag, startPoint x: 401, startPoint y: 274, endPoint x: 169, endPoint y: 265, distance: 232.7
click at [166, 265] on section "工作台代理端 会员管理 会员列表 会员加减打码量 在线用户 陪玩用户 充值列表 提现列表 会员加扣款 赠送彩金 数据中心 员工统计 团队统计 产品管理 注单管…" at bounding box center [603, 375] width 1207 height 750
paste input "18878555397"
type input "18878555397"
click at [916, 269] on button "查 询" at bounding box center [926, 273] width 59 height 30
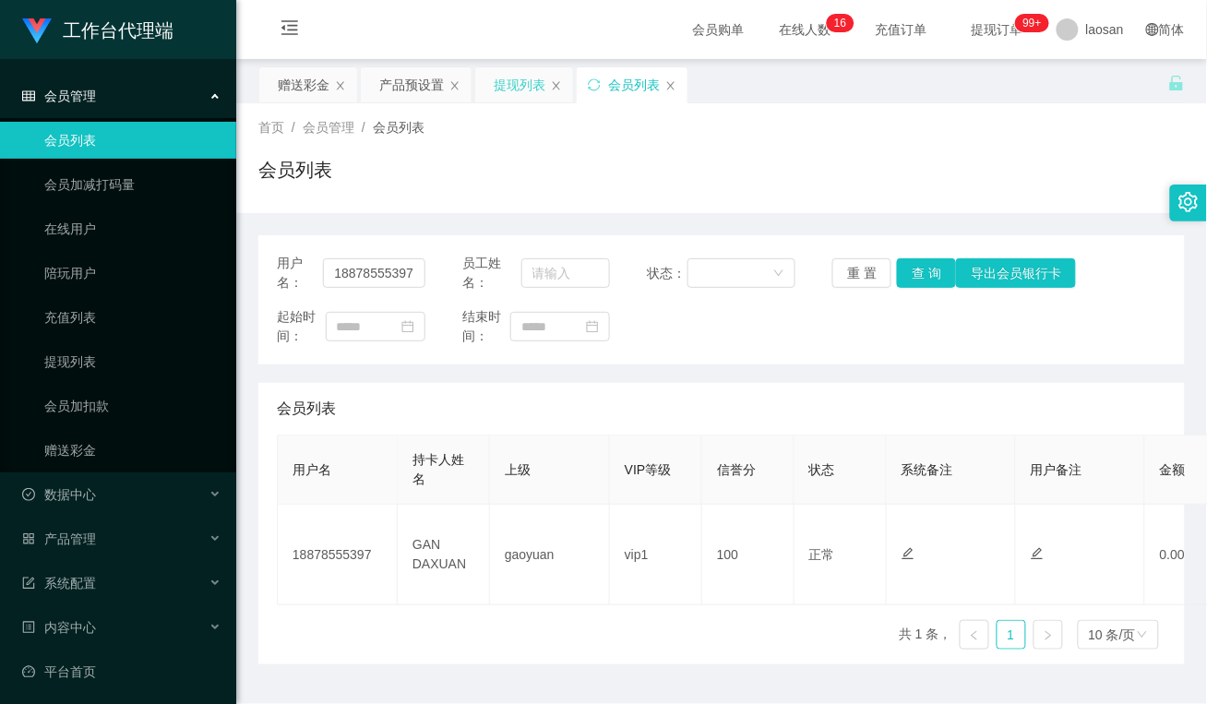
click at [514, 69] on div "提现列表" at bounding box center [520, 84] width 52 height 35
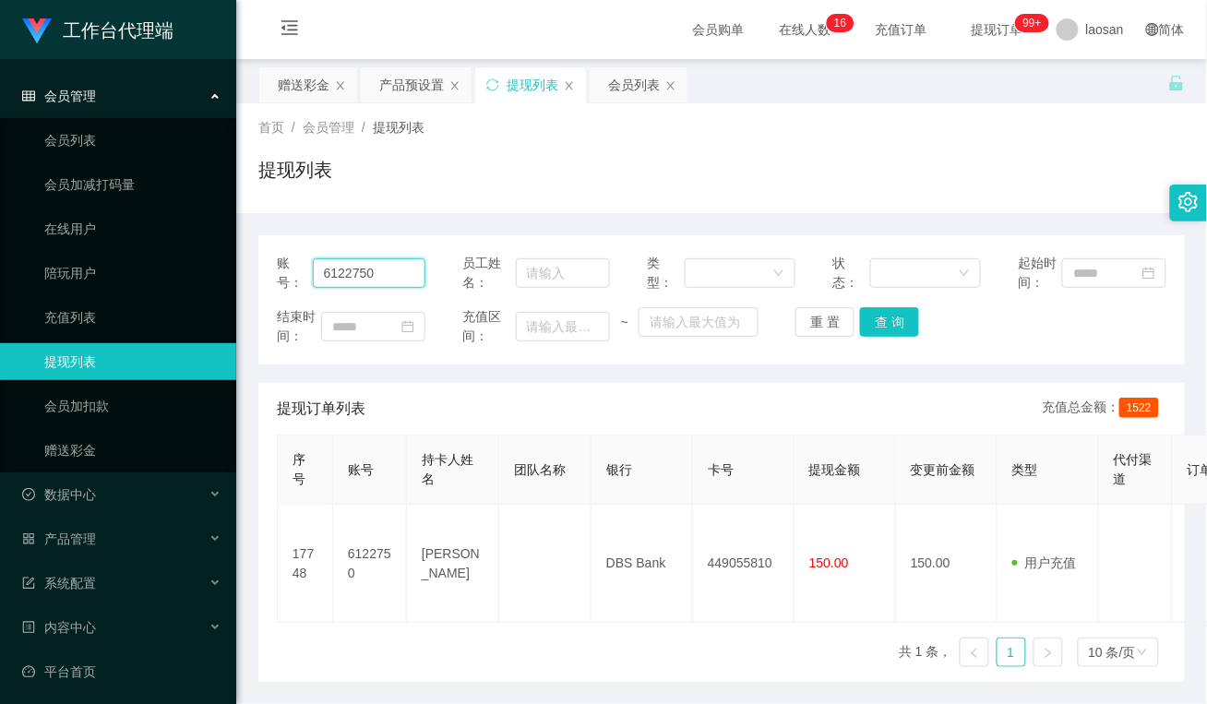
click at [386, 282] on input "6122750" at bounding box center [369, 273] width 113 height 30
drag, startPoint x: 386, startPoint y: 282, endPoint x: 238, endPoint y: 278, distance: 147.7
click at [238, 278] on main "关闭左侧 关闭右侧 关闭其它 刷新页面 赠送彩金 产品预设置 提现列表 会员列表 首页 / 会员管理 / 提现列表 / 提现列表 账号： 6122750 员工…" at bounding box center [721, 370] width 971 height 623
paste input "18878555397"
type input "18878555397"
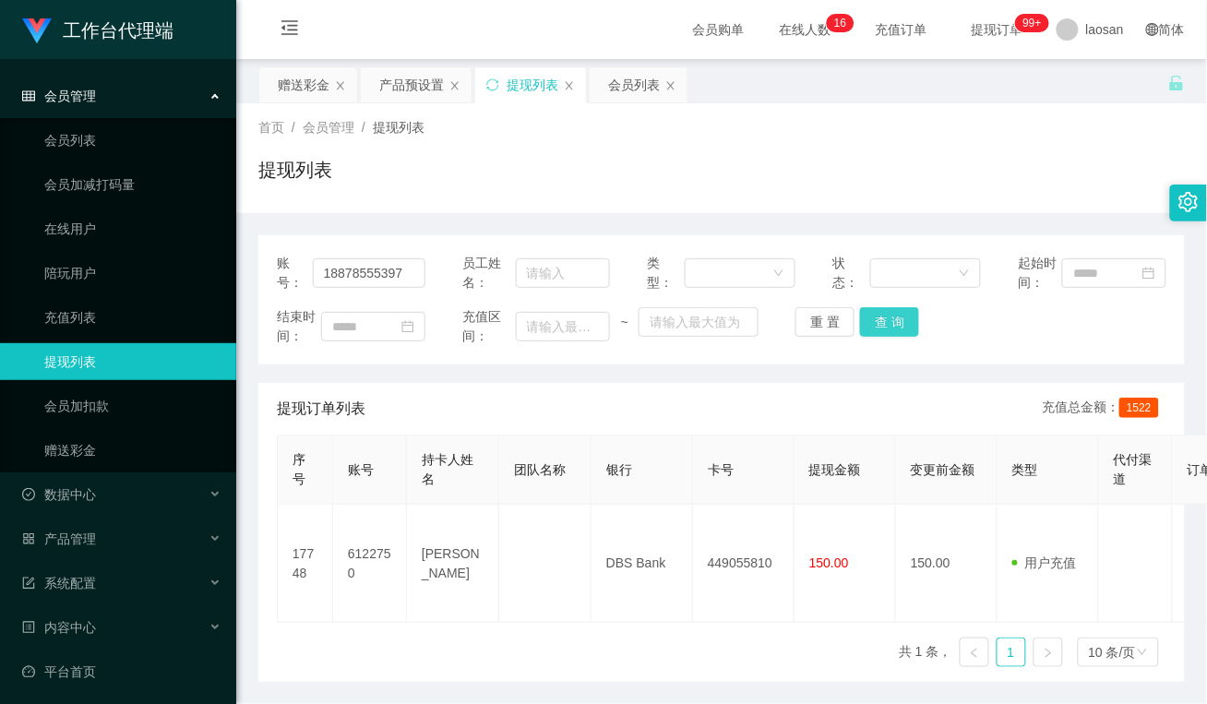
drag, startPoint x: 890, startPoint y: 326, endPoint x: 901, endPoint y: 344, distance: 21.1
click at [890, 326] on button "查 询" at bounding box center [889, 322] width 59 height 30
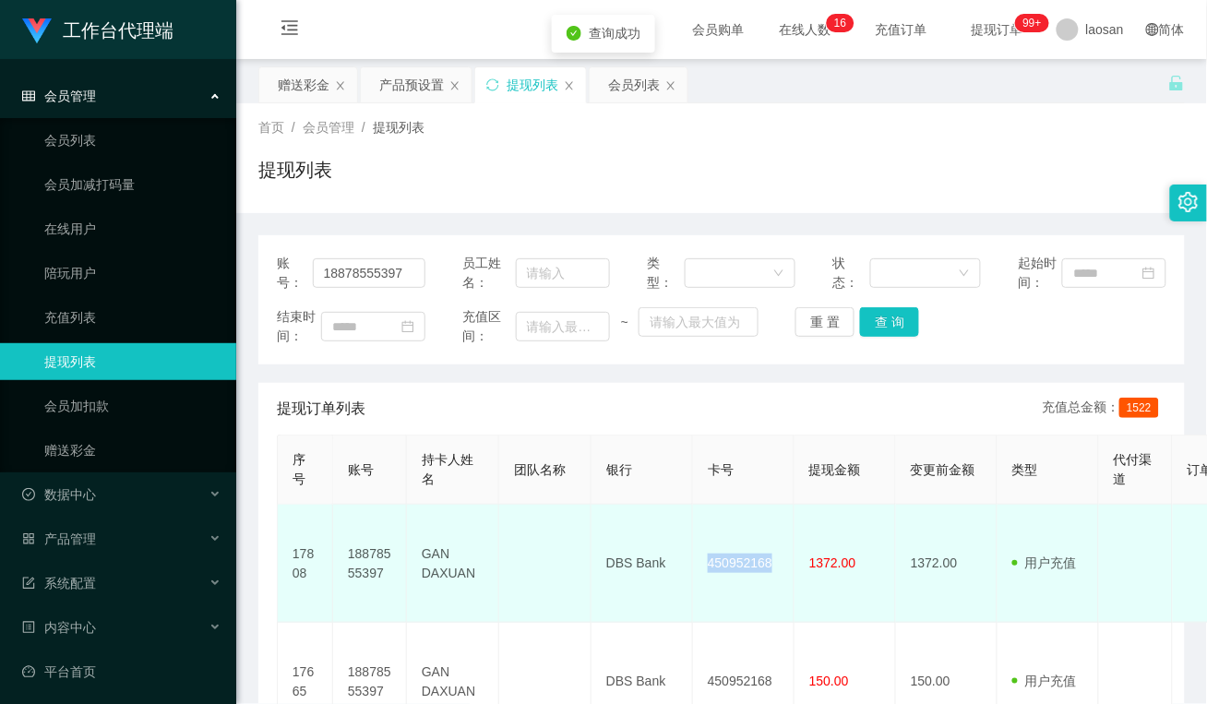
drag, startPoint x: 769, startPoint y: 558, endPoint x: 699, endPoint y: 559, distance: 69.2
click at [699, 559] on td "450952168" at bounding box center [744, 564] width 102 height 118
click at [535, 579] on td at bounding box center [545, 564] width 92 height 118
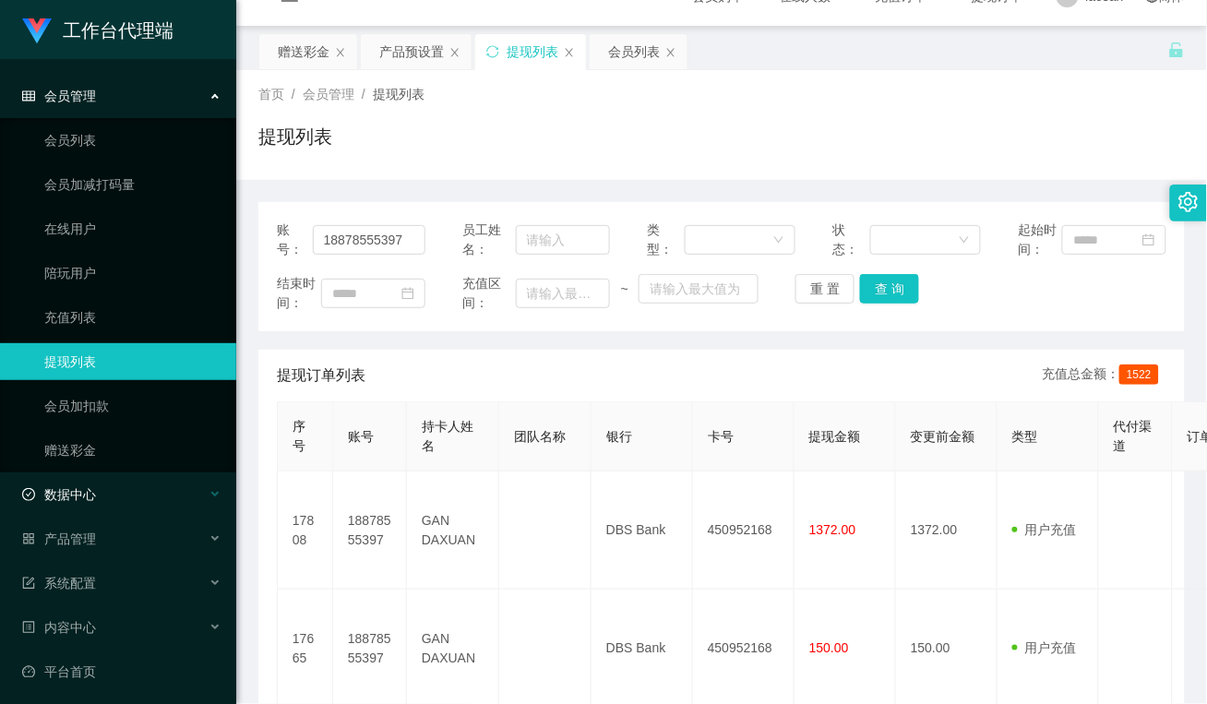
scroll to position [115, 0]
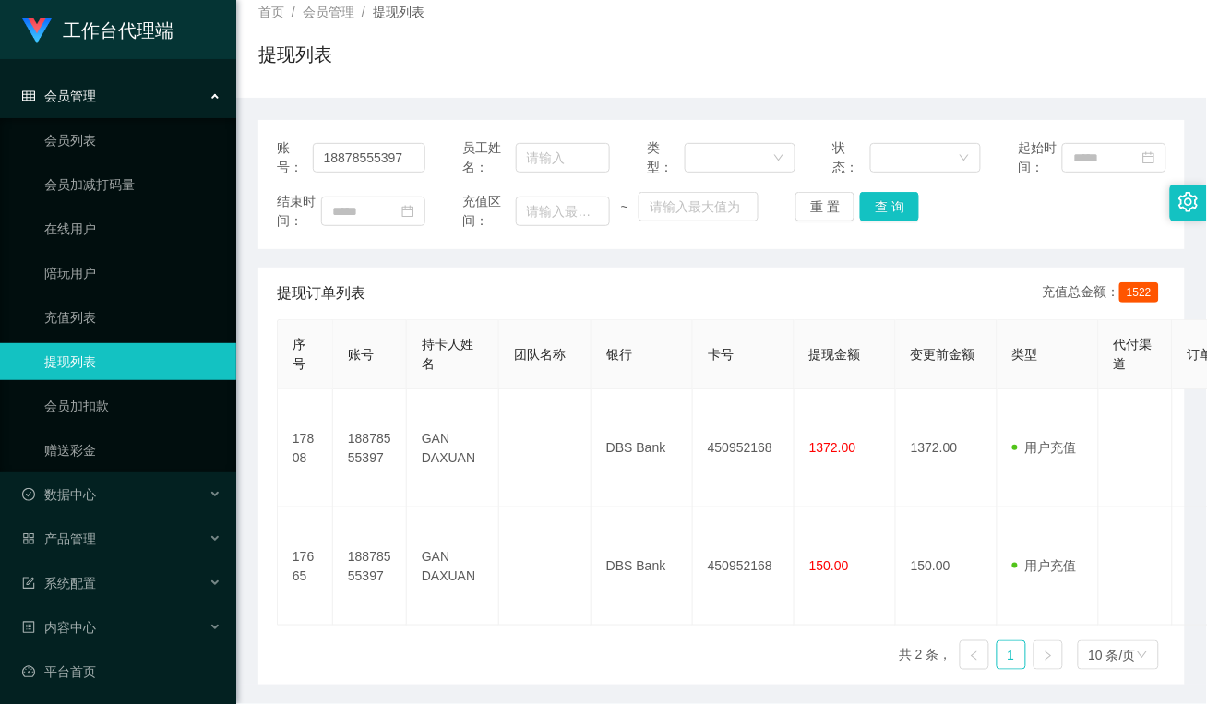
click at [426, 638] on div "序号 账号 持卡人姓名 团队名称 银行 卡号 提现金额 变更前金额 类型 代付渠道 订单编号 系统备注 状态 备注信息 创建时间 是否锁单 操作 17808 …" at bounding box center [722, 501] width 890 height 365
click at [472, 80] on div "提现列表" at bounding box center [721, 62] width 926 height 42
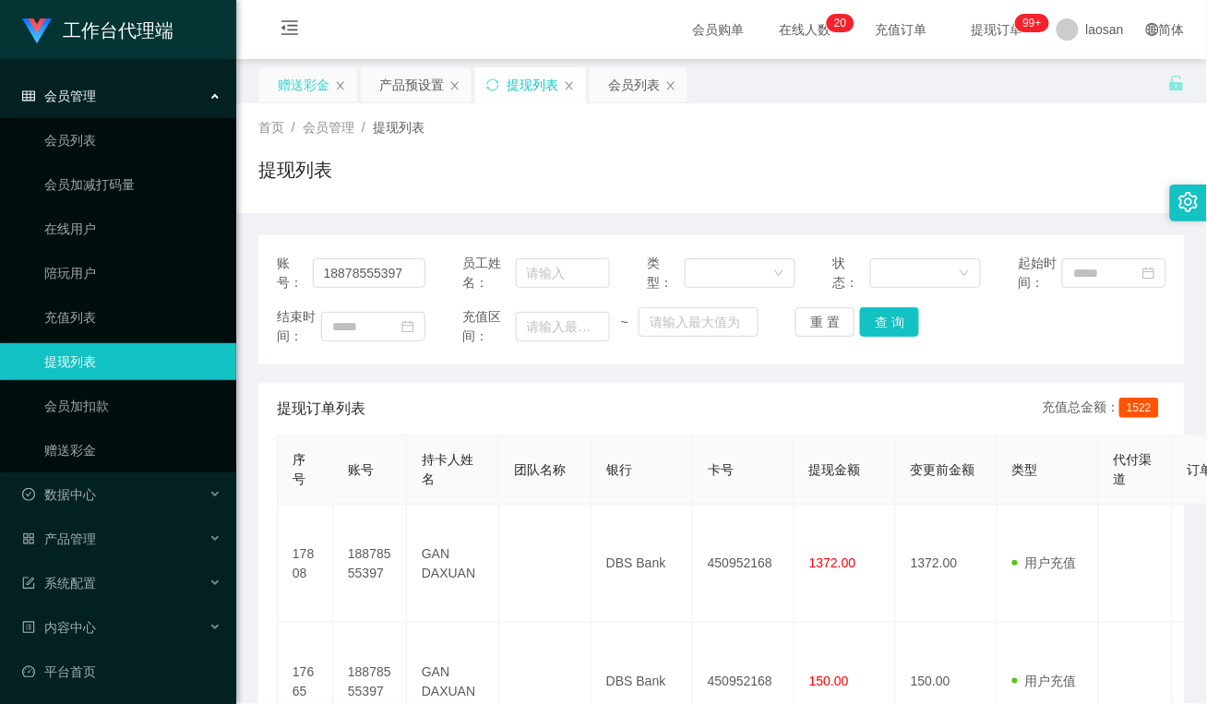
click at [305, 75] on div "赠送彩金" at bounding box center [304, 84] width 52 height 35
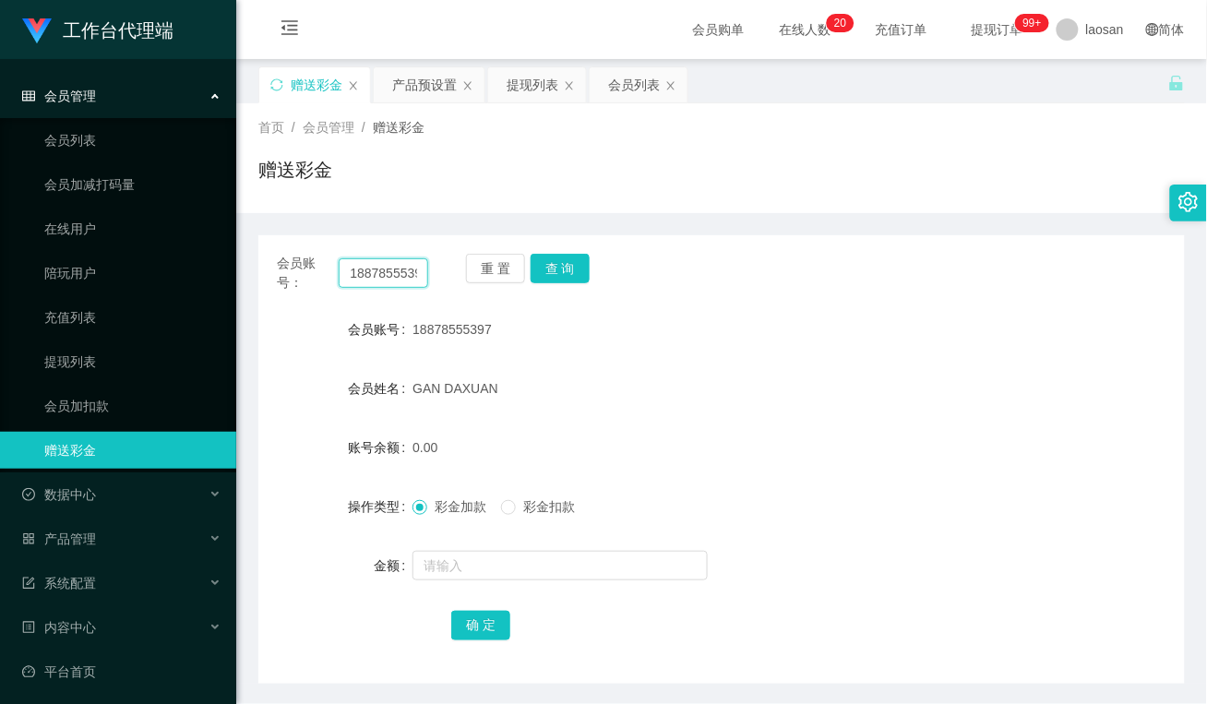
drag, startPoint x: 413, startPoint y: 273, endPoint x: 292, endPoint y: 272, distance: 121.8
click at [292, 272] on div "会员账号： 18878555397" at bounding box center [352, 273] width 151 height 39
type input "9"
type input "zhan"
click at [581, 270] on button "查 询" at bounding box center [560, 269] width 59 height 30
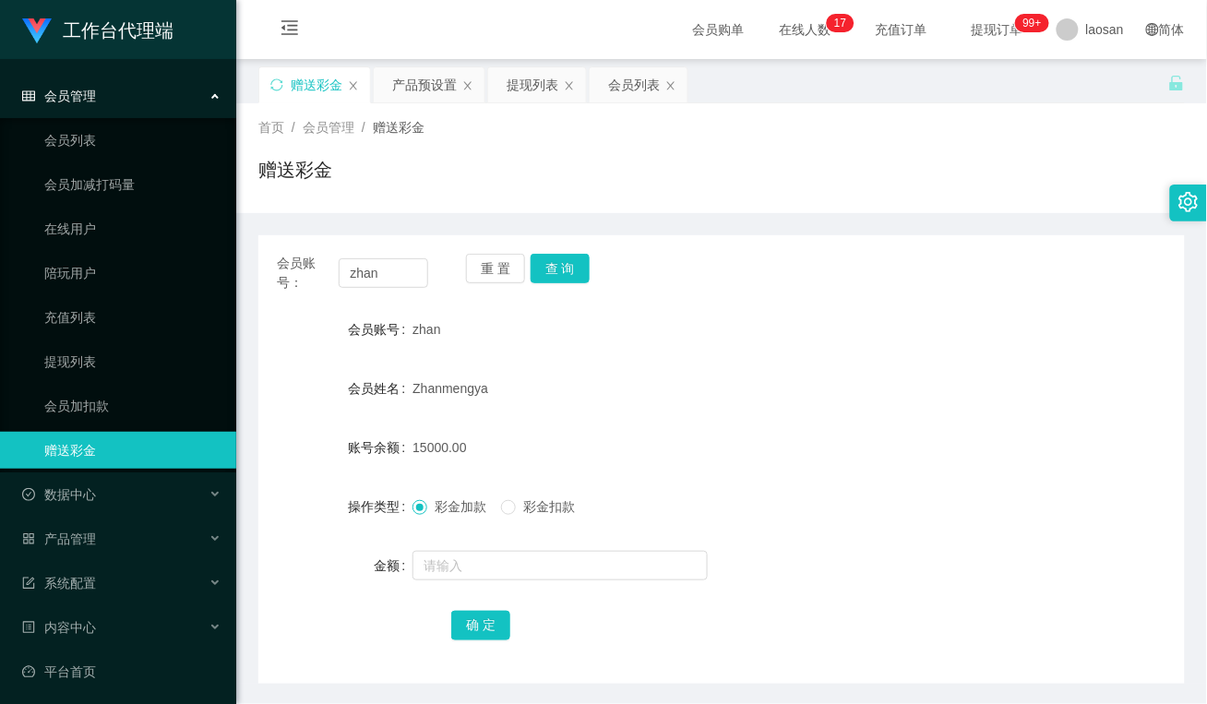
click at [591, 390] on div "Zhanmengya" at bounding box center [682, 388] width 541 height 37
drag, startPoint x: 395, startPoint y: 277, endPoint x: 293, endPoint y: 277, distance: 102.4
click at [293, 277] on div "会员账号： zhan" at bounding box center [352, 273] width 151 height 39
type input "90419770"
click at [565, 261] on button "查 询" at bounding box center [560, 269] width 59 height 30
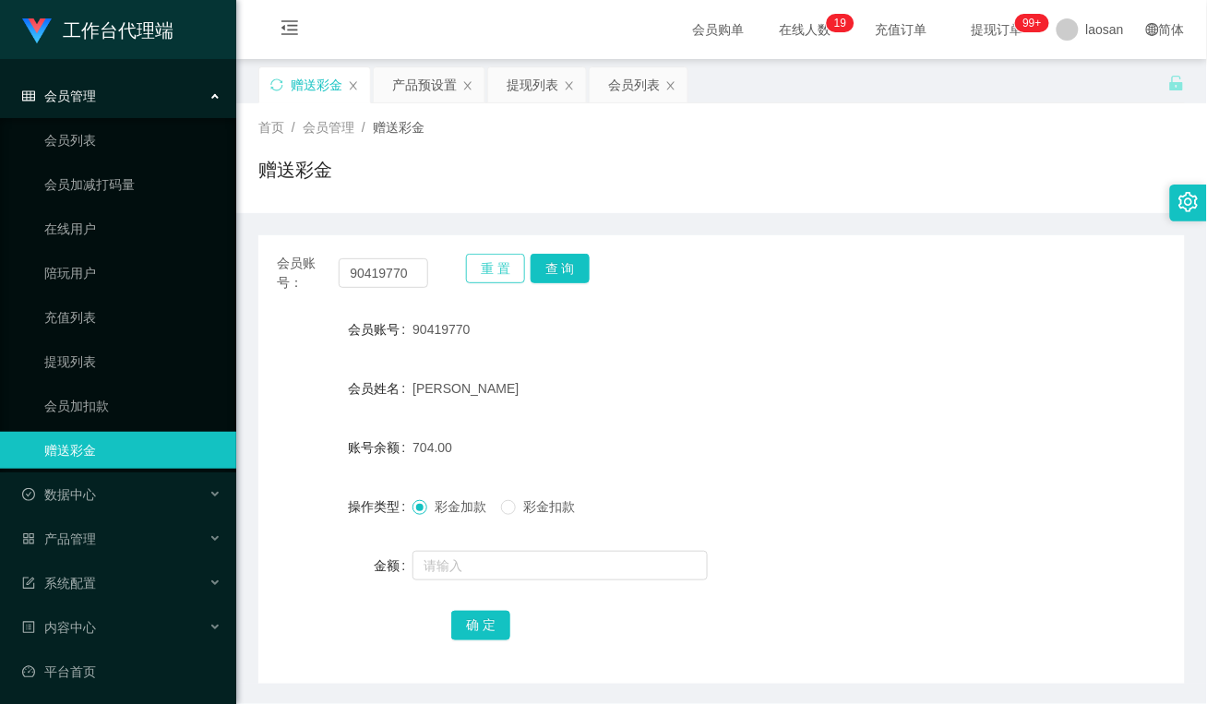
drag, startPoint x: 490, startPoint y: 272, endPoint x: 430, endPoint y: 283, distance: 61.0
click at [490, 272] on button "重 置" at bounding box center [495, 269] width 59 height 30
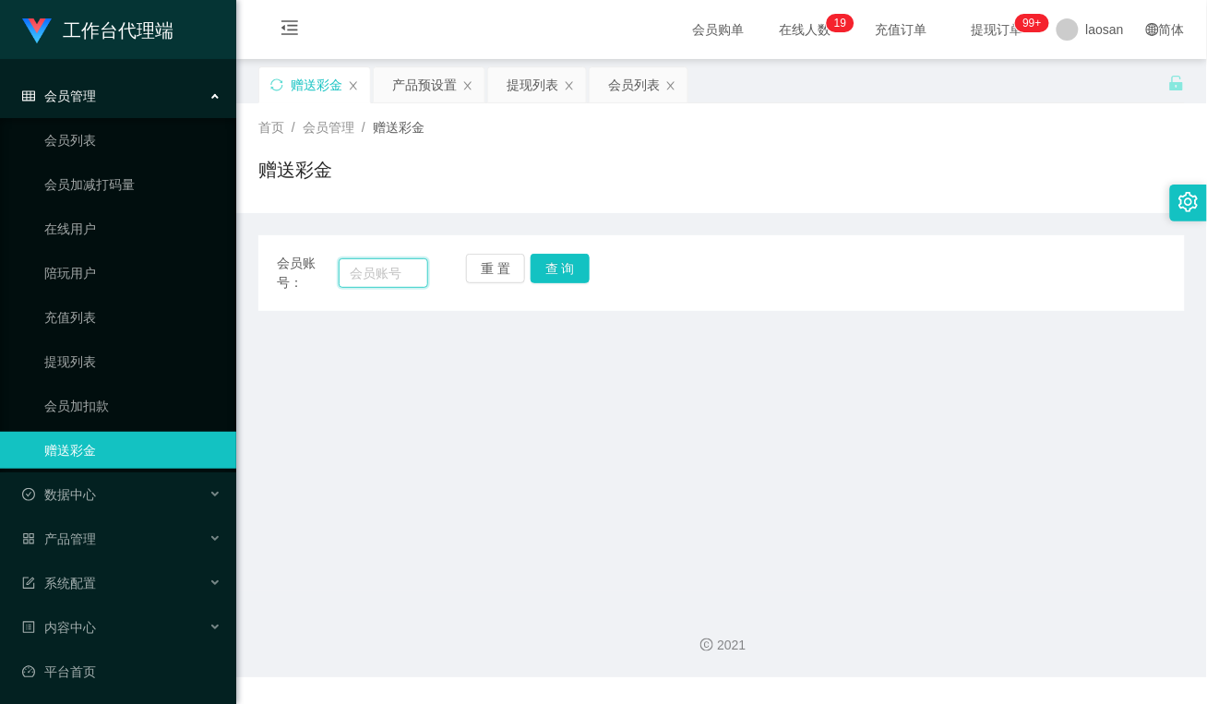
click at [395, 281] on input "text" at bounding box center [384, 273] width 90 height 30
paste input "BzaiChan"
type input "BzaiChan"
click at [556, 269] on button "查 询" at bounding box center [560, 269] width 59 height 30
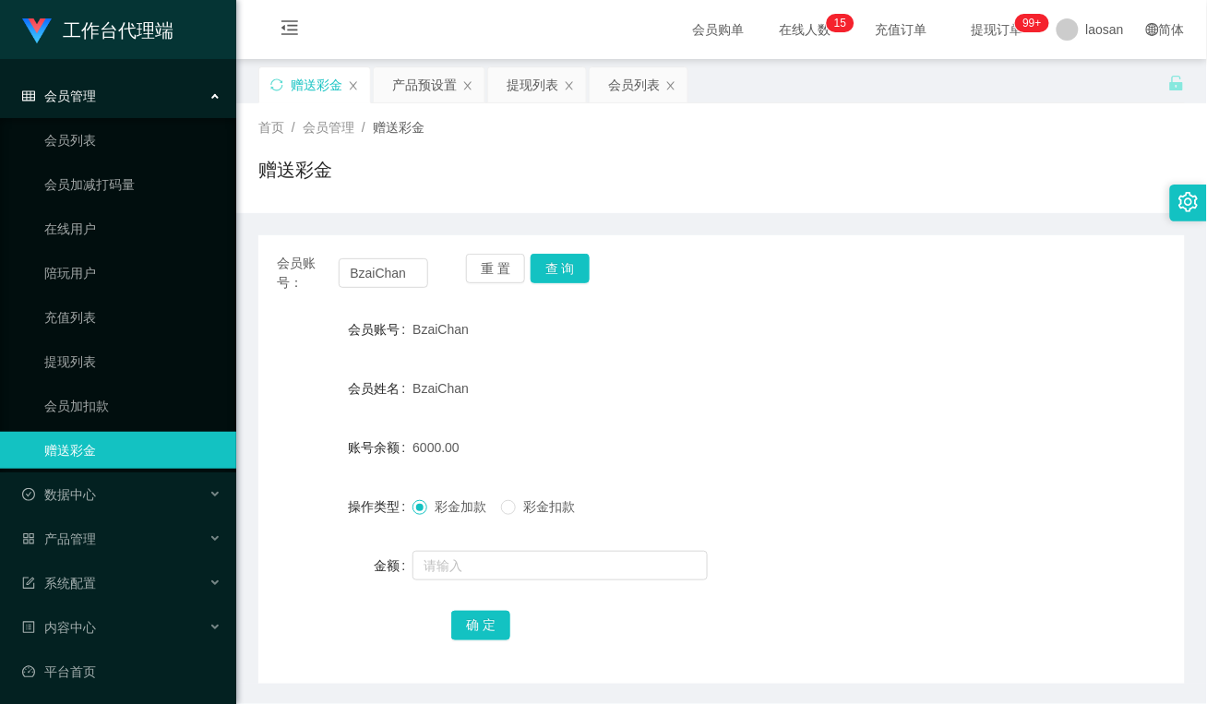
click at [860, 392] on div "BzaiChan" at bounding box center [682, 388] width 541 height 37
click at [486, 274] on button "重 置" at bounding box center [495, 269] width 59 height 30
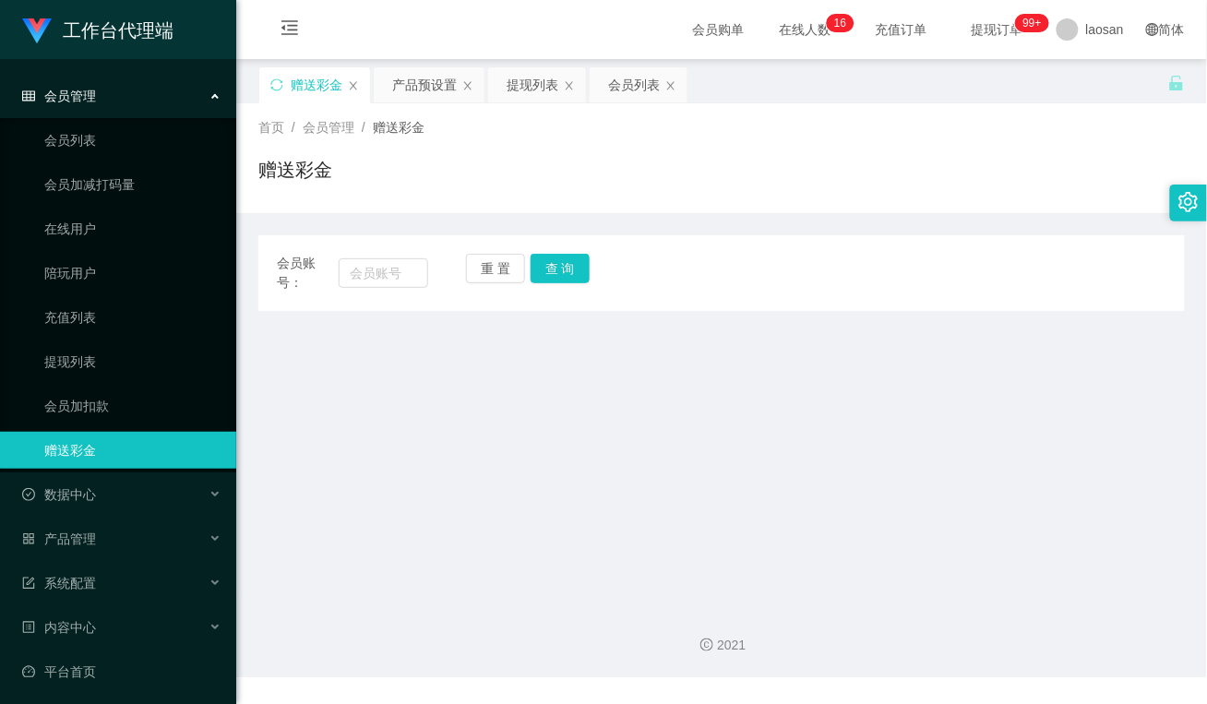
click at [541, 561] on main "关闭左侧 关闭右侧 关闭其它 刷新页面 赠送彩金 产品预设置 提现列表 会员列表 首页 / 会员管理 / 赠送彩金 / 赠送彩金 会员账号： 重 置 查 询 …" at bounding box center [721, 325] width 971 height 532
click at [495, 492] on main "关闭左侧 关闭右侧 关闭其它 刷新页面 赠送彩金 产品预设置 提现列表 会员列表 首页 / 会员管理 / 赠送彩金 / 赠送彩金 会员账号： 重 置 查 询 …" at bounding box center [721, 325] width 971 height 532
click at [412, 435] on main "关闭左侧 关闭右侧 关闭其它 刷新页面 赠送彩金 产品预设置 提现列表 会员列表 首页 / 会员管理 / 赠送彩金 / 赠送彩金 会员账号： 重 置 查 询 …" at bounding box center [721, 325] width 971 height 532
click at [374, 279] on input "text" at bounding box center [384, 273] width 90 height 30
paste input "Cthong8530"
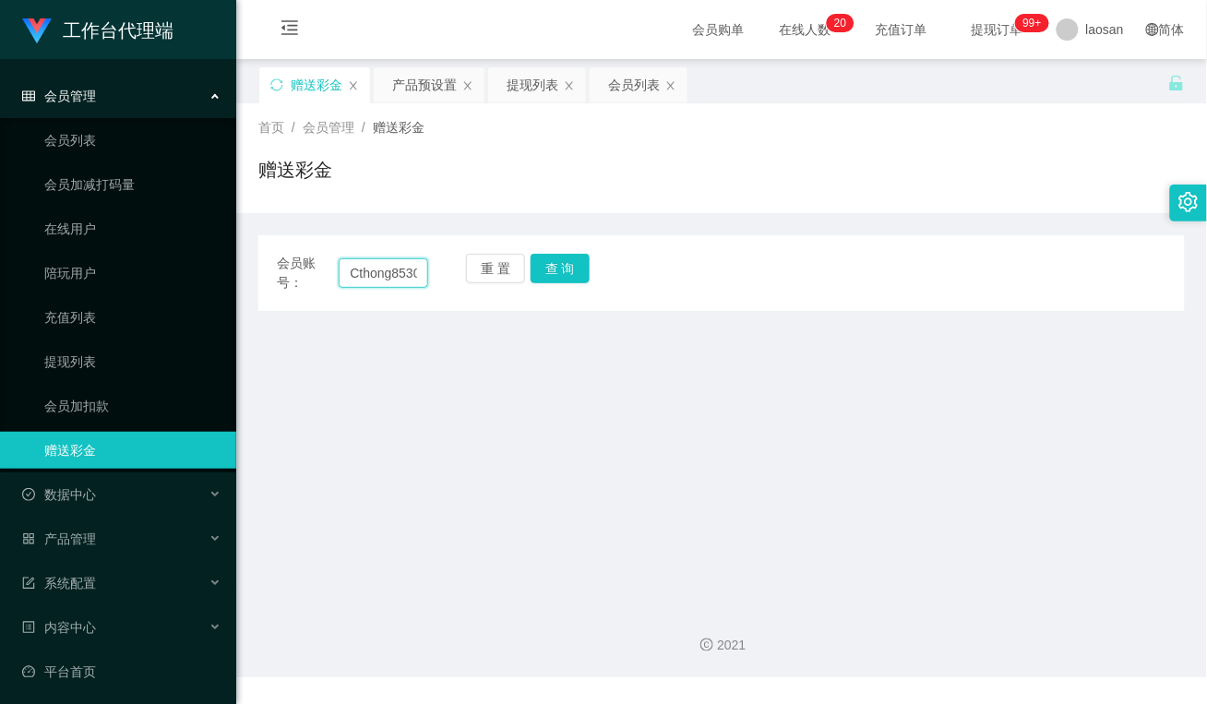
scroll to position [0, 5]
type input "Cthong8530"
click at [598, 283] on div "重 置 查 询" at bounding box center [541, 273] width 151 height 39
click at [586, 275] on button "查 询" at bounding box center [560, 269] width 59 height 30
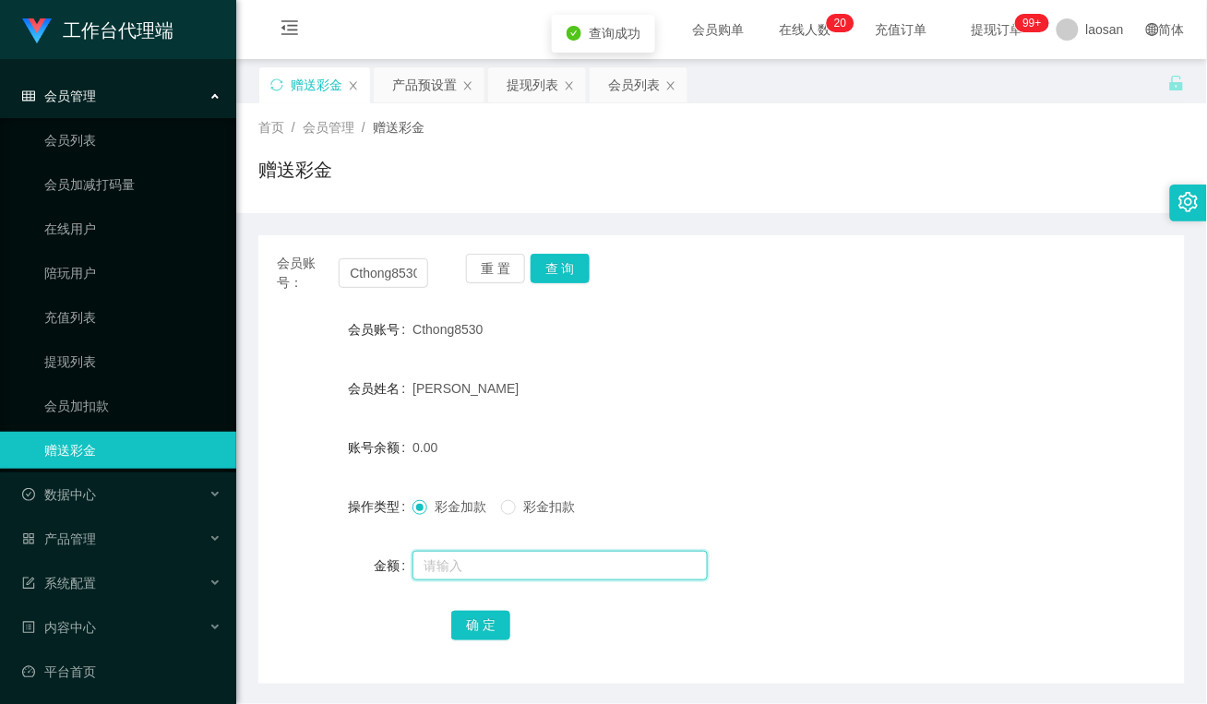
click at [473, 572] on input "text" at bounding box center [559, 566] width 295 height 30
type input "100"
click at [496, 619] on button "确 定" at bounding box center [480, 626] width 59 height 30
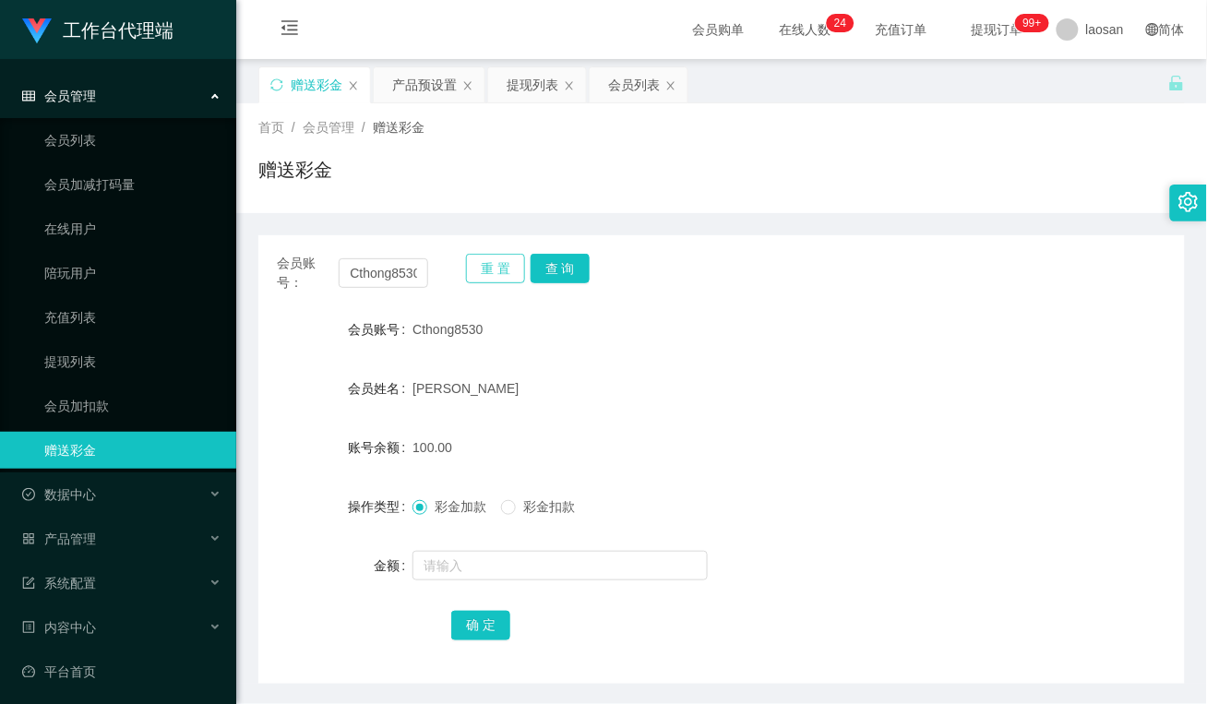
click at [483, 263] on button "重 置" at bounding box center [495, 269] width 59 height 30
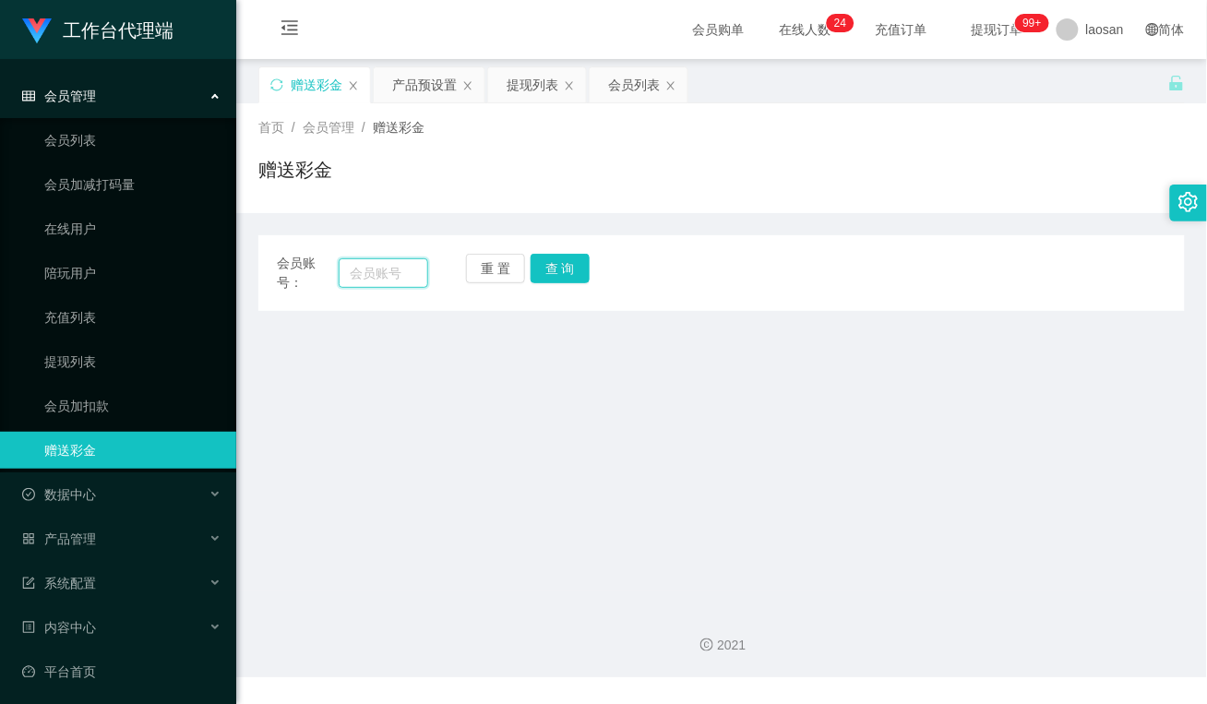
click at [385, 258] on input "text" at bounding box center [384, 273] width 90 height 30
paste input "80625446"
type input "80625446"
drag, startPoint x: 555, startPoint y: 270, endPoint x: 555, endPoint y: 282, distance: 12.0
click at [555, 270] on button "查 询" at bounding box center [560, 269] width 59 height 30
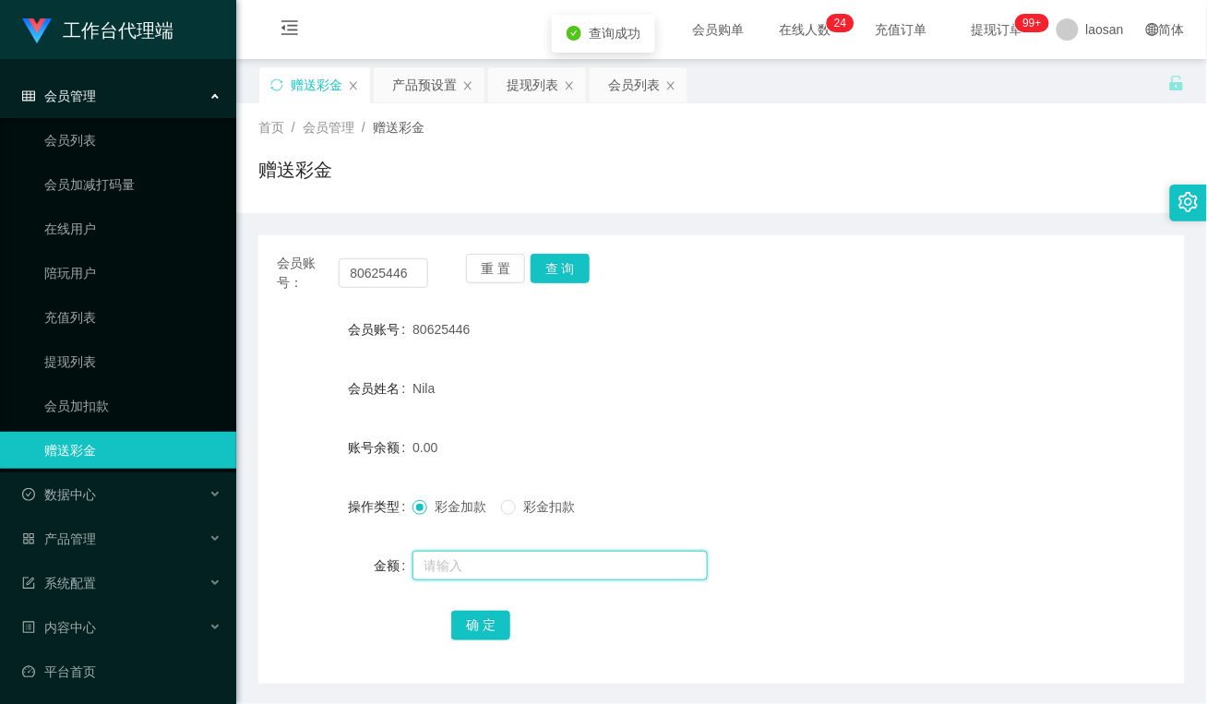
click at [462, 568] on input "text" at bounding box center [559, 566] width 295 height 30
type input "100"
click at [476, 628] on button "确 定" at bounding box center [480, 626] width 59 height 30
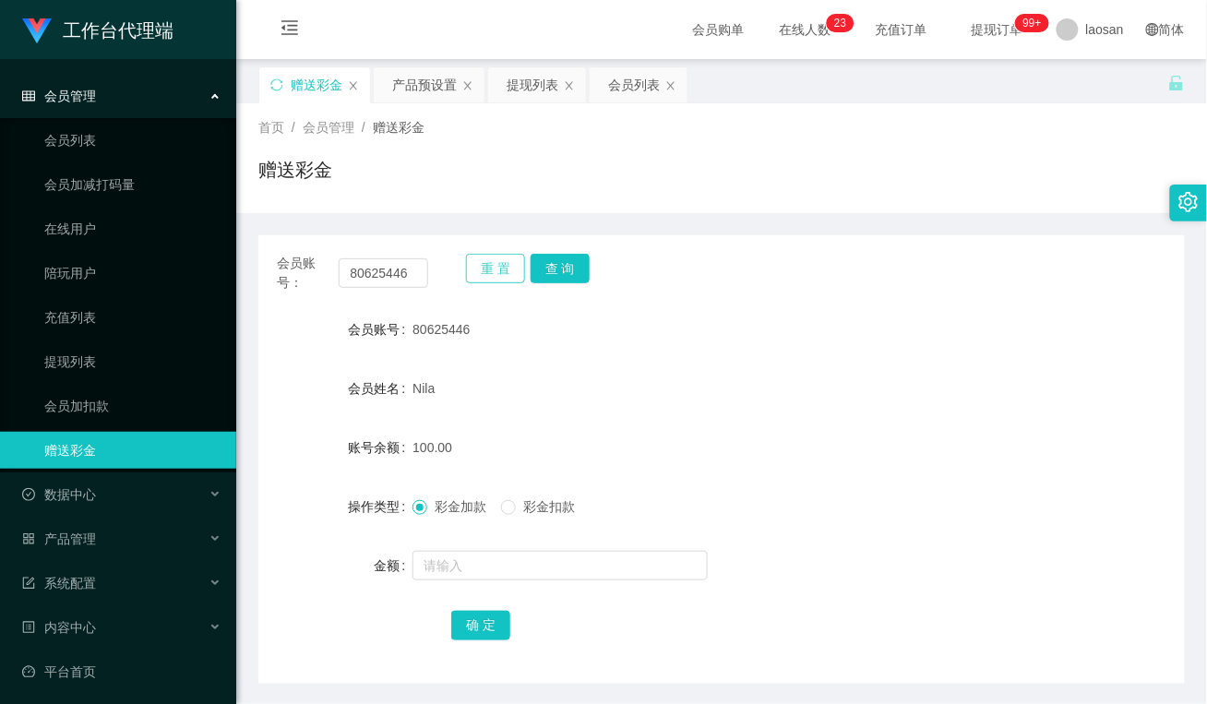
click at [505, 273] on button "重 置" at bounding box center [495, 269] width 59 height 30
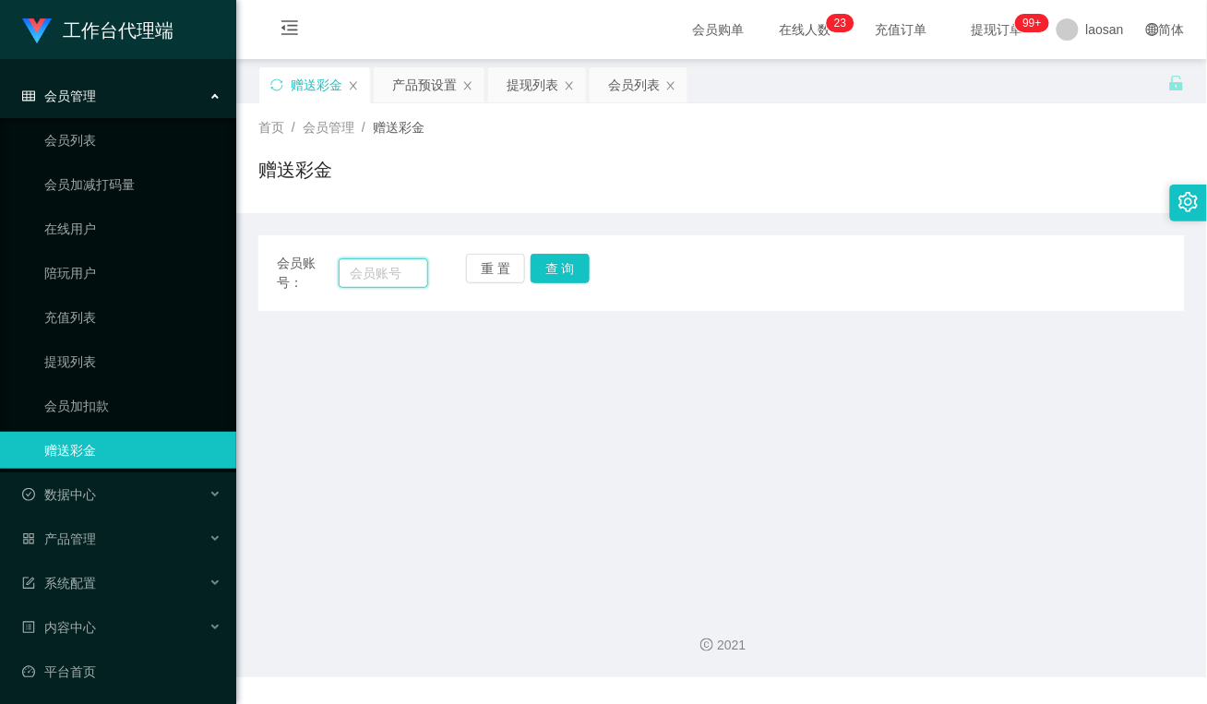
click at [409, 280] on input "text" at bounding box center [384, 273] width 90 height 30
paste input "Y8112"
type input "Y8112"
click at [581, 272] on button "查 询" at bounding box center [560, 269] width 59 height 30
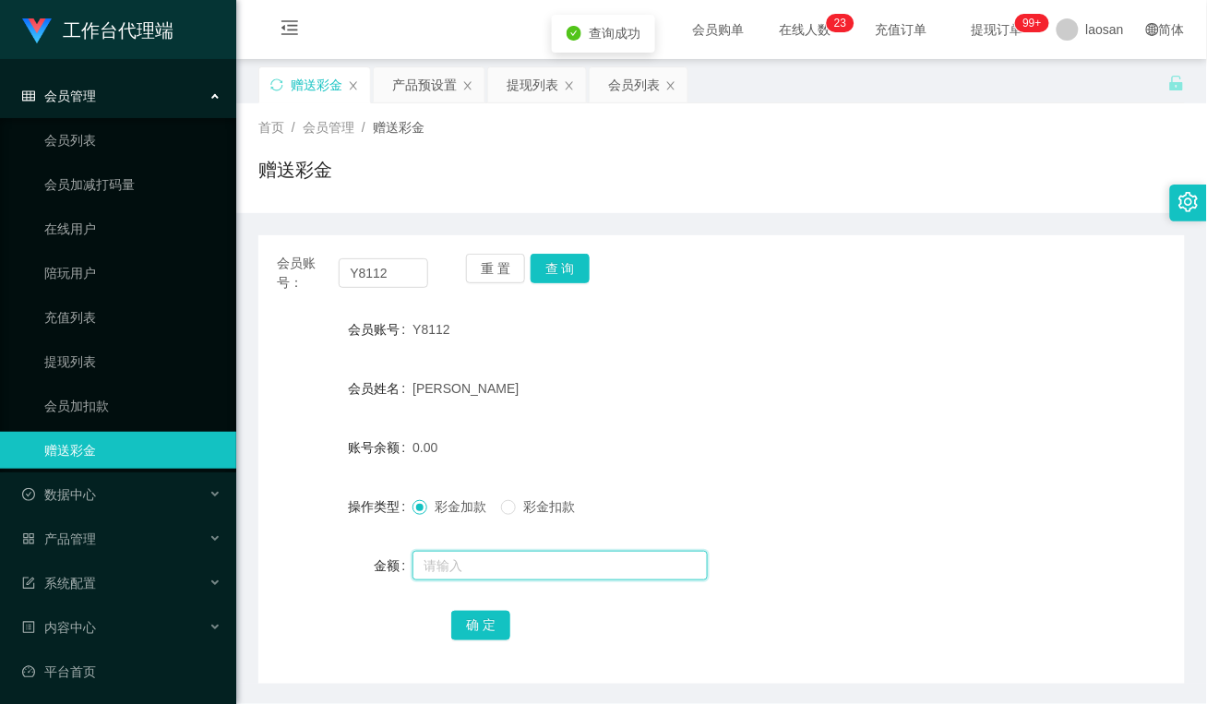
click at [496, 572] on input "text" at bounding box center [559, 566] width 295 height 30
type input "100"
click at [486, 621] on button "确 定" at bounding box center [480, 626] width 59 height 30
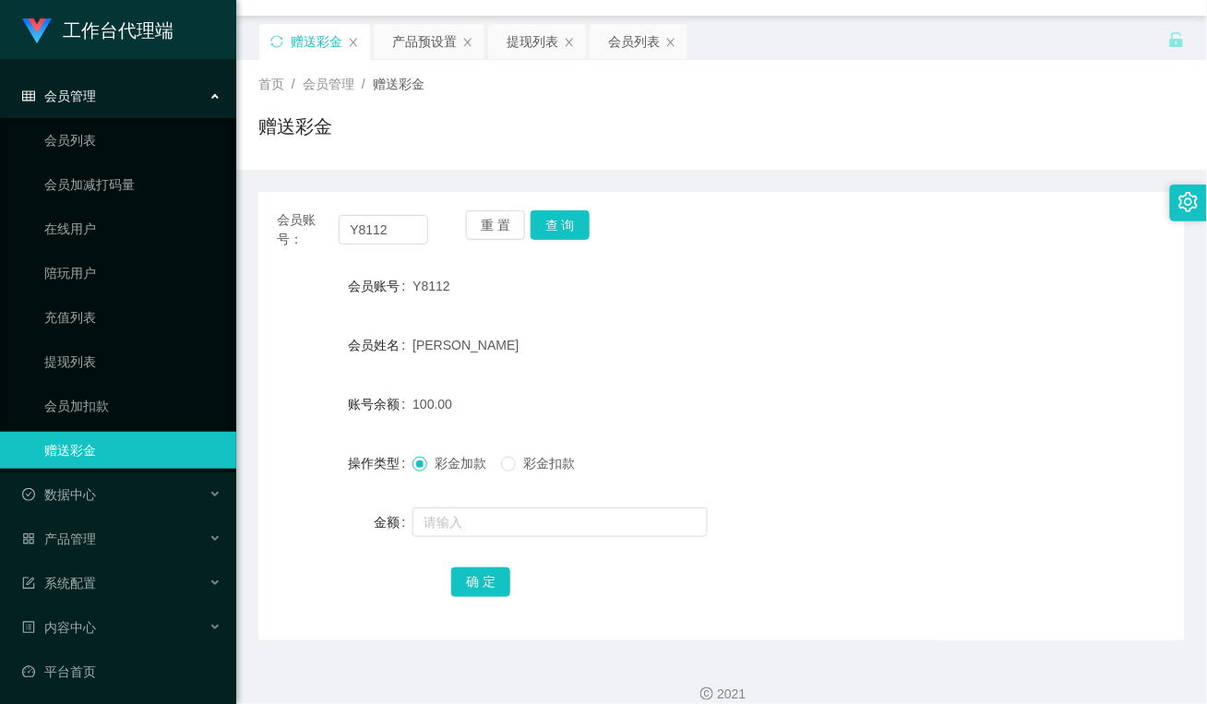
scroll to position [65, 0]
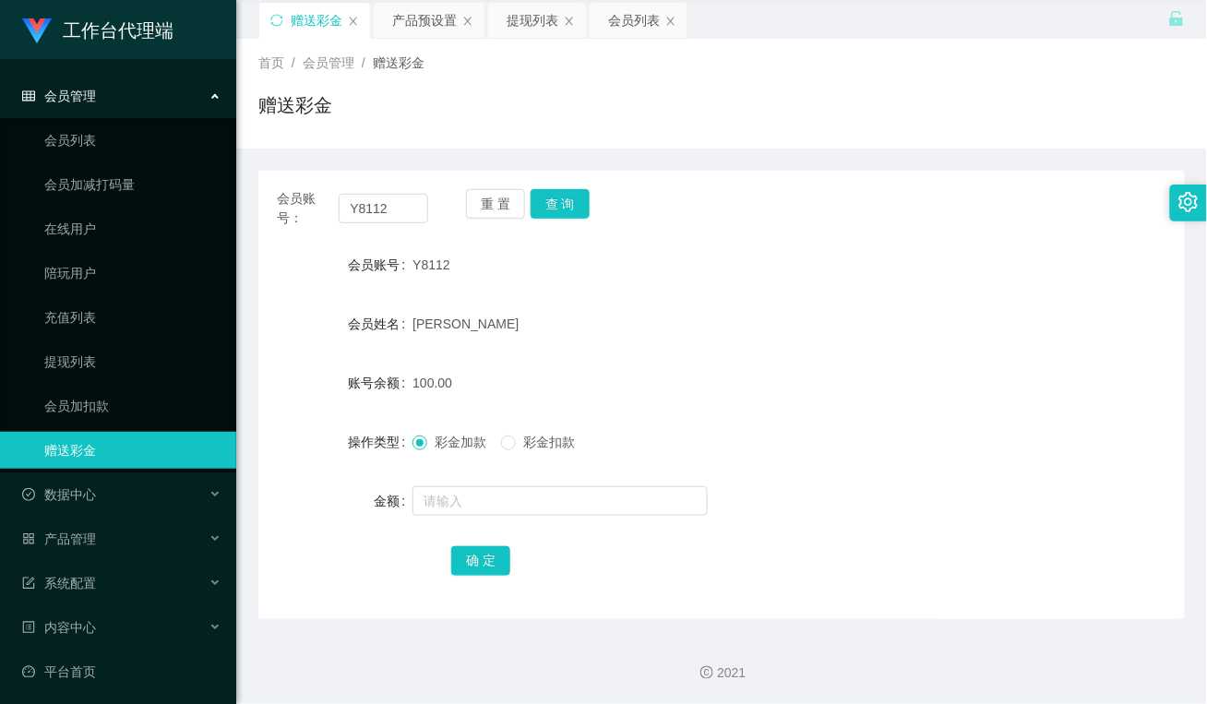
click at [597, 343] on form "会员账号 Y8112 会员姓名 [PERSON_NAME] 账号余额 100.00 操作类型 彩金加款 彩金扣款 金额 确 定" at bounding box center [721, 412] width 926 height 332
click at [606, 300] on form "会员账号 Y8112 会员姓名 [PERSON_NAME] 账号余额 100.00 操作类型 彩金加款 彩金扣款 金额 确 定" at bounding box center [721, 412] width 926 height 332
click at [528, 26] on div "提现列表" at bounding box center [533, 20] width 52 height 35
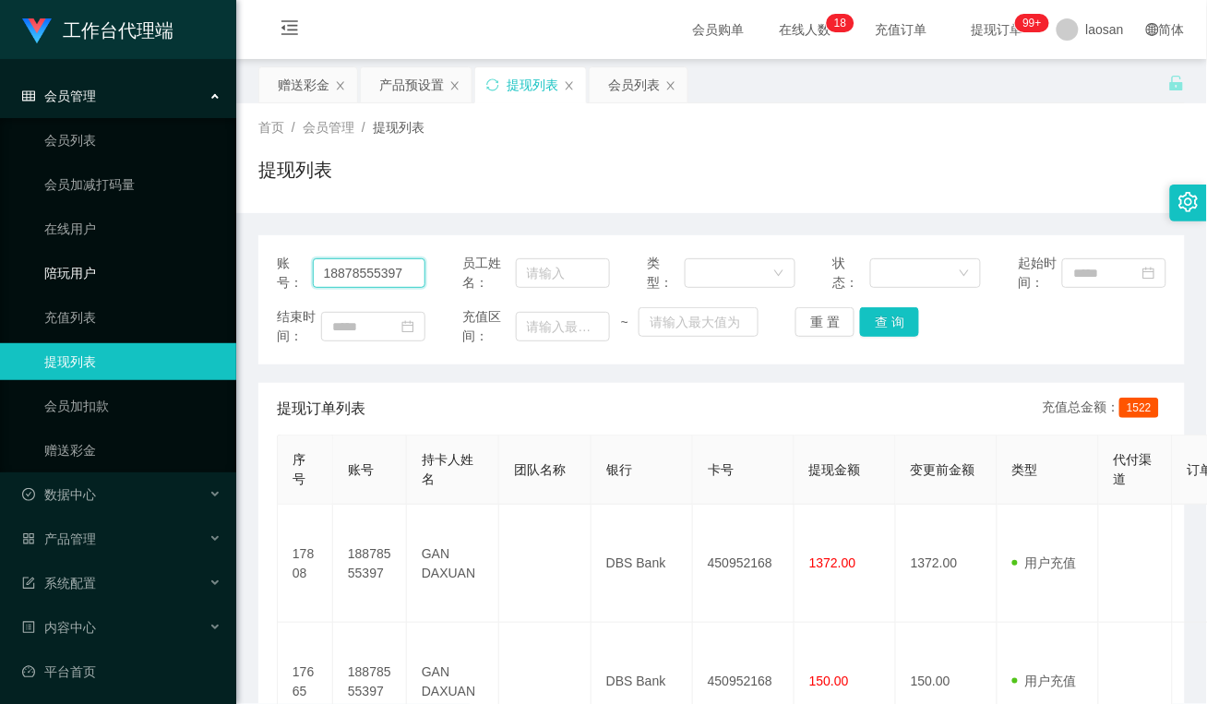
drag, startPoint x: 409, startPoint y: 275, endPoint x: 177, endPoint y: 269, distance: 231.7
click at [178, 273] on section "工作台代理端 会员管理 会员列表 会员加减打码量 在线用户 陪玩用户 充值列表 提现列表 会员加扣款 赠送彩金 数据中心 员工统计 团队统计 产品管理 注单管…" at bounding box center [603, 443] width 1207 height 886
paste input "Y8112"
click at [879, 315] on button "查 询" at bounding box center [889, 322] width 59 height 30
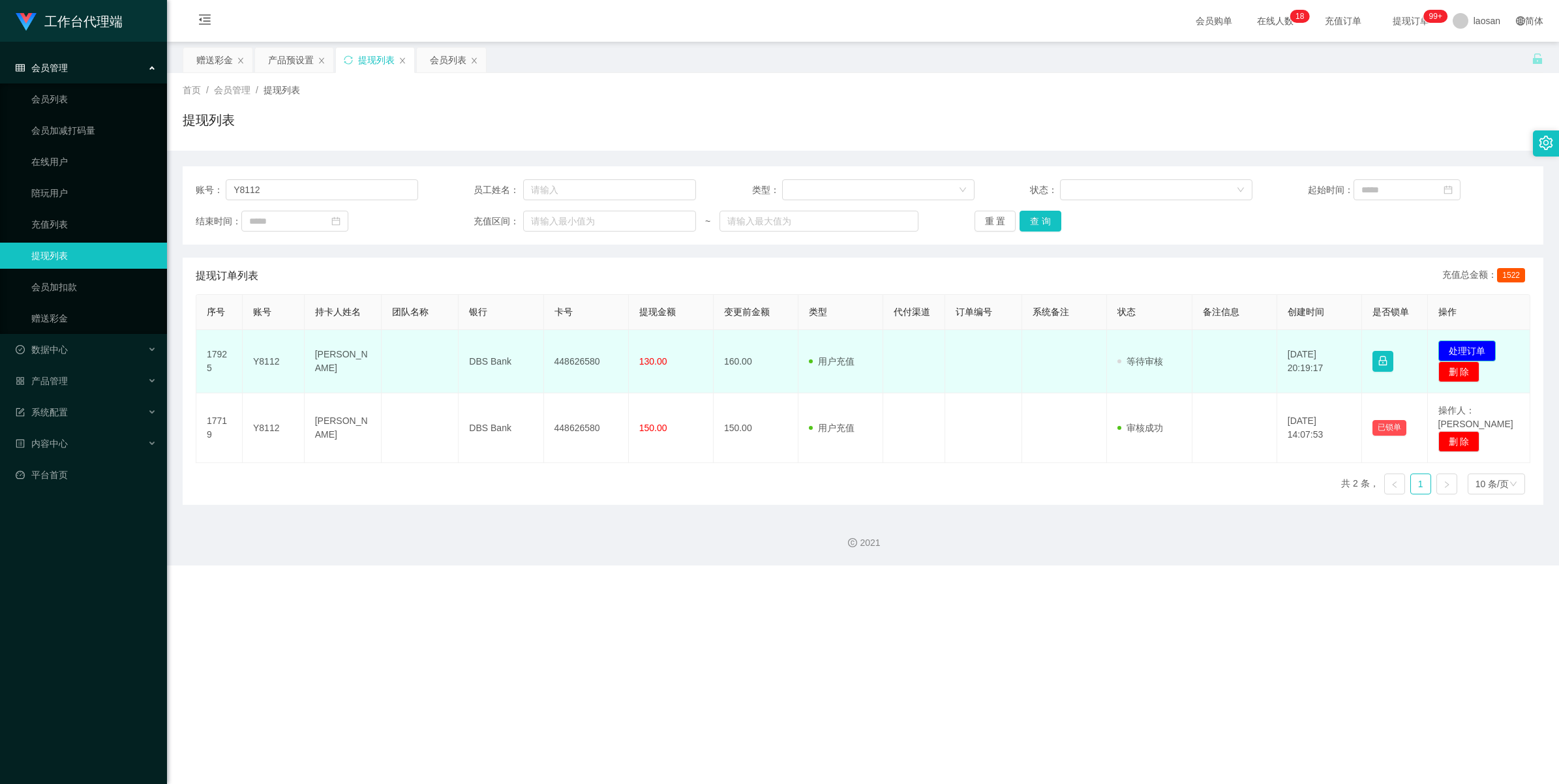
click at [853, 342] on button "处理订单" at bounding box center [1467, 351] width 57 height 21
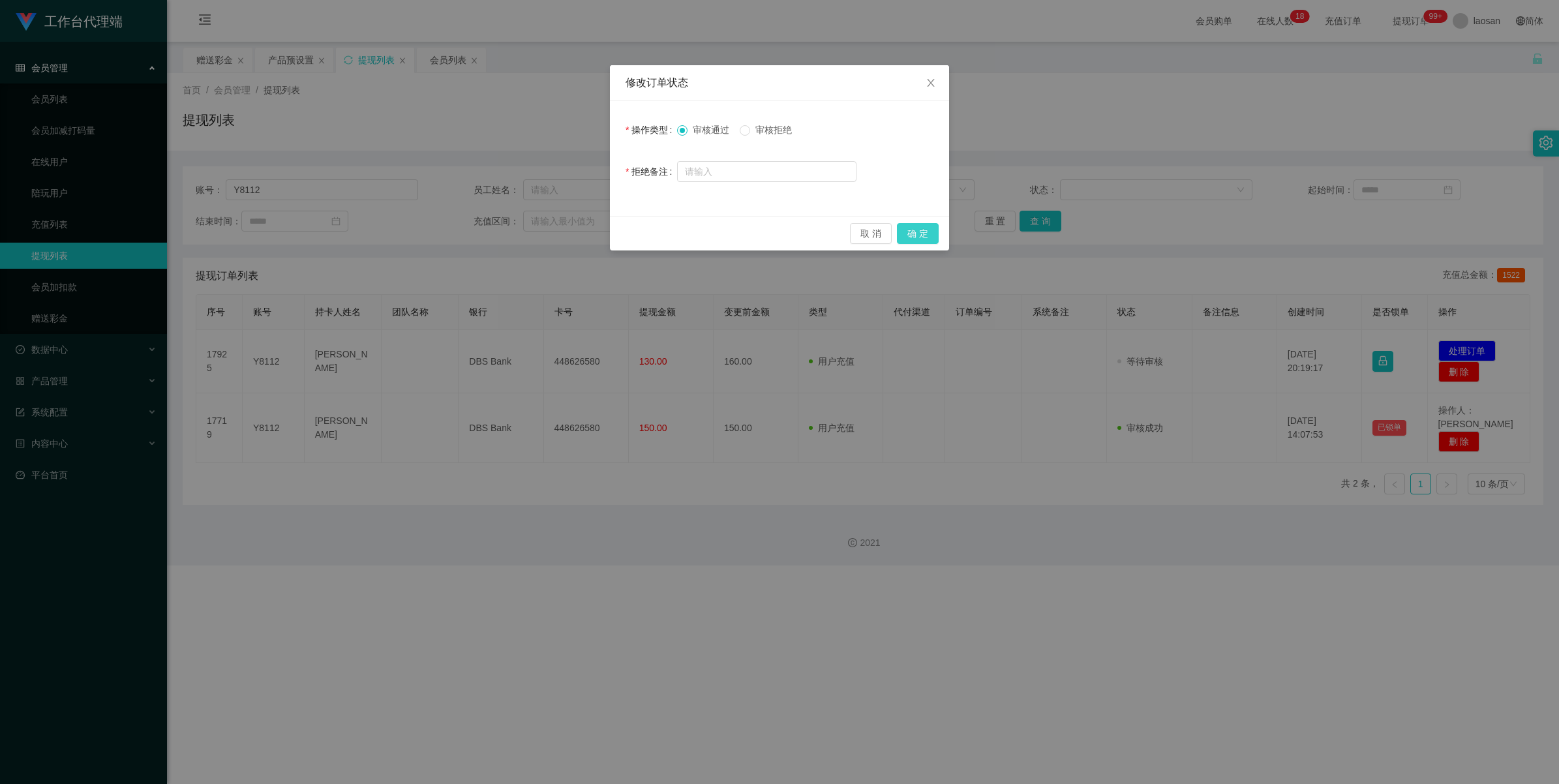
click at [853, 230] on button "确 定" at bounding box center [918, 234] width 42 height 21
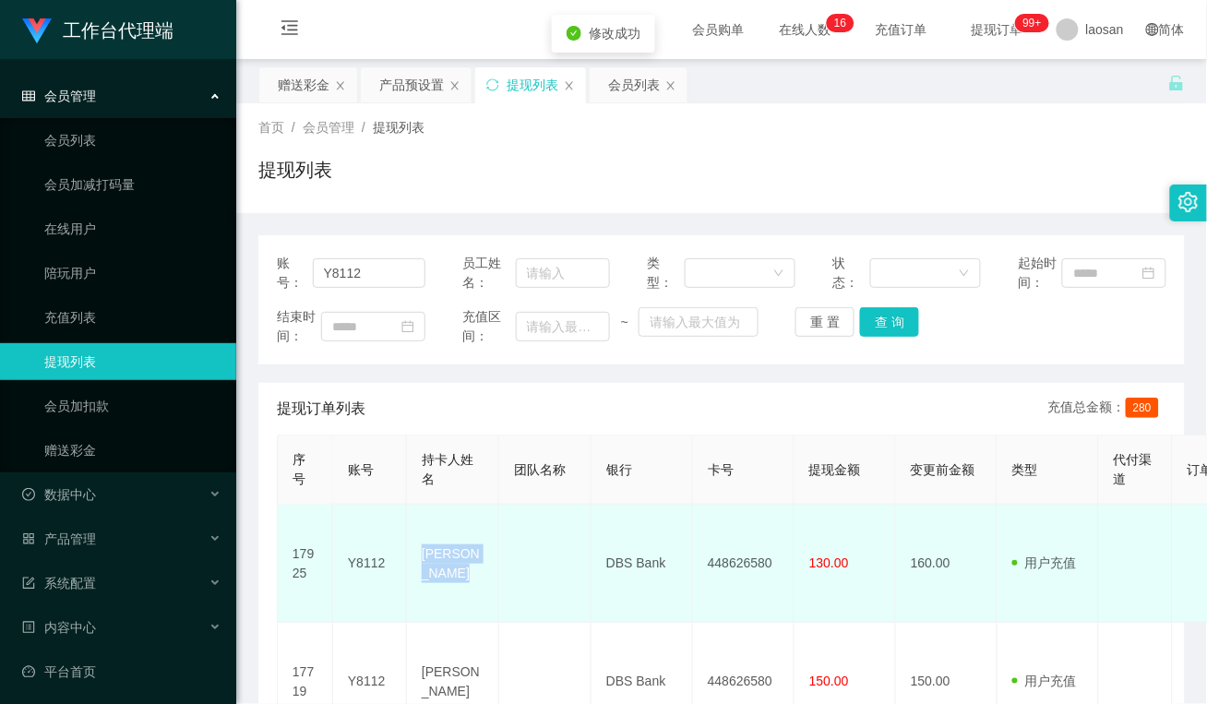
drag, startPoint x: 459, startPoint y: 568, endPoint x: 425, endPoint y: 538, distance: 45.1
click at [425, 538] on td "[PERSON_NAME]" at bounding box center [453, 564] width 92 height 118
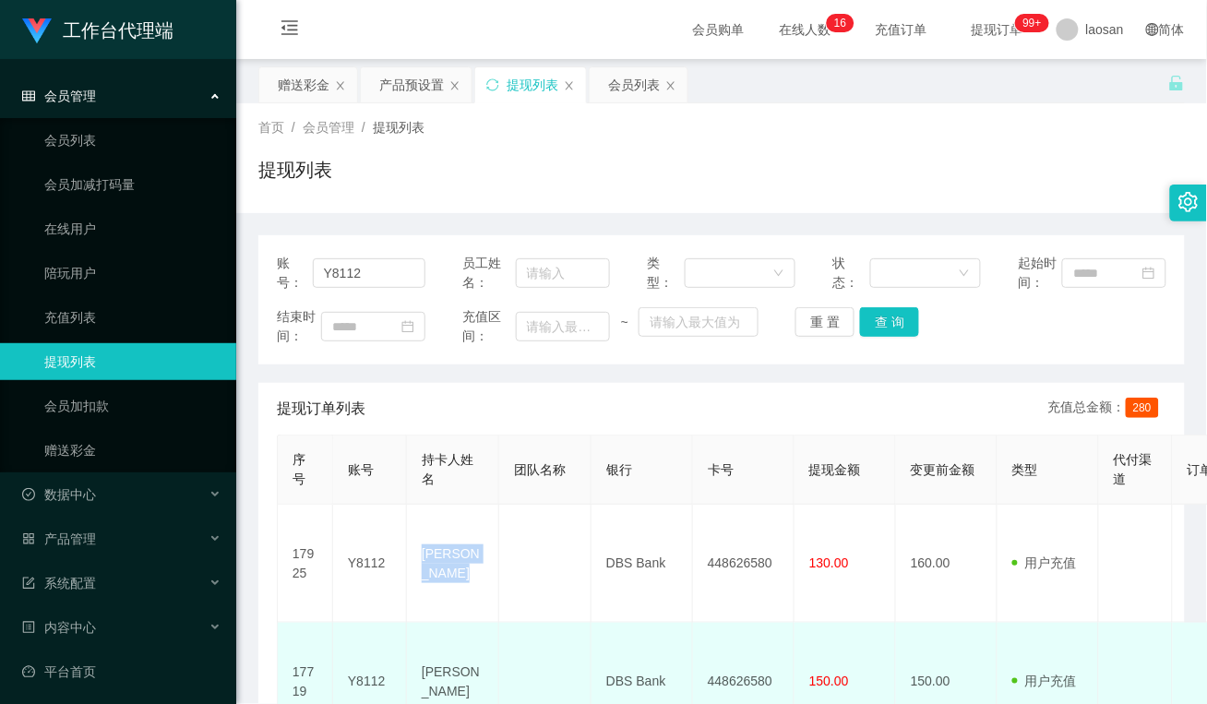
copy td "[PERSON_NAME]"
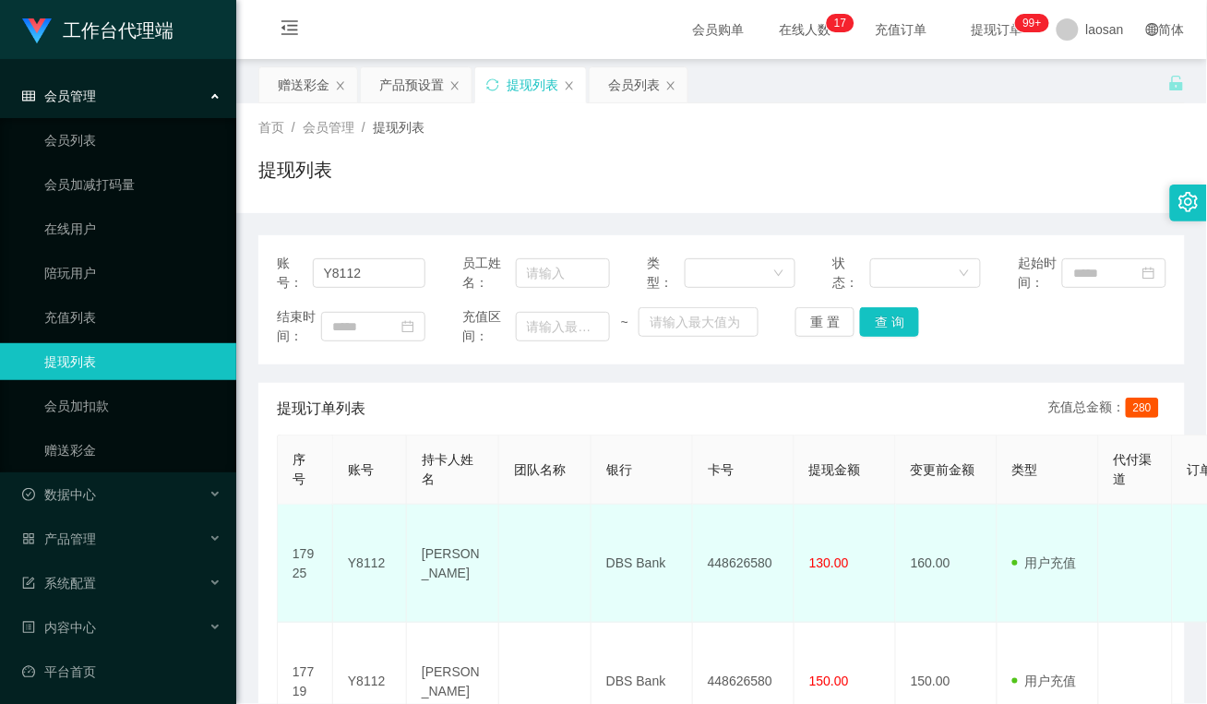
drag, startPoint x: 603, startPoint y: 595, endPoint x: 639, endPoint y: 572, distance: 42.7
click at [605, 595] on td "DBS Bank" at bounding box center [642, 564] width 102 height 118
drag, startPoint x: 669, startPoint y: 546, endPoint x: 600, endPoint y: 546, distance: 69.2
click at [600, 546] on td "DBS Bank" at bounding box center [642, 564] width 102 height 118
copy td "DBS Bank"
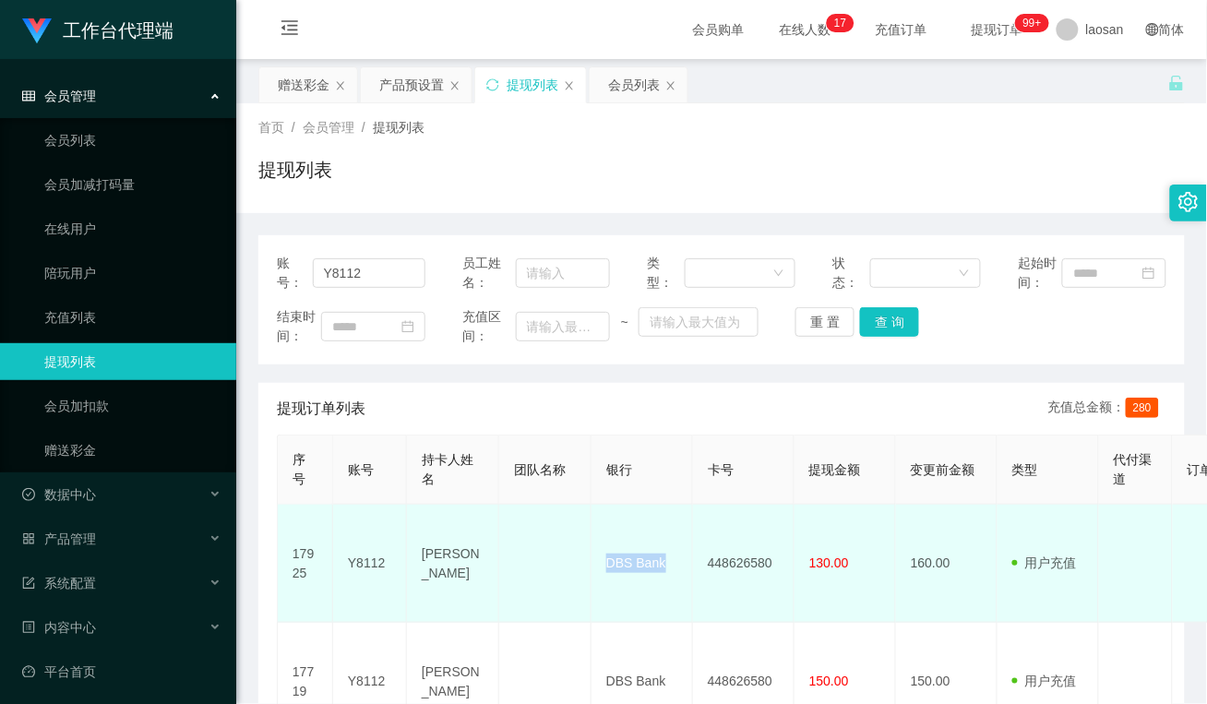
click at [615, 583] on td "DBS Bank" at bounding box center [642, 564] width 102 height 118
drag, startPoint x: 746, startPoint y: 559, endPoint x: 687, endPoint y: 559, distance: 58.1
click at [687, 559] on tr "17925 Y8112 [PERSON_NAME] wai DBS Bank 448626580 130.00 160.00 用户充值 人工扣款 审核驳回 审…" at bounding box center [1069, 564] width 1583 height 118
copy tr "448626580"
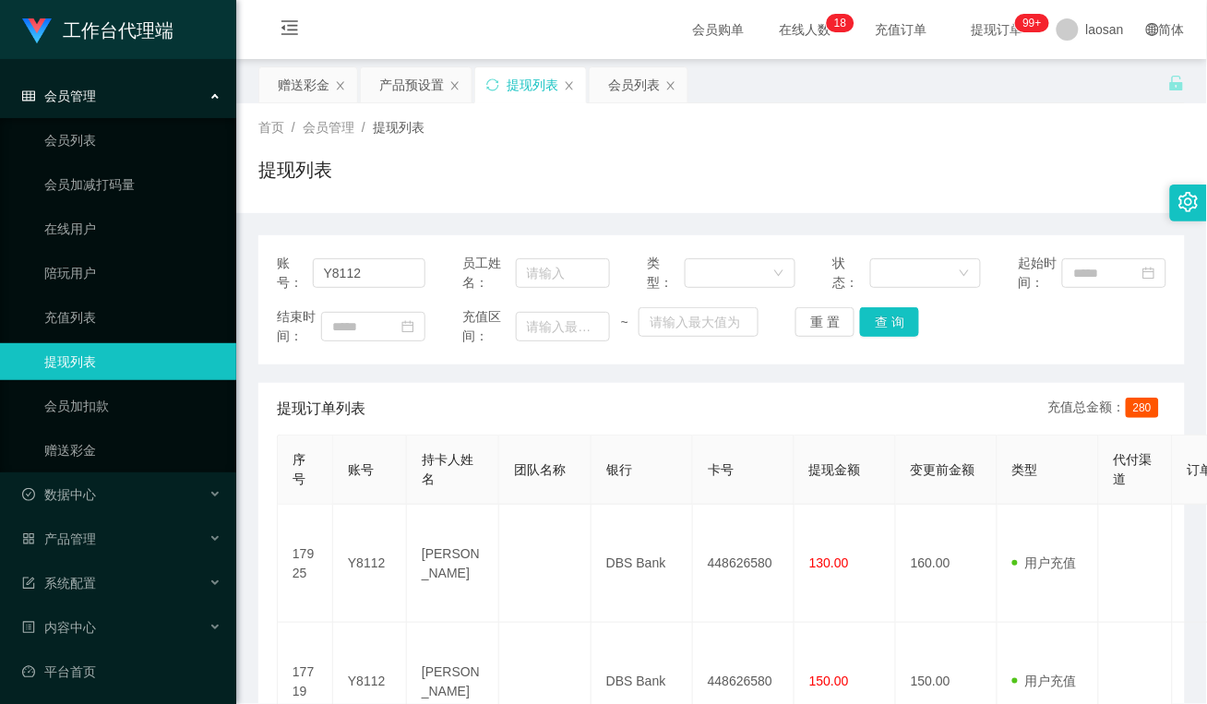
drag, startPoint x: 604, startPoint y: 406, endPoint x: 632, endPoint y: 446, distance: 48.4
click at [604, 406] on div "提现订单列表 充值总金额： 280" at bounding box center [722, 409] width 890 height 52
drag, startPoint x: 461, startPoint y: 392, endPoint x: 399, endPoint y: 325, distance: 92.1
click at [461, 392] on div "提现订单列表 充值总金额： 280" at bounding box center [722, 409] width 890 height 52
click at [136, 258] on section "工作台代理端 会员管理 会员列表 会员加减打码量 在线用户 陪玩用户 充值列表 提现列表 会员加扣款 赠送彩金 数据中心 员工统计 团队统计 产品管理 注单管…" at bounding box center [603, 443] width 1207 height 886
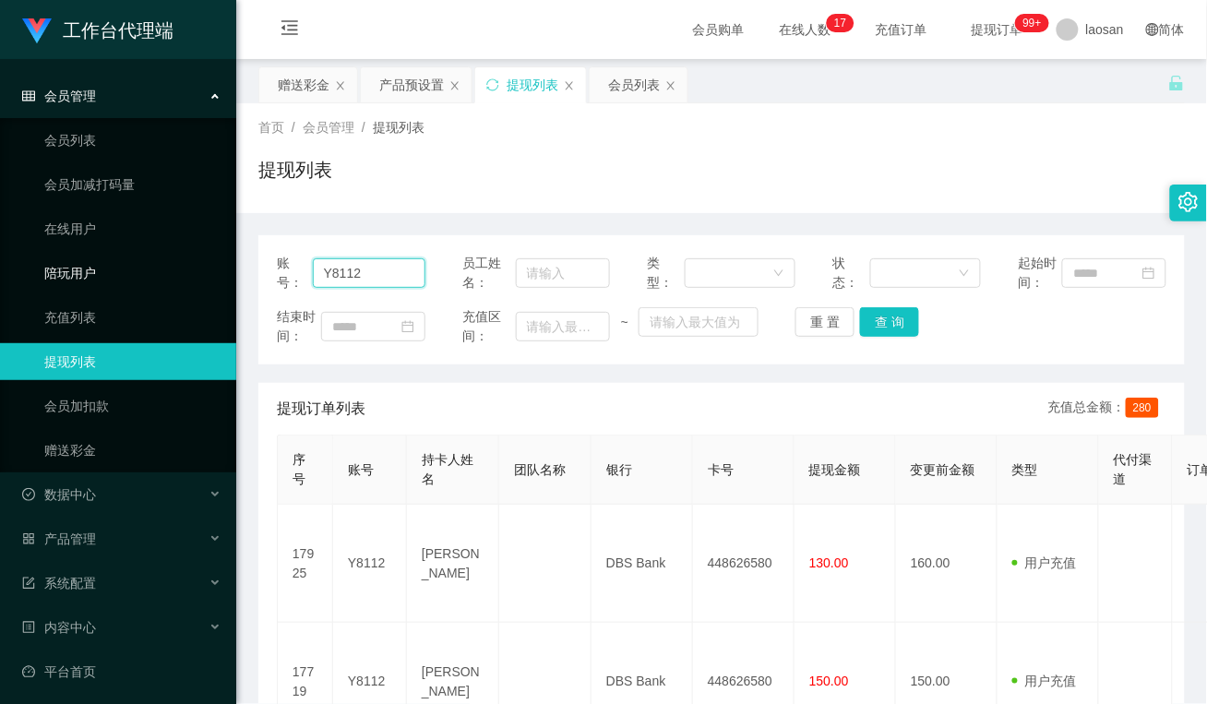
paste input "80625446"
click at [891, 319] on button "查 询" at bounding box center [889, 322] width 59 height 30
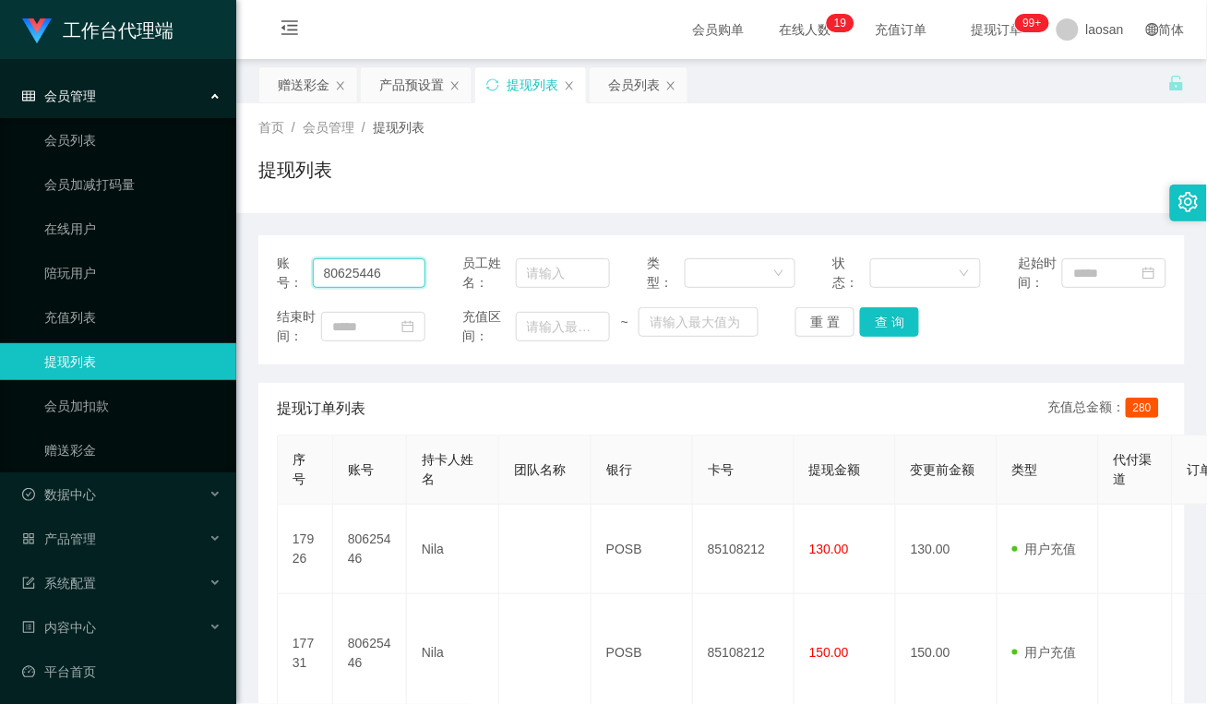
click at [416, 274] on input "80625446" at bounding box center [369, 273] width 113 height 30
drag, startPoint x: 420, startPoint y: 386, endPoint x: 393, endPoint y: 338, distance: 54.9
click at [420, 386] on div "提现订单列表 充值总金额： 280" at bounding box center [722, 409] width 890 height 52
drag, startPoint x: 397, startPoint y: 268, endPoint x: 245, endPoint y: 255, distance: 152.8
click at [245, 255] on main "关闭左侧 关闭右侧 关闭其它 刷新页面 赠送彩金 产品预设置 提现列表 会员列表 首页 / 会员管理 / 提现列表 / 提现列表 账号： 80625446 员…" at bounding box center [721, 415] width 971 height 712
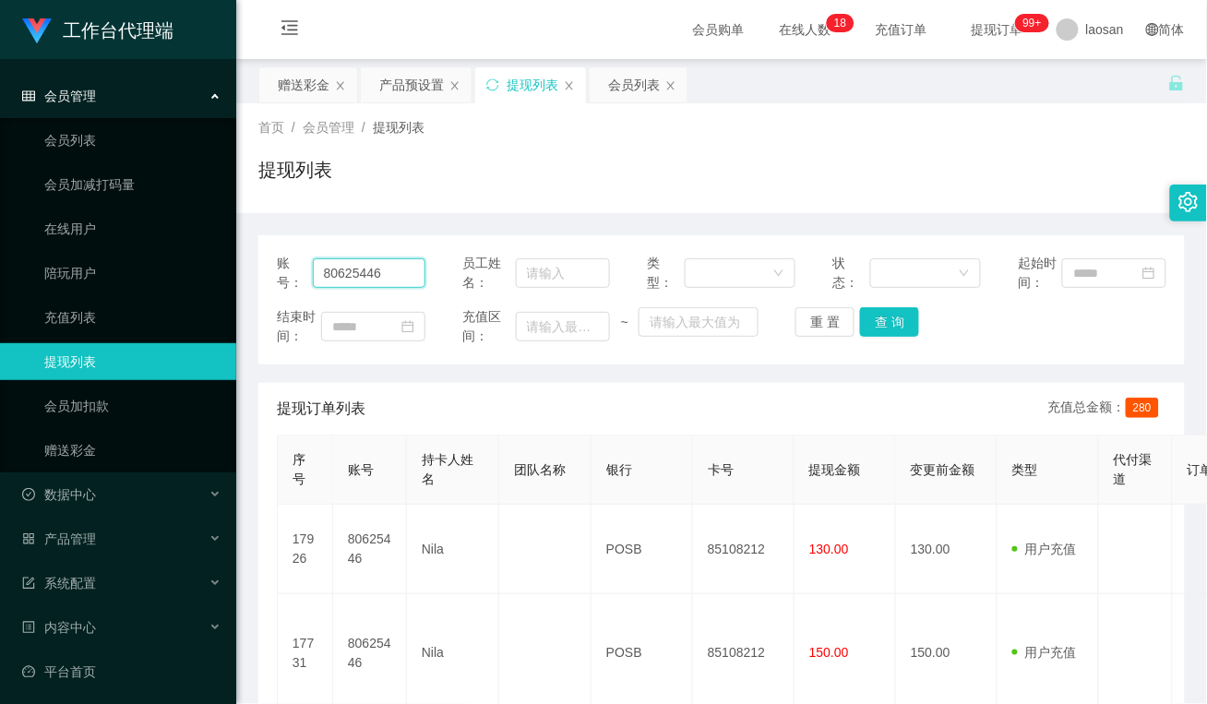
paste input "Cthong8530"
click at [890, 332] on button "查 询" at bounding box center [889, 322] width 59 height 30
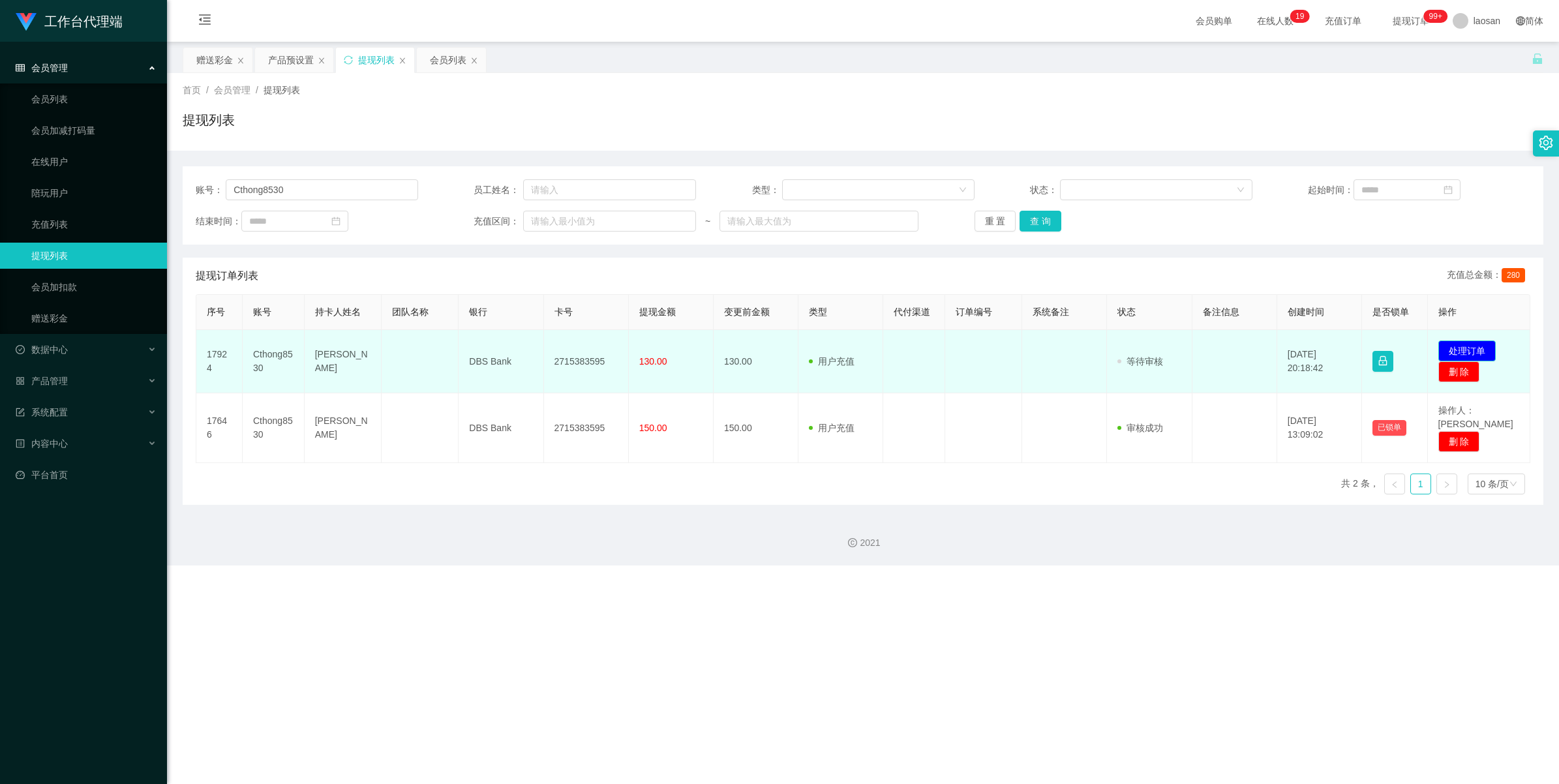
click at [853, 346] on button "处理订单" at bounding box center [1467, 351] width 57 height 21
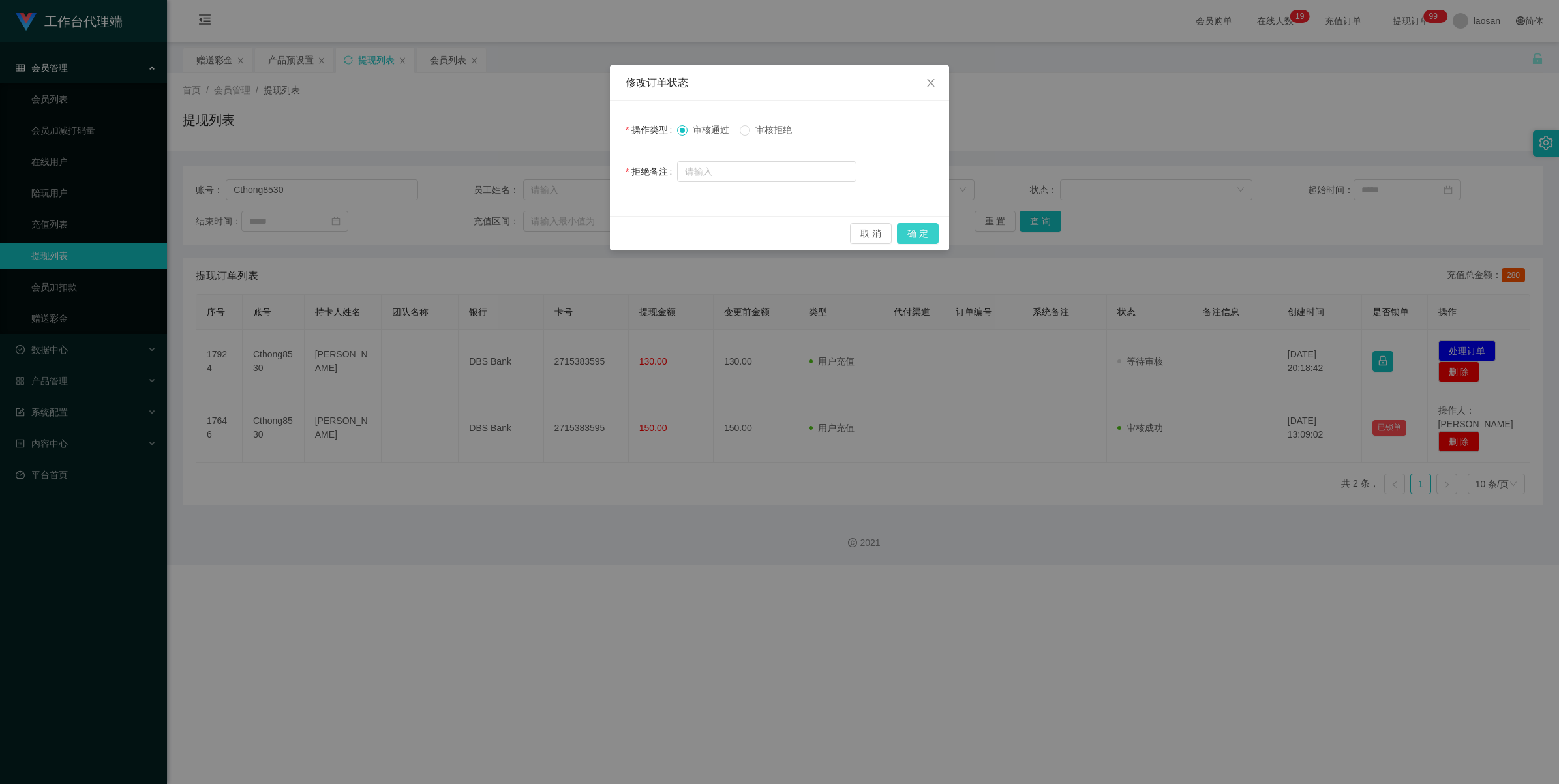
drag, startPoint x: 912, startPoint y: 232, endPoint x: 923, endPoint y: 240, distance: 13.6
click at [853, 230] on button "确 定" at bounding box center [918, 234] width 42 height 21
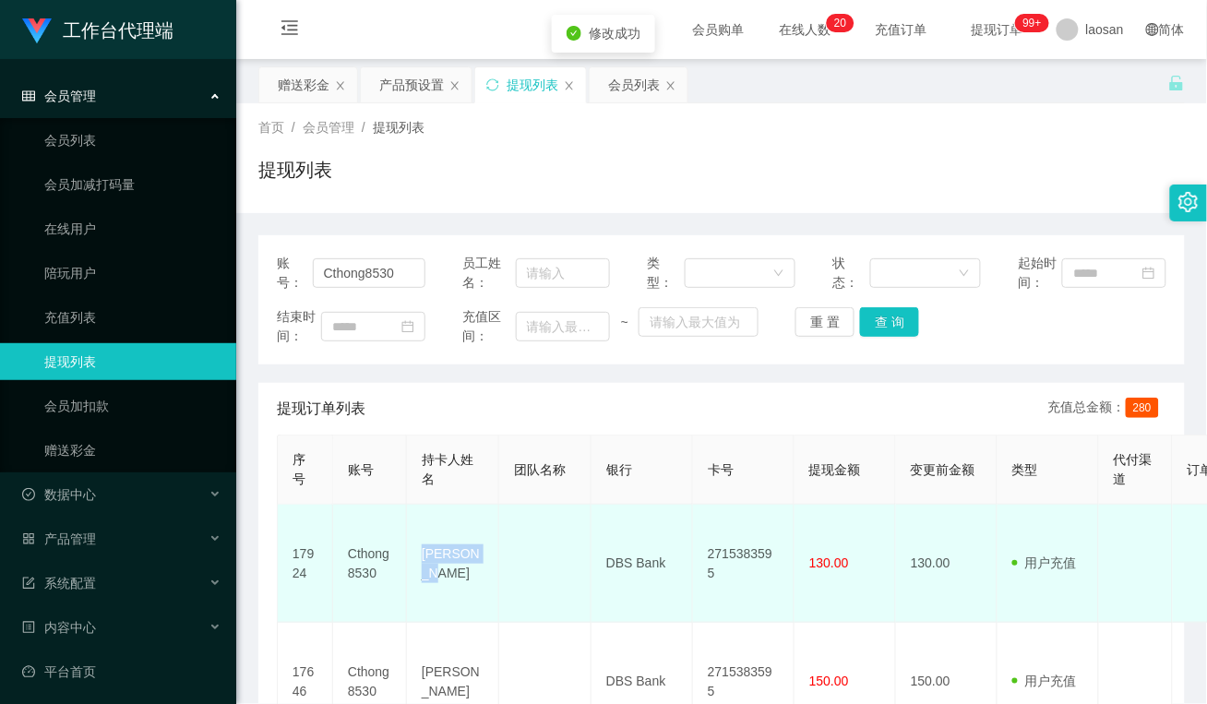
drag, startPoint x: 484, startPoint y: 549, endPoint x: 420, endPoint y: 547, distance: 64.6
click at [420, 547] on td "[PERSON_NAME]" at bounding box center [453, 564] width 92 height 118
copy td "[PERSON_NAME]"
click at [620, 593] on td "DBS Bank" at bounding box center [642, 564] width 102 height 118
drag, startPoint x: 669, startPoint y: 561, endPoint x: 595, endPoint y: 556, distance: 74.0
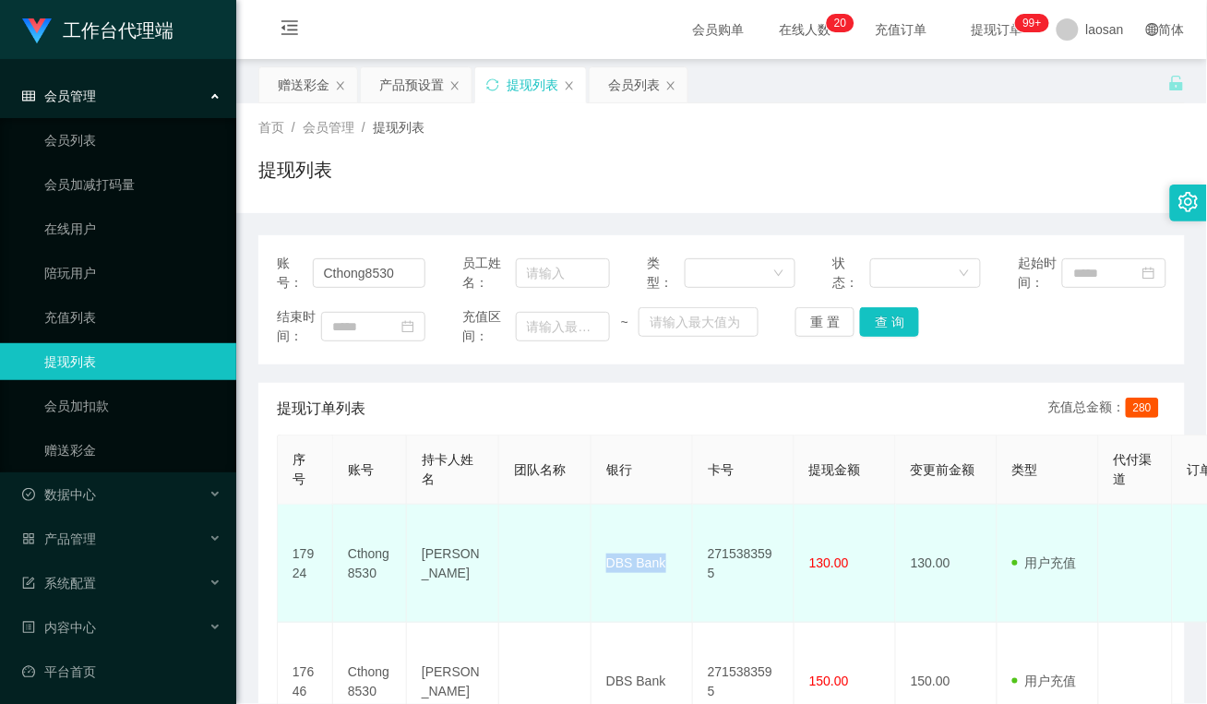
click at [595, 556] on td "DBS Bank" at bounding box center [642, 564] width 102 height 118
copy td "DBS Bank"
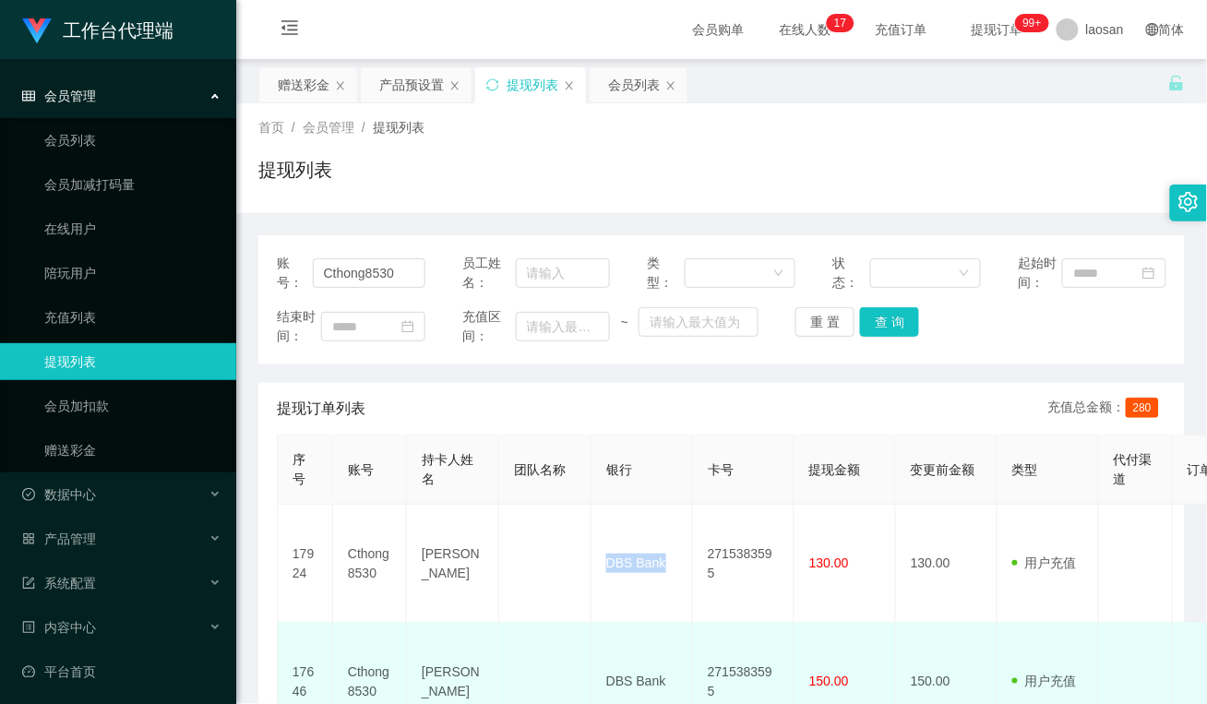
drag, startPoint x: 612, startPoint y: 587, endPoint x: 738, endPoint y: 606, distance: 127.9
click at [612, 587] on td "DBS Bank" at bounding box center [642, 564] width 102 height 118
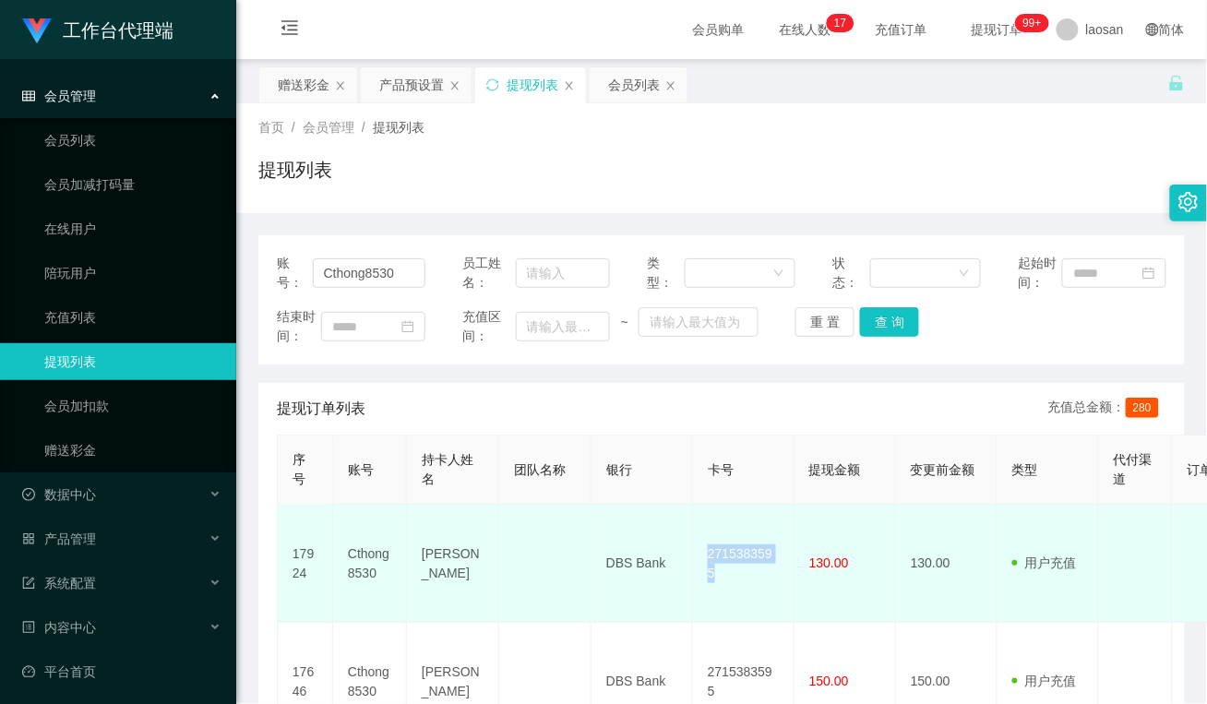
drag, startPoint x: 780, startPoint y: 558, endPoint x: 690, endPoint y: 565, distance: 89.7
click at [690, 565] on tr "17924 Cthong8530 Ting Hong DBS Bank 2715383595 130.00 130.00 用户充值 人工扣款 审核驳回 审核成…" at bounding box center [1069, 564] width 1583 height 118
copy tr "2715383595"
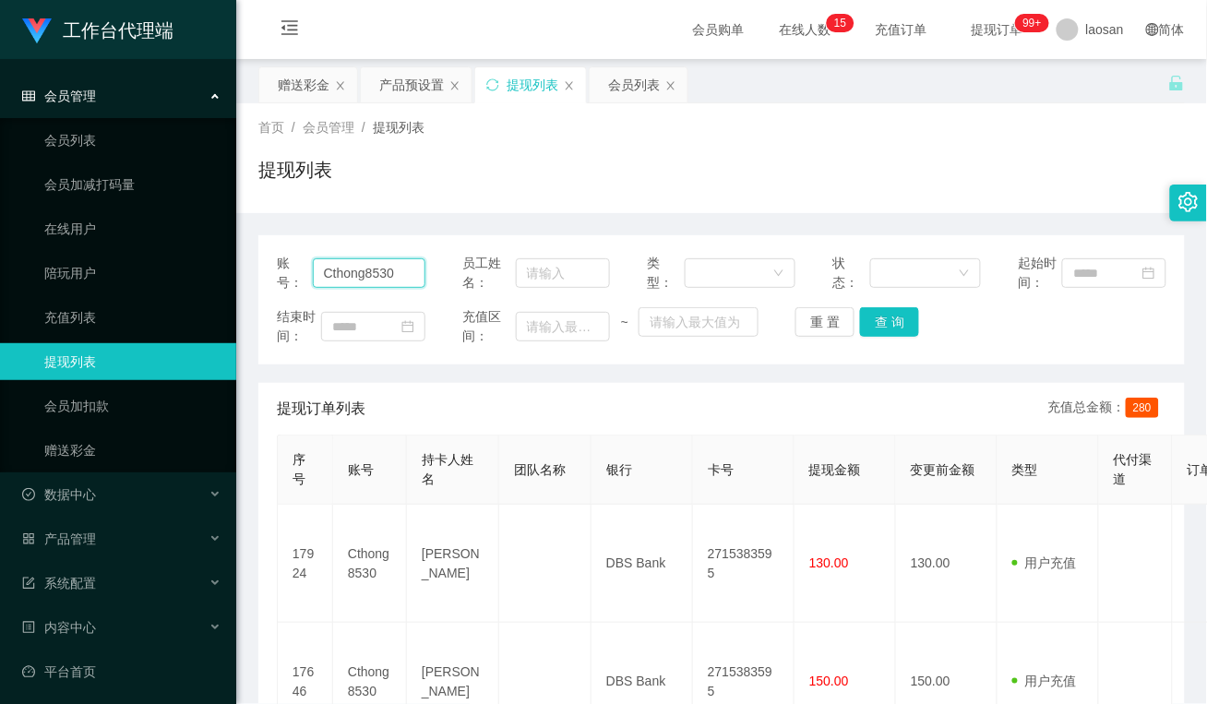
drag, startPoint x: 401, startPoint y: 270, endPoint x: 268, endPoint y: 258, distance: 134.3
click at [265, 265] on div "账号： Cthong8530 员工姓名： 类型： 状态： 起始时间： 结束时间： 充值区间： ~ 重 置 查 询" at bounding box center [721, 299] width 926 height 129
paste input "80625446"
click at [890, 333] on button "查 询" at bounding box center [889, 322] width 59 height 30
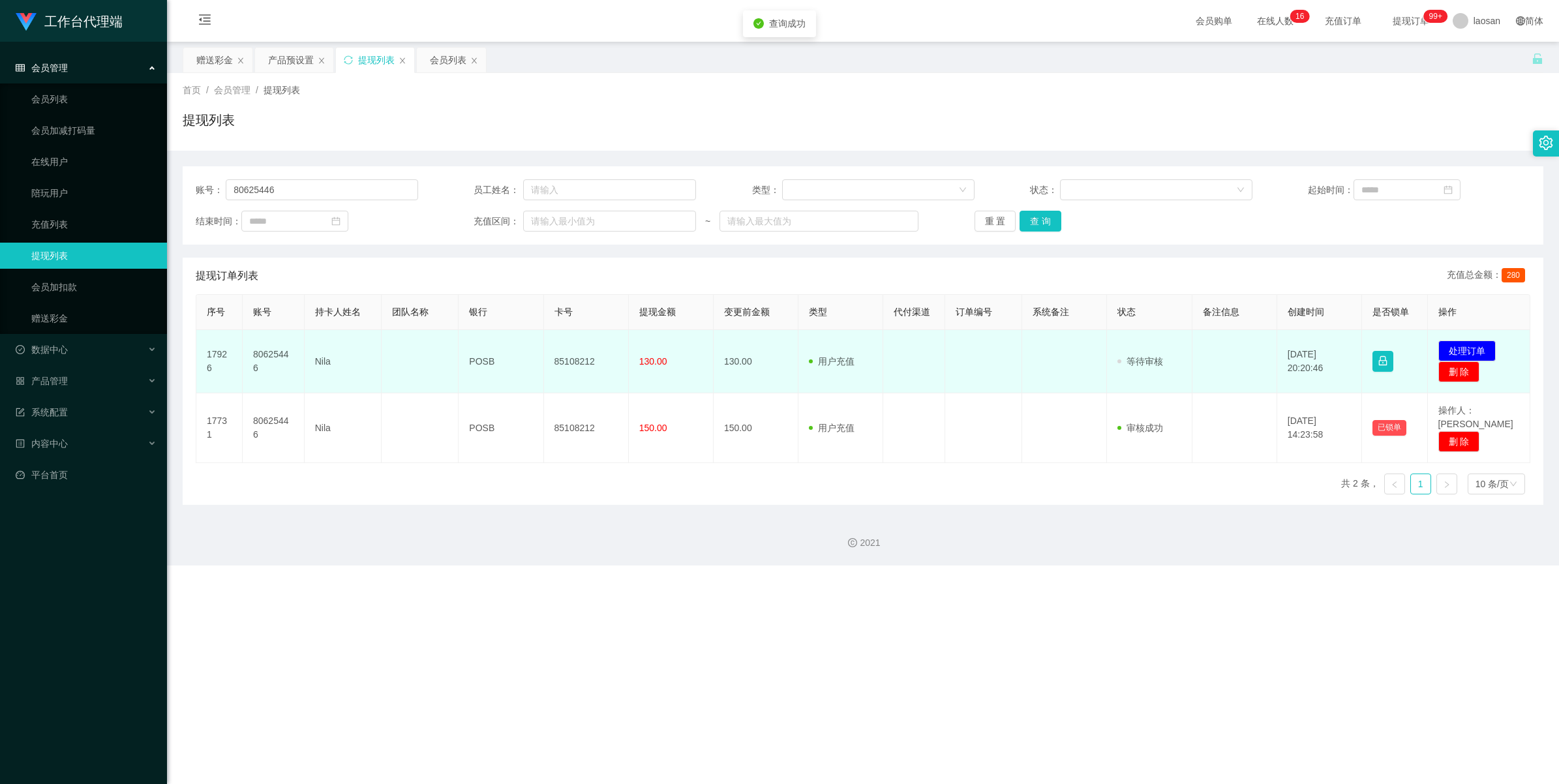
click at [853, 349] on td "发起代付 处理订单 删 除" at bounding box center [1480, 362] width 103 height 64
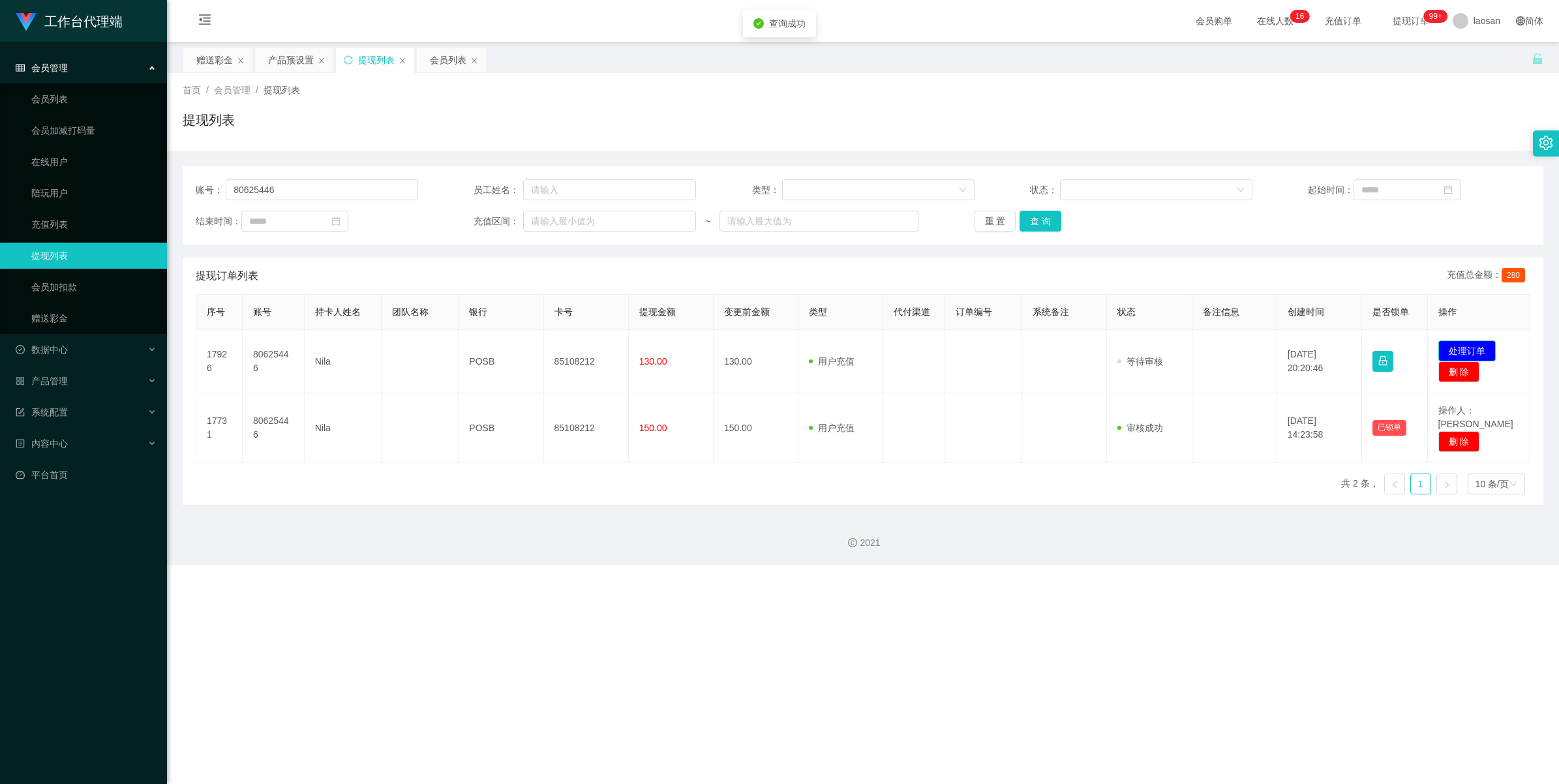
click at [853, 350] on button "处理订单" at bounding box center [1467, 351] width 57 height 21
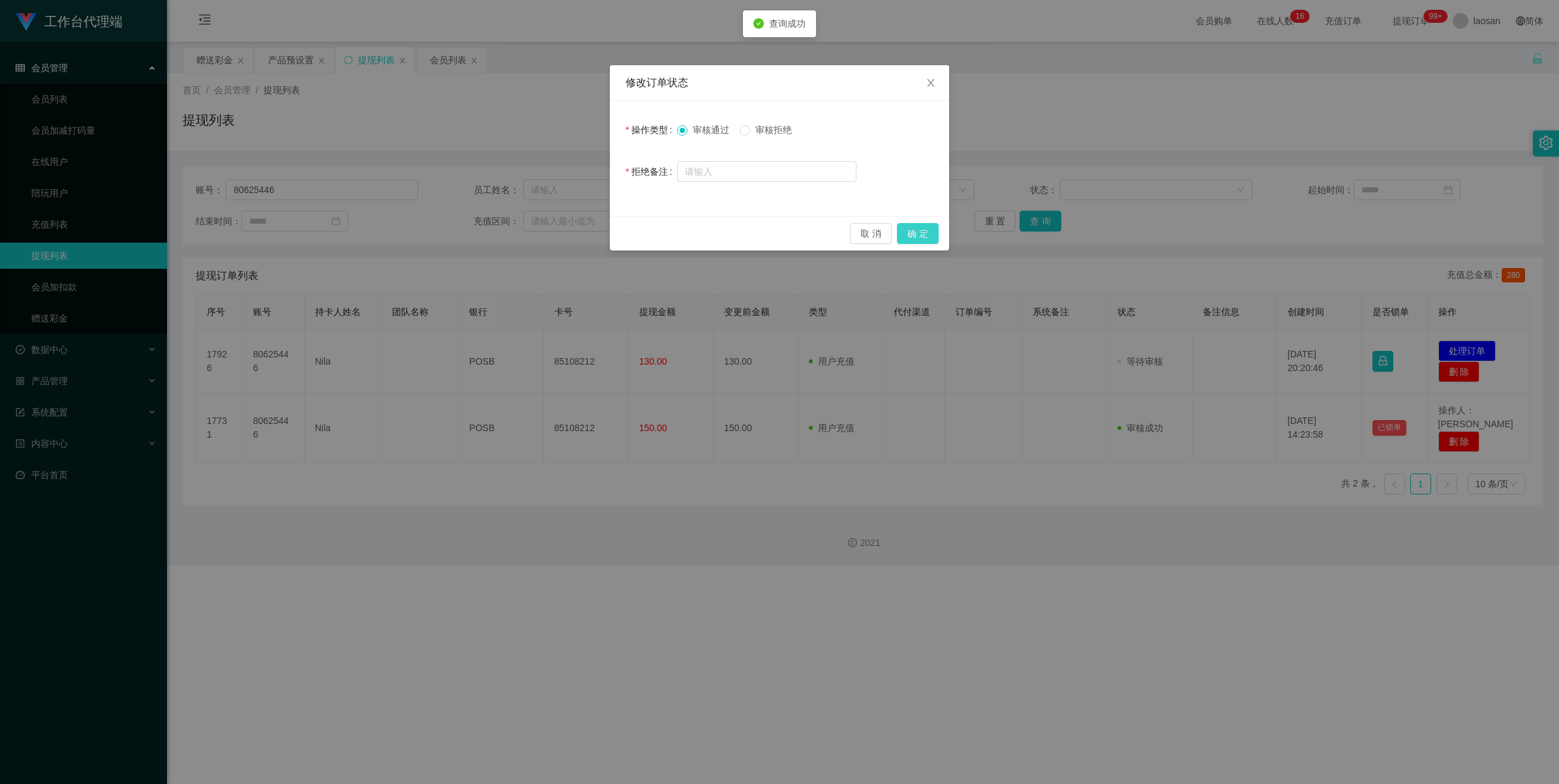
click at [853, 232] on button "确 定" at bounding box center [918, 234] width 42 height 21
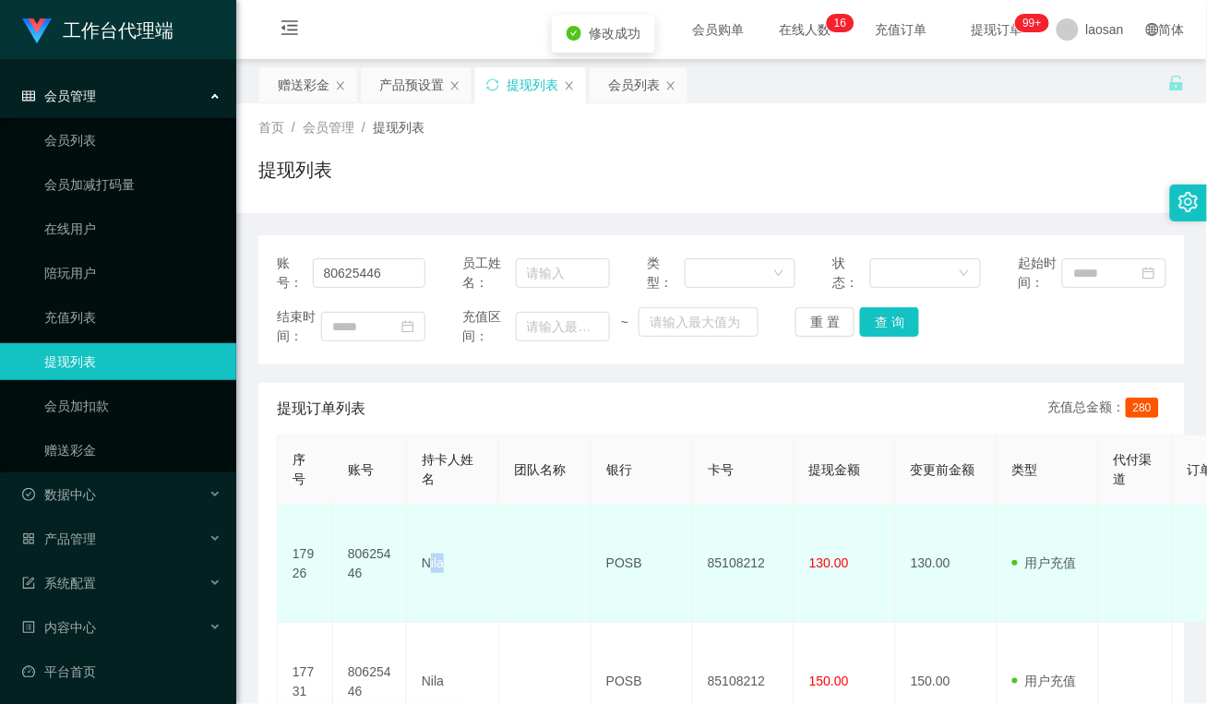
drag, startPoint x: 455, startPoint y: 546, endPoint x: 427, endPoint y: 552, distance: 28.2
click at [427, 552] on td "Nila" at bounding box center [453, 564] width 92 height 118
drag, startPoint x: 427, startPoint y: 552, endPoint x: 431, endPoint y: 579, distance: 27.9
click at [434, 579] on td "Nila" at bounding box center [453, 564] width 92 height 118
drag, startPoint x: 457, startPoint y: 551, endPoint x: 422, endPoint y: 555, distance: 35.4
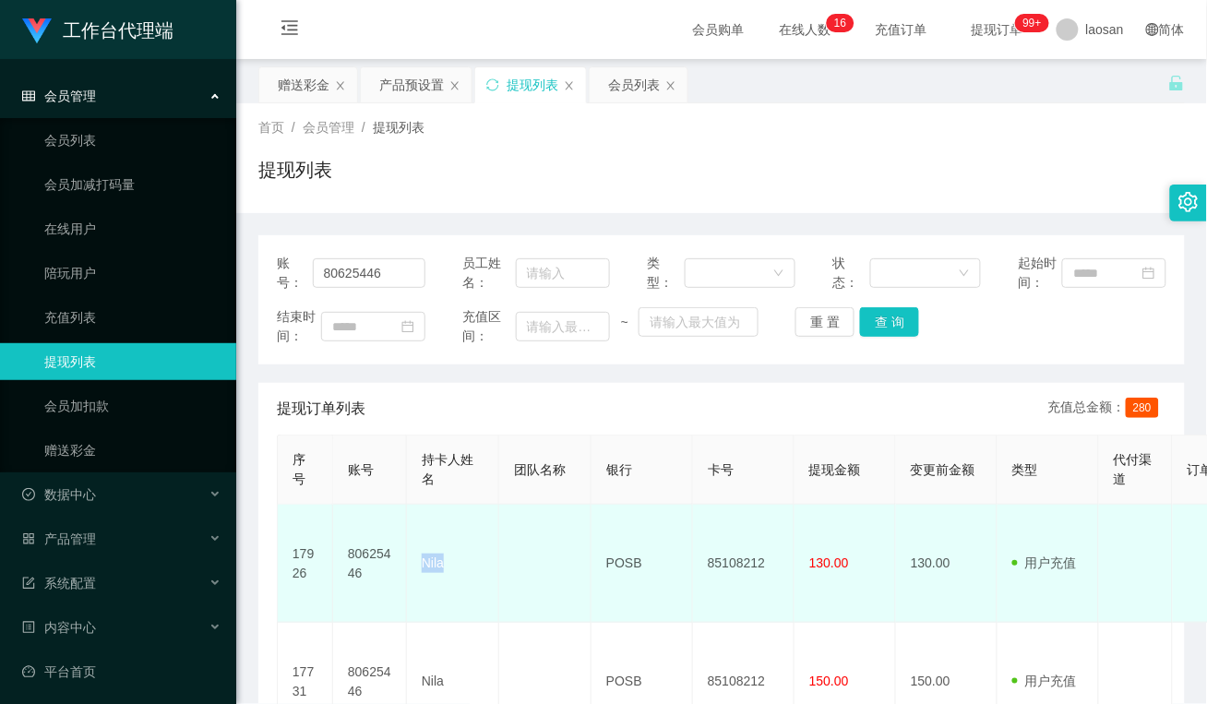
click at [422, 555] on td "Nila" at bounding box center [453, 564] width 92 height 118
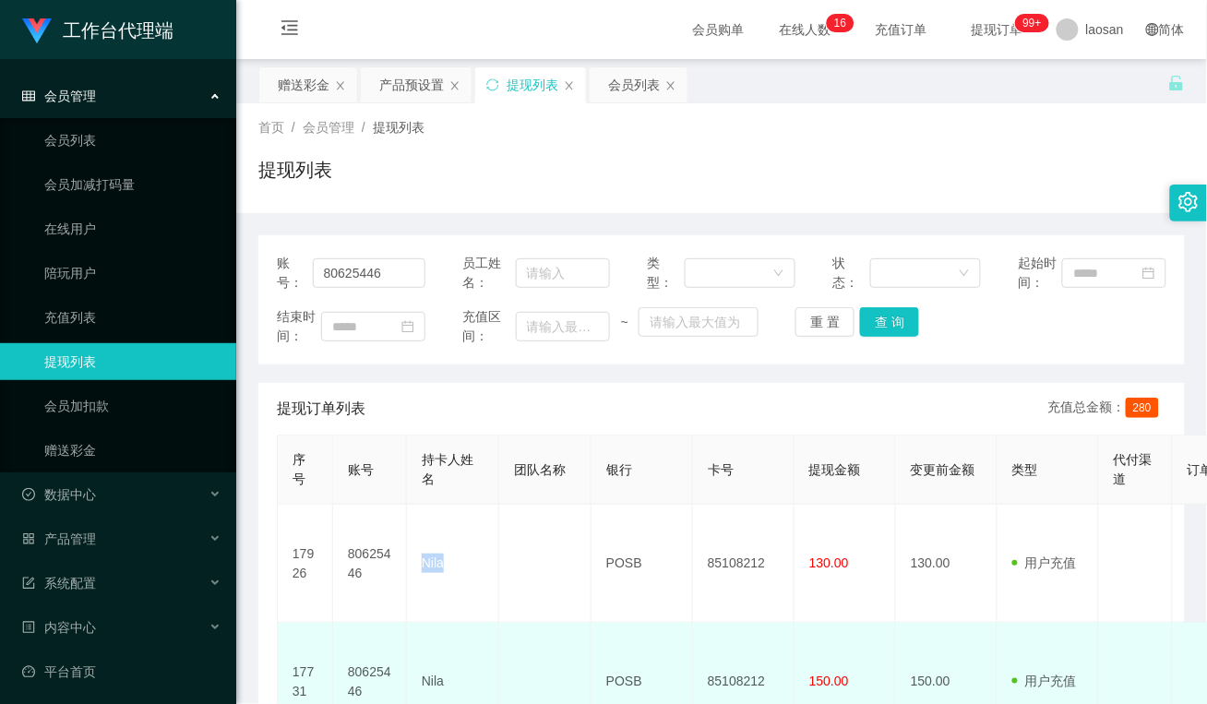
copy td "Nila"
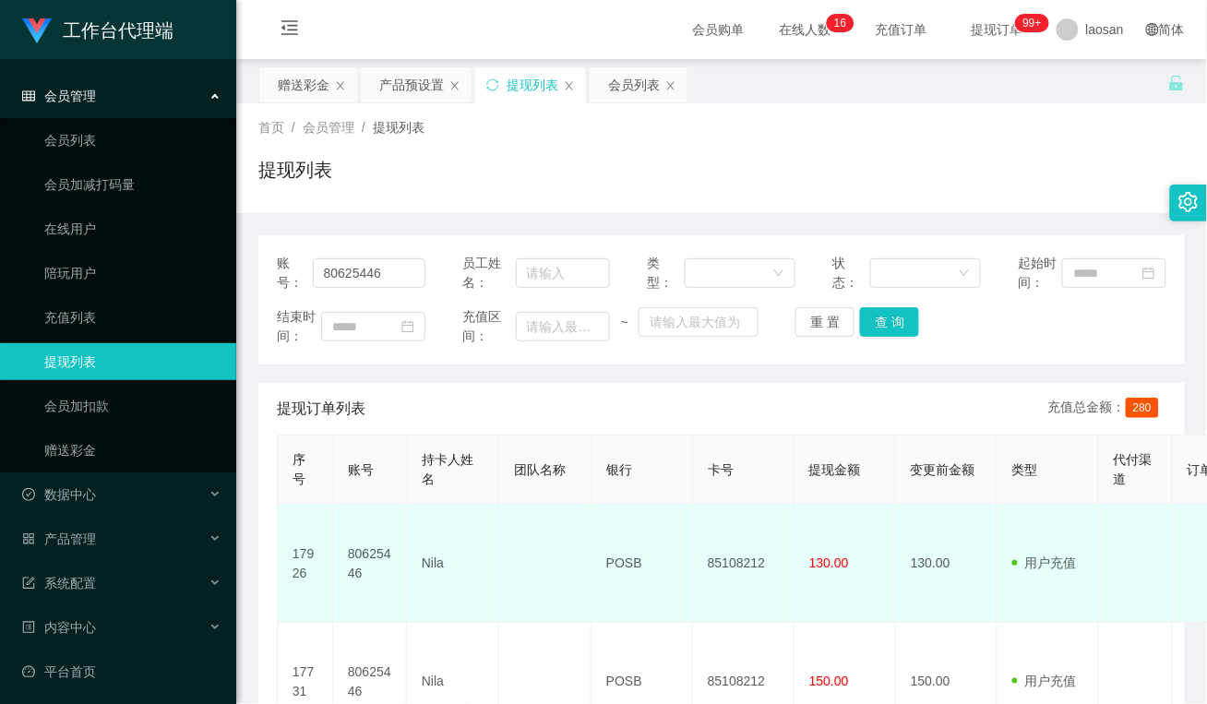
drag, startPoint x: 543, startPoint y: 532, endPoint x: 605, endPoint y: 538, distance: 63.0
click at [543, 532] on td at bounding box center [545, 564] width 92 height 118
drag, startPoint x: 651, startPoint y: 551, endPoint x: 588, endPoint y: 555, distance: 63.8
click at [588, 555] on tr "17926 80625446 Nila POSB 85108212 130.00 130.00 用户充值 人工扣款 审核驳回 审核成功 等待审核 [DATE]…" at bounding box center [1069, 564] width 1583 height 118
copy tr "POSB"
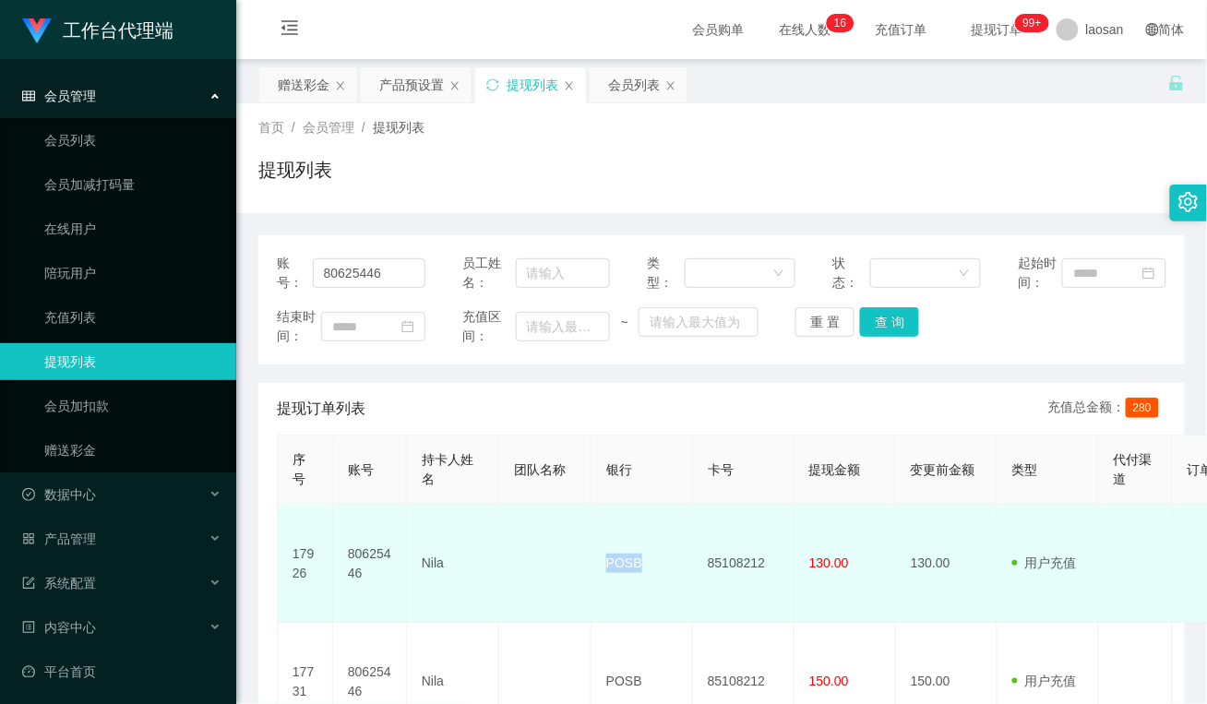
click at [533, 558] on td at bounding box center [545, 564] width 92 height 118
drag, startPoint x: 782, startPoint y: 549, endPoint x: 646, endPoint y: 555, distance: 135.8
click at [646, 555] on tr "17926 80625446 Nila POSB 85108212 130.00 130.00 用户充值 人工扣款 审核驳回 审核成功 等待审核 [DATE]…" at bounding box center [1069, 564] width 1583 height 118
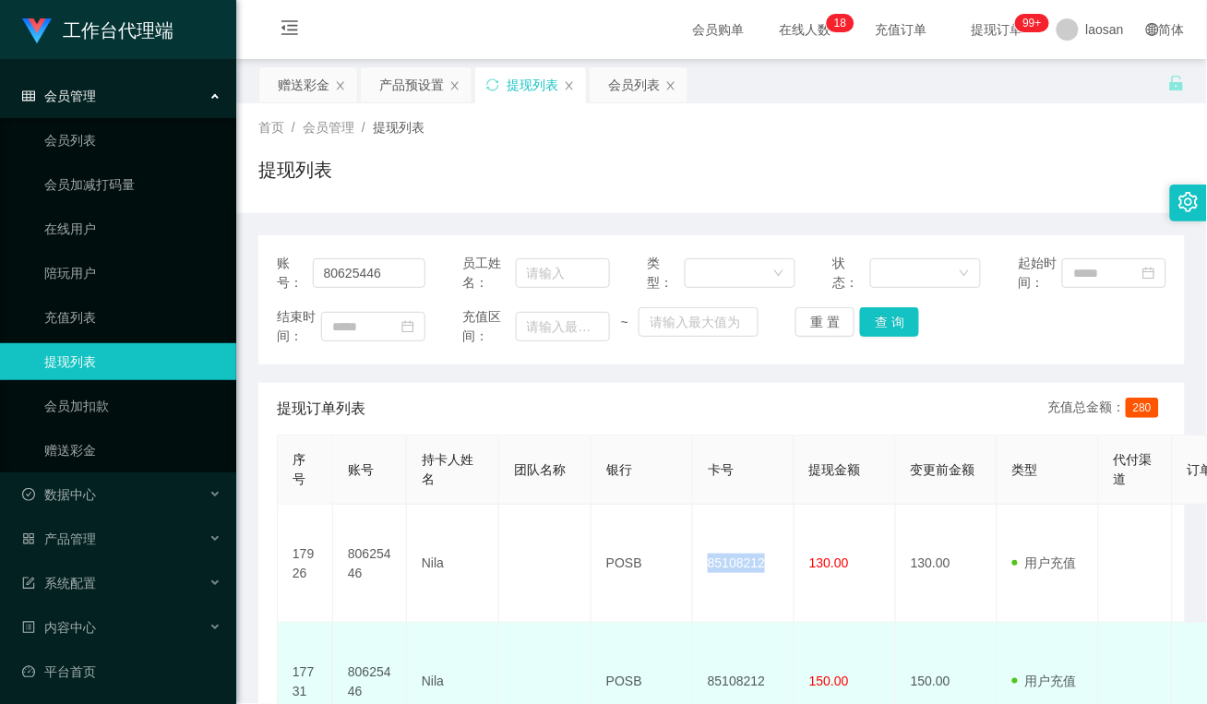
copy tr "85108212"
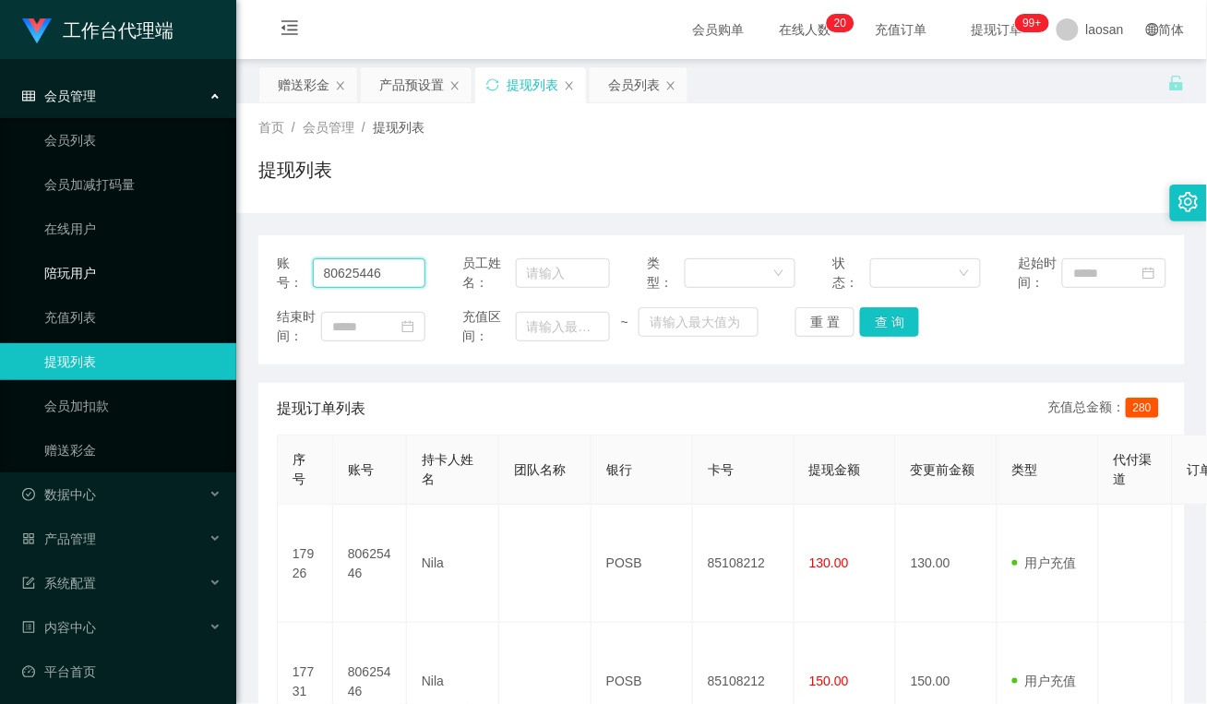
drag, startPoint x: 399, startPoint y: 270, endPoint x: 212, endPoint y: 266, distance: 186.5
click at [212, 266] on section "工作台代理端 会员管理 会员列表 会员加减打码量 在线用户 陪玩用户 充值列表 提现列表 会员加扣款 赠送彩金 数据中心 员工统计 团队统计 产品管理 注单管…" at bounding box center [603, 443] width 1207 height 886
paste input "Cthong8530"
click at [897, 320] on button "查 询" at bounding box center [889, 322] width 59 height 30
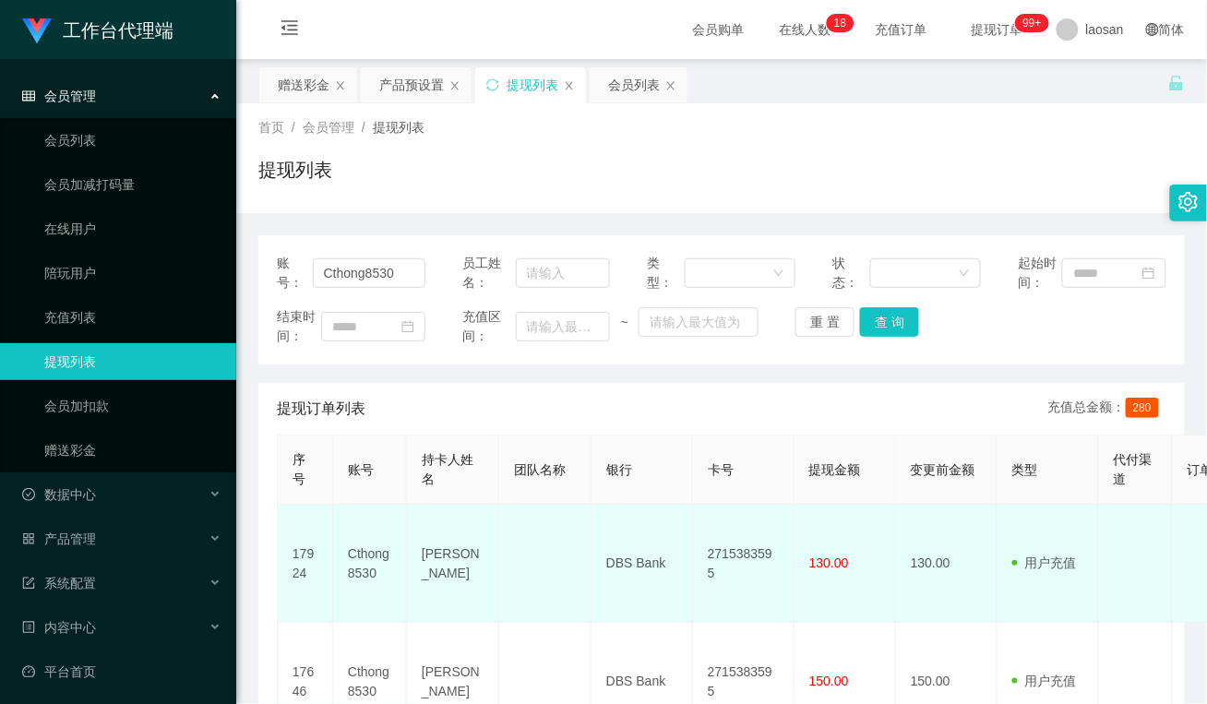
click at [570, 569] on td at bounding box center [545, 564] width 92 height 118
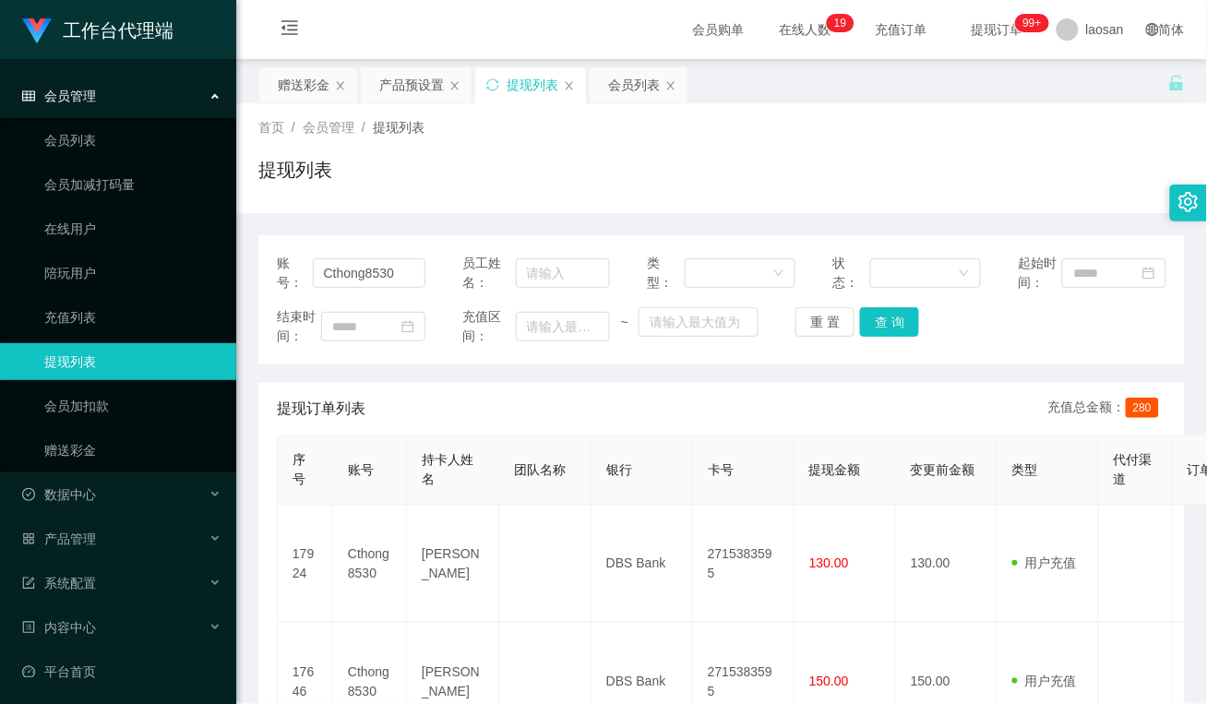
click at [624, 384] on div "提现订单列表 充值总金额： 280" at bounding box center [722, 409] width 890 height 52
click at [560, 412] on div "提现订单列表 充值总金额： 280" at bounding box center [722, 409] width 890 height 52
click at [591, 375] on div "账号： Cthong8530 员工姓名： 类型： 状态： 起始时间： 结束时间： 充值区间： ~ 重 置 查 询 提现订单列表 充值总金额： 280 序号 账…" at bounding box center [721, 517] width 926 height 565
drag, startPoint x: 397, startPoint y: 269, endPoint x: 166, endPoint y: 265, distance: 230.7
click at [166, 265] on section "工作台代理端 会员管理 会员列表 会员加减打码量 在线用户 陪玩用户 充值列表 提现列表 会员加扣款 赠送彩金 数据中心 员工统计 团队统计 产品管理 注单管…" at bounding box center [603, 443] width 1207 height 886
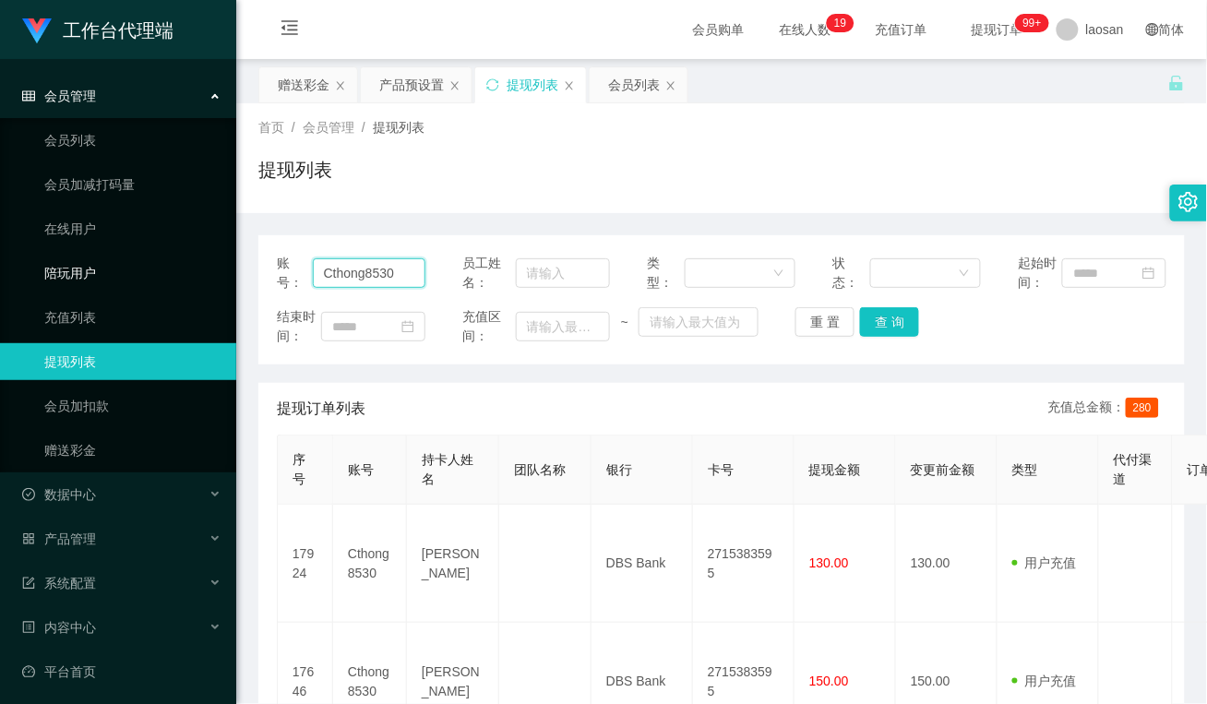
paste input "80625446"
type input "80625446"
click at [882, 325] on button "查 询" at bounding box center [889, 322] width 59 height 30
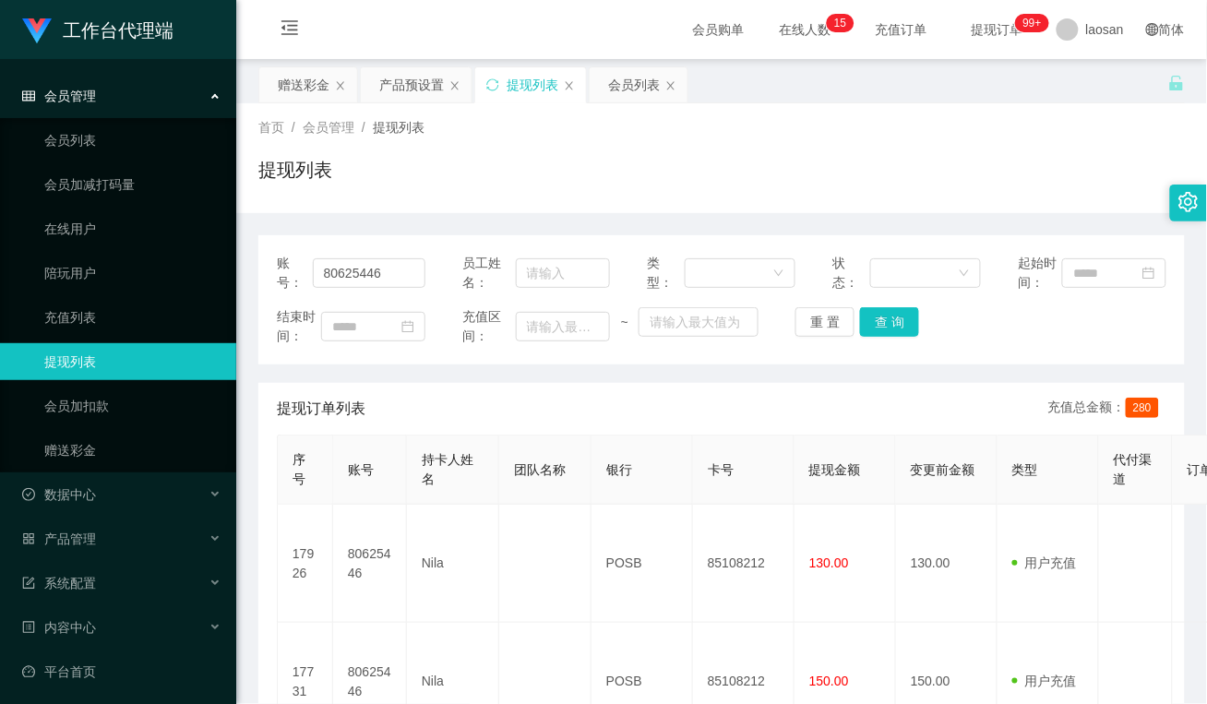
click at [494, 182] on div "提现列表" at bounding box center [721, 177] width 926 height 42
click at [540, 389] on div "提现订单列表 充值总金额： 280" at bounding box center [722, 409] width 890 height 52
click at [422, 389] on div "提现订单列表 充值总金额： 280" at bounding box center [722, 409] width 890 height 52
drag, startPoint x: 297, startPoint y: 90, endPoint x: 318, endPoint y: 109, distance: 28.7
click at [296, 89] on div "赠送彩金" at bounding box center [304, 84] width 52 height 35
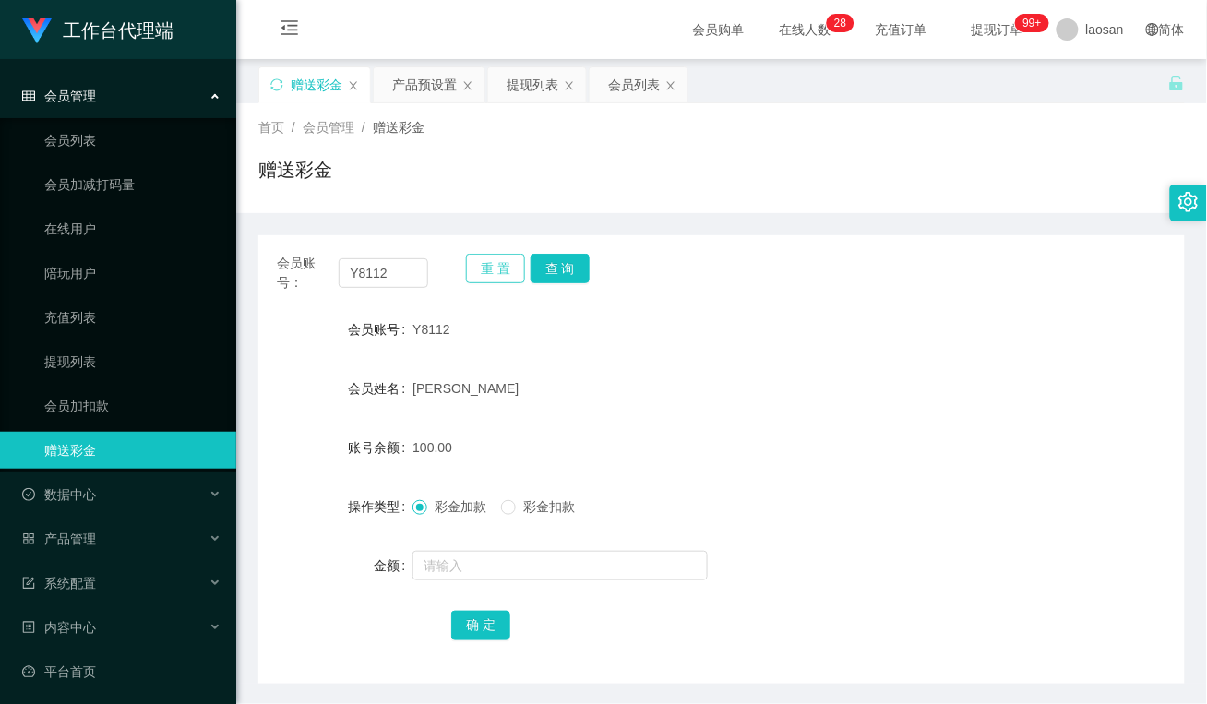
drag, startPoint x: 484, startPoint y: 274, endPoint x: 462, endPoint y: 278, distance: 22.5
click at [485, 272] on button "重 置" at bounding box center [495, 269] width 59 height 30
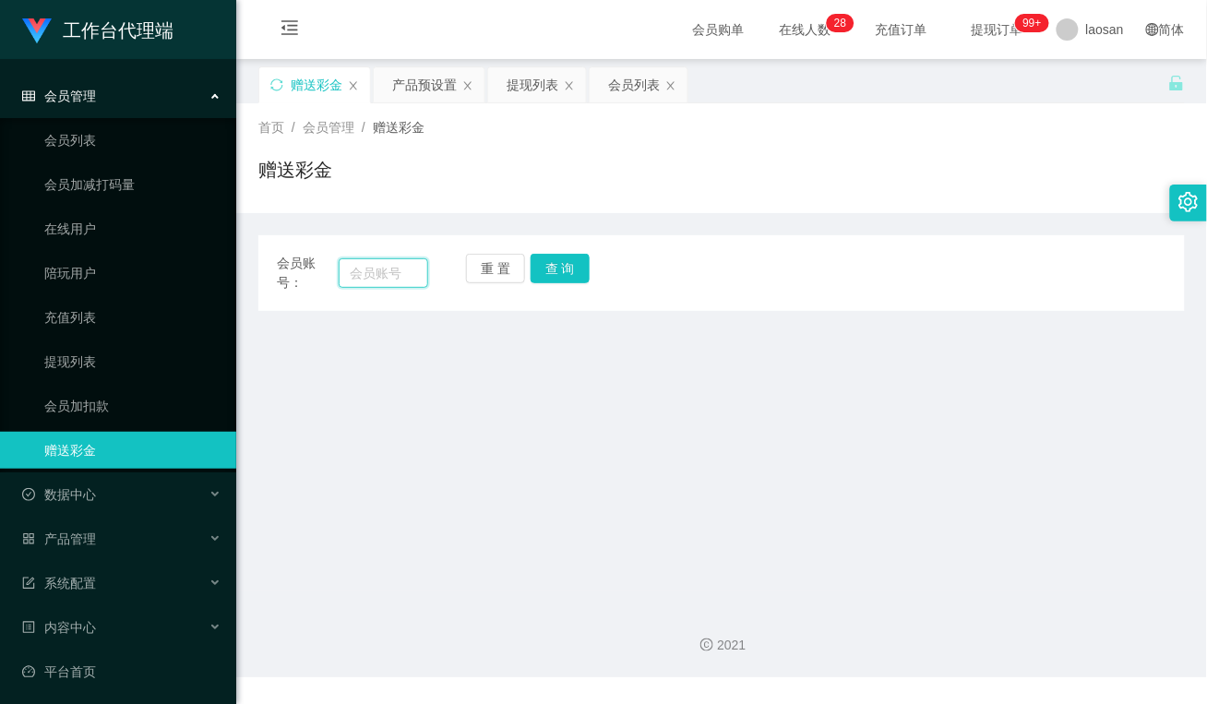
drag, startPoint x: 401, startPoint y: 270, endPoint x: 417, endPoint y: 275, distance: 16.4
click at [401, 269] on input "text" at bounding box center [384, 273] width 90 height 30
paste input "Limauchin"
type input "Limauchin"
drag, startPoint x: 554, startPoint y: 272, endPoint x: 555, endPoint y: 365, distance: 93.2
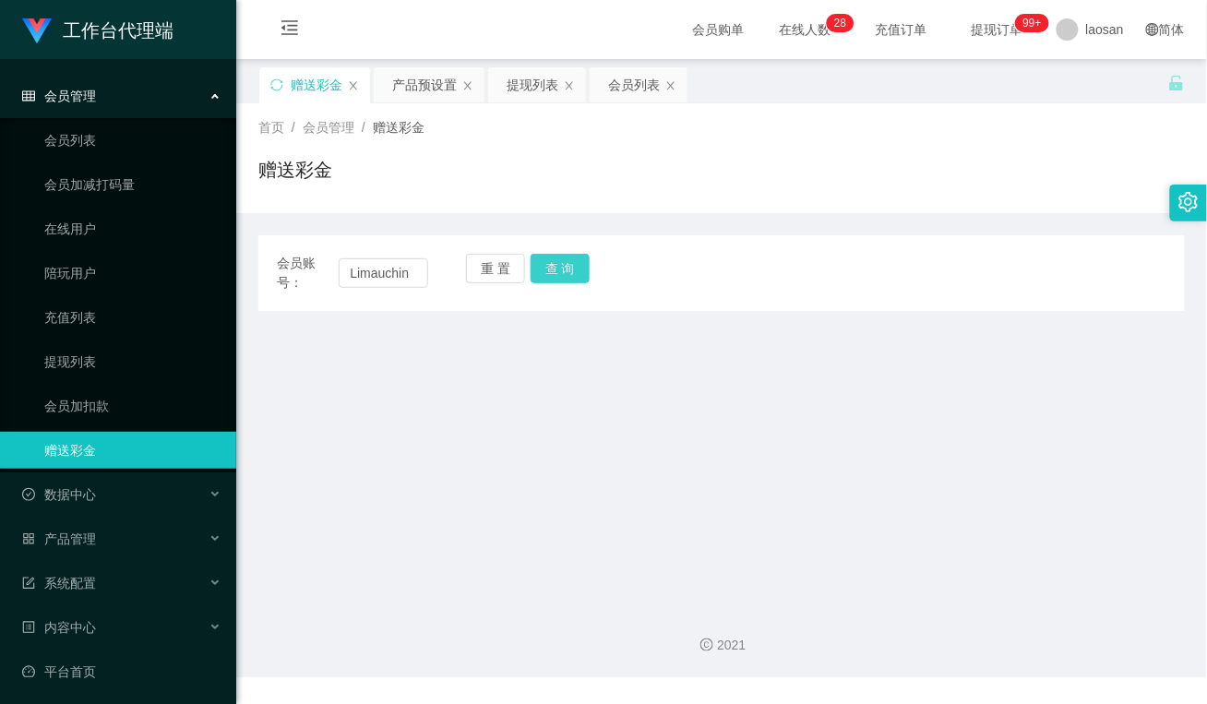
click at [554, 272] on button "查 询" at bounding box center [560, 269] width 59 height 30
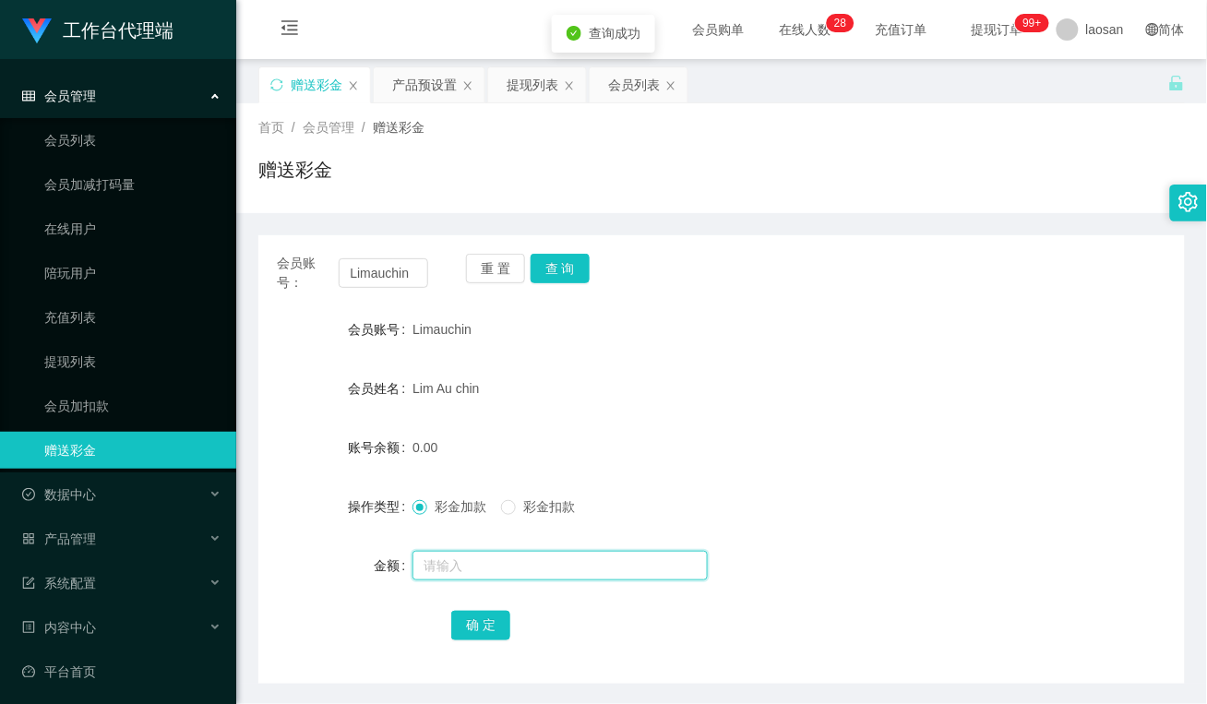
click at [496, 566] on input "text" at bounding box center [559, 566] width 295 height 30
type input "88"
click at [477, 627] on button "确 定" at bounding box center [480, 626] width 59 height 30
click at [457, 561] on input "text" at bounding box center [559, 566] width 295 height 30
type input "1"
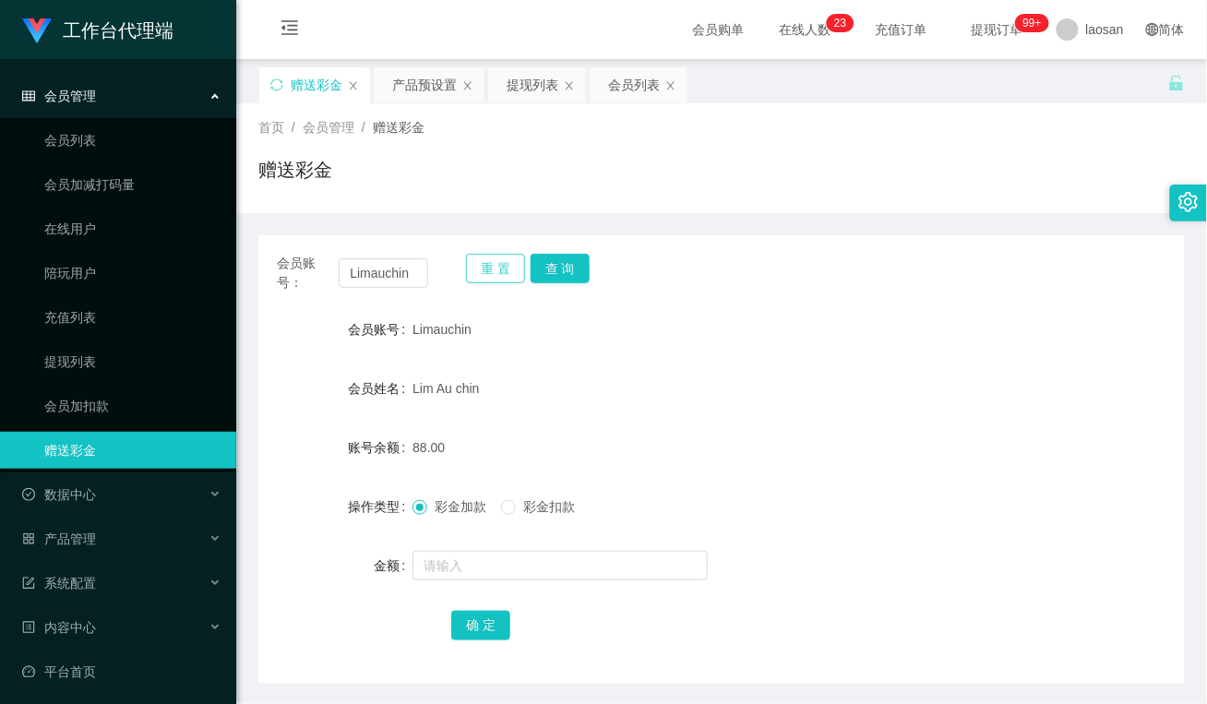
click at [490, 260] on button "重 置" at bounding box center [495, 269] width 59 height 30
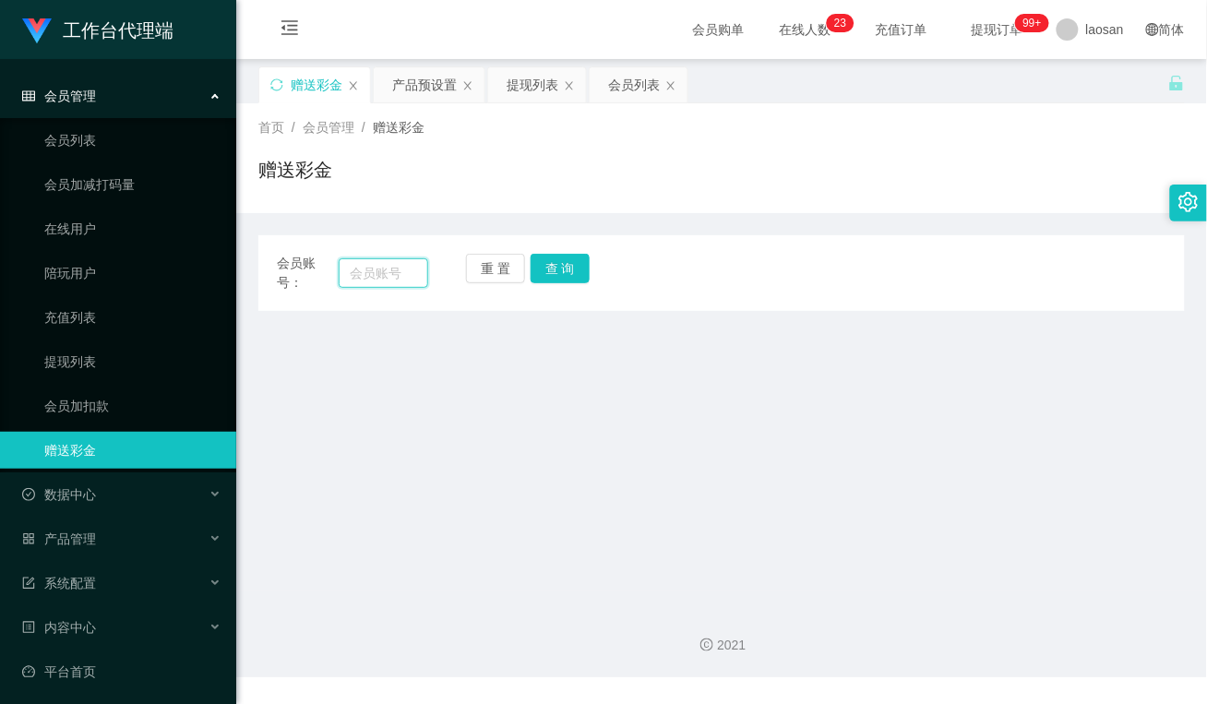
click at [385, 275] on input "text" at bounding box center [384, 273] width 90 height 30
paste input "80625446"
type input "80625446"
click at [581, 270] on button "查 询" at bounding box center [560, 269] width 59 height 30
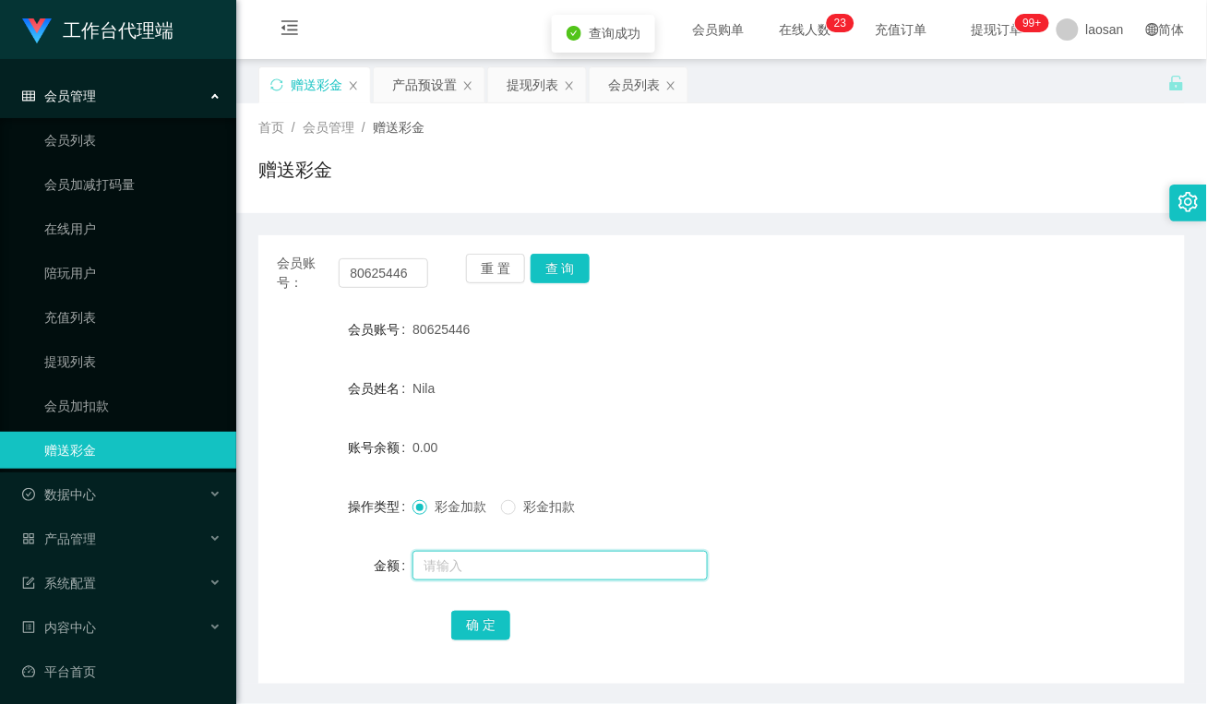
click at [504, 566] on input "text" at bounding box center [559, 566] width 295 height 30
type input "136"
click at [477, 626] on button "确 定" at bounding box center [480, 626] width 59 height 30
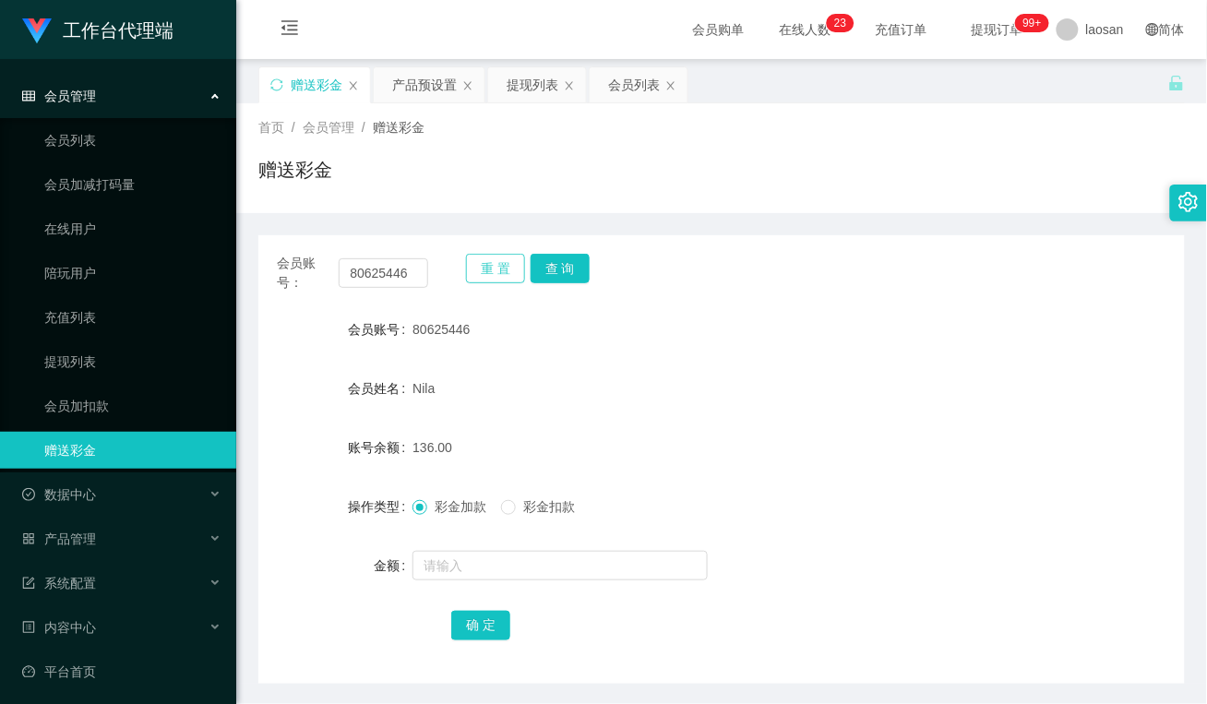
click at [448, 266] on div "会员账号： 80625446 重 置 查 询" at bounding box center [721, 273] width 926 height 39
click at [480, 273] on button "重 置" at bounding box center [495, 269] width 59 height 30
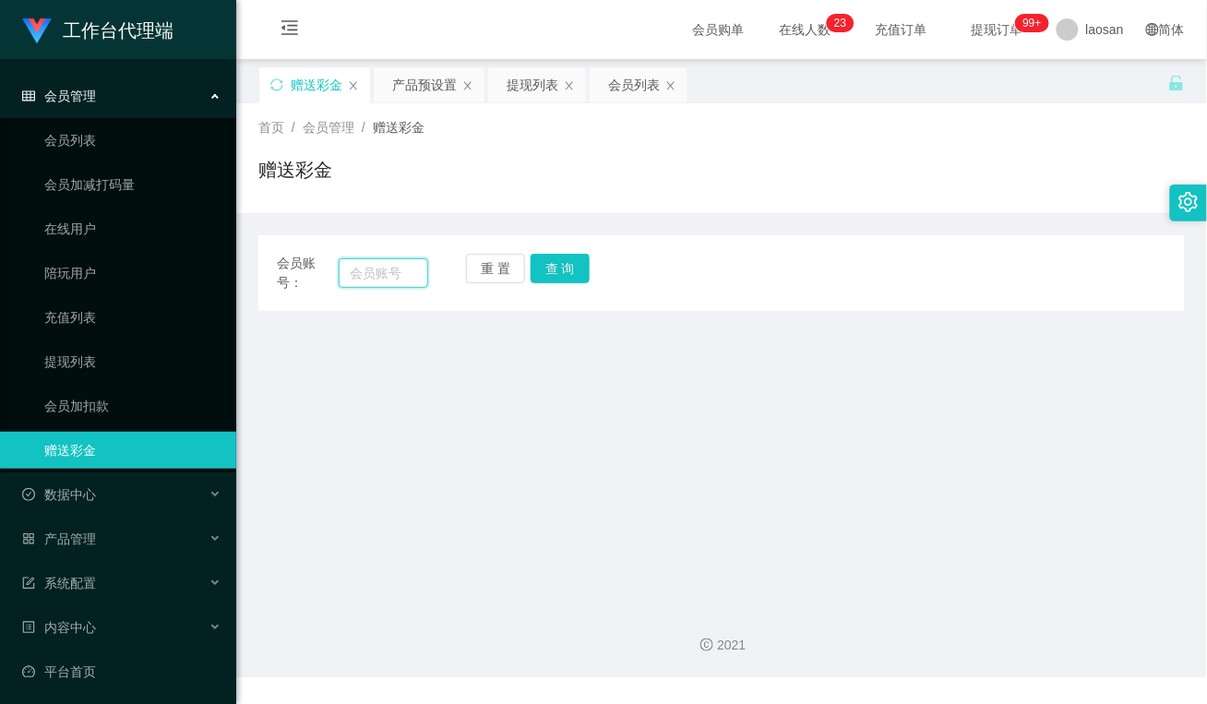
click at [386, 275] on input "text" at bounding box center [384, 273] width 90 height 30
paste input "Y8112"
type input "Y8112"
drag, startPoint x: 563, startPoint y: 273, endPoint x: 555, endPoint y: 288, distance: 16.9
click at [563, 273] on button "查 询" at bounding box center [560, 269] width 59 height 30
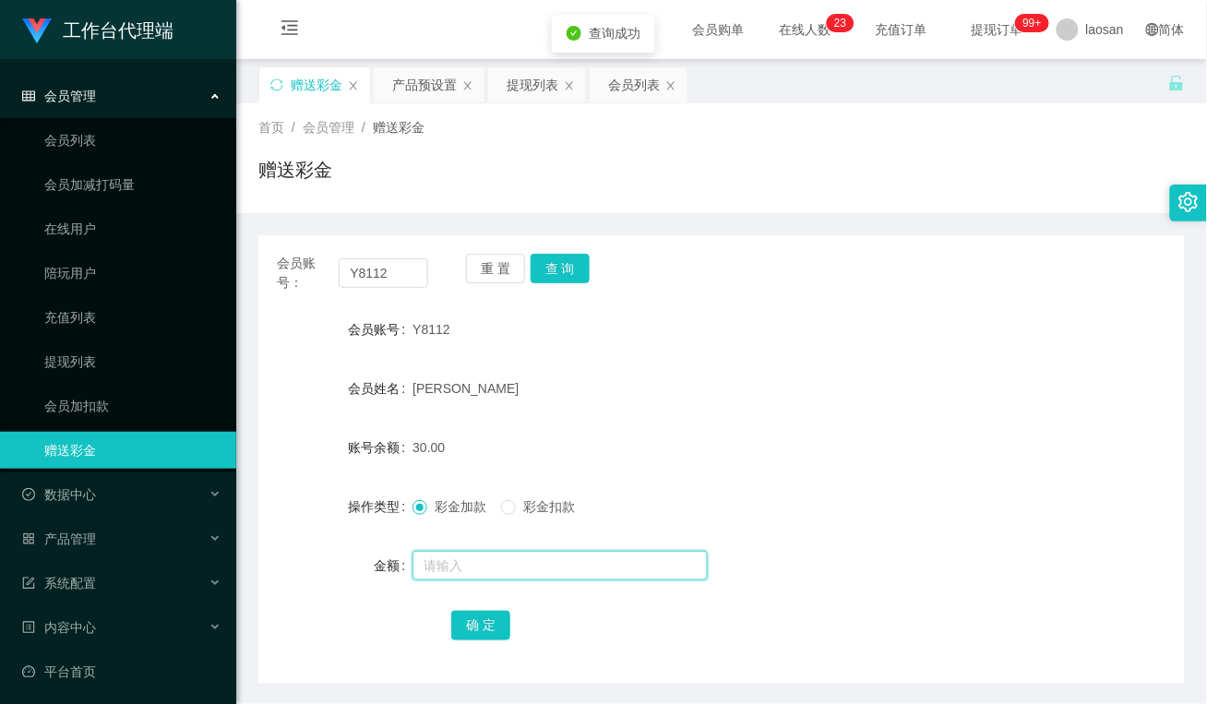
click at [487, 569] on input "text" at bounding box center [559, 566] width 295 height 30
type input "144"
click at [494, 609] on div "确 定" at bounding box center [721, 624] width 541 height 37
click at [498, 633] on button "确 定" at bounding box center [480, 626] width 59 height 30
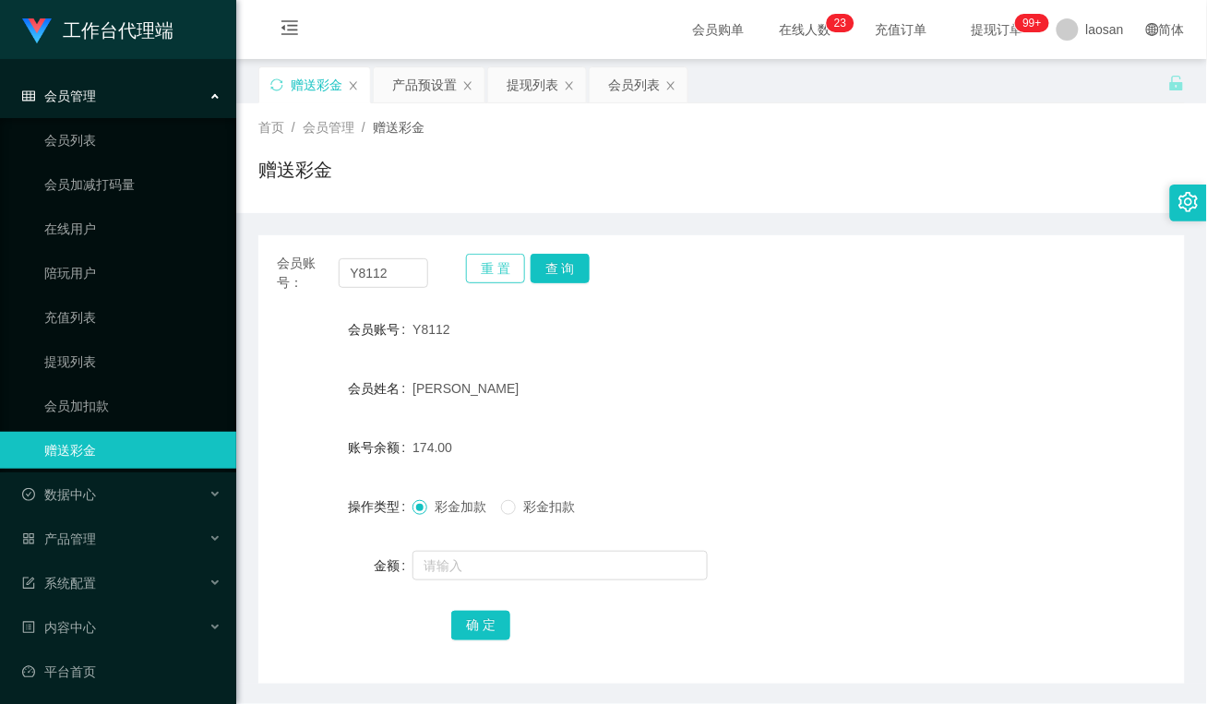
drag, startPoint x: 487, startPoint y: 275, endPoint x: 459, endPoint y: 293, distance: 33.6
click at [487, 275] on button "重 置" at bounding box center [495, 269] width 59 height 30
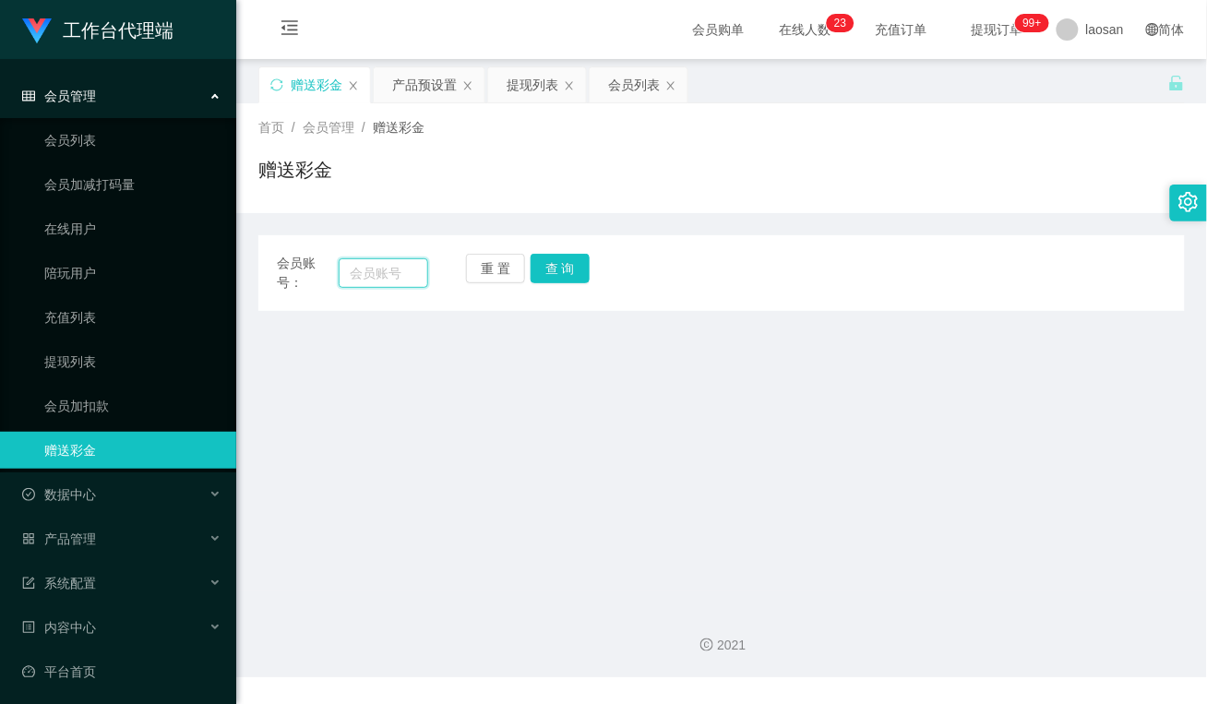
click at [401, 268] on input "text" at bounding box center [384, 273] width 90 height 30
paste input "Cthong8530"
type input "Cthong8530"
drag, startPoint x: 566, startPoint y: 268, endPoint x: 546, endPoint y: 329, distance: 64.8
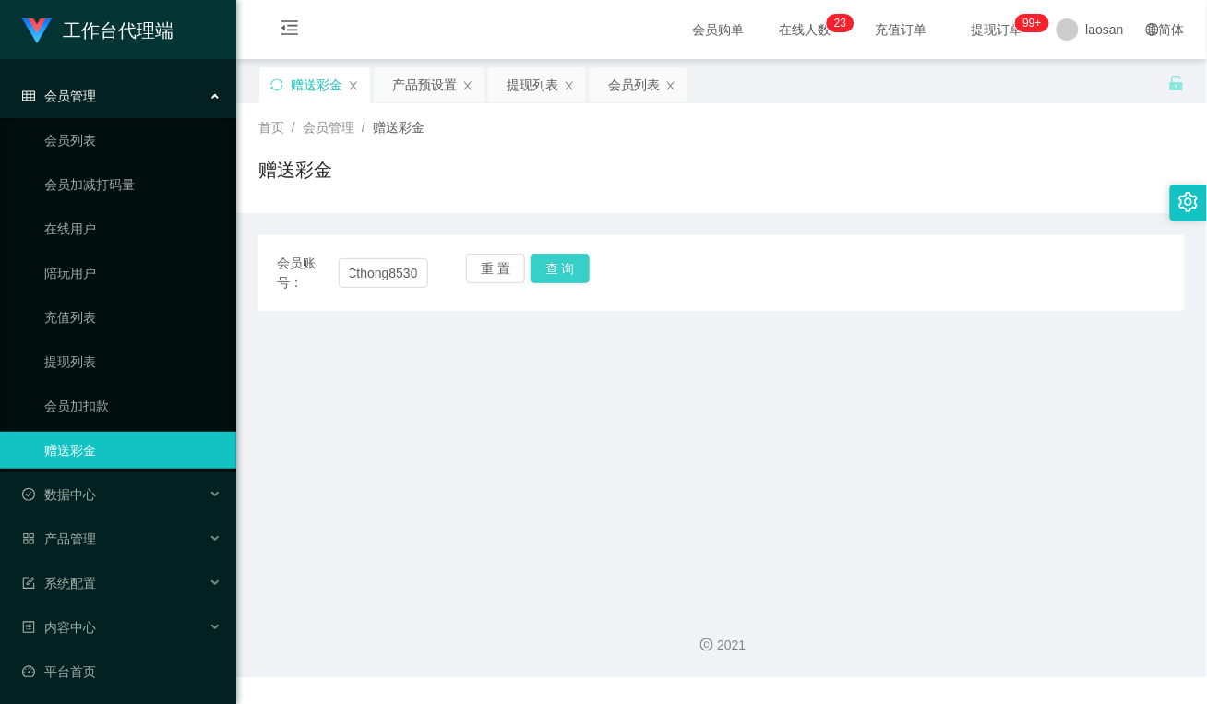
click at [567, 268] on button "查 询" at bounding box center [560, 269] width 59 height 30
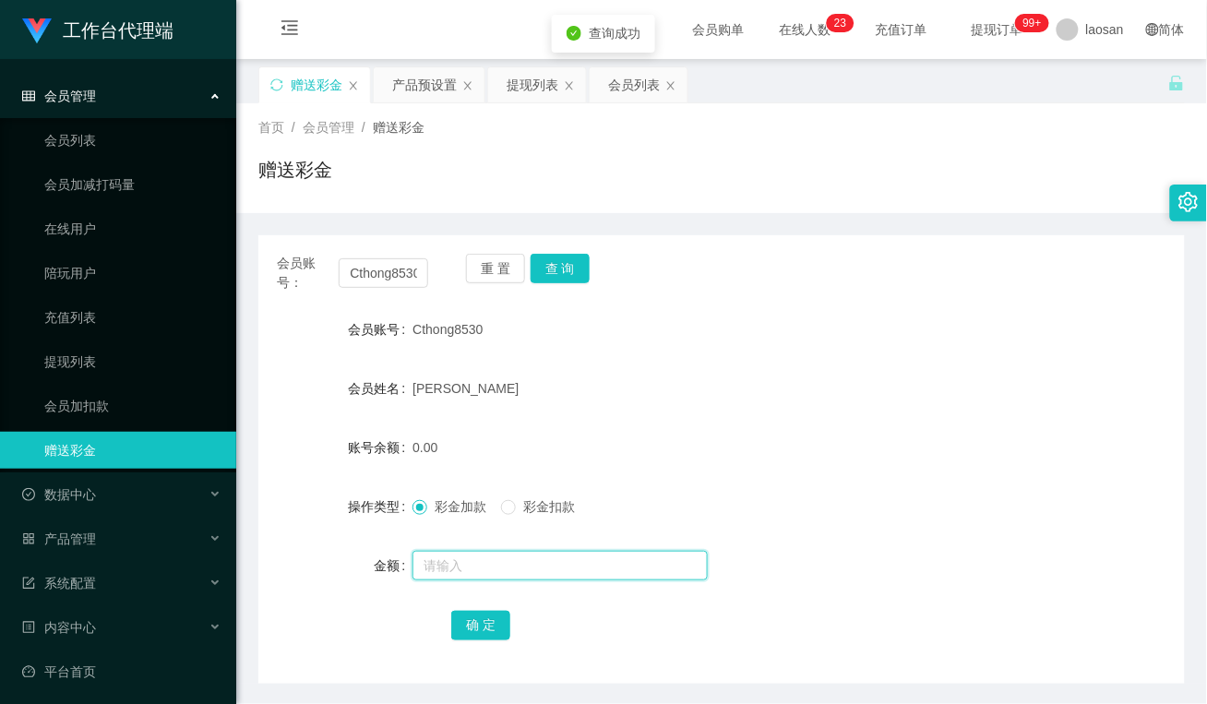
click at [495, 568] on input "text" at bounding box center [559, 566] width 295 height 30
type input "160"
click at [483, 620] on button "确 定" at bounding box center [480, 626] width 59 height 30
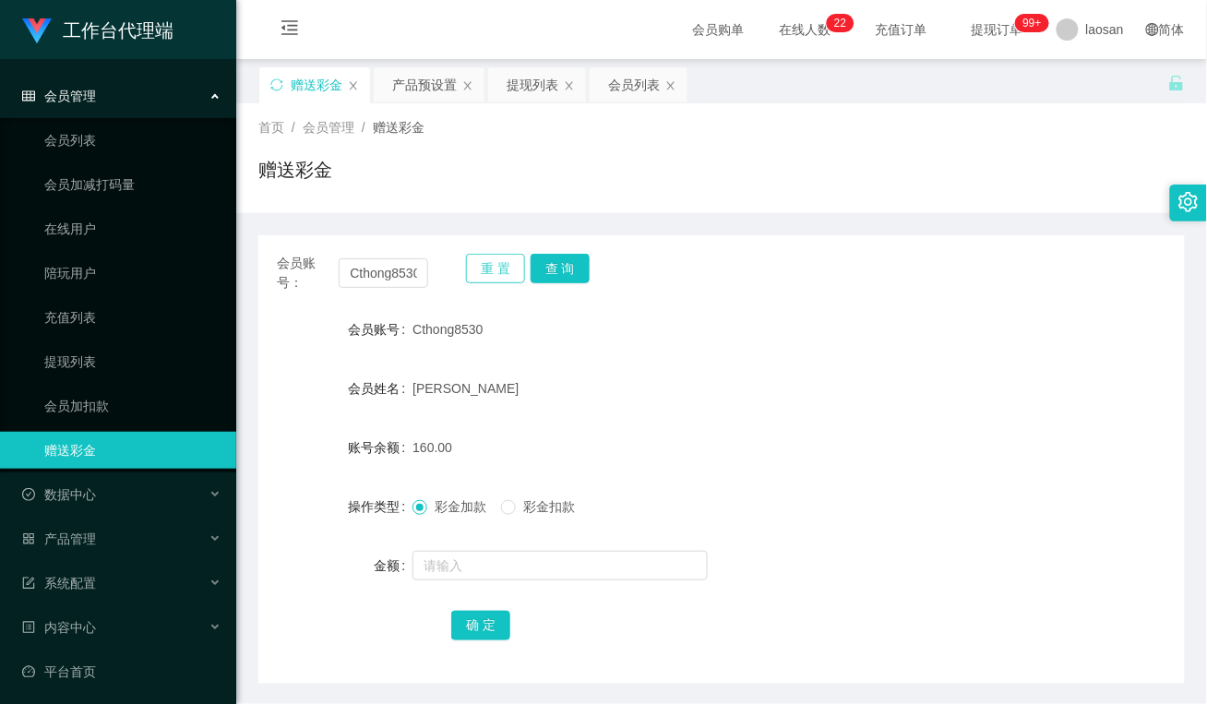
click at [483, 269] on button "重 置" at bounding box center [495, 269] width 59 height 30
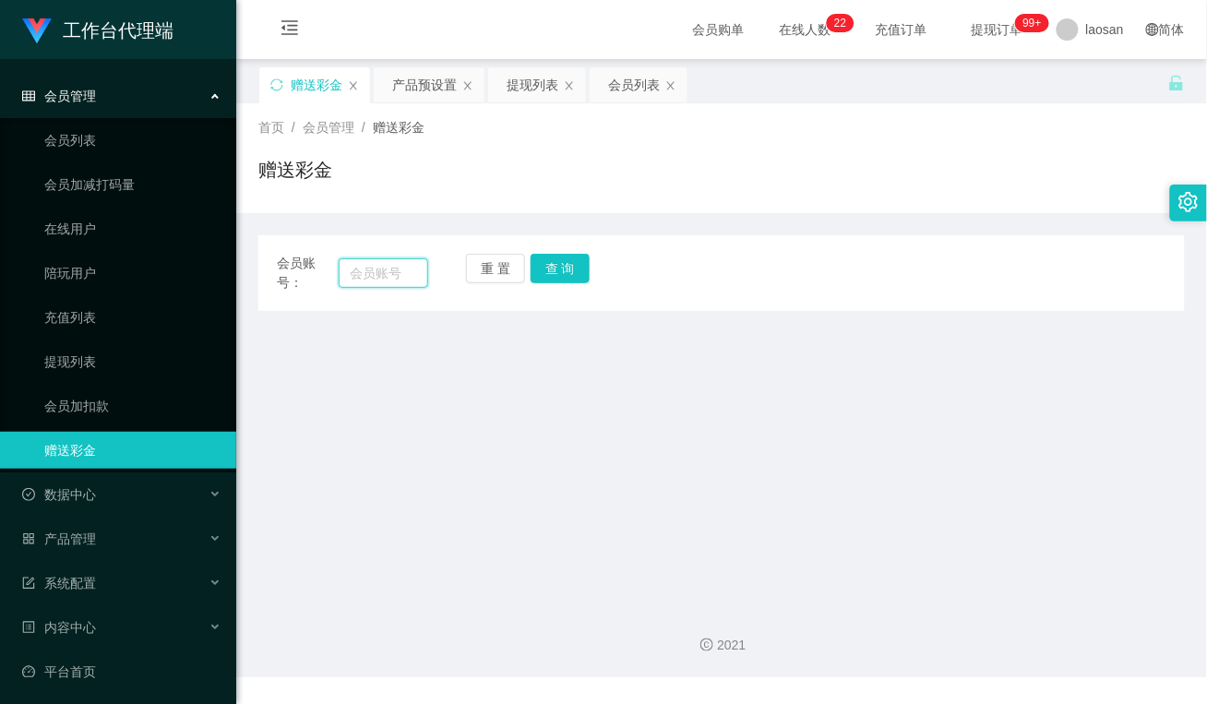
click at [408, 270] on input "text" at bounding box center [384, 273] width 90 height 30
paste input "Aricyap1982"
type input "Aricyap1982"
click at [567, 266] on button "查 询" at bounding box center [560, 269] width 59 height 30
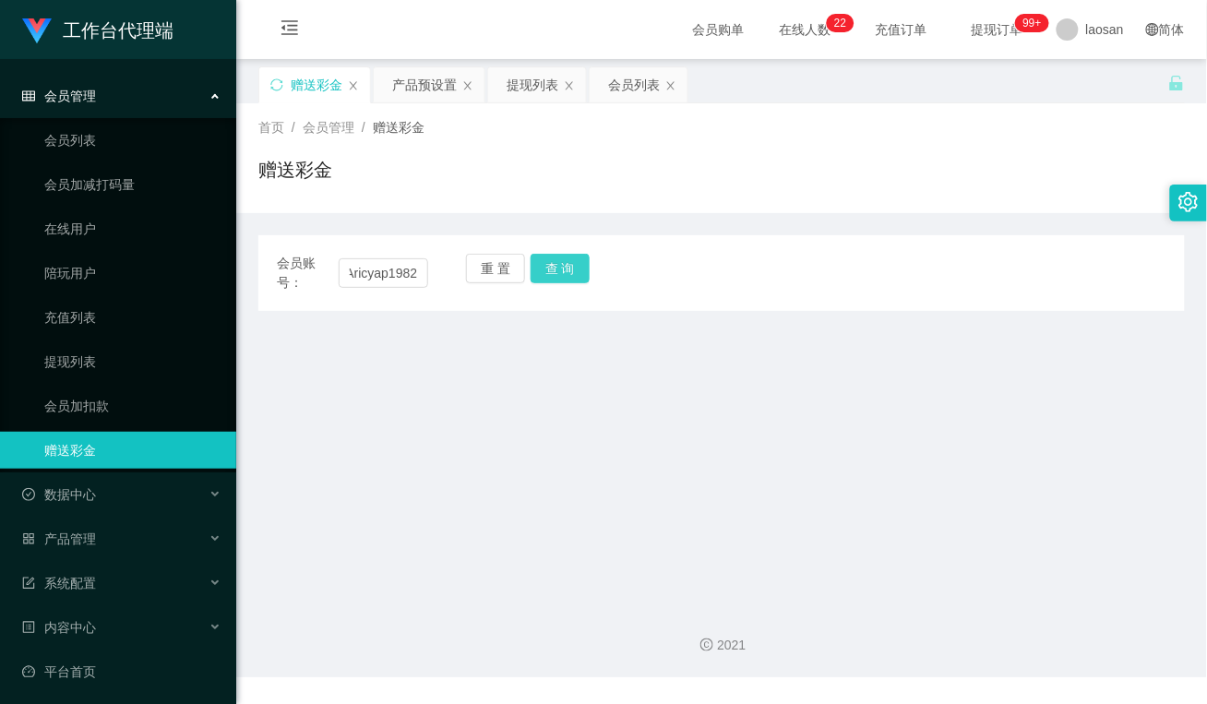
scroll to position [0, 0]
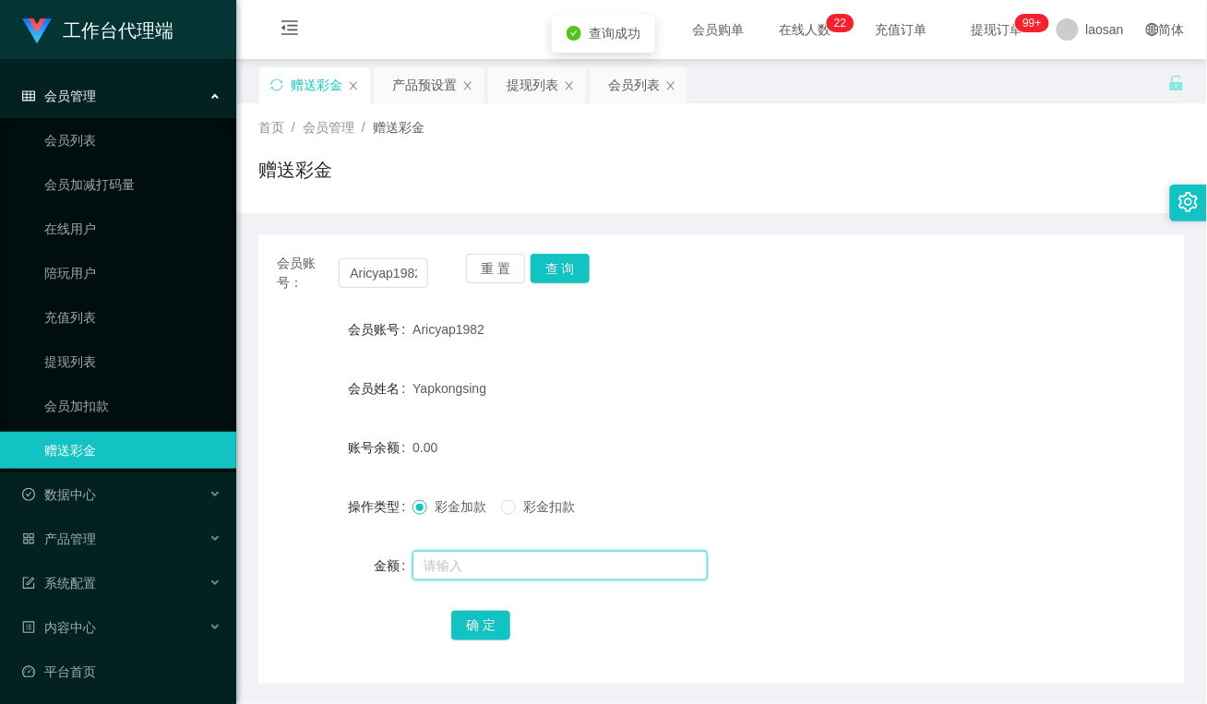
click at [533, 566] on input "text" at bounding box center [559, 566] width 295 height 30
type input "144"
click at [489, 615] on button "确 定" at bounding box center [480, 626] width 59 height 30
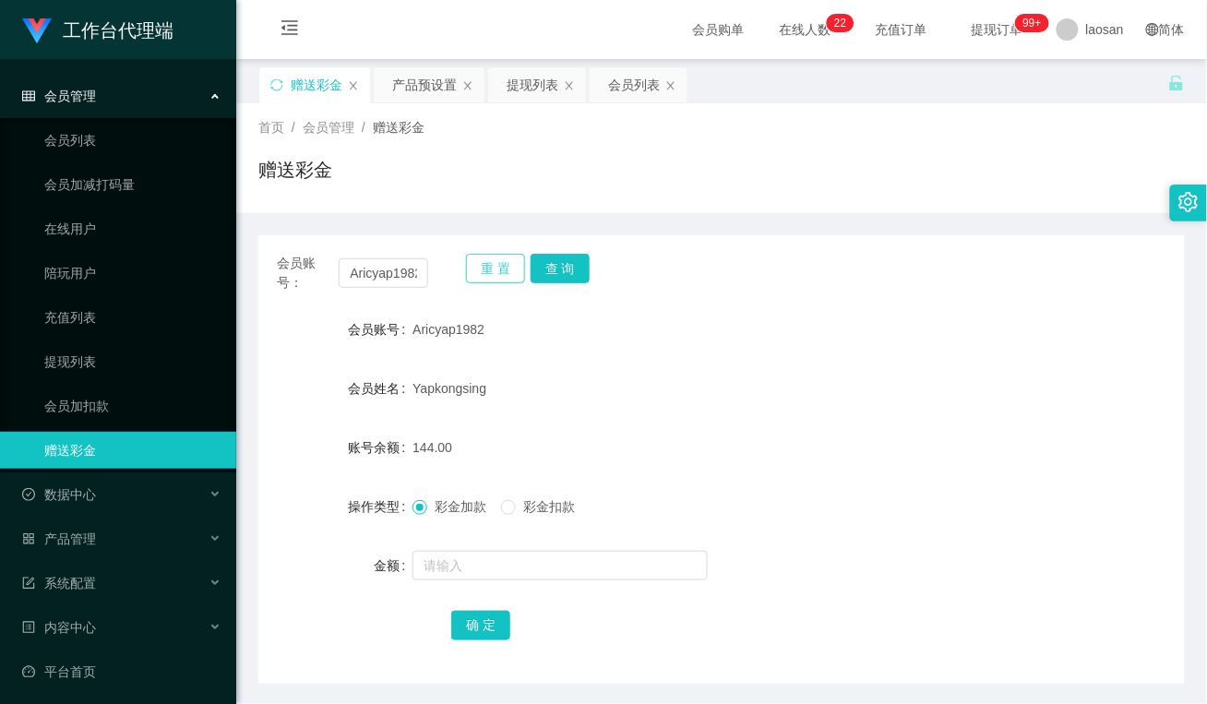
click at [481, 266] on button "重 置" at bounding box center [495, 269] width 59 height 30
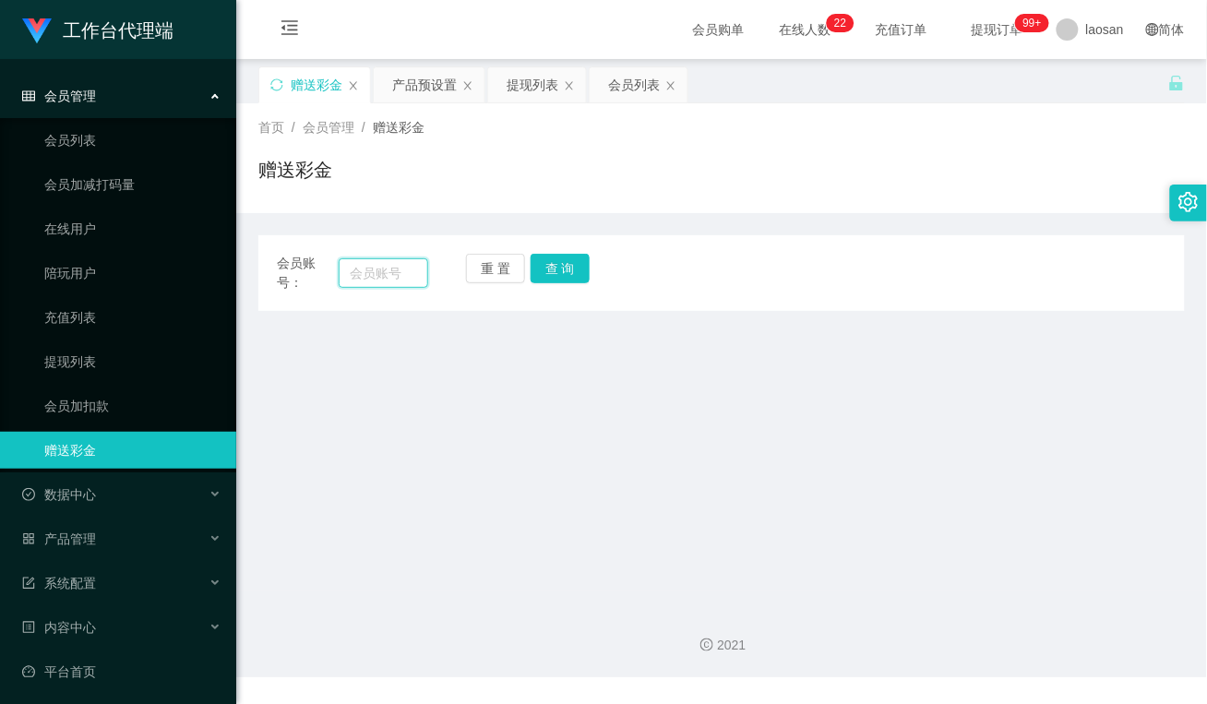
click at [363, 274] on input "text" at bounding box center [384, 273] width 90 height 30
paste input "18878555397"
type input "18878555397"
drag, startPoint x: 565, startPoint y: 269, endPoint x: 567, endPoint y: 337, distance: 68.3
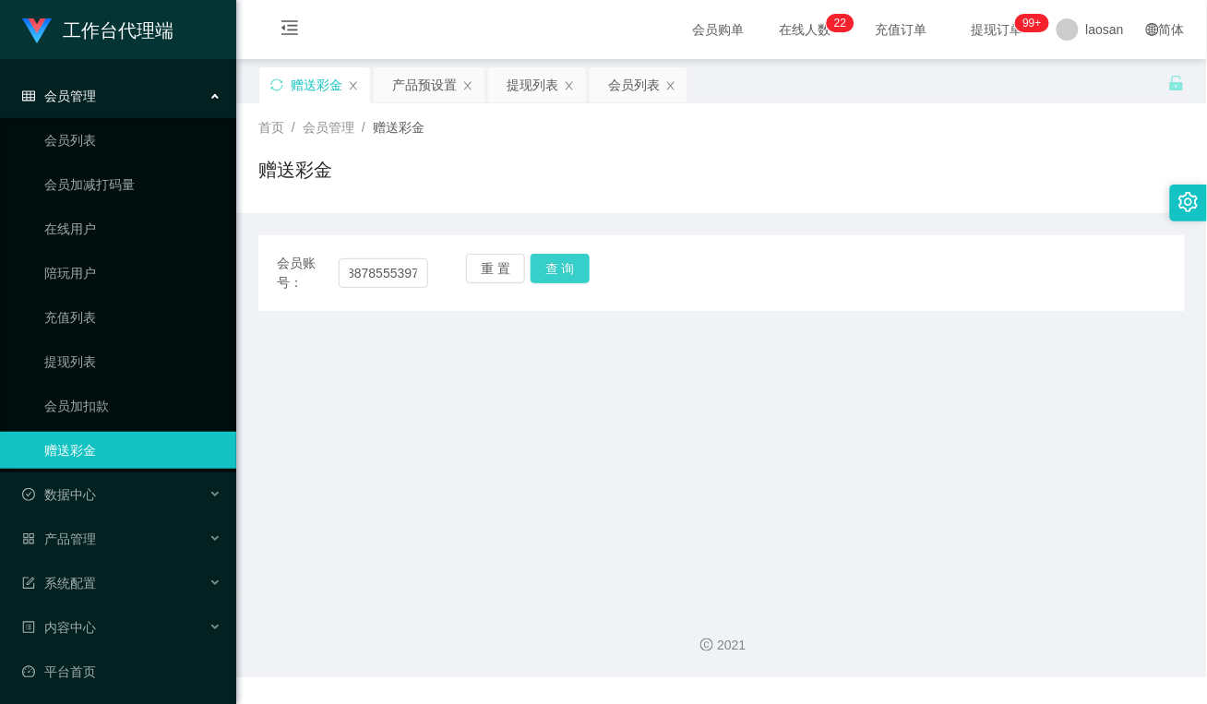
click at [565, 269] on button "查 询" at bounding box center [560, 269] width 59 height 30
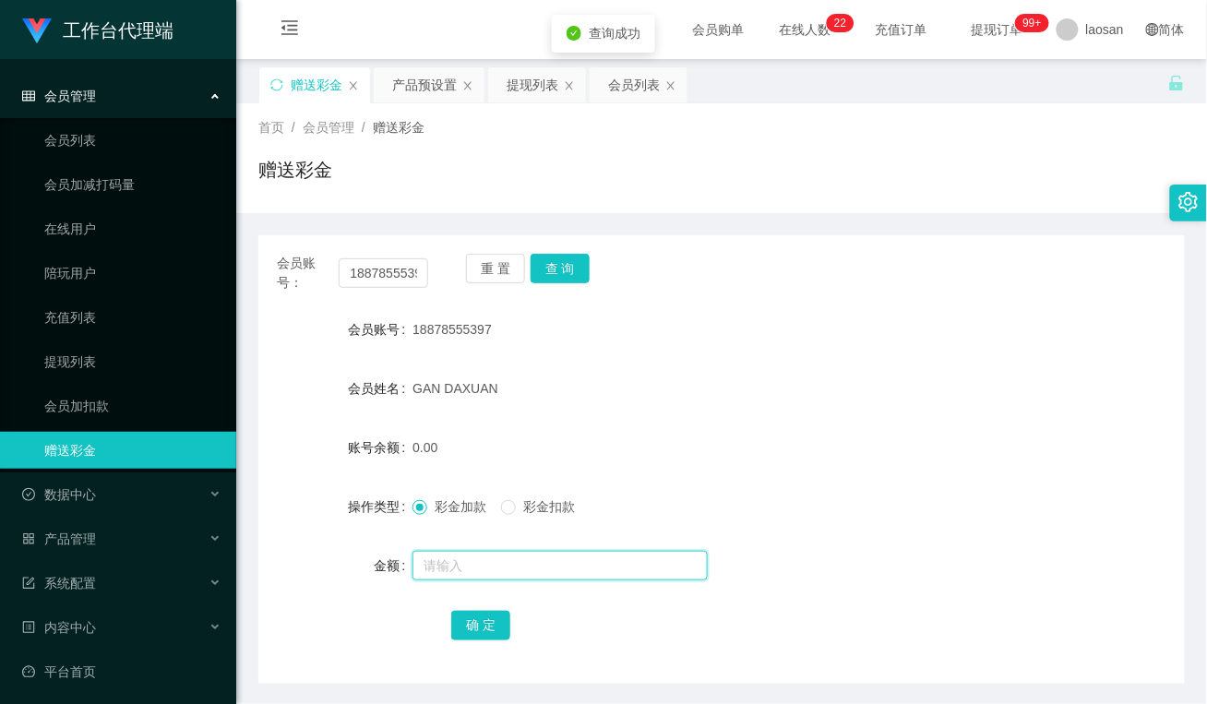
click at [504, 567] on input "text" at bounding box center [559, 566] width 295 height 30
type input "88"
click at [490, 609] on div "确 定" at bounding box center [721, 624] width 541 height 37
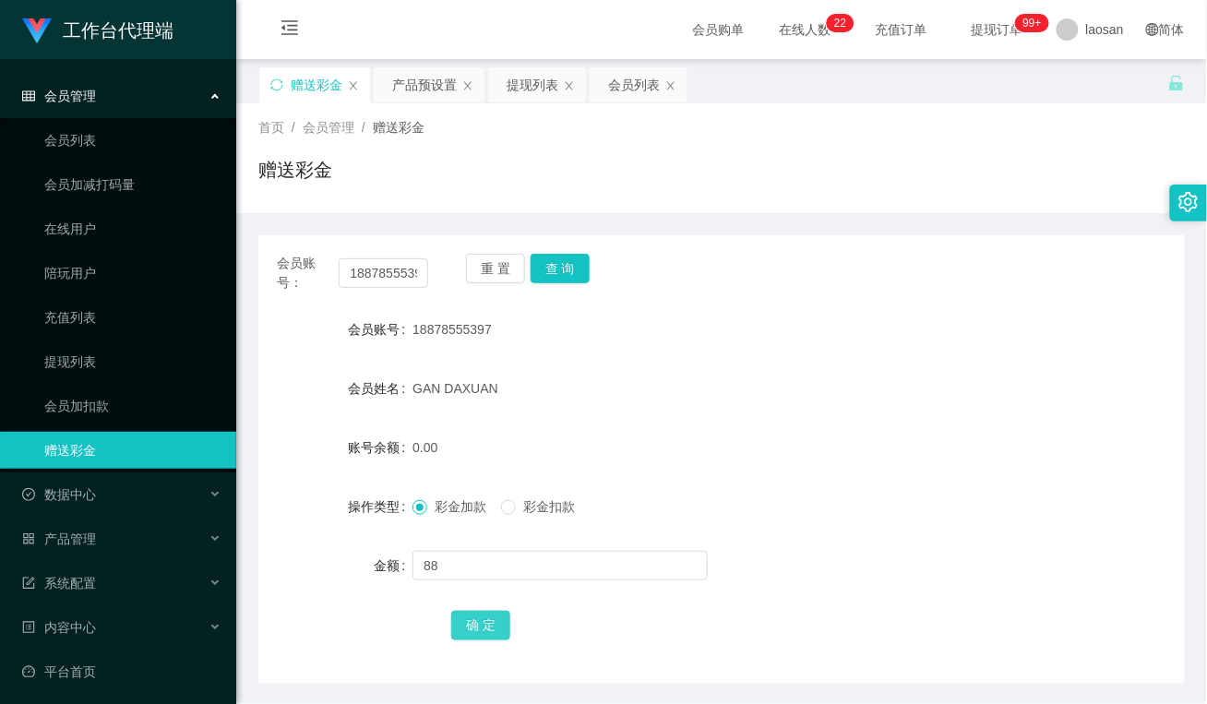
click at [490, 620] on button "确 定" at bounding box center [480, 626] width 59 height 30
click at [570, 141] on div "首页 / 会员管理 / 赠送彩金 / 赠送彩金" at bounding box center [721, 158] width 926 height 80
click at [533, 89] on div "提现列表" at bounding box center [533, 84] width 52 height 35
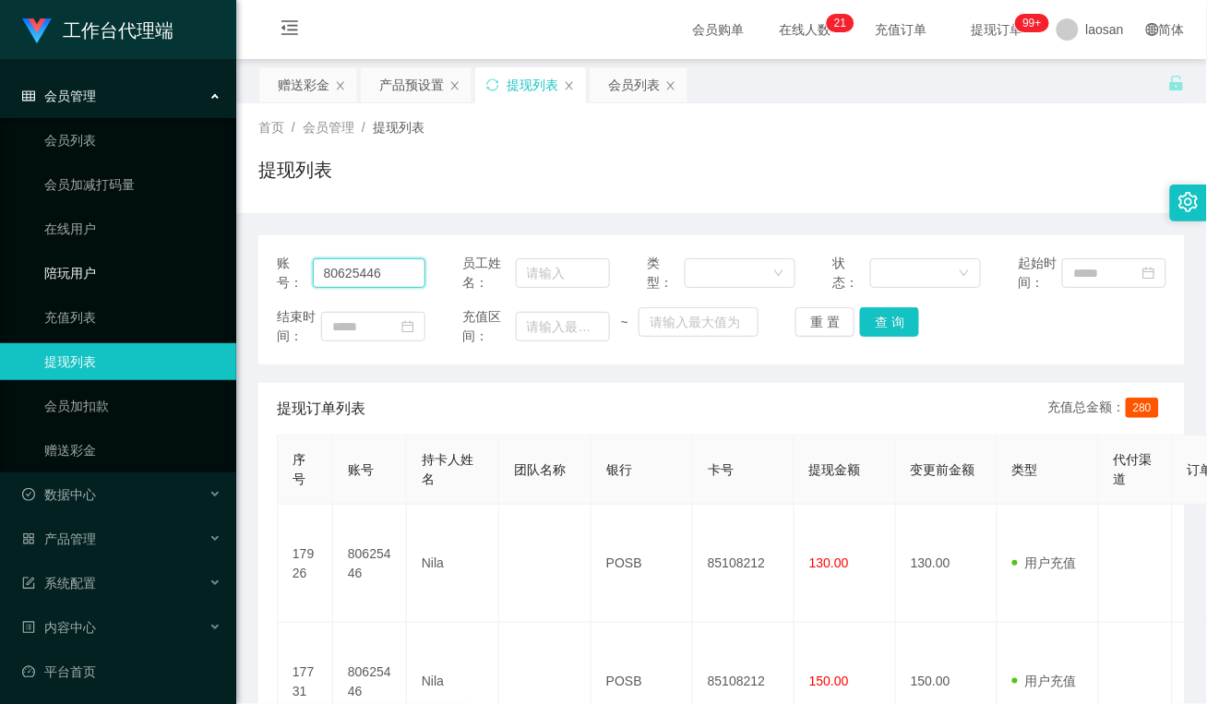
drag, startPoint x: 412, startPoint y: 270, endPoint x: 132, endPoint y: 275, distance: 280.6
click at [132, 275] on section "工作台代理端 会员管理 会员列表 会员加减打码量 在线用户 陪玩用户 充值列表 提现列表 会员加扣款 赠送彩金 数据中心 员工统计 团队统计 产品管理 注单管…" at bounding box center [603, 443] width 1207 height 886
paste input "Limauchin"
click at [860, 310] on button "查 询" at bounding box center [889, 322] width 59 height 30
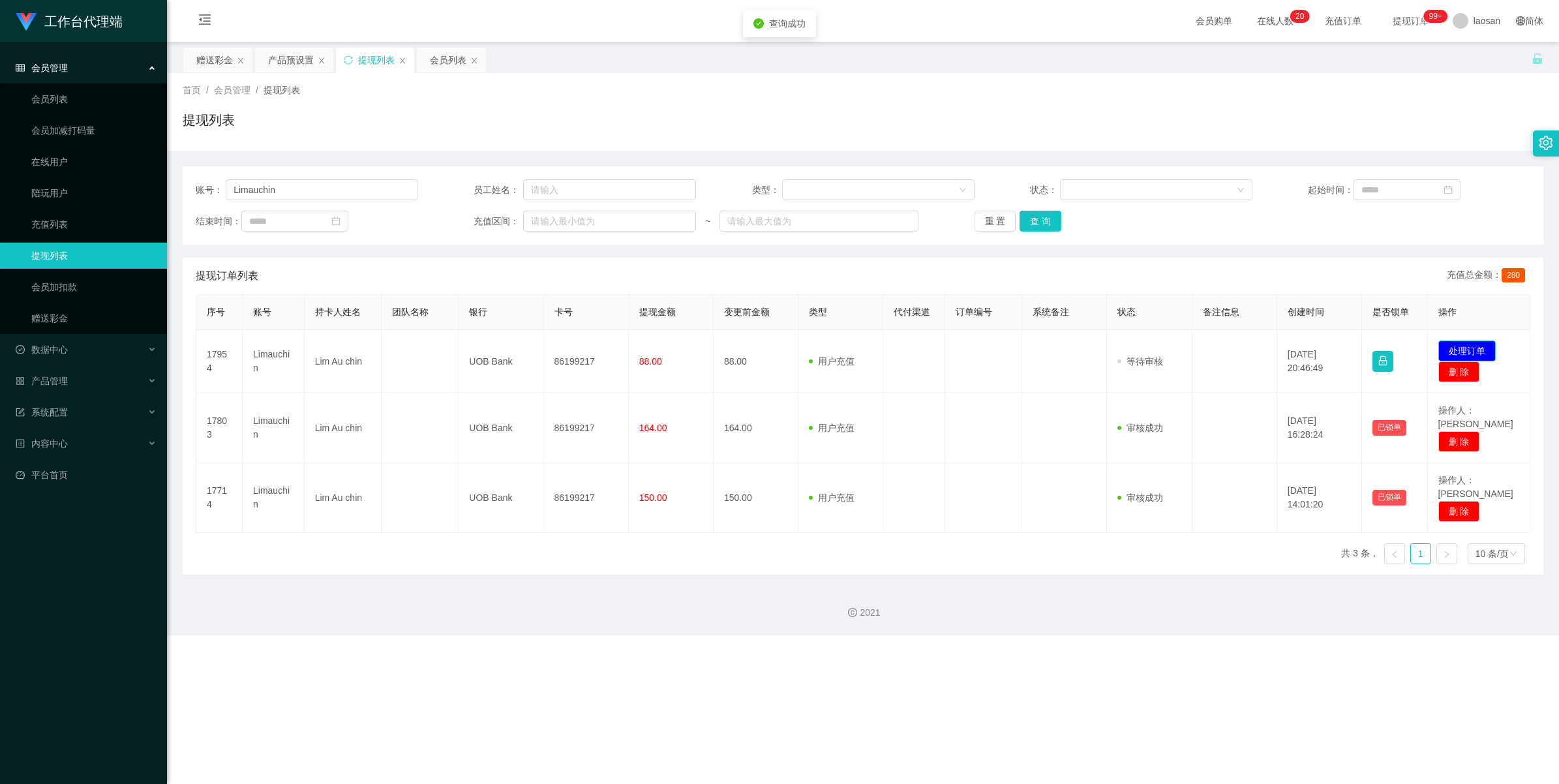
click at [853, 344] on button "处理订单" at bounding box center [1467, 351] width 57 height 21
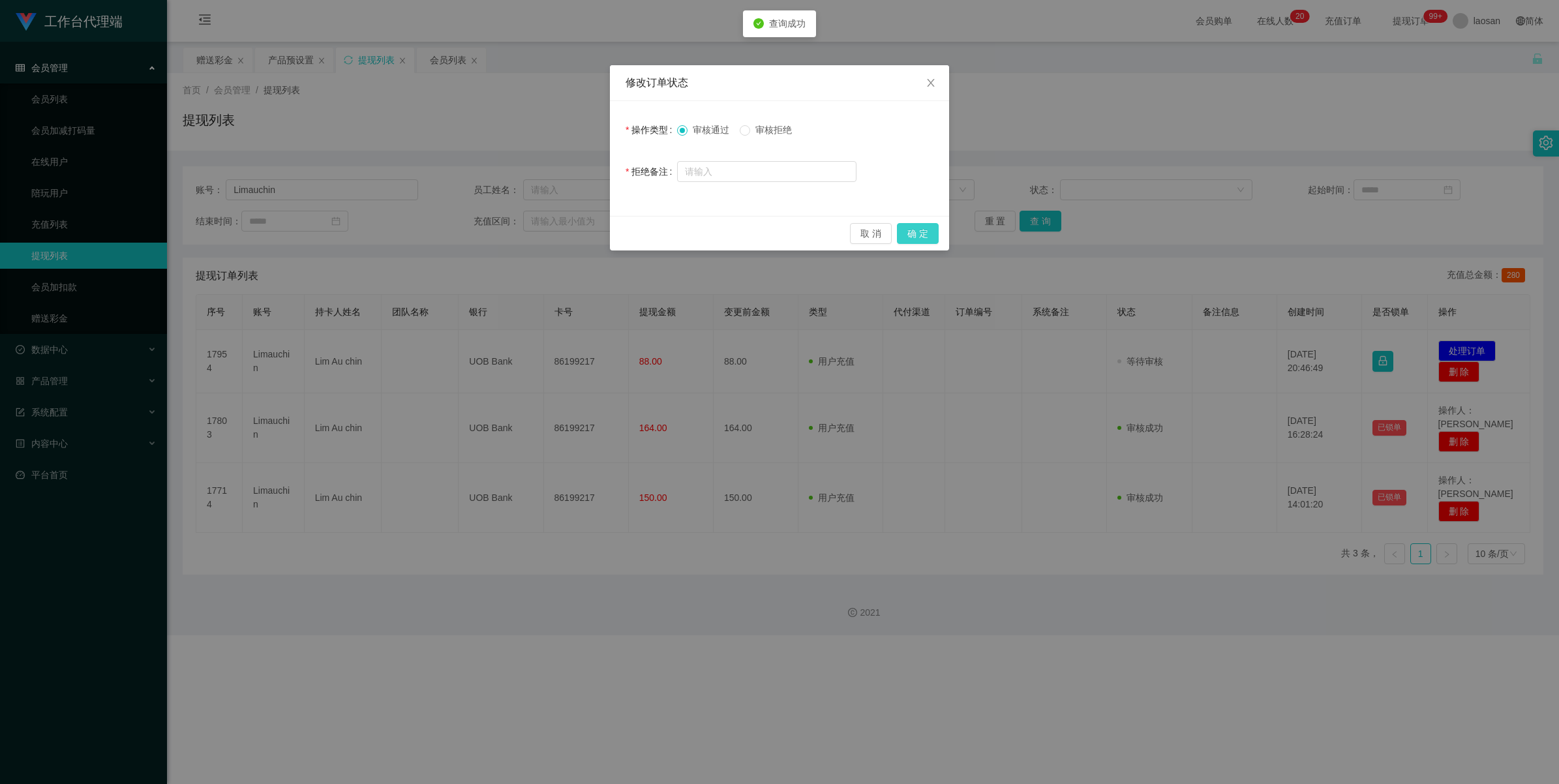
click at [853, 239] on button "确 定" at bounding box center [918, 234] width 42 height 21
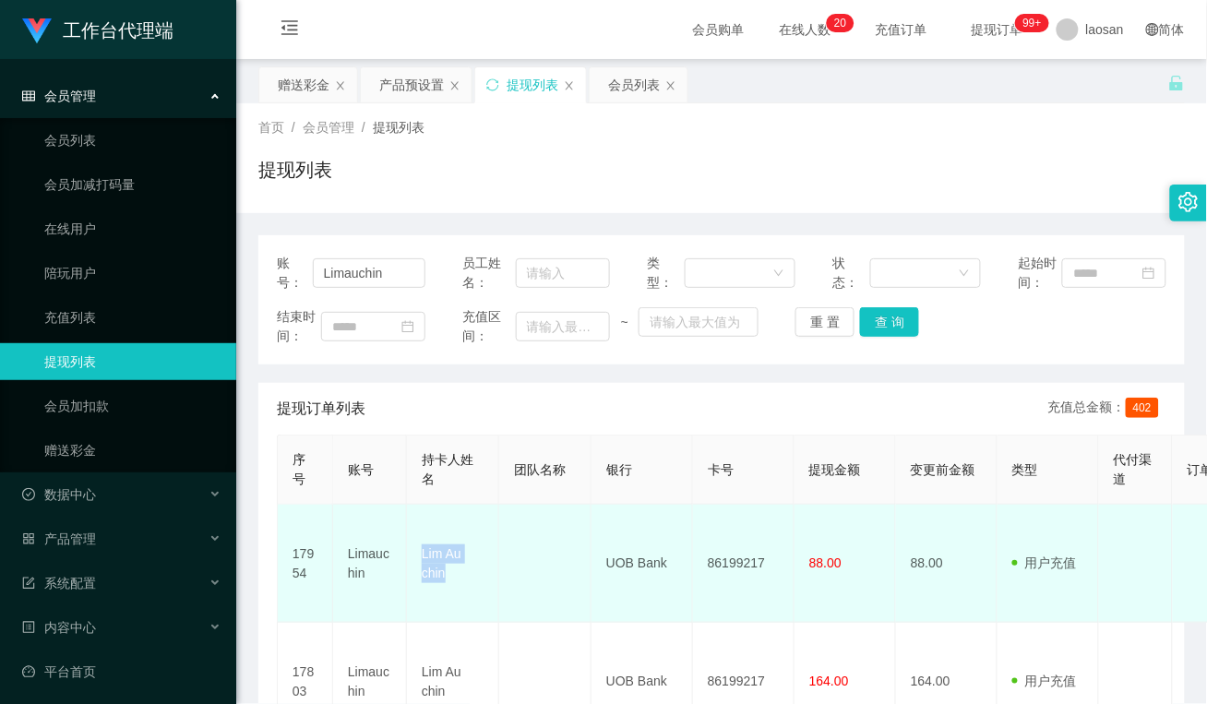
drag, startPoint x: 457, startPoint y: 568, endPoint x: 423, endPoint y: 544, distance: 41.7
click at [423, 544] on td "Lim Au chin" at bounding box center [453, 564] width 92 height 118
copy td "Lim Au chin"
drag, startPoint x: 499, startPoint y: 536, endPoint x: 609, endPoint y: 547, distance: 110.4
click at [501, 536] on td at bounding box center [545, 564] width 92 height 118
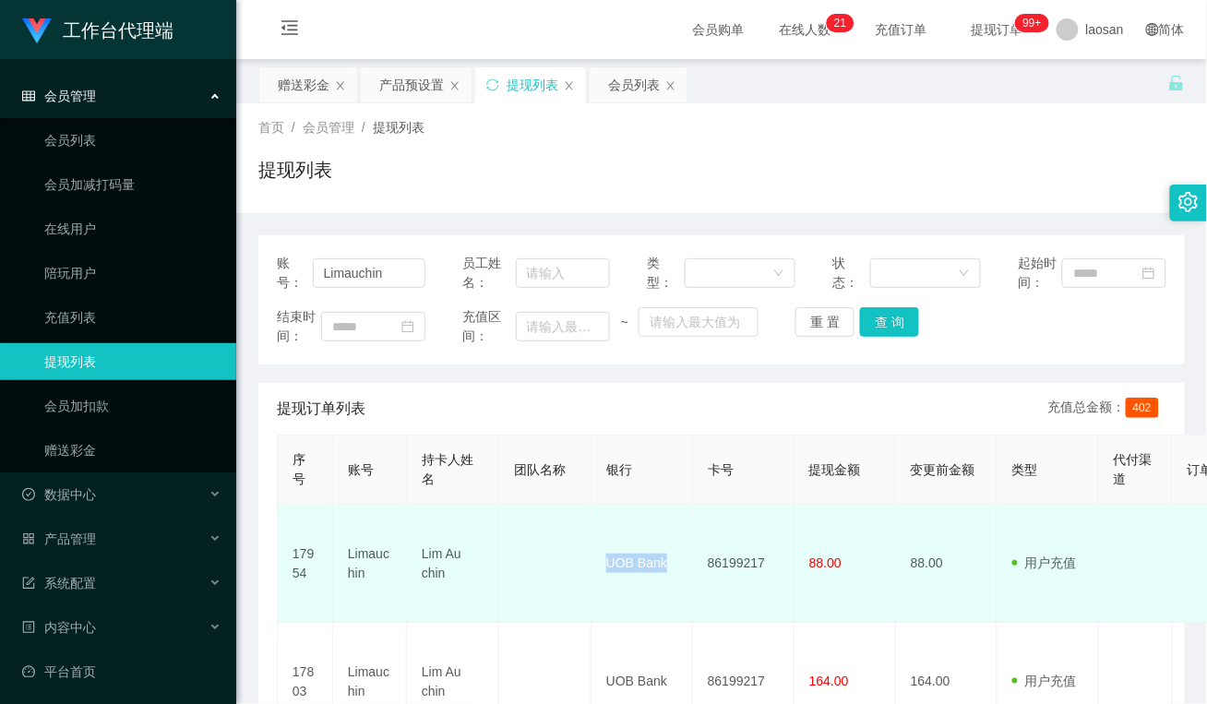
drag, startPoint x: 681, startPoint y: 551, endPoint x: 601, endPoint y: 549, distance: 80.3
click at [601, 549] on td "UOB Bank" at bounding box center [642, 564] width 102 height 118
click at [587, 595] on td at bounding box center [545, 564] width 92 height 118
drag, startPoint x: 777, startPoint y: 545, endPoint x: 693, endPoint y: 561, distance: 85.4
click at [693, 561] on td "86199217" at bounding box center [744, 564] width 102 height 118
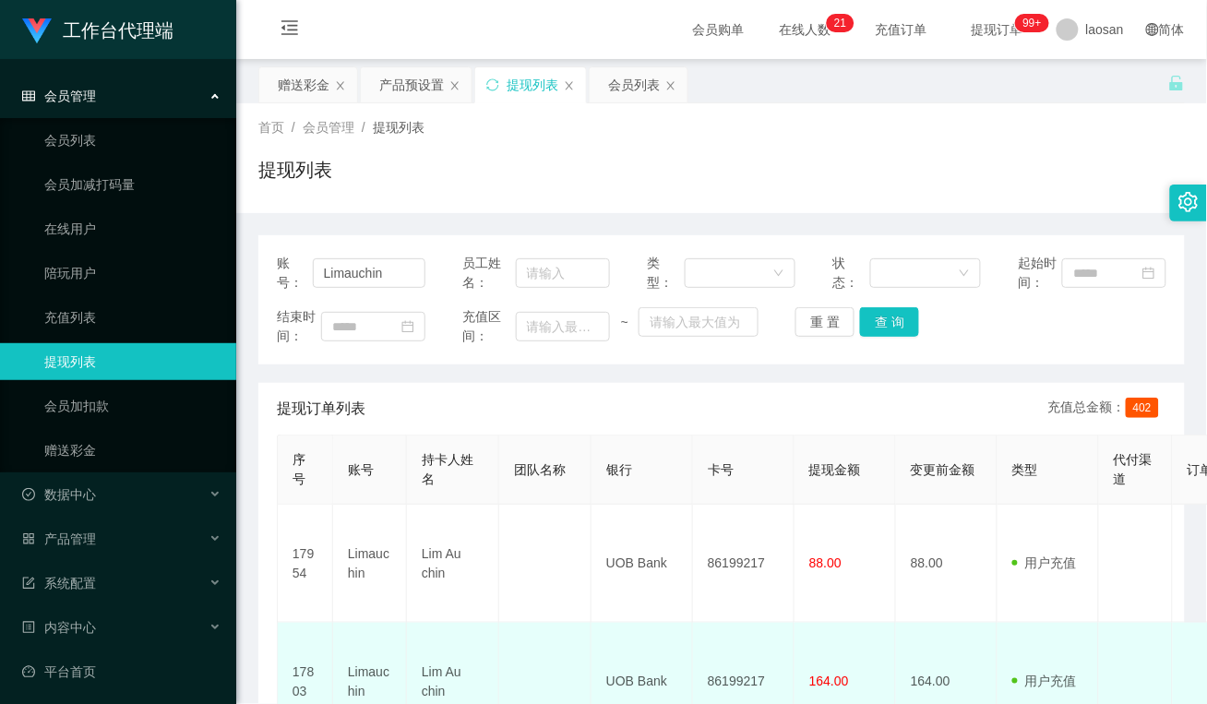
click at [583, 623] on td at bounding box center [545, 682] width 92 height 118
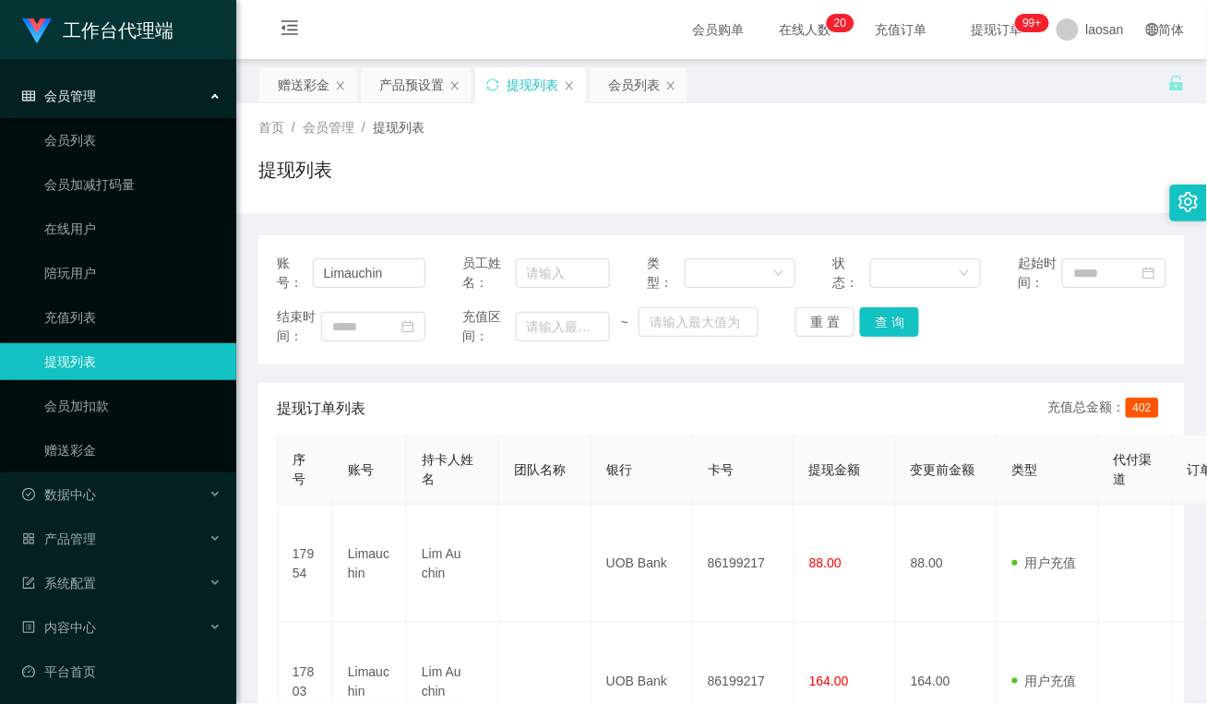
click at [573, 415] on div "提现订单列表 充值总金额： 402" at bounding box center [722, 409] width 890 height 52
drag, startPoint x: 388, startPoint y: 272, endPoint x: 58, endPoint y: 242, distance: 331.7
click at [58, 242] on section "工作台代理端 会员管理 会员列表 会员加减打码量 在线用户 陪玩用户 充值列表 提现列表 会员加扣款 赠送彩金 数据中心 员工统计 团队统计 产品管理 注单管…" at bounding box center [603, 502] width 1207 height 1004
paste input "80625446"
click at [895, 323] on button "查 询" at bounding box center [889, 322] width 59 height 30
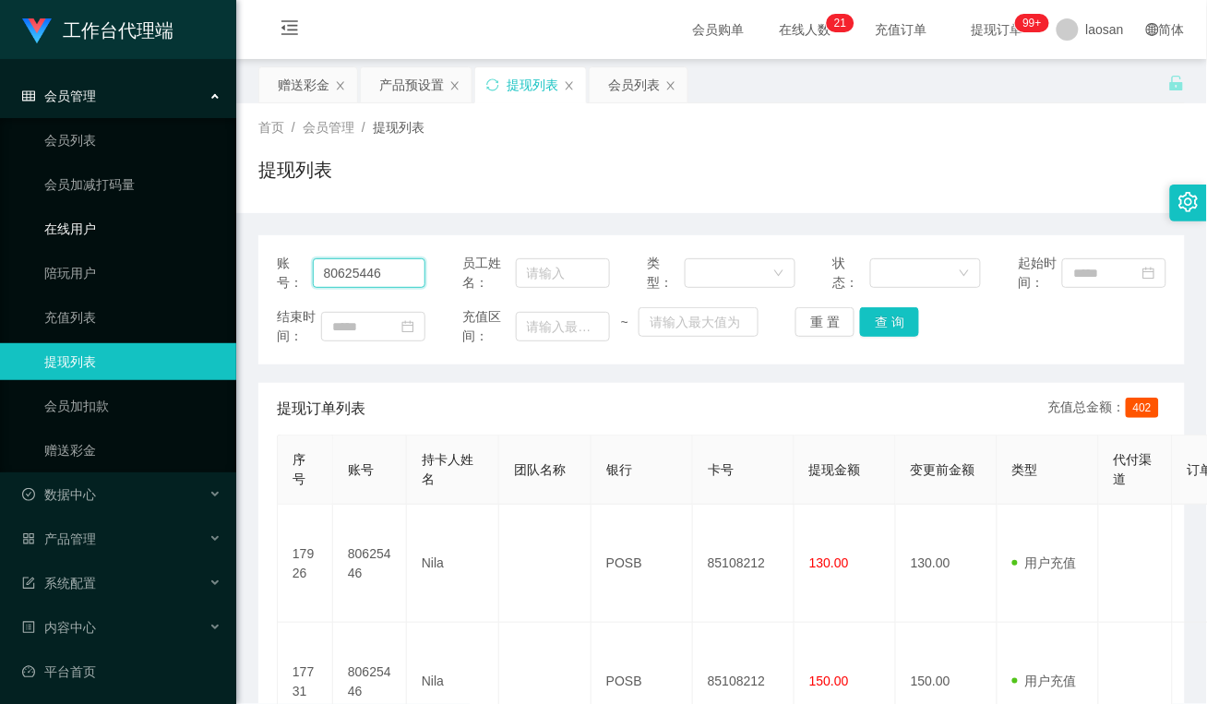
drag, startPoint x: 402, startPoint y: 275, endPoint x: 86, endPoint y: 245, distance: 317.9
click at [86, 245] on section "工作台代理端 会员管理 会员列表 会员加减打码量 在线用户 陪玩用户 充值列表 提现列表 会员加扣款 赠送彩金 数据中心 员工统计 团队统计 产品管理 注单管…" at bounding box center [603, 443] width 1207 height 886
paste input "Y8112"
click at [883, 328] on button "查 询" at bounding box center [889, 322] width 59 height 30
drag, startPoint x: 371, startPoint y: 275, endPoint x: 149, endPoint y: 278, distance: 222.4
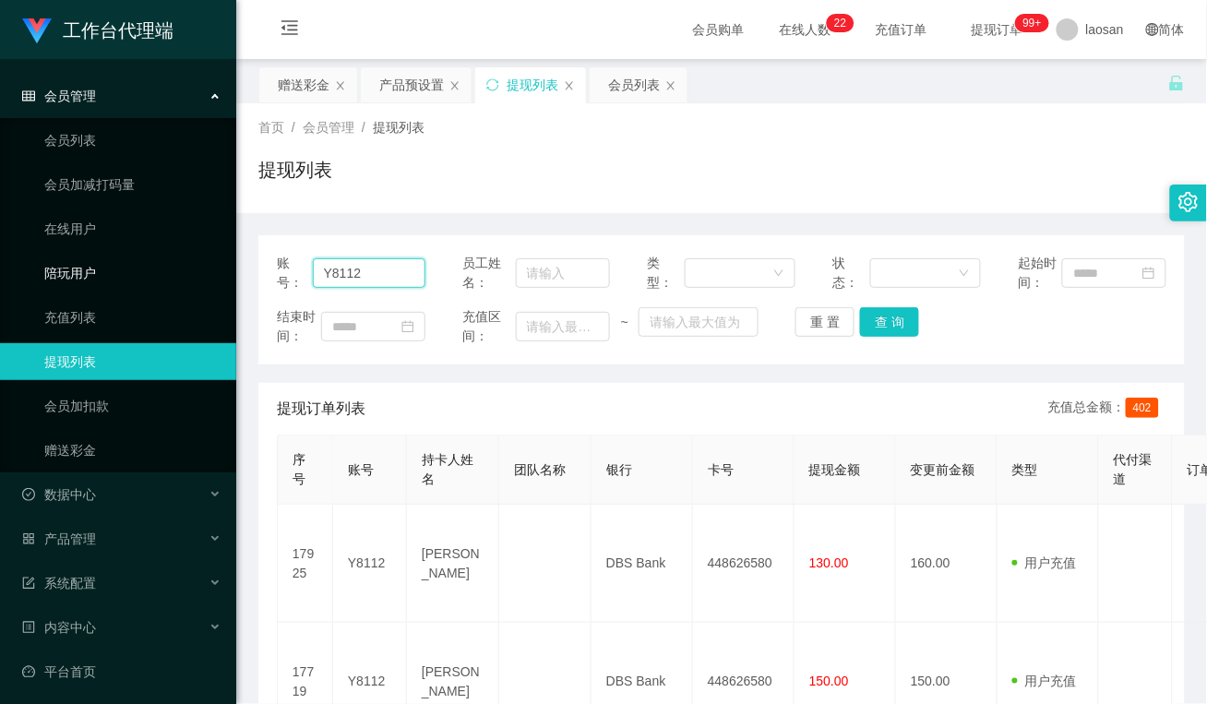
click at [149, 278] on section "工作台代理端 会员管理 会员列表 会员加减打码量 在线用户 陪玩用户 充值列表 提现列表 会员加扣款 赠送彩金 数据中心 员工统计 团队统计 产品管理 注单管…" at bounding box center [603, 443] width 1207 height 886
paste input "Cthong8530"
click at [883, 324] on button "查 询" at bounding box center [889, 322] width 59 height 30
drag, startPoint x: 401, startPoint y: 274, endPoint x: 168, endPoint y: 247, distance: 235.0
click at [168, 247] on section "工作台代理端 会员管理 会员列表 会员加减打码量 在线用户 陪玩用户 充值列表 提现列表 会员加扣款 赠送彩金 数据中心 员工统计 团队统计 产品管理 注单管…" at bounding box center [603, 443] width 1207 height 886
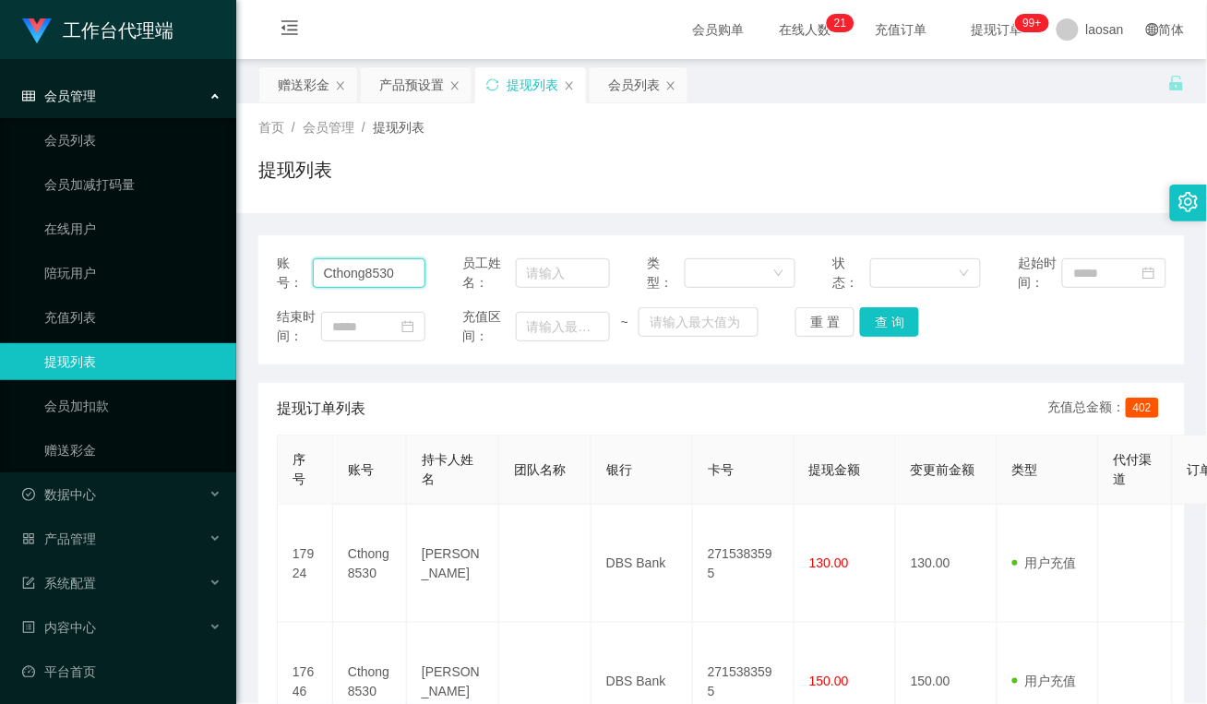
paste input "Aricyap1982"
click at [888, 319] on button "查 询" at bounding box center [889, 322] width 59 height 30
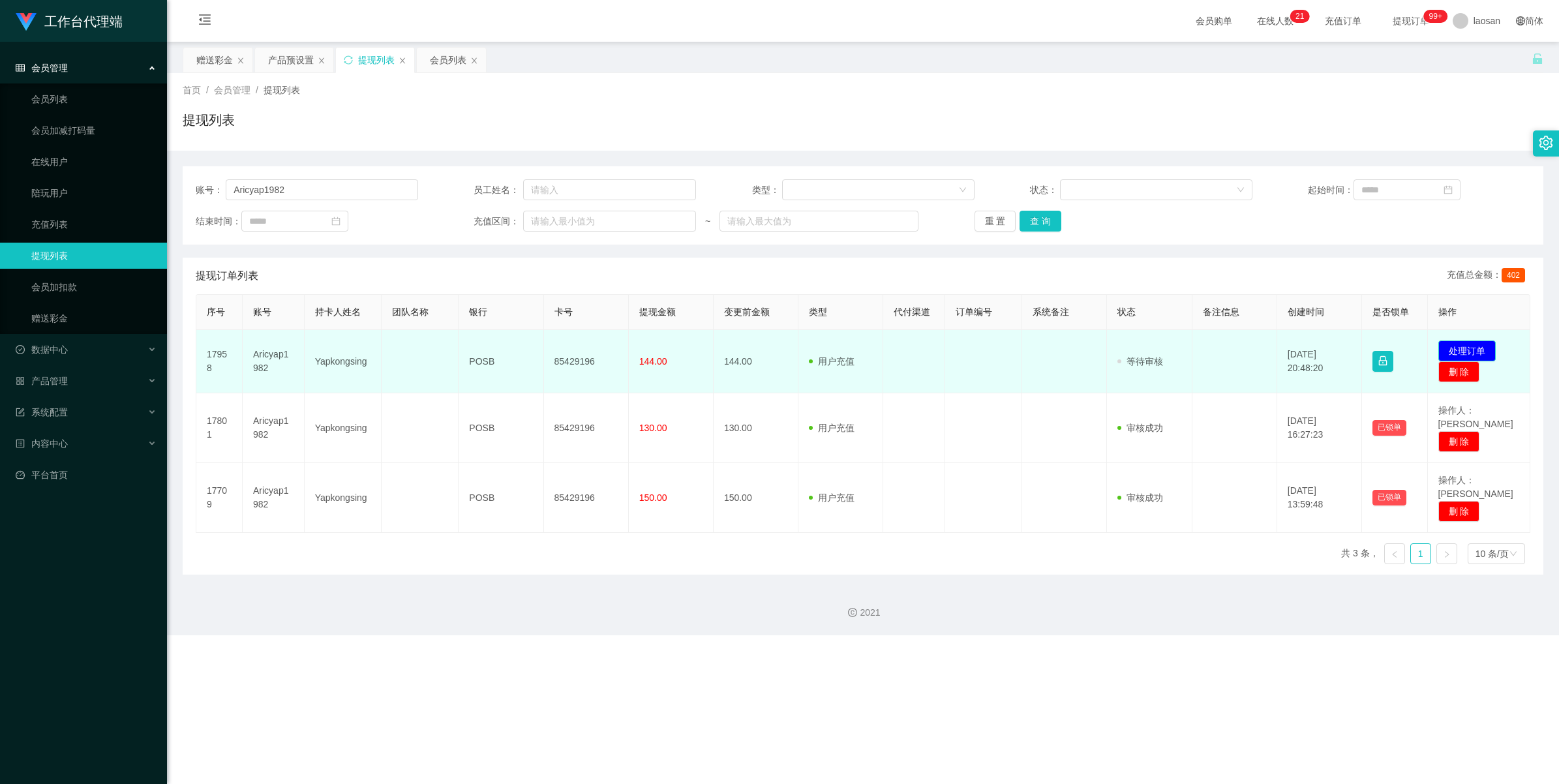
click at [853, 344] on button "处理订单" at bounding box center [1467, 351] width 57 height 21
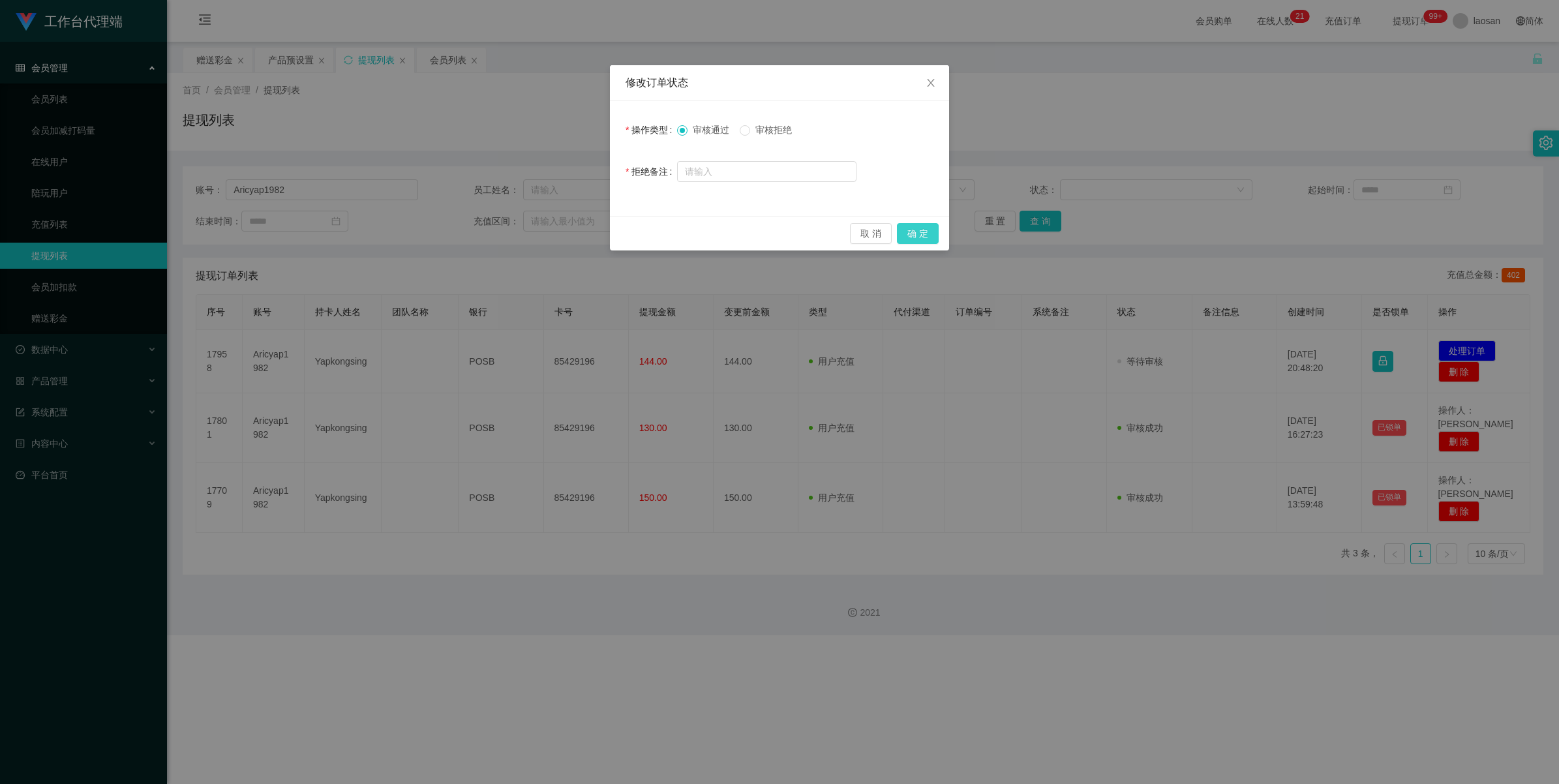
click at [853, 233] on button "确 定" at bounding box center [918, 234] width 42 height 21
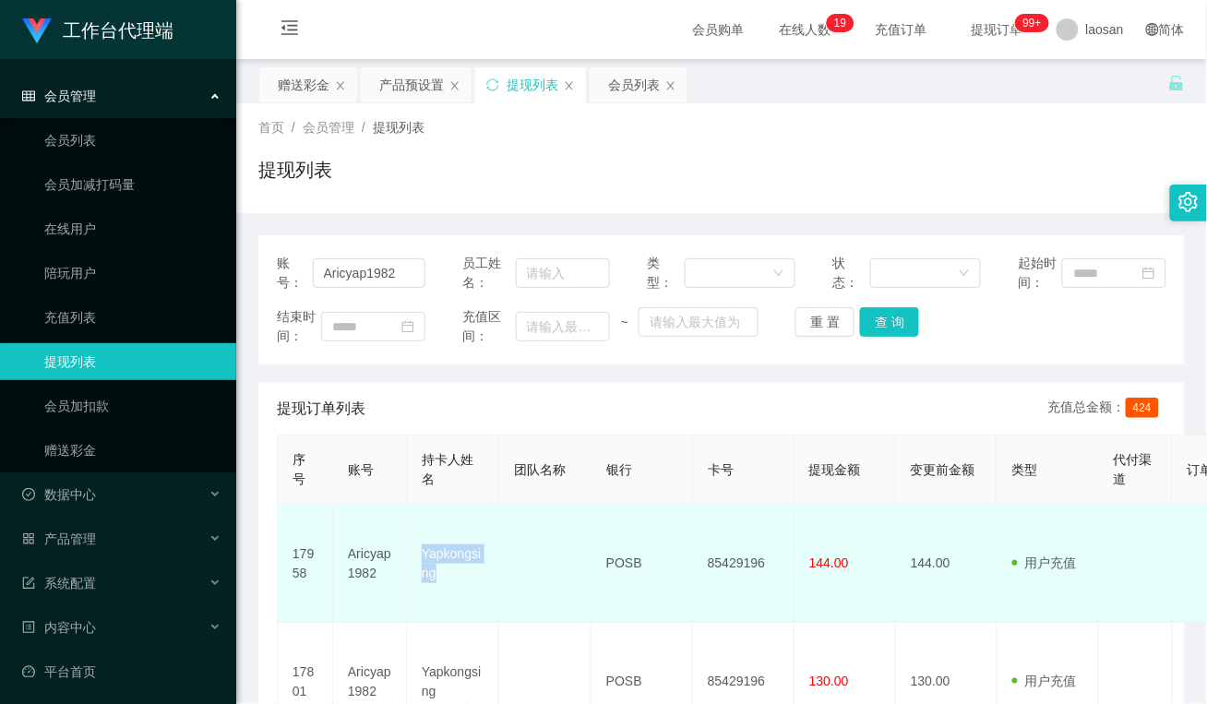
drag, startPoint x: 452, startPoint y: 569, endPoint x: 412, endPoint y: 532, distance: 54.8
click at [412, 532] on td "Yapkongsing" at bounding box center [453, 564] width 92 height 118
click at [550, 572] on td at bounding box center [545, 564] width 92 height 118
drag, startPoint x: 644, startPoint y: 545, endPoint x: 593, endPoint y: 543, distance: 50.8
click at [593, 543] on td "POSB" at bounding box center [642, 564] width 102 height 118
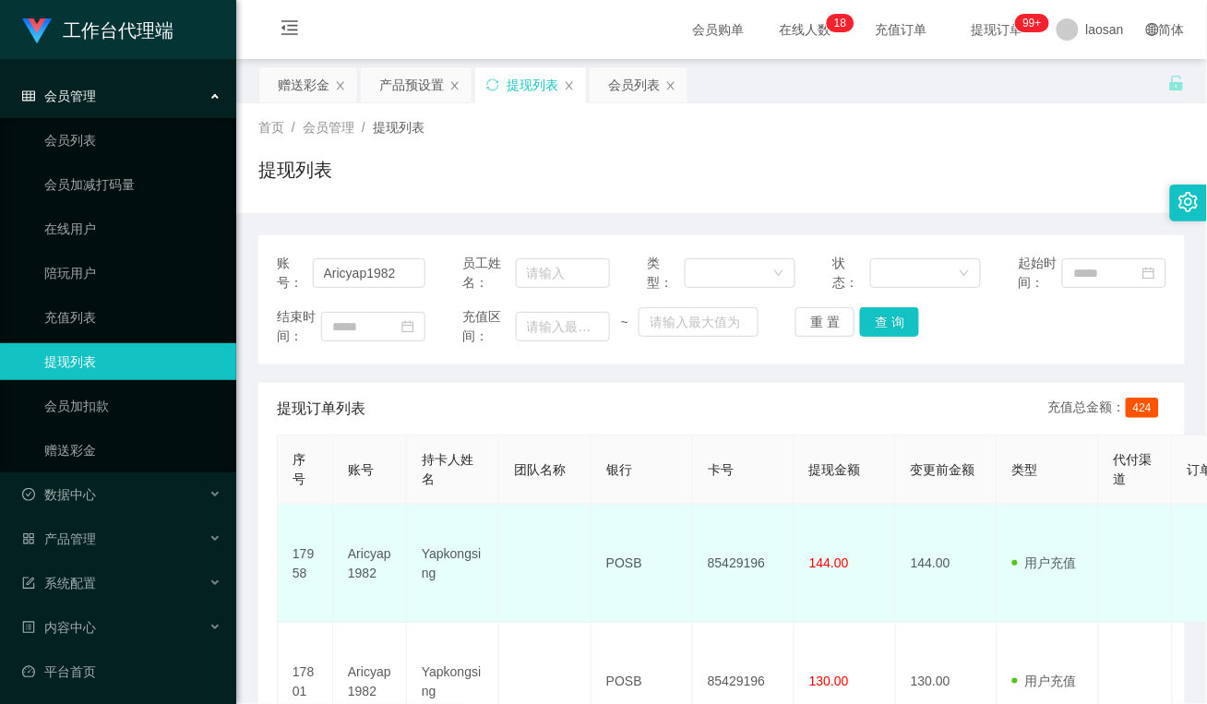
click at [533, 533] on td at bounding box center [545, 564] width 92 height 118
drag, startPoint x: 768, startPoint y: 554, endPoint x: 706, endPoint y: 554, distance: 61.8
click at [706, 554] on td "85429196" at bounding box center [744, 564] width 102 height 118
click at [567, 582] on td at bounding box center [545, 564] width 92 height 118
drag, startPoint x: 878, startPoint y: 561, endPoint x: 792, endPoint y: 555, distance: 86.1
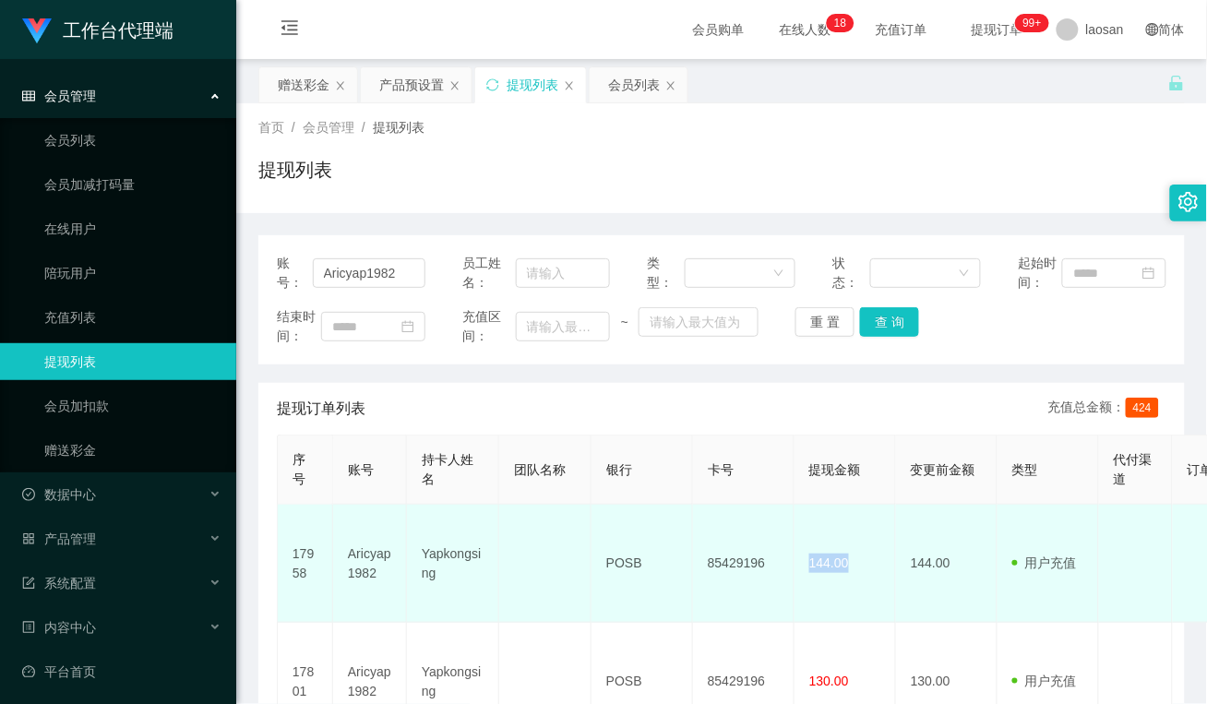
click at [792, 555] on tr "17958 Aricyap1982 Yapkongsing POSB 85429196 144.00 144.00 用户充值 人工扣款 审核驳回 审核成功 等…" at bounding box center [1069, 564] width 1583 height 118
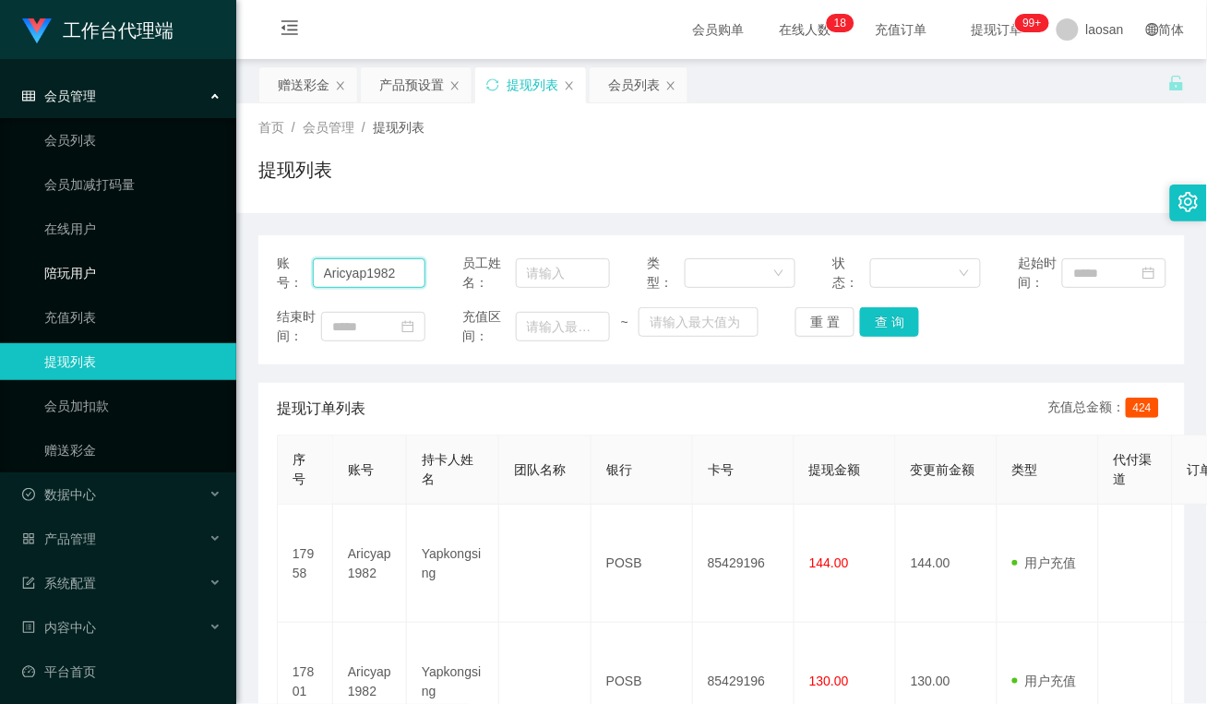
drag, startPoint x: 394, startPoint y: 280, endPoint x: 158, endPoint y: 275, distance: 236.3
click at [158, 275] on section "工作台代理端 会员管理 会员列表 会员加减打码量 在线用户 陪玩用户 充值列表 提现列表 会员加扣款 赠送彩金 数据中心 员工统计 团队统计 产品管理 注单管…" at bounding box center [603, 502] width 1207 height 1004
paste input "18878555397"
click at [884, 324] on button "查 询" at bounding box center [889, 322] width 59 height 30
drag, startPoint x: 404, startPoint y: 273, endPoint x: 176, endPoint y: 296, distance: 229.1
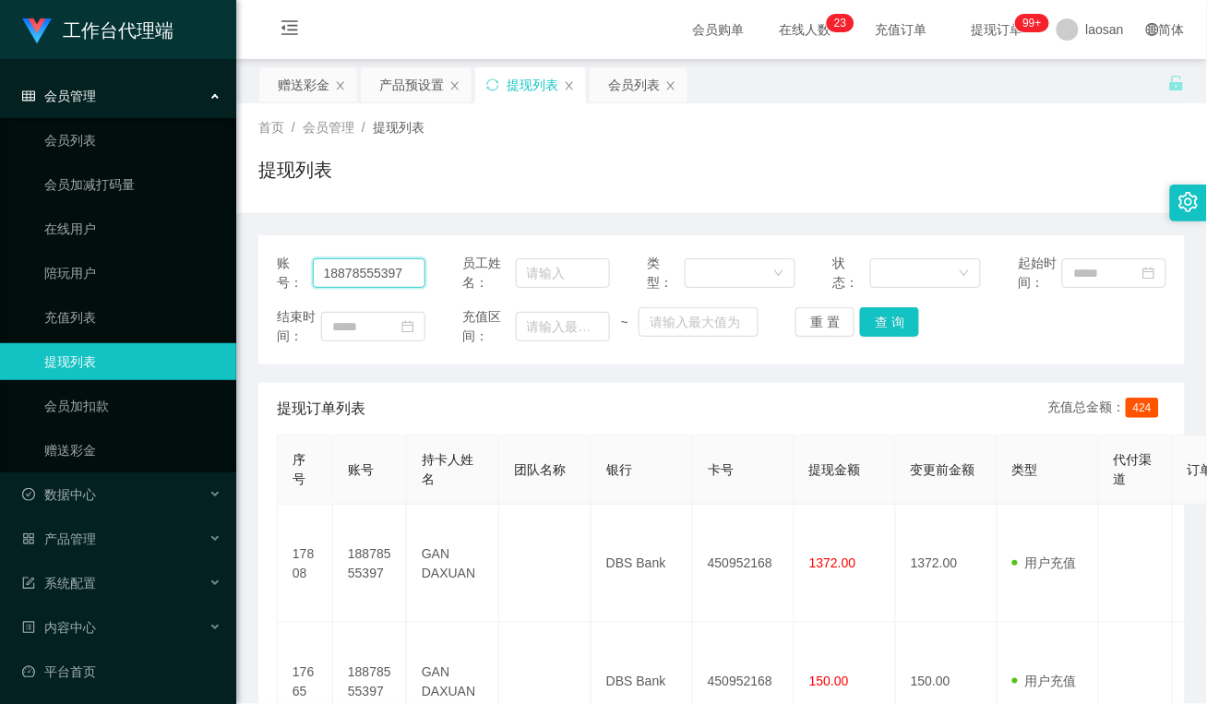
click at [181, 283] on section "工作台代理端 会员管理 会员列表 会员加减打码量 在线用户 陪玩用户 充值列表 提现列表 会员加扣款 赠送彩金 数据中心 员工统计 团队统计 产品管理 注单管…" at bounding box center [603, 443] width 1207 height 886
paste input "Y8112"
click at [869, 317] on button "查 询" at bounding box center [889, 322] width 59 height 30
click at [372, 256] on div "账号： Y8112" at bounding box center [351, 273] width 149 height 39
drag, startPoint x: 375, startPoint y: 270, endPoint x: 152, endPoint y: 277, distance: 222.5
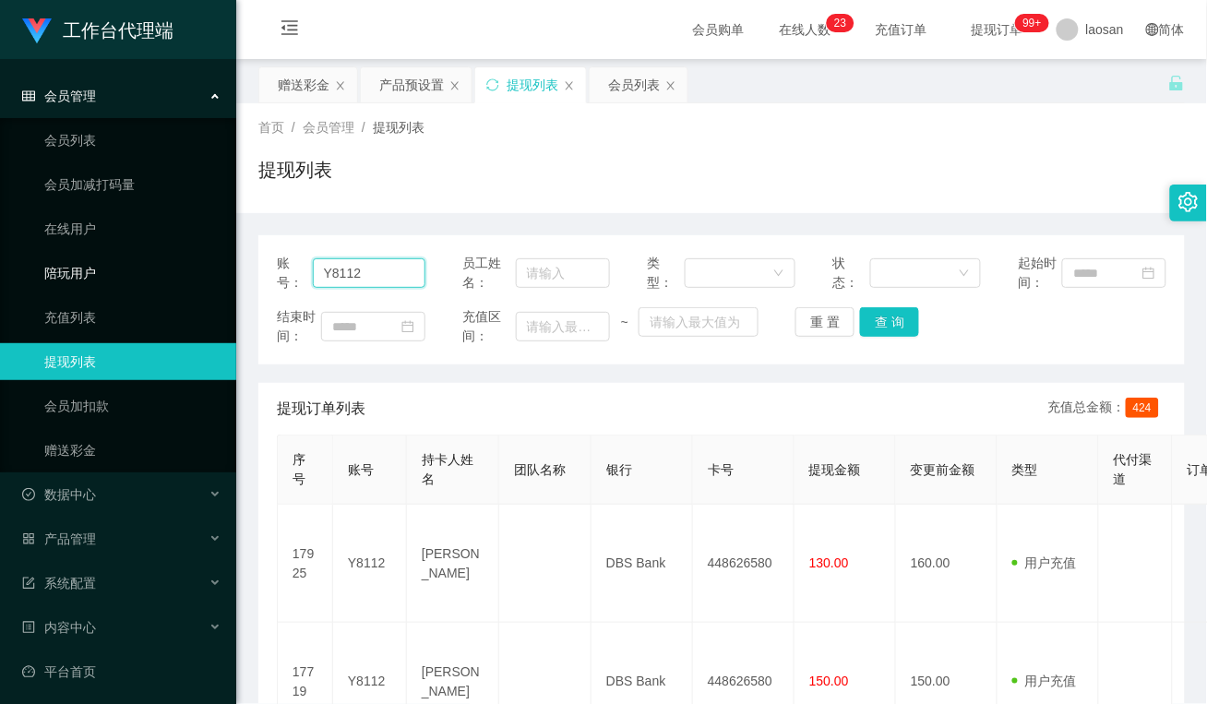
click at [152, 277] on section "工作台代理端 会员管理 会员列表 会员加减打码量 在线用户 陪玩用户 充值列表 提现列表 会员加扣款 赠送彩金 数据中心 员工统计 团队统计 产品管理 注单管…" at bounding box center [603, 443] width 1207 height 886
paste input "18878555397"
click at [877, 323] on button "查 询" at bounding box center [889, 322] width 59 height 30
drag, startPoint x: 411, startPoint y: 269, endPoint x: 191, endPoint y: 272, distance: 219.6
click at [192, 270] on section "工作台代理端 会员管理 会员列表 会员加减打码量 在线用户 陪玩用户 充值列表 提现列表 会员加扣款 赠送彩金 数据中心 员工统计 团队统计 产品管理 注单管…" at bounding box center [603, 443] width 1207 height 886
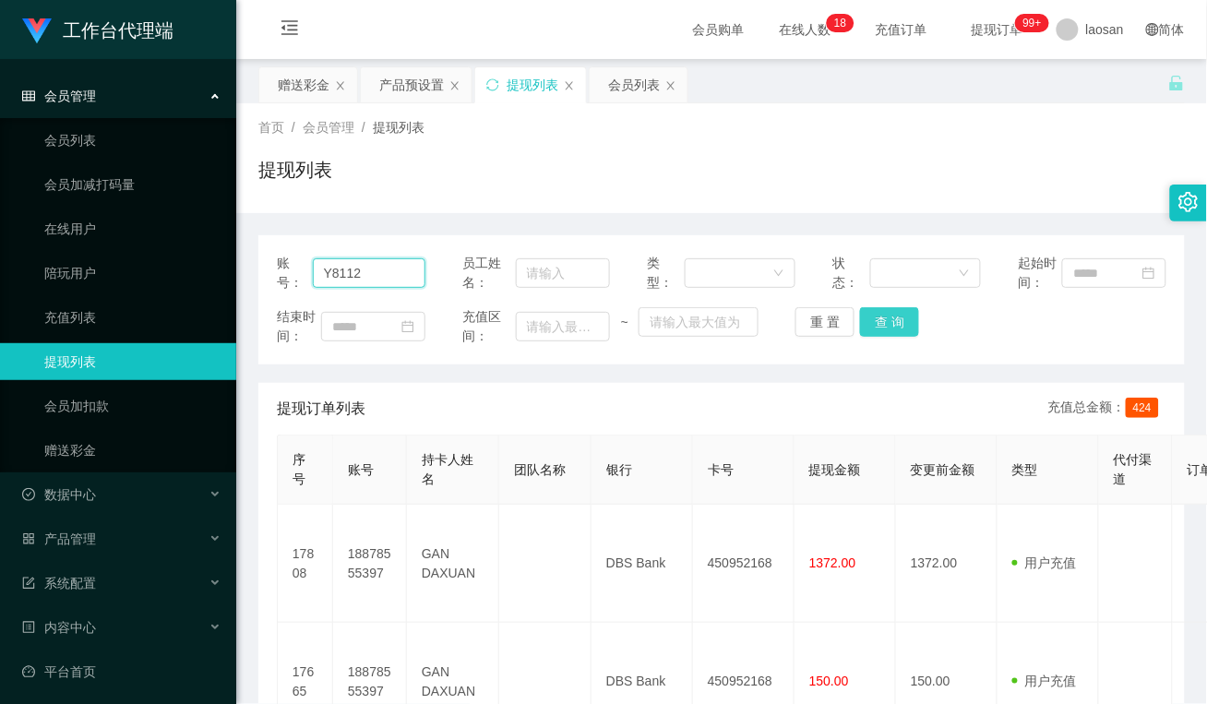
type input "Y8112"
click at [886, 321] on button "查 询" at bounding box center [889, 322] width 59 height 30
click at [886, 328] on button "查 询" at bounding box center [889, 322] width 59 height 30
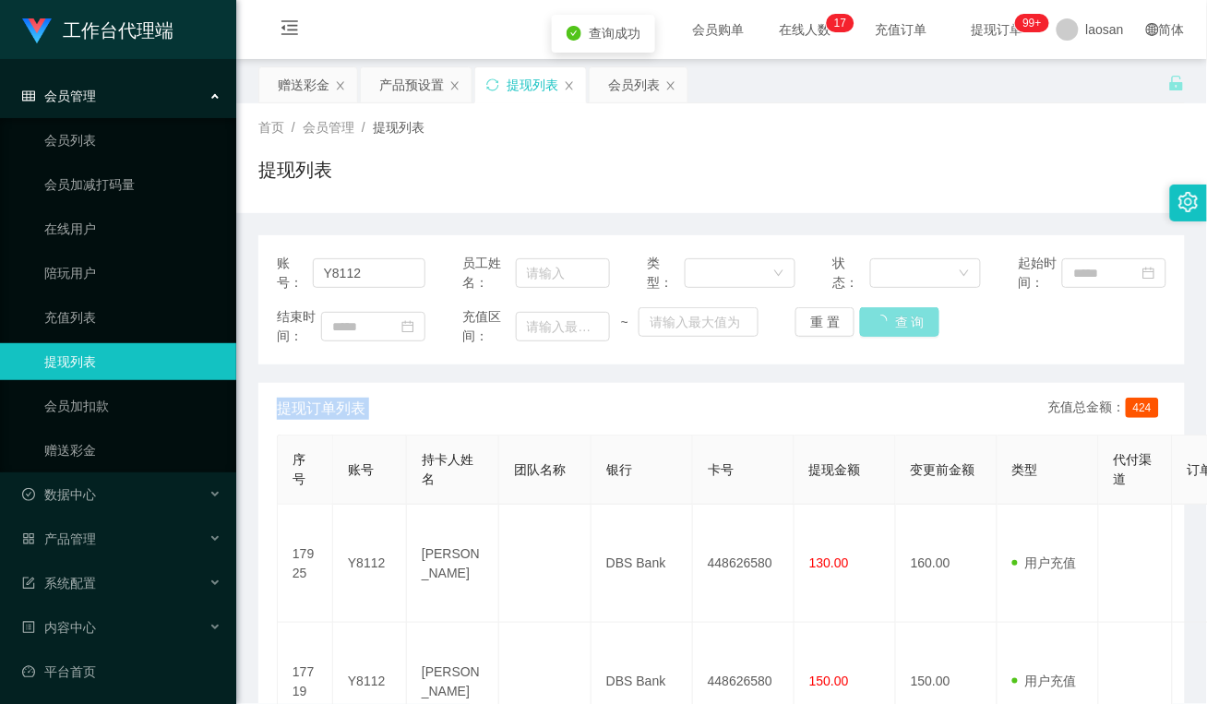
click at [886, 328] on div "重 置 查 询" at bounding box center [869, 322] width 149 height 30
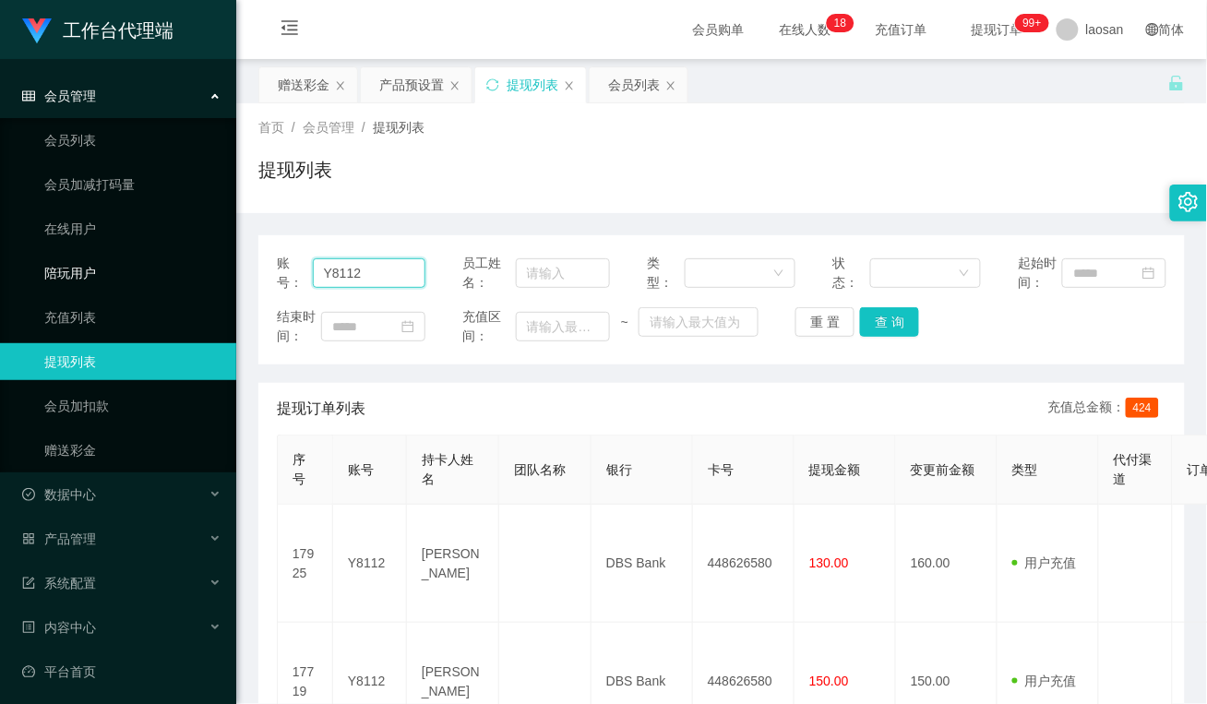
drag, startPoint x: 383, startPoint y: 270, endPoint x: 223, endPoint y: 272, distance: 159.6
click at [223, 272] on section "工作台代理端 会员管理 会员列表 会员加减打码量 在线用户 陪玩用户 充值列表 提现列表 会员加扣款 赠送彩金 数据中心 员工统计 团队统计 产品管理 注单管…" at bounding box center [603, 443] width 1207 height 886
paste input "18878555397"
click at [895, 328] on button "查 询" at bounding box center [889, 322] width 59 height 30
drag, startPoint x: 413, startPoint y: 270, endPoint x: 39, endPoint y: 250, distance: 375.2
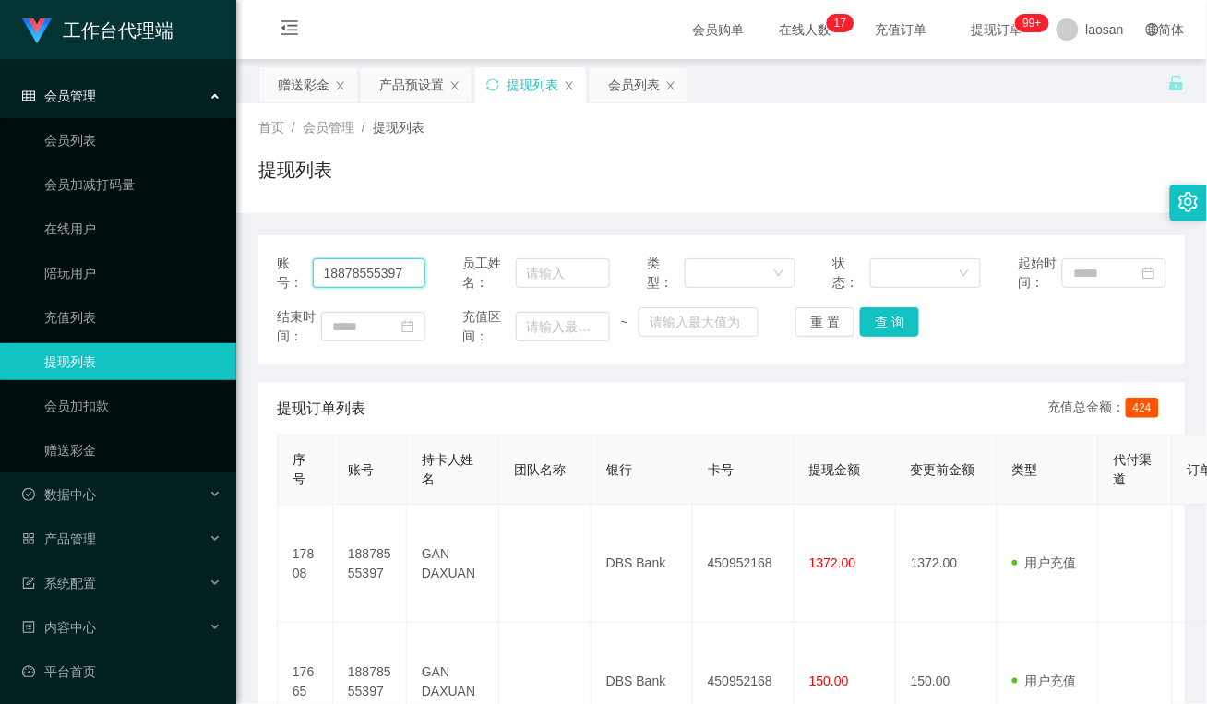
click at [39, 250] on section "工作台代理端 会员管理 会员列表 会员加减打码量 在线用户 陪玩用户 充值列表 提现列表 会员加扣款 赠送彩金 数据中心 员工统计 团队统计 产品管理 注单管…" at bounding box center [603, 443] width 1207 height 886
paste input "Aricyap1982"
click at [878, 326] on button "查 询" at bounding box center [889, 322] width 59 height 30
drag, startPoint x: 411, startPoint y: 263, endPoint x: 97, endPoint y: 263, distance: 313.7
click at [99, 263] on section "工作台代理端 会员管理 会员列表 会员加减打码量 在线用户 陪玩用户 充值列表 提现列表 会员加扣款 赠送彩金 数据中心 员工统计 团队统计 产品管理 注单管…" at bounding box center [603, 502] width 1207 height 1004
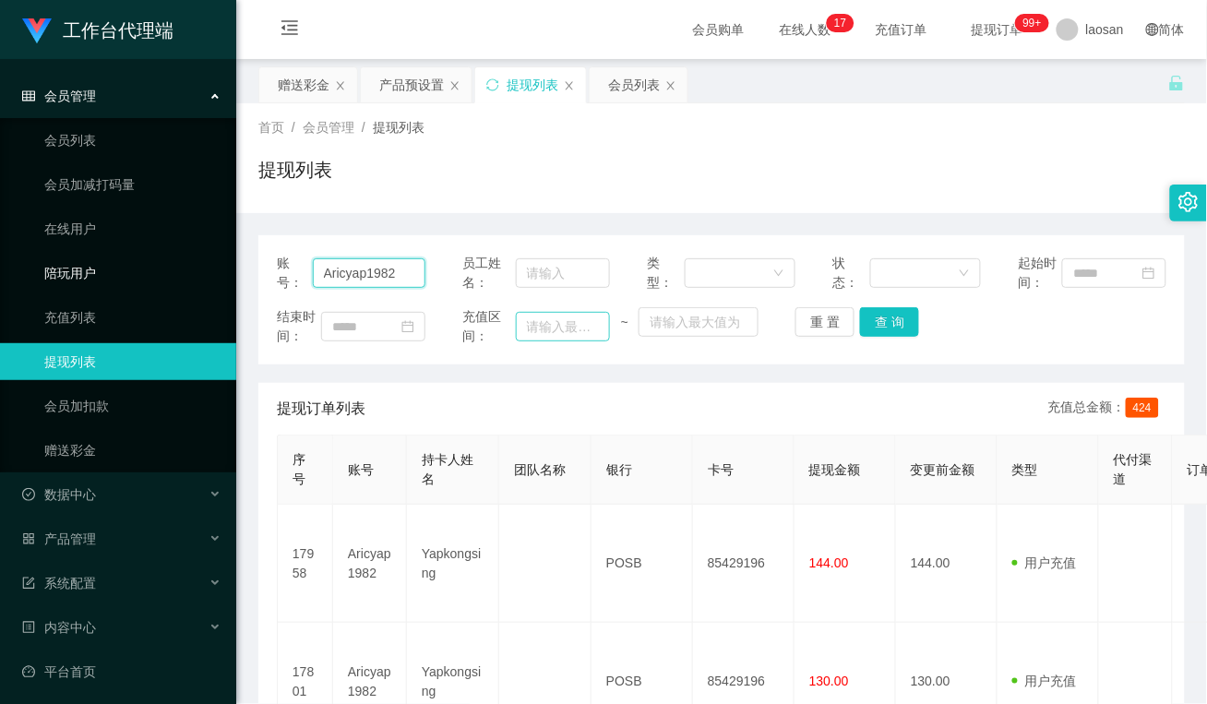
paste input "Cthong8530"
drag, startPoint x: 897, startPoint y: 328, endPoint x: 883, endPoint y: 355, distance: 30.1
click at [897, 328] on button "查 询" at bounding box center [889, 322] width 59 height 30
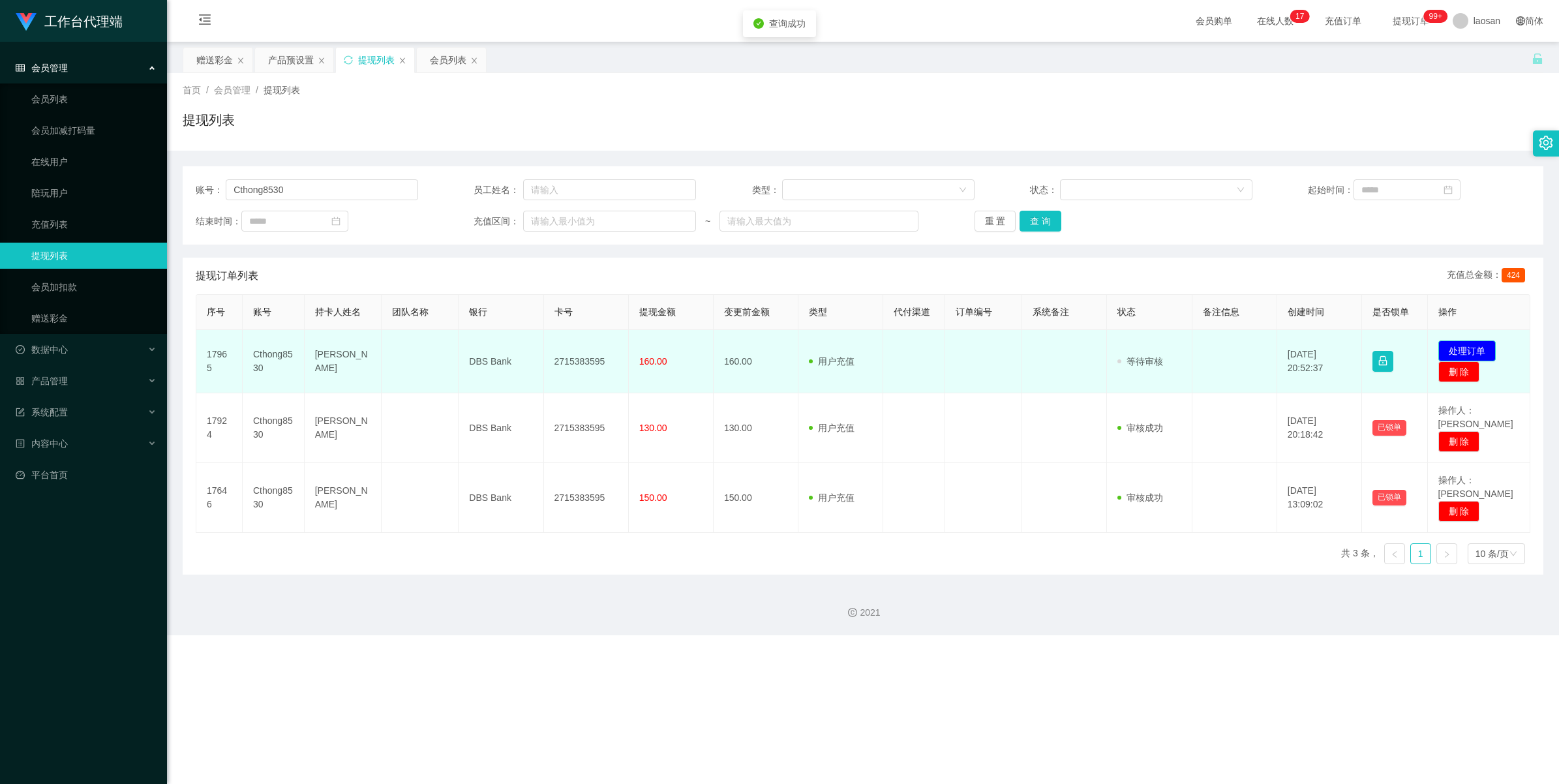
click at [853, 346] on button "处理订单" at bounding box center [1467, 351] width 57 height 21
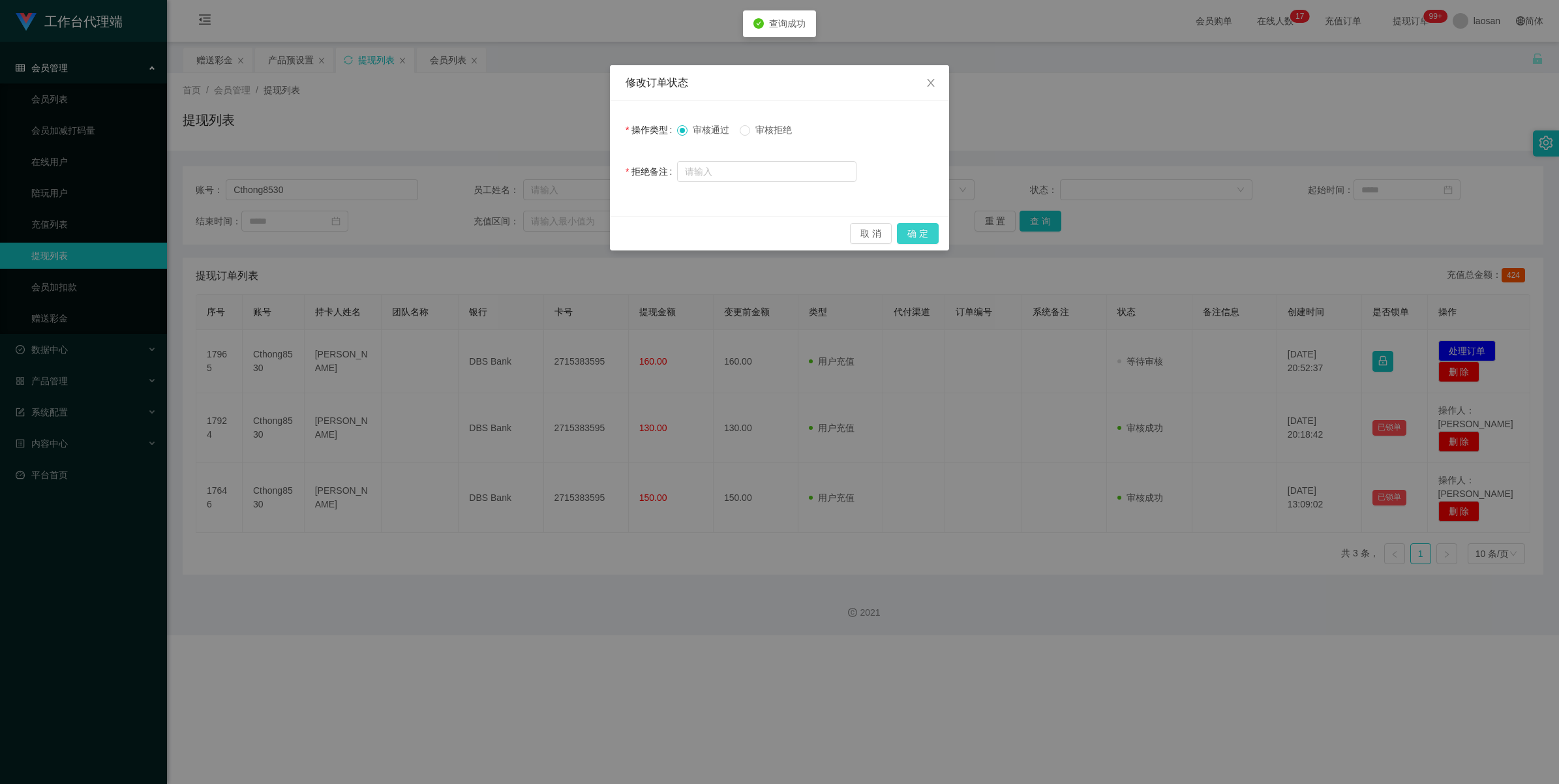
click at [853, 227] on button "确 定" at bounding box center [918, 234] width 42 height 21
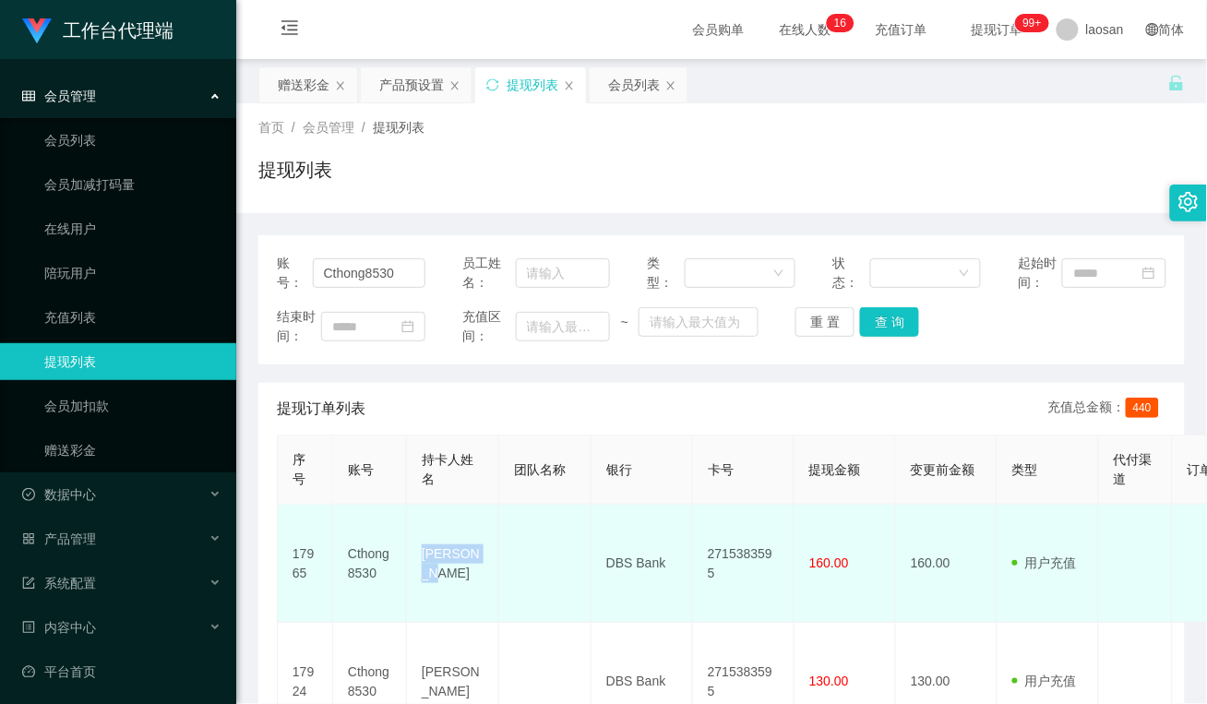
drag, startPoint x: 483, startPoint y: 555, endPoint x: 423, endPoint y: 555, distance: 60.0
click at [423, 555] on td "[PERSON_NAME]" at bounding box center [453, 564] width 92 height 118
click at [606, 574] on td "DBS Bank" at bounding box center [642, 564] width 102 height 118
drag, startPoint x: 669, startPoint y: 550, endPoint x: 567, endPoint y: 542, distance: 101.8
click at [592, 550] on td "DBS Bank" at bounding box center [642, 564] width 102 height 118
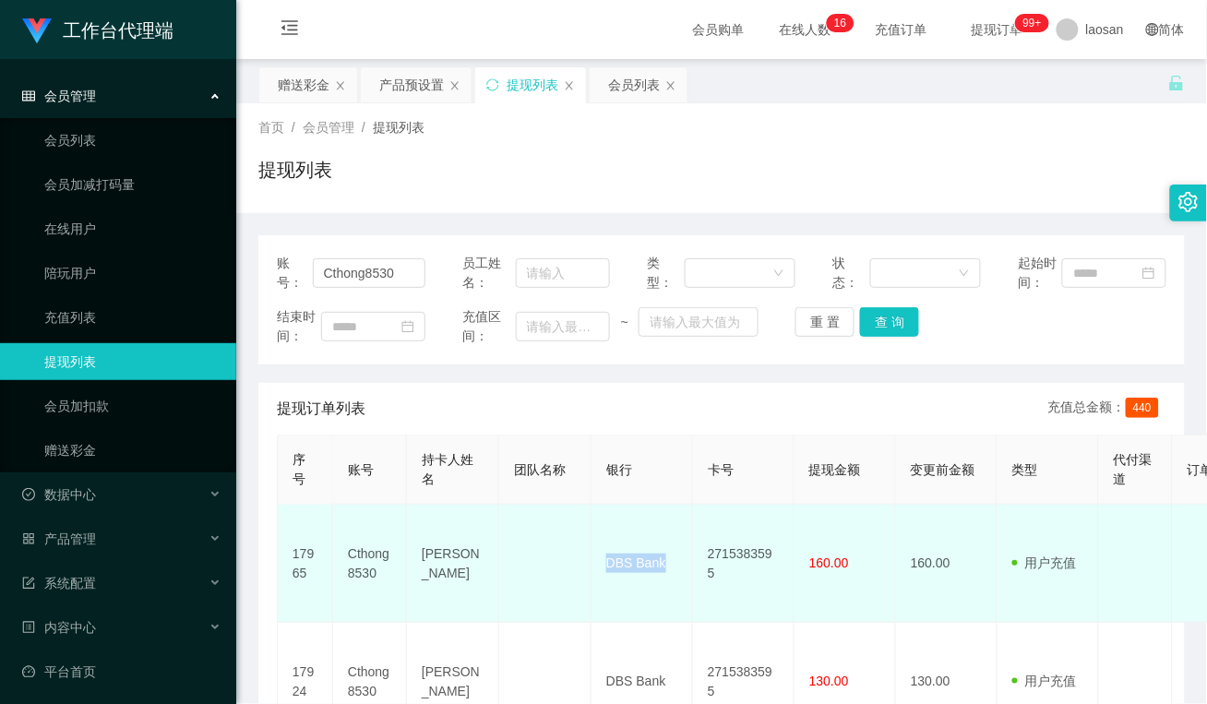
click at [606, 592] on td "DBS Bank" at bounding box center [642, 564] width 102 height 118
drag, startPoint x: 786, startPoint y: 545, endPoint x: 693, endPoint y: 554, distance: 93.6
click at [693, 554] on td "2715383595" at bounding box center [744, 564] width 102 height 118
click at [541, 521] on td at bounding box center [545, 564] width 92 height 118
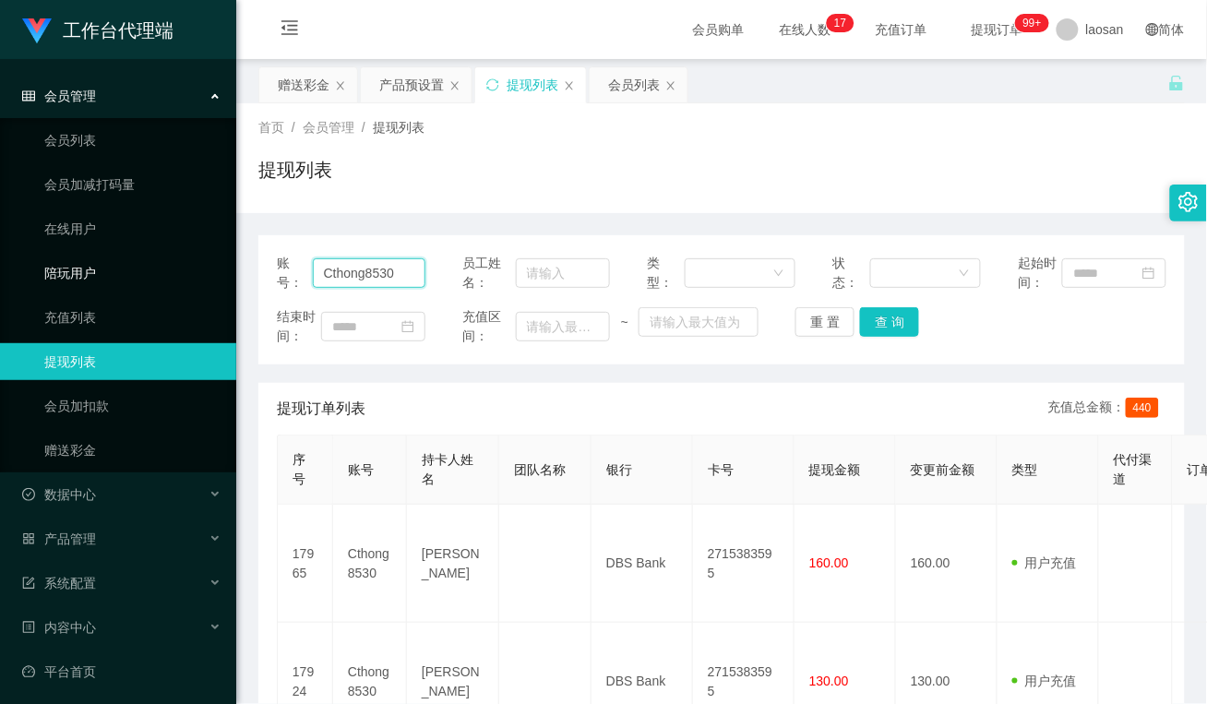
drag, startPoint x: 399, startPoint y: 278, endPoint x: -11, endPoint y: 255, distance: 410.4
click at [0, 255] on html "工作台代理端 会员管理 会员列表 会员加减打码量 在线用户 陪玩用户 充值列表 提现列表 会员加扣款 赠送彩金 数据中心 员工统计 团队统计 产品管理 注单管…" at bounding box center [603, 352] width 1207 height 704
paste input "80625446"
click at [878, 317] on button "查 询" at bounding box center [889, 322] width 59 height 30
drag, startPoint x: 388, startPoint y: 269, endPoint x: 272, endPoint y: 260, distance: 115.6
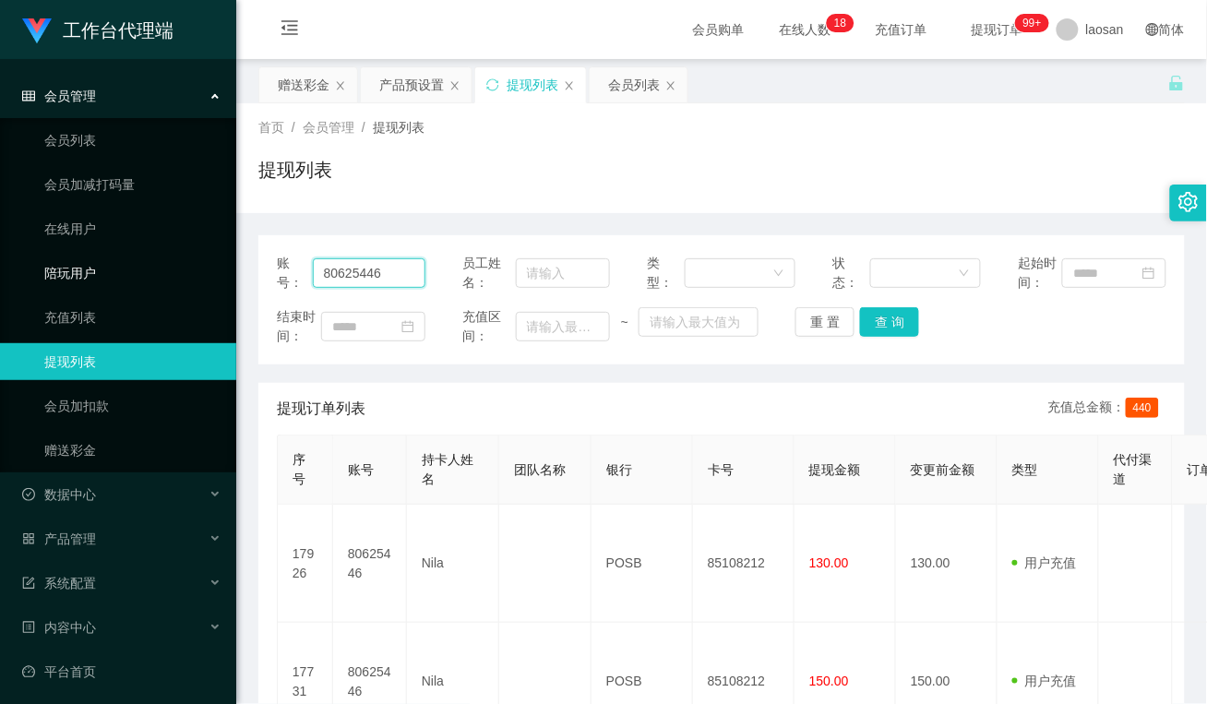
click at [107, 269] on section "工作台代理端 会员管理 会员列表 会员加减打码量 在线用户 陪玩用户 充值列表 提现列表 会员加扣款 赠送彩金 数据中心 员工统计 团队统计 产品管理 注单管…" at bounding box center [603, 443] width 1207 height 886
paste input "Y8112"
click at [882, 315] on button "查 询" at bounding box center [889, 322] width 59 height 30
drag, startPoint x: 386, startPoint y: 274, endPoint x: 53, endPoint y: 235, distance: 335.4
click at [53, 235] on section "工作台代理端 会员管理 会员列表 会员加减打码量 在线用户 陪玩用户 充值列表 提现列表 会员加扣款 赠送彩金 数据中心 员工统计 团队统计 产品管理 注单管…" at bounding box center [603, 443] width 1207 height 886
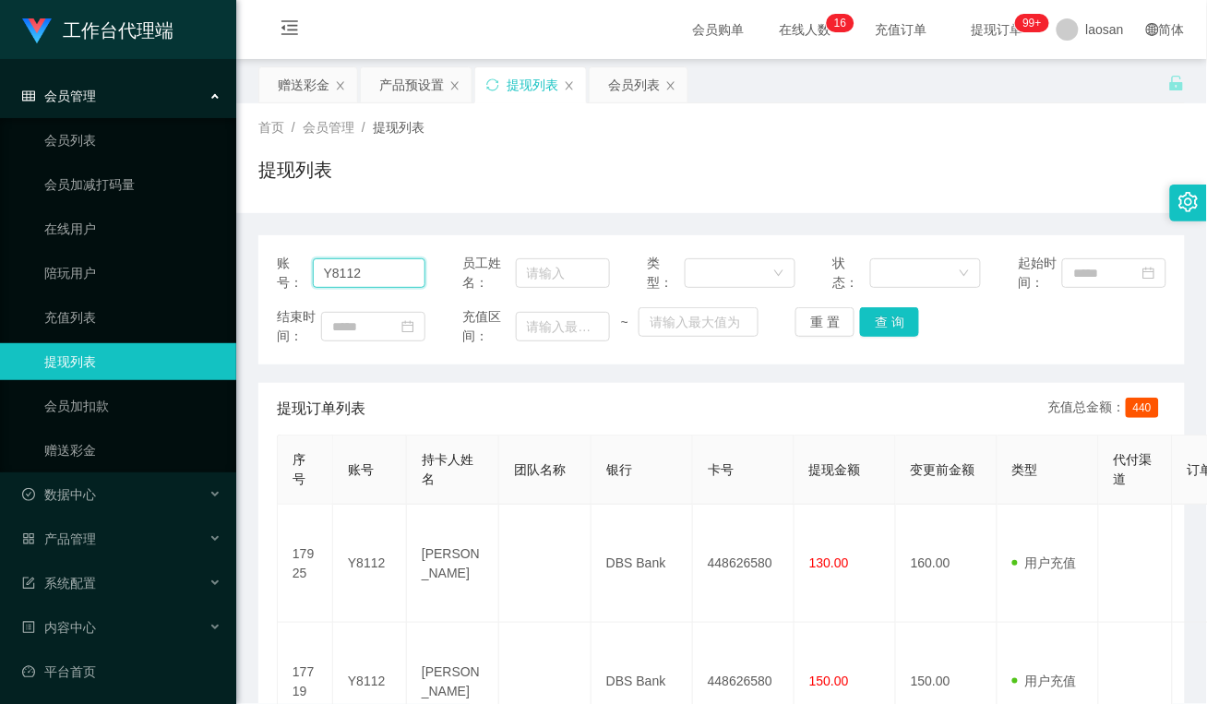
paste input "18878555397"
click at [889, 328] on button "查 询" at bounding box center [889, 322] width 59 height 30
drag, startPoint x: 418, startPoint y: 272, endPoint x: 226, endPoint y: 264, distance: 192.1
click at [235, 272] on section "工作台代理端 会员管理 会员列表 会员加减打码量 在线用户 陪玩用户 充值列表 提现列表 会员加扣款 赠送彩金 数据中心 员工统计 团队统计 产品管理 注单管…" at bounding box center [603, 443] width 1207 height 886
paste input "Aricyap1982"
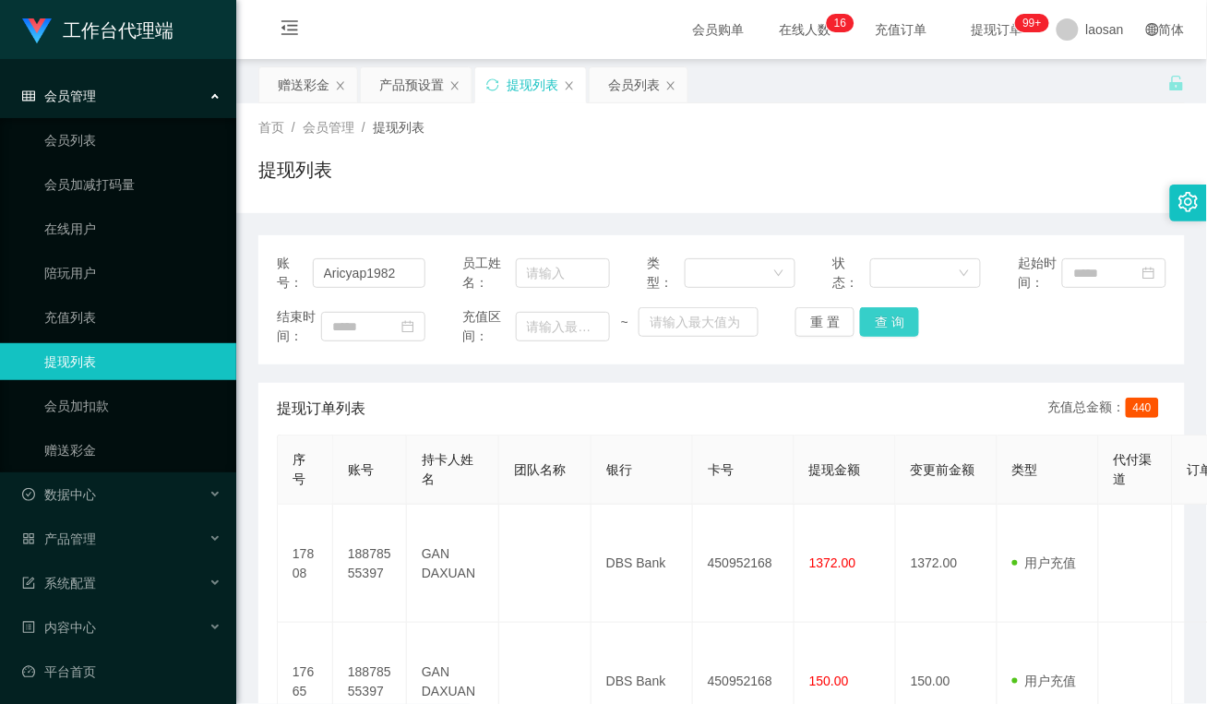
click at [892, 325] on button "查 询" at bounding box center [889, 322] width 59 height 30
drag, startPoint x: 403, startPoint y: 270, endPoint x: 180, endPoint y: 269, distance: 223.3
click at [180, 269] on section "工作台代理端 会员管理 会员列表 会员加减打码量 在线用户 陪玩用户 充值列表 提现列表 会员加扣款 赠送彩金 数据中心 员工统计 团队统计 产品管理 注单管…" at bounding box center [603, 502] width 1207 height 1004
paste input "Cthong8530"
click at [883, 316] on button "查 询" at bounding box center [889, 322] width 59 height 30
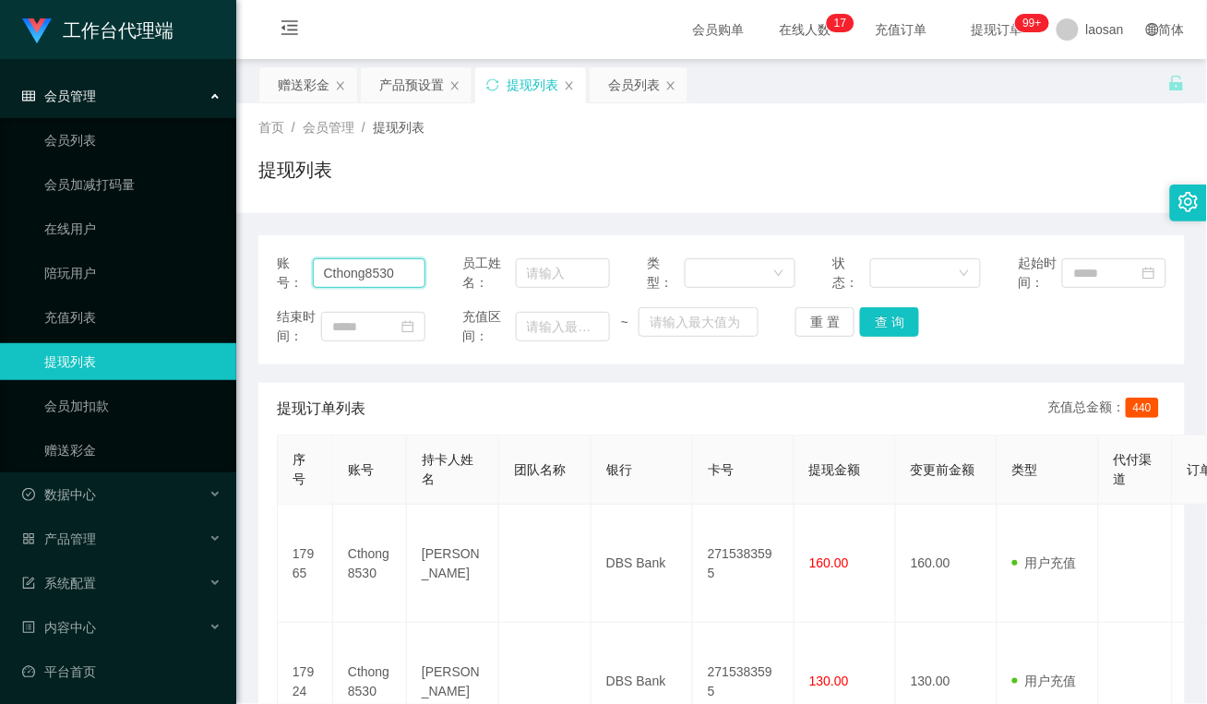
drag, startPoint x: 412, startPoint y: 268, endPoint x: 781, endPoint y: 365, distance: 381.8
click at [185, 270] on section "工作台代理端 会员管理 会员列表 会员加减打码量 在线用户 陪玩用户 充值列表 提现列表 会员加扣款 赠送彩金 数据中心 员工统计 团队统计 产品管理 注单管…" at bounding box center [603, 502] width 1207 height 1004
paste input "Limauchin"
click at [892, 323] on button "查 询" at bounding box center [889, 322] width 59 height 30
drag, startPoint x: 395, startPoint y: 272, endPoint x: 213, endPoint y: 282, distance: 182.1
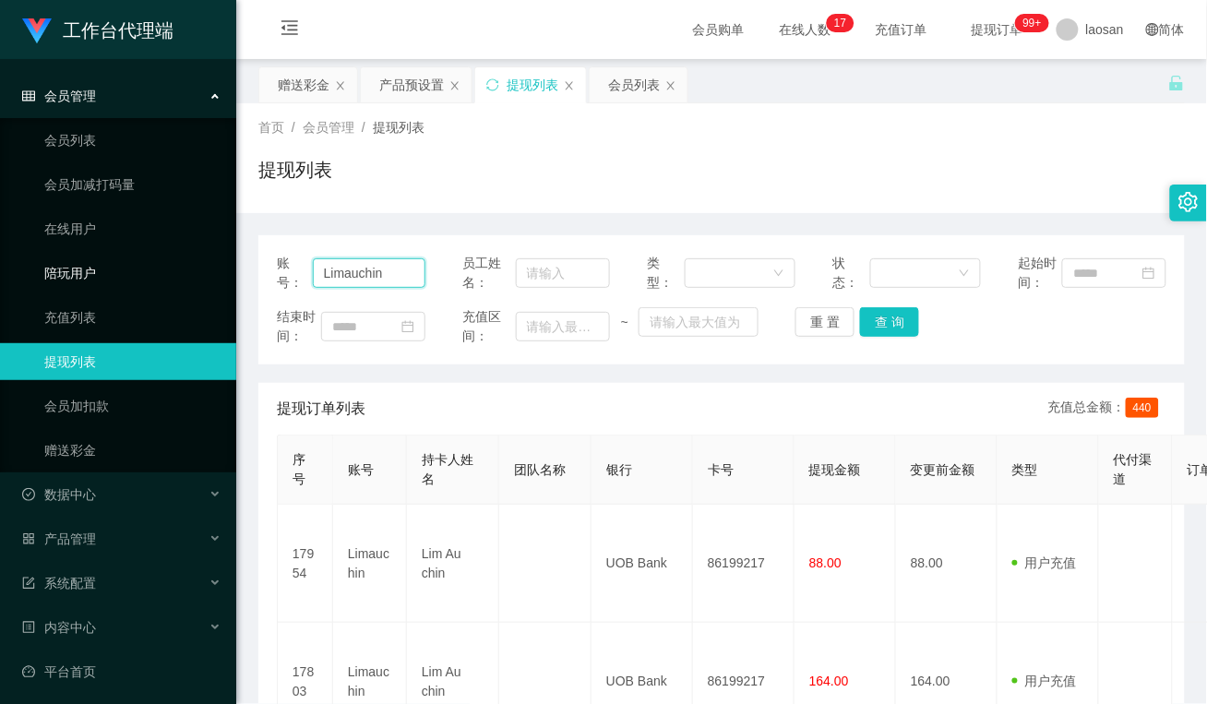
click at [145, 268] on section "工作台代理端 会员管理 会员列表 会员加减打码量 在线用户 陪玩用户 充值列表 提现列表 会员加扣款 赠送彩金 数据中心 员工统计 团队统计 产品管理 注单管…" at bounding box center [603, 502] width 1207 height 1004
paste input "Y8112"
click at [898, 328] on button "查 询" at bounding box center [889, 322] width 59 height 30
drag, startPoint x: 378, startPoint y: 275, endPoint x: 166, endPoint y: 274, distance: 212.2
click at [166, 274] on section "工作台代理端 会员管理 会员列表 会员加减打码量 在线用户 陪玩用户 充值列表 提现列表 会员加扣款 赠送彩金 数据中心 员工统计 团队统计 产品管理 注单管…" at bounding box center [603, 443] width 1207 height 886
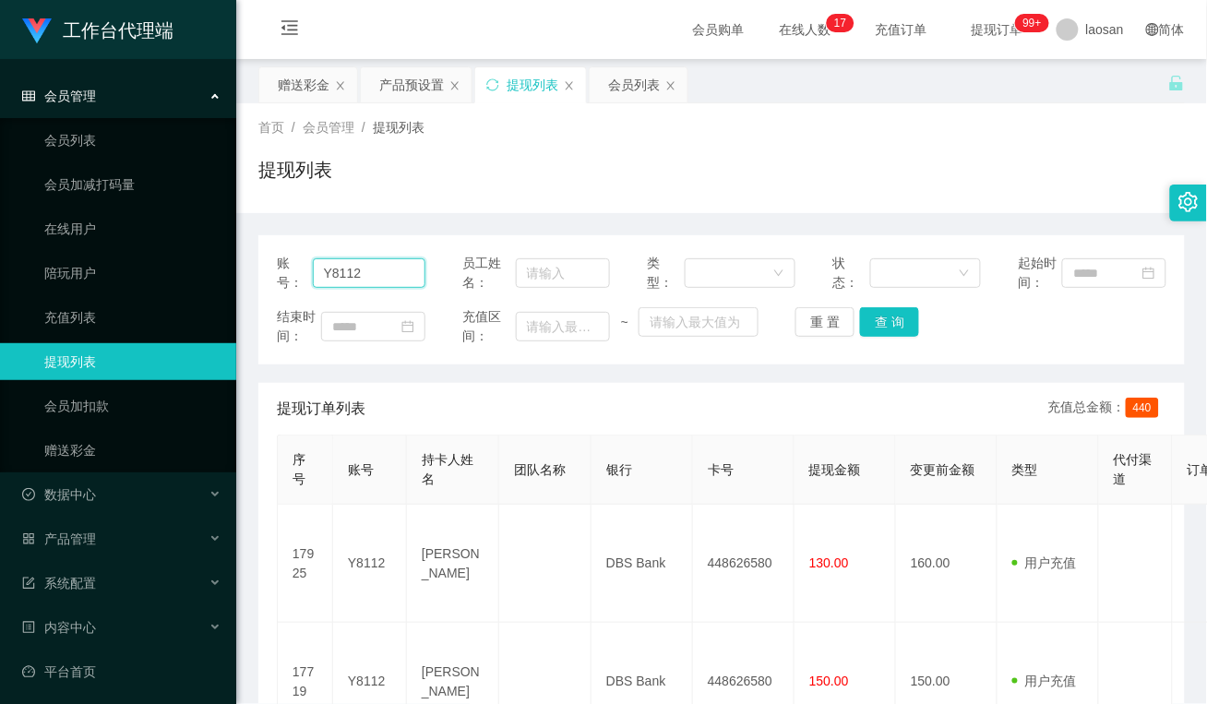
paste input "18878555397"
click at [893, 325] on button "查 询" at bounding box center [889, 322] width 59 height 30
drag, startPoint x: 403, startPoint y: 275, endPoint x: 351, endPoint y: 265, distance: 53.6
click at [154, 272] on section "工作台代理端 会员管理 会员列表 会员加减打码量 在线用户 陪玩用户 充值列表 提现列表 会员加扣款 赠送彩金 数据中心 员工统计 团队统计 产品管理 注单管…" at bounding box center [603, 443] width 1207 height 886
paste input "80625446"
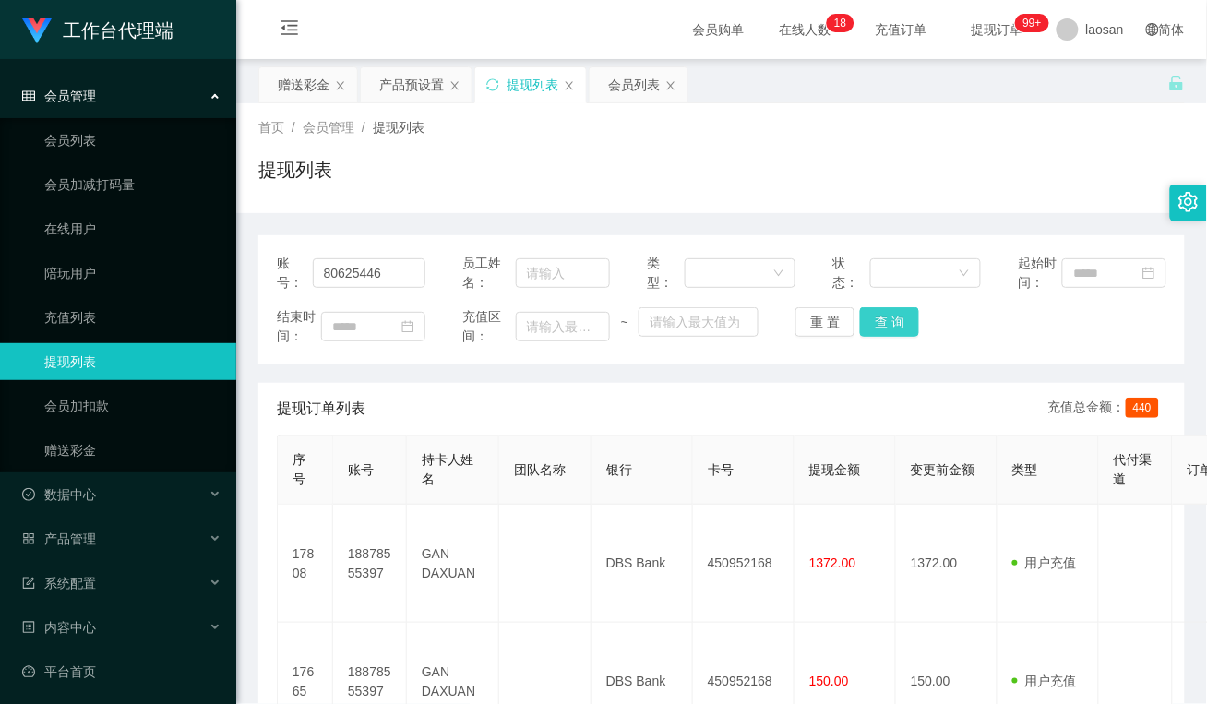
click at [890, 326] on button "查 询" at bounding box center [889, 322] width 59 height 30
drag, startPoint x: 413, startPoint y: 269, endPoint x: 145, endPoint y: 263, distance: 268.6
click at [146, 263] on section "工作台代理端 会员管理 会员列表 会员加减打码量 在线用户 陪玩用户 充值列表 提现列表 会员加扣款 赠送彩金 数据中心 员工统计 团队统计 产品管理 注单管…" at bounding box center [603, 443] width 1207 height 886
paste input "18878555397"
click at [883, 321] on button "查 询" at bounding box center [889, 322] width 59 height 30
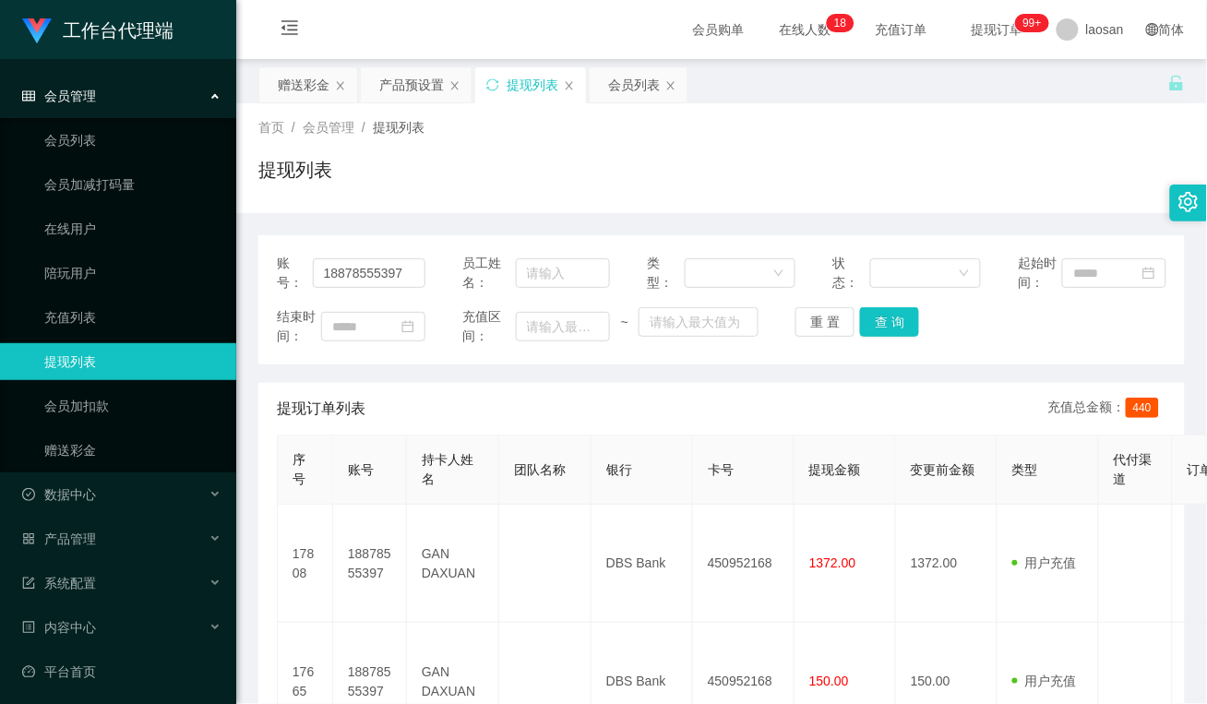
click at [481, 383] on div "提现订单列表 充值总金额： 440" at bounding box center [722, 409] width 890 height 52
drag, startPoint x: 418, startPoint y: 275, endPoint x: 219, endPoint y: 257, distance: 200.2
click at [219, 257] on section "工作台代理端 会员管理 会员列表 会员加减打码量 在线用户 陪玩用户 充值列表 提现列表 会员加扣款 赠送彩金 数据中心 员工统计 团队统计 产品管理 注单管…" at bounding box center [603, 443] width 1207 height 886
paste input "Y8112"
click at [883, 332] on button "查 询" at bounding box center [889, 322] width 59 height 30
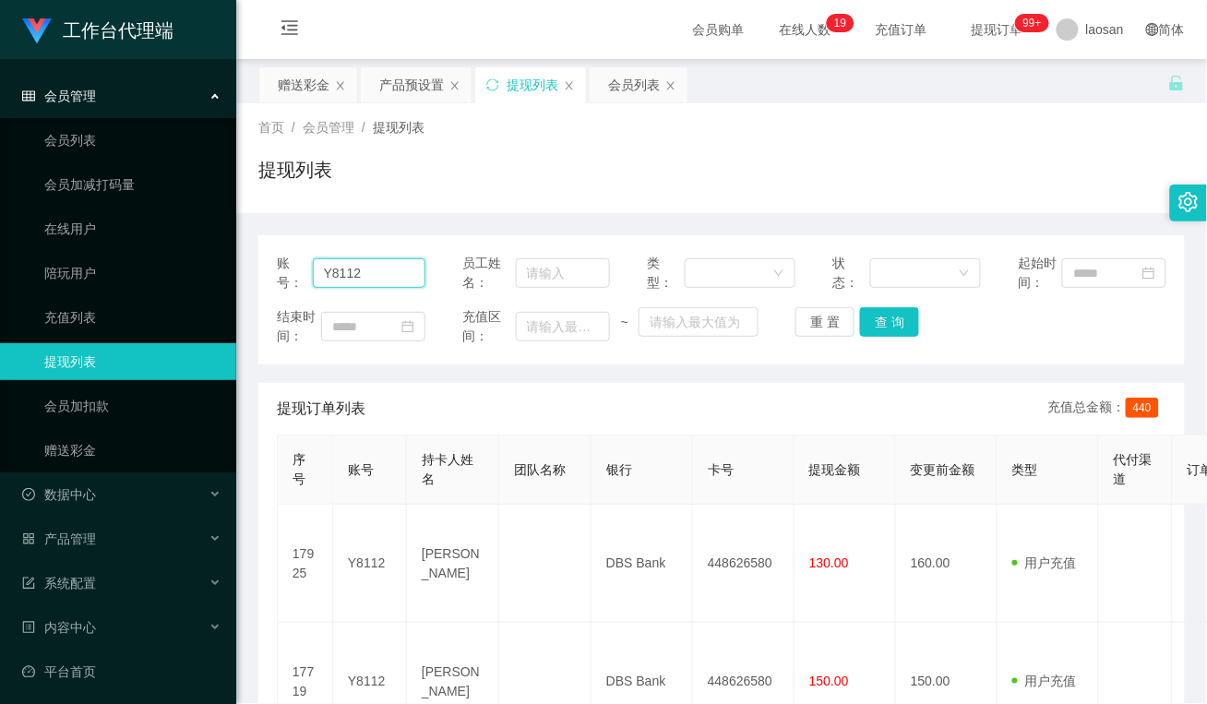
drag, startPoint x: 383, startPoint y: 281, endPoint x: 725, endPoint y: 369, distance: 353.4
click at [261, 274] on div "账号： Y8112 员工姓名： 类型： 状态： 起始时间： 结束时间： 充值区间： ~ 重 置 查 询" at bounding box center [721, 299] width 926 height 129
paste input "18878555397"
type input "18878555397"
click at [887, 323] on button "查 询" at bounding box center [889, 322] width 59 height 30
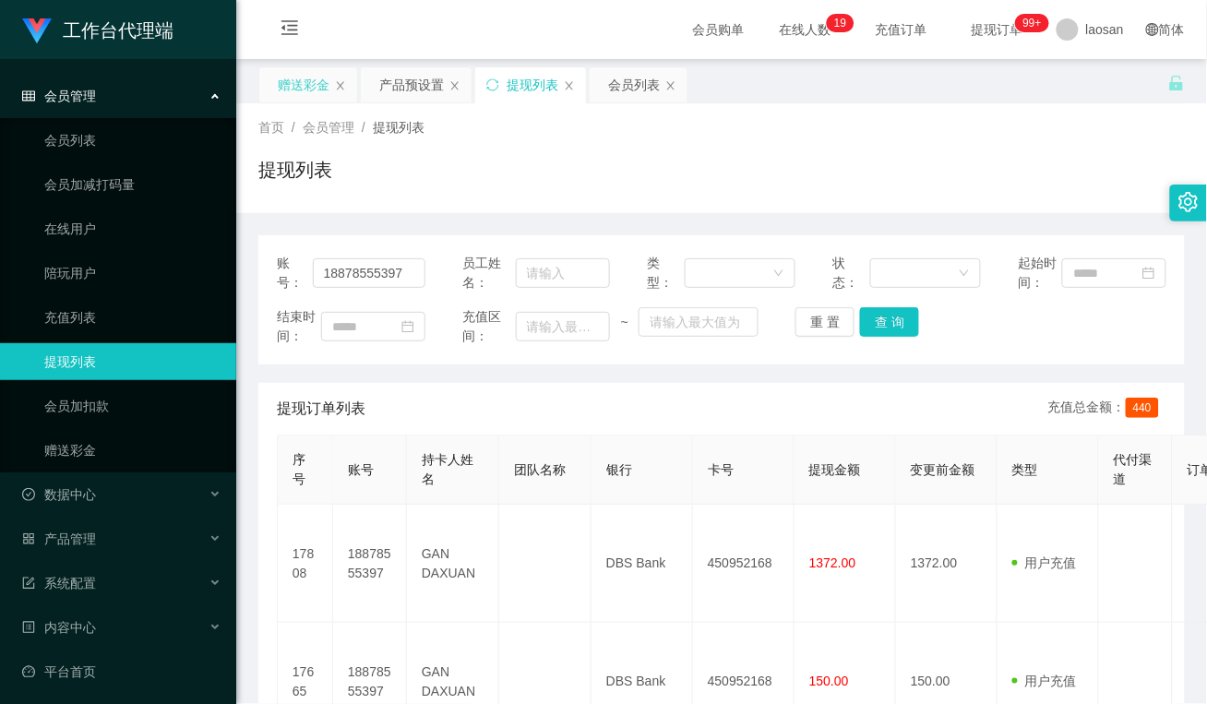
click at [311, 81] on div "赠送彩金" at bounding box center [304, 84] width 52 height 35
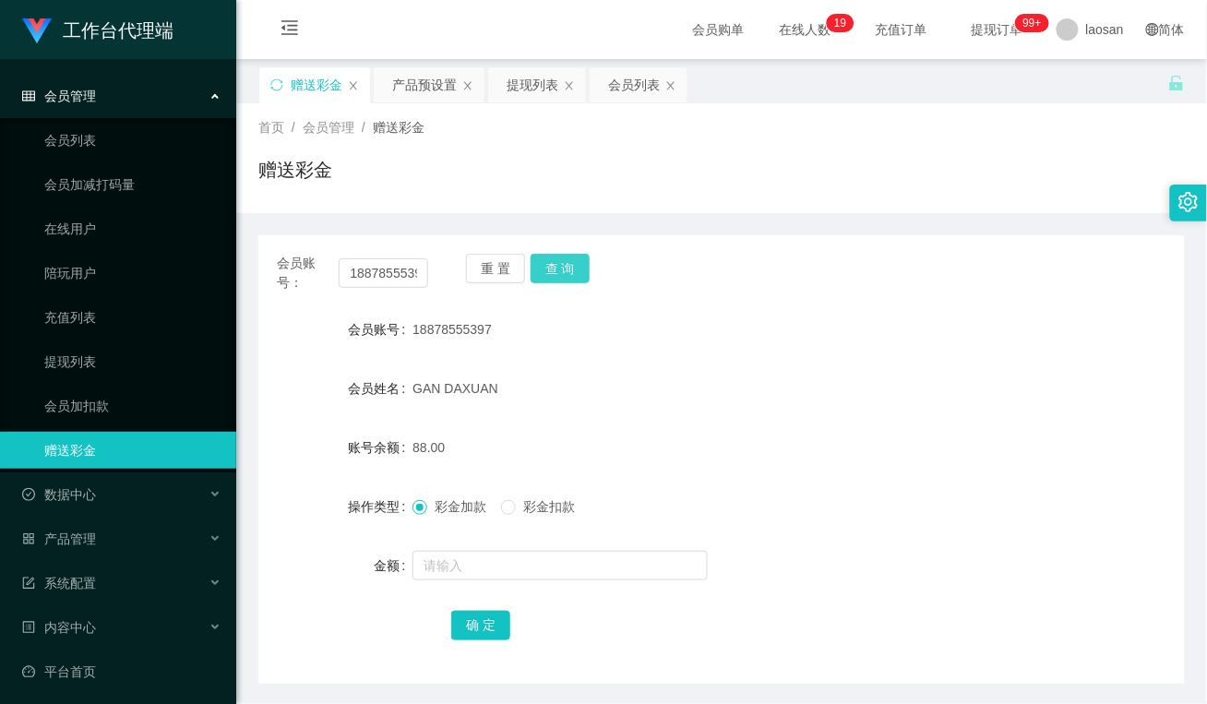
click at [567, 268] on button "查 询" at bounding box center [560, 269] width 59 height 30
click at [501, 268] on button "重 置" at bounding box center [495, 269] width 59 height 30
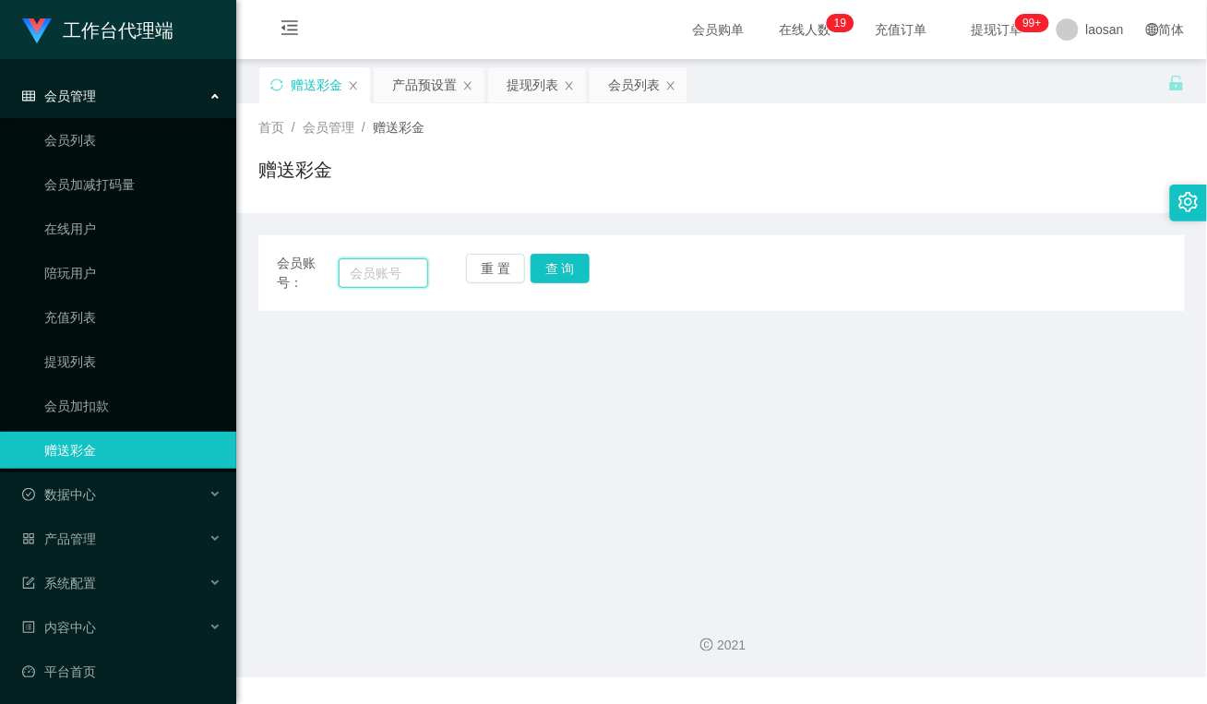
click at [370, 274] on input "text" at bounding box center [384, 273] width 90 height 30
paste input "80625446"
type input "80625446"
click at [575, 265] on button "查 询" at bounding box center [560, 269] width 59 height 30
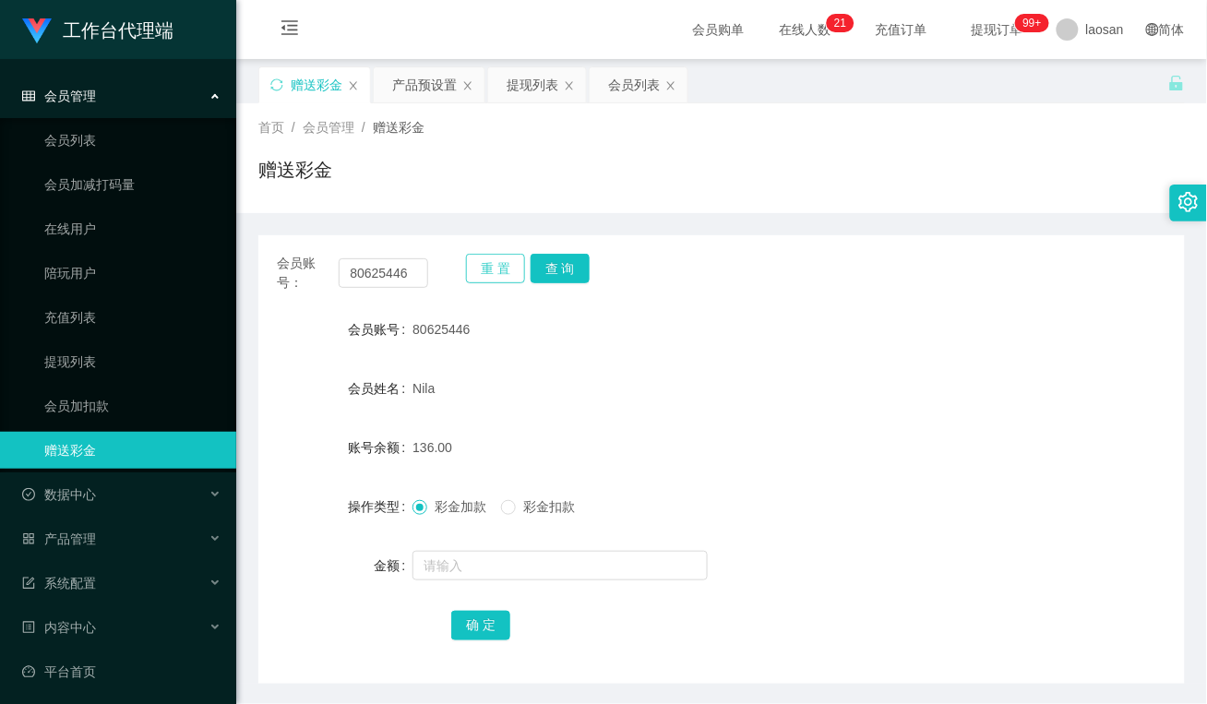
click at [513, 270] on button "重 置" at bounding box center [495, 269] width 59 height 30
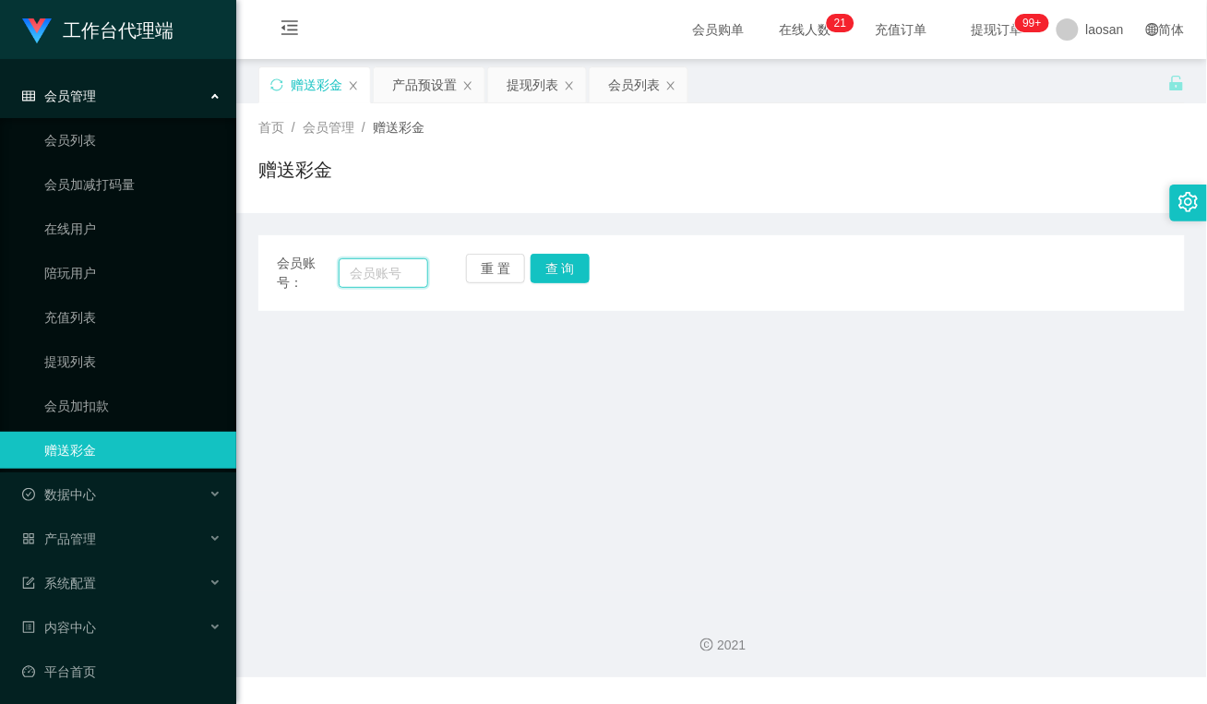
click at [389, 279] on input "text" at bounding box center [384, 273] width 90 height 30
paste input "Limauchin"
type input "Limauchin"
click at [583, 265] on button "查 询" at bounding box center [560, 269] width 59 height 30
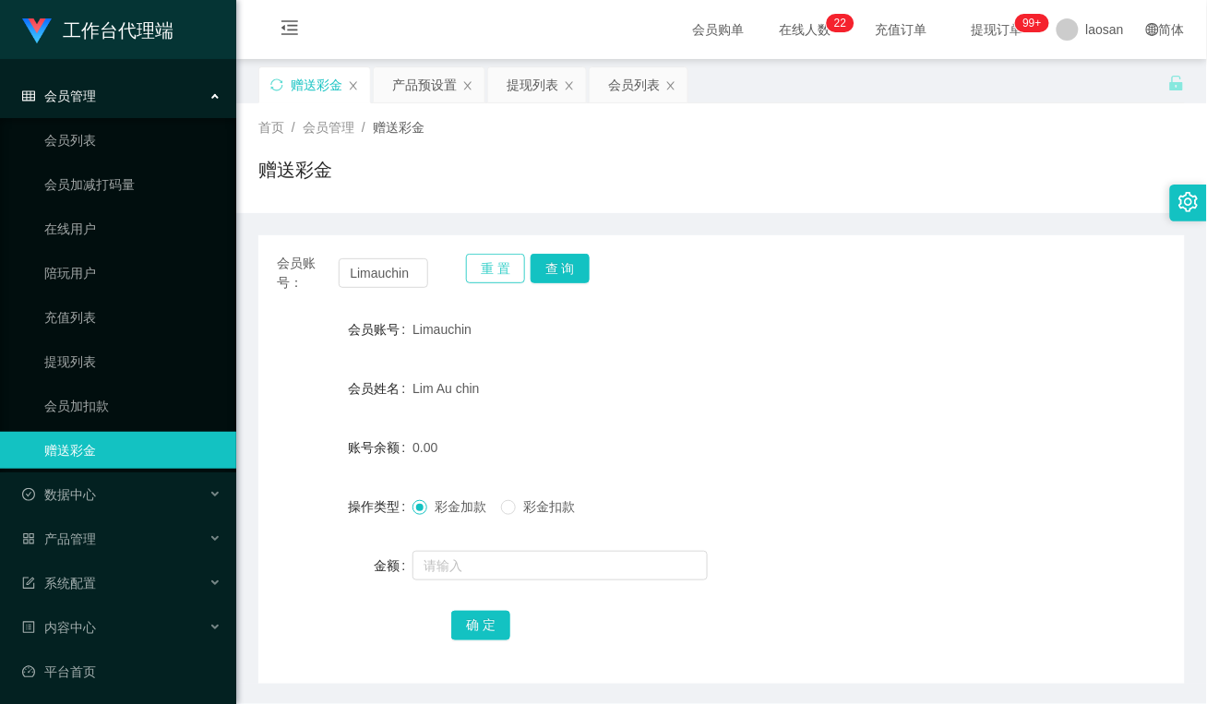
click at [475, 264] on button "重 置" at bounding box center [495, 269] width 59 height 30
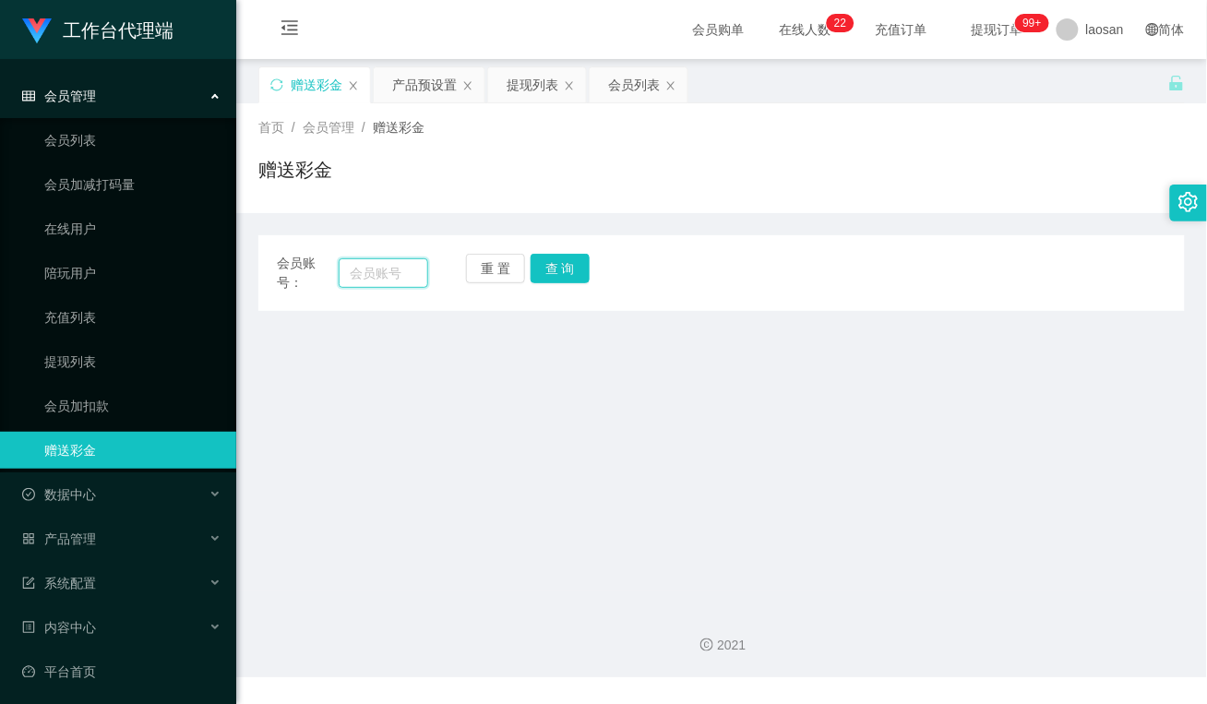
drag, startPoint x: 401, startPoint y: 274, endPoint x: 434, endPoint y: 274, distance: 32.3
click at [401, 274] on input "text" at bounding box center [384, 273] width 90 height 30
paste input "18878555397"
type input "18878555397"
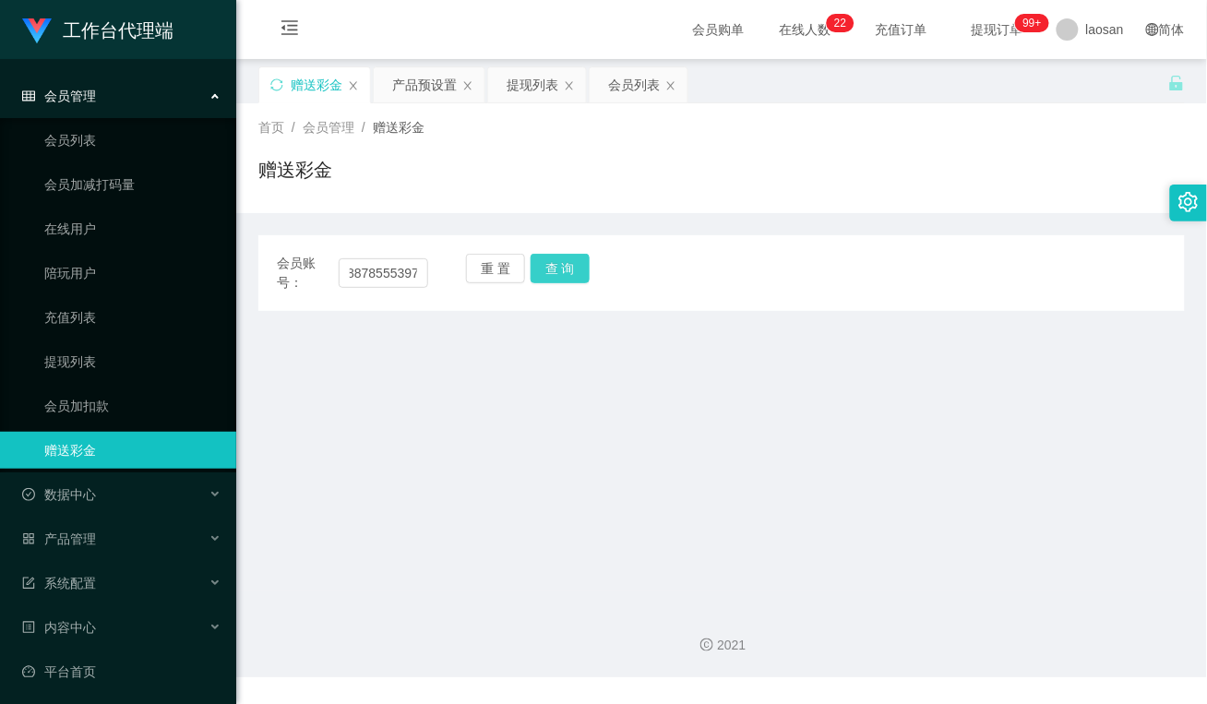
click at [563, 272] on button "查 询" at bounding box center [560, 269] width 59 height 30
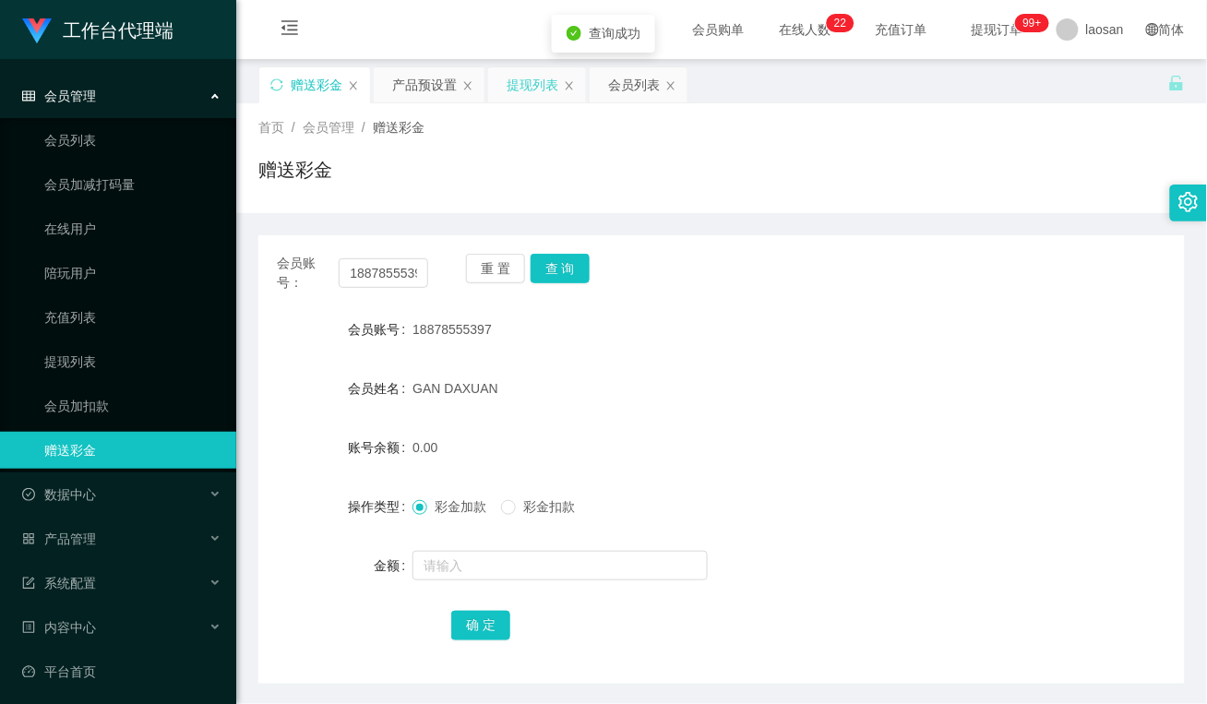
click at [552, 85] on div "提现列表" at bounding box center [533, 84] width 52 height 35
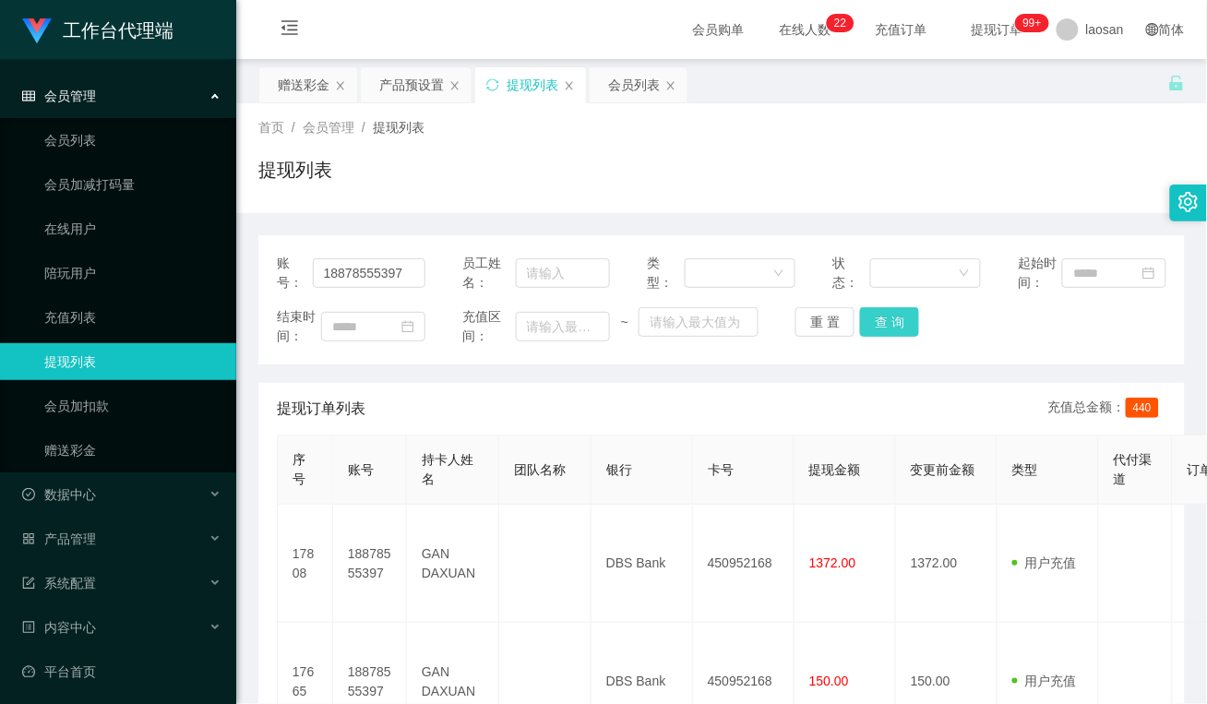
click at [888, 319] on button "查 询" at bounding box center [889, 322] width 59 height 30
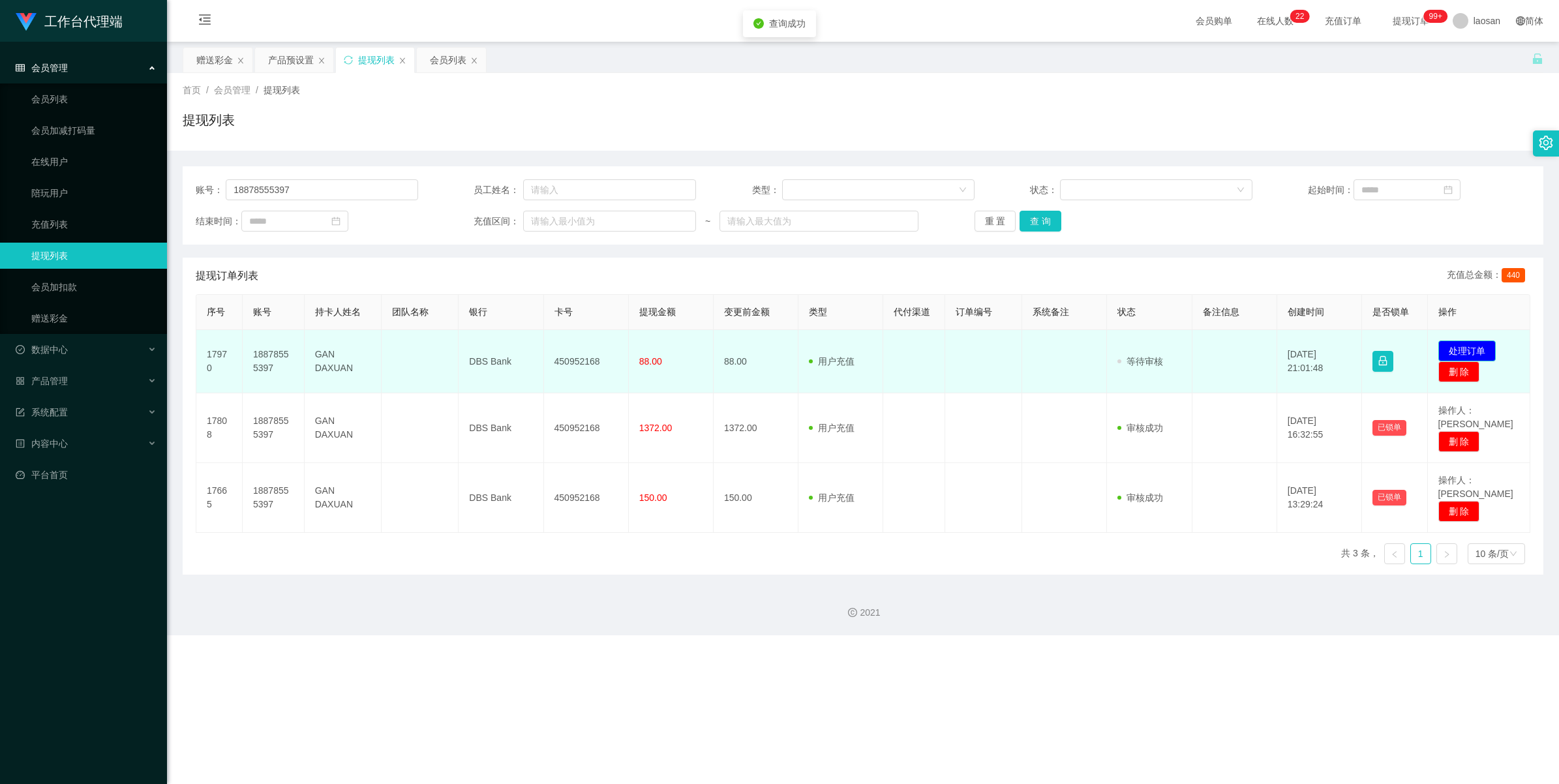
click at [853, 344] on button "处理订单" at bounding box center [1467, 351] width 57 height 21
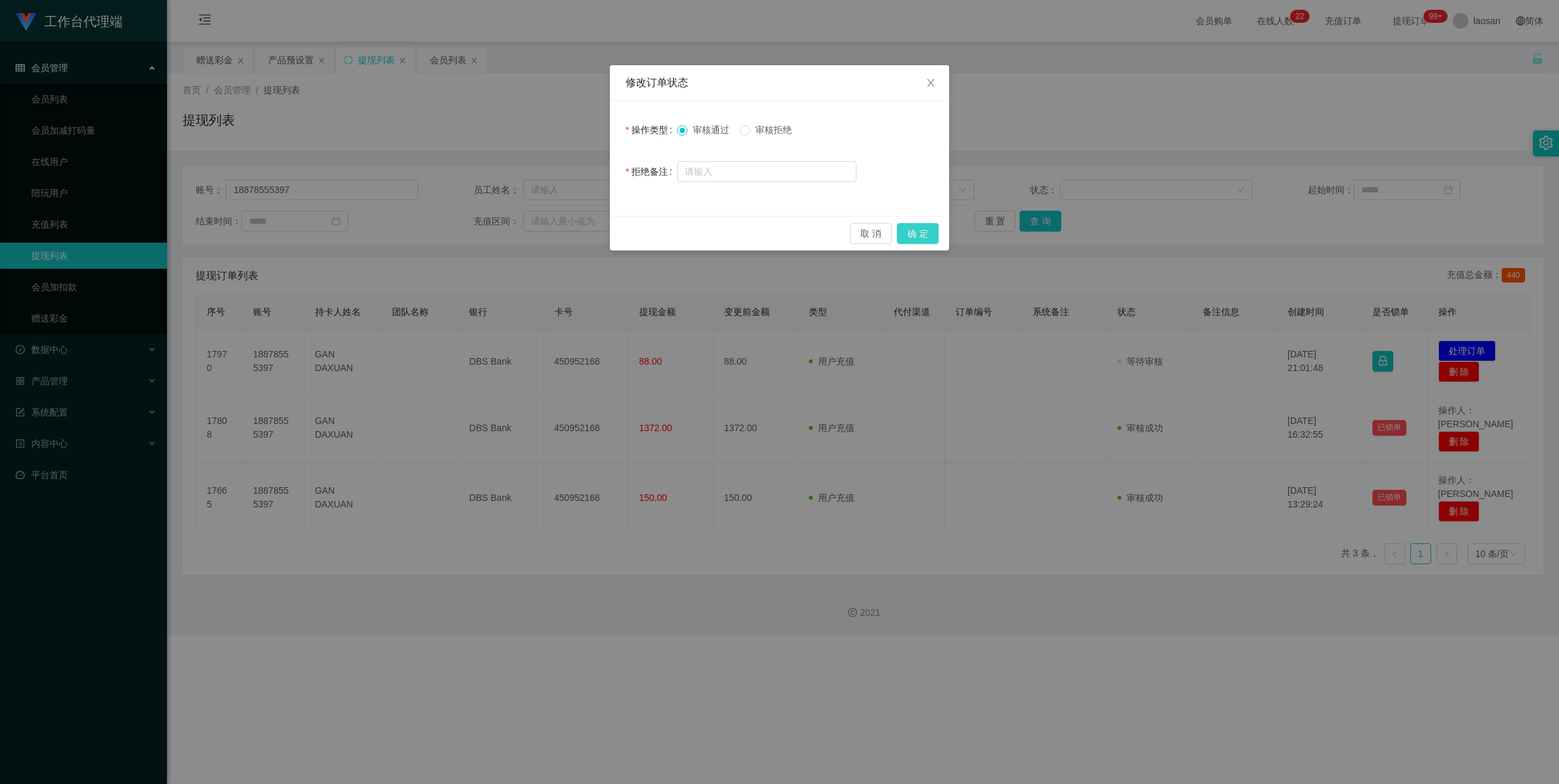
click at [853, 229] on button "确 定" at bounding box center [918, 234] width 42 height 21
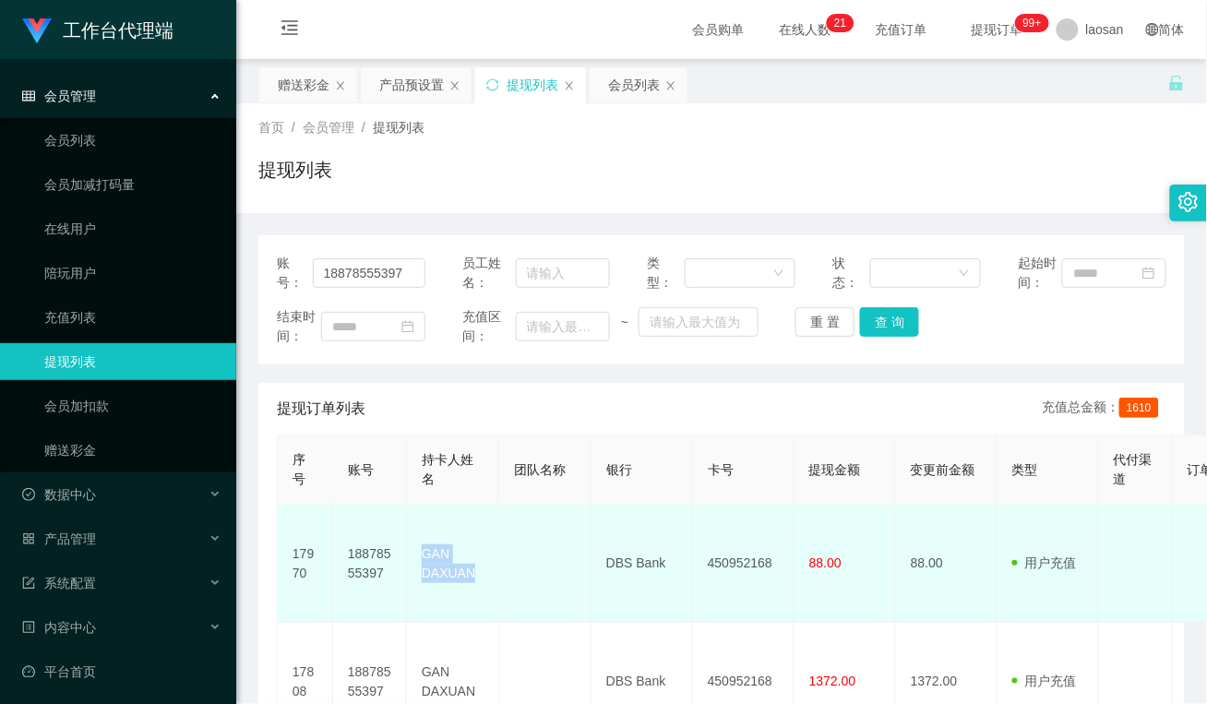
drag, startPoint x: 477, startPoint y: 567, endPoint x: 417, endPoint y: 537, distance: 67.3
click at [417, 537] on td "GAN DAXUAN" at bounding box center [453, 564] width 92 height 118
drag, startPoint x: 450, startPoint y: 583, endPoint x: 464, endPoint y: 581, distance: 14.0
click at [450, 583] on td "GAN DAXUAN" at bounding box center [453, 564] width 92 height 118
drag, startPoint x: 468, startPoint y: 567, endPoint x: 439, endPoint y: 543, distance: 37.9
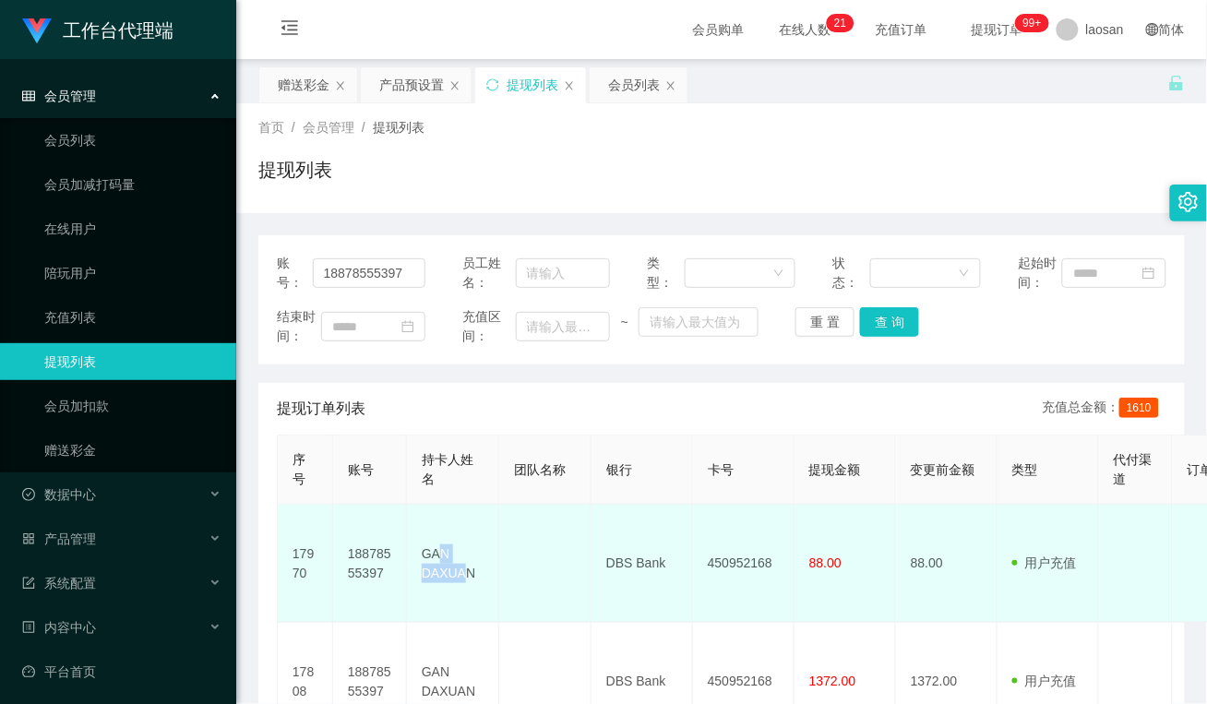
click at [439, 543] on td "GAN DAXUAN" at bounding box center [453, 564] width 92 height 118
drag, startPoint x: 439, startPoint y: 543, endPoint x: 481, endPoint y: 558, distance: 44.4
click at [481, 558] on td "GAN DAXUAN" at bounding box center [453, 564] width 92 height 118
drag, startPoint x: 481, startPoint y: 558, endPoint x: 411, endPoint y: 544, distance: 71.5
click at [411, 544] on td "GAN DAXUAN" at bounding box center [453, 564] width 92 height 118
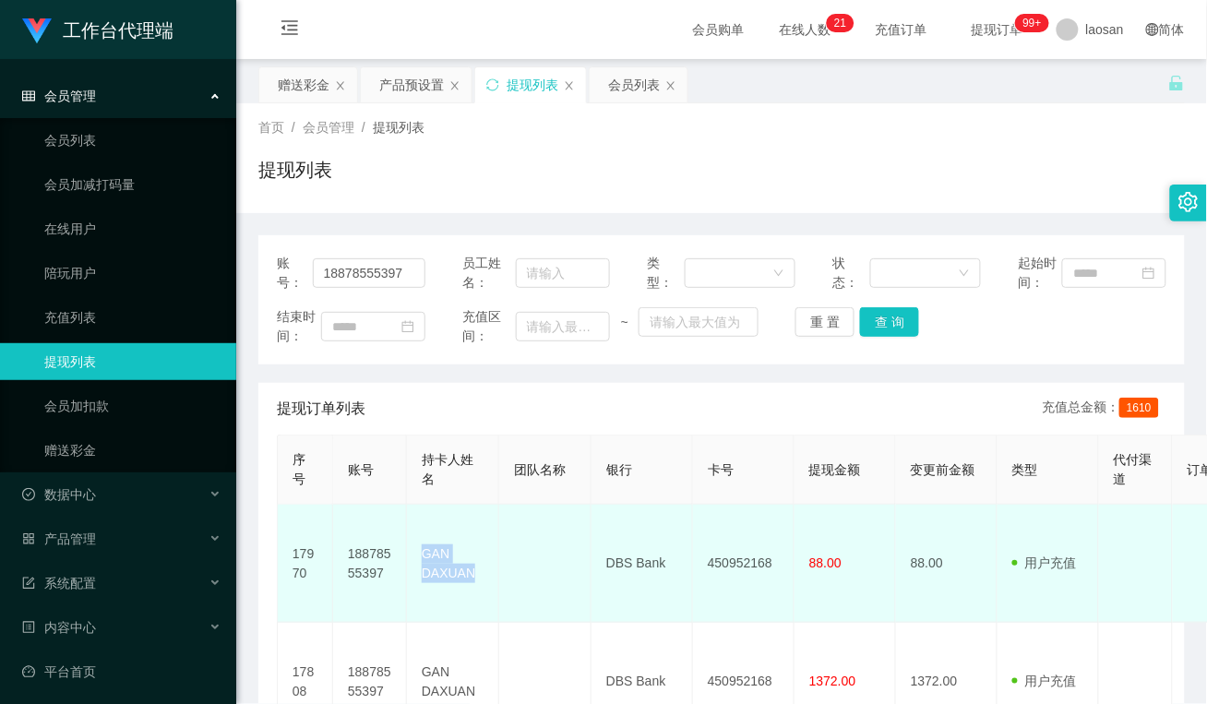
drag, startPoint x: 529, startPoint y: 578, endPoint x: 566, endPoint y: 555, distance: 43.0
click at [529, 578] on td at bounding box center [545, 564] width 92 height 118
drag, startPoint x: 680, startPoint y: 561, endPoint x: 596, endPoint y: 552, distance: 84.5
click at [596, 552] on td "DBS Bank" at bounding box center [642, 564] width 102 height 118
click at [588, 587] on td at bounding box center [545, 564] width 92 height 118
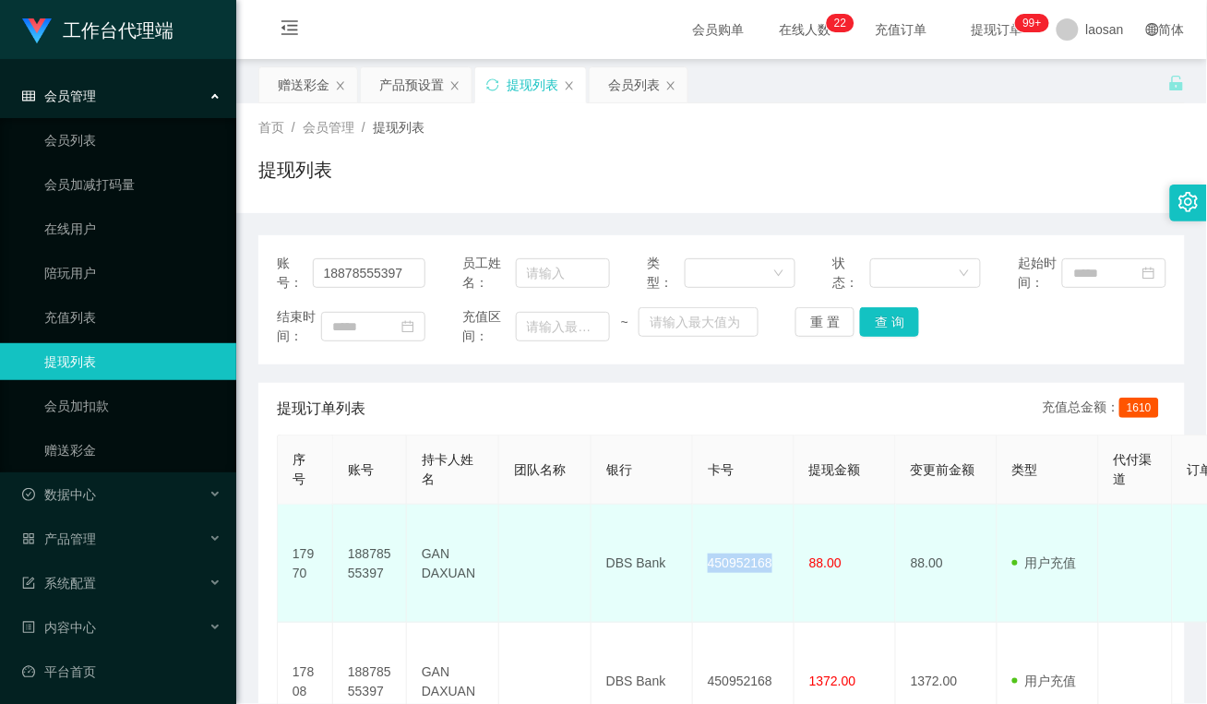
drag, startPoint x: 775, startPoint y: 551, endPoint x: 669, endPoint y: 550, distance: 106.1
click at [669, 550] on tr "17970 18878555397 GAN DAXUAN DBS Bank 450952168 88.00 88.00 用户充值 人工扣款 审核驳回 审核成功…" at bounding box center [1069, 564] width 1583 height 118
click at [568, 579] on td at bounding box center [545, 564] width 92 height 118
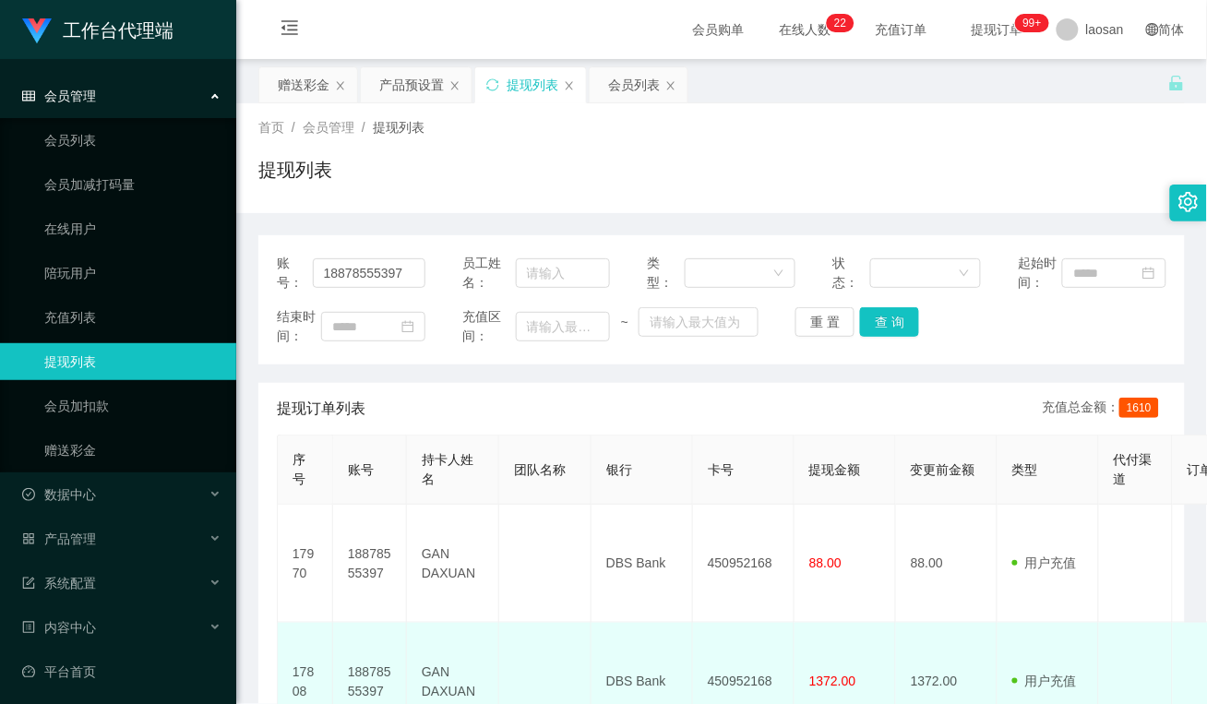
drag, startPoint x: 540, startPoint y: 611, endPoint x: 555, endPoint y: 616, distance: 15.8
click at [540, 623] on td at bounding box center [545, 682] width 92 height 118
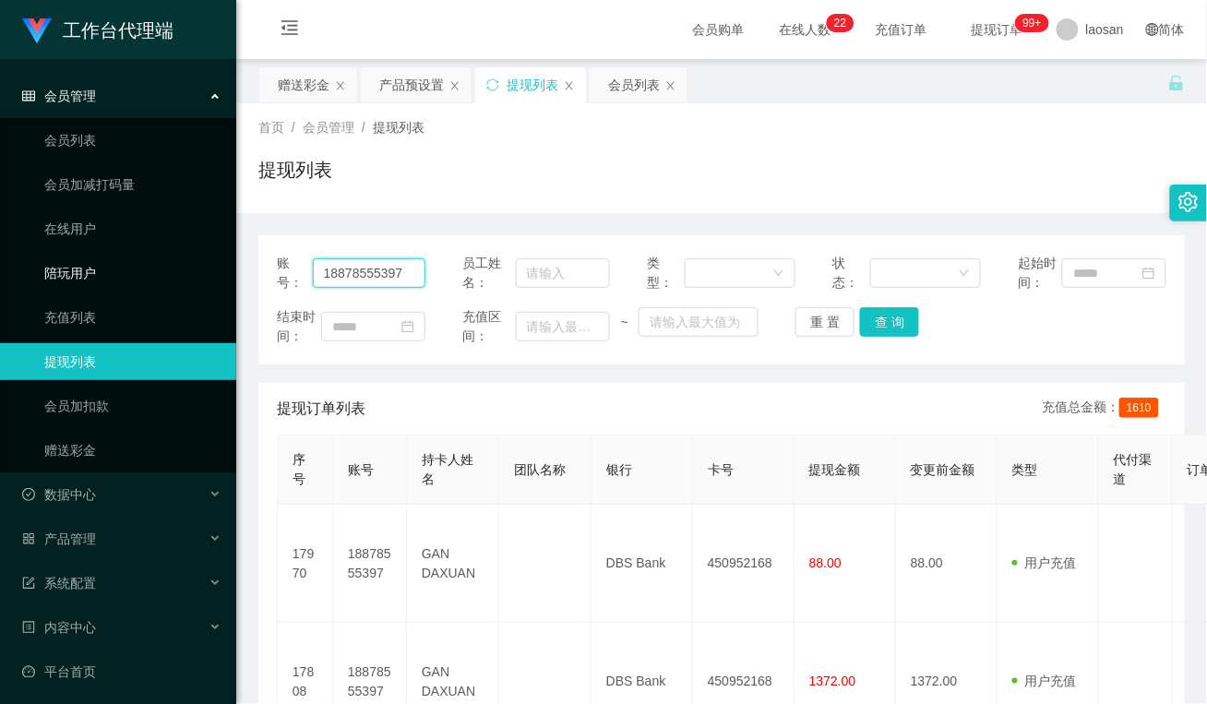
drag, startPoint x: 412, startPoint y: 265, endPoint x: 138, endPoint y: 257, distance: 273.3
click at [111, 265] on section "工作台代理端 会员管理 会员列表 会员加减打码量 在线用户 陪玩用户 充值列表 提现列表 会员加扣款 赠送彩金 数据中心 员工统计 团队统计 产品管理 注单管…" at bounding box center [603, 502] width 1207 height 1004
paste input "80625446"
type input "80625446"
click at [887, 325] on button "查 询" at bounding box center [889, 322] width 59 height 30
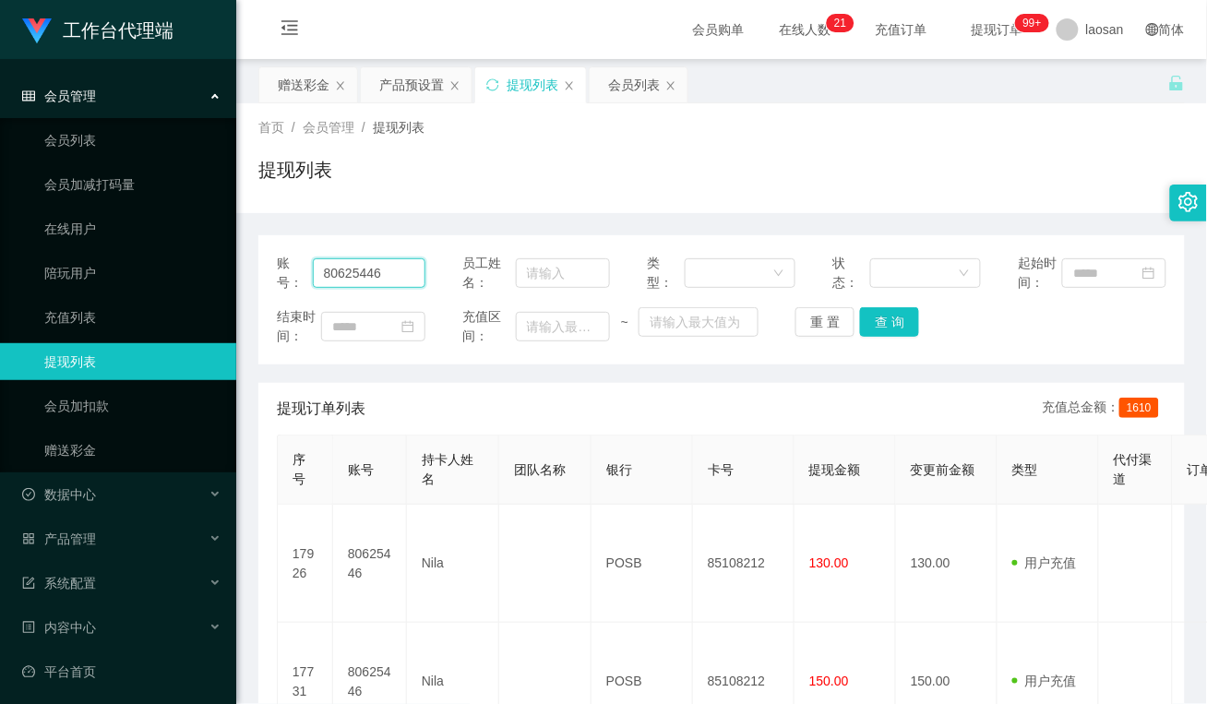
drag, startPoint x: 393, startPoint y: 273, endPoint x: 365, endPoint y: 307, distance: 44.0
click at [158, 274] on section "工作台代理端 会员管理 会员列表 会员加减打码量 在线用户 陪玩用户 充值列表 提现列表 会员加扣款 赠送彩金 数据中心 员工统计 团队统计 产品管理 注单管…" at bounding box center [603, 443] width 1207 height 886
paste input "Y8112"
click at [887, 326] on button "查 询" at bounding box center [889, 322] width 59 height 30
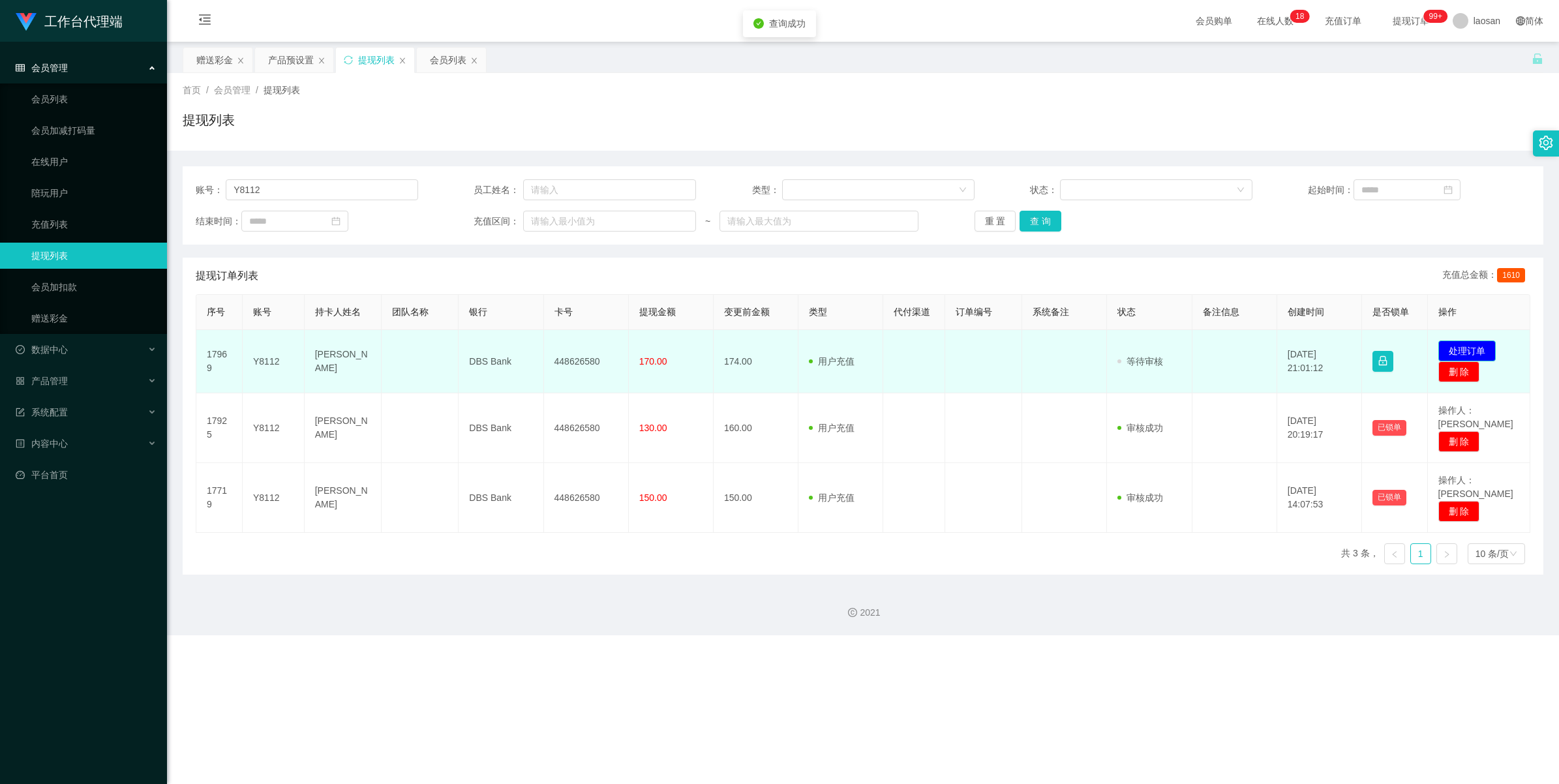
click at [853, 353] on button "处理订单" at bounding box center [1467, 351] width 57 height 21
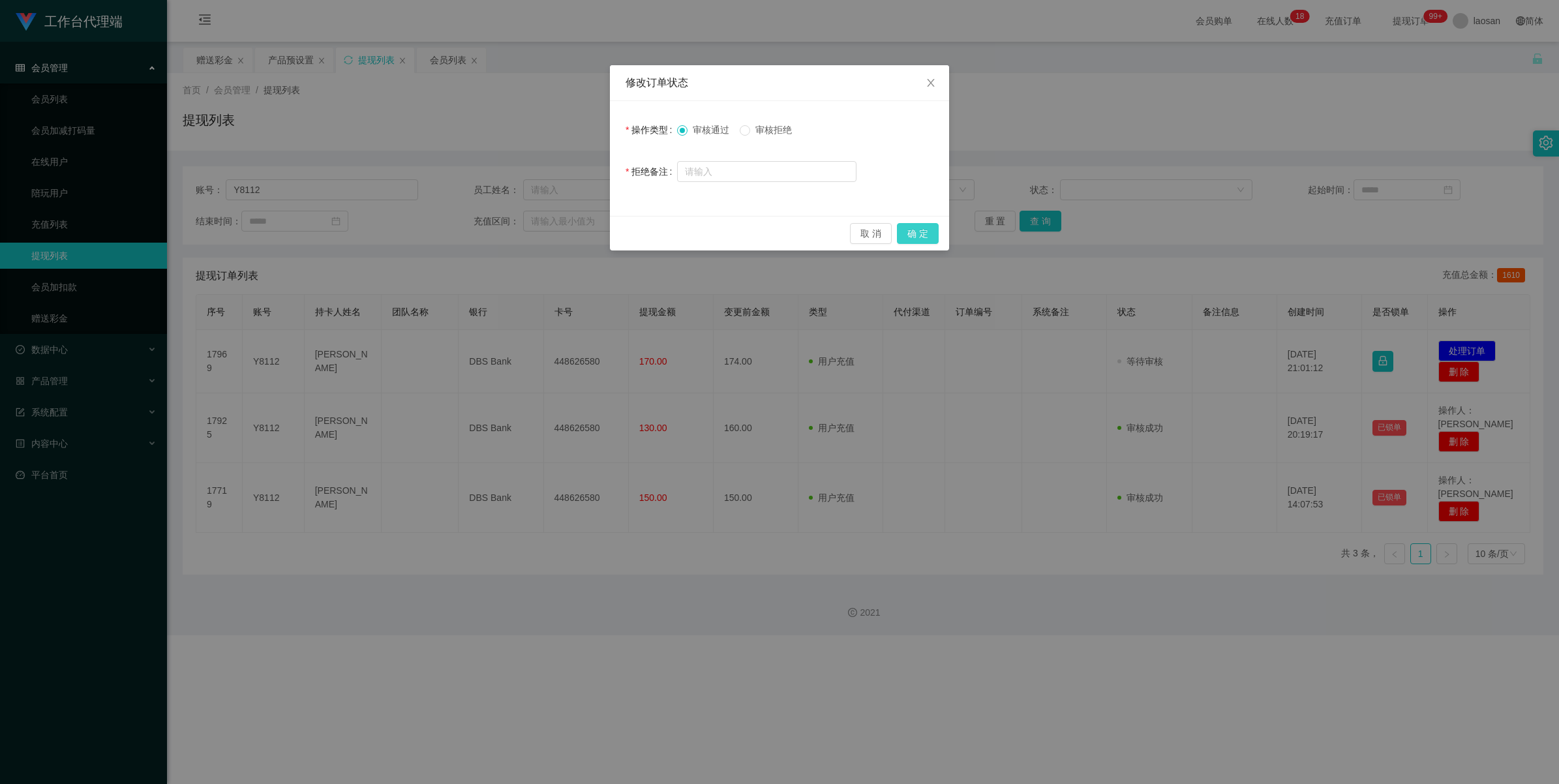
click at [853, 226] on button "确 定" at bounding box center [918, 234] width 42 height 21
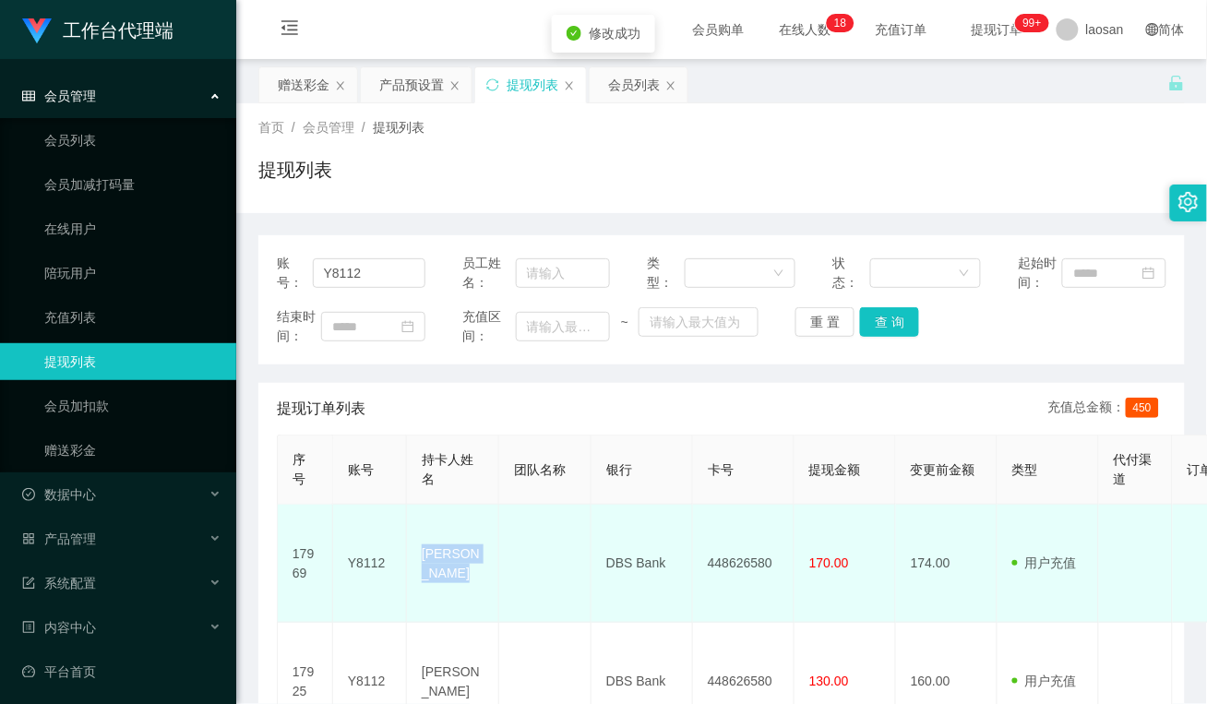
drag, startPoint x: 449, startPoint y: 567, endPoint x: 416, endPoint y: 538, distance: 44.4
click at [416, 538] on td "[PERSON_NAME]" at bounding box center [453, 564] width 92 height 118
drag, startPoint x: 510, startPoint y: 564, endPoint x: 519, endPoint y: 554, distance: 13.1
click at [510, 564] on td at bounding box center [545, 564] width 92 height 118
drag, startPoint x: 672, startPoint y: 555, endPoint x: 564, endPoint y: 555, distance: 108.0
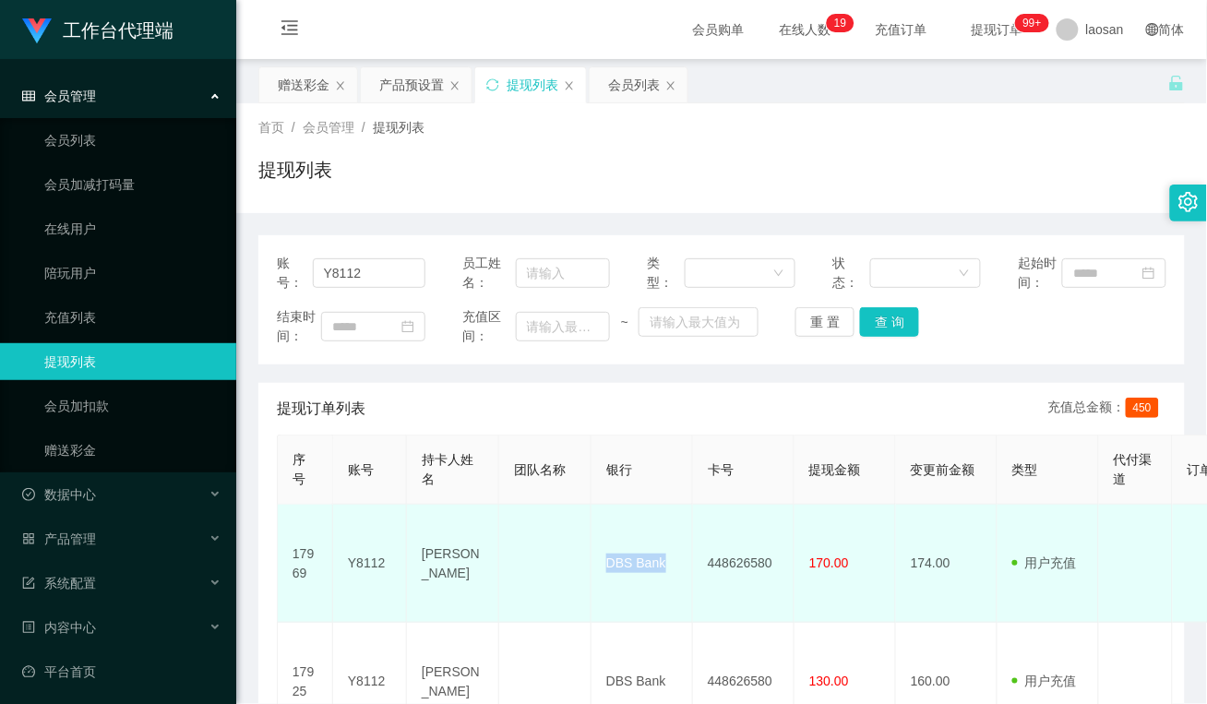
click at [564, 555] on tr "17969 Y8112 [PERSON_NAME] wai DBS Bank 448626580 170.00 174.00 用户充值 人工扣款 审核驳回 审…" at bounding box center [1069, 564] width 1583 height 118
click at [524, 572] on td at bounding box center [545, 564] width 92 height 118
drag, startPoint x: 780, startPoint y: 558, endPoint x: 687, endPoint y: 556, distance: 92.3
click at [687, 556] on tr "17969 Y8112 [PERSON_NAME] wai DBS Bank 448626580 170.00 174.00 用户充值 人工扣款 审核驳回 审…" at bounding box center [1069, 564] width 1583 height 118
click at [588, 592] on td at bounding box center [545, 564] width 92 height 118
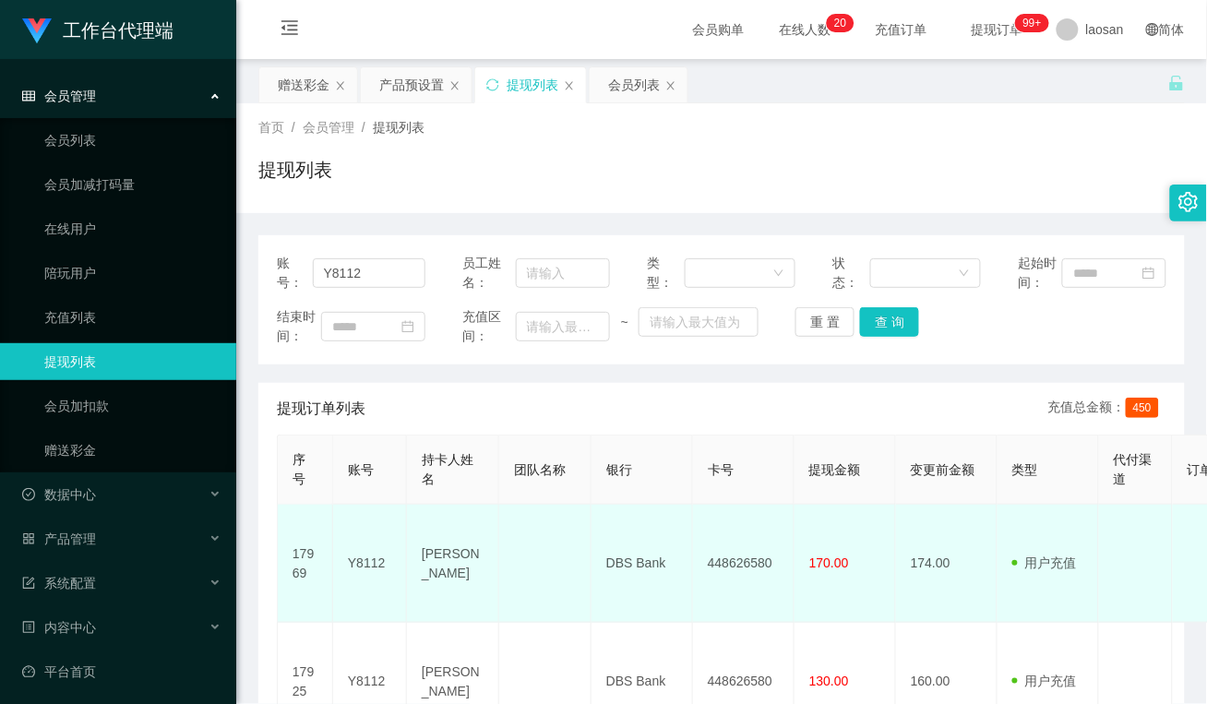
click at [867, 552] on td "170.00" at bounding box center [845, 564] width 102 height 118
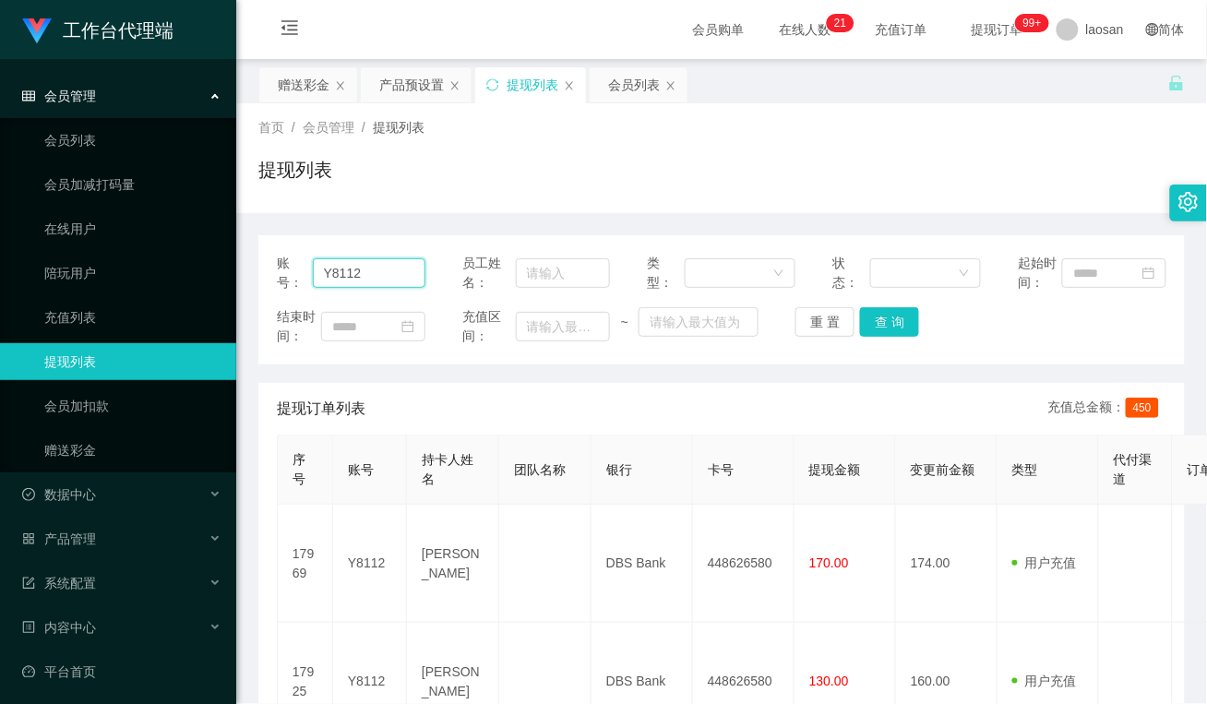
click at [384, 275] on input "Y8112" at bounding box center [369, 273] width 113 height 30
drag, startPoint x: 384, startPoint y: 275, endPoint x: 263, endPoint y: 263, distance: 121.5
click at [263, 263] on div "账号： Y8112 员工姓名： 类型： 状态： 起始时间： 结束时间： 充值区间： ~ 重 置 查 询" at bounding box center [721, 299] width 926 height 129
paste input "80625446"
type input "80625446"
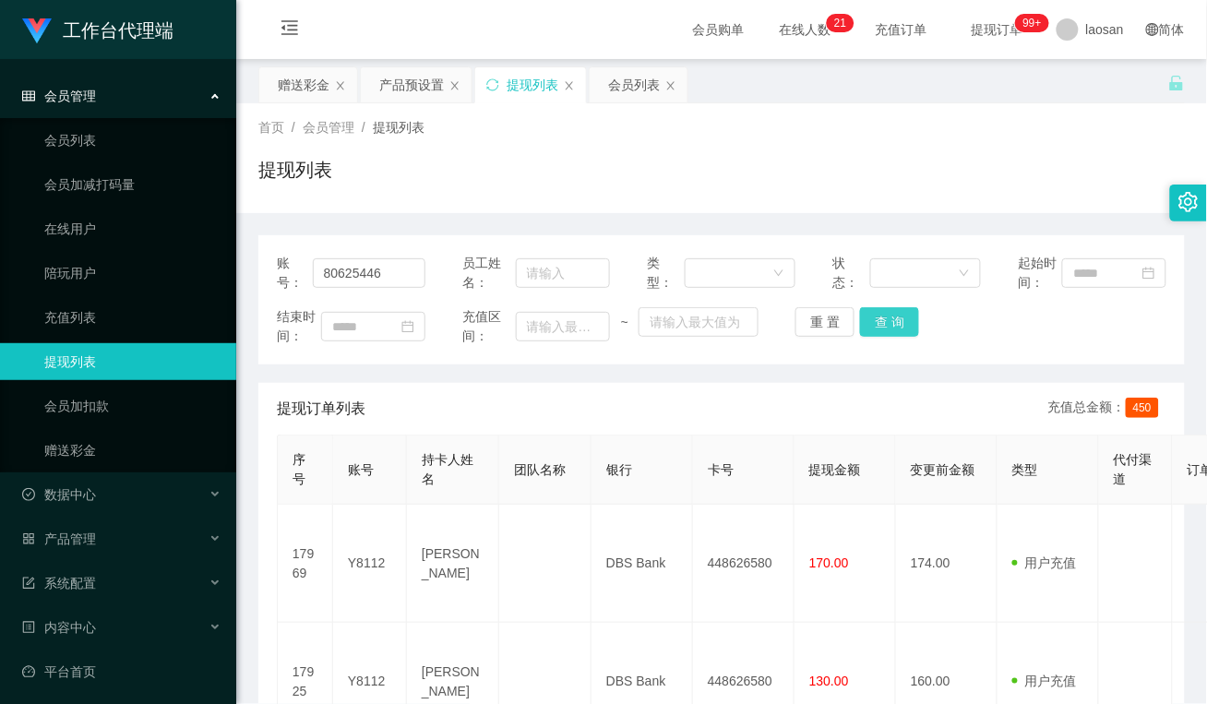
click at [889, 323] on button "查 询" at bounding box center [889, 322] width 59 height 30
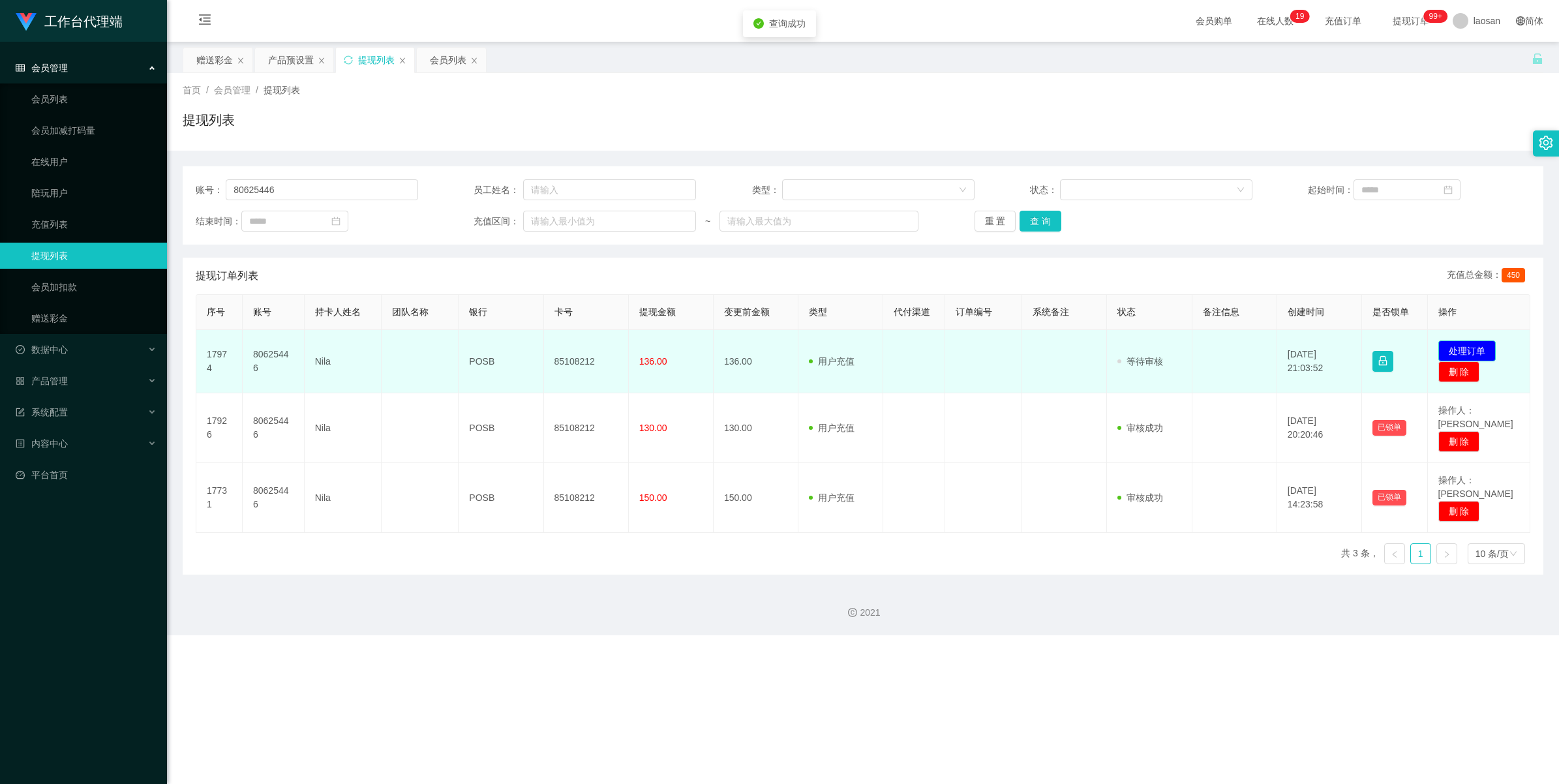
click at [853, 348] on button "处理订单" at bounding box center [1467, 351] width 57 height 21
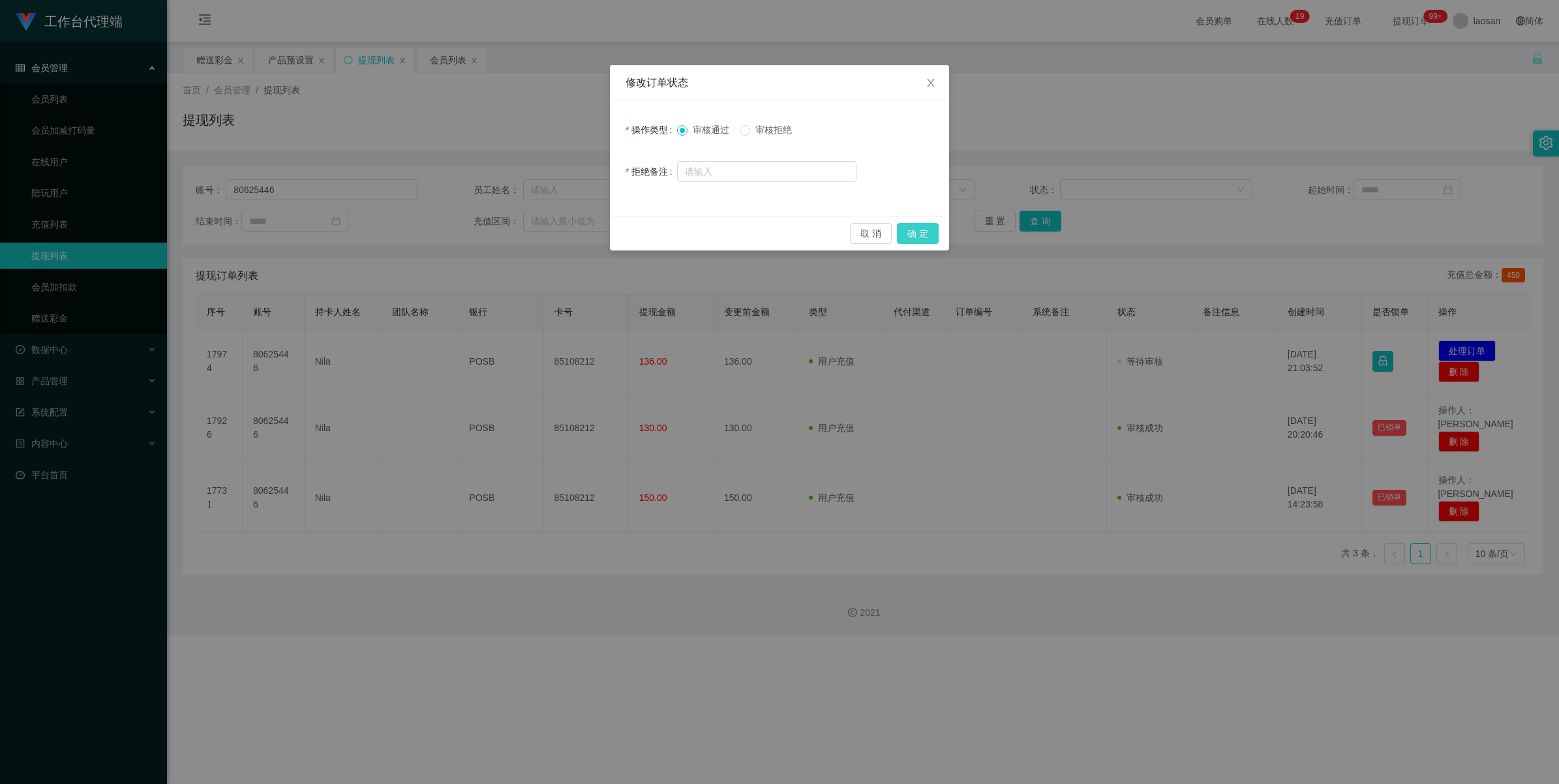
click at [853, 237] on button "确 定" at bounding box center [918, 234] width 42 height 21
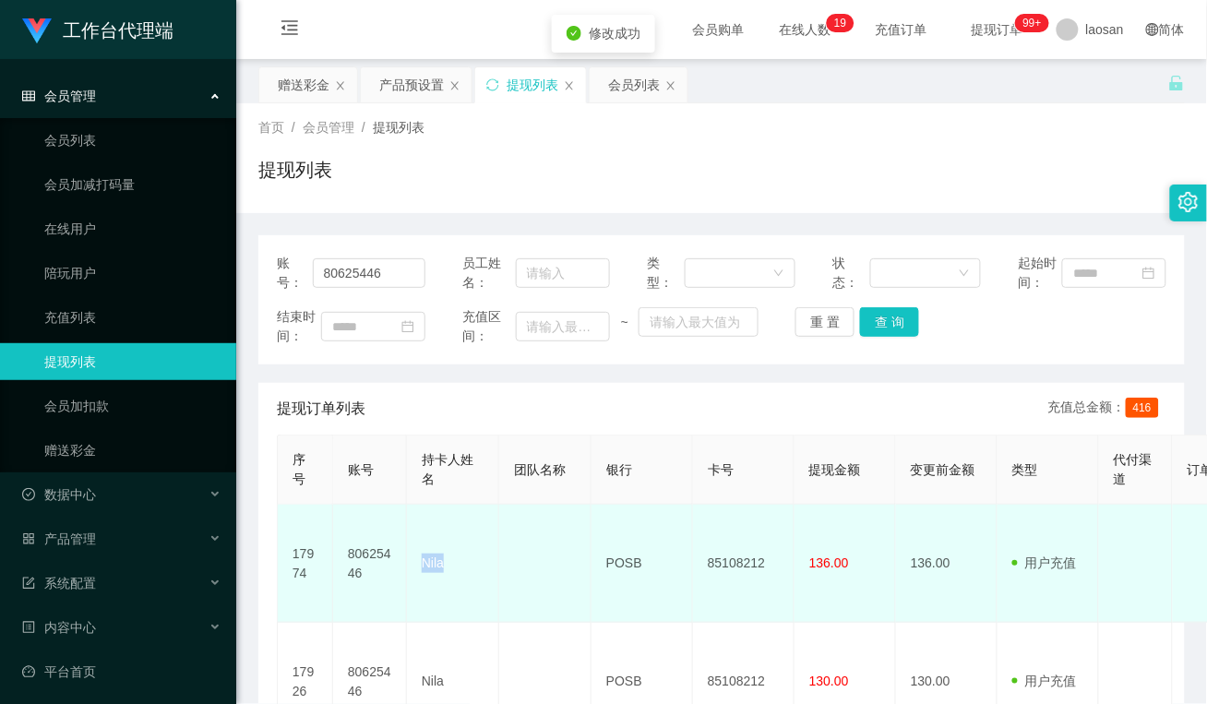
drag, startPoint x: 446, startPoint y: 555, endPoint x: 397, endPoint y: 560, distance: 49.1
click at [397, 560] on tr "17974 80625446 Nila POSB 85108212 136.00 136.00 用户充值 人工扣款 审核驳回 审核成功 等待审核 [DATE]…" at bounding box center [1069, 564] width 1583 height 118
click at [551, 560] on td at bounding box center [545, 564] width 92 height 118
drag, startPoint x: 646, startPoint y: 554, endPoint x: 501, endPoint y: 568, distance: 145.6
click at [570, 558] on tr "17974 80625446 Nila POSB 85108212 136.00 136.00 用户充值 人工扣款 审核驳回 审核成功 等待审核 [DATE]…" at bounding box center [1069, 564] width 1583 height 118
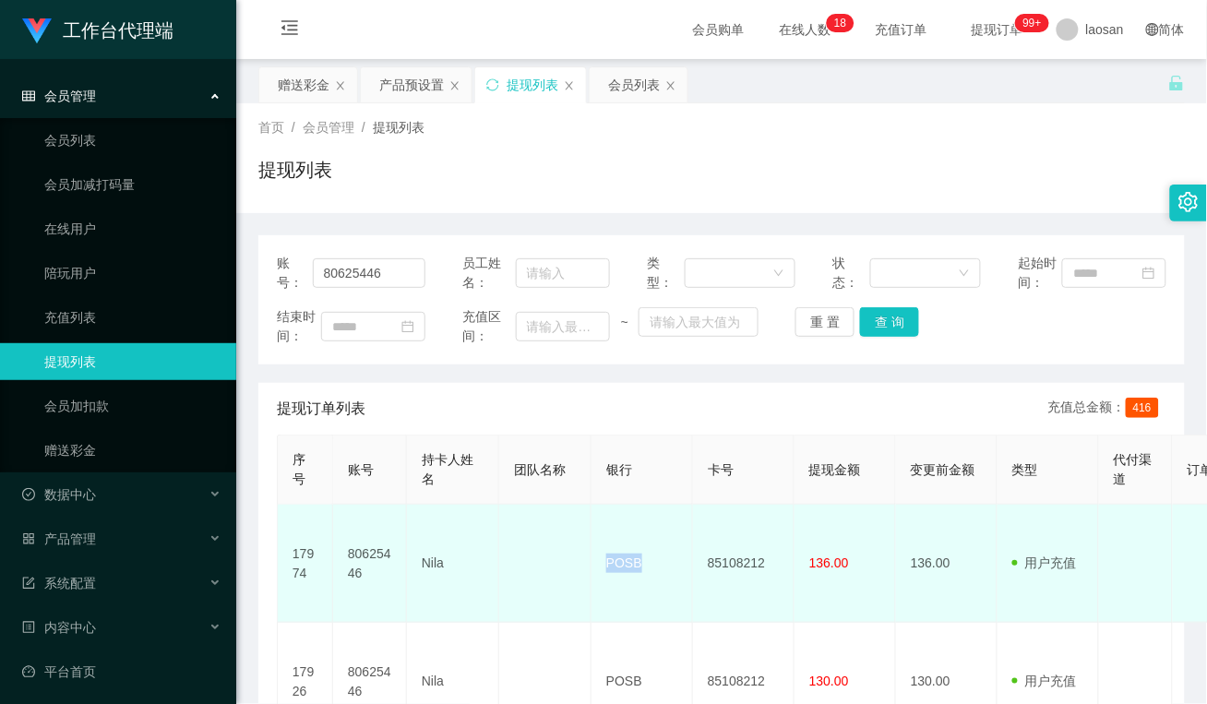
click at [541, 578] on td at bounding box center [545, 564] width 92 height 118
drag, startPoint x: 771, startPoint y: 560, endPoint x: 699, endPoint y: 559, distance: 72.9
click at [699, 559] on td "85108212" at bounding box center [744, 564] width 102 height 118
click at [526, 582] on td at bounding box center [545, 564] width 92 height 118
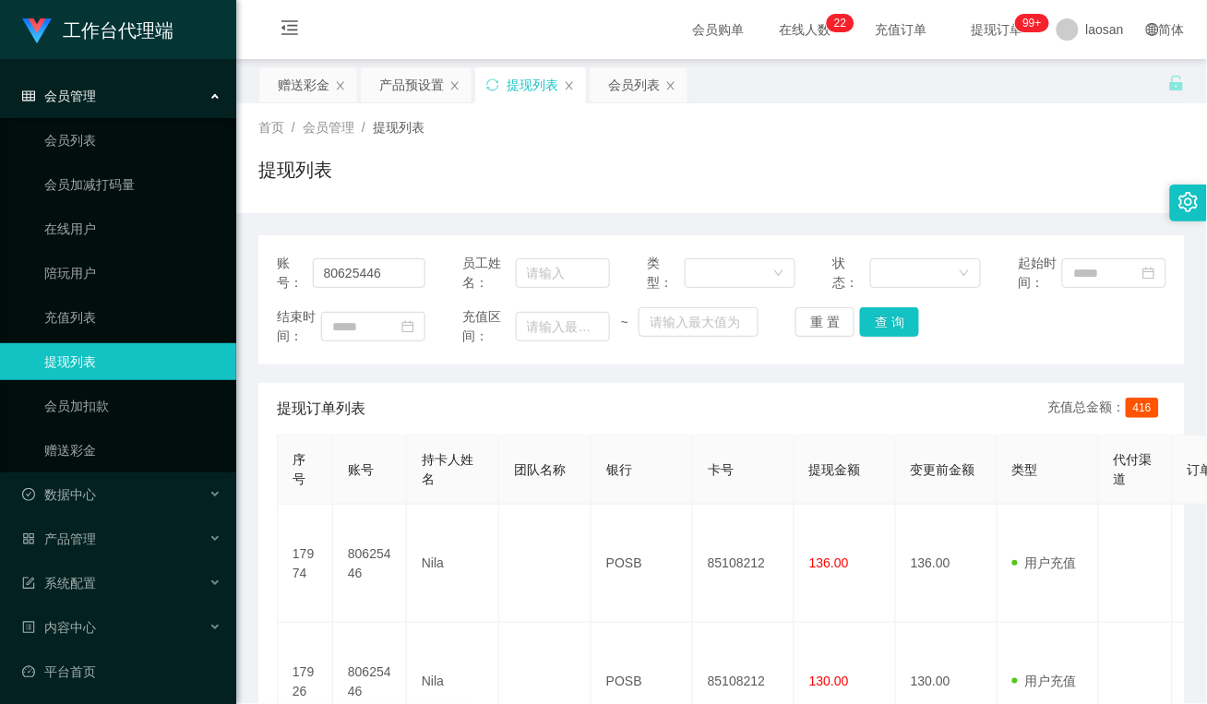
drag, startPoint x: 472, startPoint y: 389, endPoint x: 483, endPoint y: 402, distance: 17.0
click at [472, 389] on div "提现订单列表 充值总金额： 416" at bounding box center [722, 409] width 890 height 52
click at [519, 398] on div "提现订单列表 充值总金额： 416" at bounding box center [722, 409] width 890 height 52
click at [311, 83] on div "赠送彩金" at bounding box center [304, 84] width 52 height 35
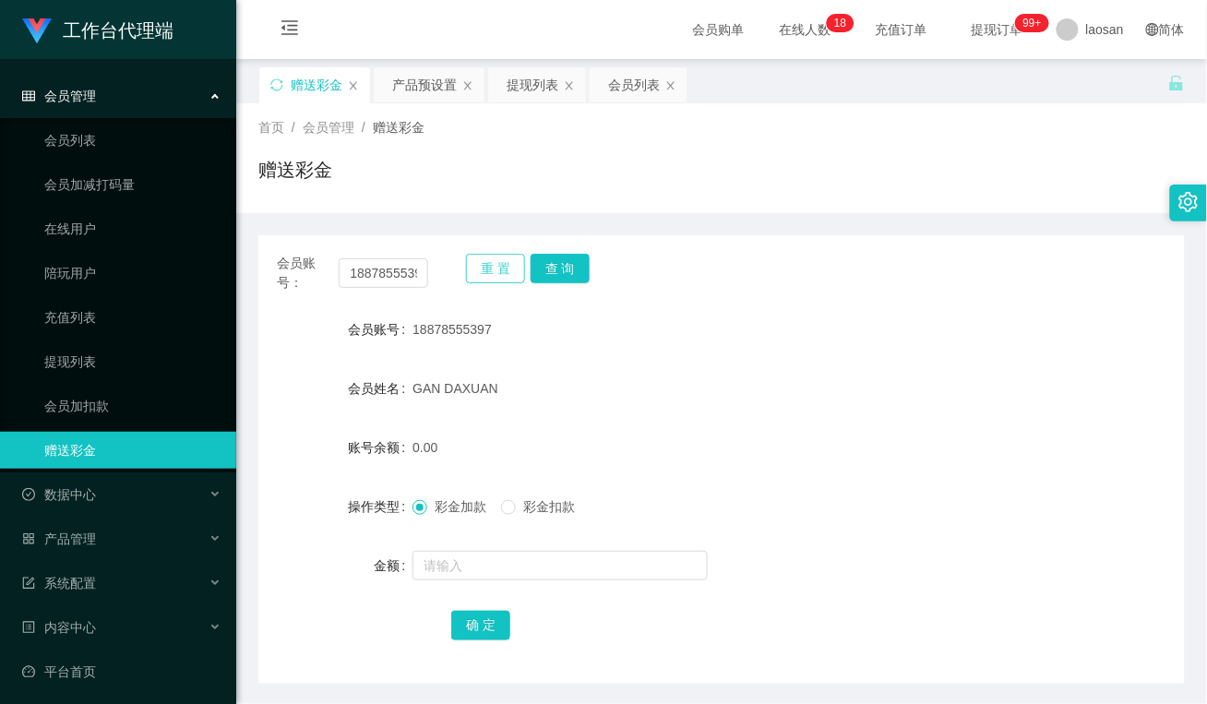
click at [487, 268] on button "重 置" at bounding box center [495, 269] width 59 height 30
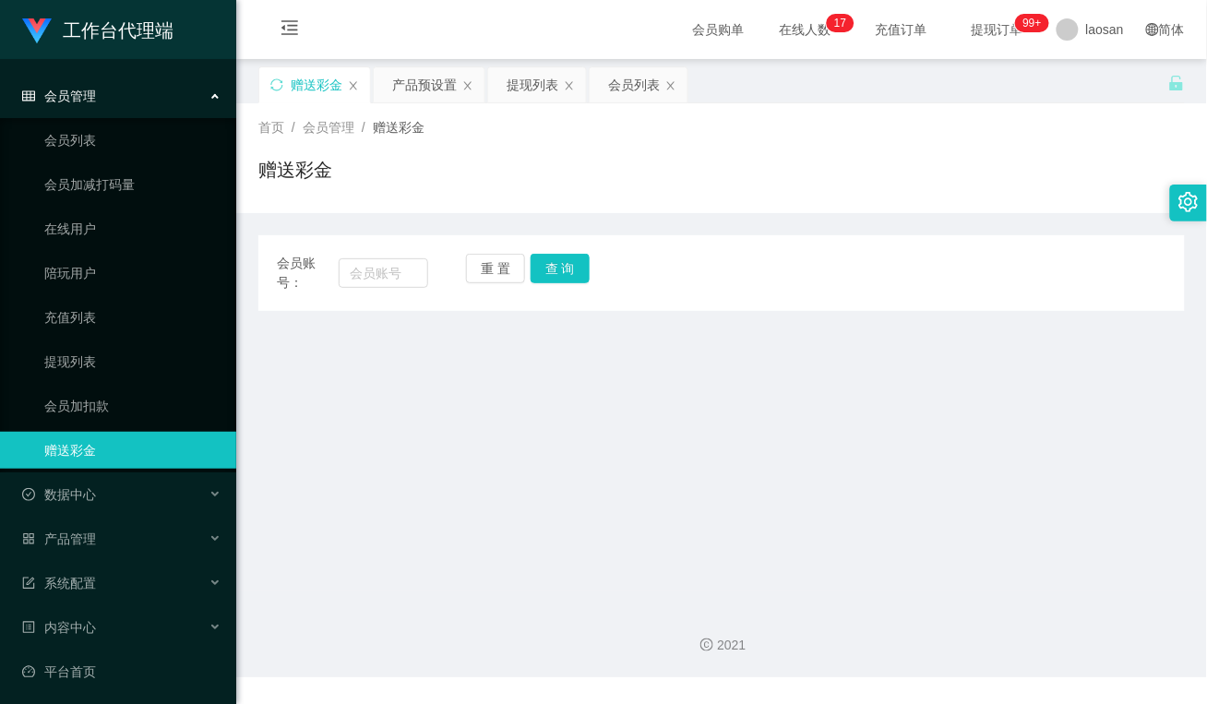
drag, startPoint x: 411, startPoint y: 208, endPoint x: 408, endPoint y: 237, distance: 29.7
click at [411, 208] on div "首页 / 会员管理 / 赠送彩金 / 赠送彩金" at bounding box center [721, 158] width 971 height 110
click at [393, 275] on input "text" at bounding box center [384, 273] width 90 height 30
paste input "123ltp"
type input "123ltp"
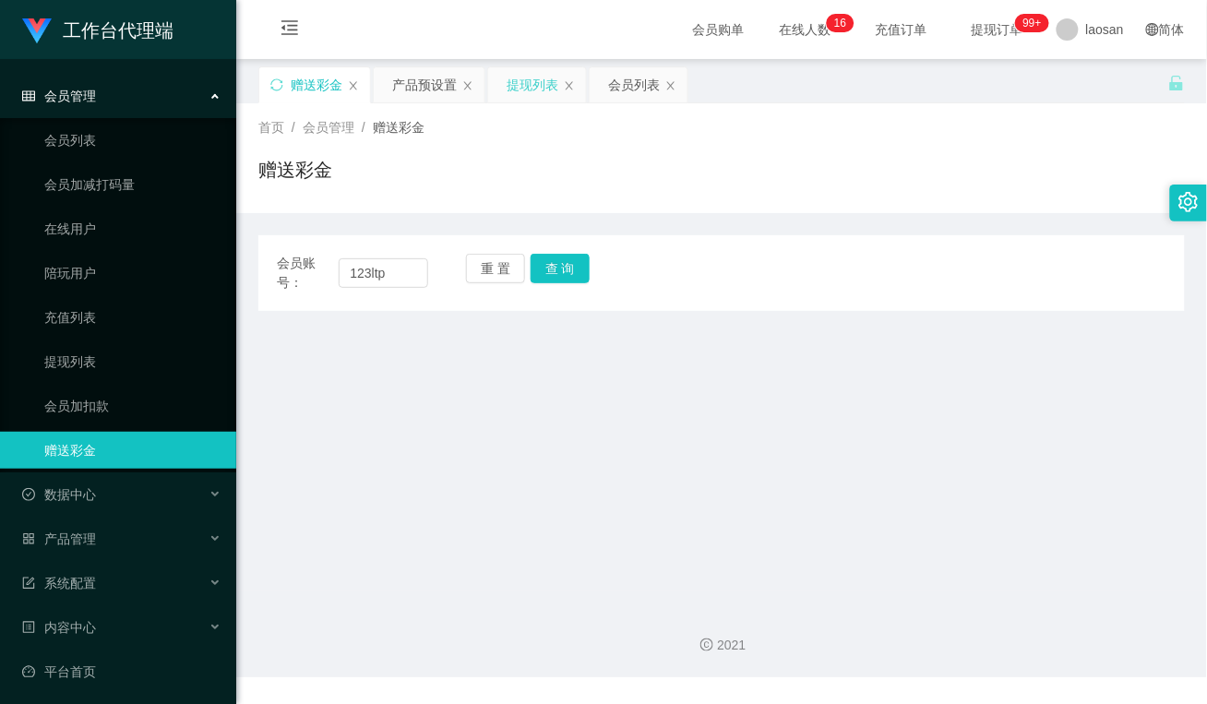
click at [533, 90] on div "提现列表" at bounding box center [533, 84] width 52 height 35
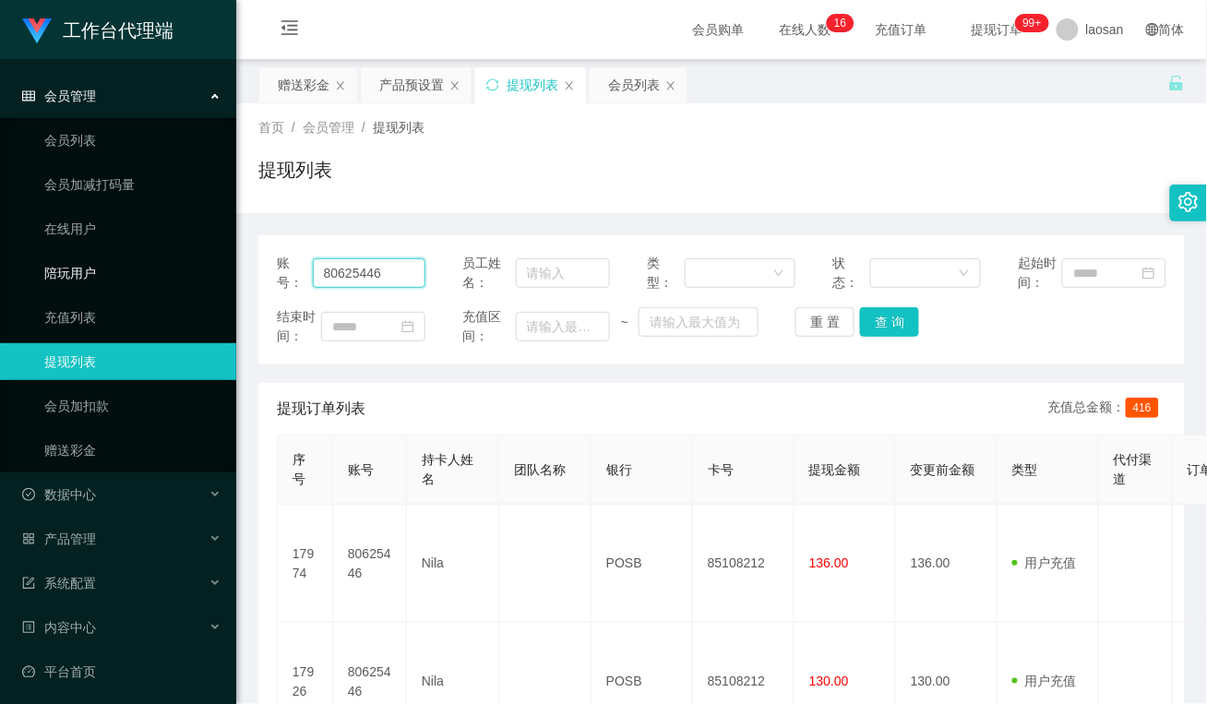
drag, startPoint x: 409, startPoint y: 275, endPoint x: 191, endPoint y: 280, distance: 217.8
click at [191, 280] on section "工作台代理端 会员管理 会员列表 会员加减打码量 在线用户 陪玩用户 充值列表 提现列表 会员加扣款 赠送彩金 数据中心 员工统计 团队统计 产品管理 注单管…" at bounding box center [603, 502] width 1207 height 1004
paste input "123ltp"
click at [884, 316] on button "查 询" at bounding box center [889, 322] width 59 height 30
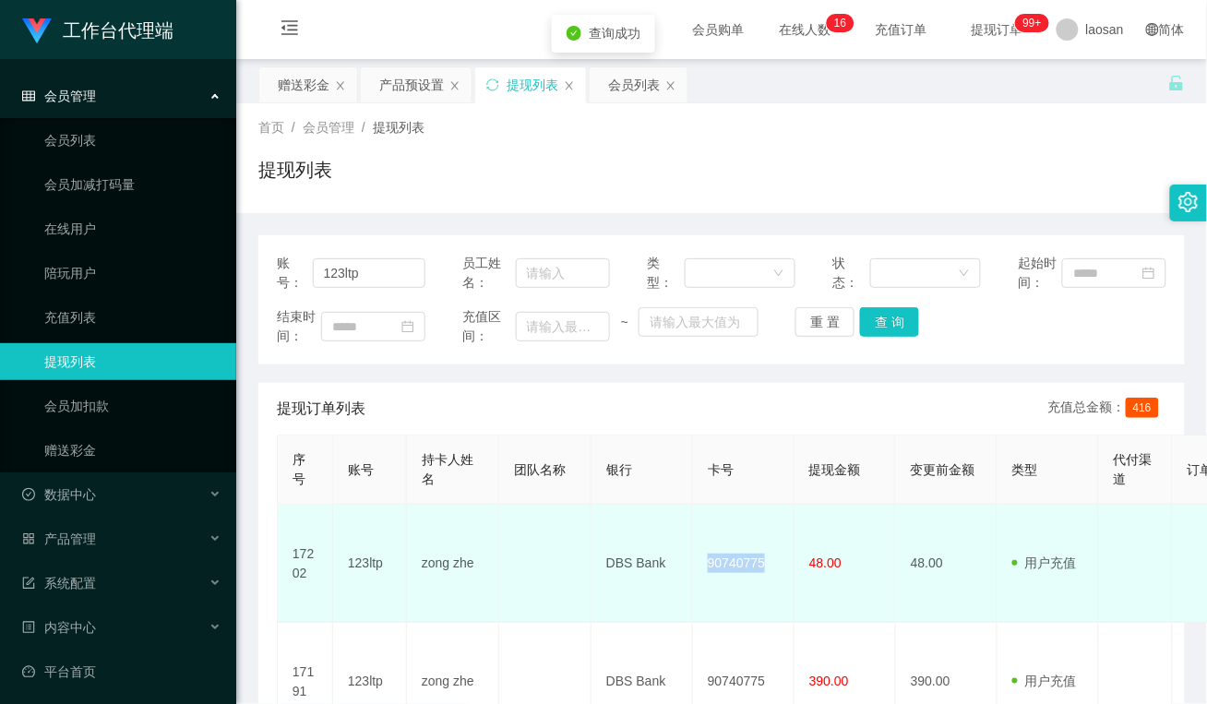
drag, startPoint x: 778, startPoint y: 555, endPoint x: 709, endPoint y: 547, distance: 69.6
click at [709, 547] on td "90740775" at bounding box center [744, 564] width 102 height 118
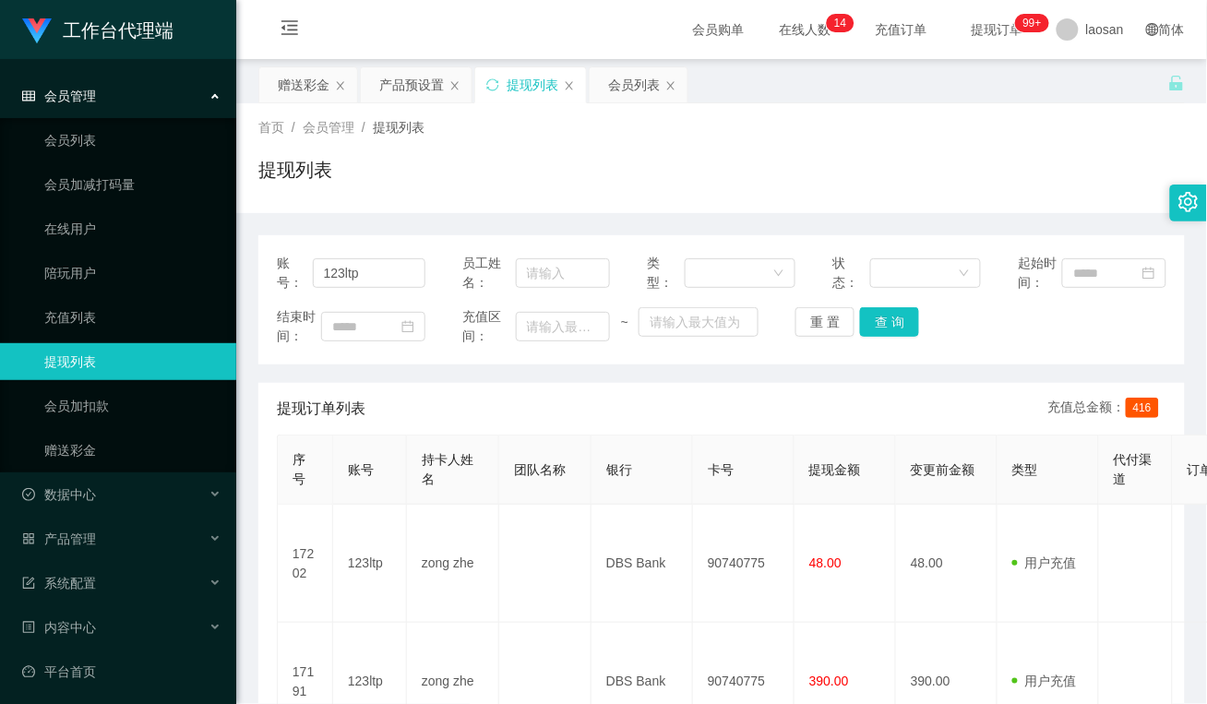
click at [555, 181] on div "提现列表" at bounding box center [721, 177] width 926 height 42
click at [1017, 86] on div "赠送彩金 产品预设置 提现列表 会员列表" at bounding box center [713, 98] width 910 height 64
drag, startPoint x: 389, startPoint y: 269, endPoint x: 221, endPoint y: 270, distance: 168.0
click at [232, 269] on section "工作台代理端 会员管理 会员列表 会员加减打码量 在线用户 陪玩用户 充值列表 提现列表 会员加扣款 赠送彩金 数据中心 员工统计 团队统计 产品管理 注单管…" at bounding box center [603, 620] width 1207 height 1240
paste input "90419770"
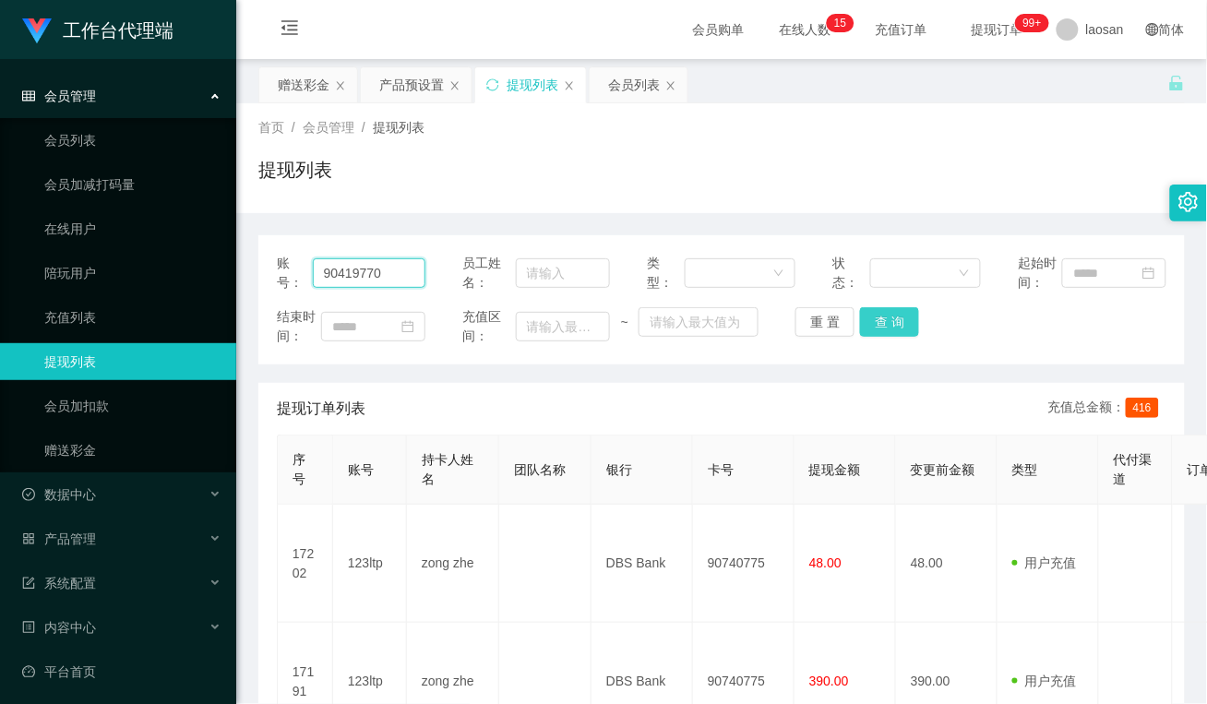
type input "90419770"
click at [892, 321] on button "查 询" at bounding box center [889, 322] width 59 height 30
